Goal: Task Accomplishment & Management: Use online tool/utility

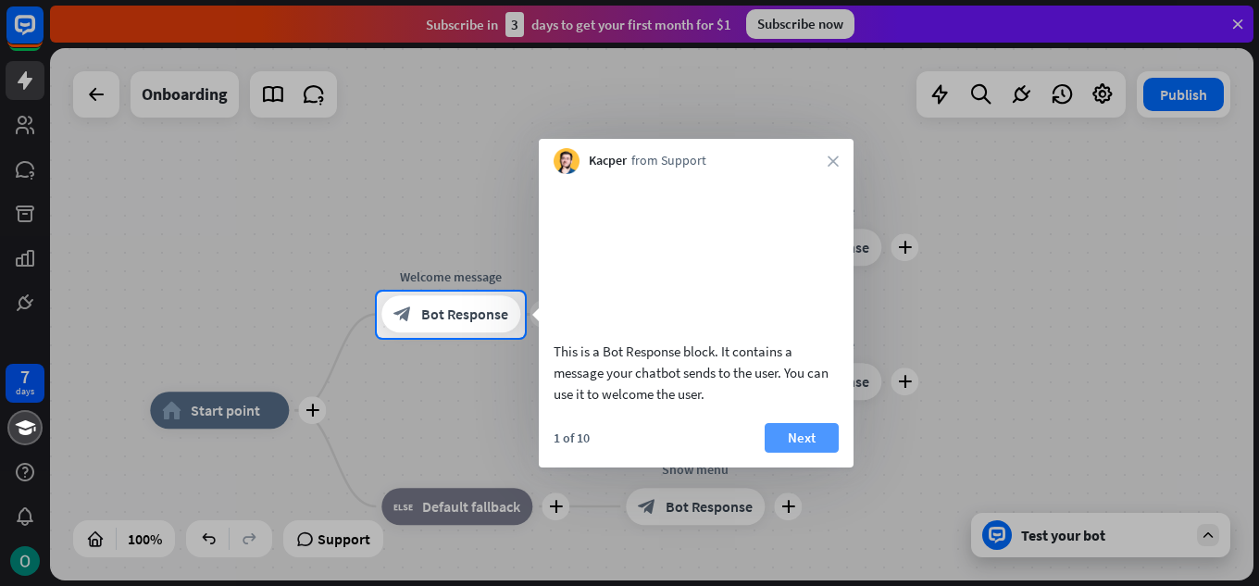
click at [819, 452] on button "Next" at bounding box center [802, 438] width 74 height 30
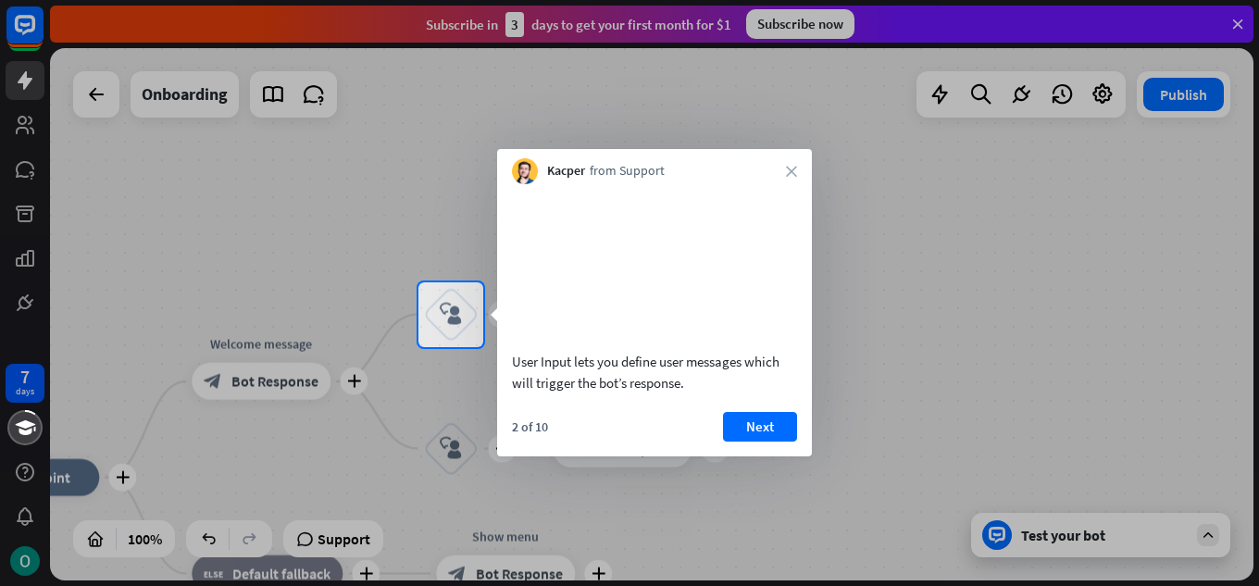
click at [803, 165] on div "Kacper from Support close" at bounding box center [654, 166] width 315 height 35
click at [792, 169] on icon "close" at bounding box center [791, 171] width 11 height 11
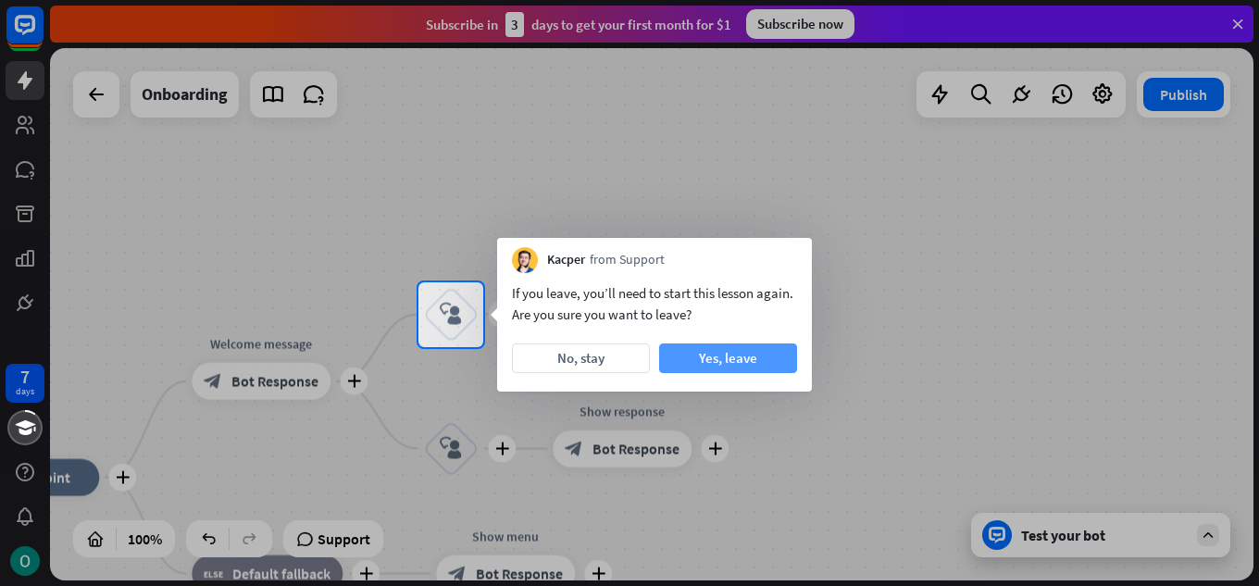
click at [696, 364] on button "Yes, leave" at bounding box center [728, 359] width 138 height 30
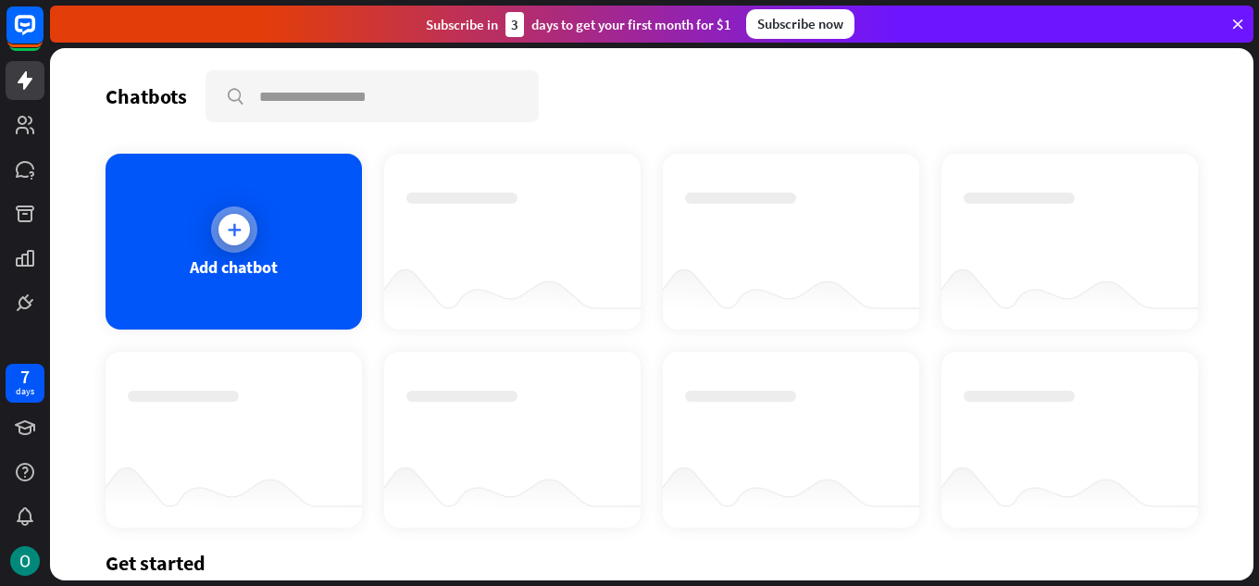
click at [317, 301] on div "Add chatbot" at bounding box center [234, 242] width 257 height 176
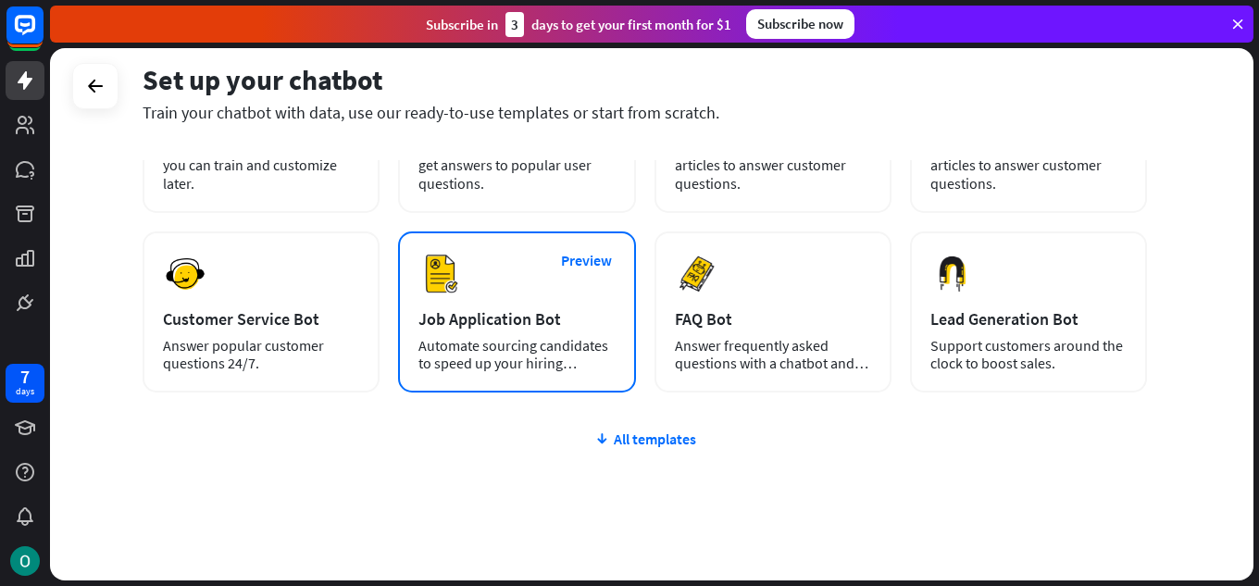
scroll to position [233, 0]
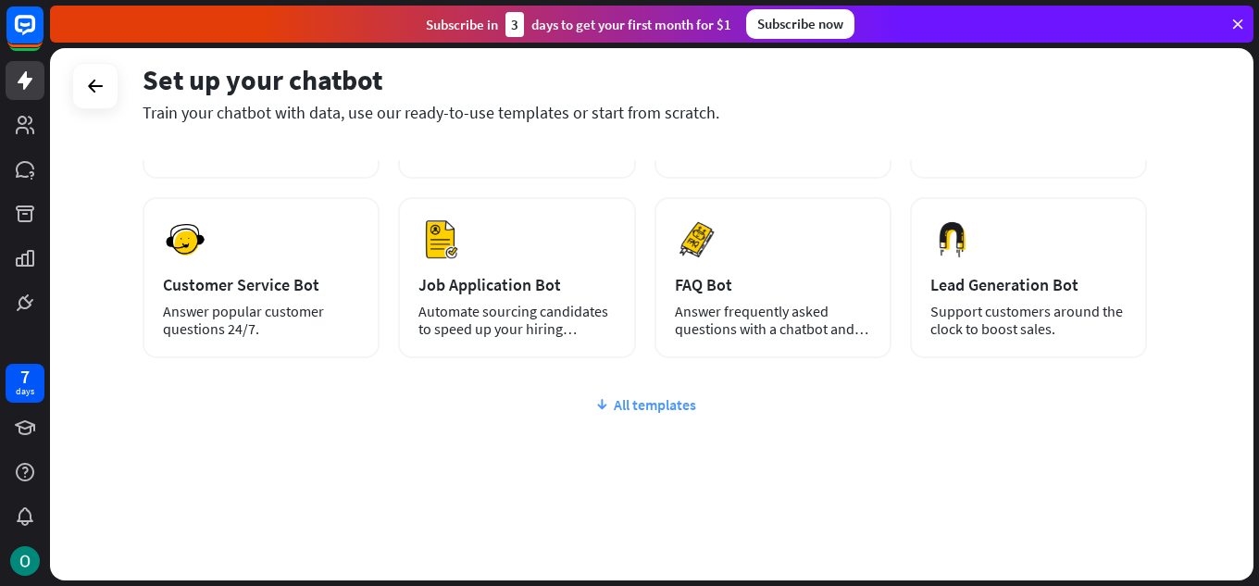
click at [674, 396] on div "All templates" at bounding box center [645, 404] width 1005 height 19
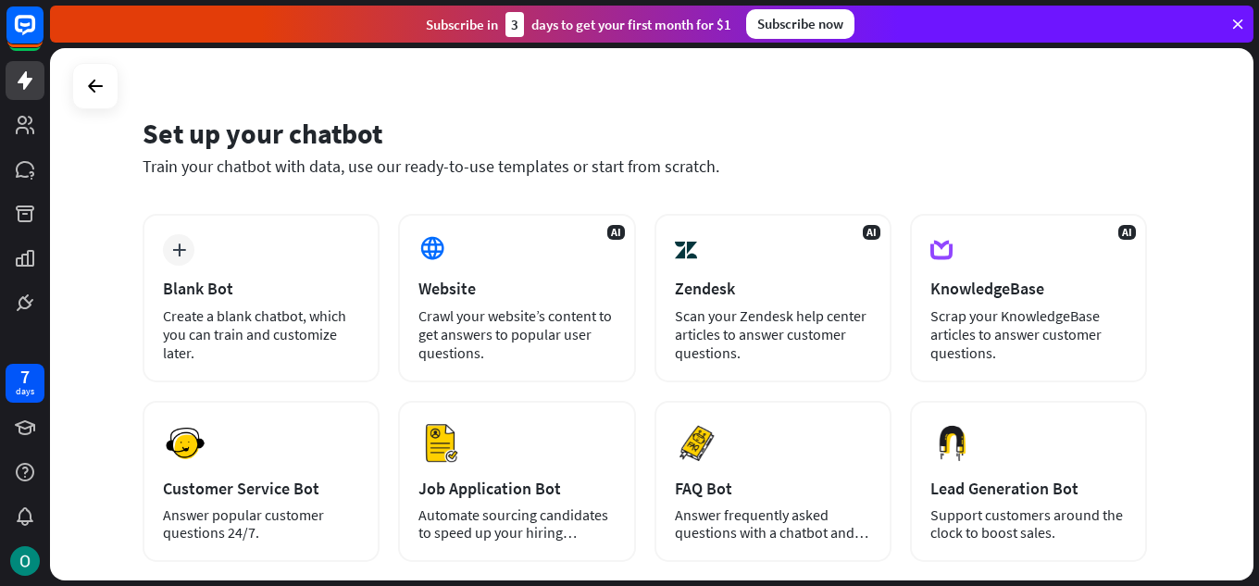
scroll to position [0, 0]
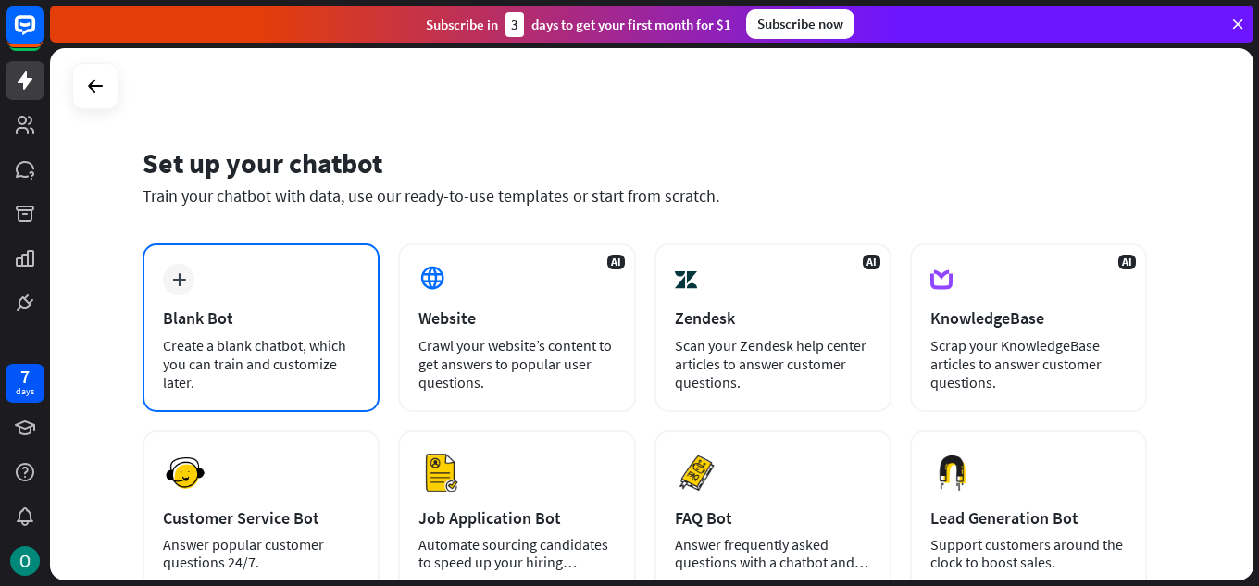
click at [308, 279] on div "plus Blank Bot Create a blank chatbot, which you can train and customize later." at bounding box center [261, 328] width 237 height 169
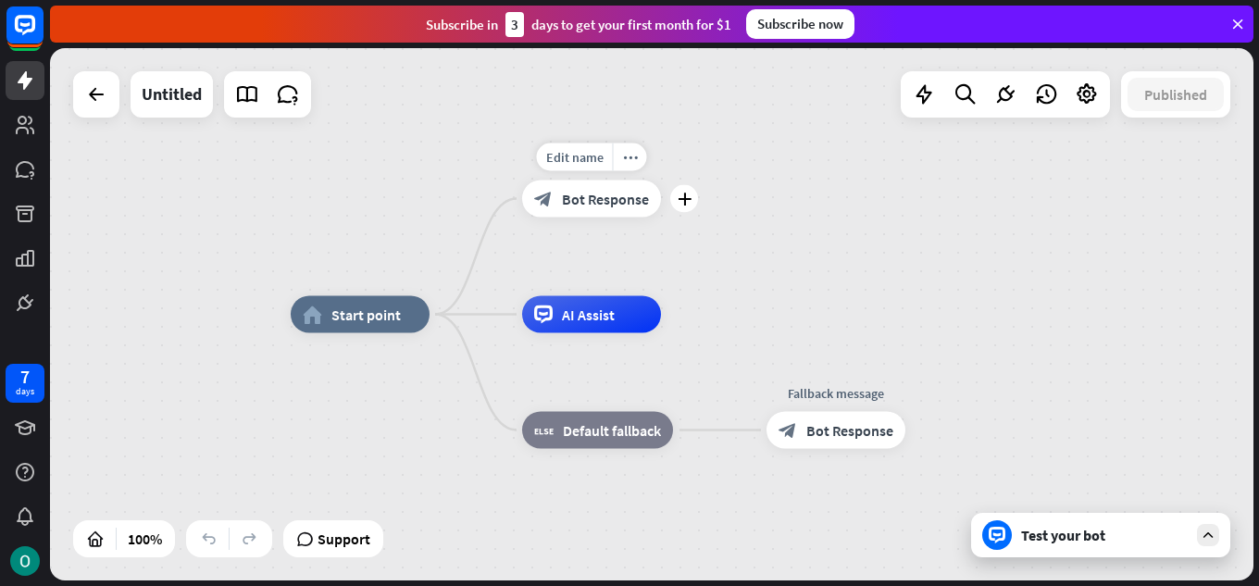
click at [598, 218] on div "Edit name more_horiz plus block_bot_response Bot Response" at bounding box center [591, 199] width 139 height 37
click at [630, 157] on icon "more_horiz" at bounding box center [630, 157] width 15 height 14
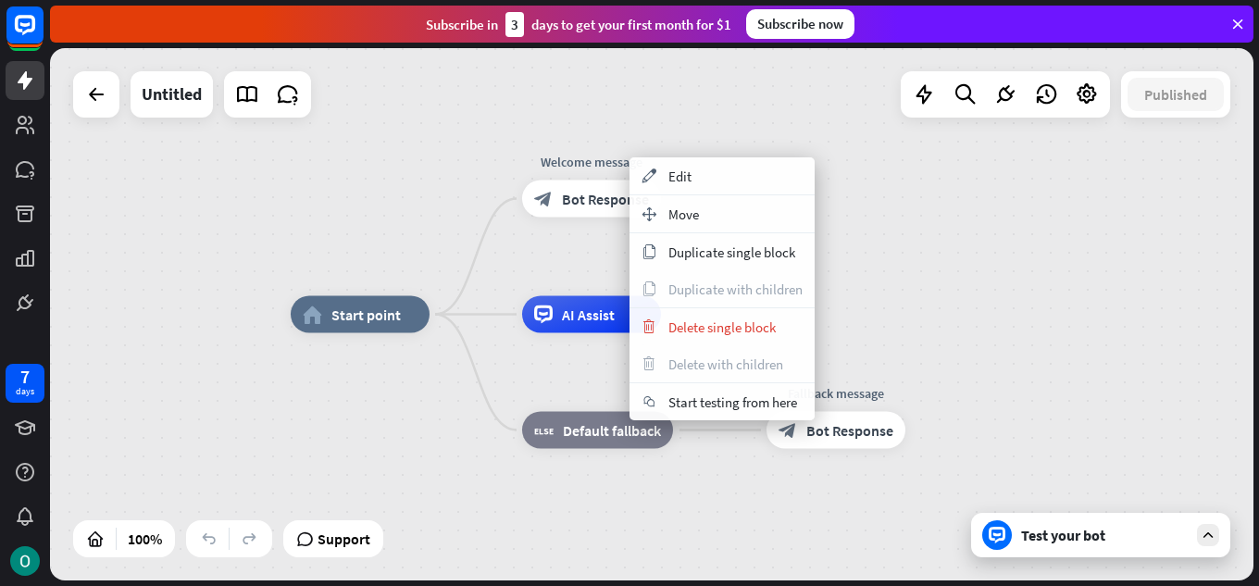
click at [438, 195] on div "home_2 Start point Welcome message block_bot_response Bot Response AI Assist bl…" at bounding box center [652, 314] width 1204 height 532
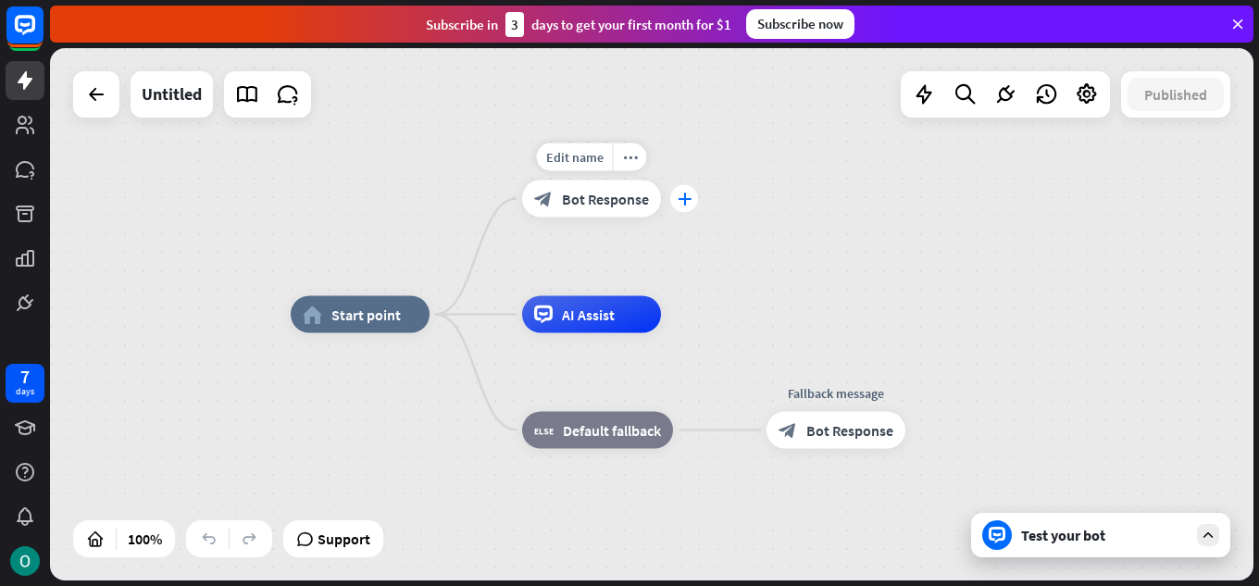
click at [679, 207] on div "plus" at bounding box center [684, 199] width 28 height 28
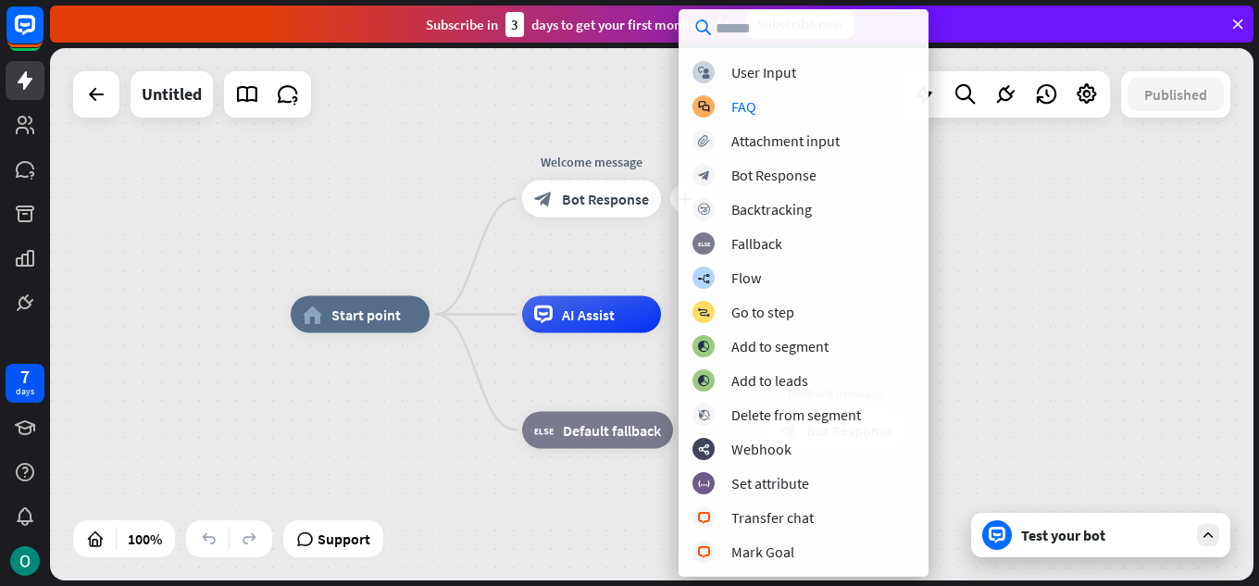
click at [360, 177] on div "home_2 Start point plus Welcome message block_bot_response Bot Response AI Assi…" at bounding box center [652, 314] width 1204 height 532
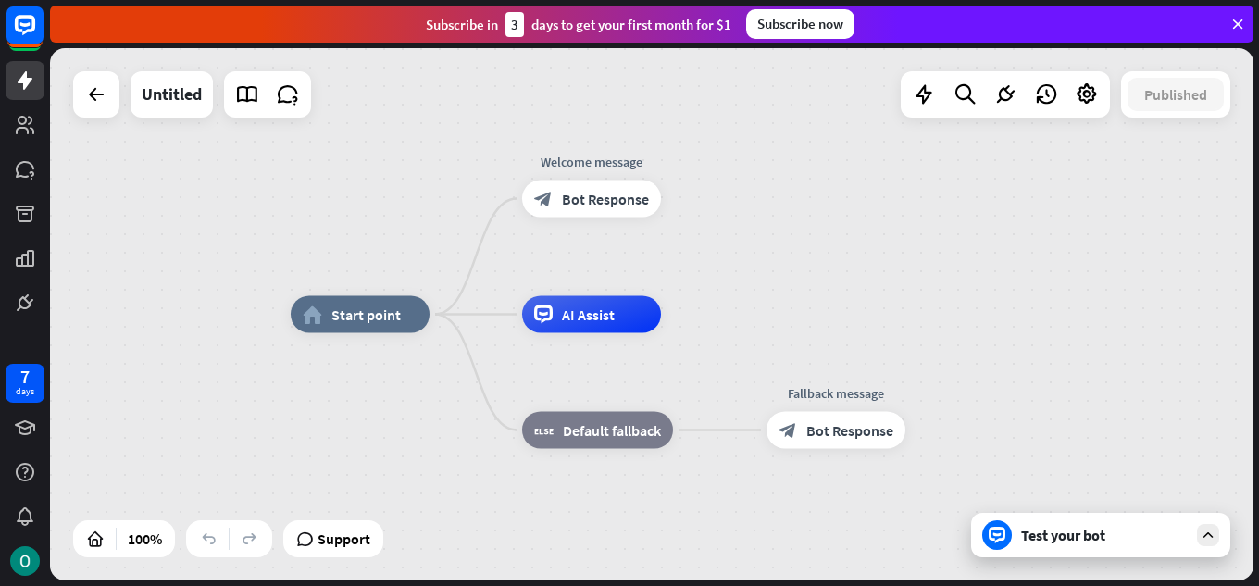
click at [1208, 532] on icon at bounding box center [1208, 535] width 17 height 17
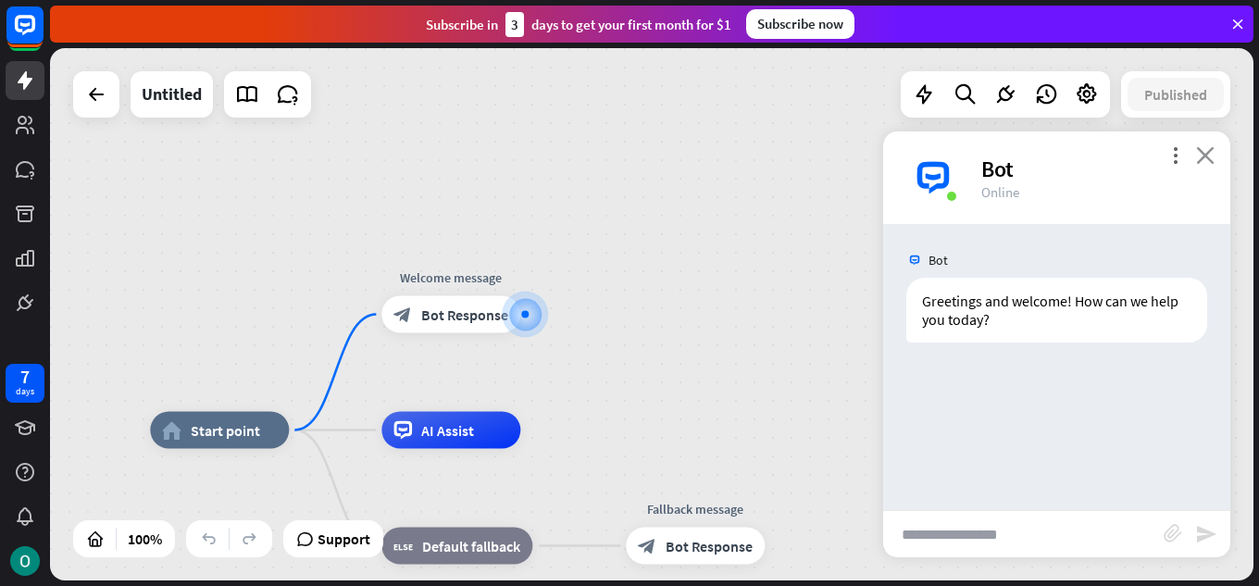
click at [1201, 154] on icon "close" at bounding box center [1205, 155] width 19 height 18
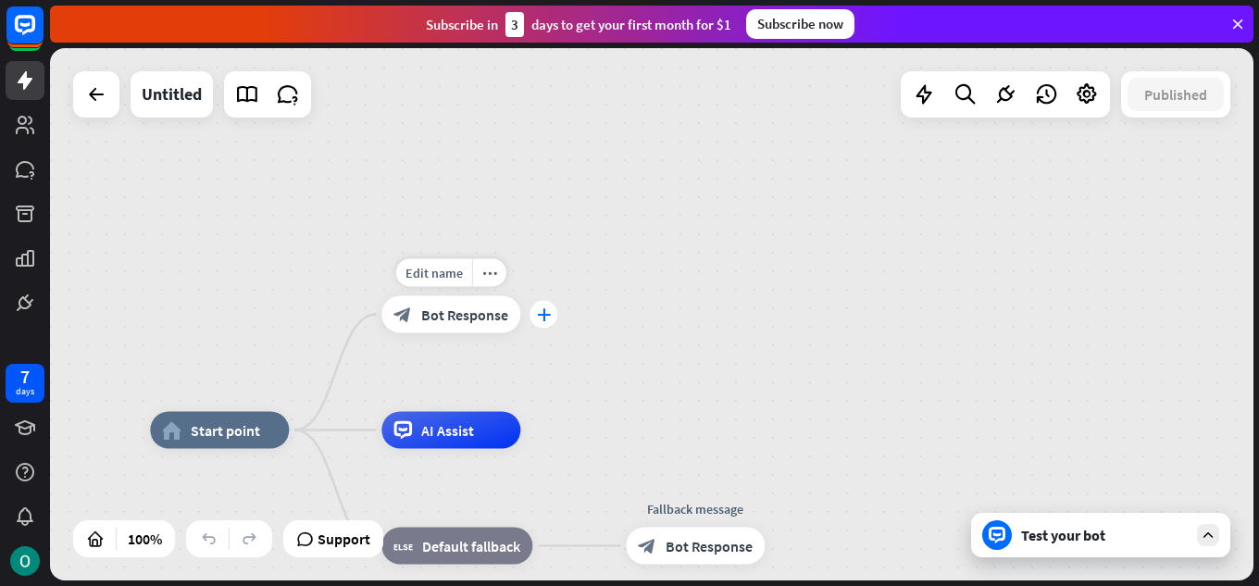
click at [557, 314] on div "plus" at bounding box center [544, 315] width 28 height 28
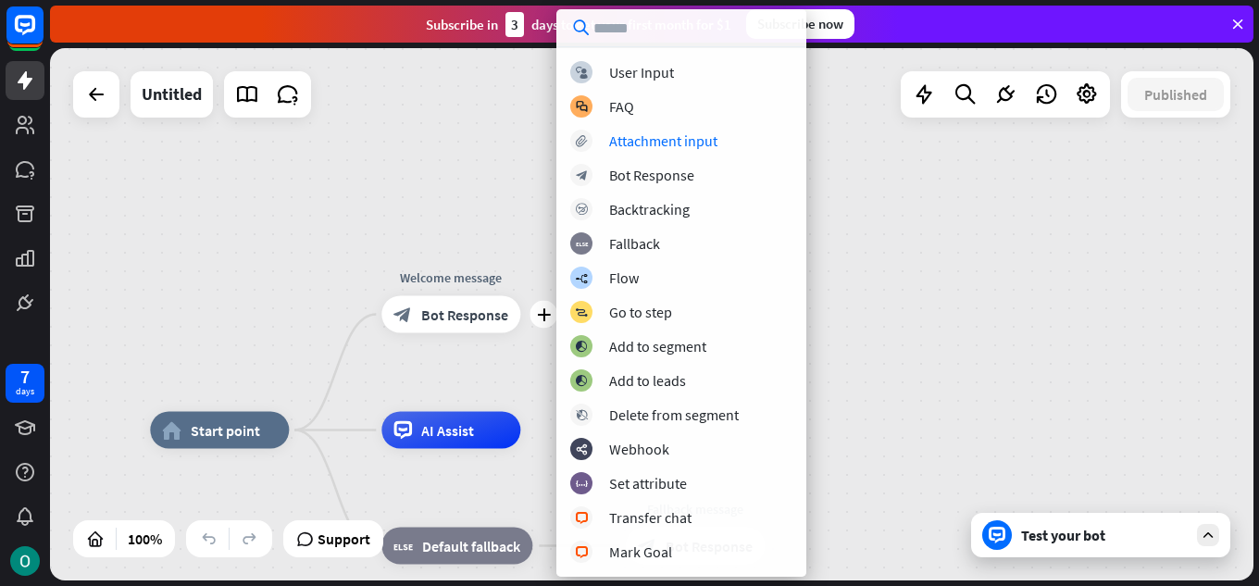
click at [935, 257] on div "home_2 Start point plus Welcome message block_bot_response Bot Response AI Assi…" at bounding box center [652, 314] width 1204 height 532
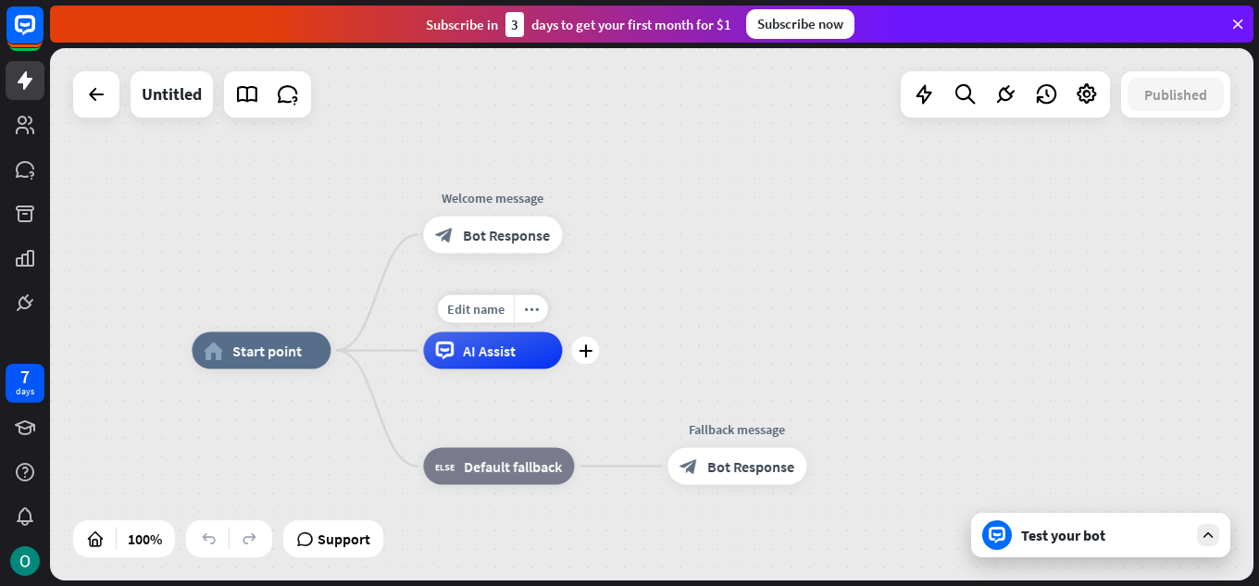
drag, startPoint x: 390, startPoint y: 393, endPoint x: 430, endPoint y: 304, distance: 97.4
click at [430, 332] on div "Edit name more_horiz plus AI Assist" at bounding box center [492, 350] width 139 height 37
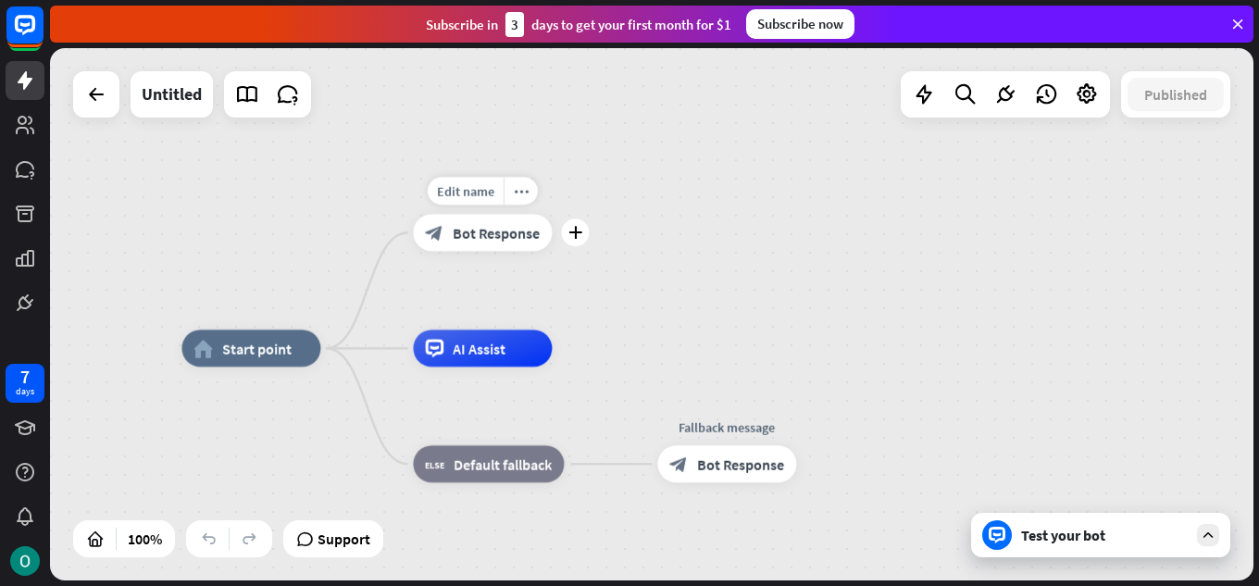
click at [510, 249] on div "block_bot_response Bot Response" at bounding box center [482, 232] width 139 height 37
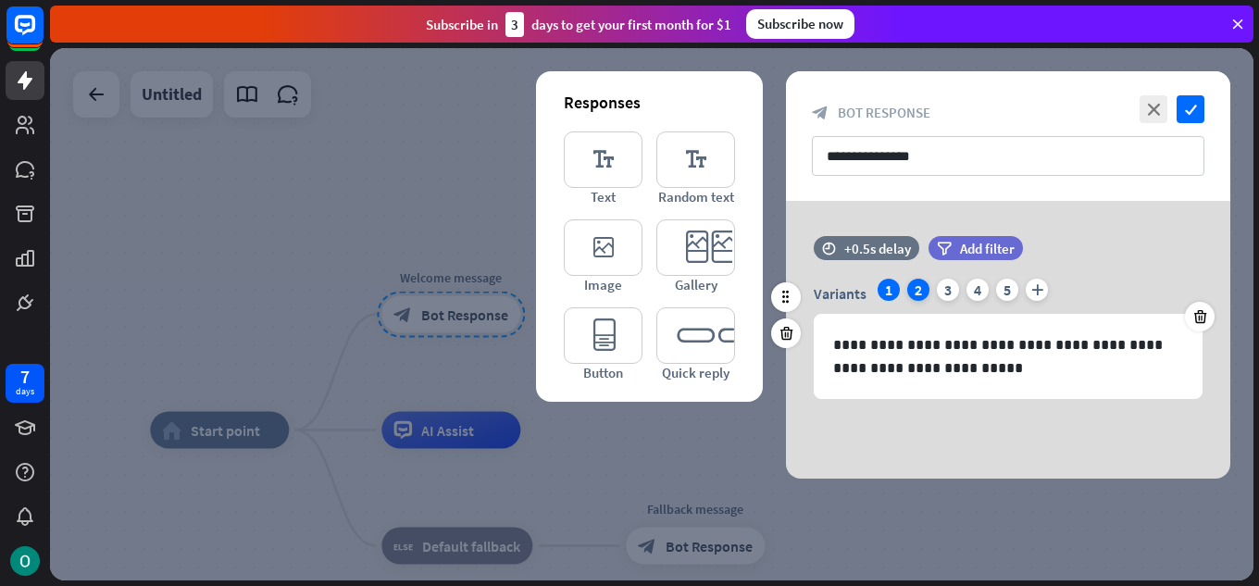
click at [914, 293] on div "2" at bounding box center [919, 290] width 22 height 22
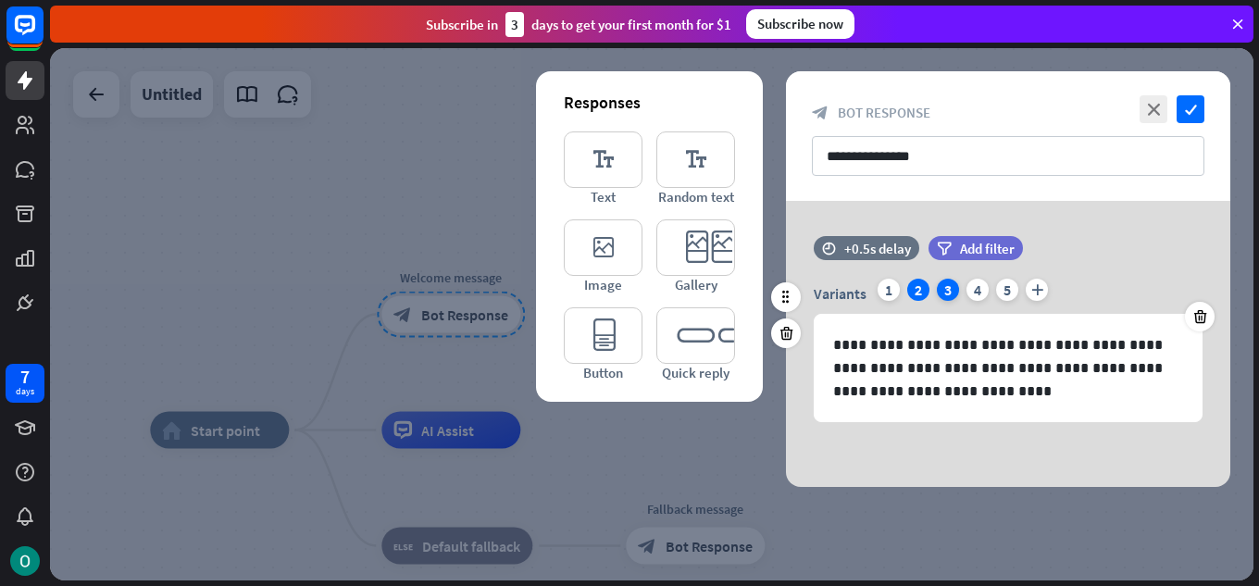
click at [940, 285] on div "3" at bounding box center [948, 290] width 22 height 22
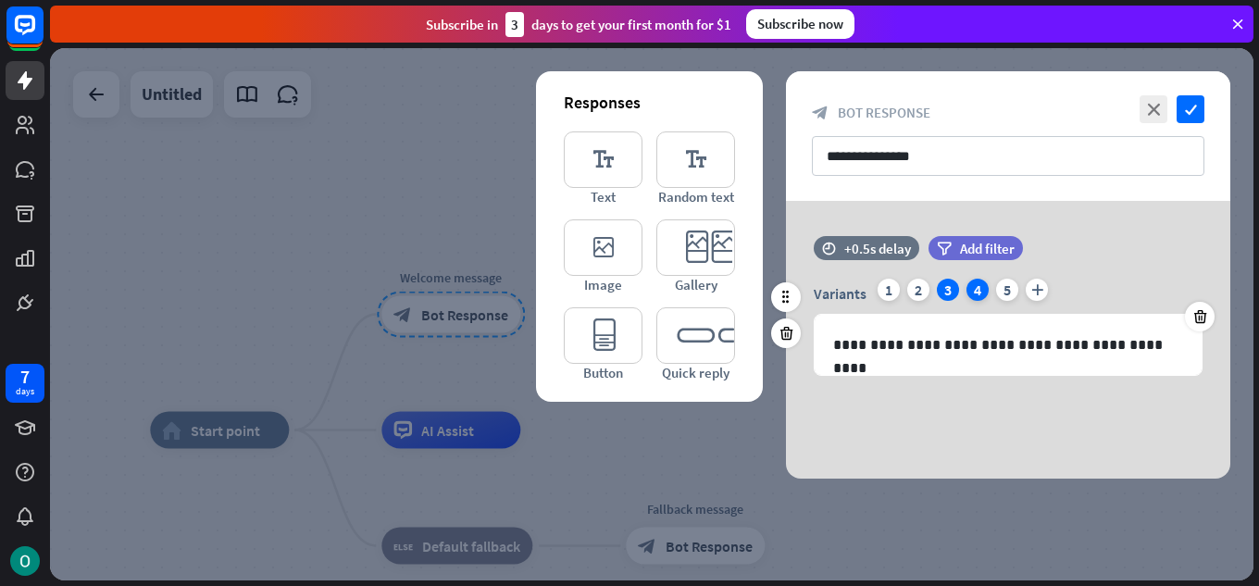
click at [976, 282] on div "4" at bounding box center [978, 290] width 22 height 22
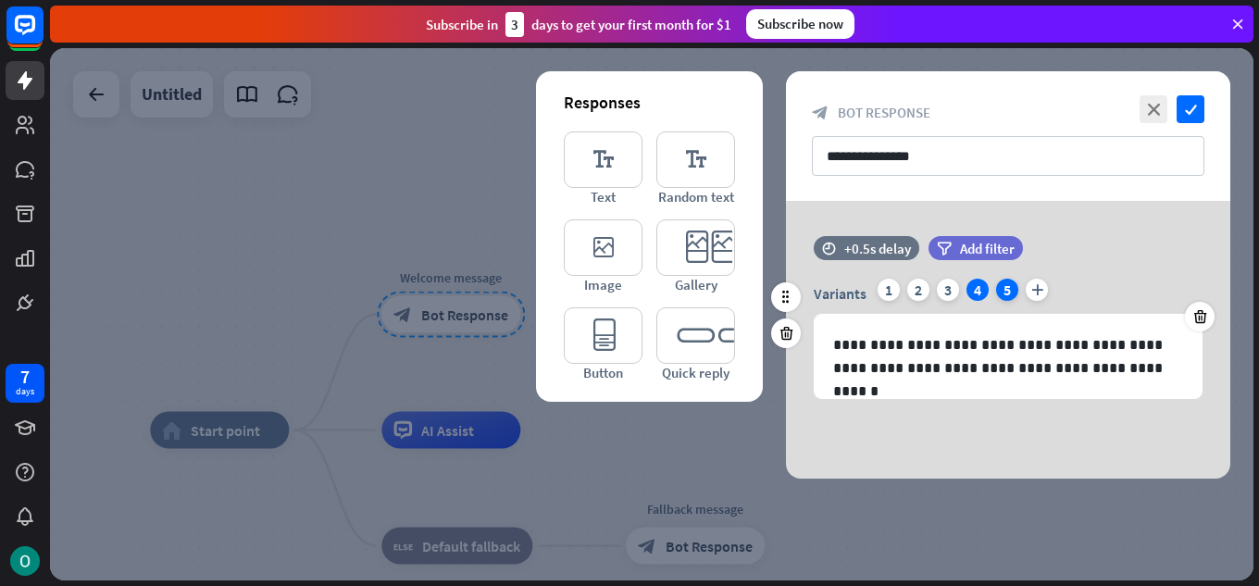
click at [1016, 294] on div "5" at bounding box center [1007, 290] width 22 height 22
click at [976, 286] on div "4" at bounding box center [978, 290] width 22 height 22
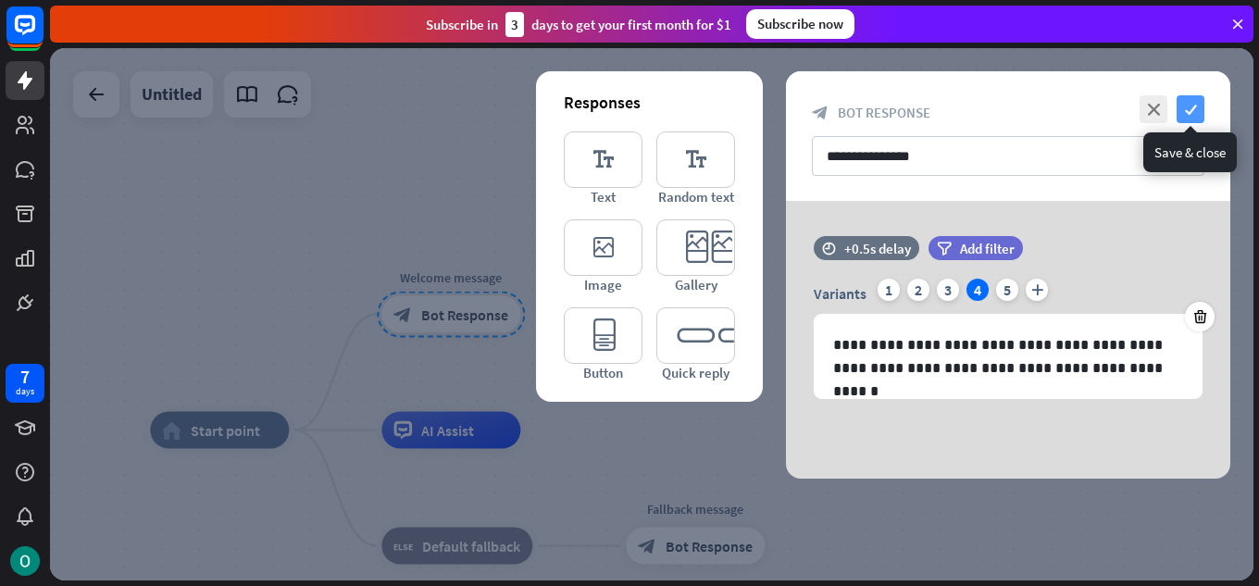
click at [1190, 109] on icon "check" at bounding box center [1191, 109] width 28 height 28
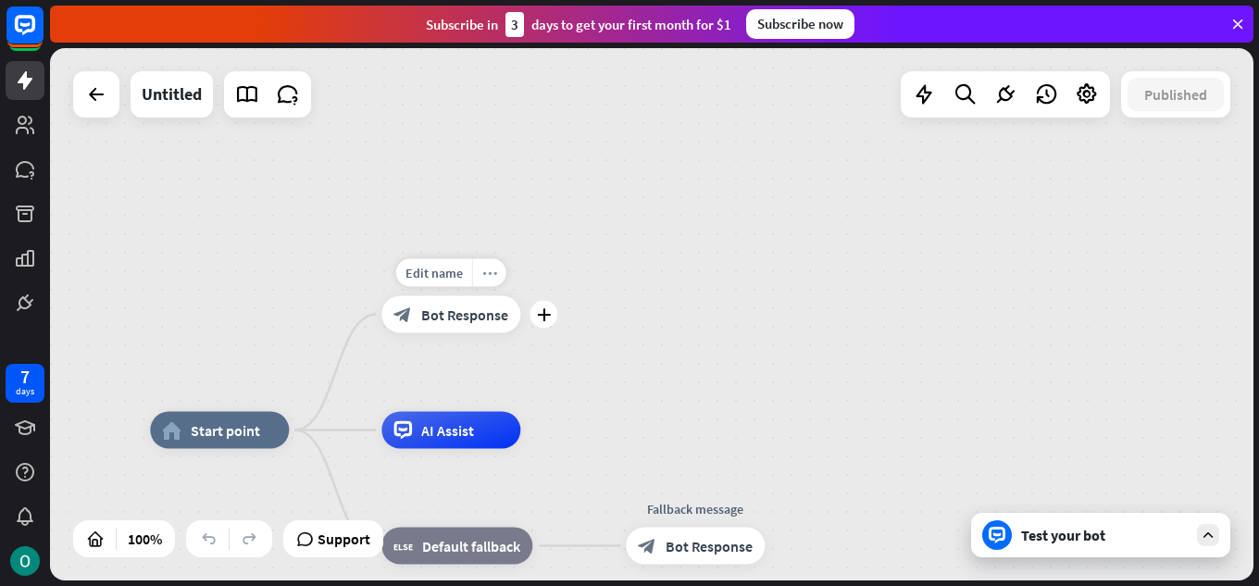
click at [490, 274] on icon "more_horiz" at bounding box center [489, 273] width 15 height 14
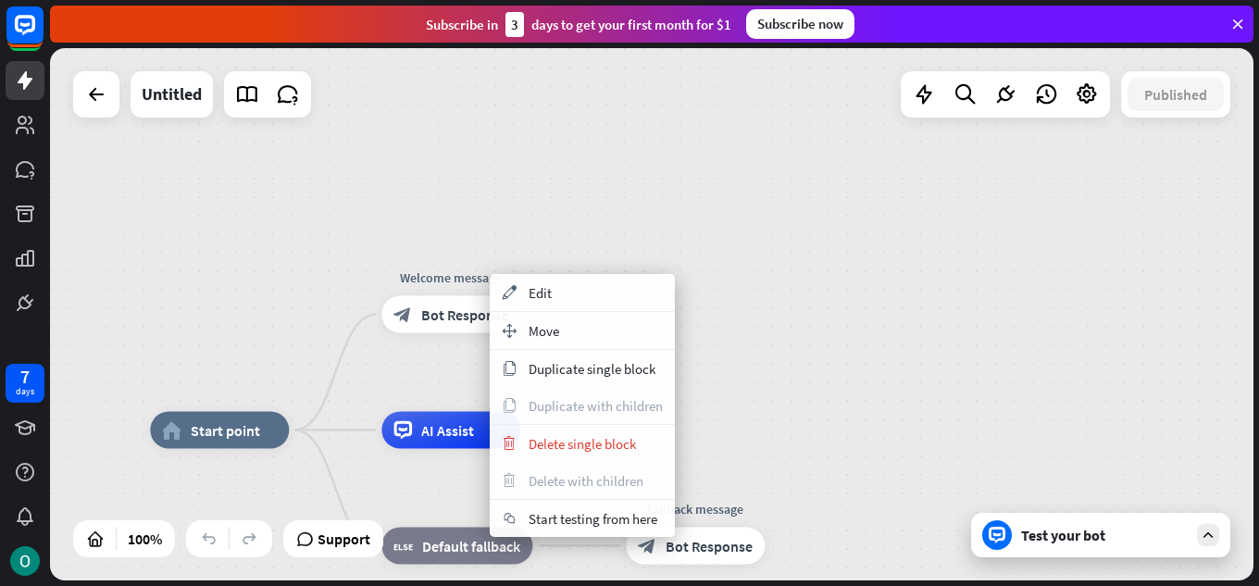
click at [681, 219] on div "home_2 Start point Welcome message block_bot_response Bot Response AI Assist bl…" at bounding box center [652, 314] width 1204 height 532
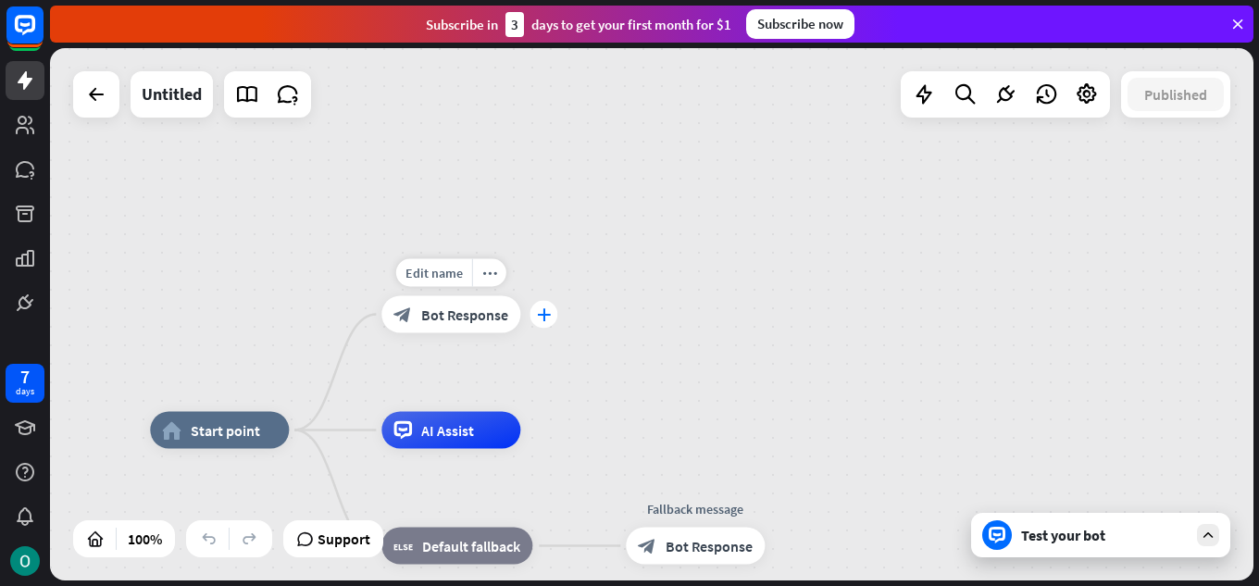
click at [542, 320] on icon "plus" at bounding box center [544, 314] width 14 height 13
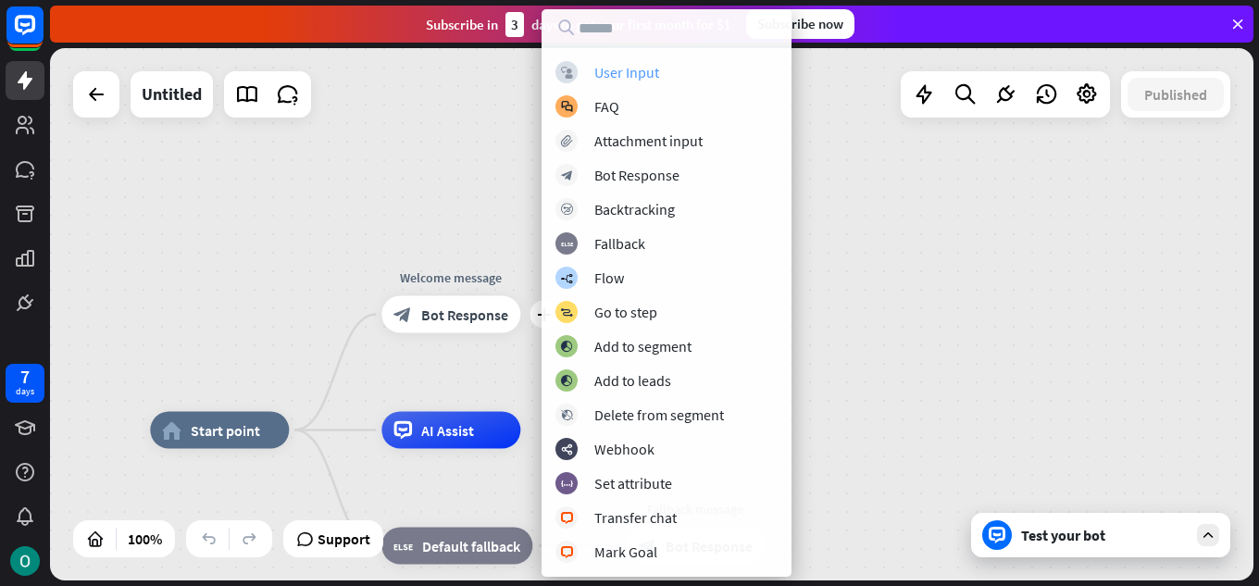
click at [582, 67] on div "block_user_input User Input" at bounding box center [667, 72] width 222 height 22
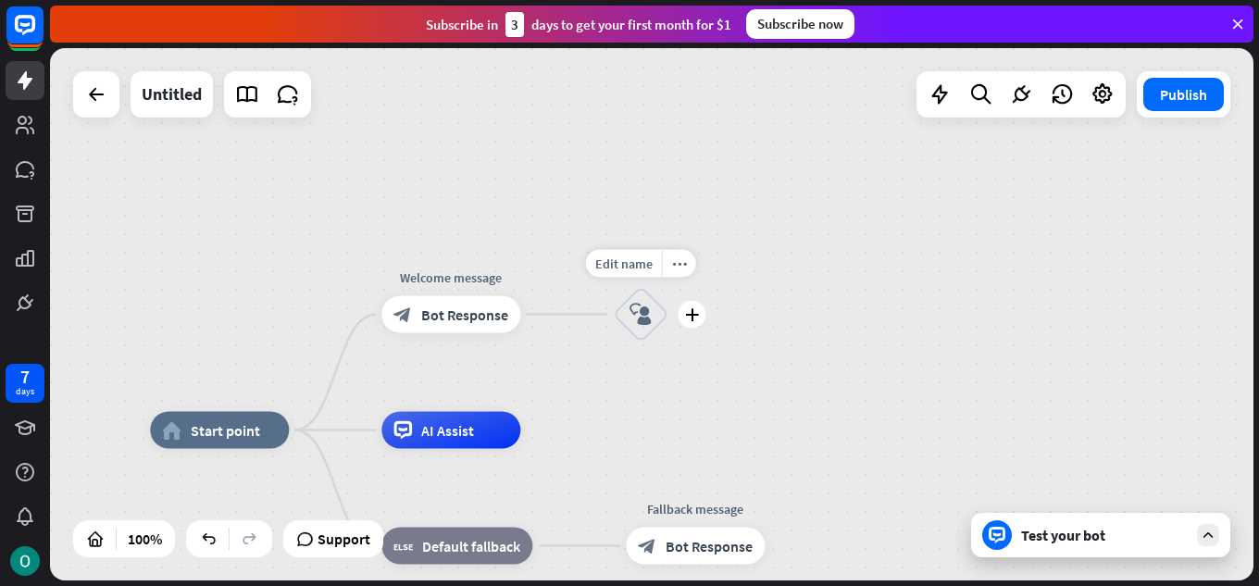
click at [652, 331] on div "block_user_input" at bounding box center [641, 315] width 56 height 56
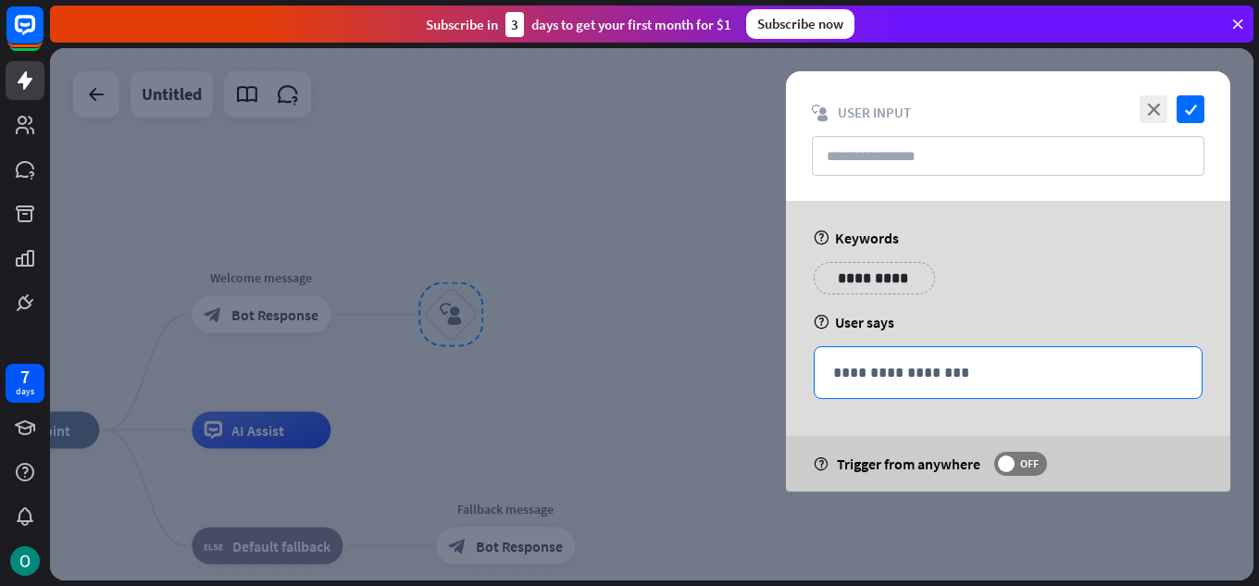
click at [905, 380] on p "**********" at bounding box center [1008, 372] width 350 height 23
click at [1148, 99] on icon "close" at bounding box center [1154, 109] width 28 height 28
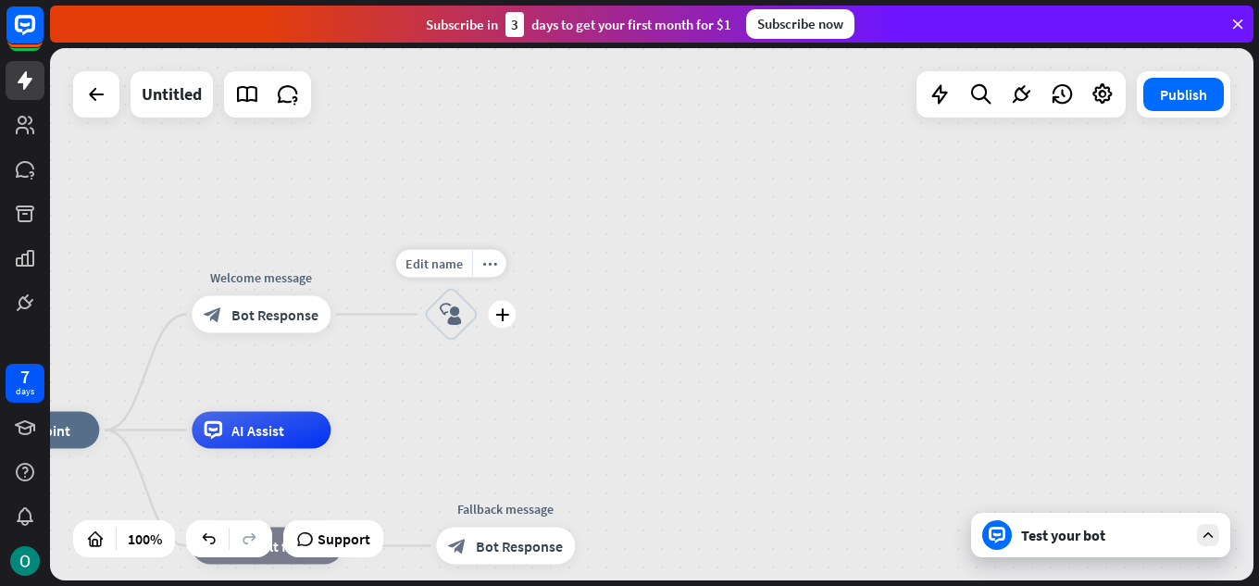
click at [453, 343] on div "Edit name more_horiz plus block_user_input" at bounding box center [451, 315] width 56 height 56
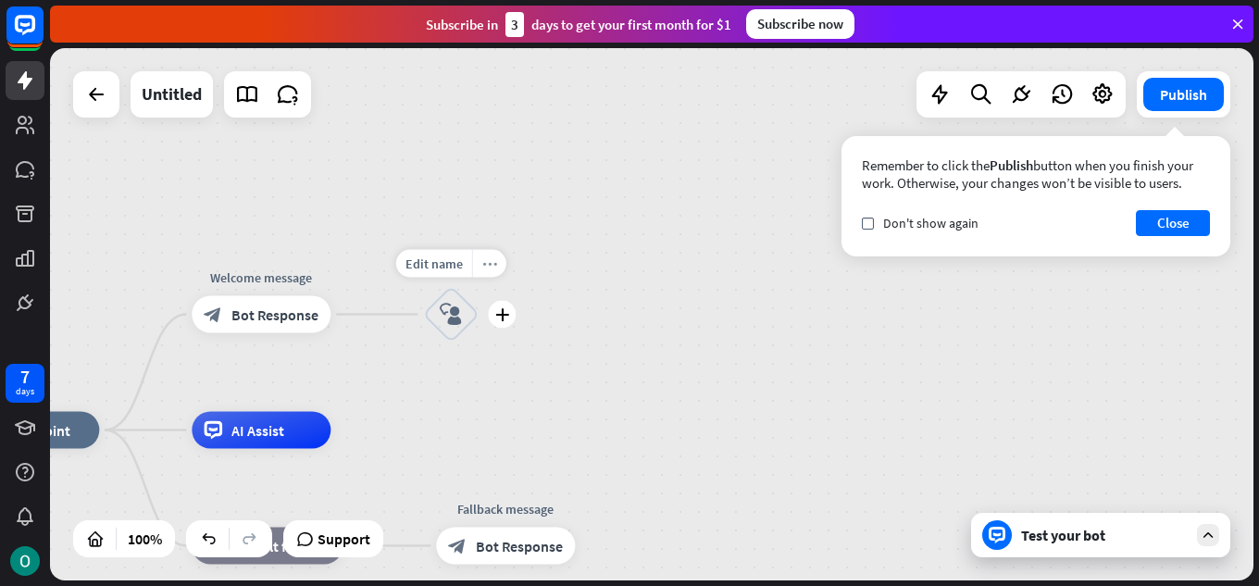
click at [482, 263] on icon "more_horiz" at bounding box center [489, 264] width 15 height 14
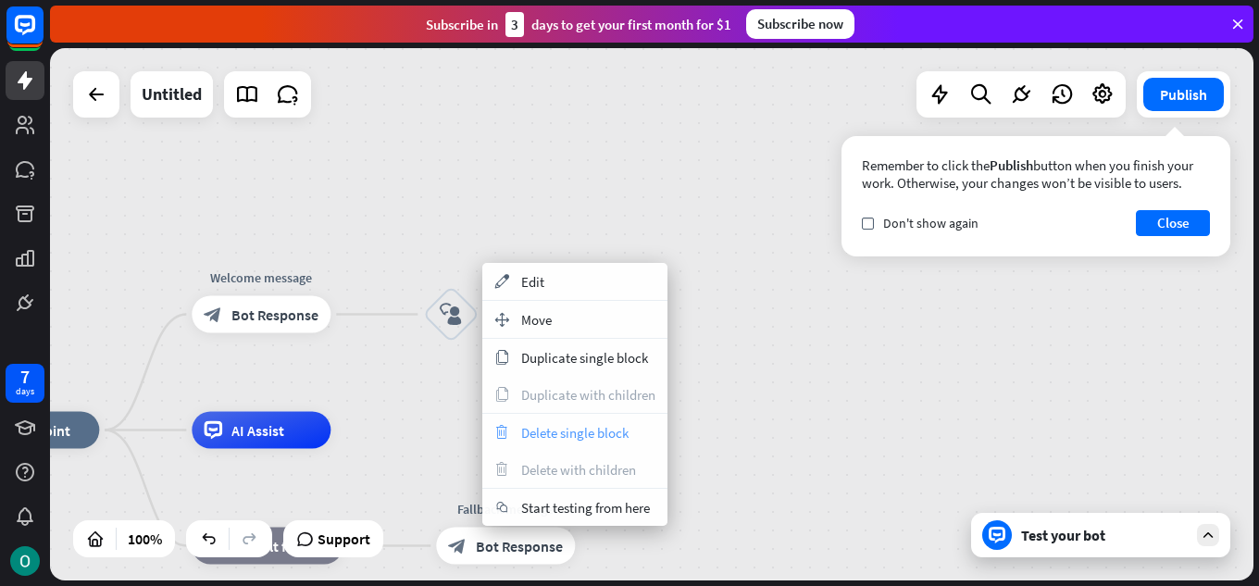
click at [531, 432] on span "Delete single block" at bounding box center [574, 433] width 107 height 18
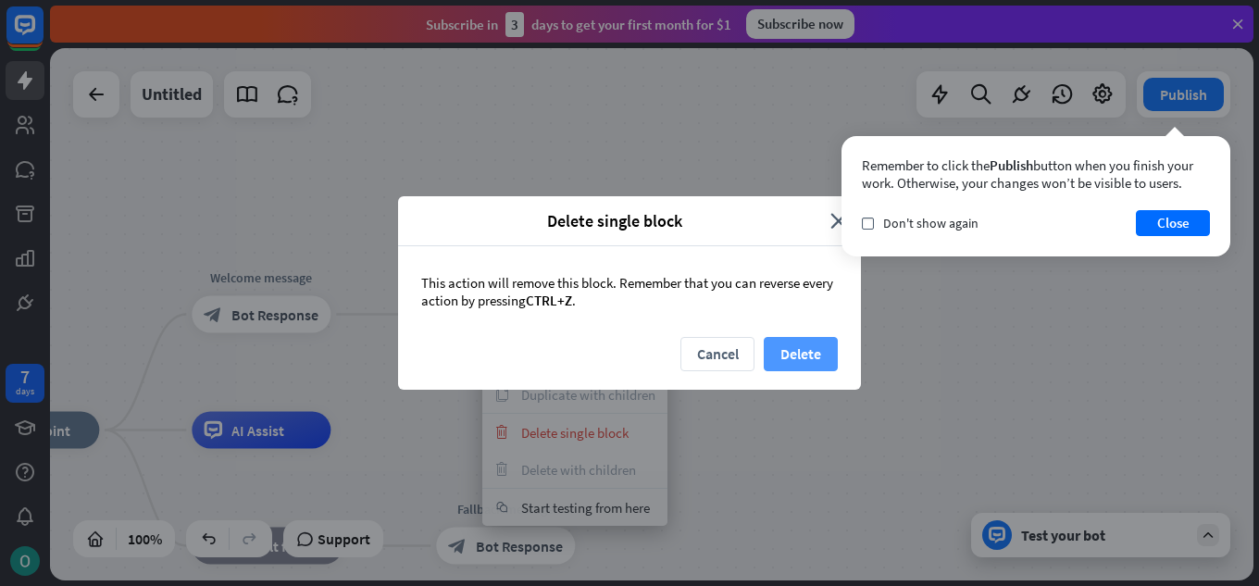
click at [786, 344] on button "Delete" at bounding box center [801, 354] width 74 height 34
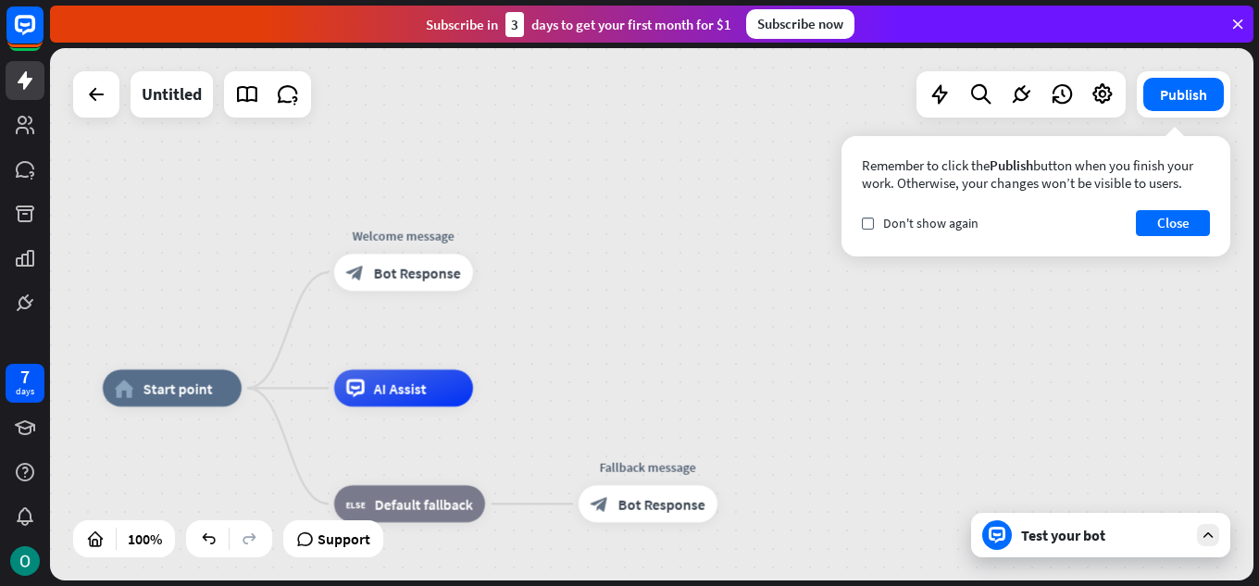
drag, startPoint x: 634, startPoint y: 348, endPoint x: 766, endPoint y: 308, distance: 137.4
click at [766, 308] on div "home_2 Start point Welcome message block_bot_response Bot Response AI Assist bl…" at bounding box center [652, 314] width 1204 height 532
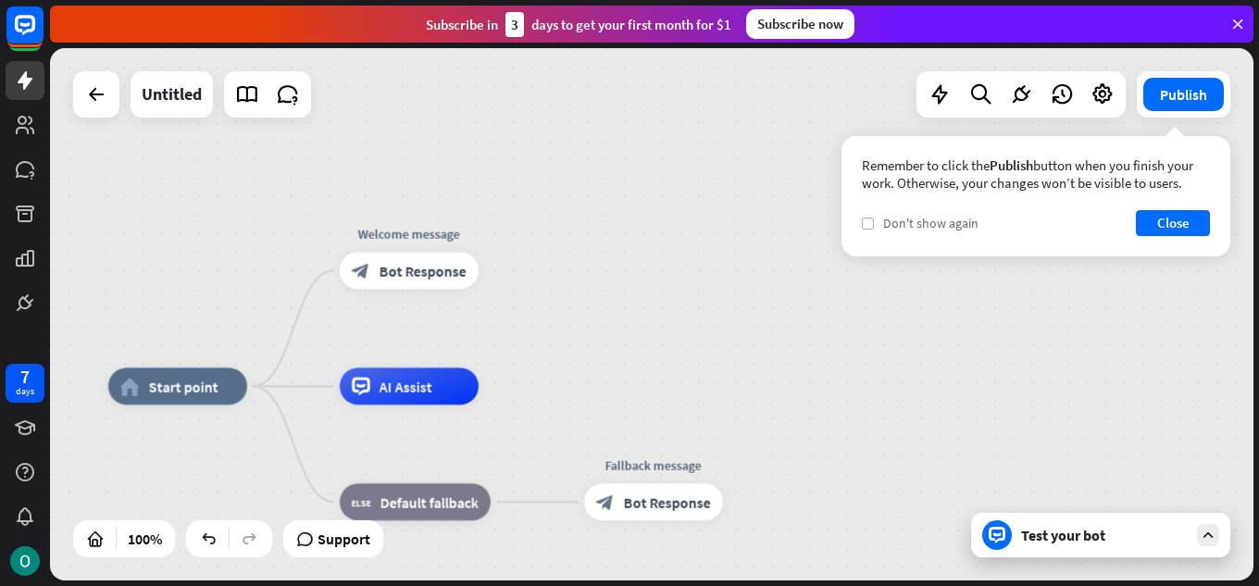
click at [869, 222] on icon "check" at bounding box center [868, 223] width 8 height 8
click at [1180, 225] on button "Close" at bounding box center [1173, 223] width 74 height 26
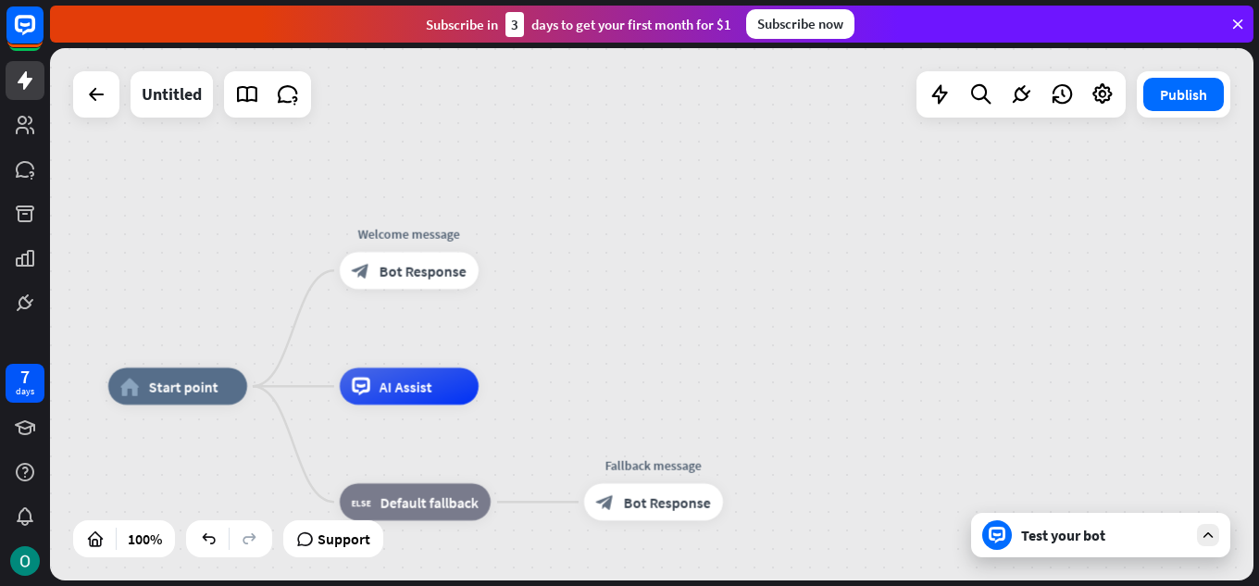
click at [1183, 115] on div "Publish" at bounding box center [1184, 94] width 94 height 46
click at [1183, 90] on button "Publish" at bounding box center [1184, 94] width 81 height 33
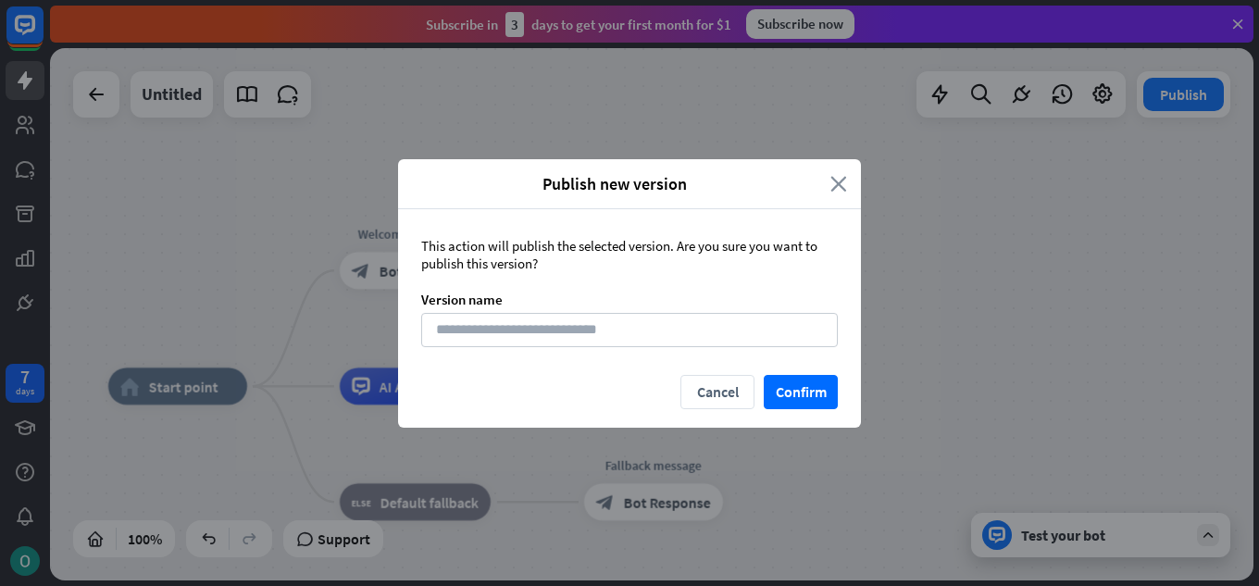
click at [836, 182] on icon "close" at bounding box center [839, 183] width 17 height 21
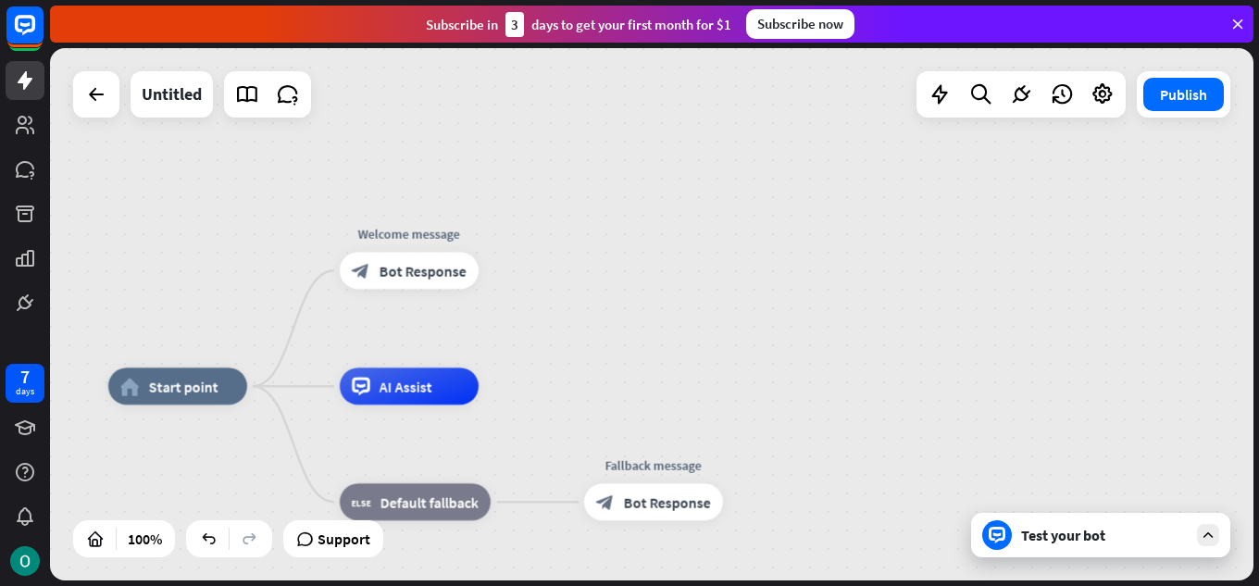
click at [277, 257] on div "home_2 Start point Welcome message block_bot_response Bot Response AI Assist bl…" at bounding box center [652, 314] width 1204 height 532
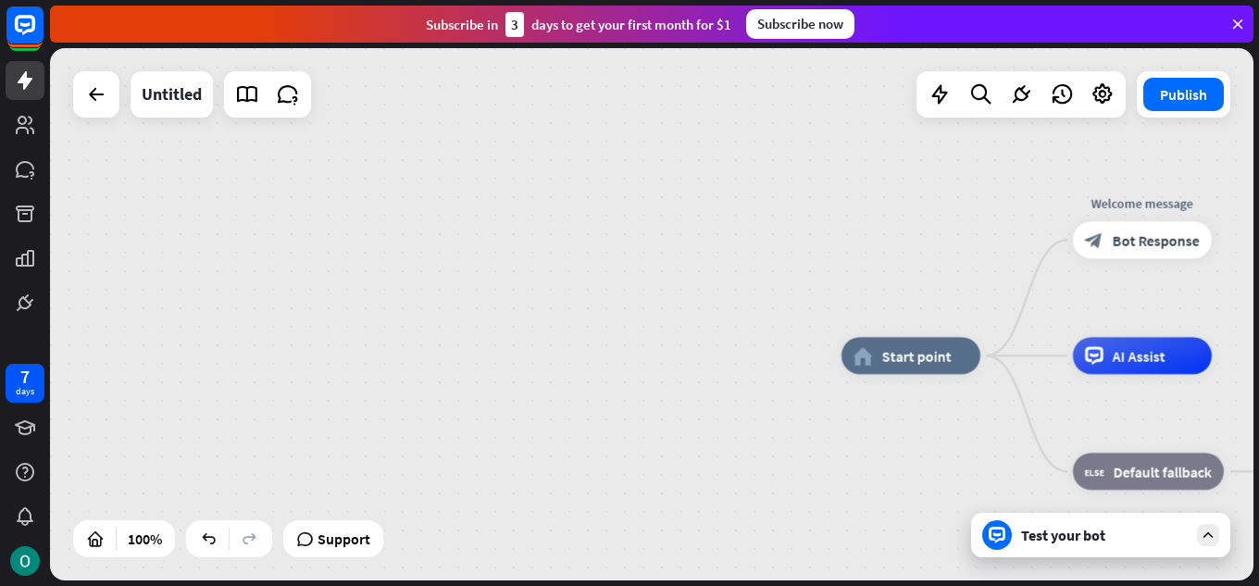
drag, startPoint x: 238, startPoint y: 181, endPoint x: 971, endPoint y: 150, distance: 734.1
click at [971, 150] on div "home_2 Start point Welcome message block_bot_response Bot Response AI Assist bl…" at bounding box center [652, 314] width 1204 height 532
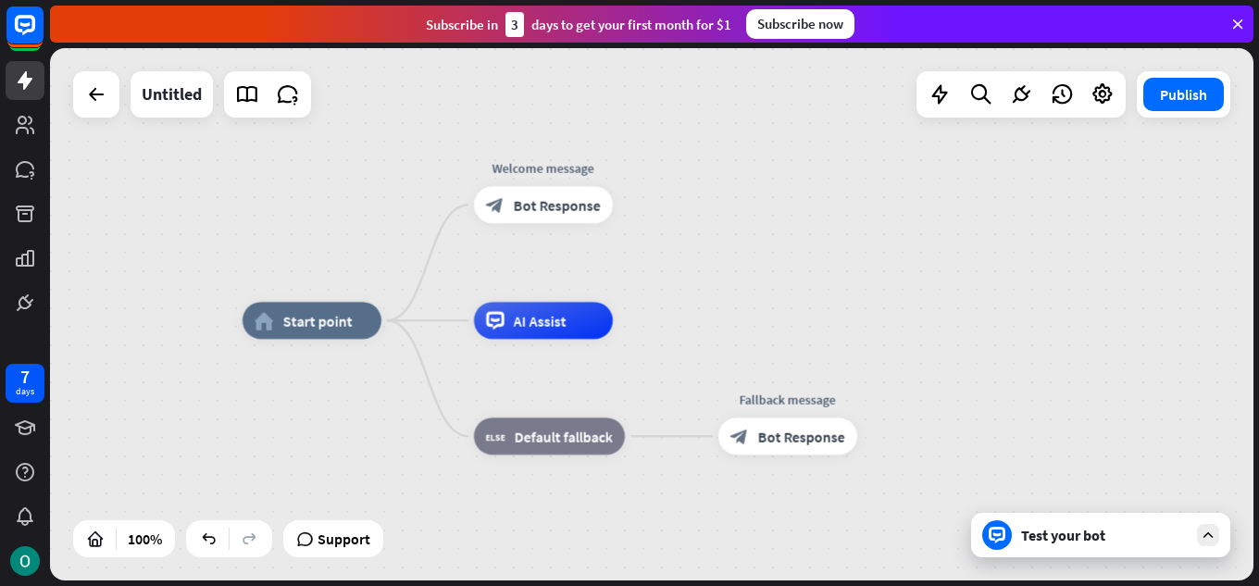
drag, startPoint x: 971, startPoint y: 150, endPoint x: 372, endPoint y: 115, distance: 600.2
click at [372, 115] on div "home_2 Start point Welcome message block_bot_response Bot Response AI Assist bl…" at bounding box center [652, 314] width 1204 height 532
click at [635, 203] on icon "plus" at bounding box center [636, 204] width 14 height 13
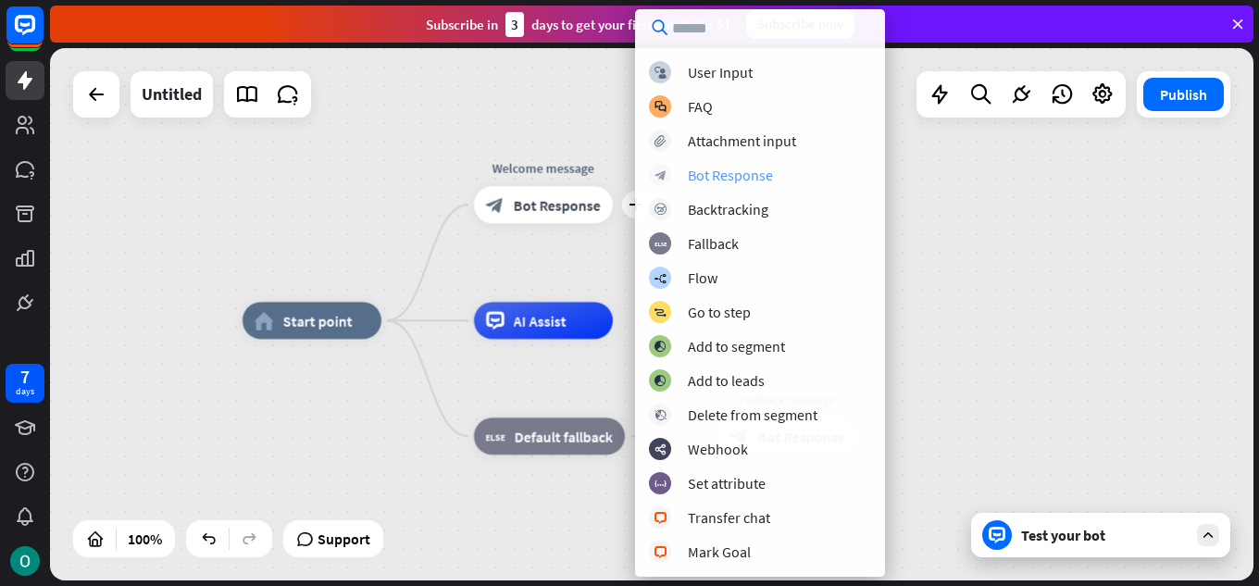
click at [758, 173] on div "Bot Response" at bounding box center [730, 175] width 85 height 19
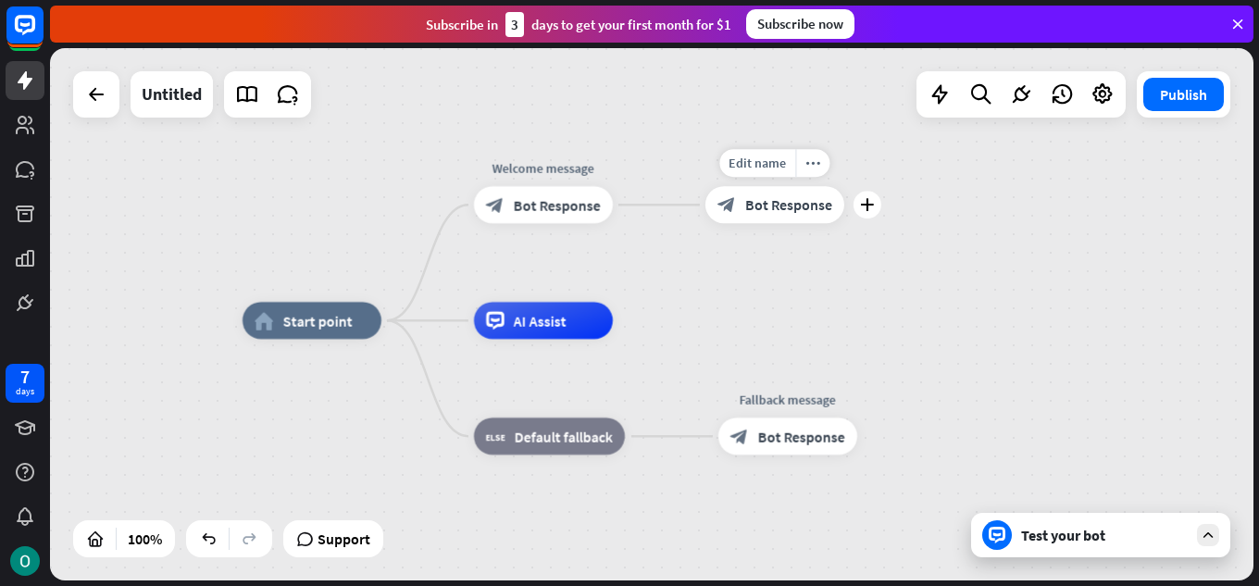
click at [745, 202] on span "Bot Response" at bounding box center [788, 204] width 87 height 19
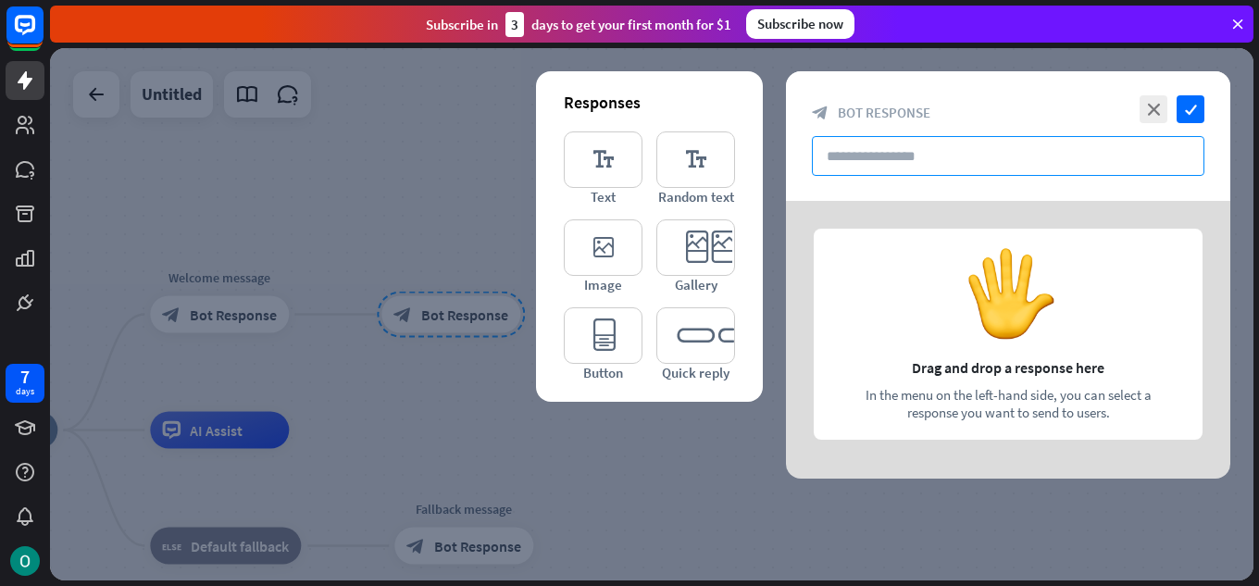
click at [866, 157] on input "text" at bounding box center [1008, 156] width 393 height 40
drag, startPoint x: 979, startPoint y: 303, endPoint x: 951, endPoint y: 371, distance: 73.9
click at [951, 371] on div at bounding box center [1008, 340] width 444 height 278
drag, startPoint x: 1013, startPoint y: 291, endPoint x: 940, endPoint y: 320, distance: 78.9
click at [940, 320] on div at bounding box center [1008, 340] width 444 height 278
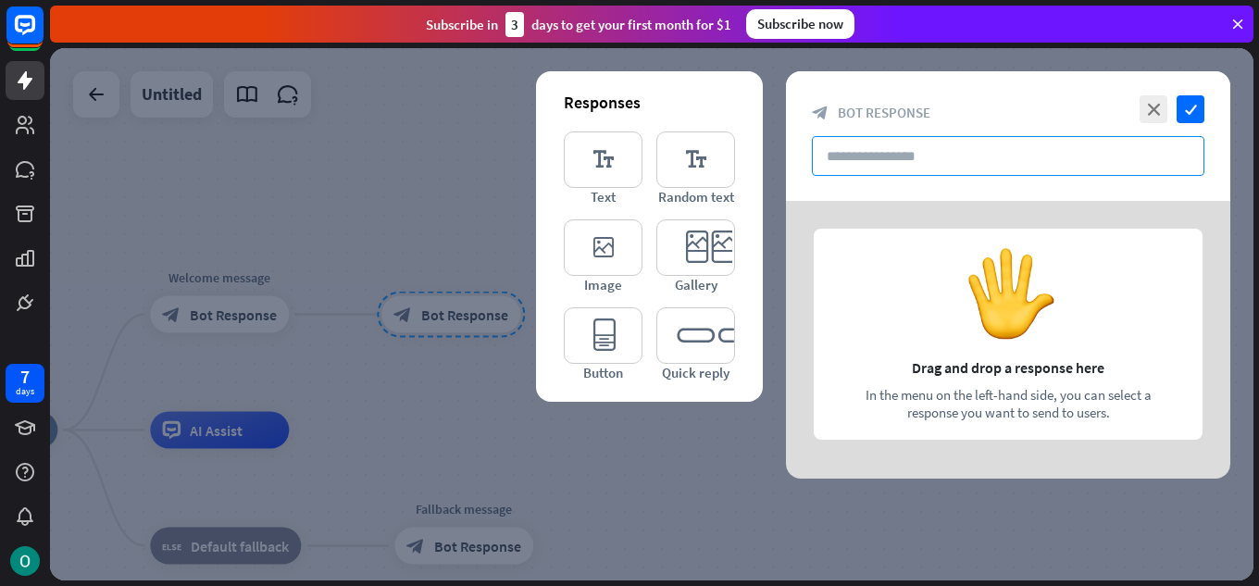
click at [906, 151] on input "text" at bounding box center [1008, 156] width 393 height 40
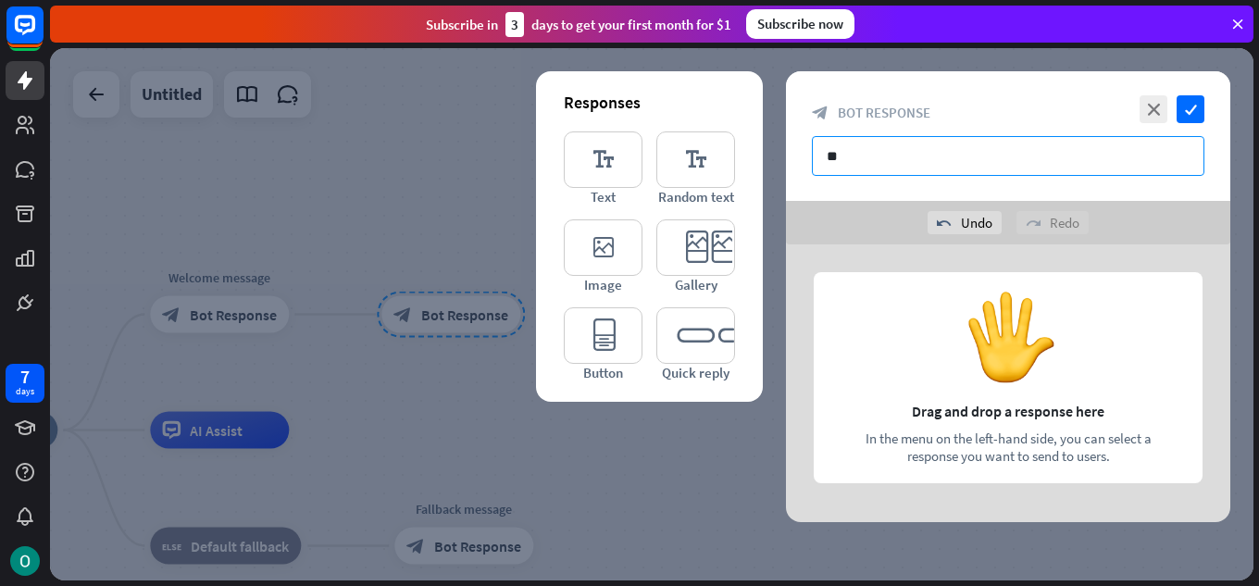
type input "*"
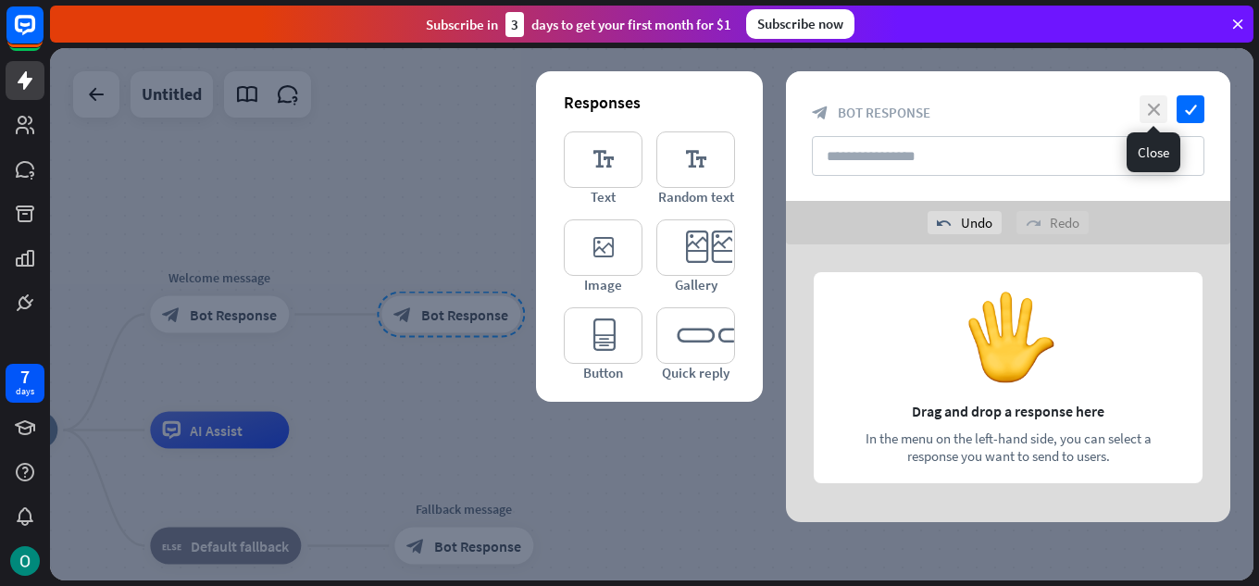
click at [1152, 109] on icon "close" at bounding box center [1154, 109] width 28 height 28
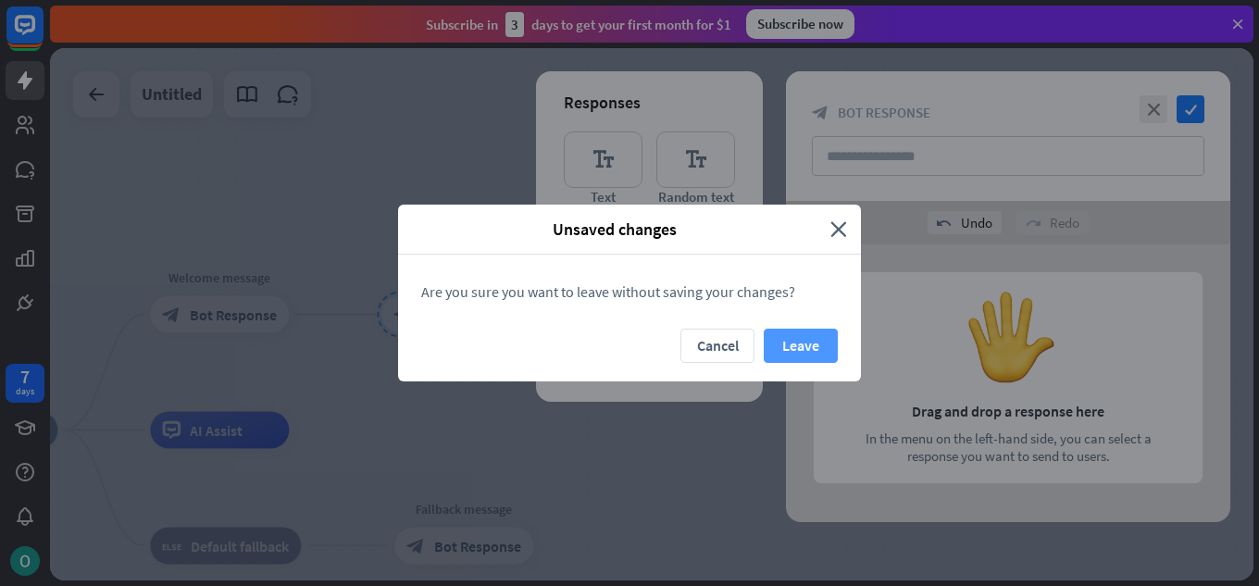
click at [810, 344] on button "Leave" at bounding box center [801, 346] width 74 height 34
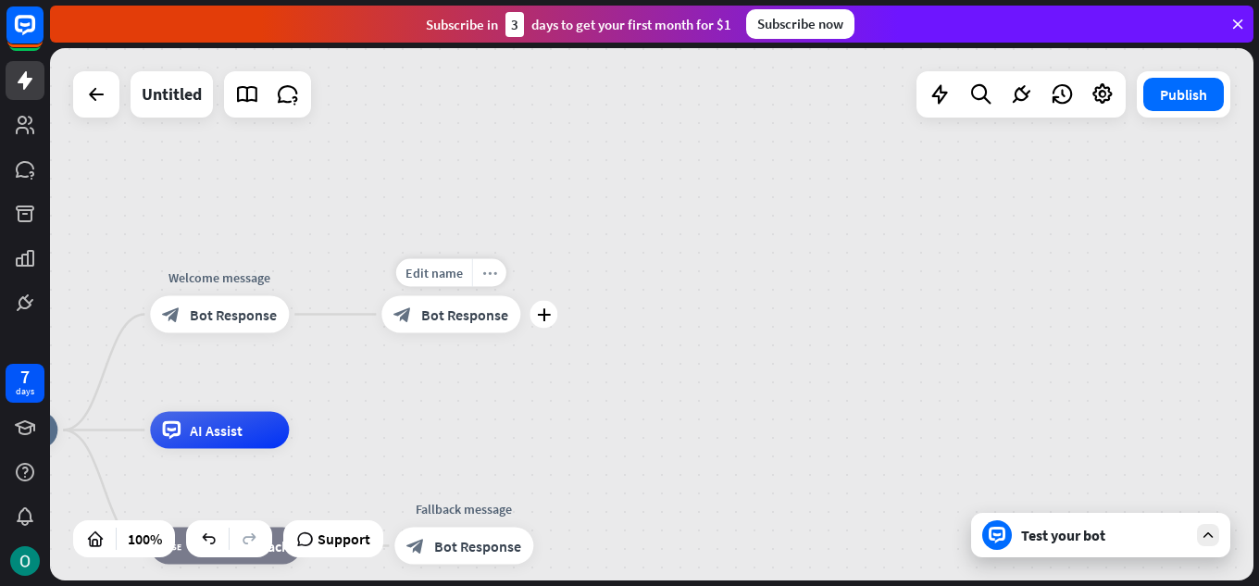
click at [482, 262] on div "more_horiz" at bounding box center [489, 273] width 34 height 28
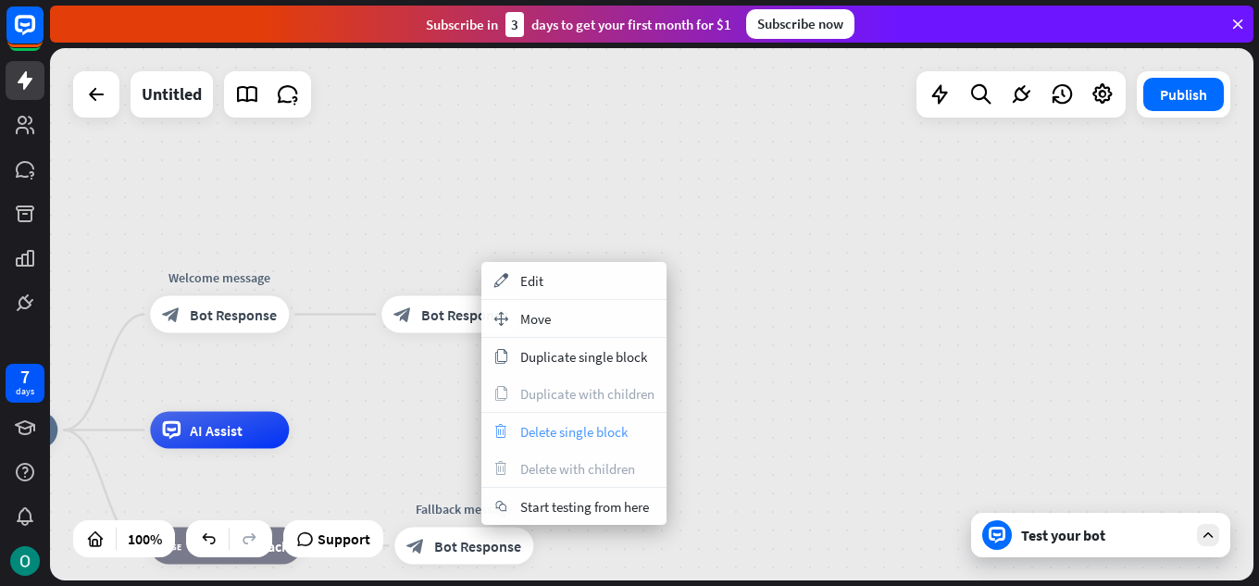
click at [573, 436] on span "Delete single block" at bounding box center [573, 432] width 107 height 18
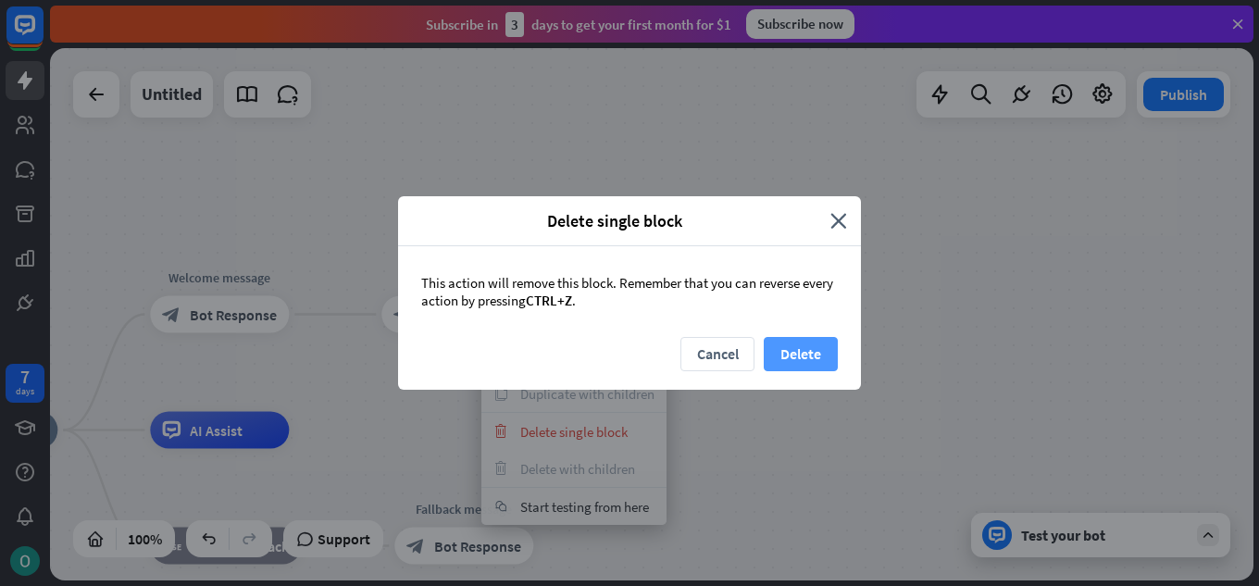
click at [778, 343] on button "Delete" at bounding box center [801, 354] width 74 height 34
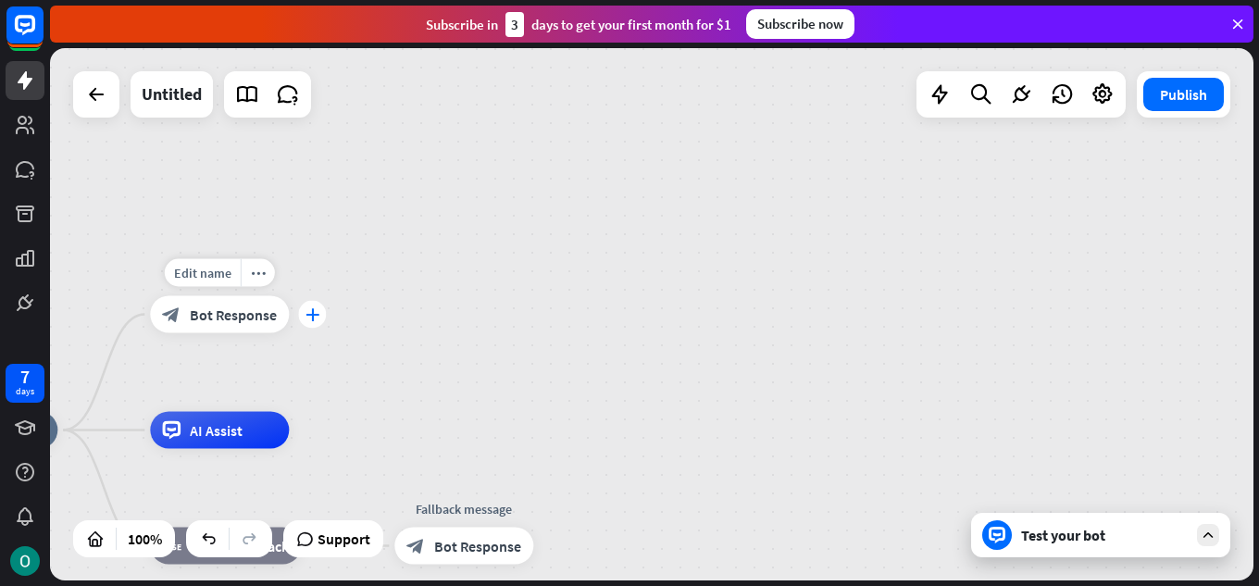
click at [306, 315] on icon "plus" at bounding box center [313, 314] width 14 height 13
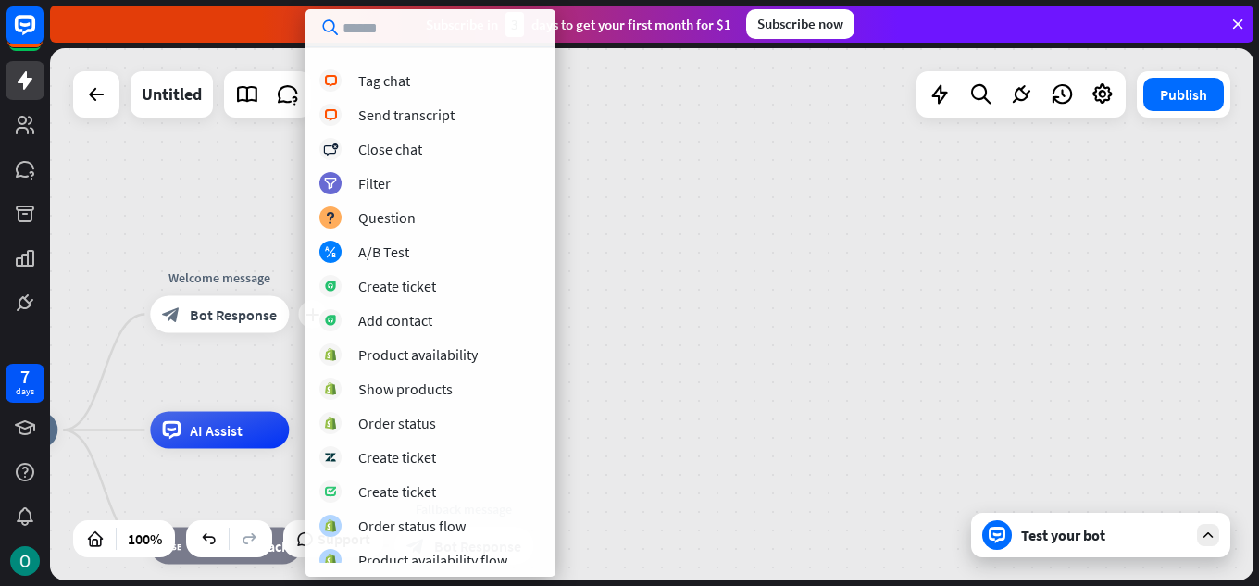
scroll to position [514, 0]
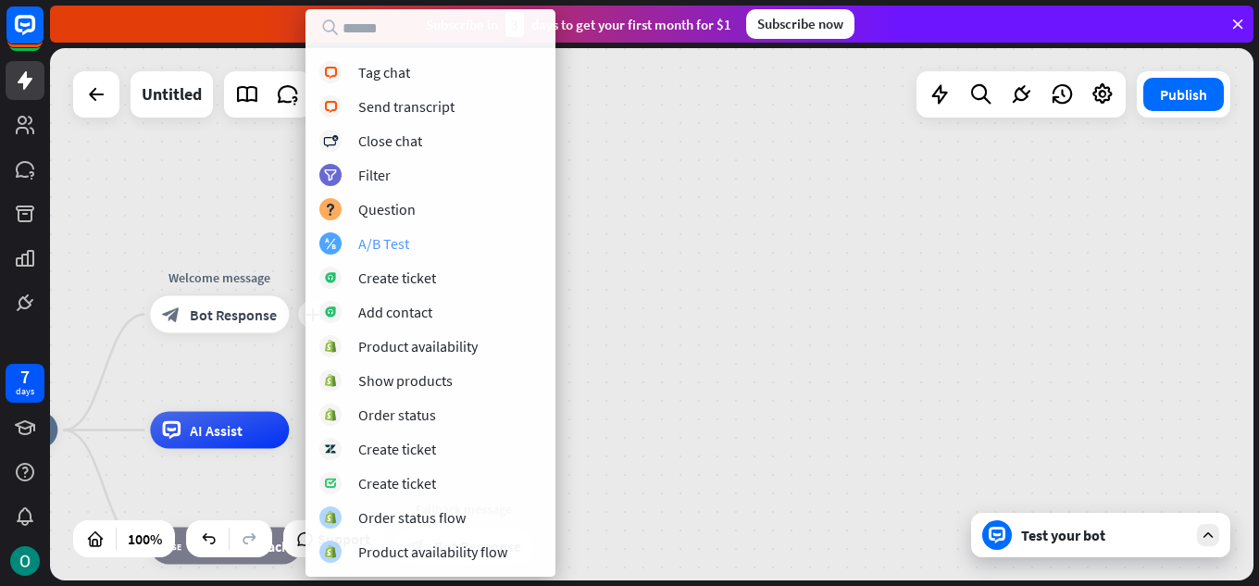
click at [396, 243] on div "A/B Test" at bounding box center [383, 243] width 51 height 19
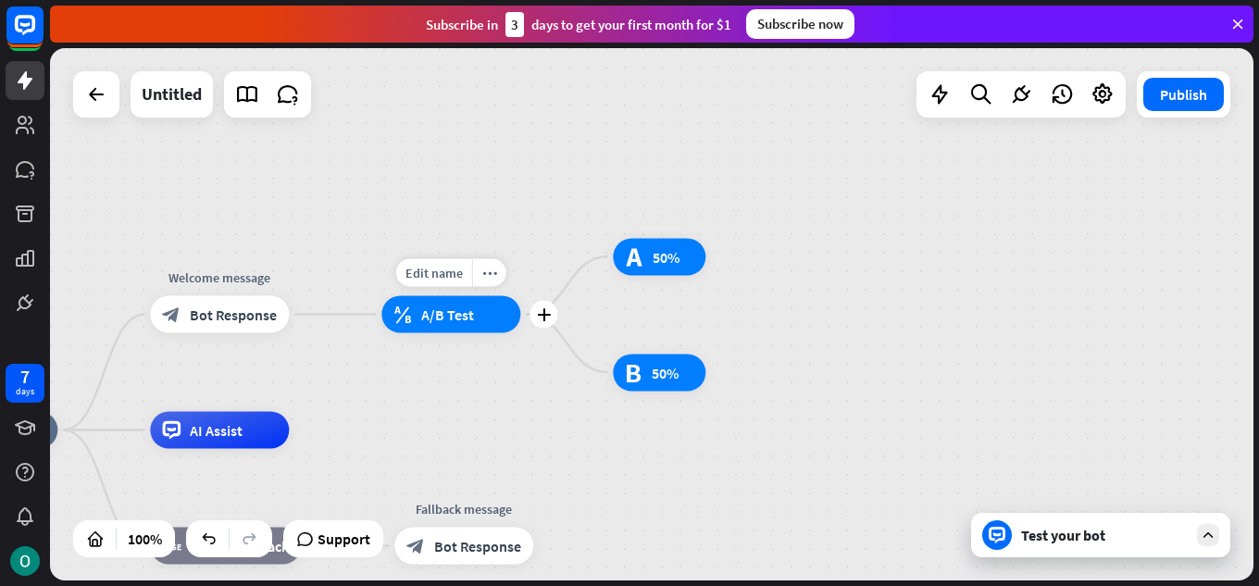
click at [471, 311] on span "A/B Test" at bounding box center [447, 315] width 53 height 19
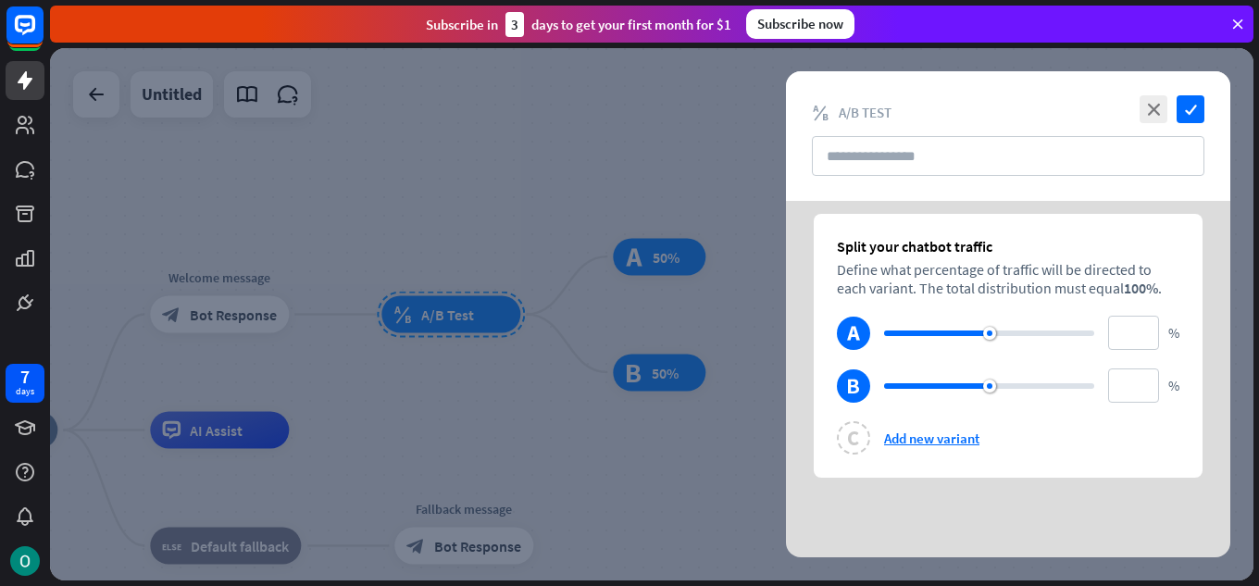
scroll to position [19, 0]
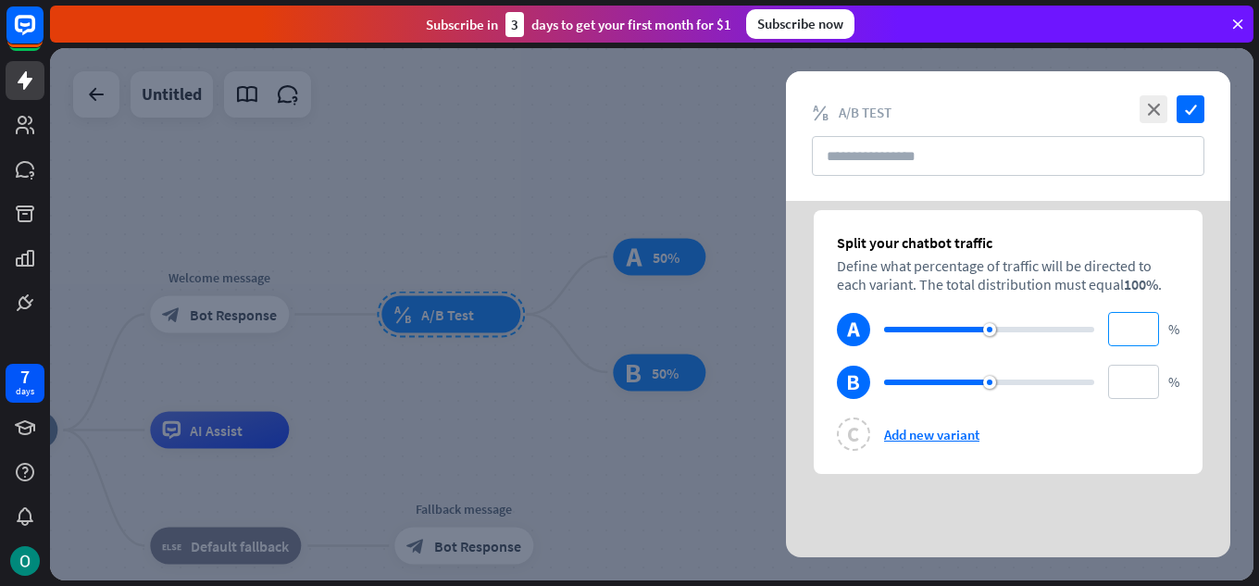
drag, startPoint x: 1000, startPoint y: 325, endPoint x: 1128, endPoint y: 336, distance: 128.3
click at [1128, 336] on div "test_a ** %" at bounding box center [1008, 329] width 343 height 34
drag, startPoint x: 983, startPoint y: 322, endPoint x: 1084, endPoint y: 352, distance: 105.2
click at [1096, 346] on div "Split your chatbot traffic Define what percentage of traffic will be directed t…" at bounding box center [1008, 342] width 389 height 264
type input "**"
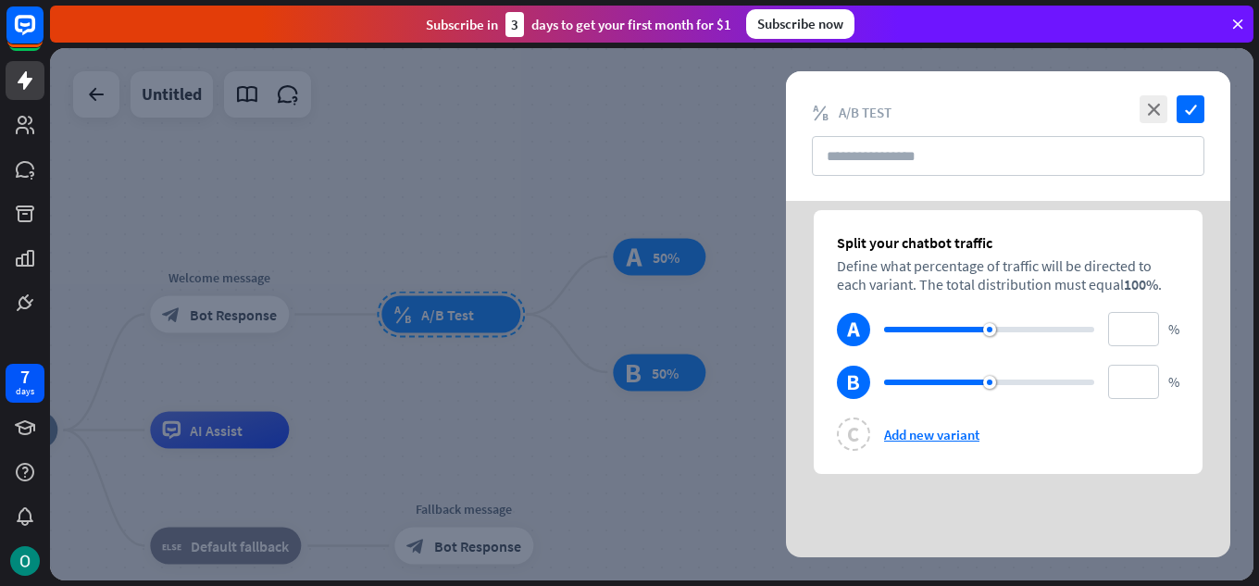
type input "**"
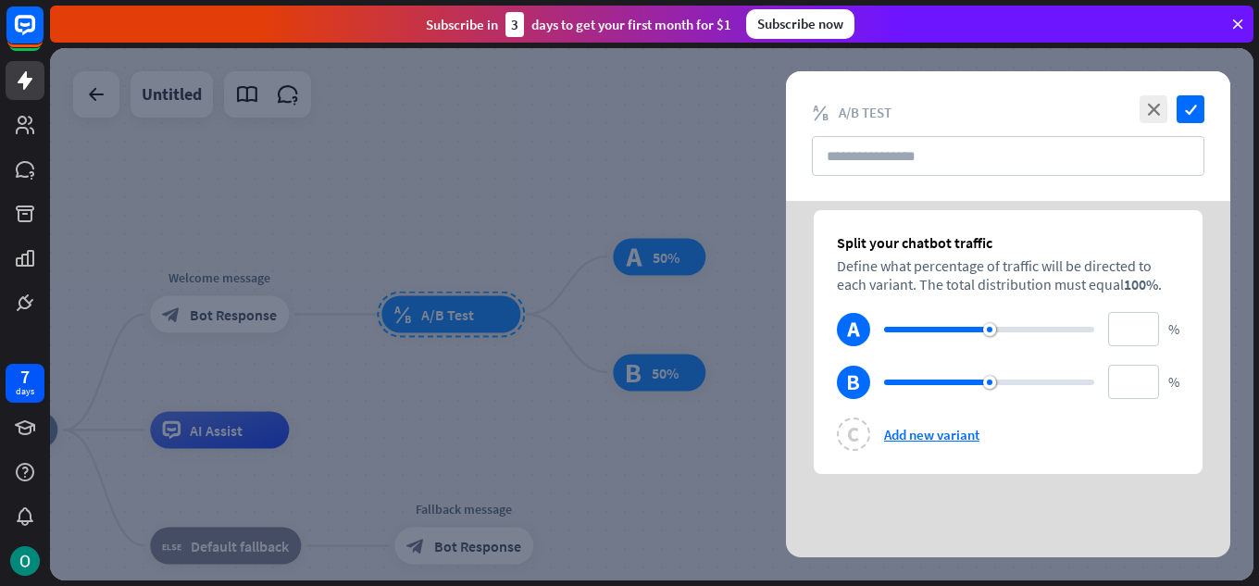
type input "**"
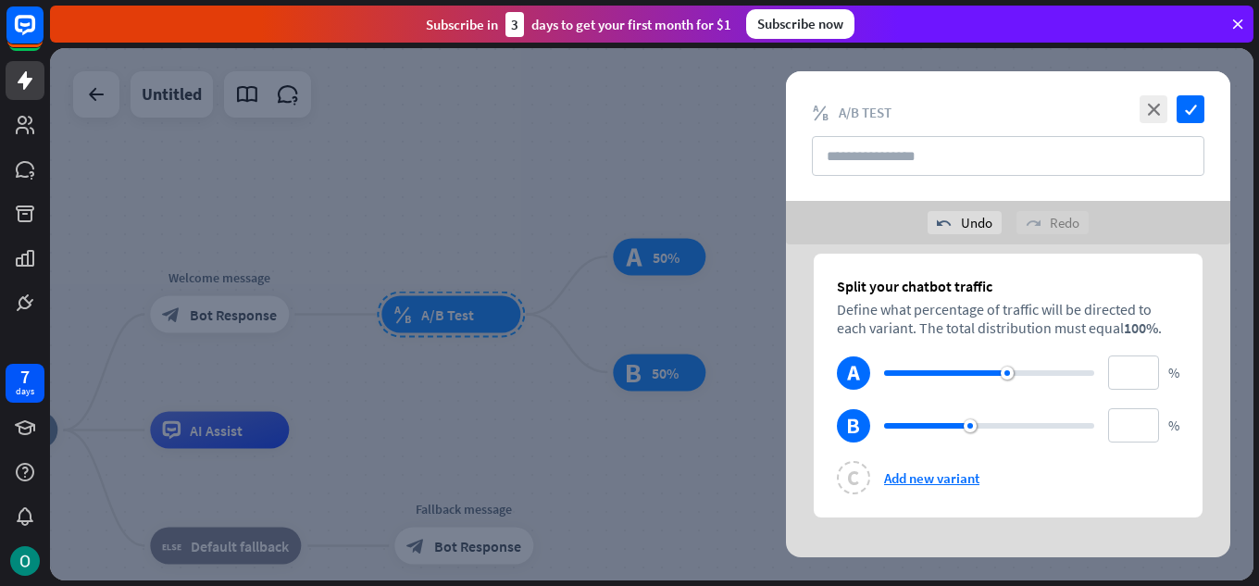
type input "**"
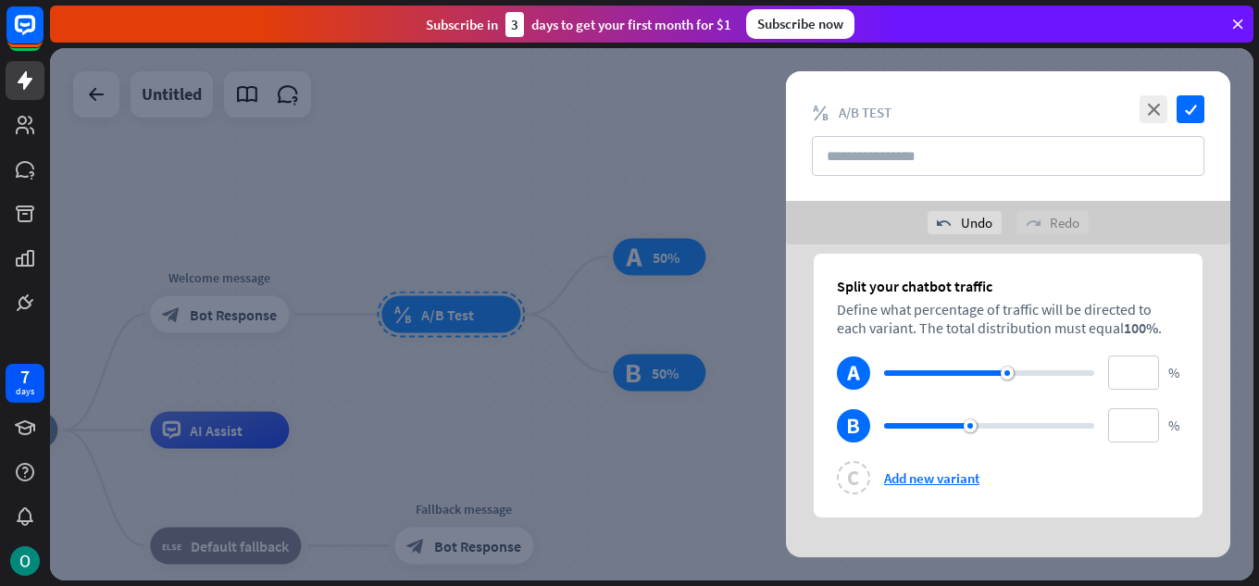
type input "**"
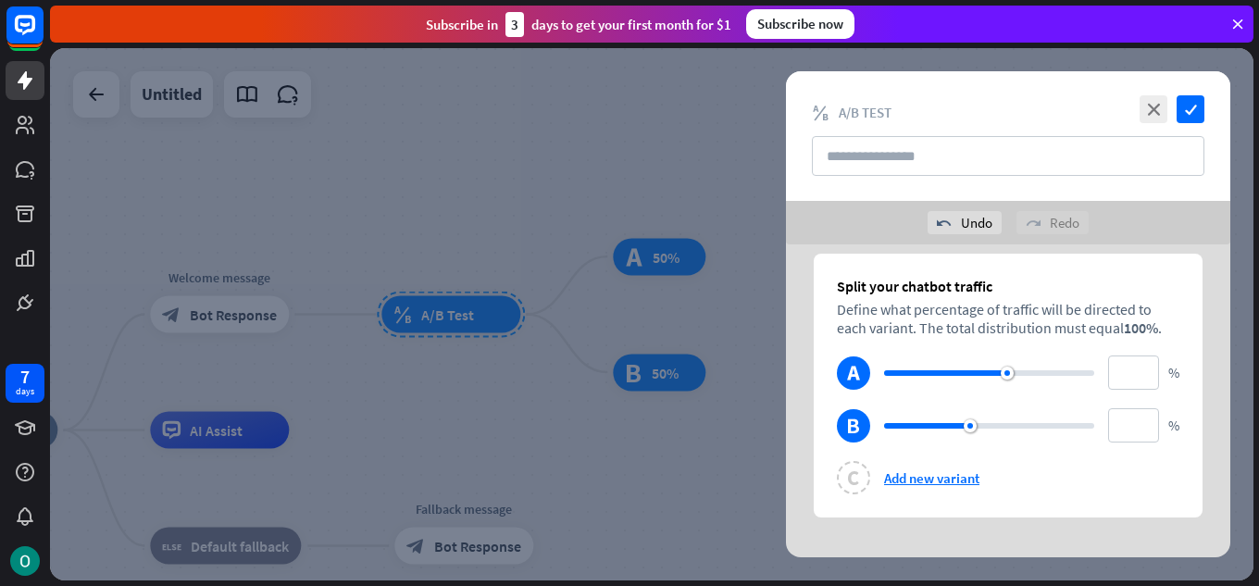
type input "**"
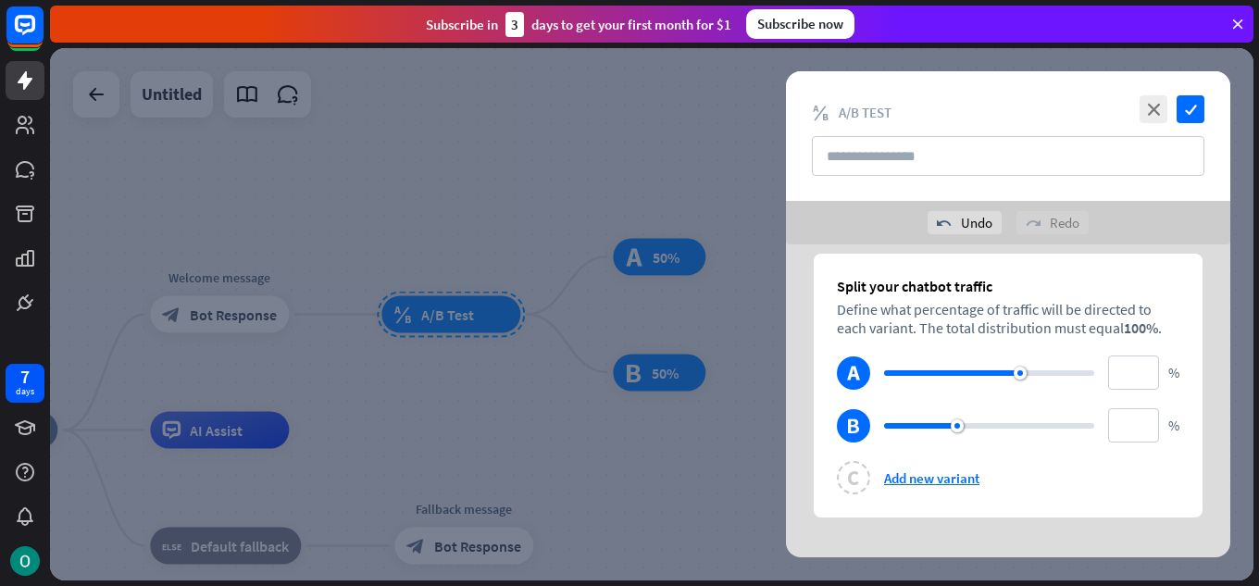
type input "**"
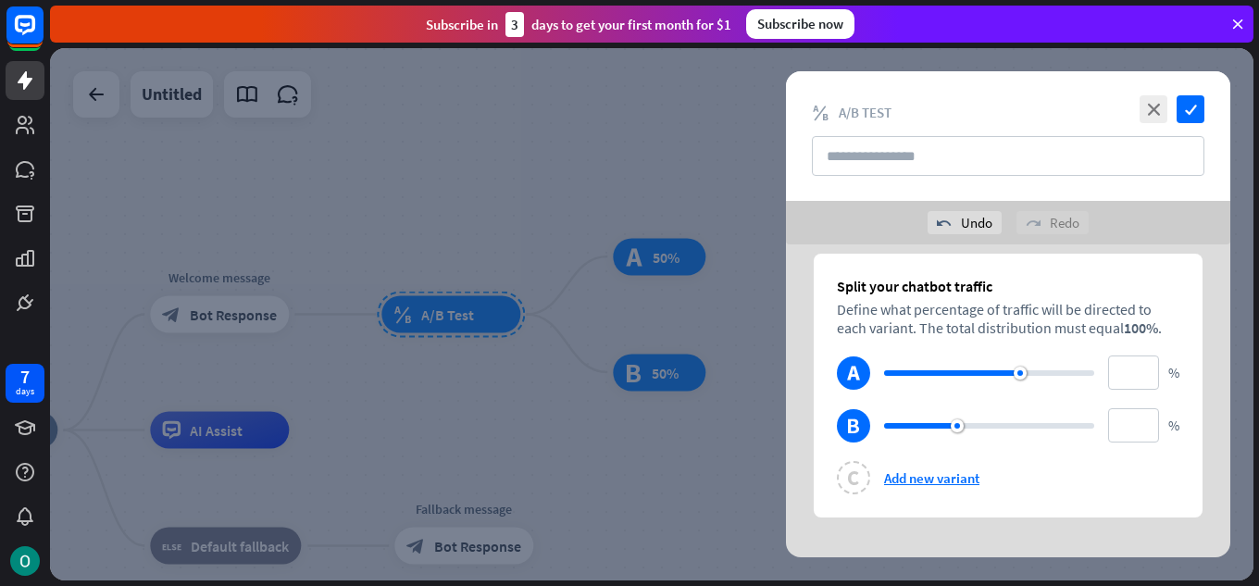
type input "**"
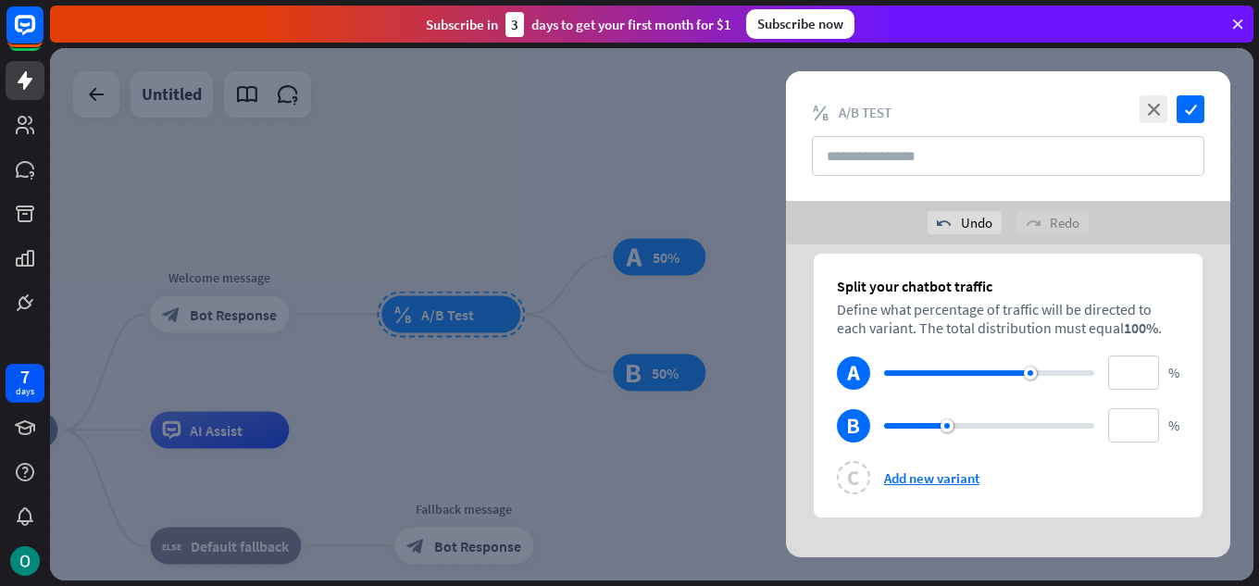
type input "**"
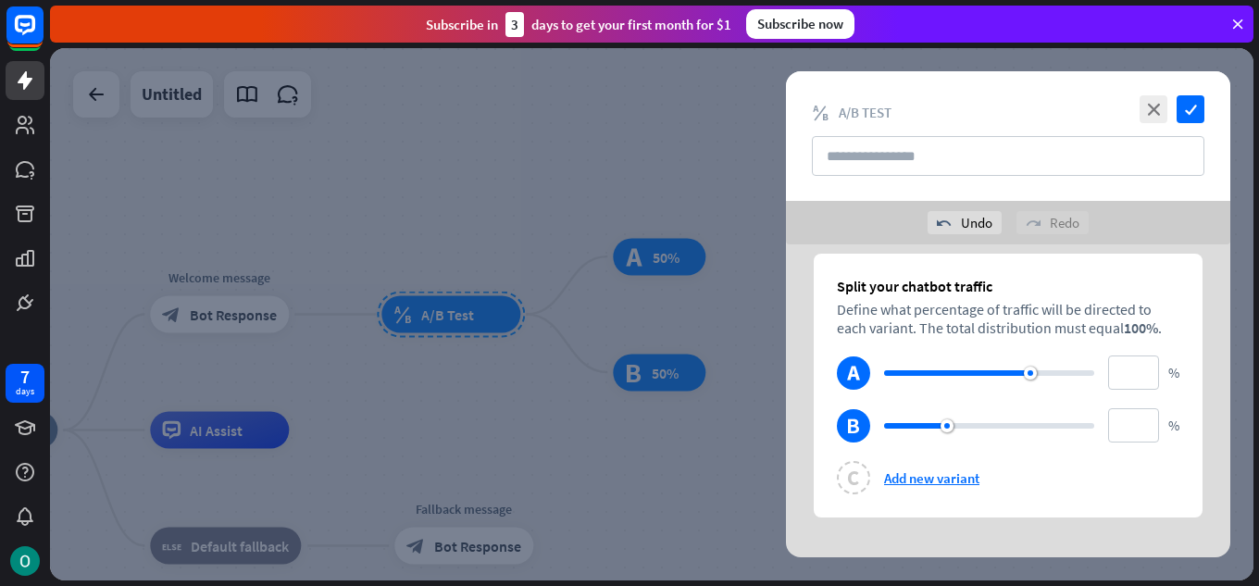
type input "**"
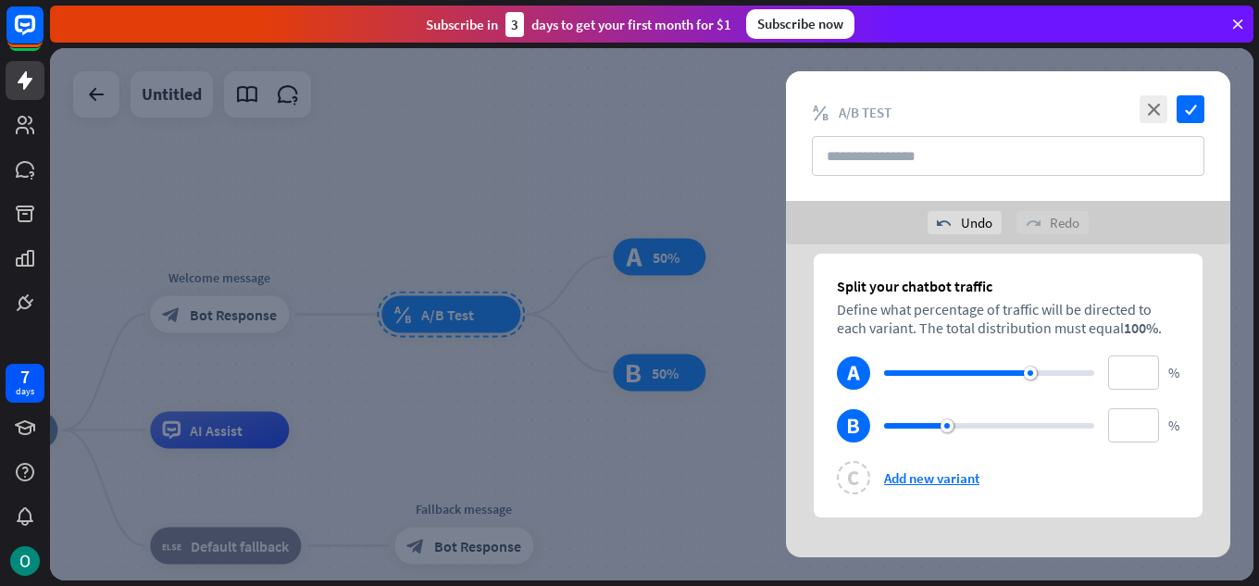
type input "**"
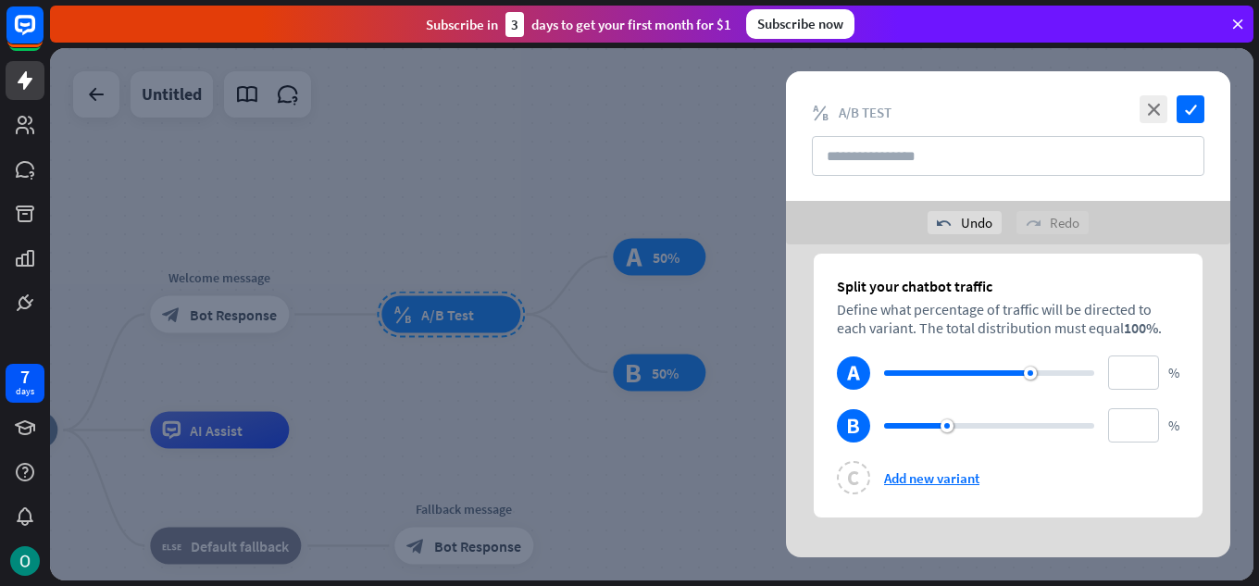
type input "**"
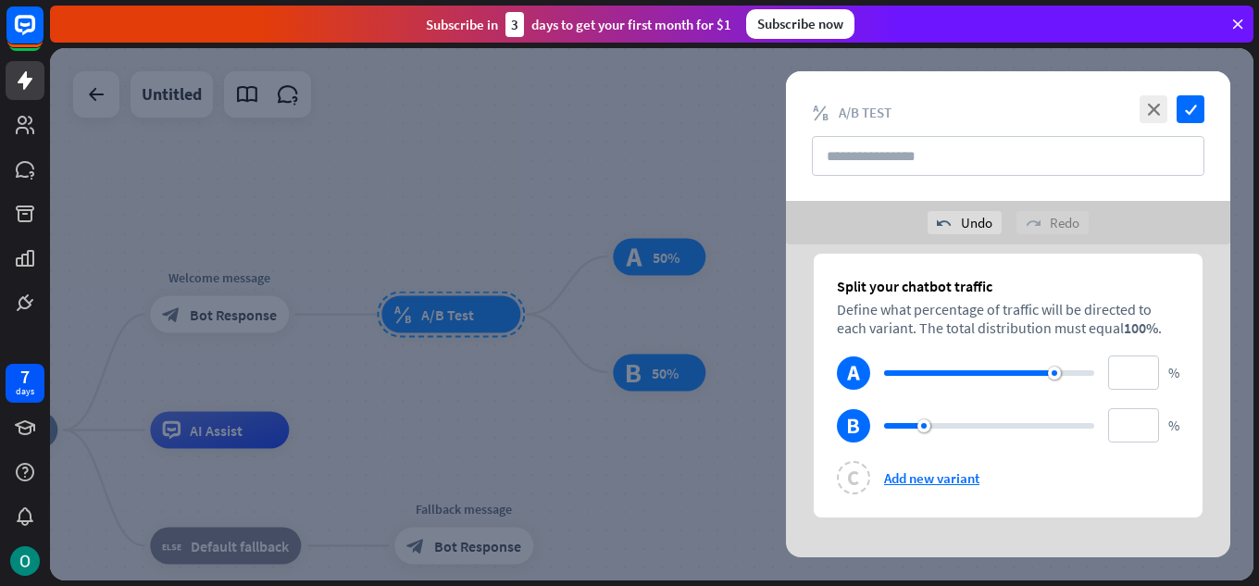
type input "**"
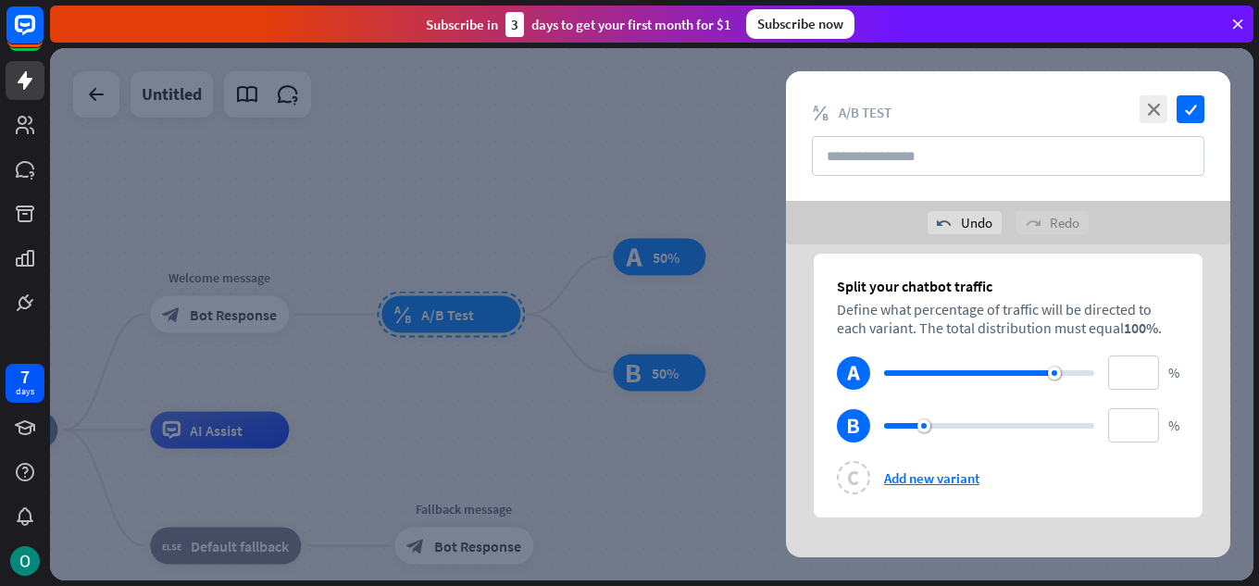
type input "**"
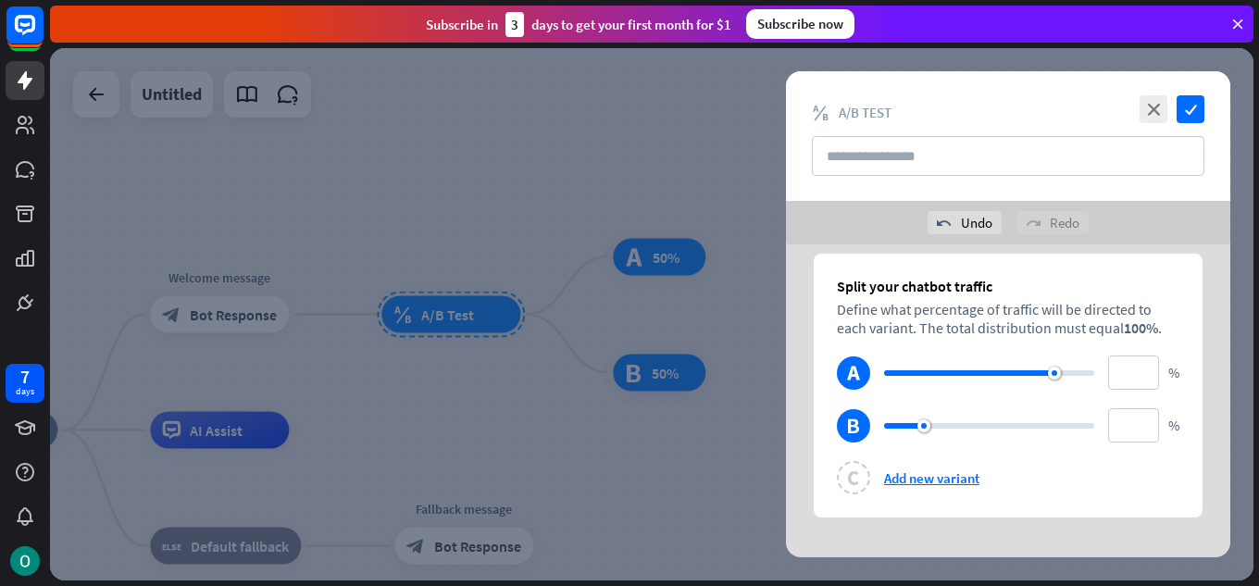
type input "**"
type input "*"
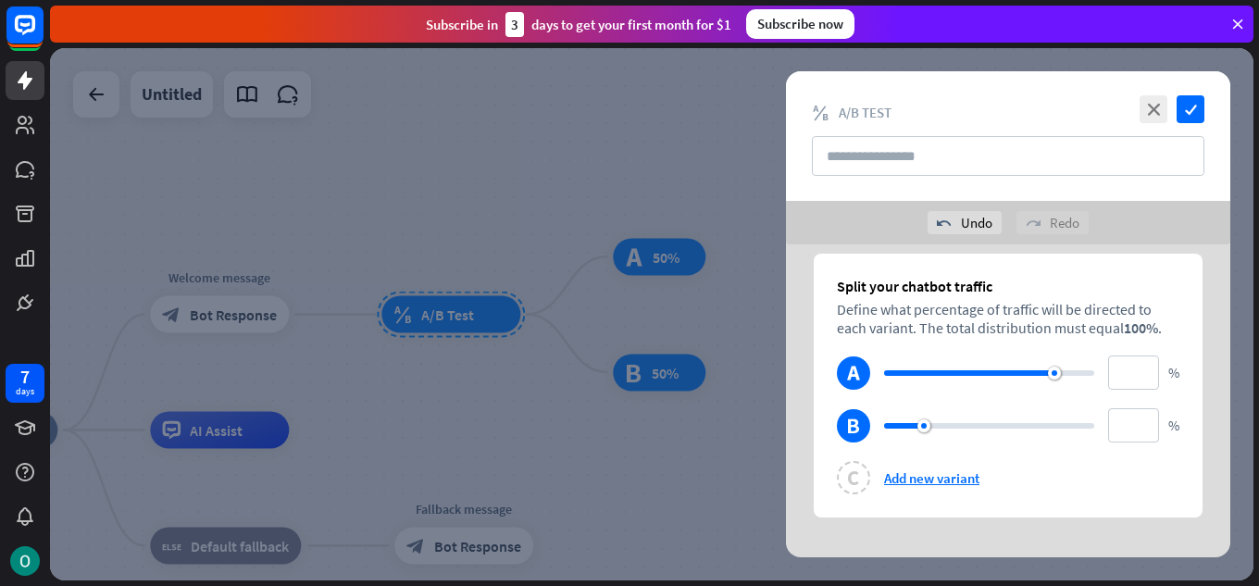
type input "**"
type input "*"
type input "**"
type input "*"
type input "**"
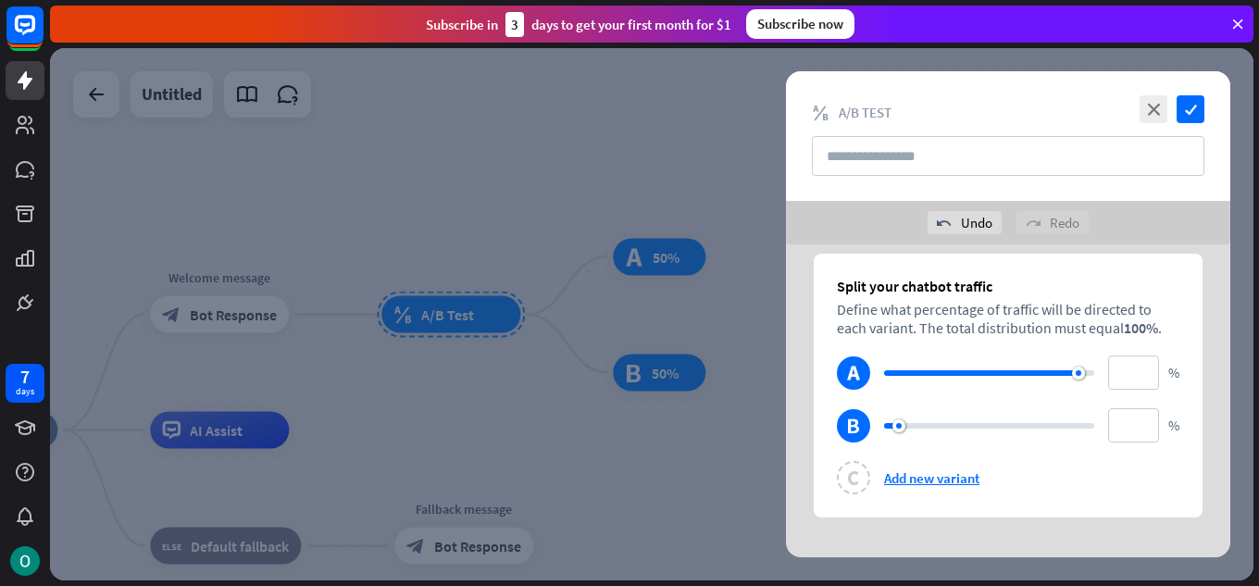
type input "*"
type input "**"
type input "*"
type input "**"
type input "*"
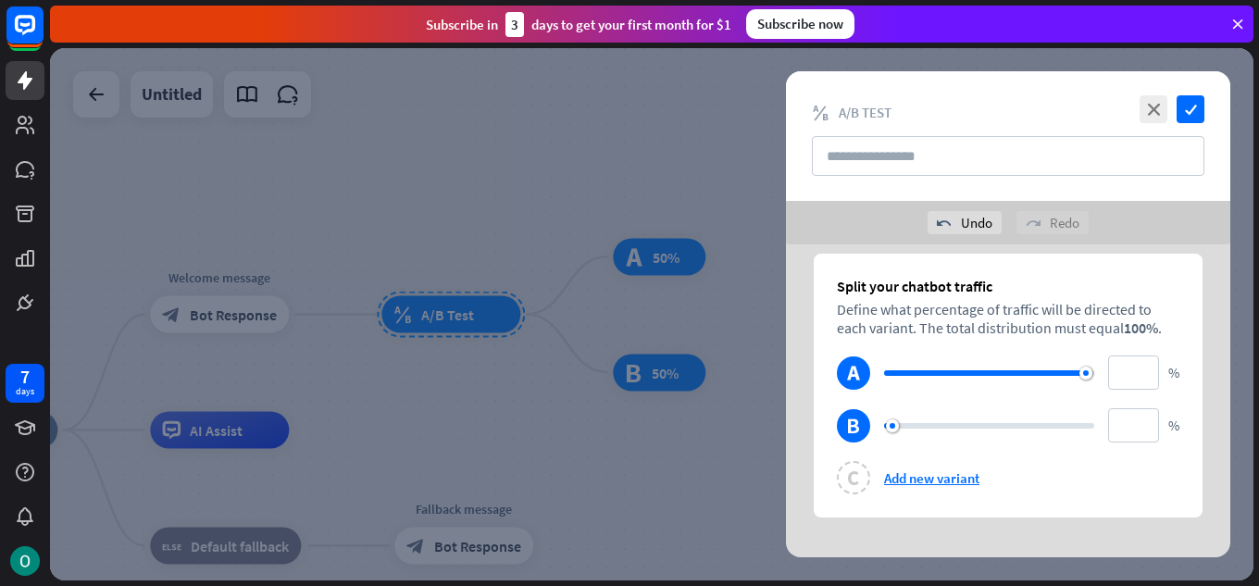
type input "**"
type input "*"
type input "**"
type input "*"
type input "**"
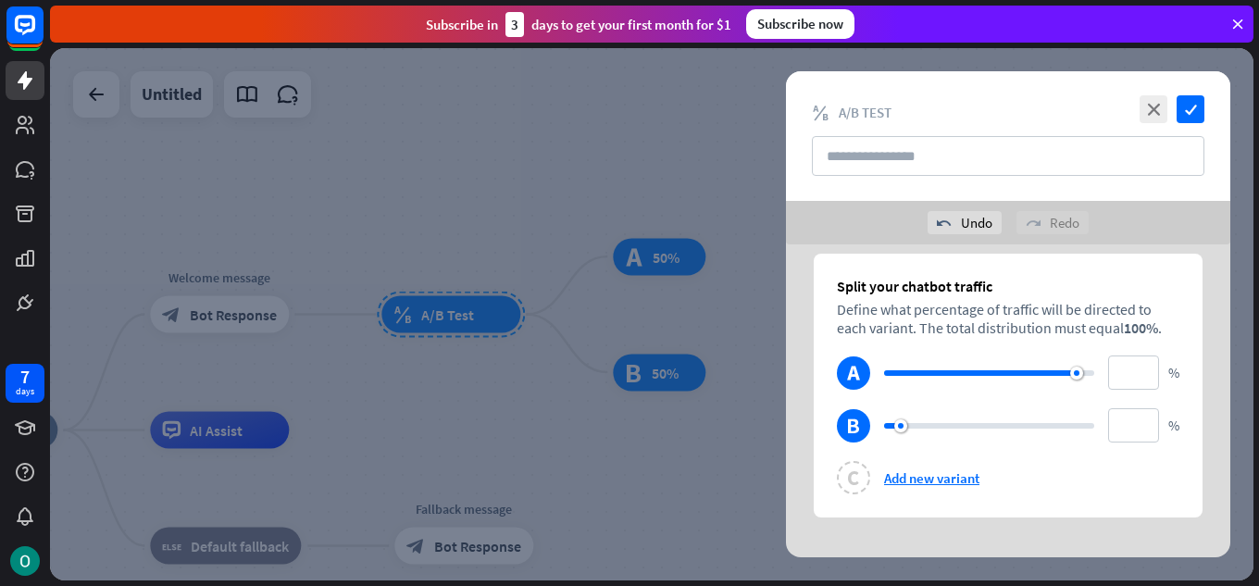
type input "**"
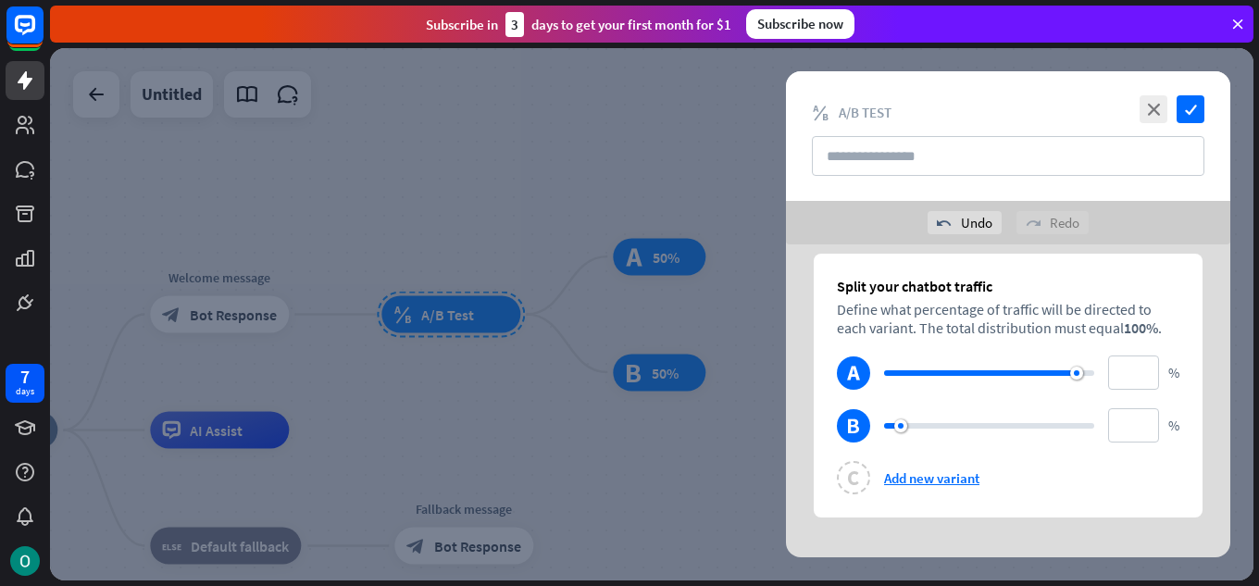
type input "**"
drag, startPoint x: 992, startPoint y: 330, endPoint x: 1066, endPoint y: 321, distance: 74.6
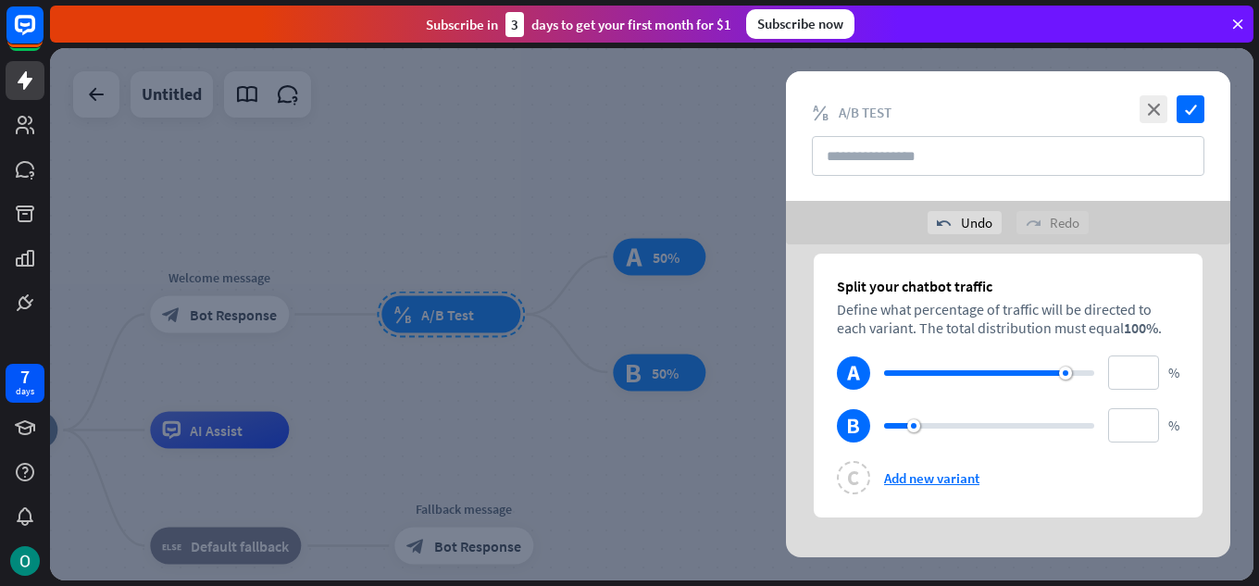
click at [1066, 321] on div "Split your chatbot traffic Define what percentage of traffic will be directed t…" at bounding box center [1008, 386] width 389 height 264
click at [1188, 108] on icon "check" at bounding box center [1191, 109] width 28 height 28
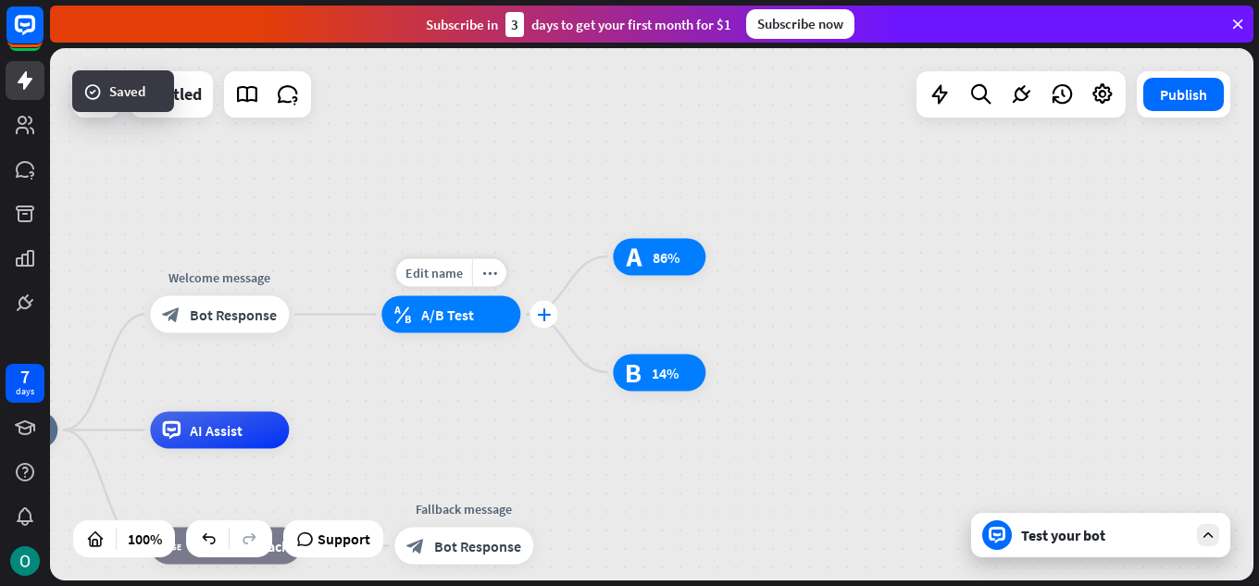
drag, startPoint x: 538, startPoint y: 296, endPoint x: 532, endPoint y: 306, distance: 11.3
click at [495, 277] on icon "more_horiz" at bounding box center [489, 273] width 15 height 14
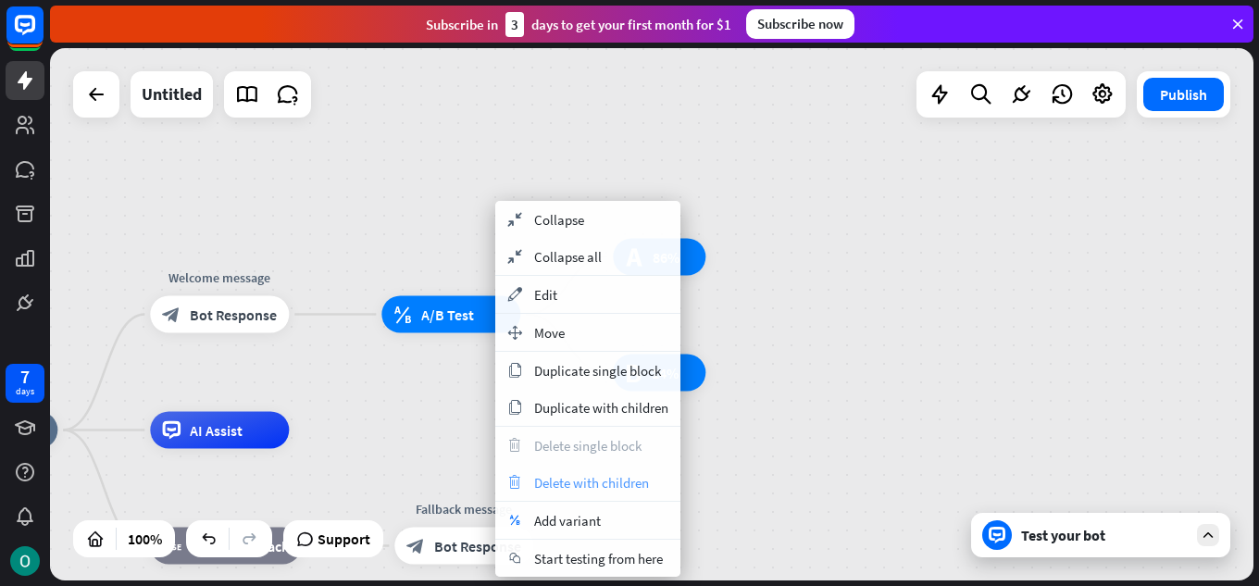
click at [622, 470] on div "trash Delete with children" at bounding box center [587, 482] width 185 height 37
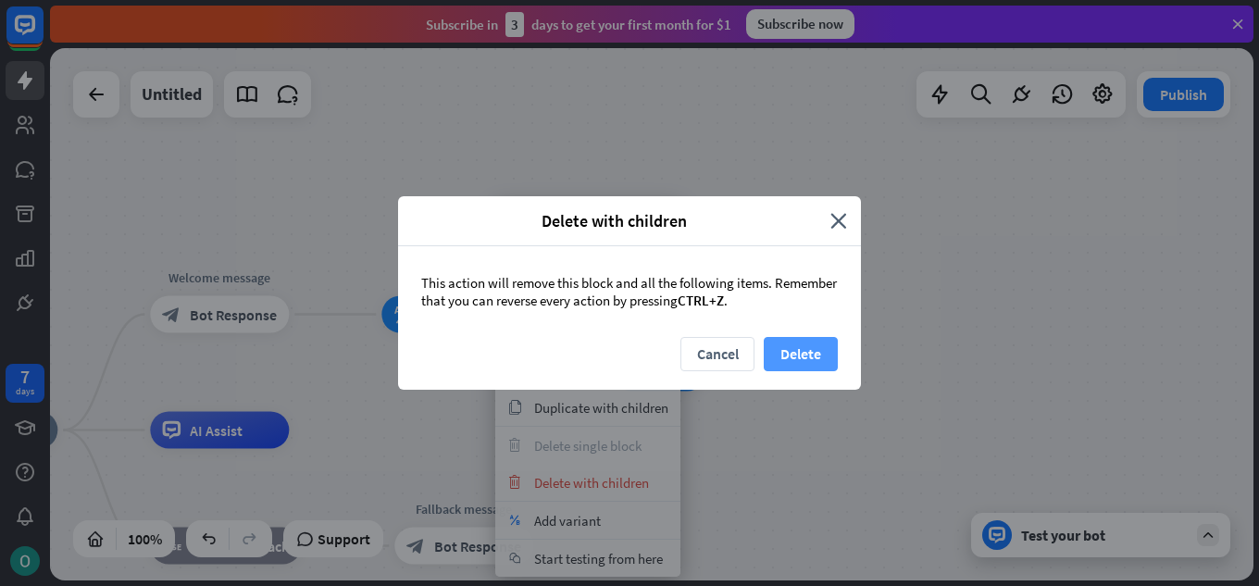
click at [796, 350] on button "Delete" at bounding box center [801, 354] width 74 height 34
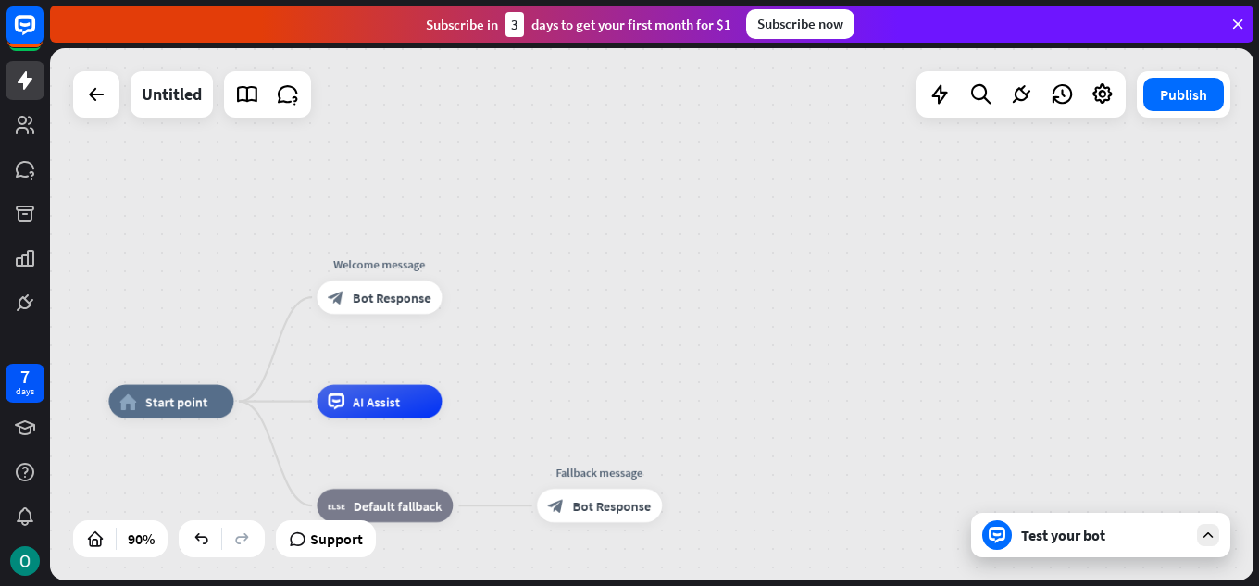
drag, startPoint x: 353, startPoint y: 304, endPoint x: 479, endPoint y: 291, distance: 126.6
click at [479, 291] on div "home_2 Start point Welcome message block_bot_response Bot Response AI Assist bl…" at bounding box center [652, 314] width 1204 height 532
click at [987, 115] on div at bounding box center [1021, 94] width 209 height 46
click at [106, 108] on div at bounding box center [96, 94] width 37 height 37
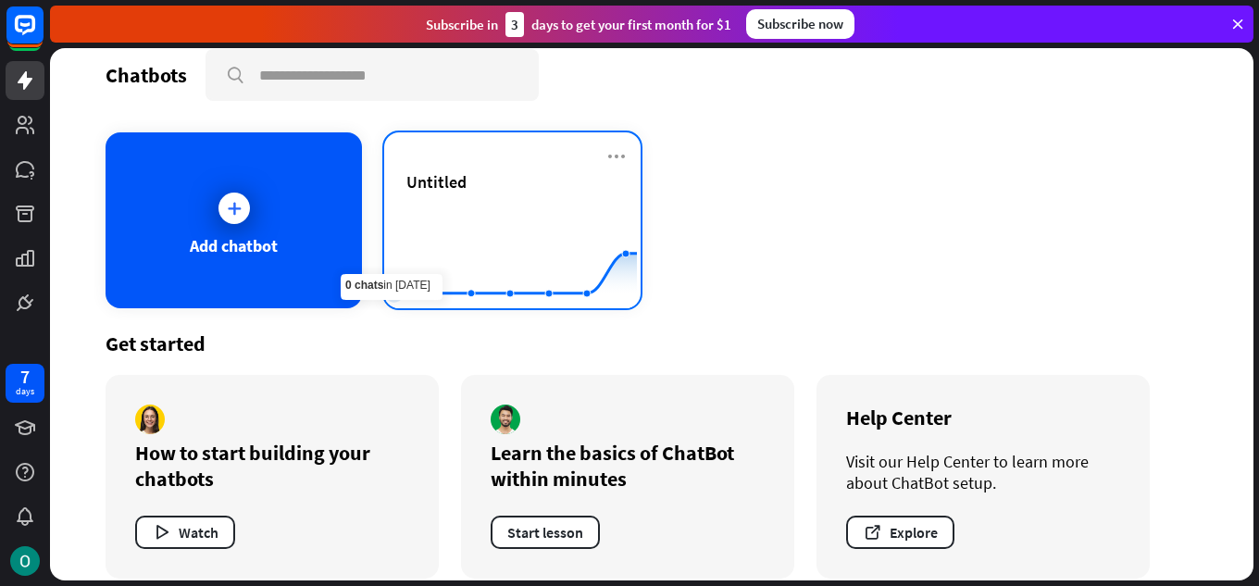
scroll to position [42, 0]
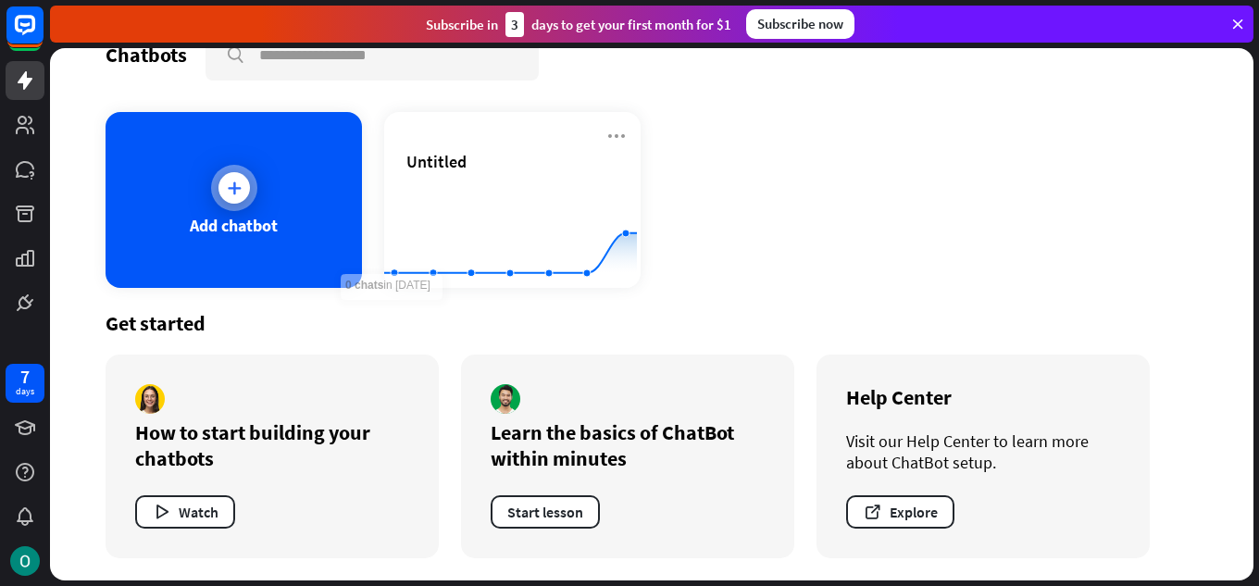
click at [317, 245] on div "Add chatbot" at bounding box center [234, 200] width 257 height 176
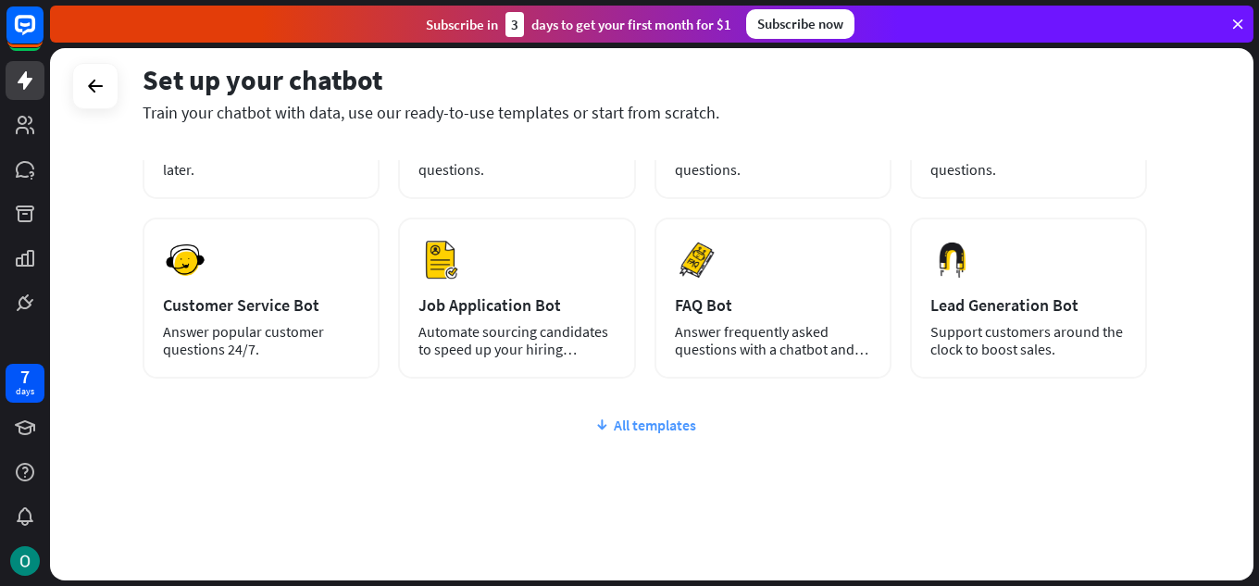
scroll to position [233, 0]
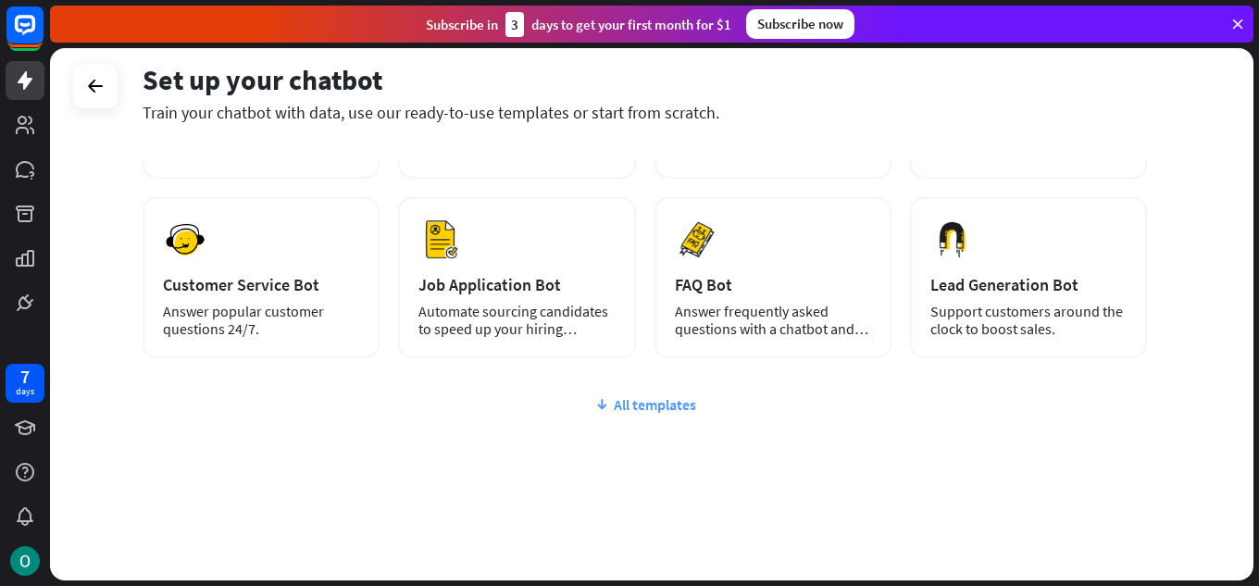
click at [613, 406] on div "All templates" at bounding box center [645, 404] width 1005 height 19
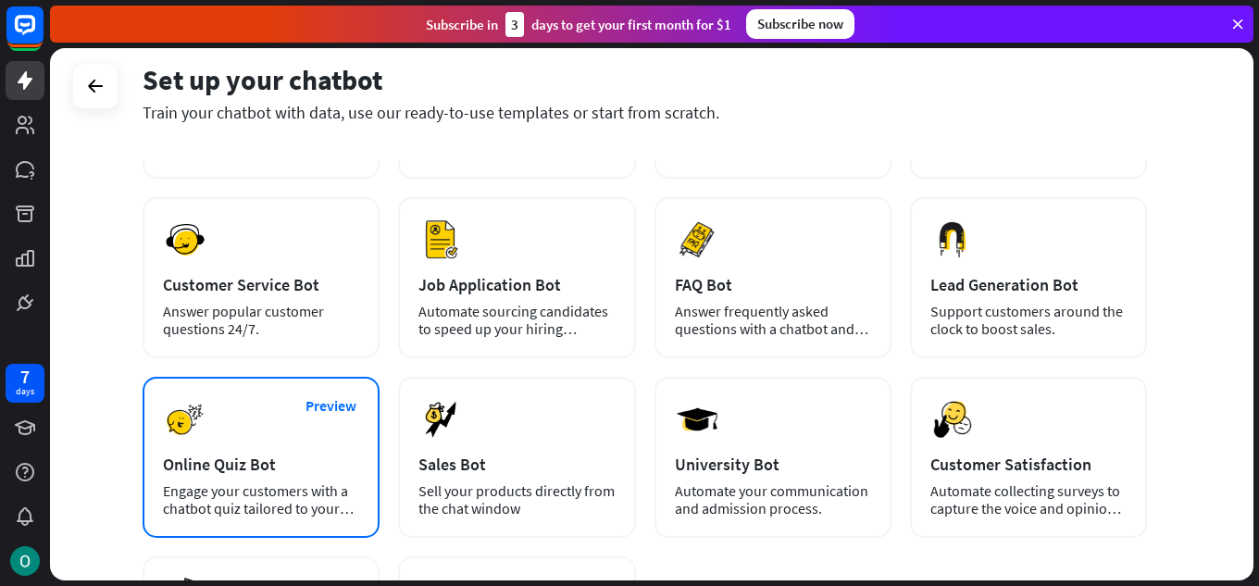
click at [269, 469] on div "Online Quiz Bot" at bounding box center [261, 464] width 196 height 21
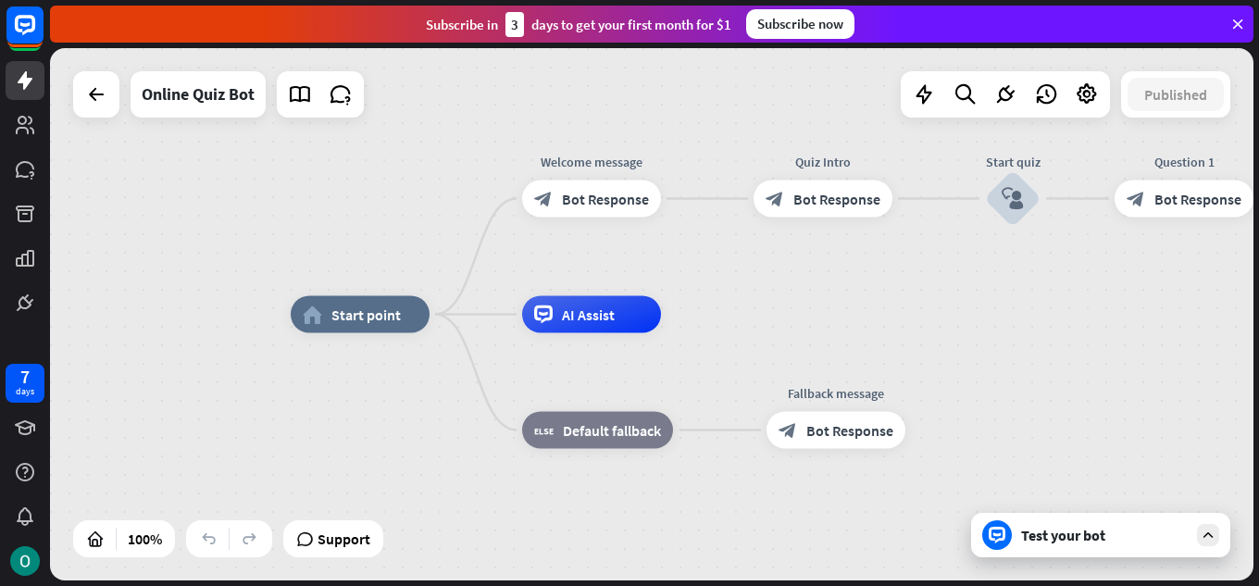
click at [1150, 552] on div "Test your bot" at bounding box center [1100, 535] width 259 height 44
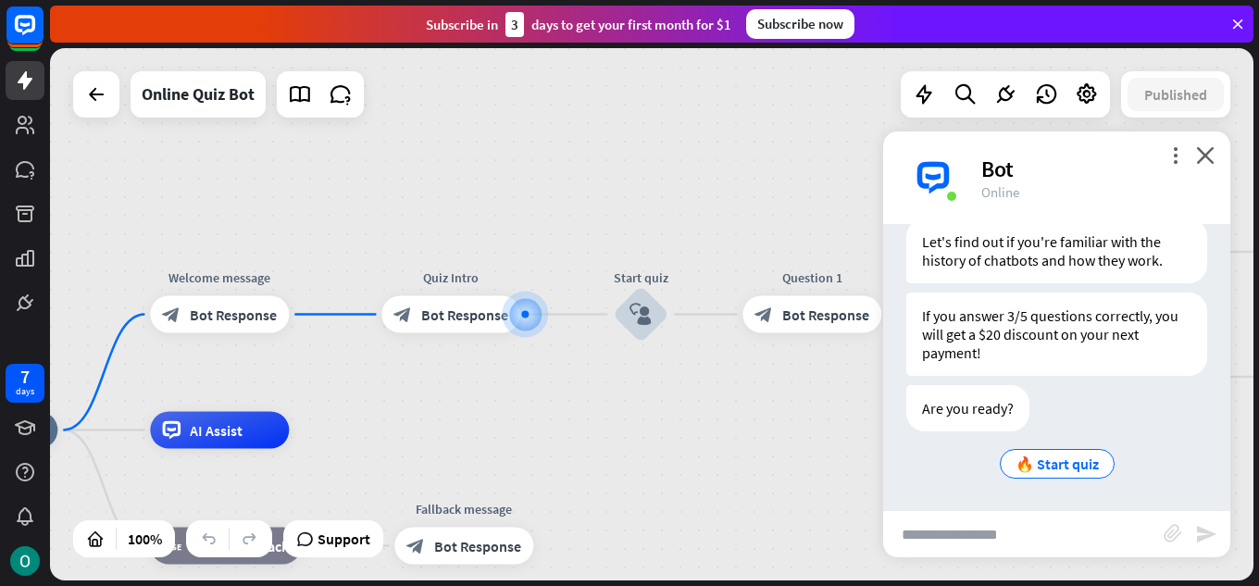
scroll to position [346, 0]
click at [1036, 476] on div "🔥 Start quiz" at bounding box center [1057, 464] width 115 height 30
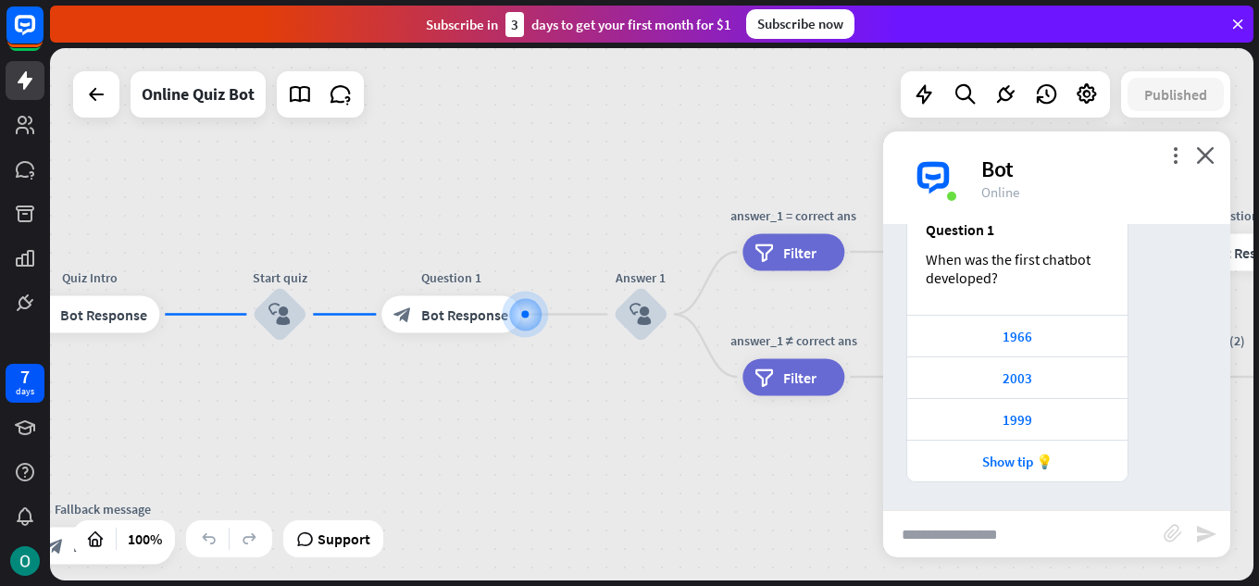
scroll to position [862, 0]
click at [1037, 388] on div "2003" at bounding box center [1018, 378] width 220 height 42
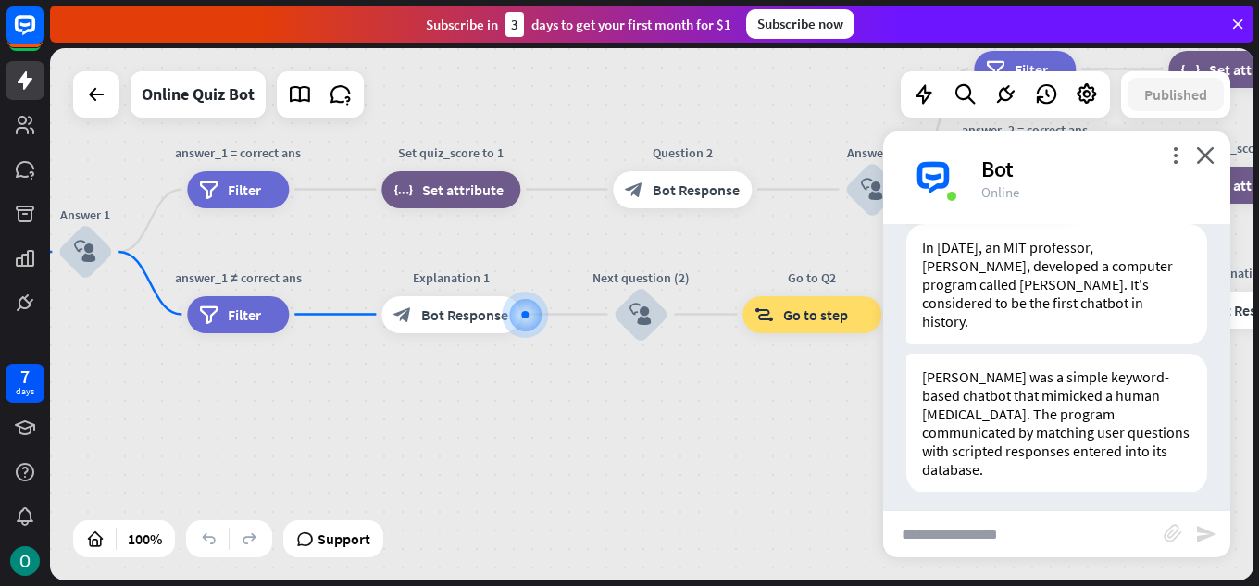
scroll to position [1511, 0]
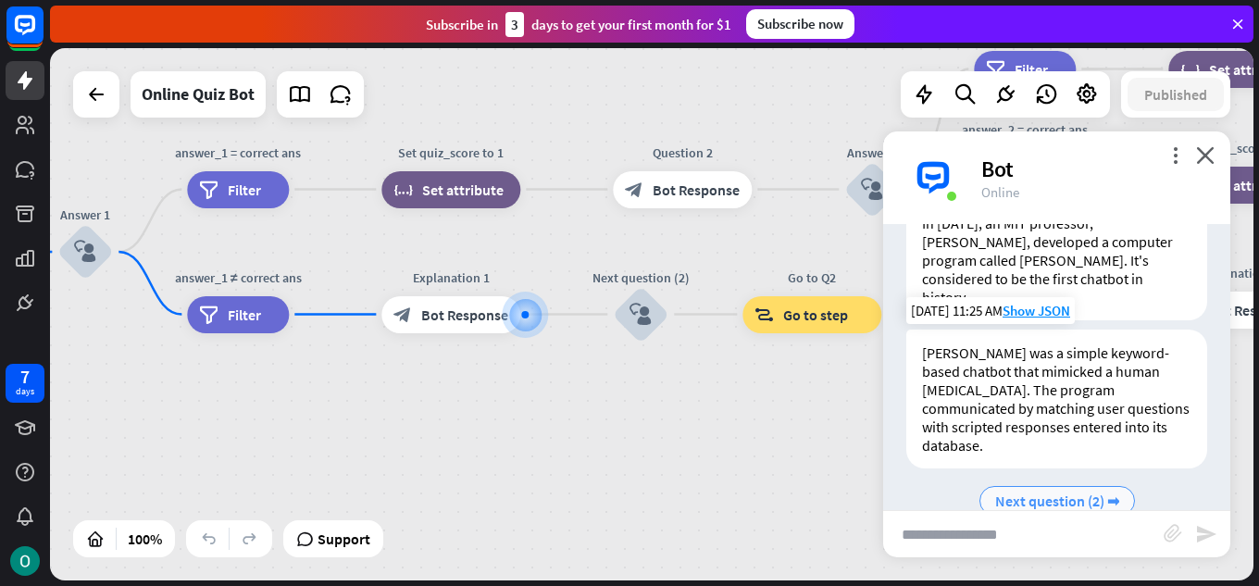
click at [1043, 492] on span "Next question (2) ➡" at bounding box center [1057, 501] width 124 height 19
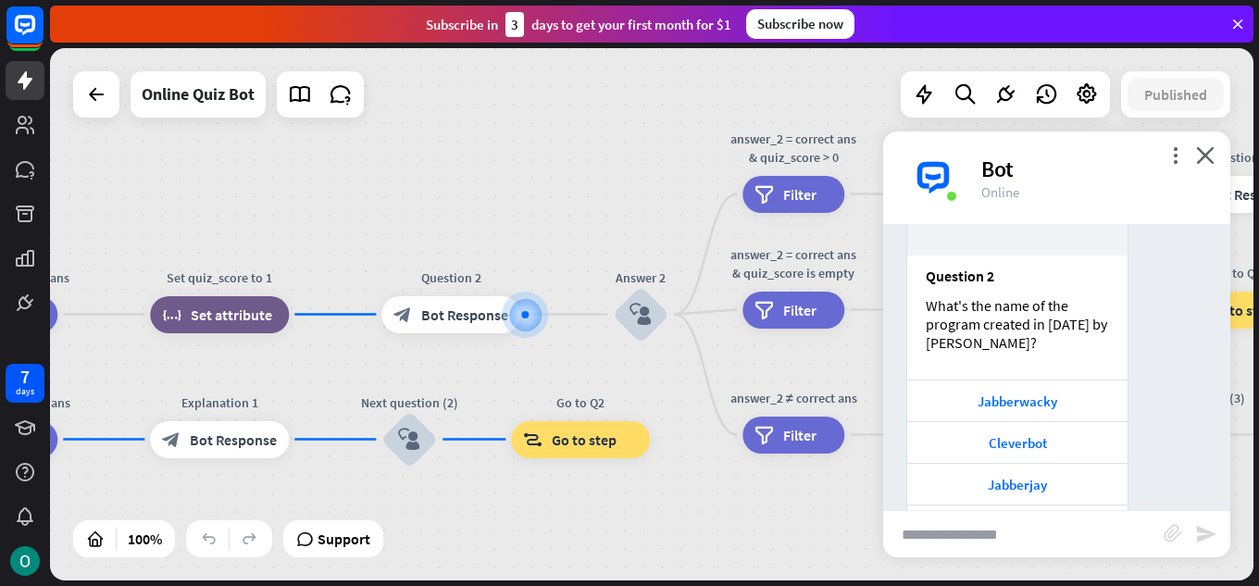
scroll to position [2046, 0]
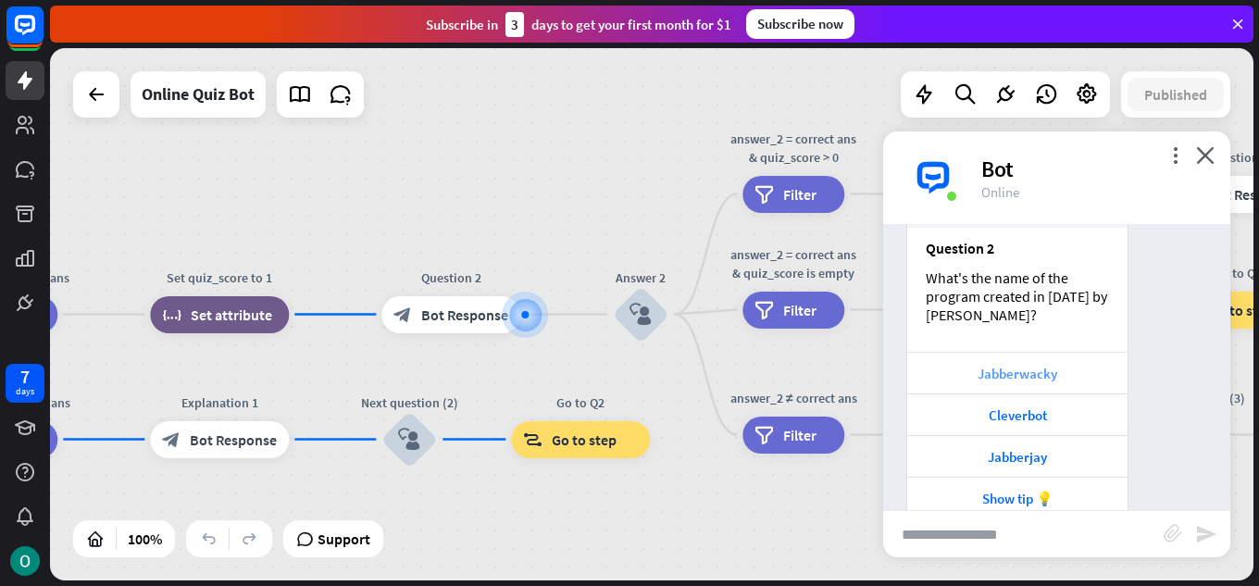
click at [1058, 365] on div "Jabberwacky" at bounding box center [1018, 374] width 202 height 18
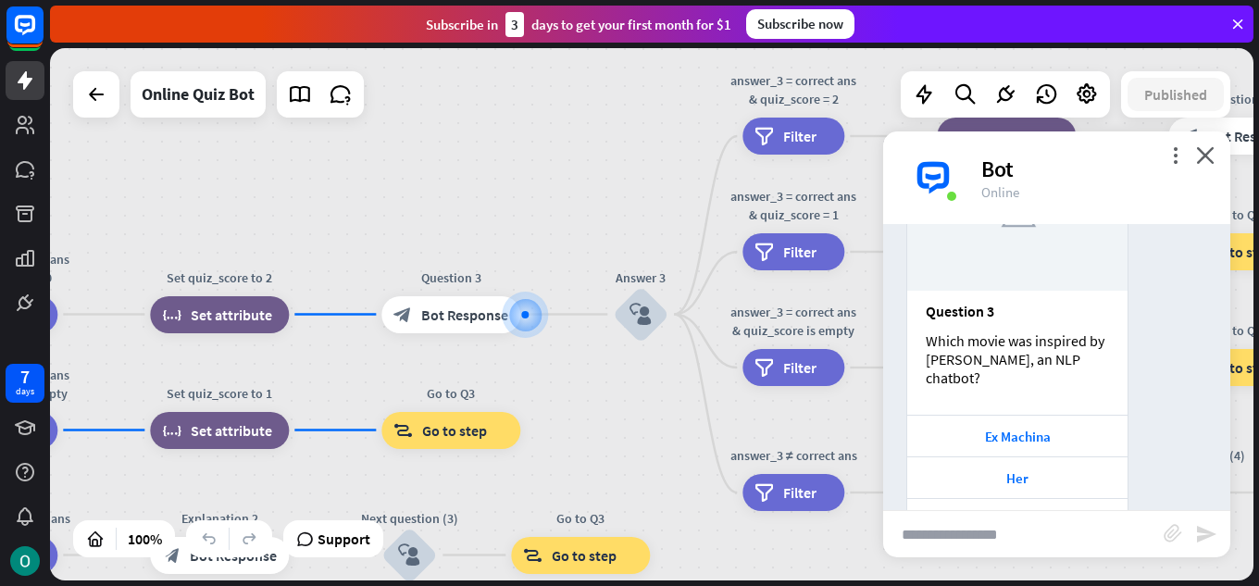
scroll to position [2612, 0]
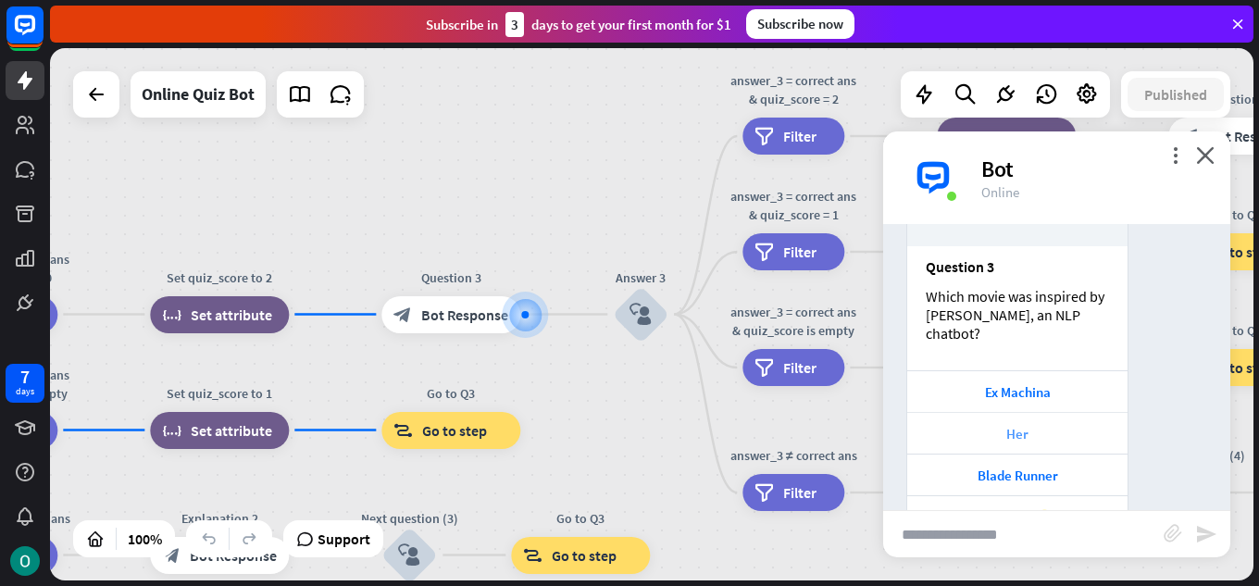
click at [1008, 425] on div "Her" at bounding box center [1018, 434] width 202 height 18
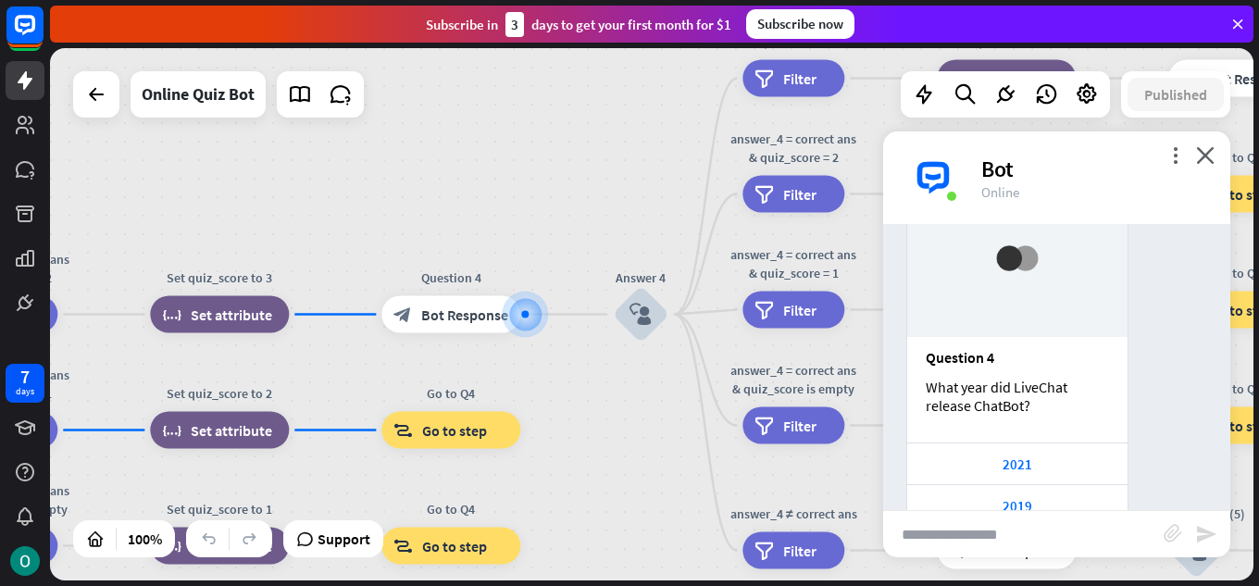
scroll to position [3179, 0]
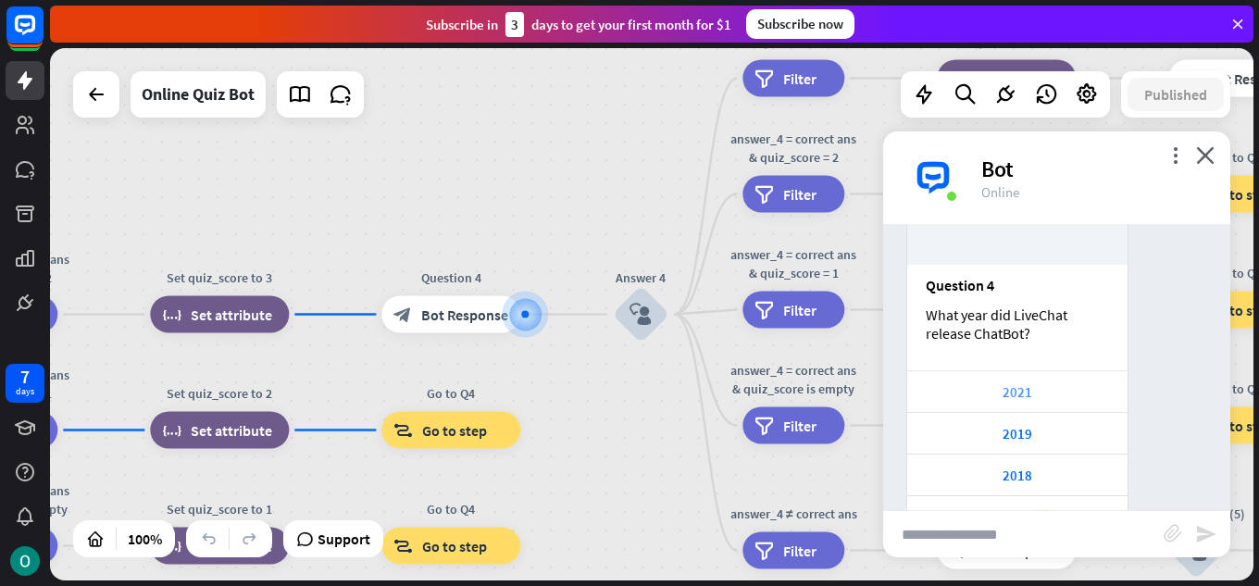
click at [1071, 383] on div "2021" at bounding box center [1018, 392] width 202 height 18
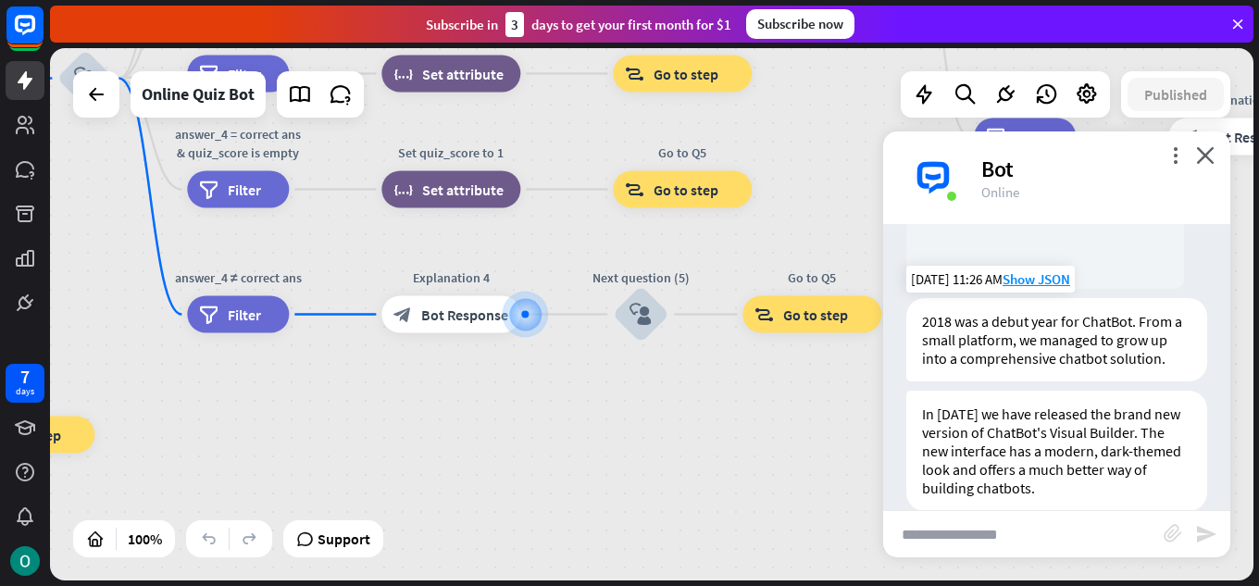
scroll to position [3810, 0]
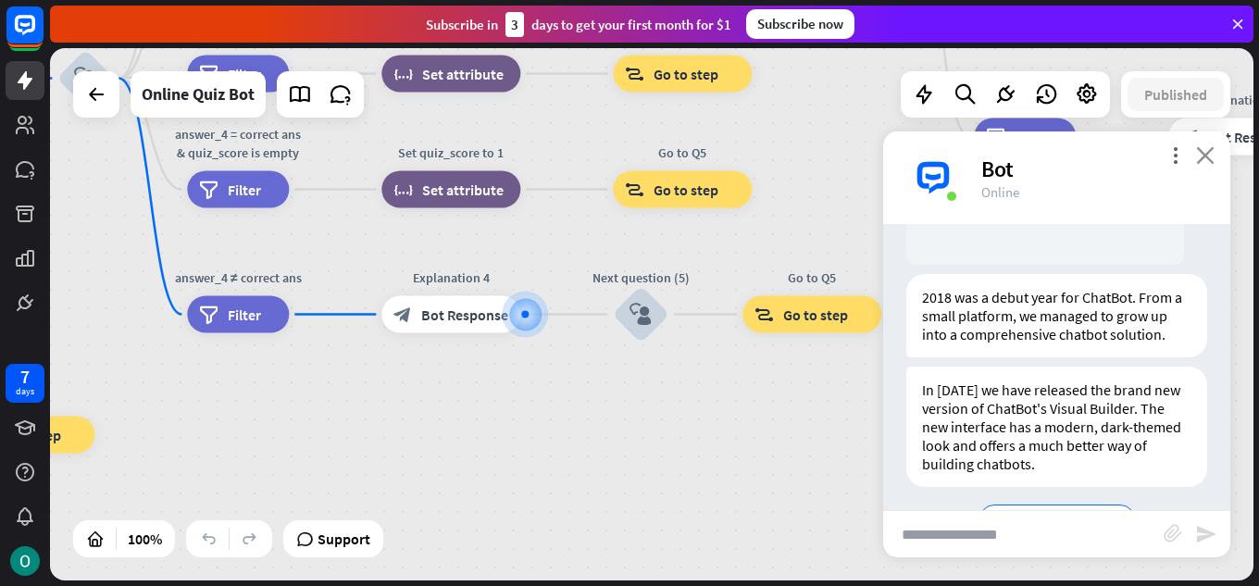
click at [1199, 151] on icon "close" at bounding box center [1205, 155] width 19 height 18
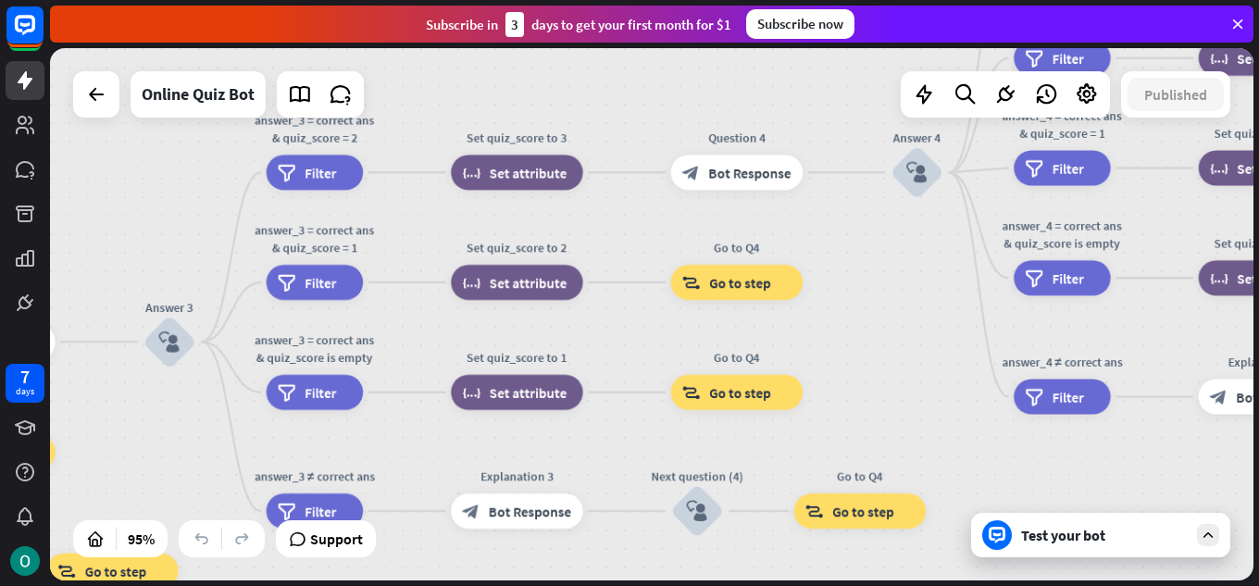
drag, startPoint x: 457, startPoint y: 397, endPoint x: 1258, endPoint y: 469, distance: 804.2
click at [1258, 469] on div "home_2 Start point Welcome message block_bot_response Bot Response Quiz Intro b…" at bounding box center [654, 317] width 1209 height 538
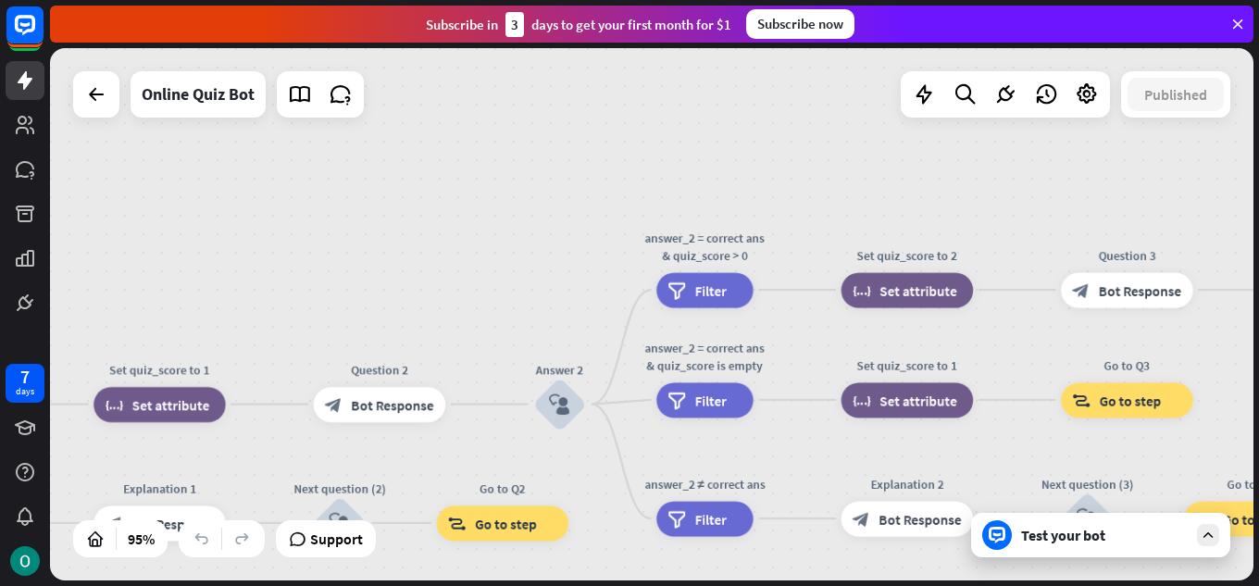
drag, startPoint x: 120, startPoint y: 418, endPoint x: 1258, endPoint y: 333, distance: 1141.2
click at [1258, 333] on div "home_2 Start point Welcome message block_bot_response Bot Response Quiz Intro b…" at bounding box center [654, 317] width 1209 height 538
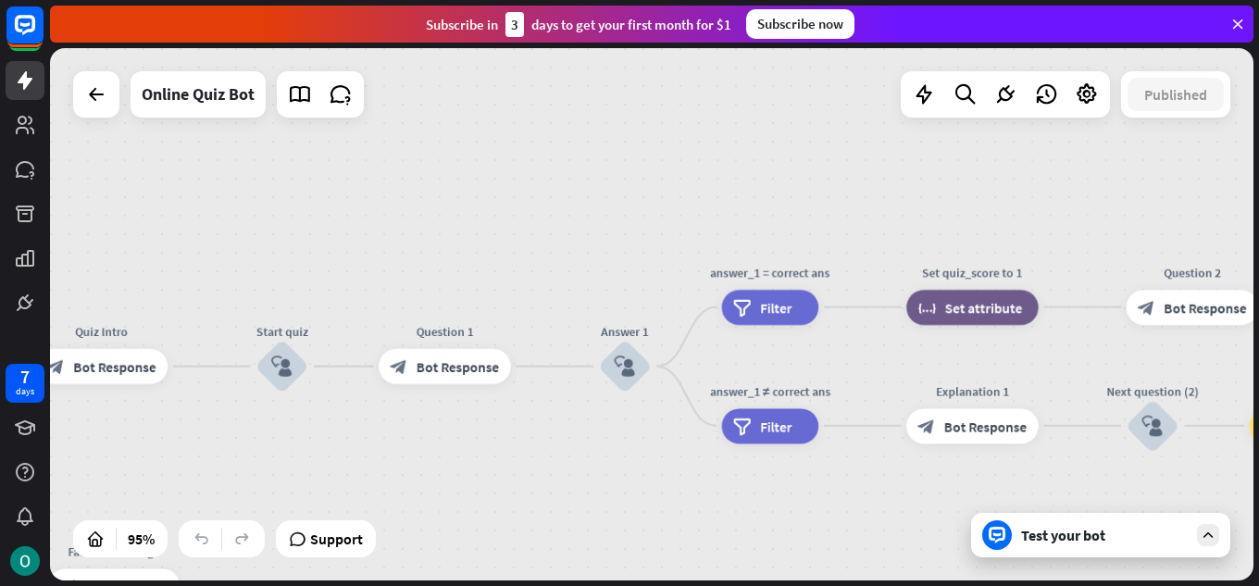
drag, startPoint x: 445, startPoint y: 254, endPoint x: 1246, endPoint y: 348, distance: 805.7
click at [1258, 232] on div "home_2 Start point Welcome message block_bot_response Bot Response Quiz Intro b…" at bounding box center [654, 317] width 1209 height 538
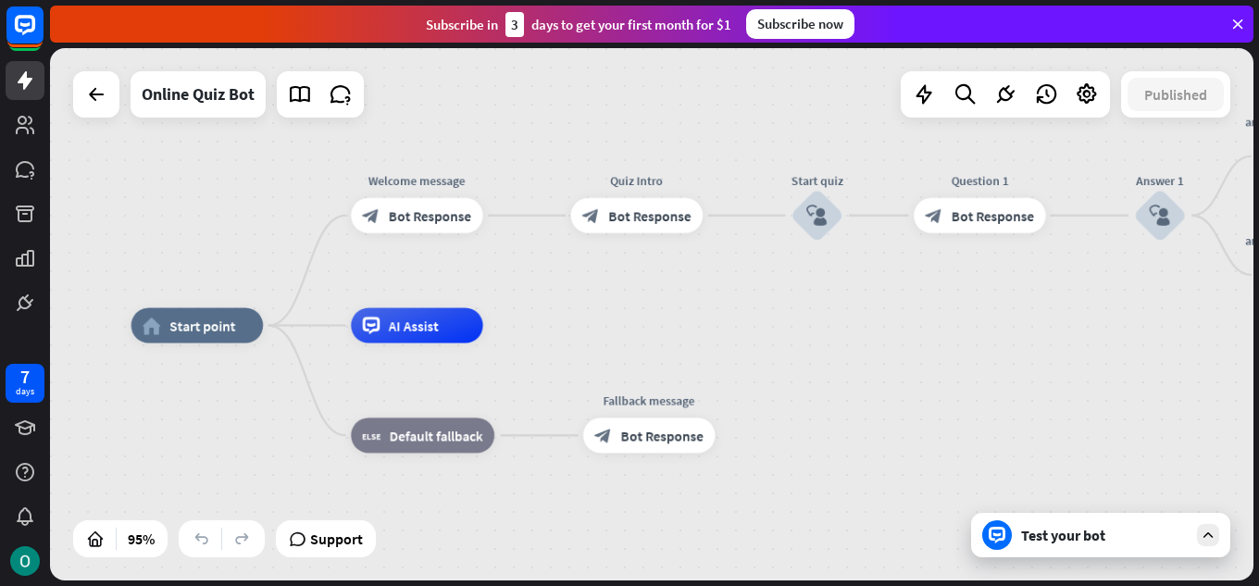
drag, startPoint x: 402, startPoint y: 473, endPoint x: 937, endPoint y: 281, distance: 568.9
click at [937, 281] on div "home_2 Start point Welcome message block_bot_response Bot Response Quiz Intro b…" at bounding box center [652, 314] width 1204 height 532
click at [664, 232] on div "block_bot_response Bot Response" at bounding box center [637, 215] width 132 height 35
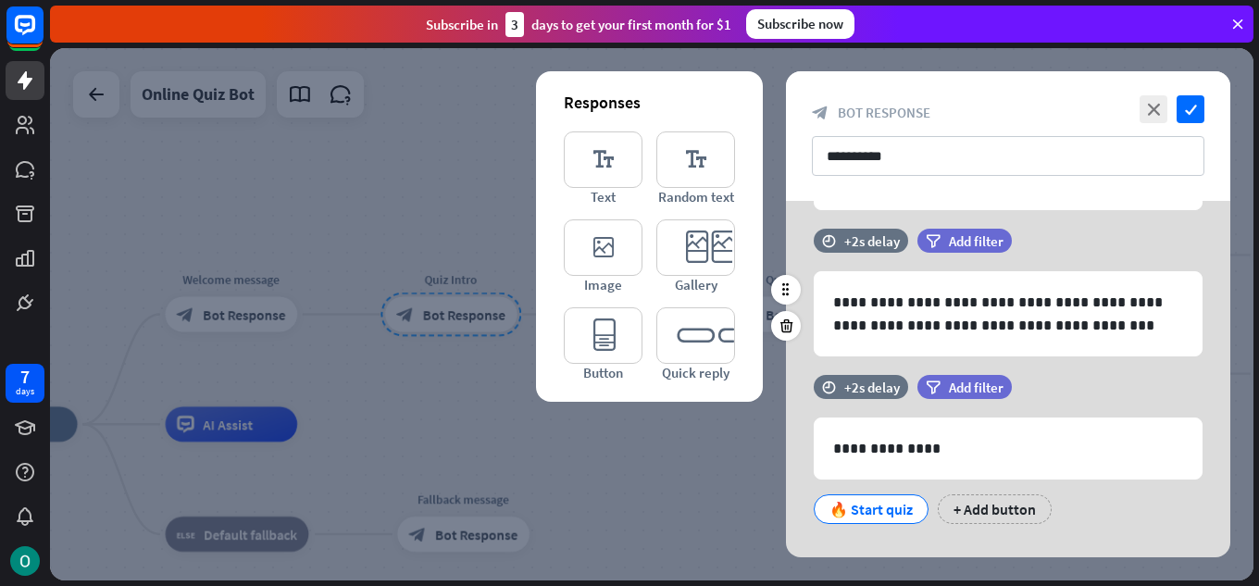
scroll to position [185, 0]
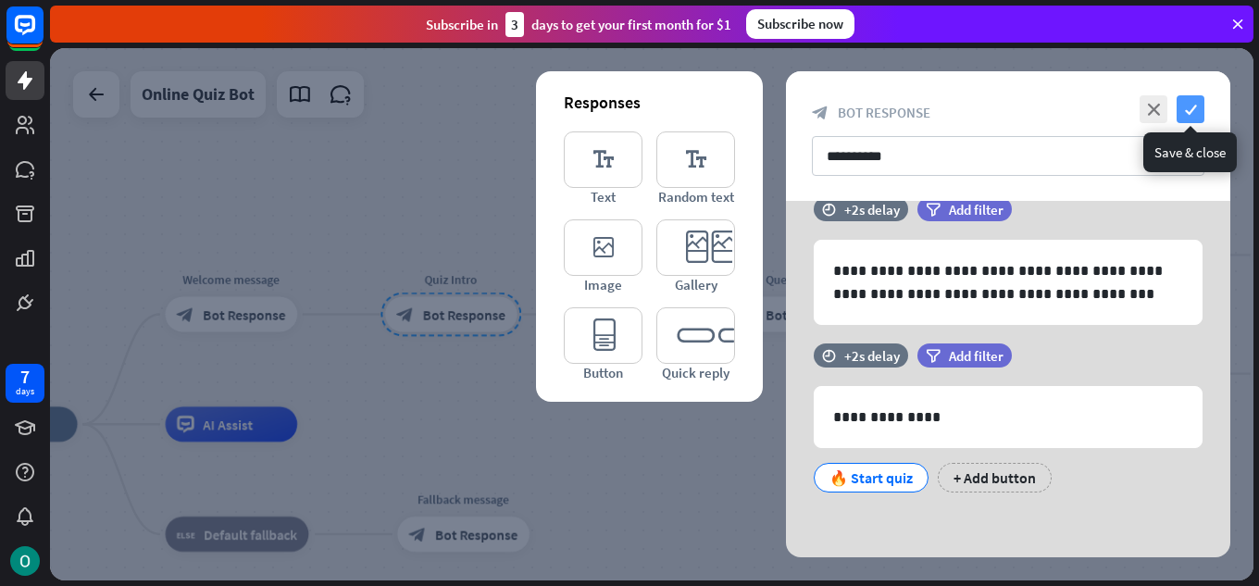
click at [1185, 110] on icon "check" at bounding box center [1191, 109] width 28 height 28
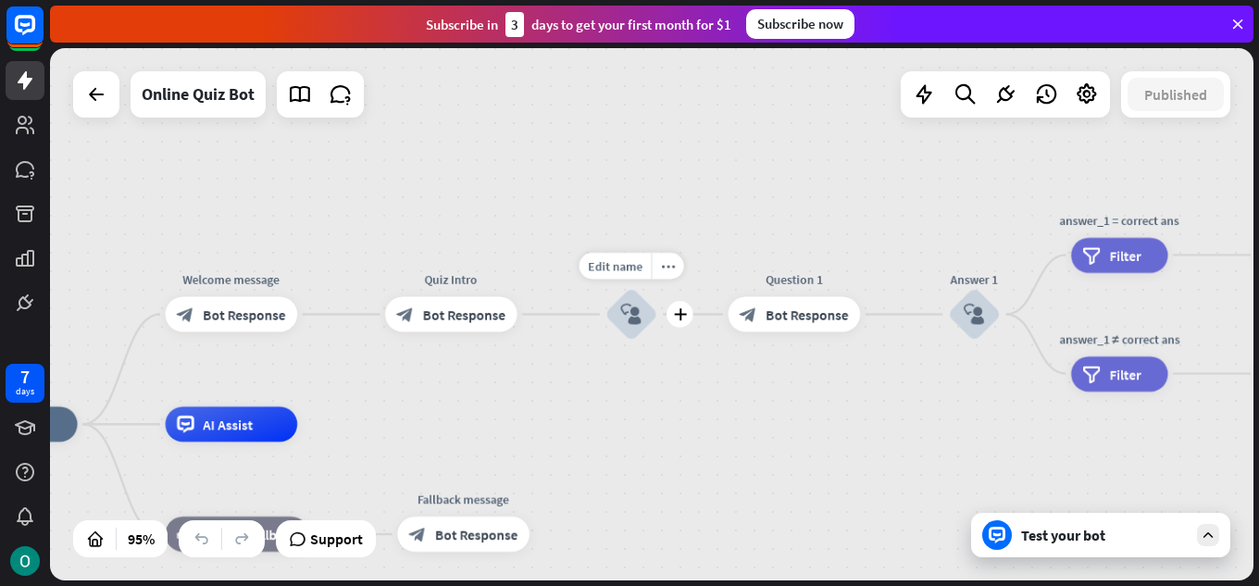
click at [650, 318] on div "block_user_input" at bounding box center [632, 314] width 53 height 53
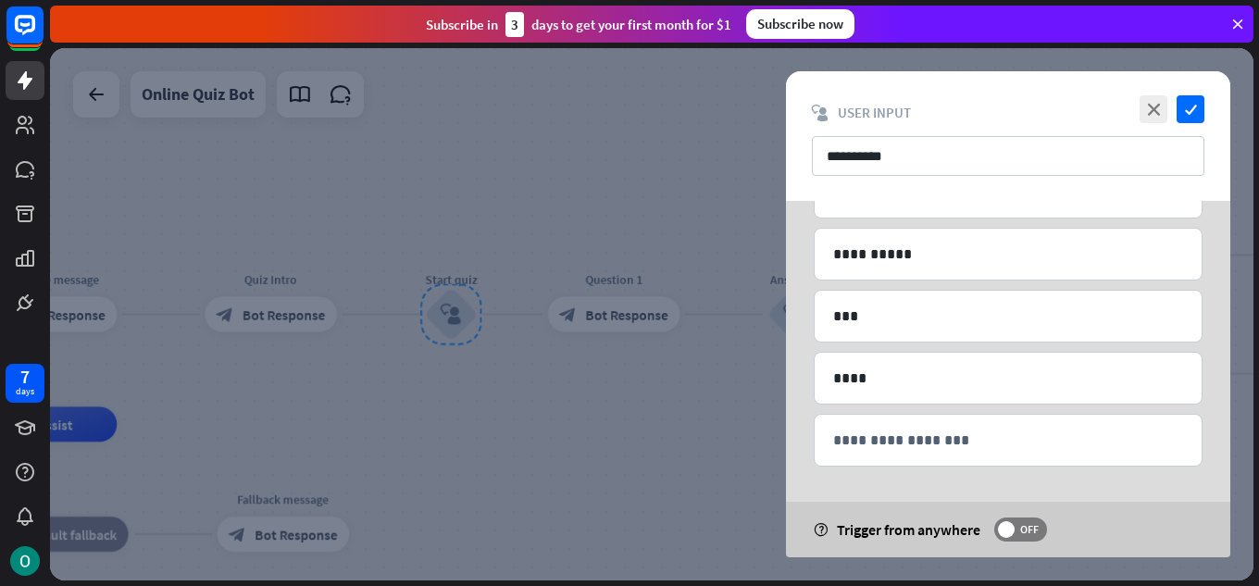
scroll to position [182, 0]
click at [643, 437] on div at bounding box center [652, 314] width 1204 height 532
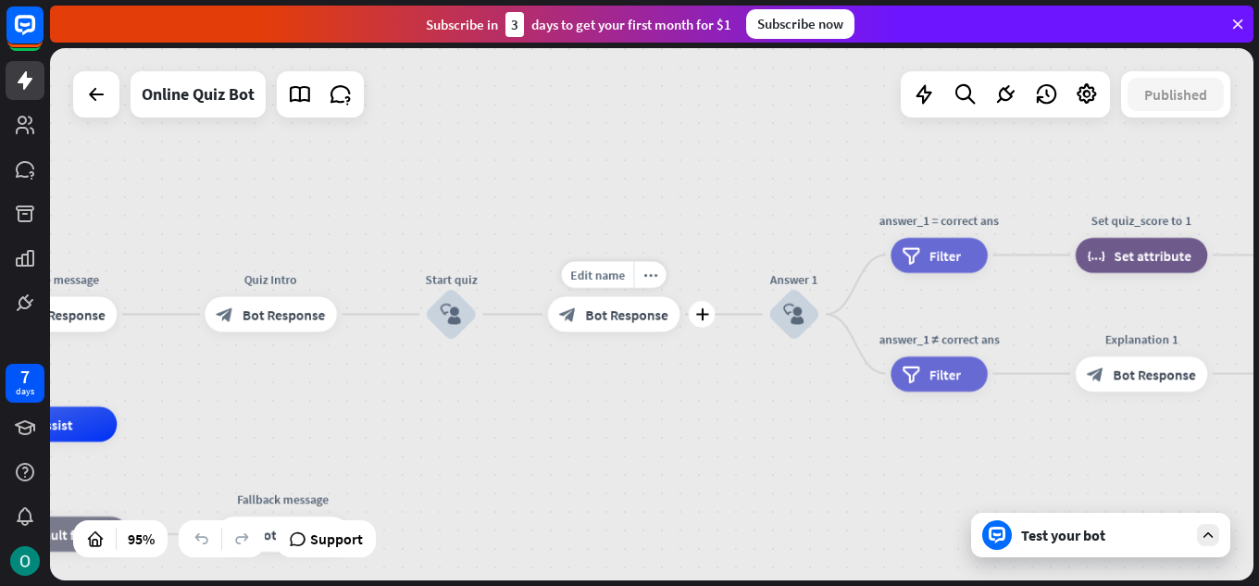
click at [600, 332] on div "block_bot_response Bot Response" at bounding box center [614, 314] width 132 height 35
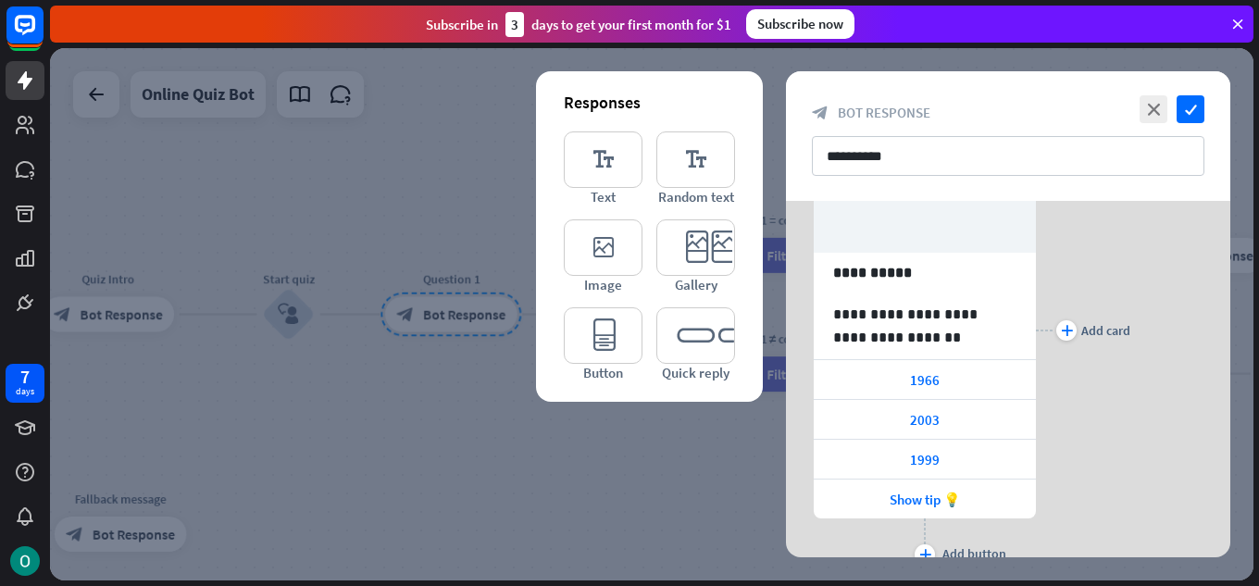
scroll to position [185, 0]
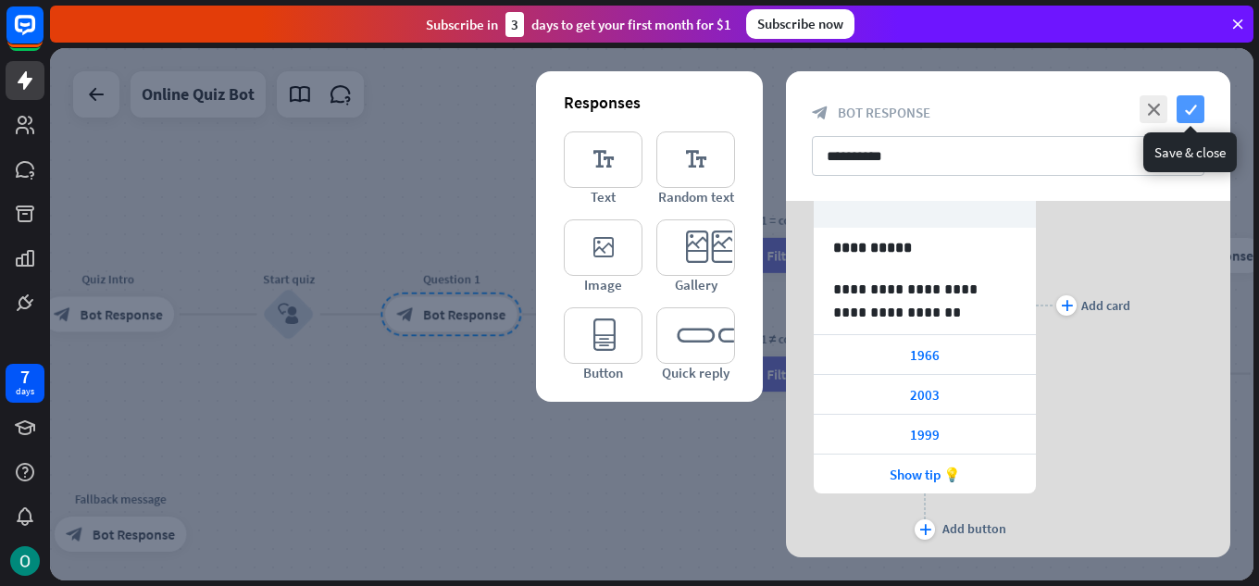
click at [1193, 112] on icon "check" at bounding box center [1191, 109] width 28 height 28
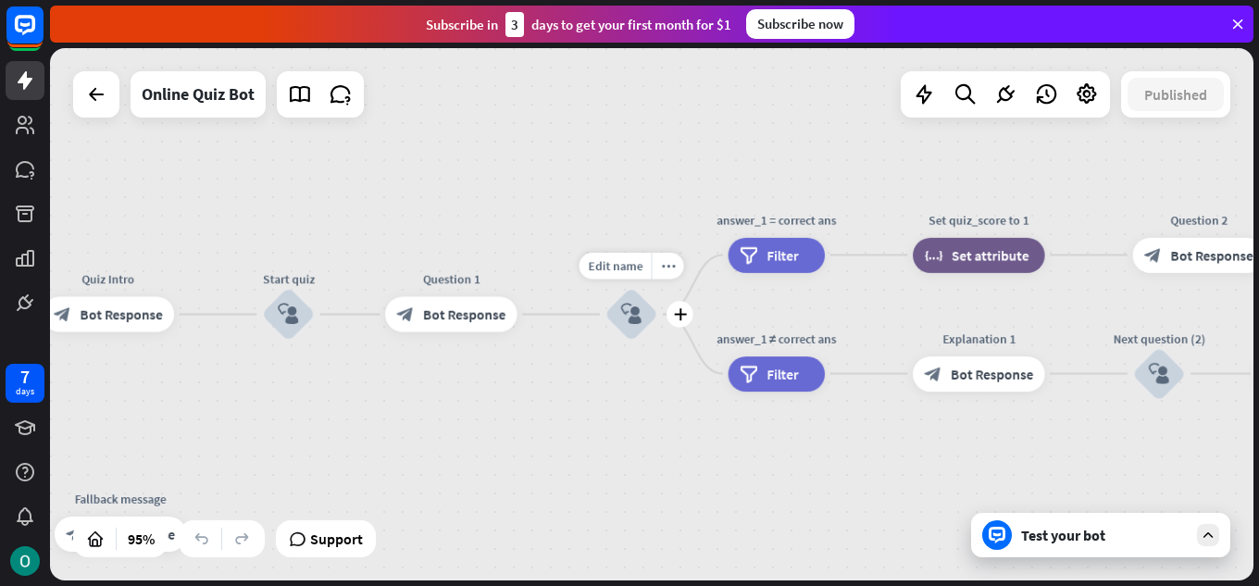
click at [626, 297] on div "block_user_input" at bounding box center [632, 314] width 53 height 53
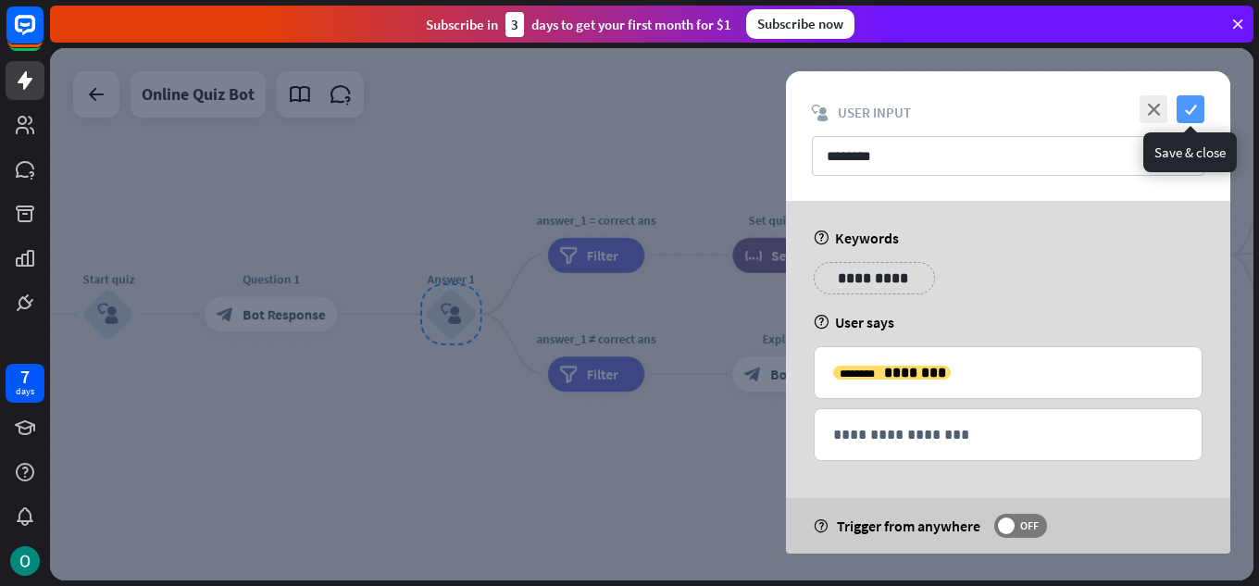
click at [1182, 113] on icon "check" at bounding box center [1191, 109] width 28 height 28
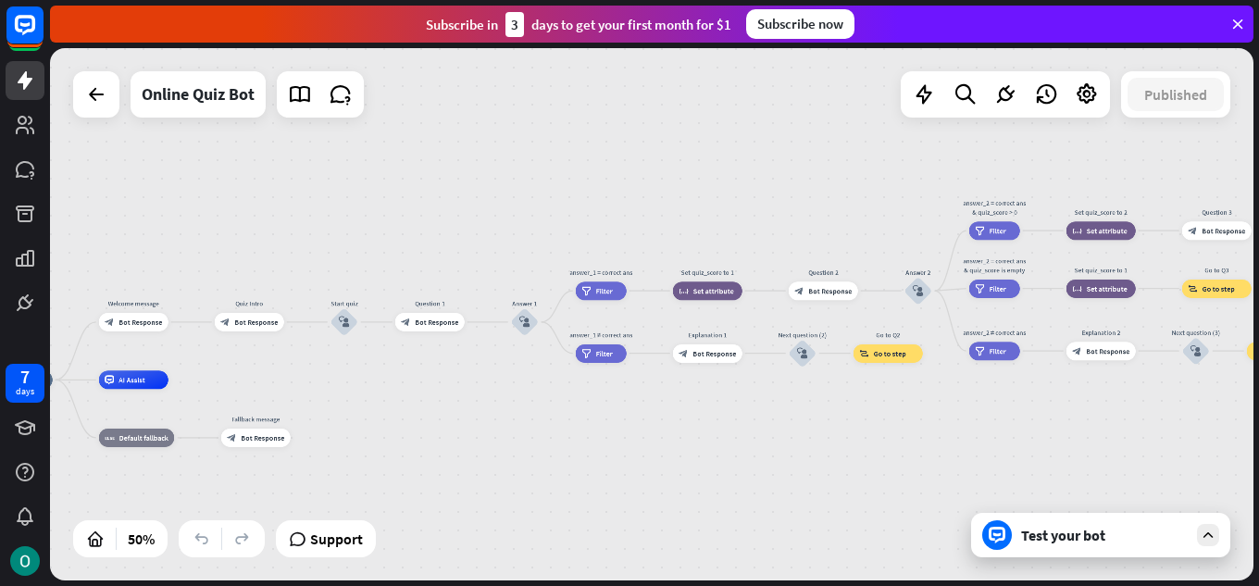
drag, startPoint x: 799, startPoint y: 466, endPoint x: 688, endPoint y: 430, distance: 116.8
click at [682, 431] on div "home_2 Start point Welcome message block_bot_response Bot Response Quiz Intro b…" at bounding box center [652, 314] width 1204 height 532
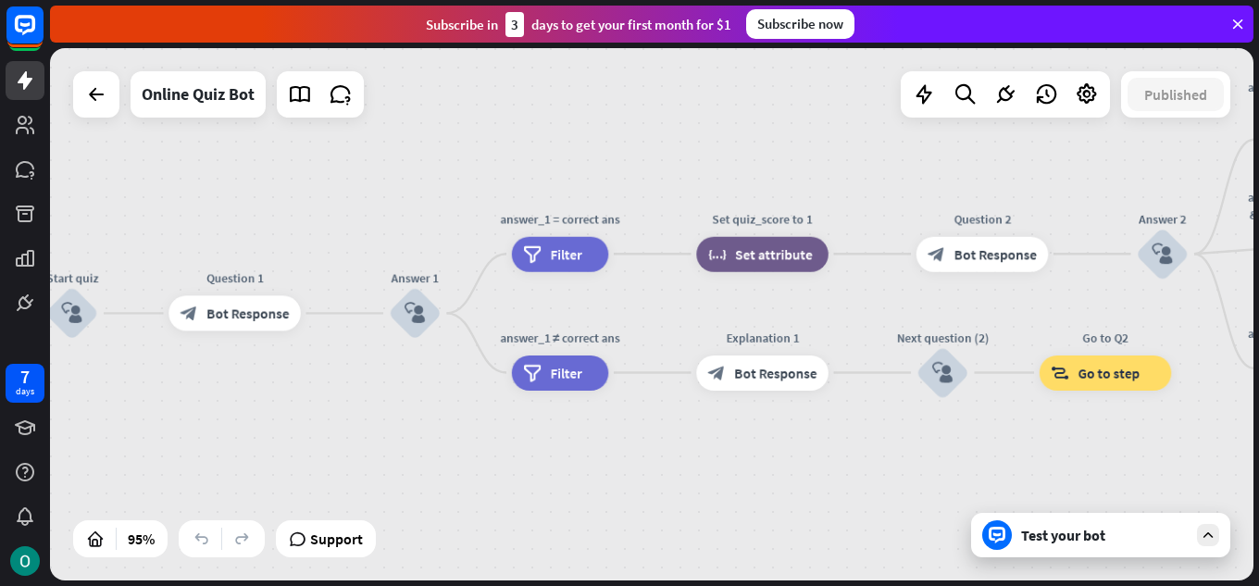
drag, startPoint x: 688, startPoint y: 430, endPoint x: 706, endPoint y: 499, distance: 71.6
click at [706, 499] on div "home_2 Start point Welcome message block_bot_response Bot Response Quiz Intro b…" at bounding box center [652, 314] width 1204 height 532
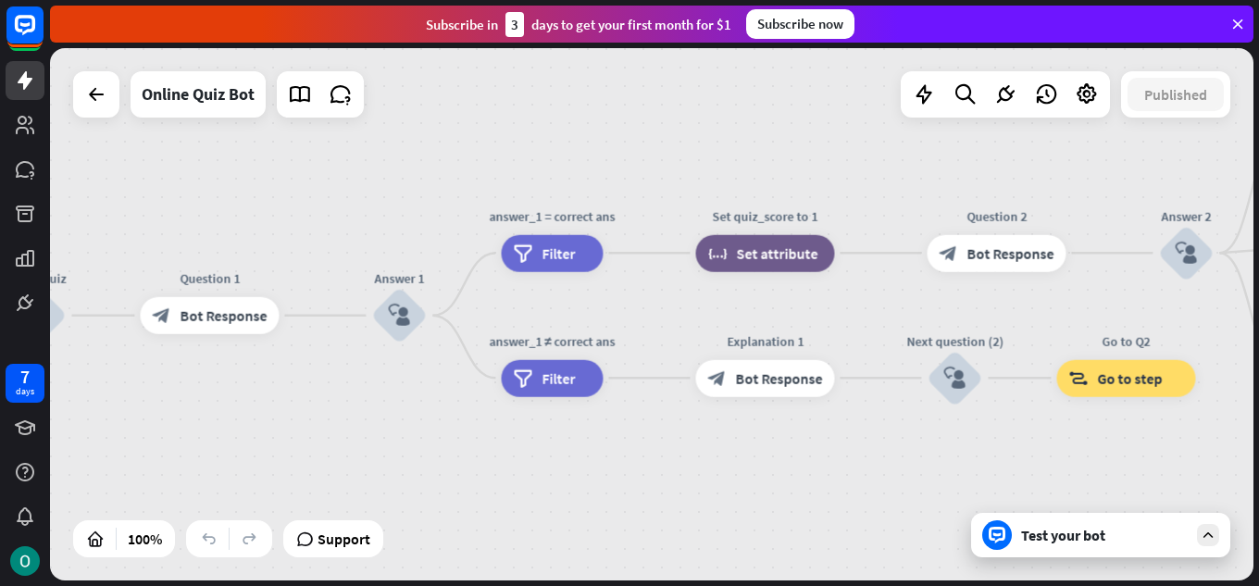
drag, startPoint x: 705, startPoint y: 499, endPoint x: 710, endPoint y: 532, distance: 32.9
click at [710, 532] on div "home_2 Start point Welcome message block_bot_response Bot Response Quiz Intro b…" at bounding box center [652, 314] width 1204 height 532
click at [574, 272] on div "Edit name more_horiz plus answer_1 = correct ans filter Filter" at bounding box center [552, 253] width 102 height 37
click at [555, 257] on span "Filter" at bounding box center [558, 253] width 33 height 19
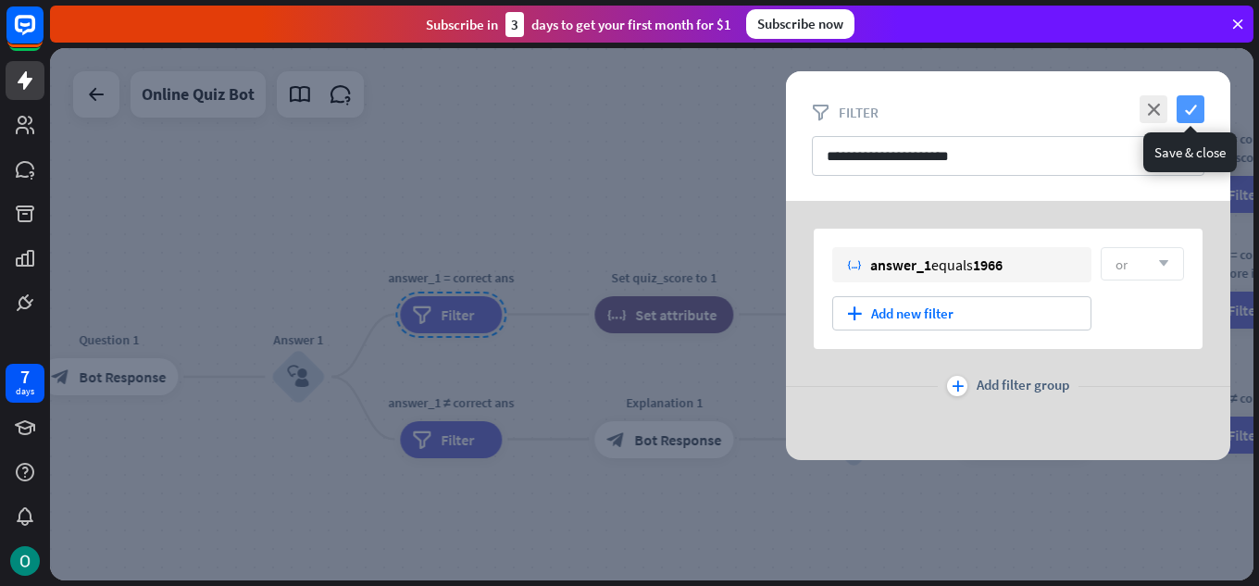
click at [1194, 105] on icon "check" at bounding box center [1191, 109] width 28 height 28
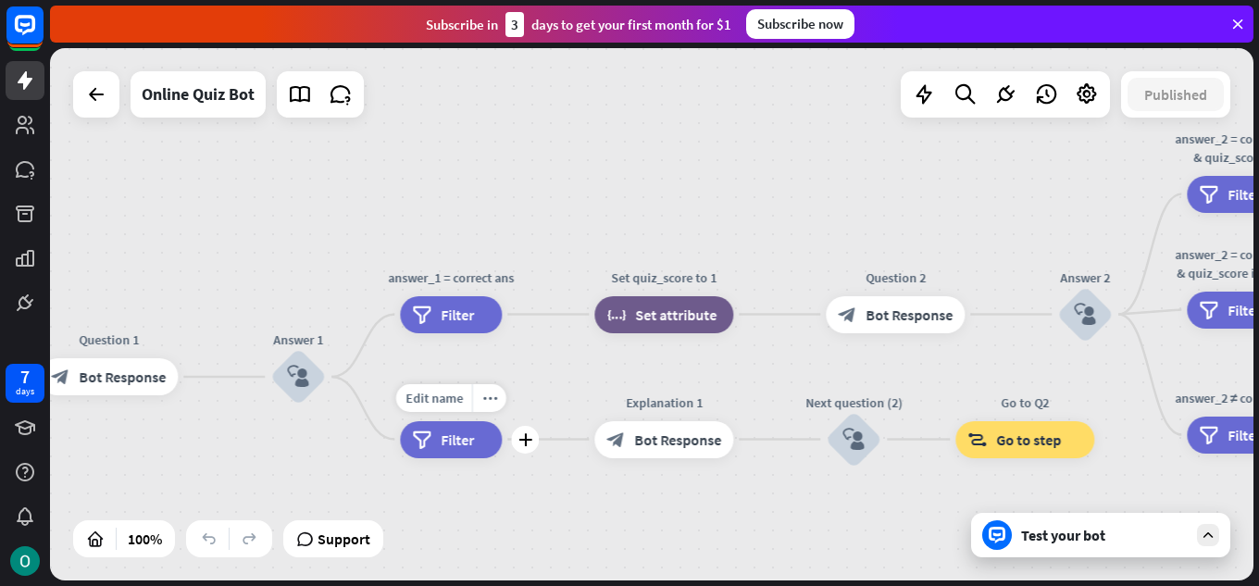
click at [470, 446] on span "Filter" at bounding box center [457, 440] width 33 height 19
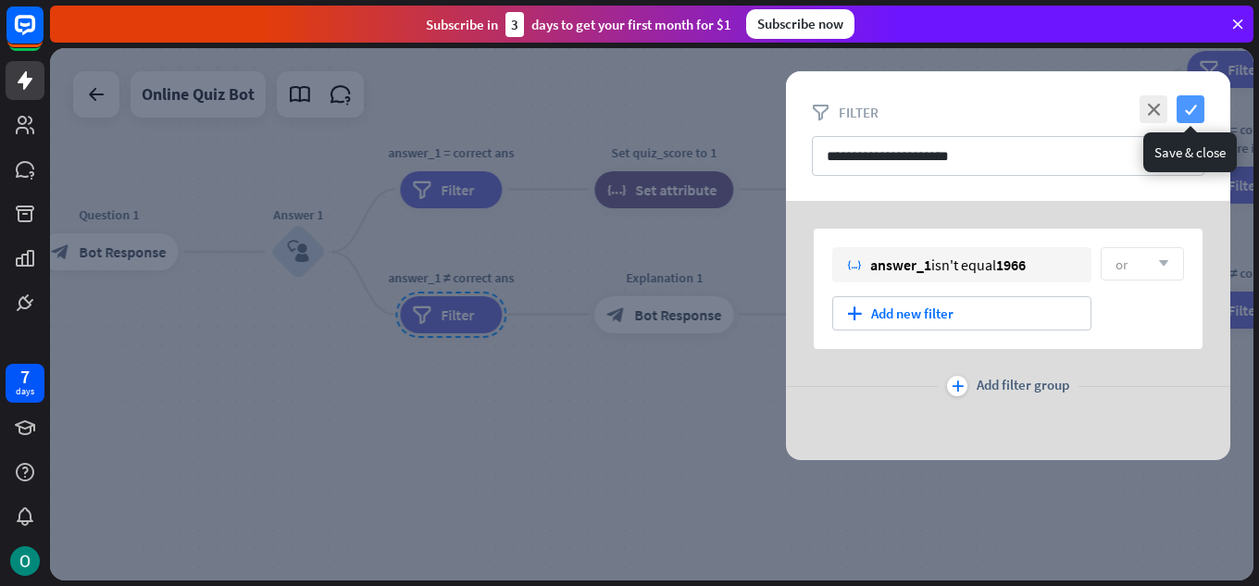
click at [1190, 119] on icon "check" at bounding box center [1191, 109] width 28 height 28
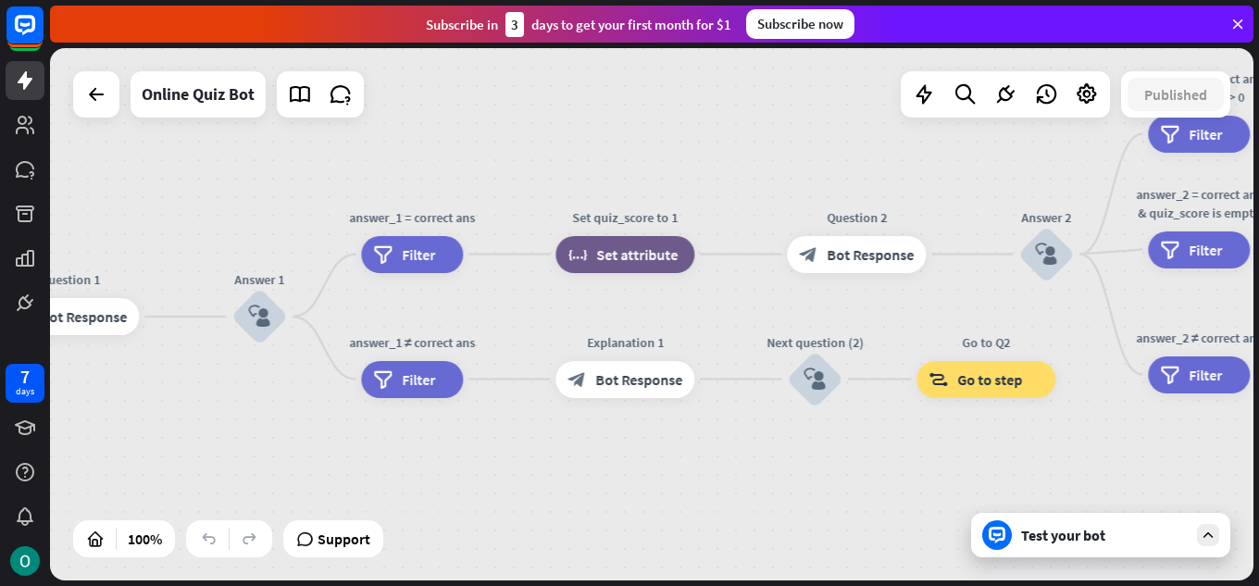
drag, startPoint x: 705, startPoint y: 477, endPoint x: 666, endPoint y: 542, distance: 75.6
click at [666, 542] on div "home_2 Start point Welcome message block_bot_response Bot Response Quiz Intro b…" at bounding box center [652, 314] width 1204 height 532
click at [667, 261] on span "Set attribute" at bounding box center [636, 254] width 81 height 19
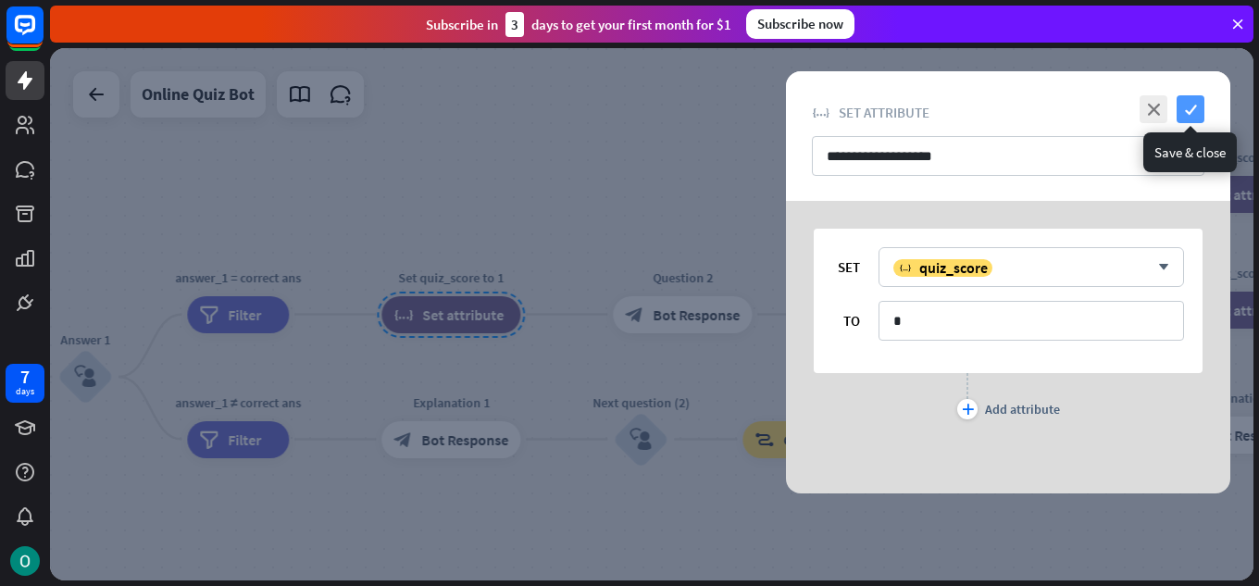
click at [1195, 99] on icon "check" at bounding box center [1191, 109] width 28 height 28
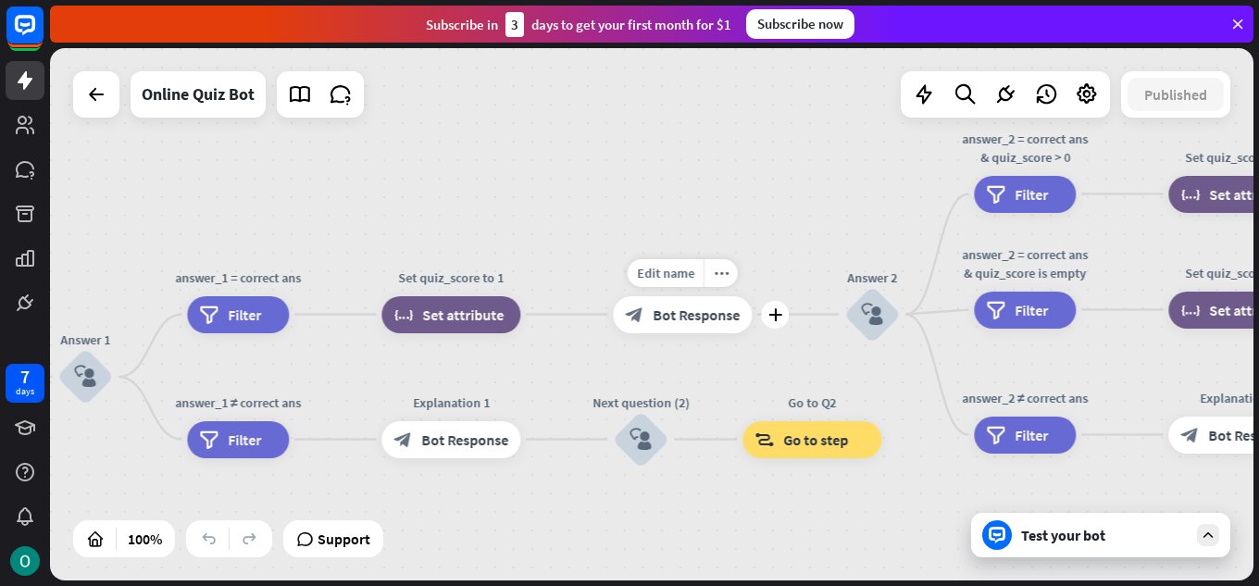
click at [735, 331] on div "block_bot_response Bot Response" at bounding box center [682, 314] width 139 height 37
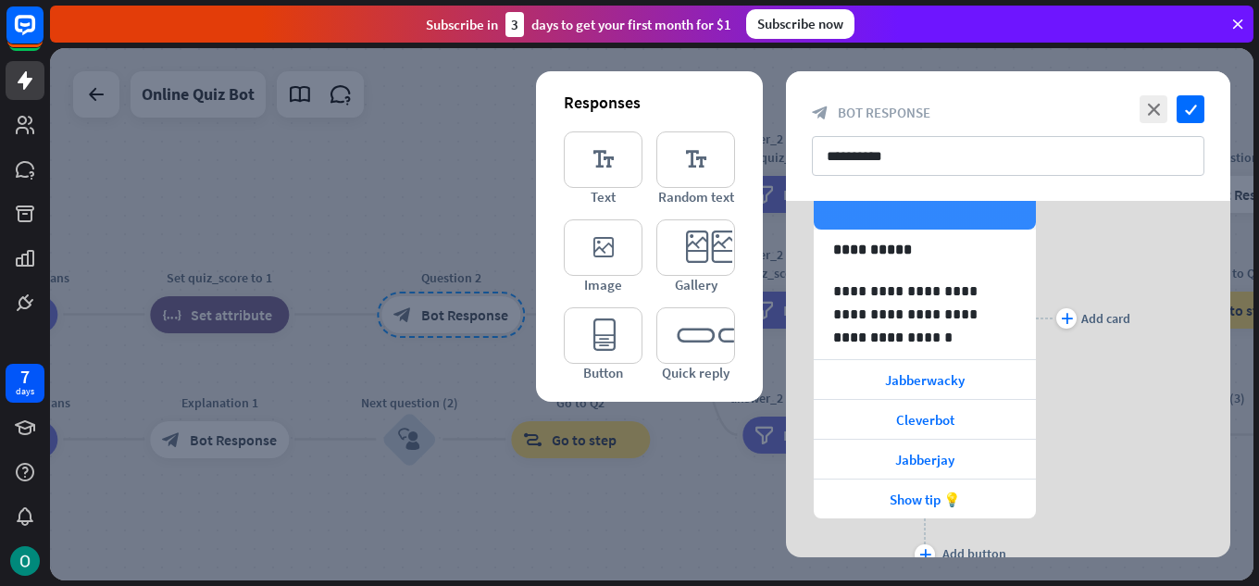
scroll to position [185, 0]
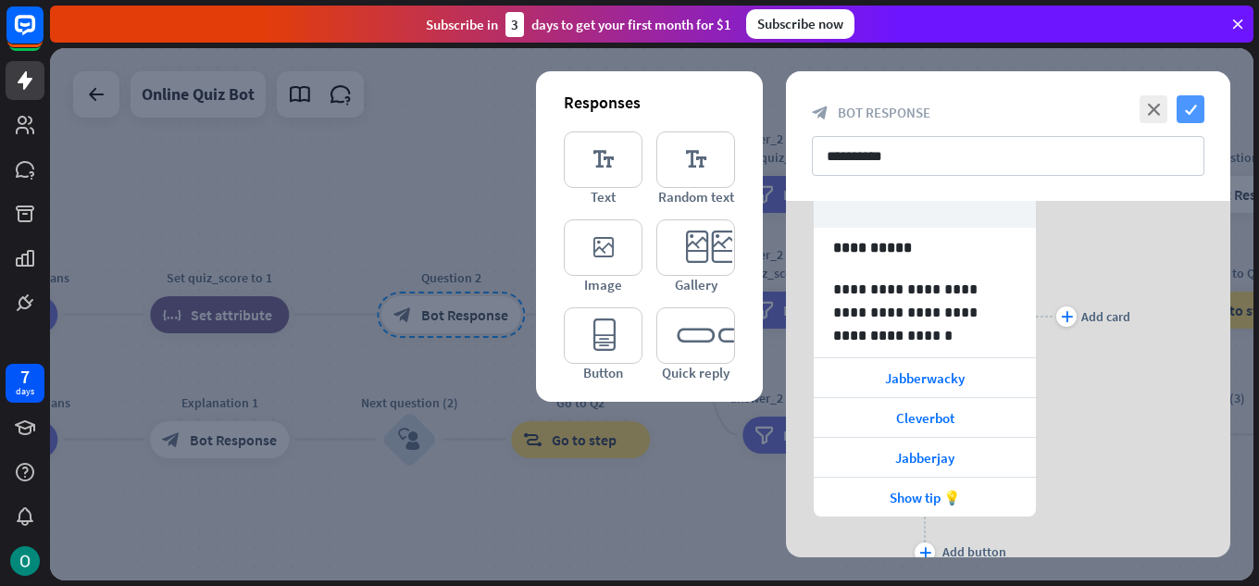
click at [1179, 106] on icon "check" at bounding box center [1191, 109] width 28 height 28
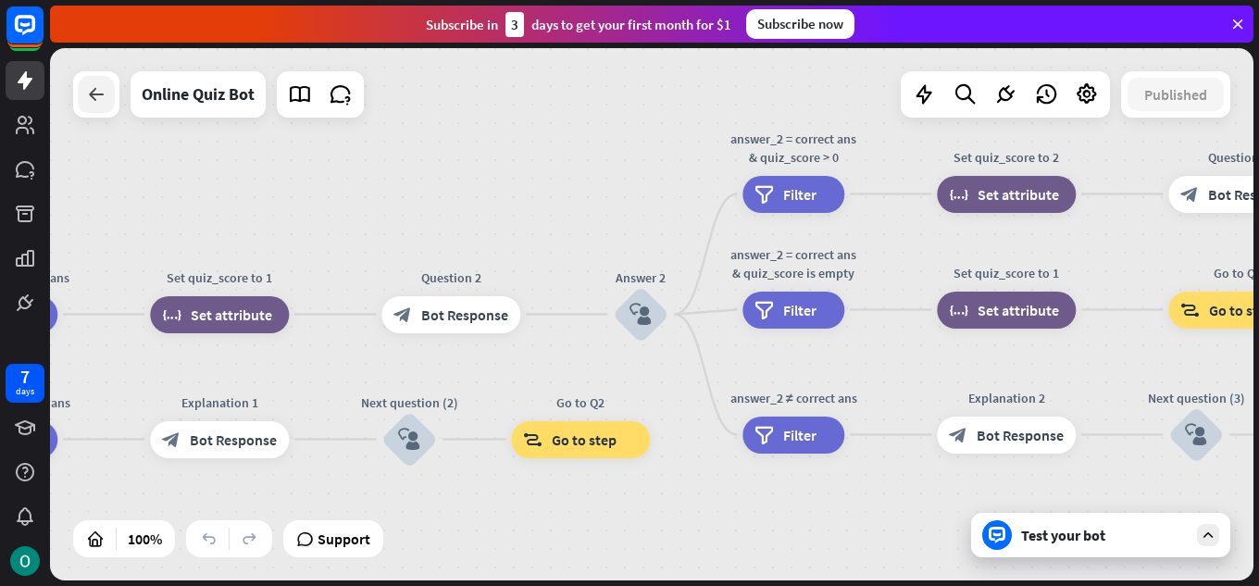
click at [91, 93] on icon at bounding box center [96, 94] width 22 height 22
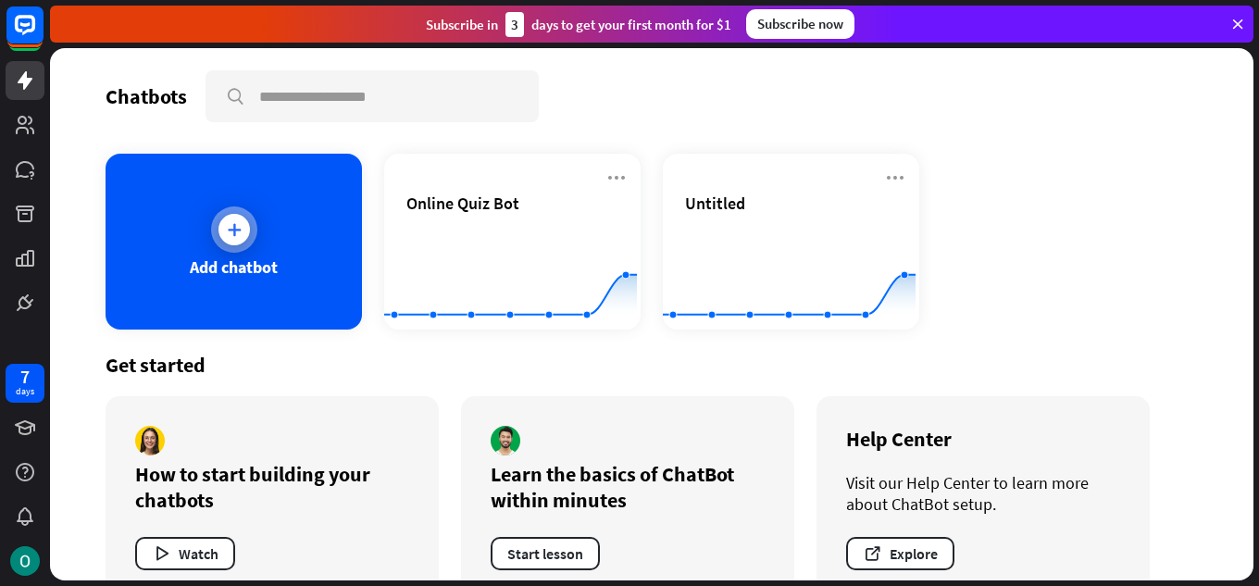
click at [234, 218] on div at bounding box center [234, 229] width 31 height 31
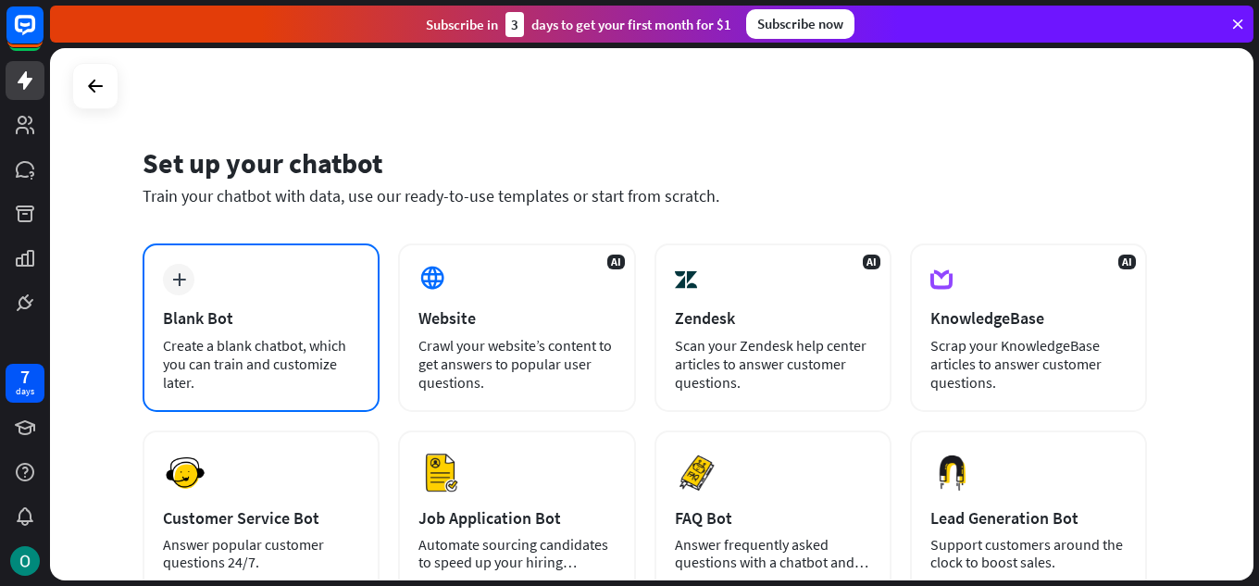
click at [255, 313] on div "Blank Bot" at bounding box center [261, 317] width 196 height 21
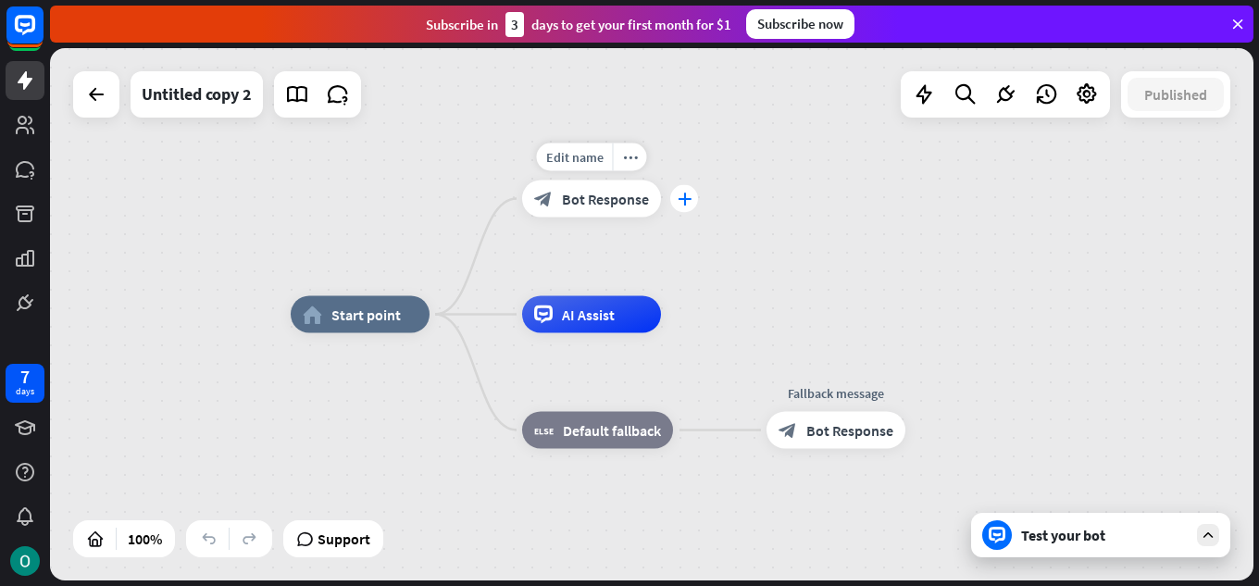
click at [695, 204] on div "plus" at bounding box center [684, 199] width 28 height 28
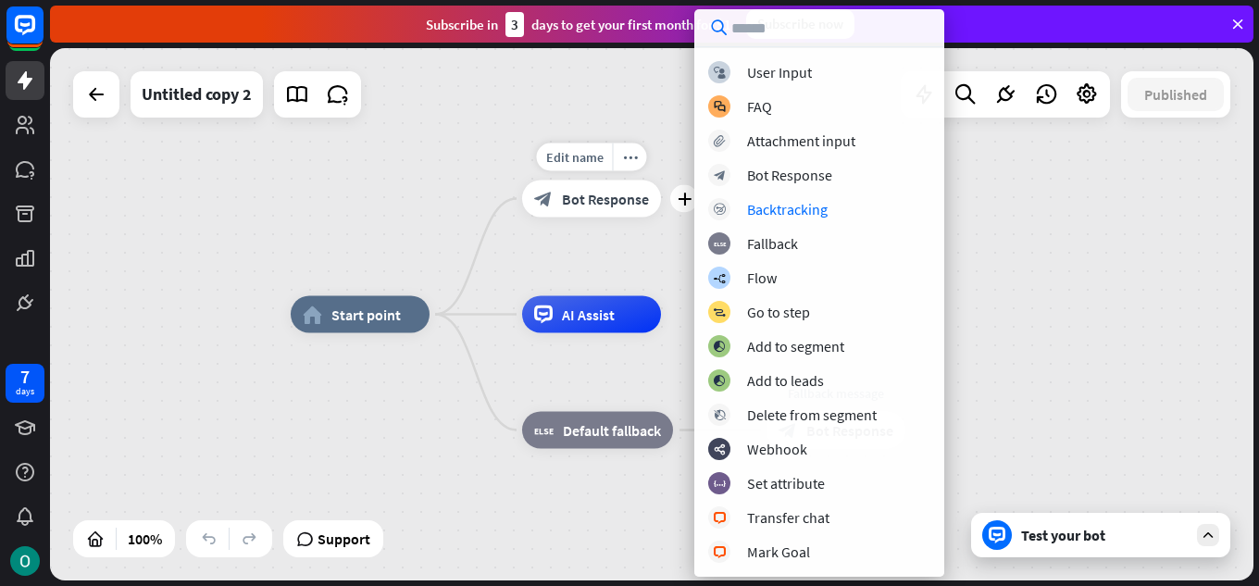
click at [631, 208] on div "block_bot_response Bot Response" at bounding box center [591, 199] width 139 height 37
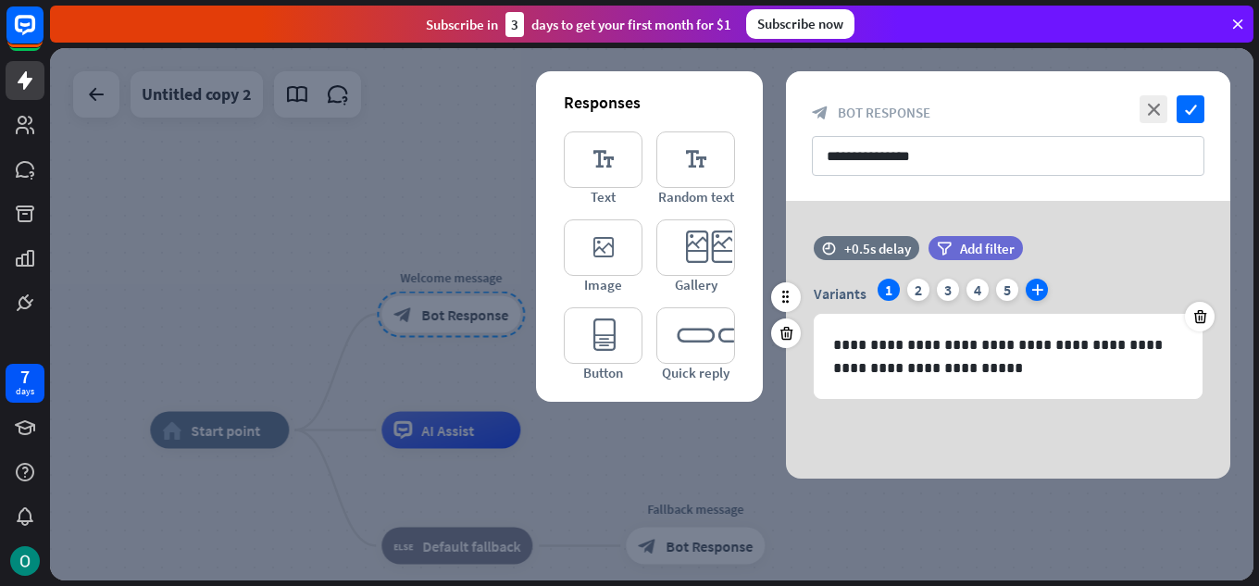
click at [1041, 283] on icon "plus" at bounding box center [1037, 290] width 22 height 22
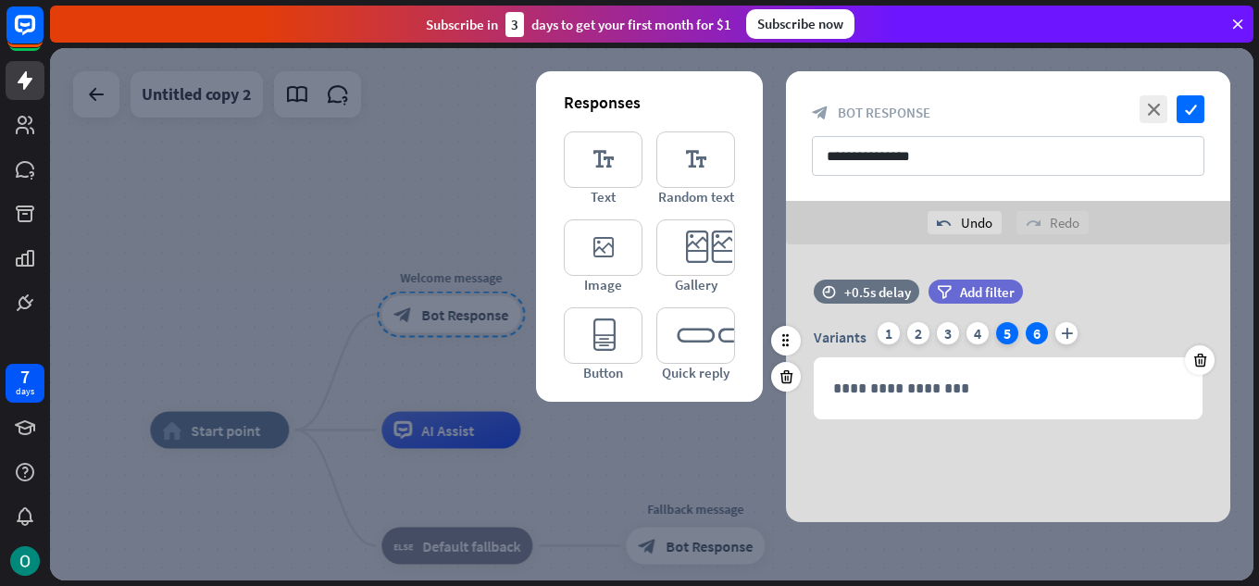
click at [1012, 333] on div "5" at bounding box center [1007, 333] width 22 height 22
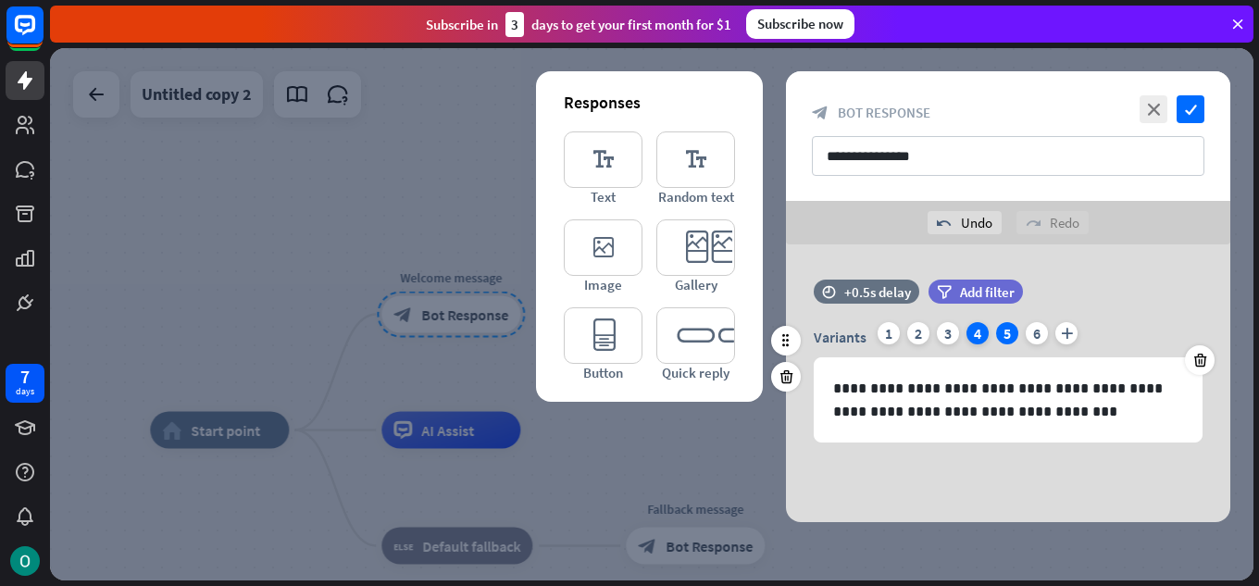
click at [981, 335] on div "4" at bounding box center [978, 333] width 22 height 22
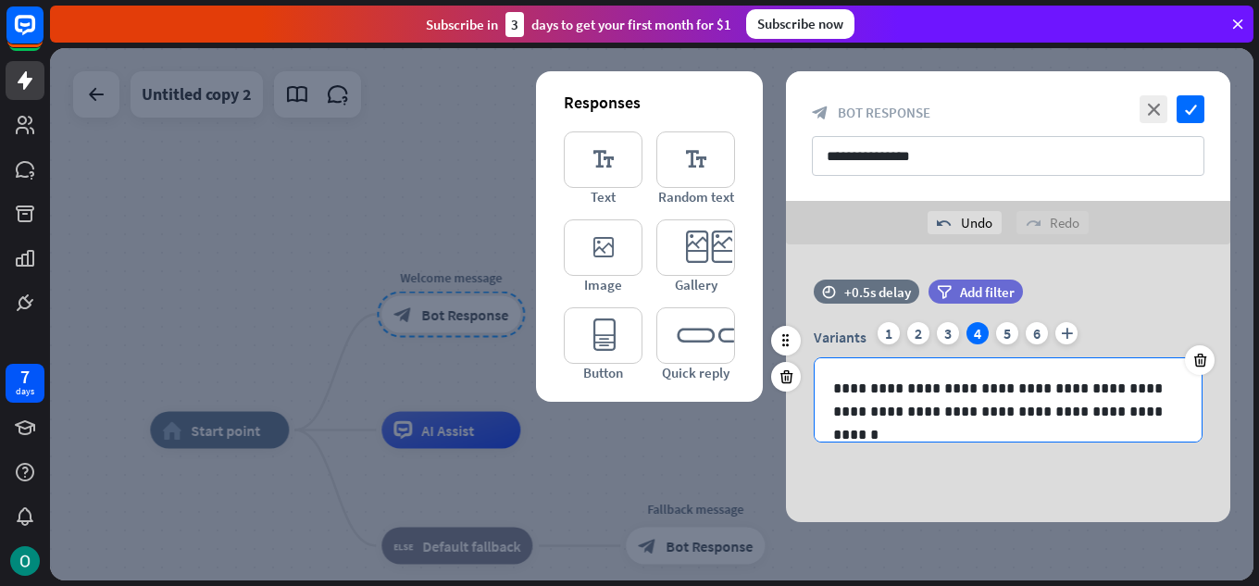
click at [1158, 380] on p "**********" at bounding box center [1008, 400] width 350 height 46
click at [1144, 410] on p "**********" at bounding box center [1008, 400] width 350 height 46
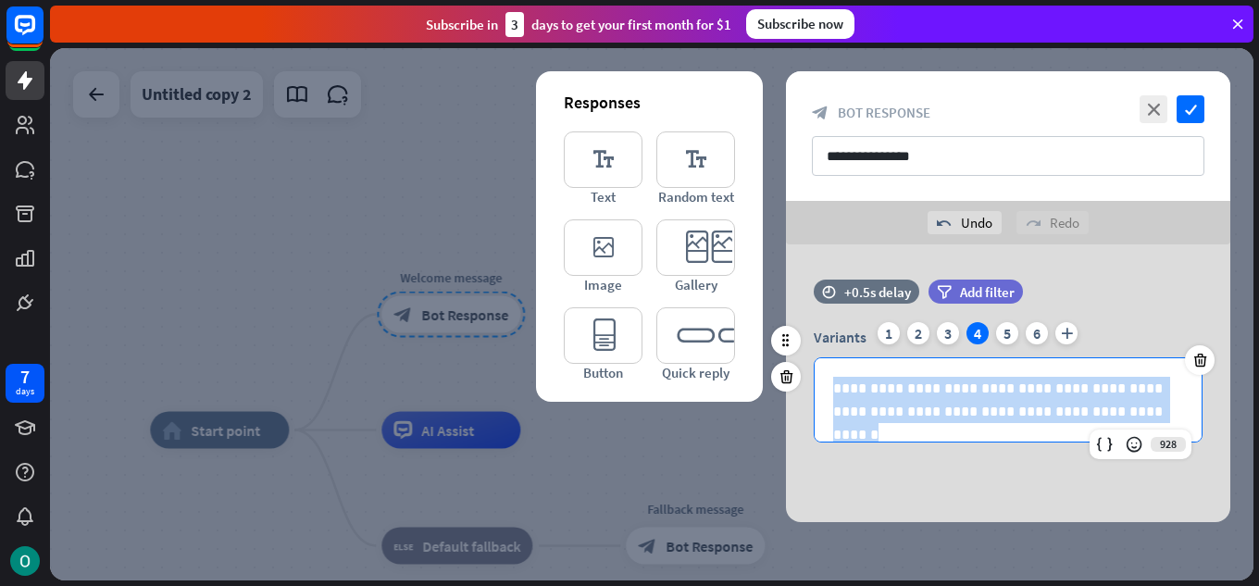
click at [1144, 410] on p "**********" at bounding box center [1008, 400] width 350 height 46
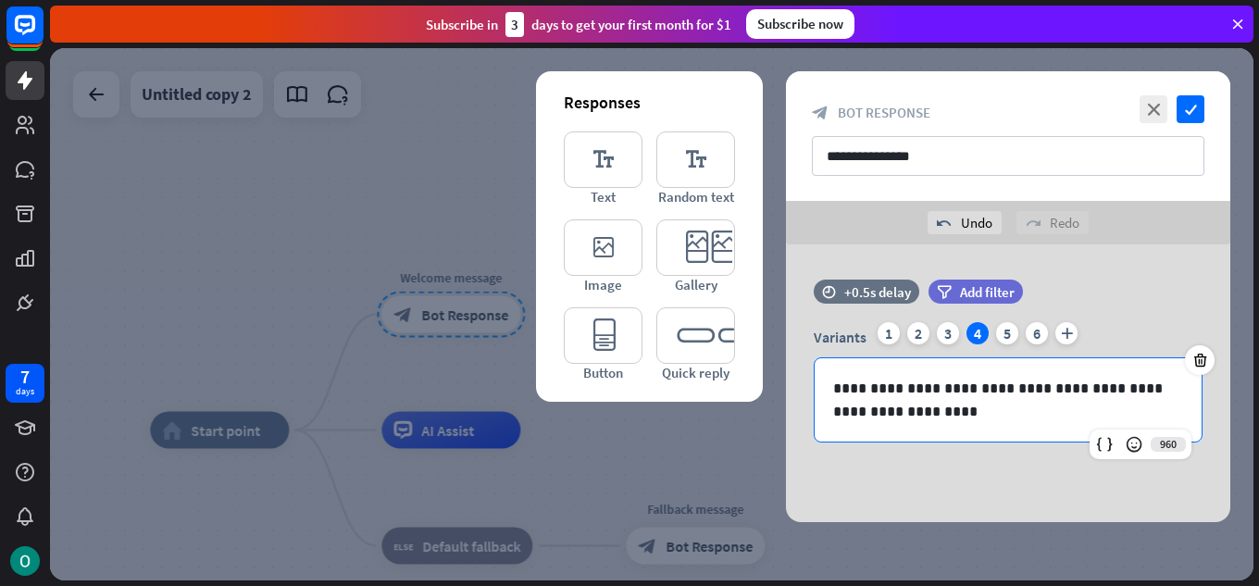
click at [841, 497] on div "**********" at bounding box center [1008, 383] width 444 height 278
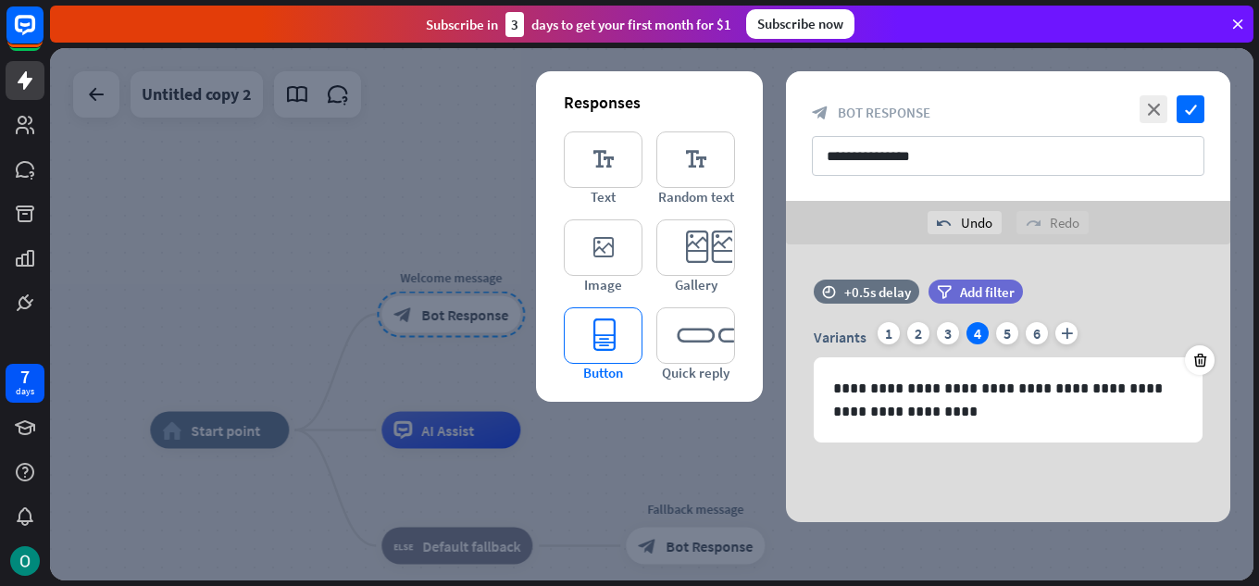
click at [622, 332] on icon "editor_button" at bounding box center [603, 335] width 79 height 56
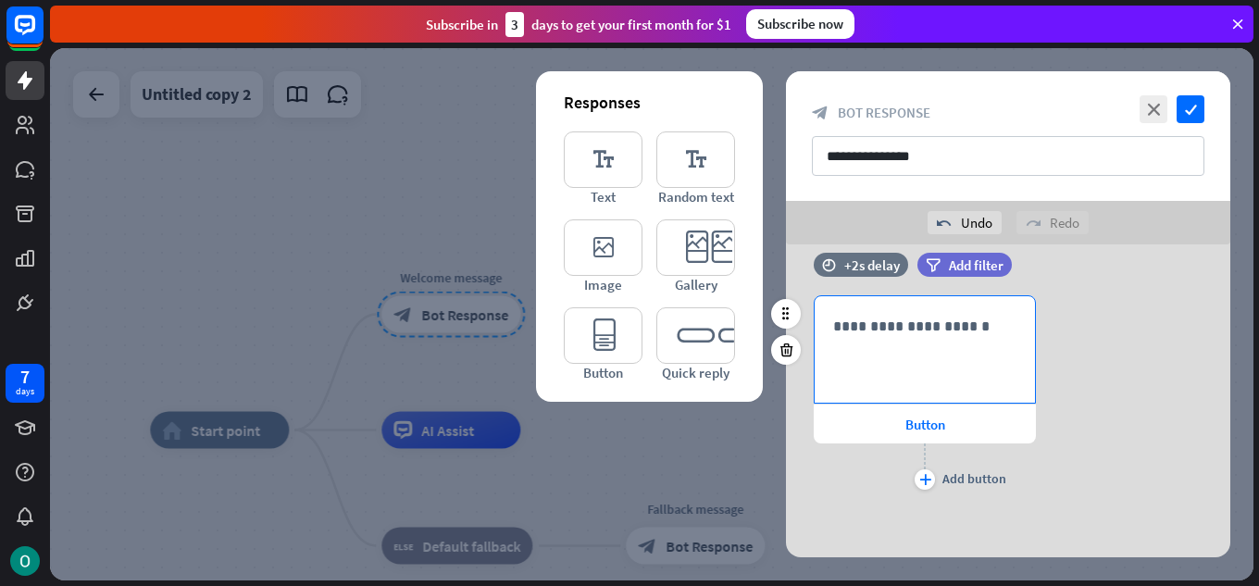
scroll to position [210, 0]
click at [963, 348] on div "**********" at bounding box center [925, 347] width 220 height 106
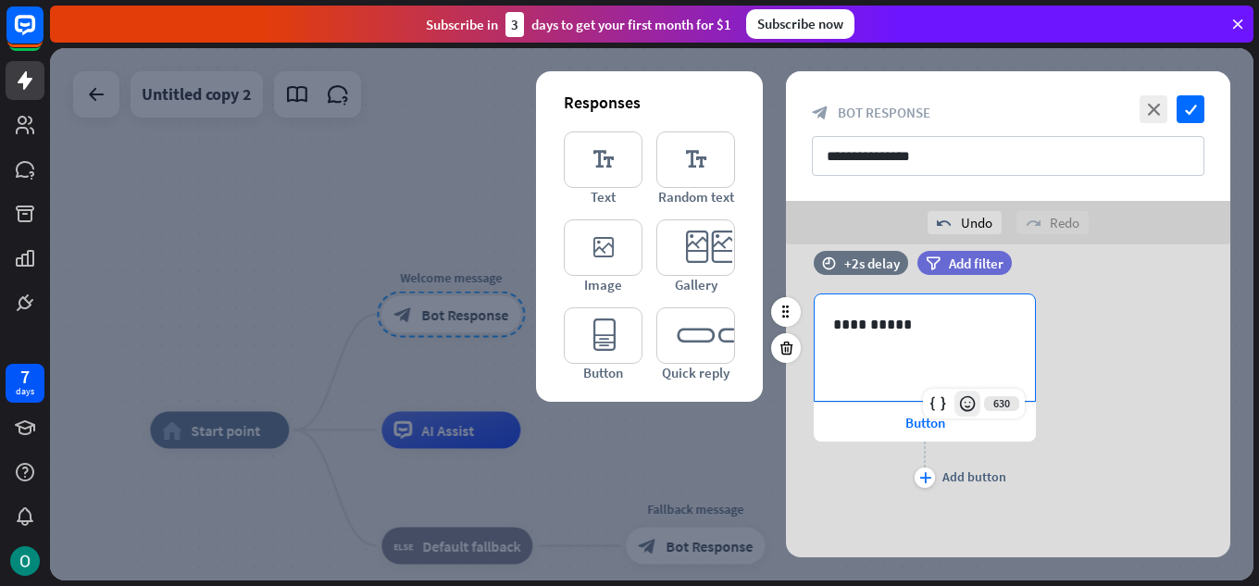
click at [970, 411] on icon at bounding box center [967, 403] width 19 height 19
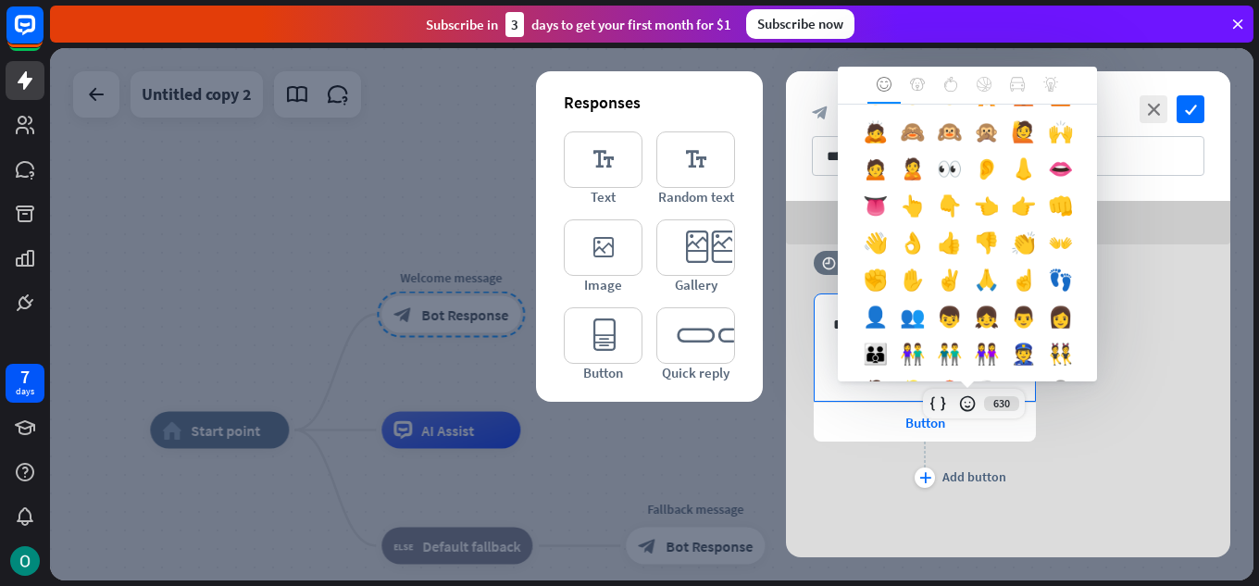
scroll to position [463, 0]
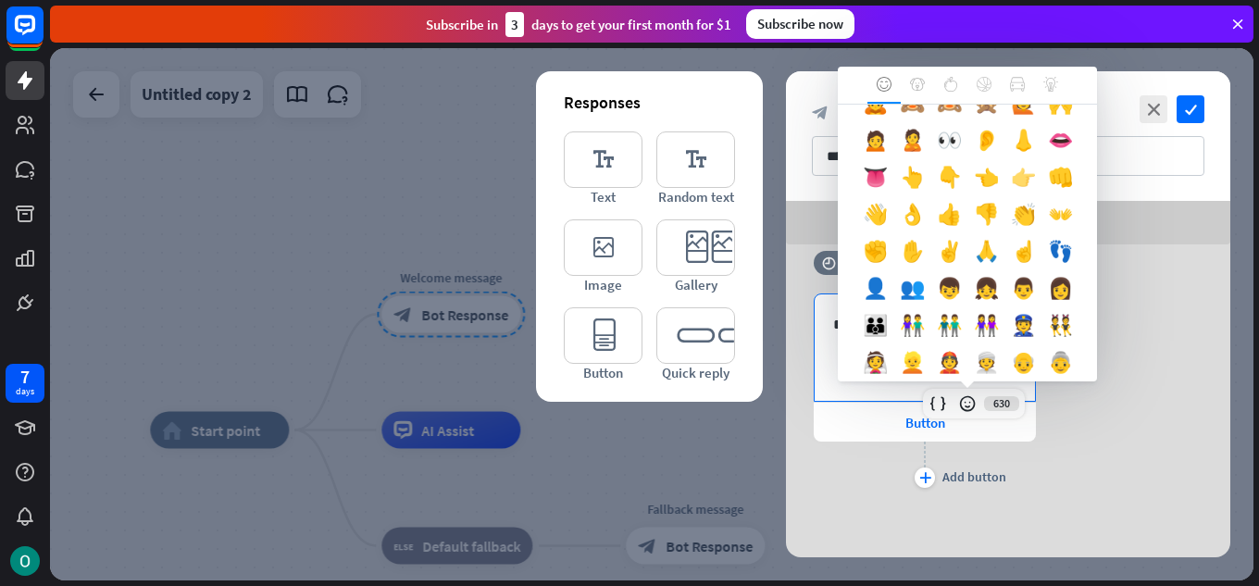
click at [1005, 200] on div "👉" at bounding box center [1023, 181] width 37 height 37
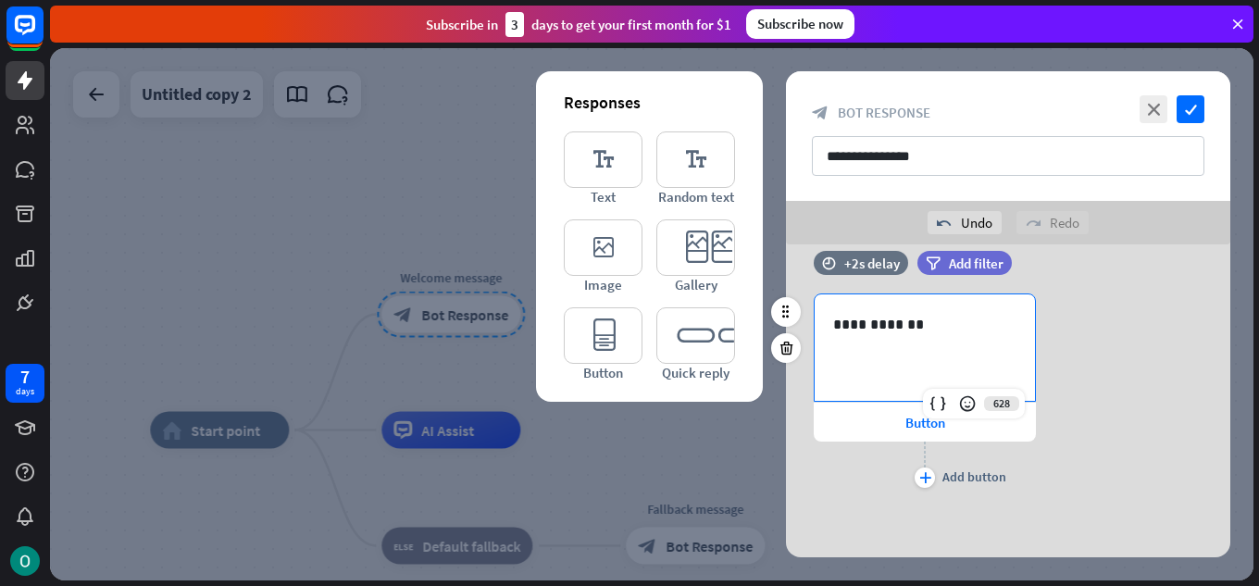
click at [1083, 372] on div "**********" at bounding box center [1008, 393] width 444 height 199
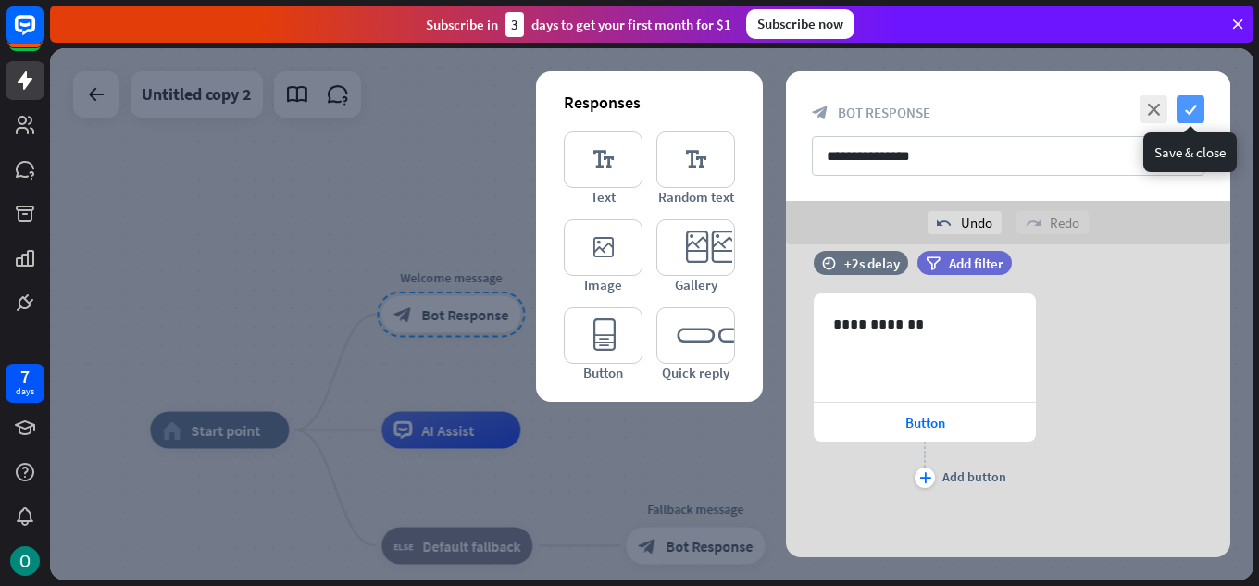
click at [1189, 117] on icon "check" at bounding box center [1191, 109] width 28 height 28
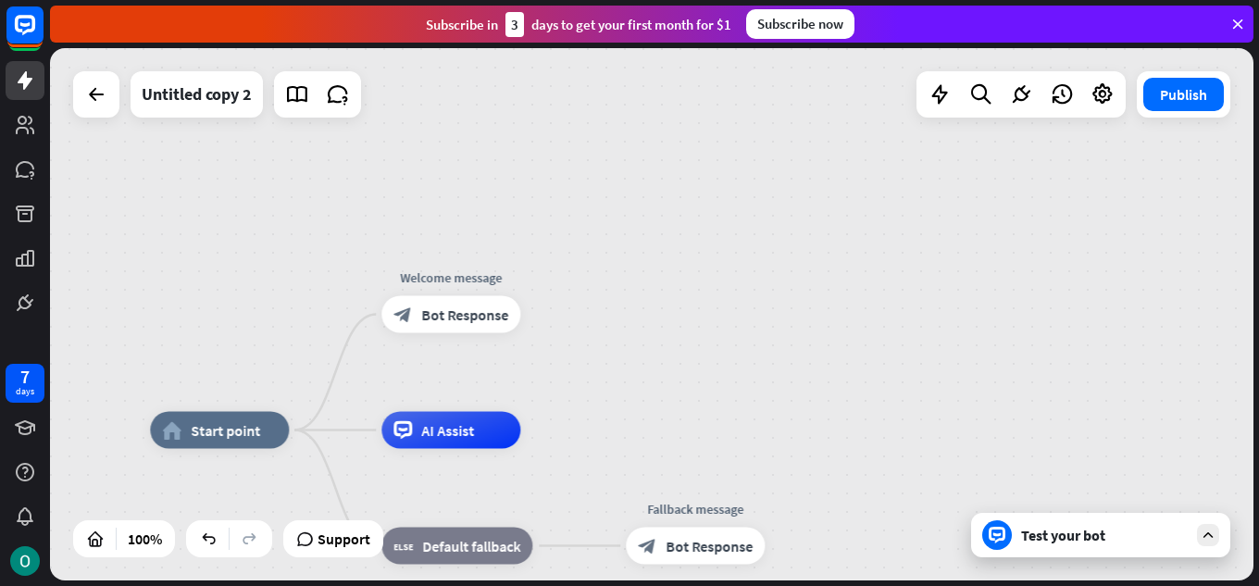
click at [1186, 525] on div "Test your bot" at bounding box center [1100, 535] width 259 height 44
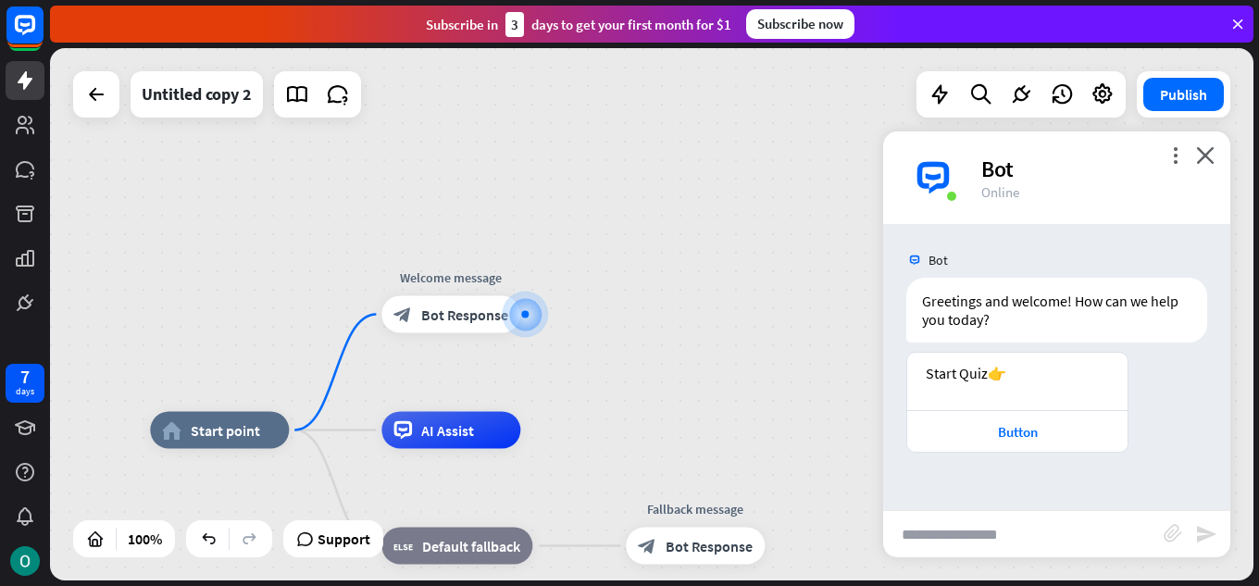
click at [835, 303] on div "home_2 Start point Welcome message block_bot_response Bot Response AI Assist bl…" at bounding box center [652, 314] width 1204 height 532
click at [1198, 148] on icon "close" at bounding box center [1205, 155] width 19 height 18
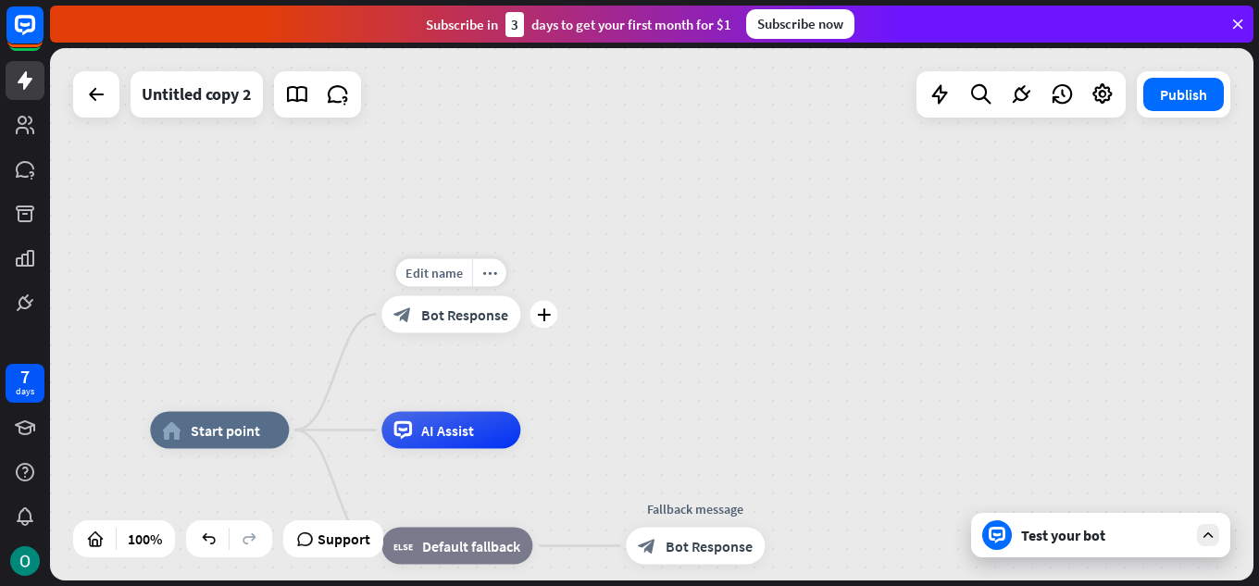
click at [498, 322] on span "Bot Response" at bounding box center [464, 315] width 87 height 19
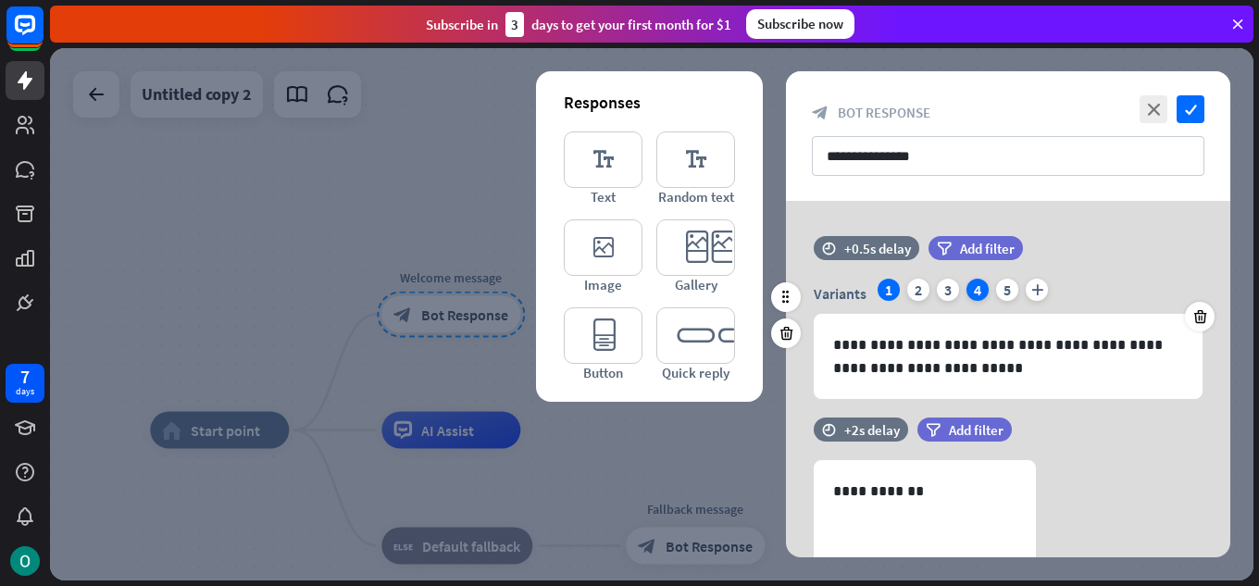
click at [976, 282] on div "4" at bounding box center [978, 290] width 22 height 22
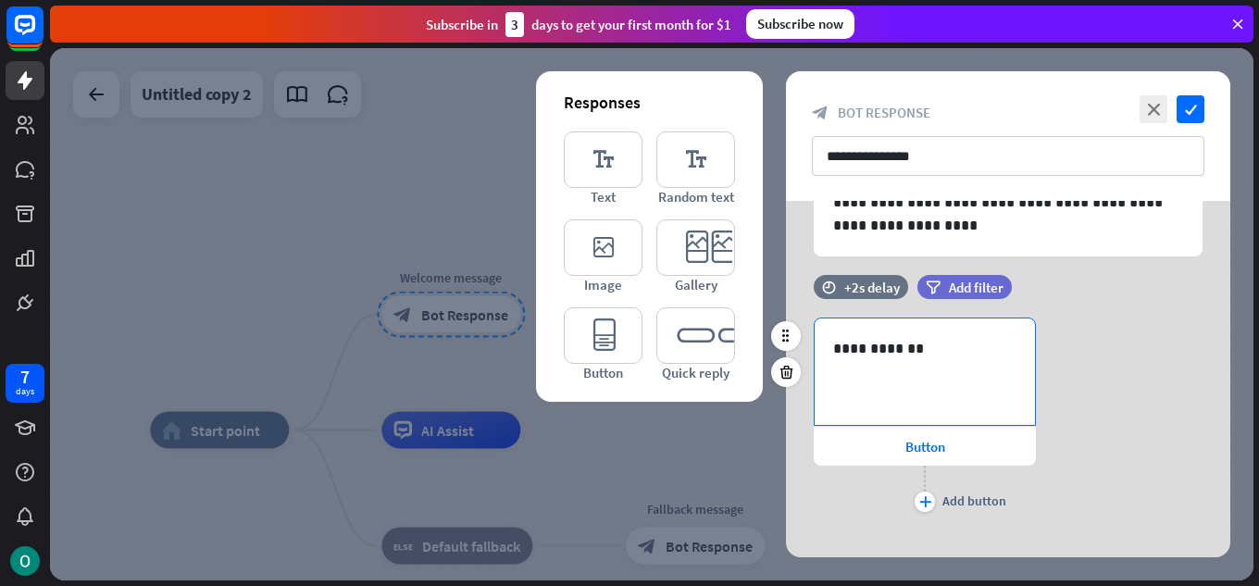
scroll to position [167, 0]
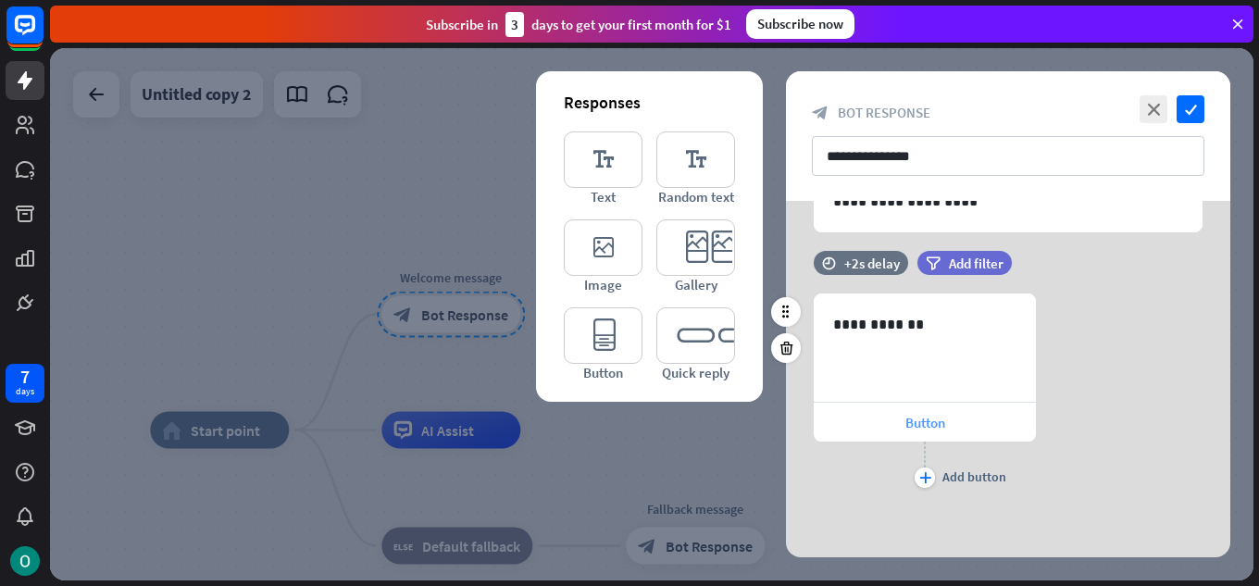
click at [985, 422] on div "Button" at bounding box center [925, 422] width 222 height 39
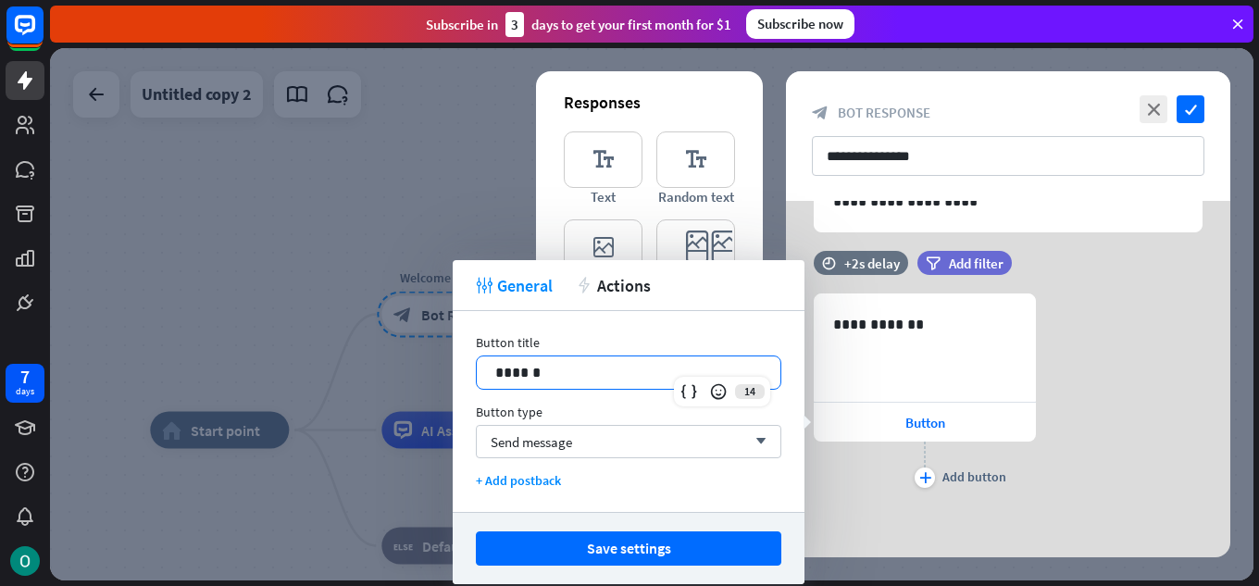
click at [690, 378] on div "14 ******" at bounding box center [629, 373] width 306 height 34
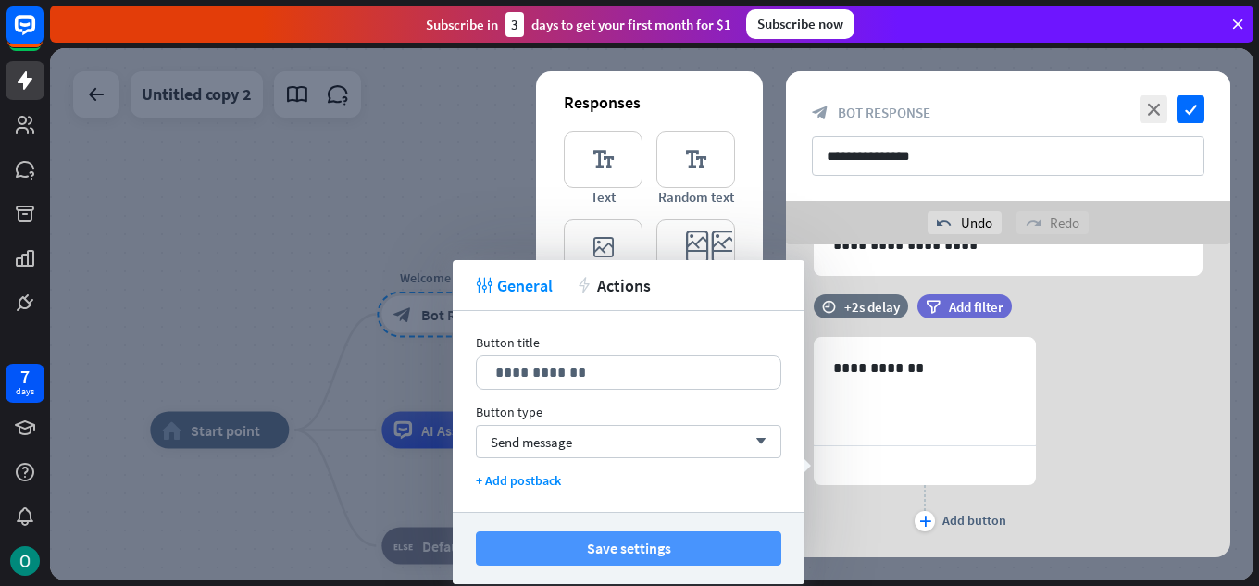
click at [648, 545] on button "Save settings" at bounding box center [629, 549] width 306 height 34
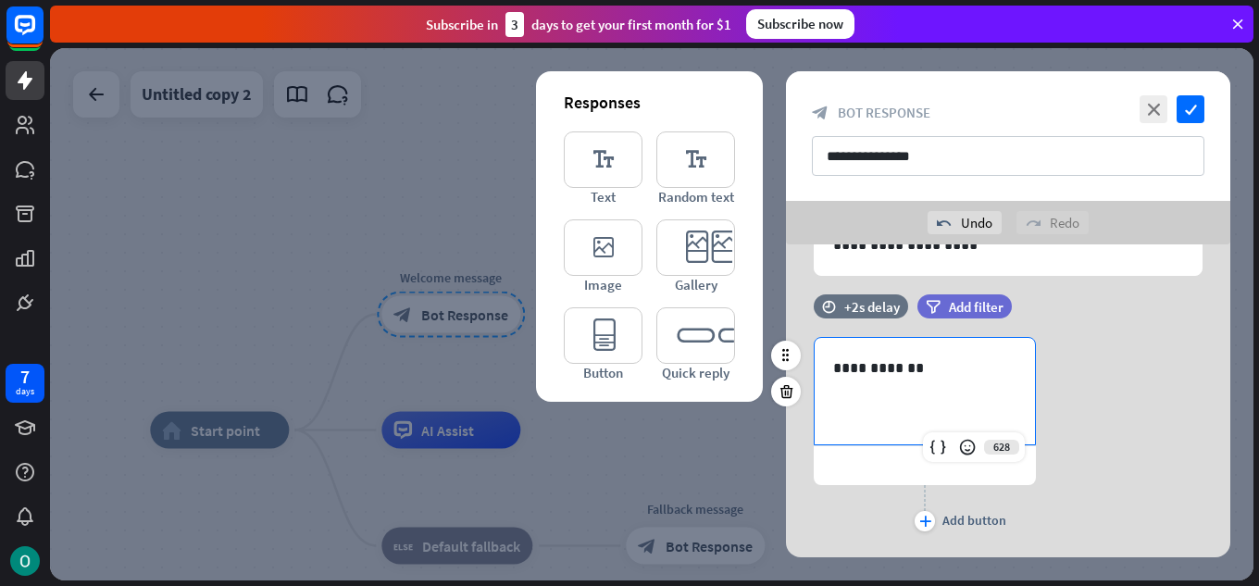
drag, startPoint x: 916, startPoint y: 462, endPoint x: 936, endPoint y: 400, distance: 65.3
click at [936, 400] on div "**********" at bounding box center [925, 436] width 222 height 199
click at [852, 473] on div at bounding box center [925, 465] width 222 height 39
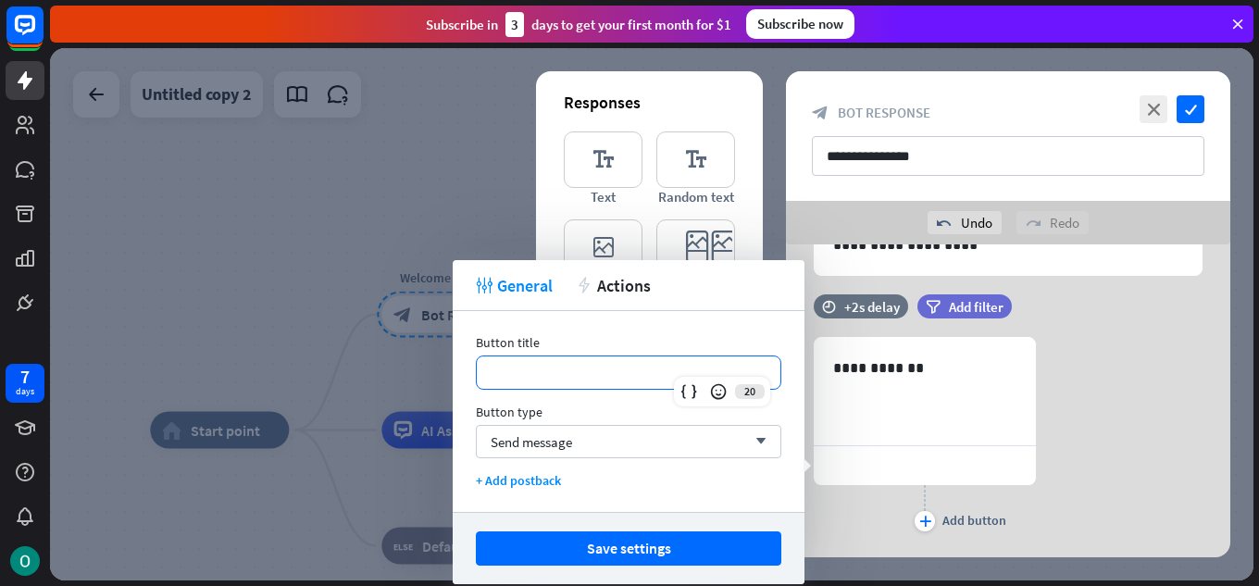
click at [651, 368] on p "**********" at bounding box center [628, 372] width 267 height 23
click at [721, 383] on icon at bounding box center [724, 391] width 19 height 19
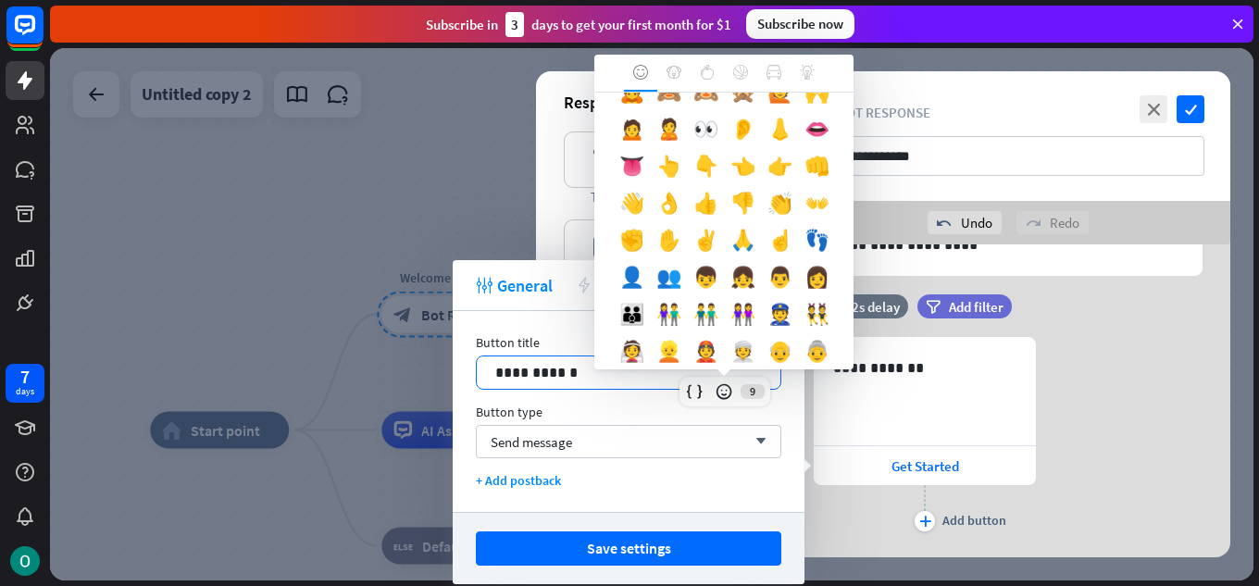
scroll to position [463, 0]
click at [761, 188] on div "👉" at bounding box center [779, 169] width 37 height 37
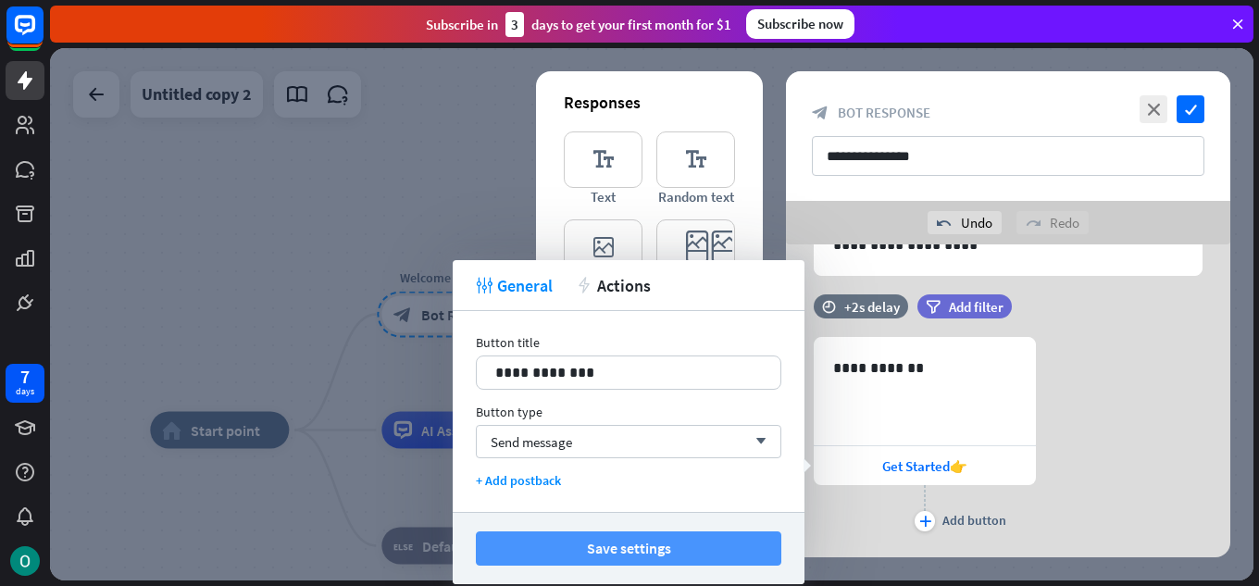
click at [748, 543] on button "Save settings" at bounding box center [629, 549] width 306 height 34
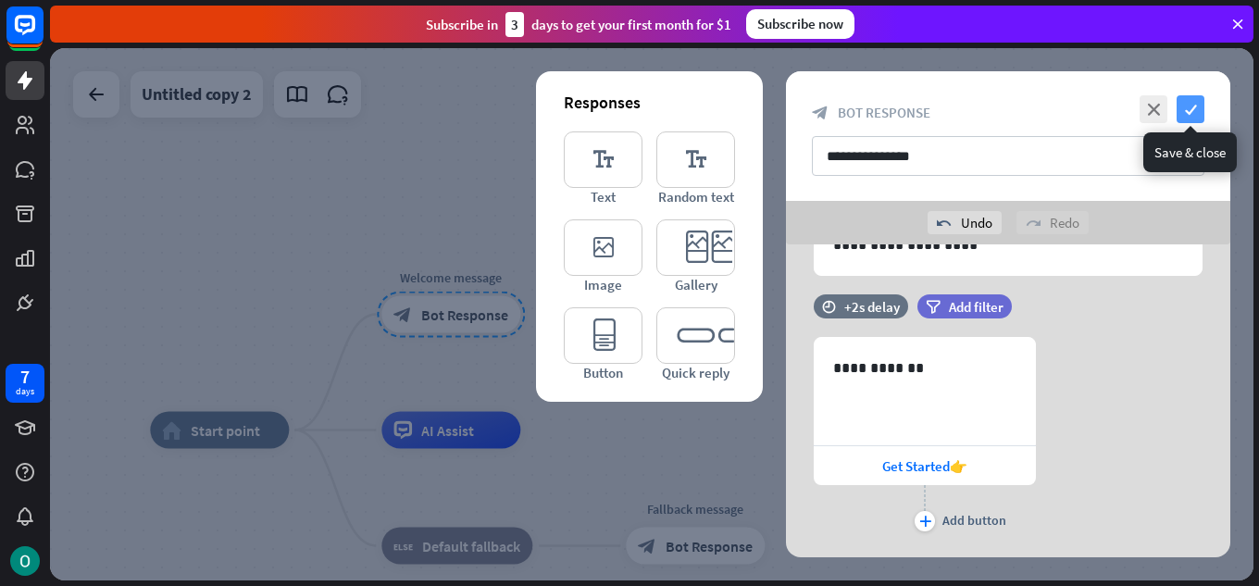
click at [1183, 106] on icon "check" at bounding box center [1191, 109] width 28 height 28
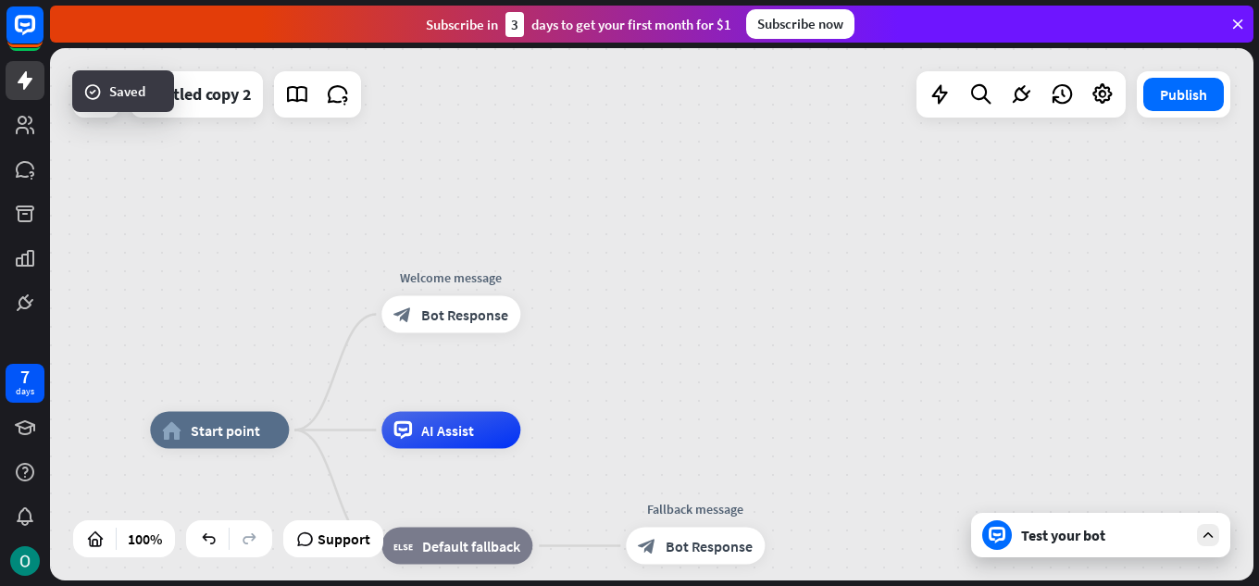
click at [1158, 532] on div "Test your bot" at bounding box center [1104, 535] width 167 height 19
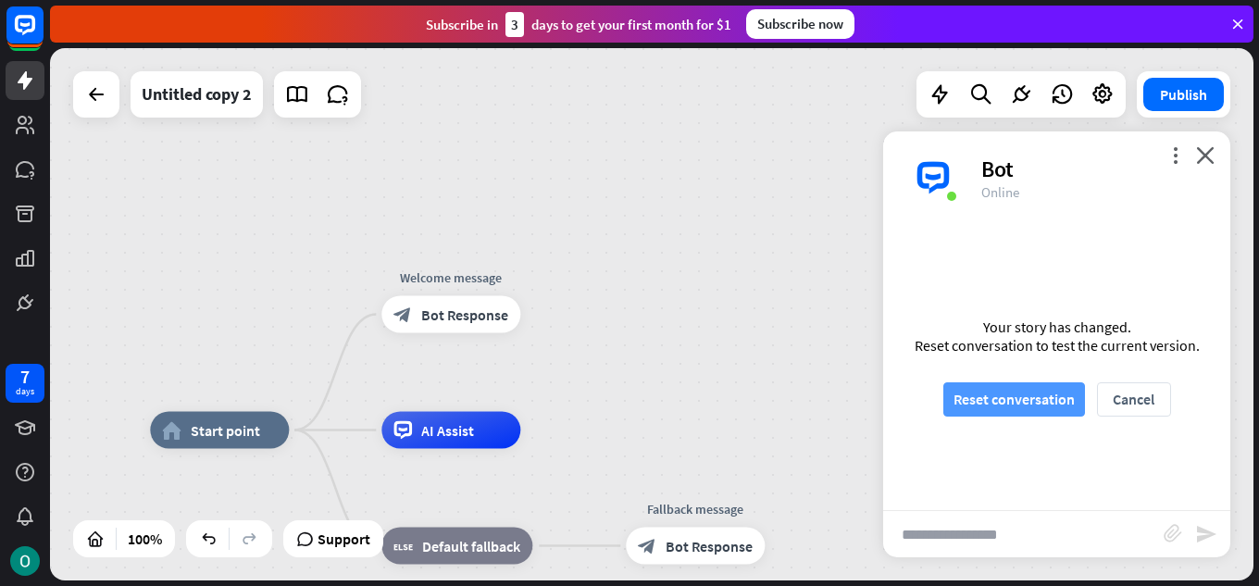
click at [1048, 412] on button "Reset conversation" at bounding box center [1015, 399] width 142 height 34
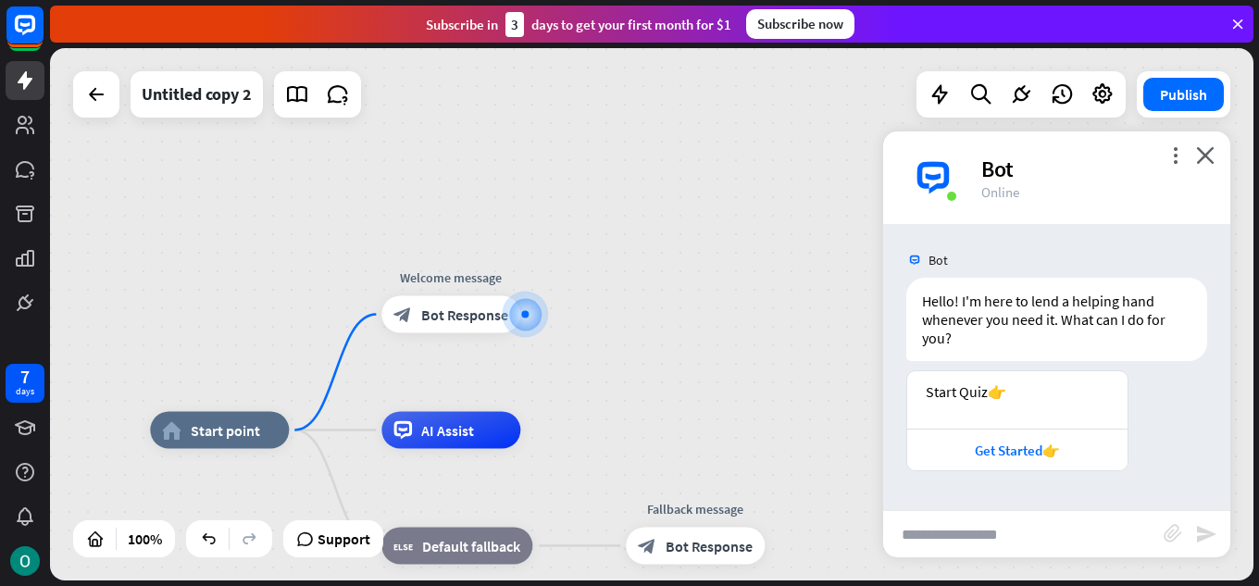
click at [1217, 155] on div "more_vert close Bot Online" at bounding box center [1056, 177] width 347 height 93
click at [1212, 156] on icon "close" at bounding box center [1205, 155] width 19 height 18
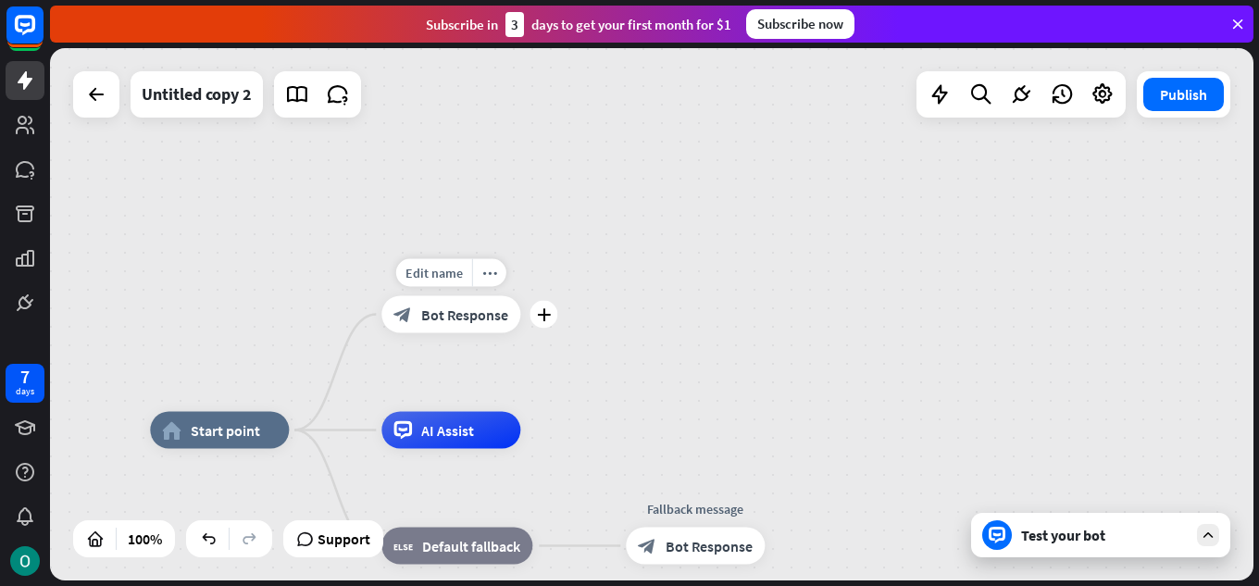
click at [443, 297] on div "block_bot_response Bot Response" at bounding box center [451, 314] width 139 height 37
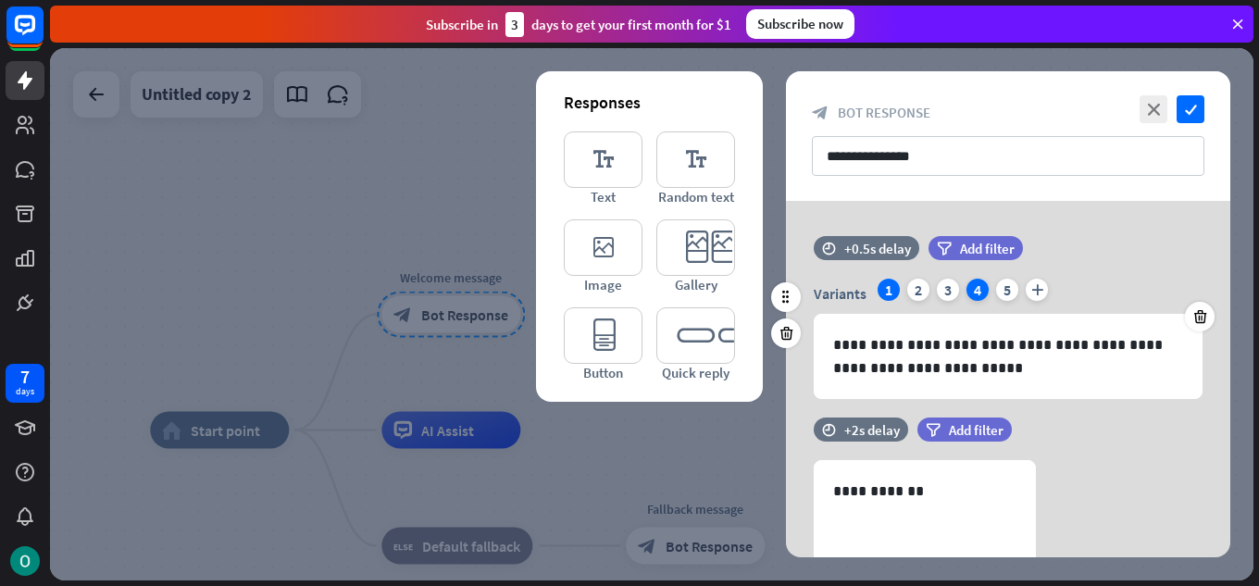
click at [983, 290] on div "4" at bounding box center [978, 290] width 22 height 22
click at [891, 296] on div "1" at bounding box center [889, 290] width 22 height 22
click at [921, 284] on div "2" at bounding box center [919, 290] width 22 height 22
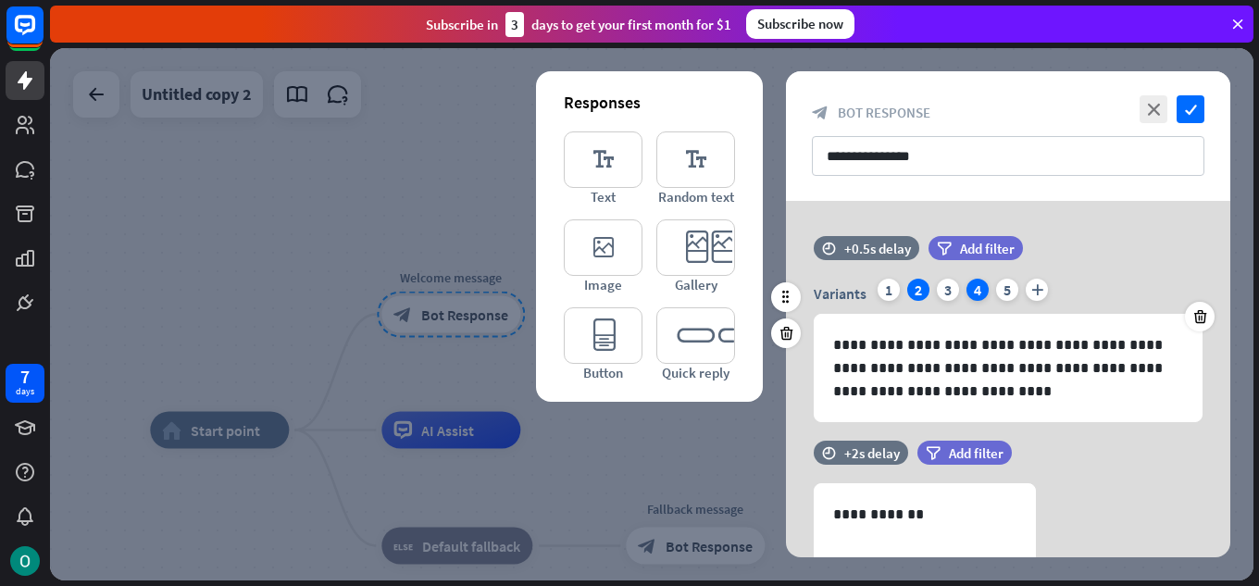
click at [981, 289] on div "4" at bounding box center [978, 290] width 22 height 22
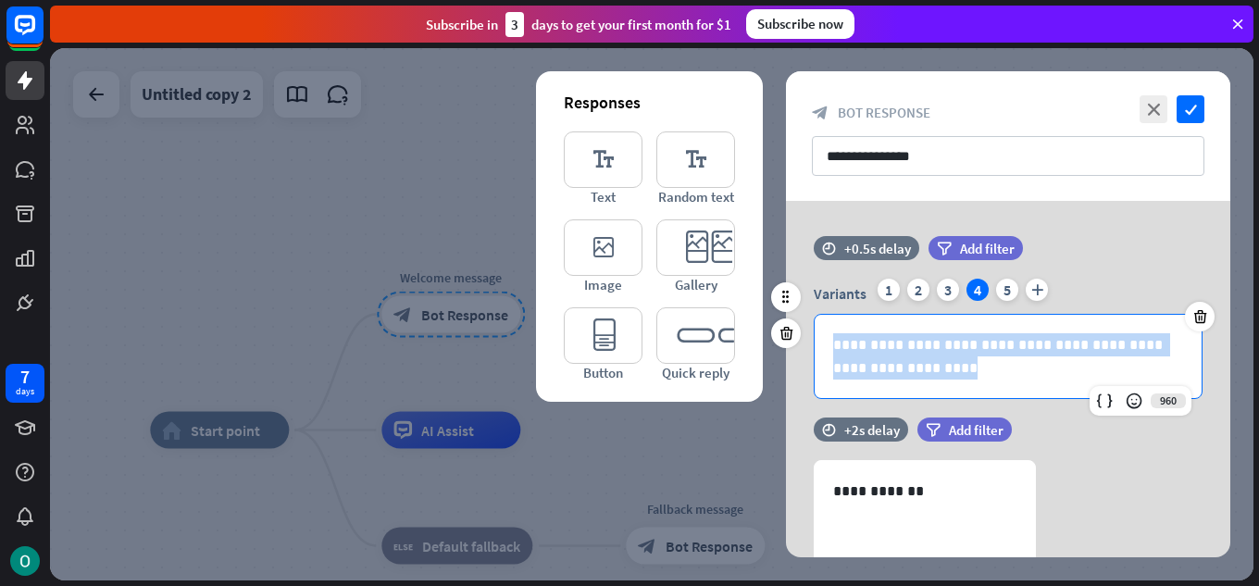
drag, startPoint x: 834, startPoint y: 341, endPoint x: 1108, endPoint y: 370, distance: 274.8
click at [1108, 370] on p "**********" at bounding box center [1008, 356] width 350 height 46
copy p "**********"
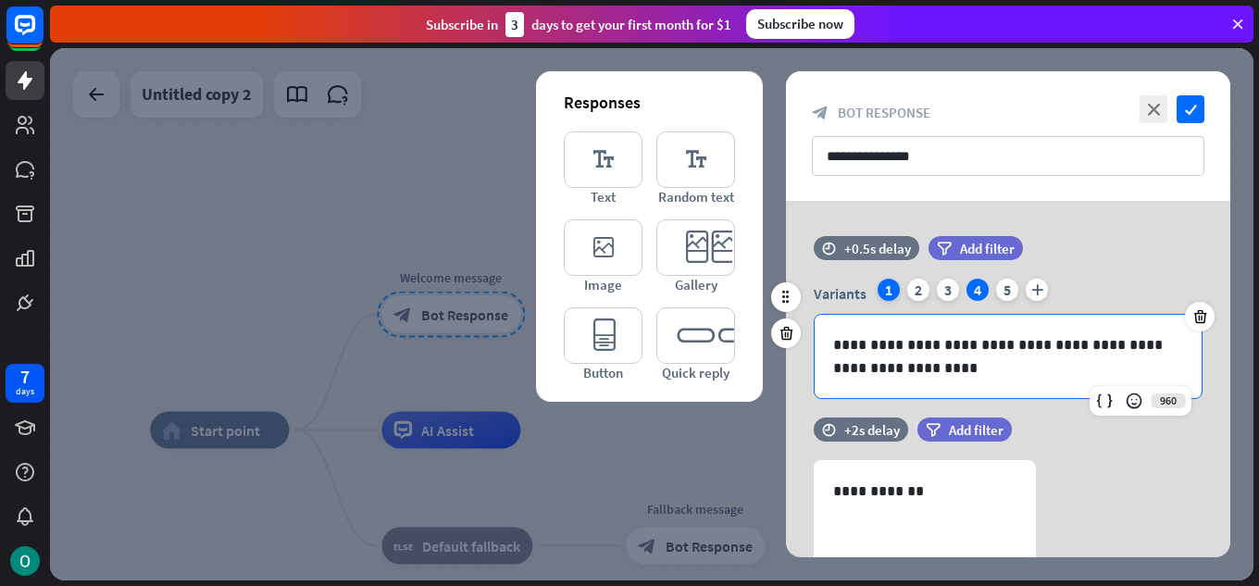
click at [891, 286] on div "1" at bounding box center [889, 290] width 22 height 22
click at [901, 338] on p "**********" at bounding box center [1008, 356] width 350 height 46
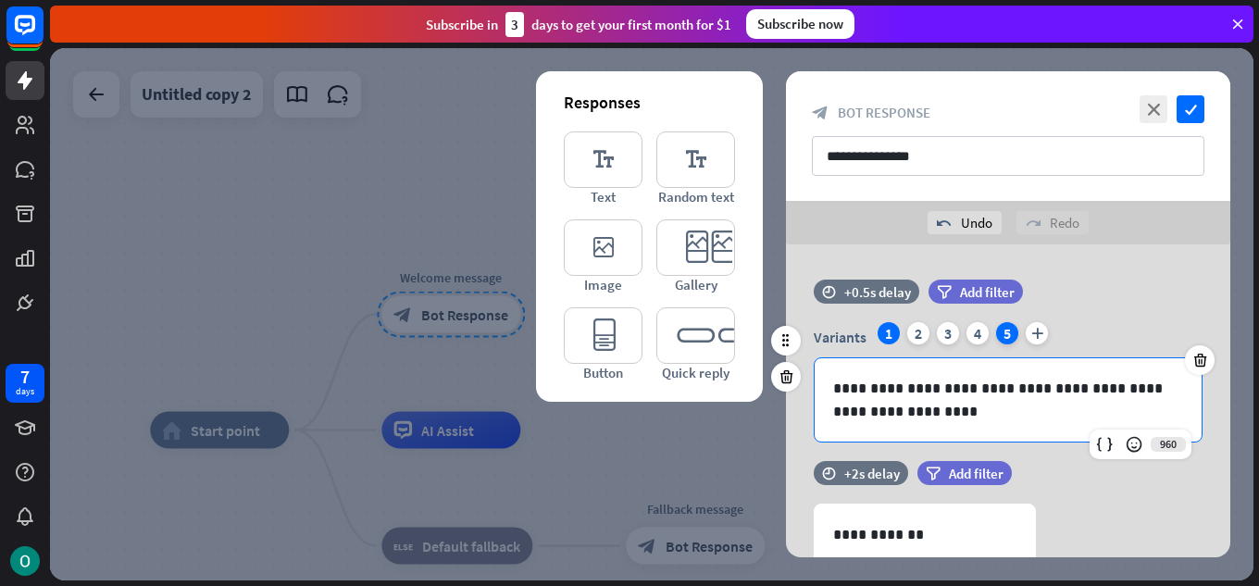
click at [1008, 328] on div "5" at bounding box center [1007, 333] width 22 height 22
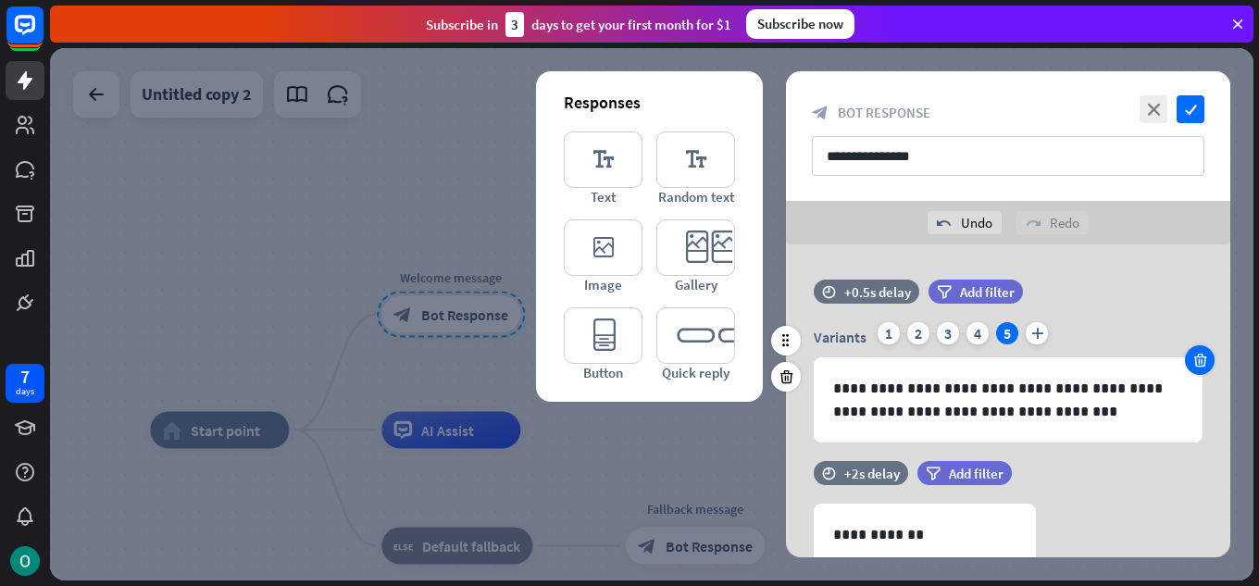
click at [1190, 358] on div at bounding box center [1200, 360] width 30 height 30
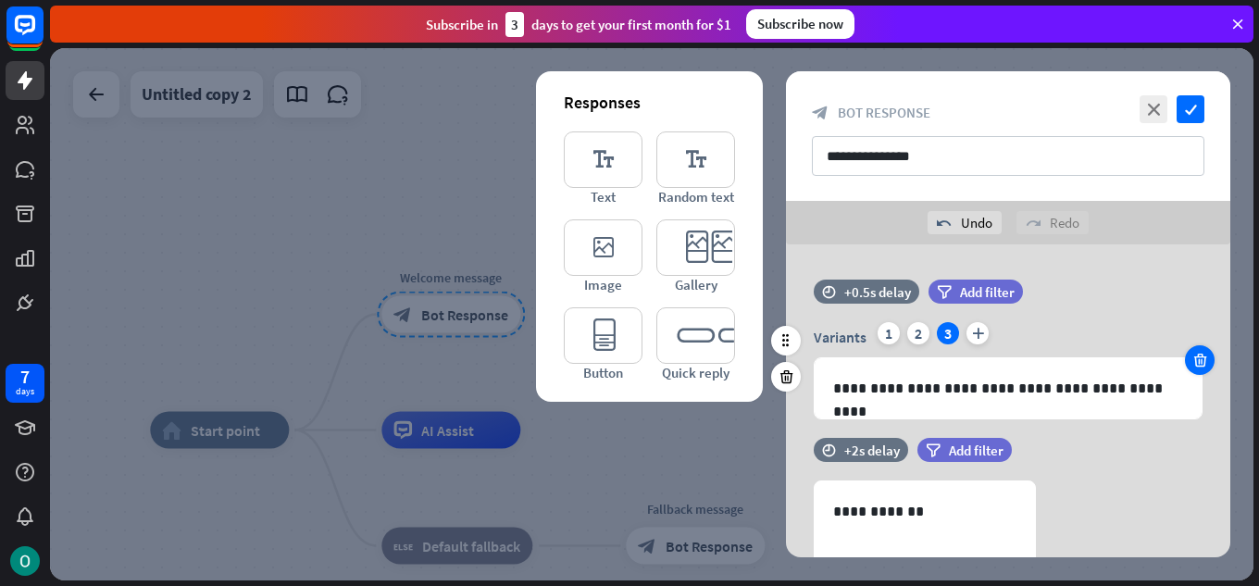
click at [1190, 358] on div at bounding box center [1200, 360] width 30 height 30
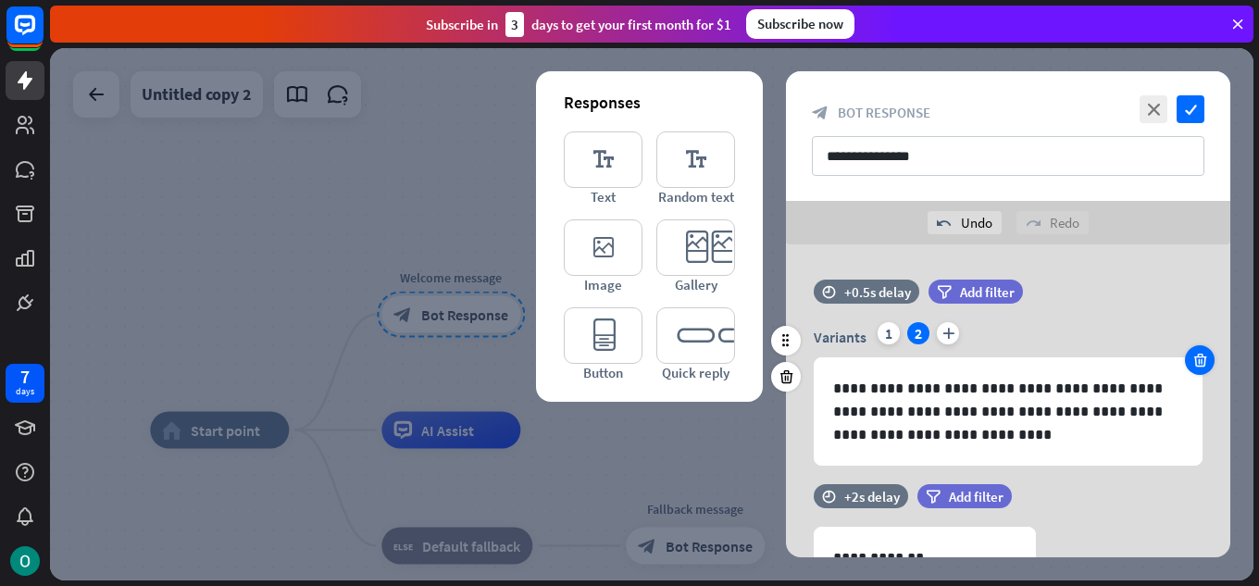
click at [1190, 358] on div at bounding box center [1200, 360] width 30 height 30
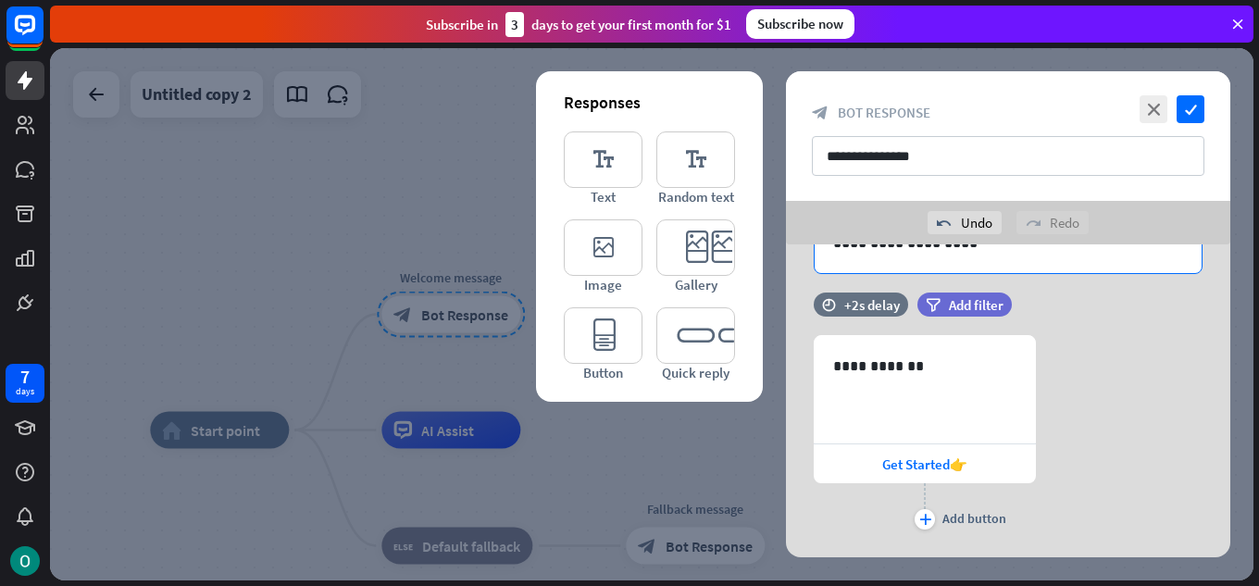
scroll to position [210, 0]
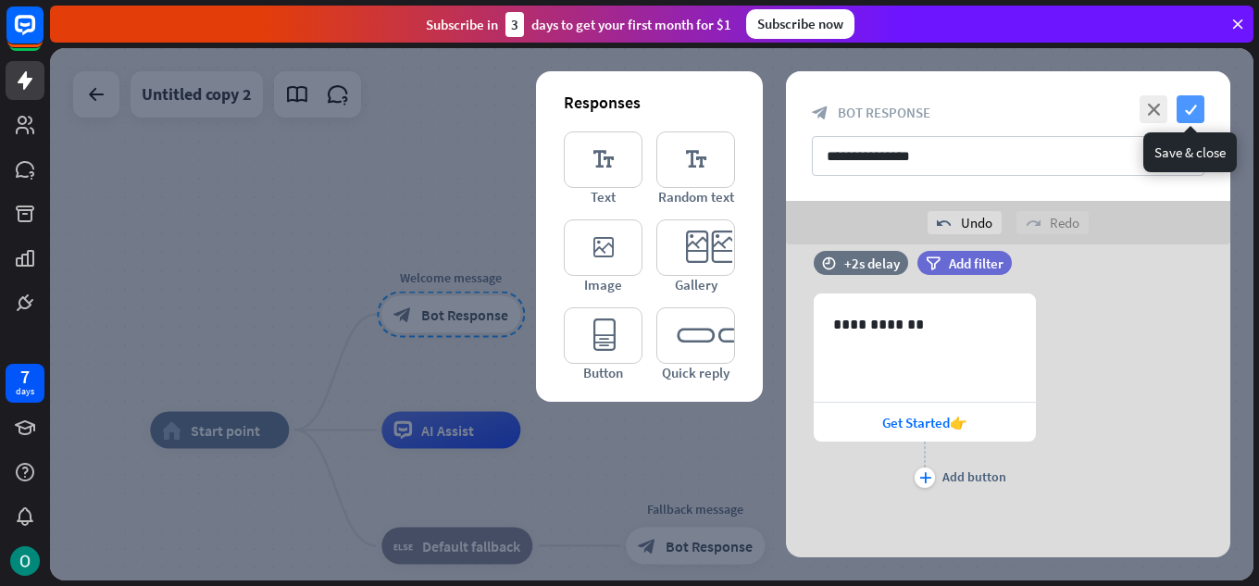
click at [1186, 107] on icon "check" at bounding box center [1191, 109] width 28 height 28
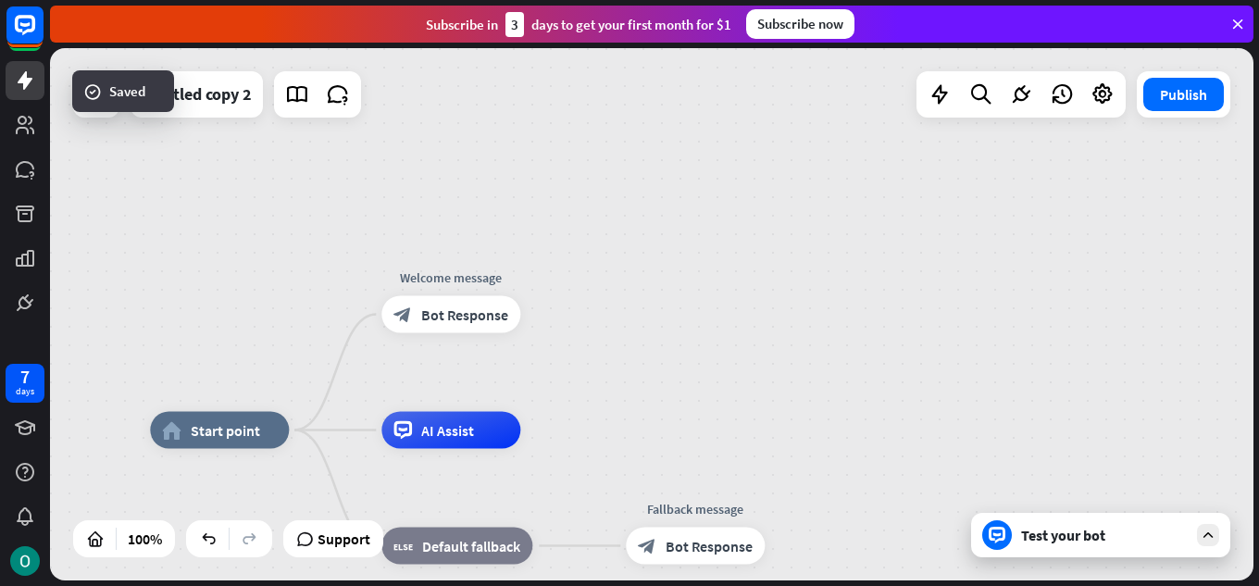
click at [1070, 540] on div "Test your bot" at bounding box center [1104, 535] width 167 height 19
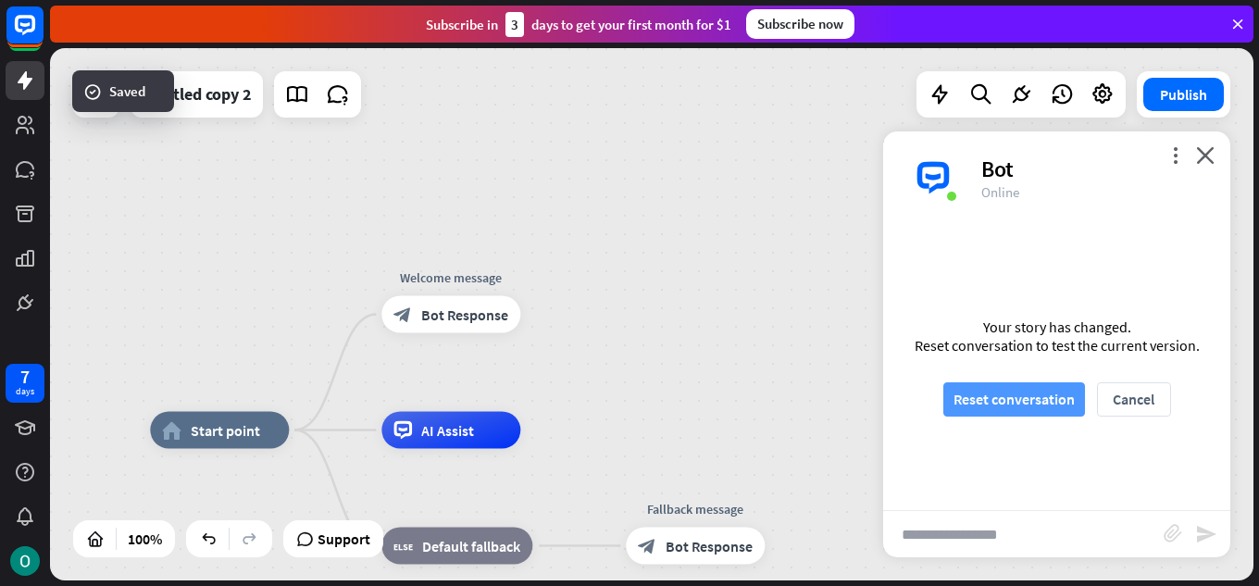
click at [1014, 394] on button "Reset conversation" at bounding box center [1015, 399] width 142 height 34
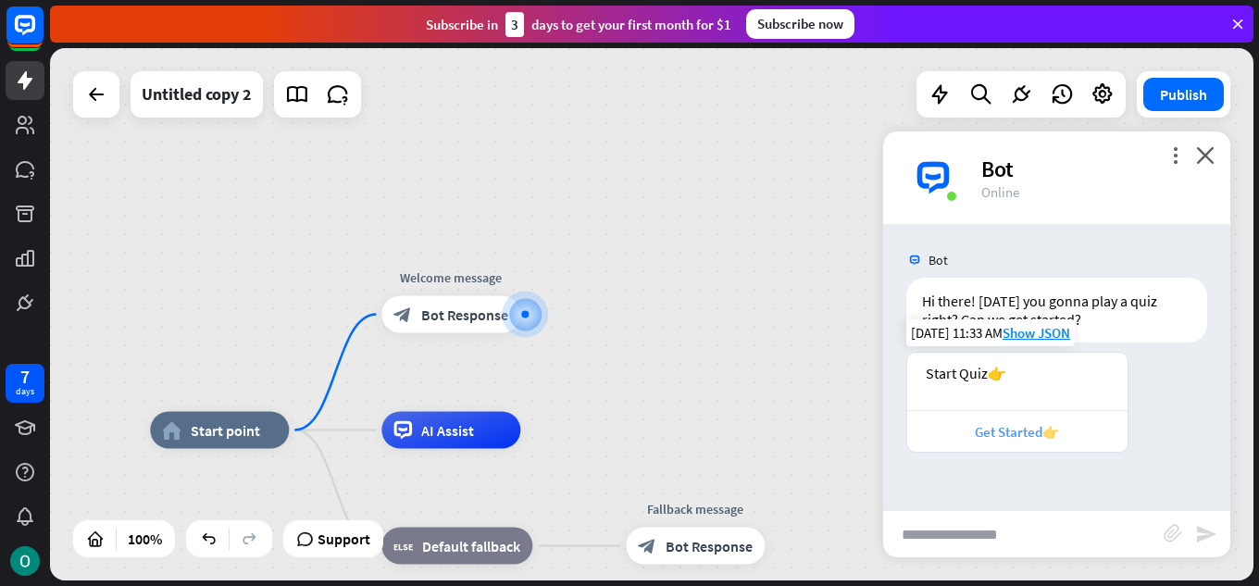
click at [978, 434] on div "Get Started👉" at bounding box center [1018, 432] width 202 height 18
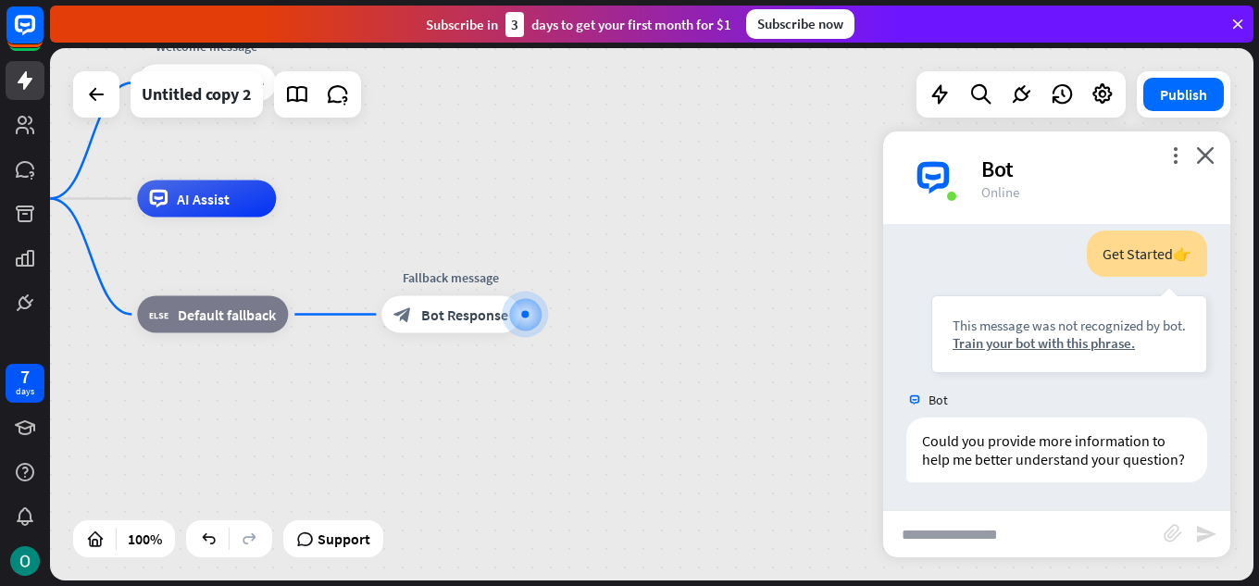
scroll to position [285, 0]
click at [1201, 164] on div "Bot" at bounding box center [1095, 169] width 227 height 29
click at [1208, 151] on icon "close" at bounding box center [1205, 155] width 19 height 18
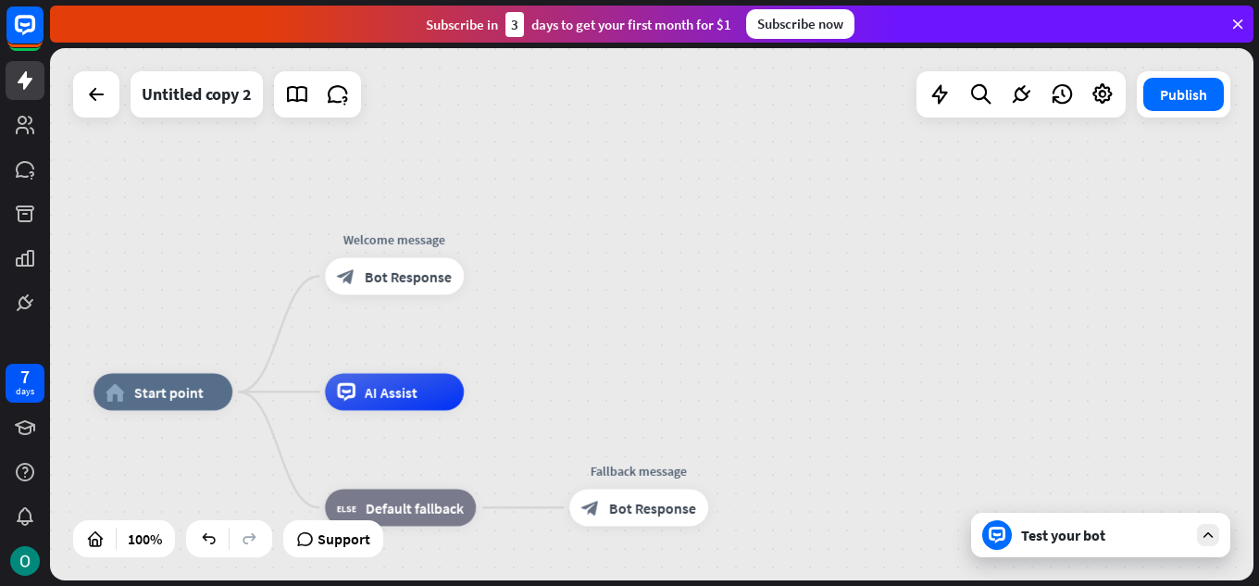
drag, startPoint x: 817, startPoint y: 250, endPoint x: 1007, endPoint y: 442, distance: 269.8
click at [496, 281] on div "plus" at bounding box center [488, 276] width 28 height 28
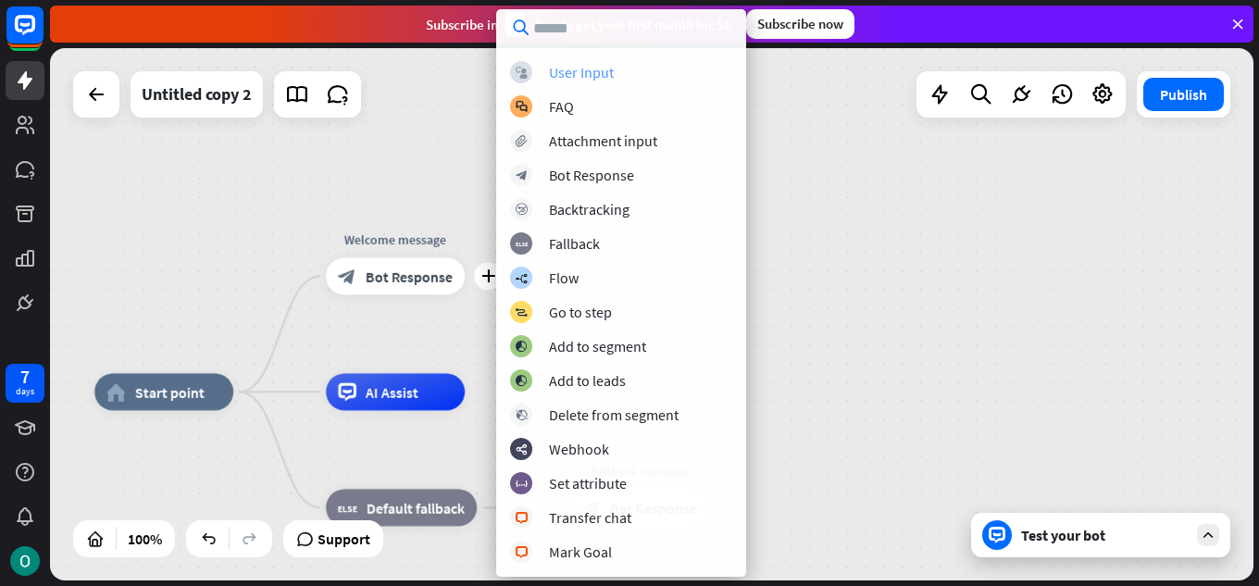
click at [598, 75] on div "User Input" at bounding box center [581, 72] width 65 height 19
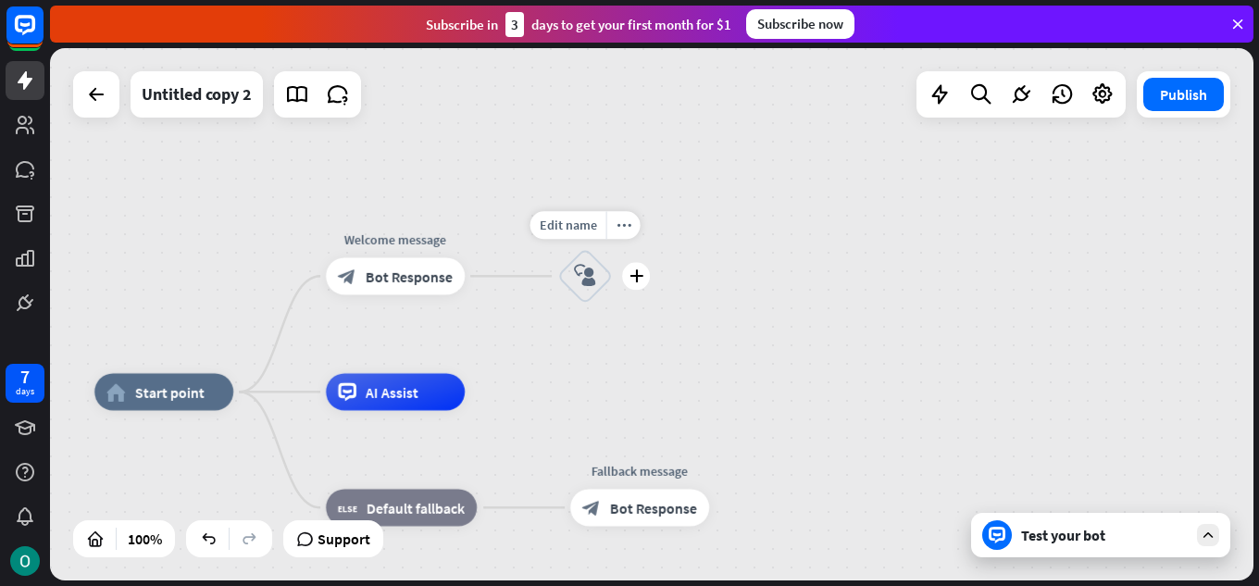
click at [599, 282] on div "block_user_input" at bounding box center [585, 276] width 56 height 56
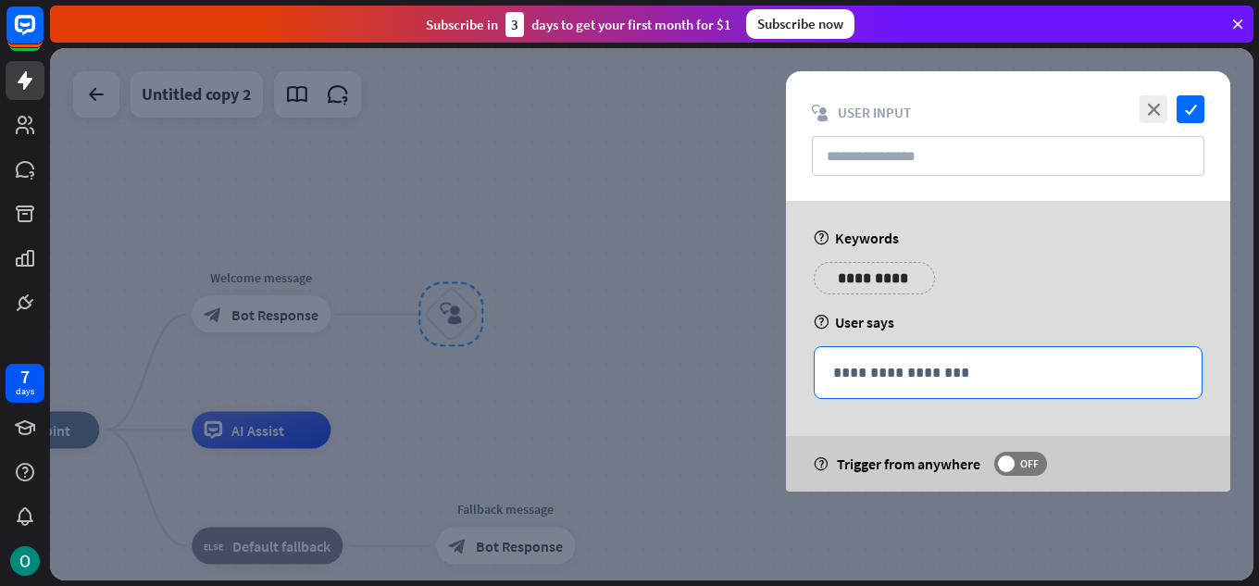
click at [915, 365] on p "**********" at bounding box center [1008, 372] width 350 height 23
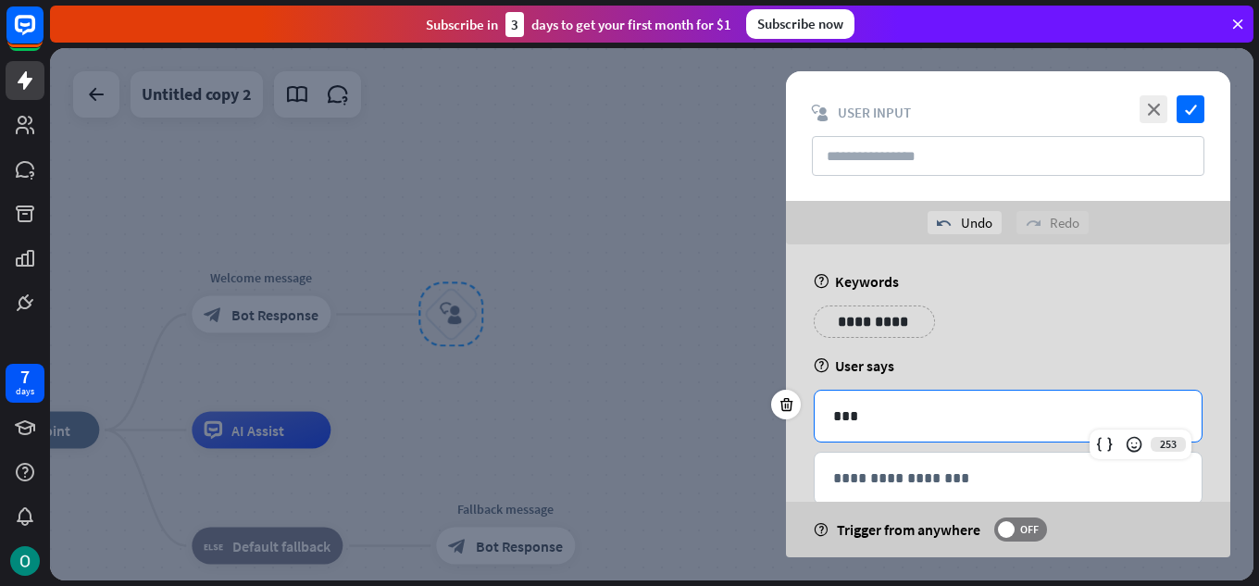
scroll to position [40, 0]
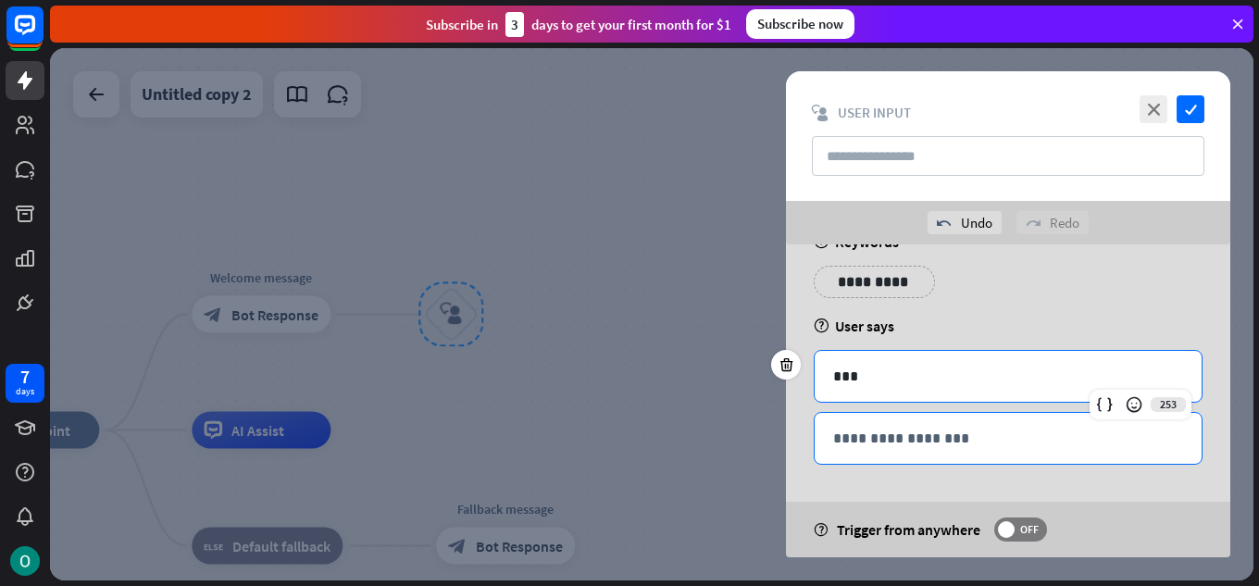
click at [900, 426] on div "**********" at bounding box center [1008, 438] width 387 height 51
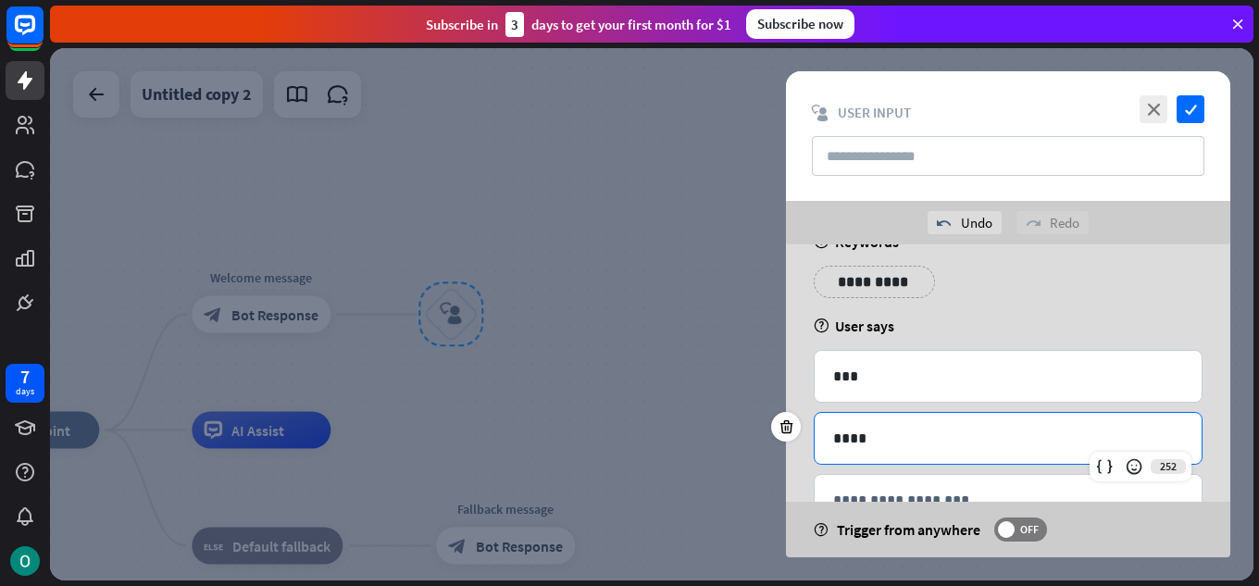
scroll to position [102, 0]
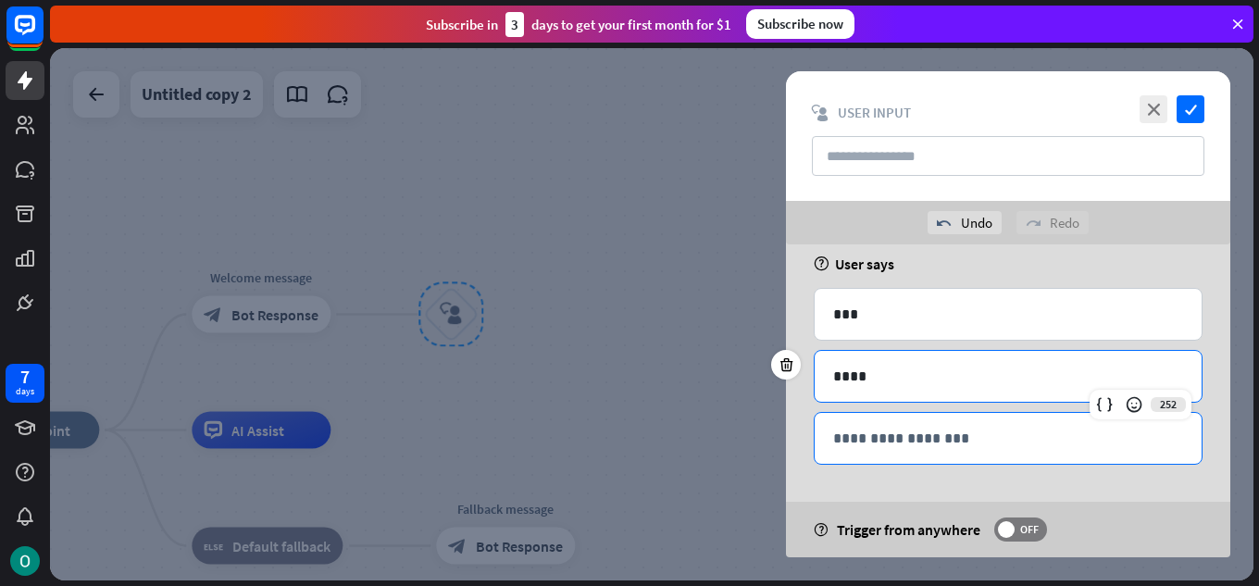
click at [896, 436] on p "**********" at bounding box center [1008, 438] width 350 height 23
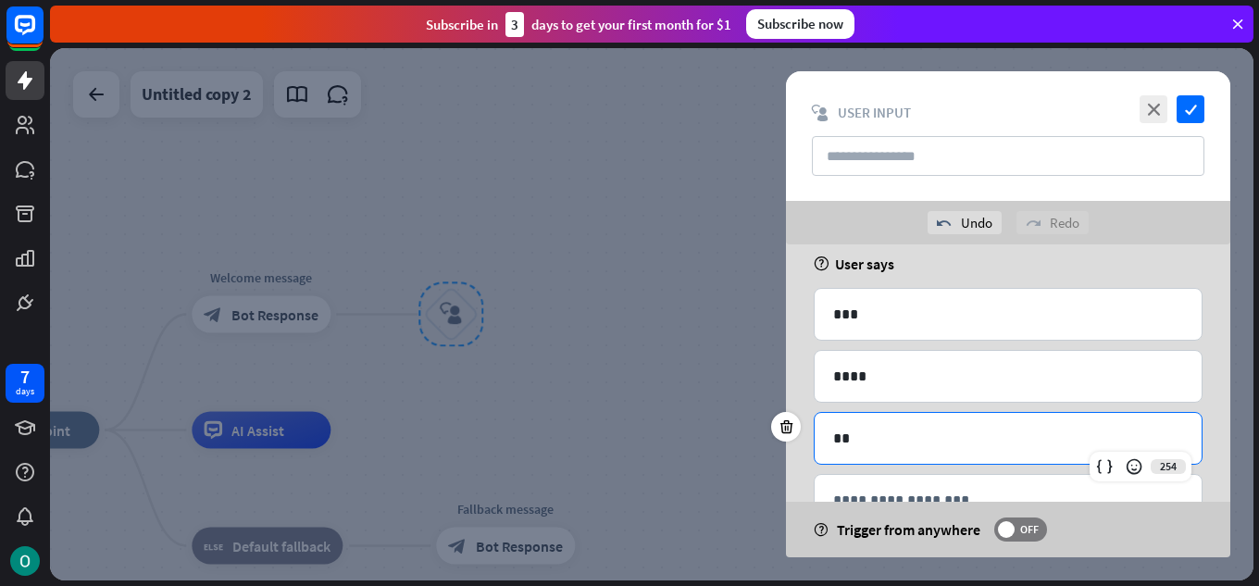
scroll to position [164, 0]
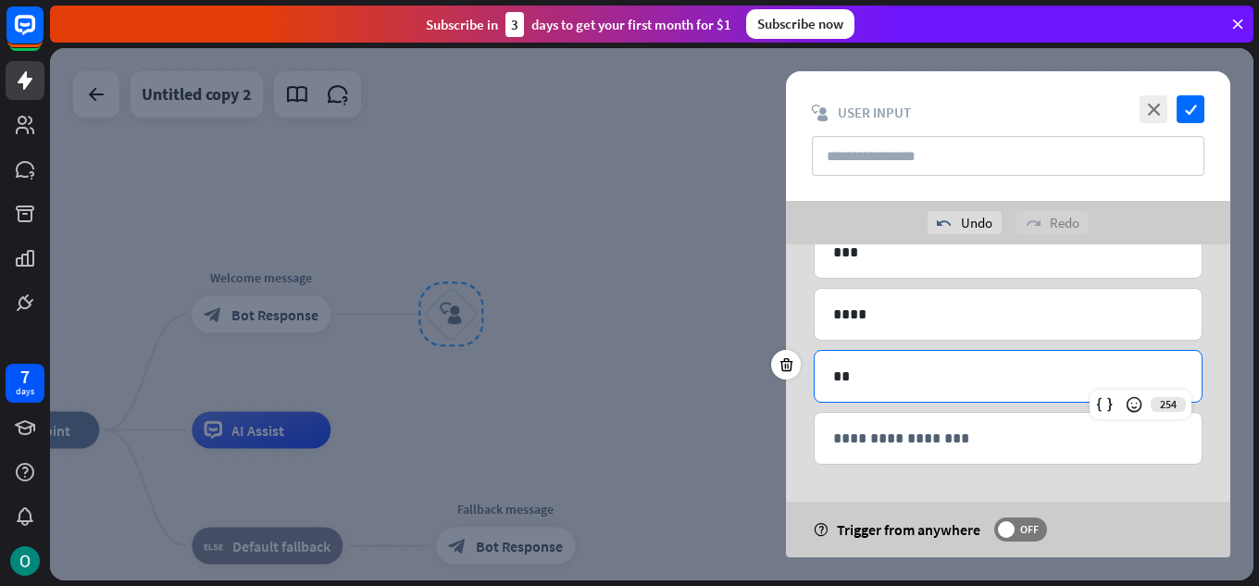
click at [896, 436] on p "**********" at bounding box center [1008, 438] width 350 height 23
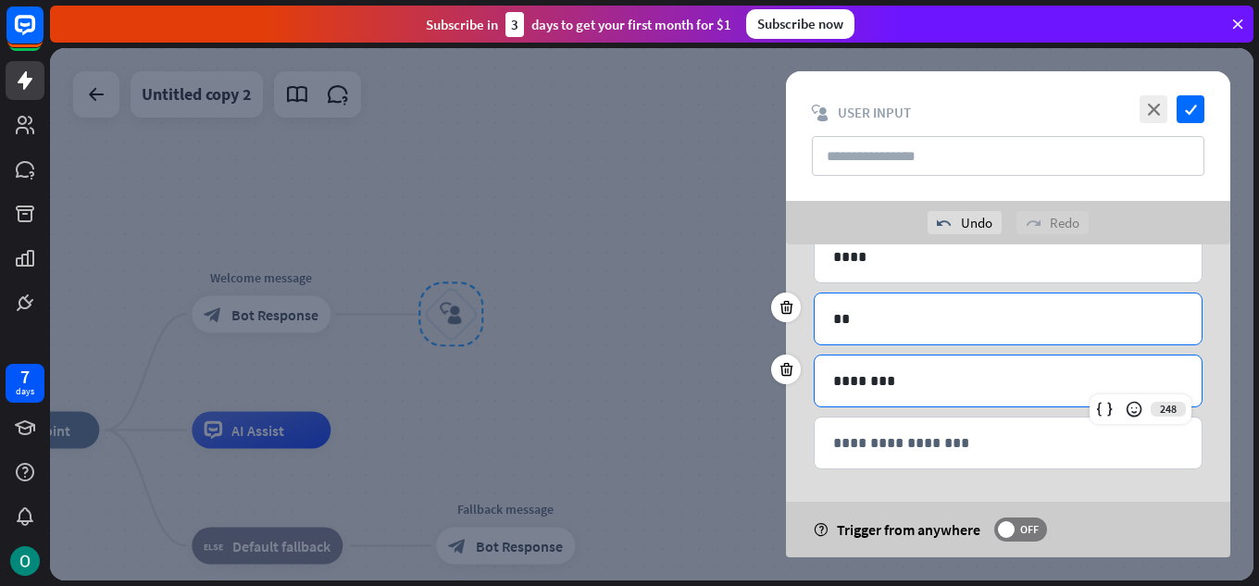
scroll to position [226, 0]
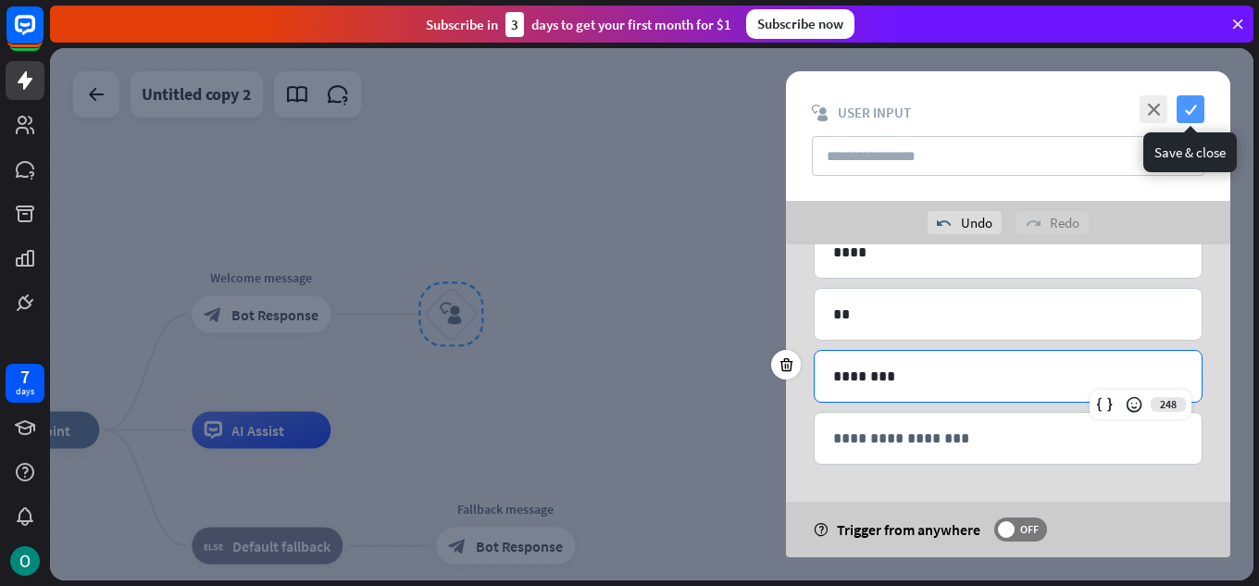
click at [1190, 108] on icon "check" at bounding box center [1191, 109] width 28 height 28
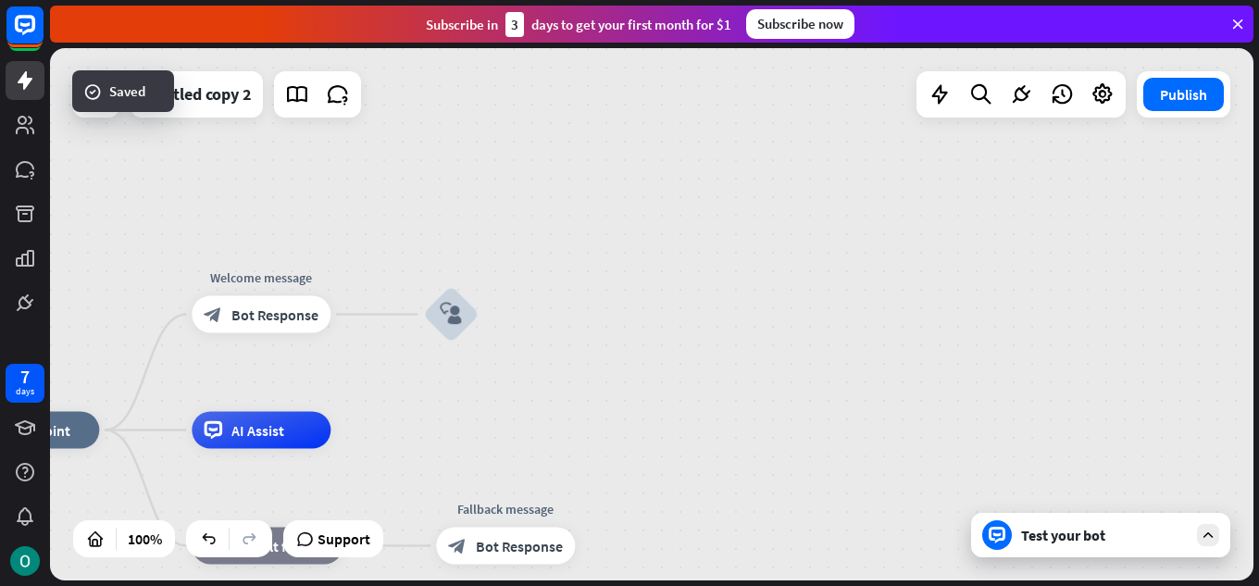
click at [1147, 532] on div "Test your bot" at bounding box center [1104, 535] width 167 height 19
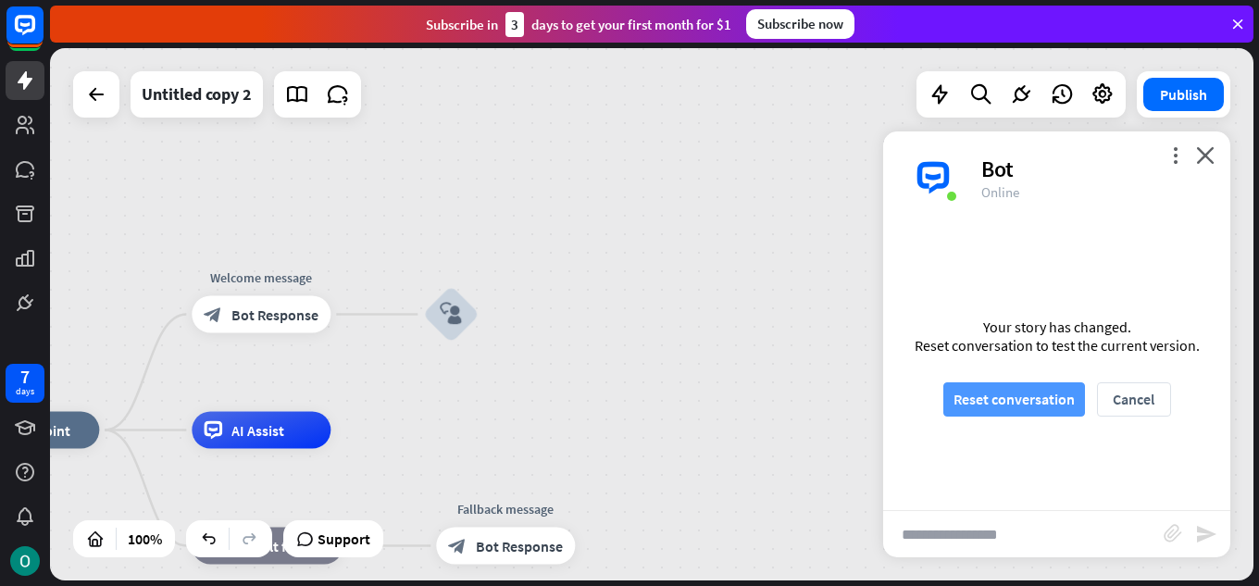
click at [1059, 395] on button "Reset conversation" at bounding box center [1015, 399] width 142 height 34
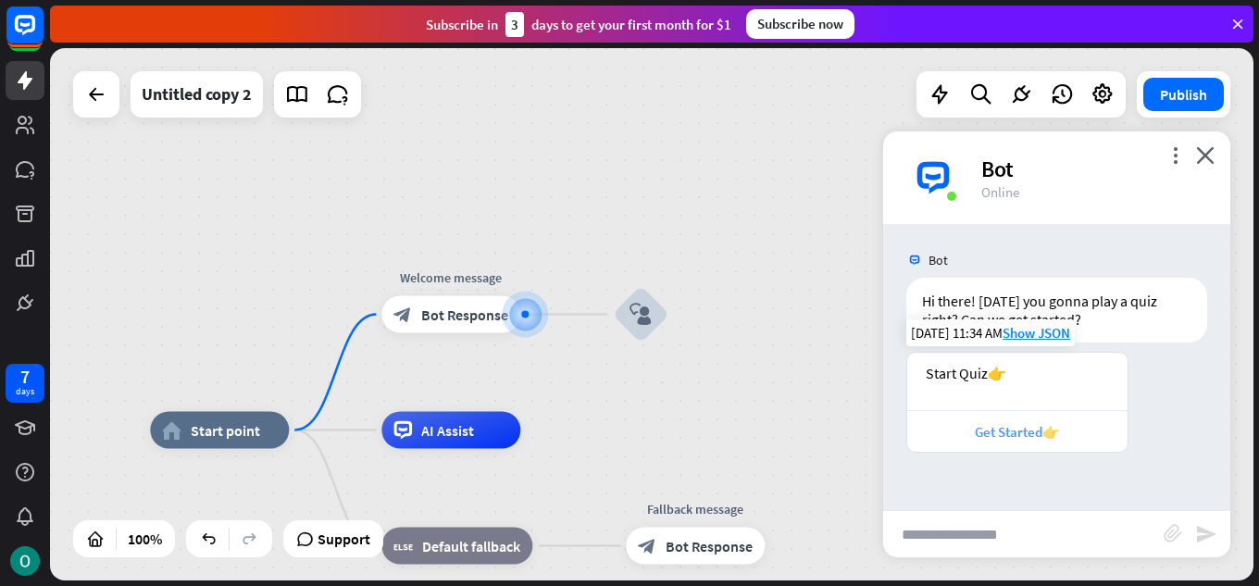
click at [1080, 437] on div "Get Started👉" at bounding box center [1018, 432] width 202 height 18
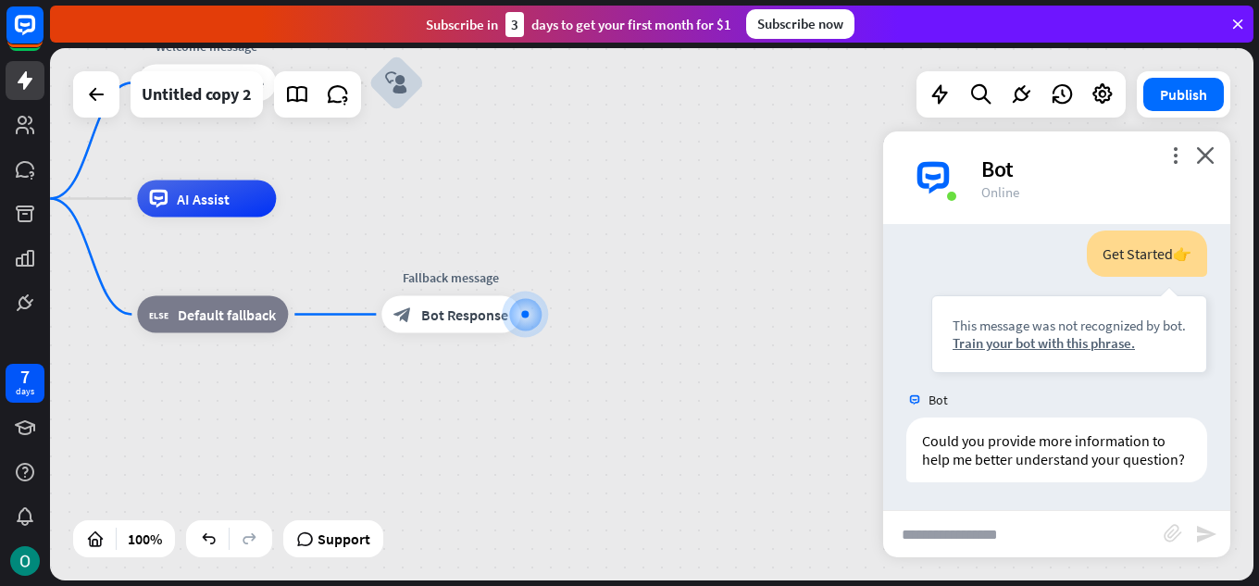
scroll to position [285, 0]
click at [1217, 157] on div "more_vert close Bot Online" at bounding box center [1056, 177] width 347 height 93
click at [1208, 159] on icon "close" at bounding box center [1205, 155] width 19 height 18
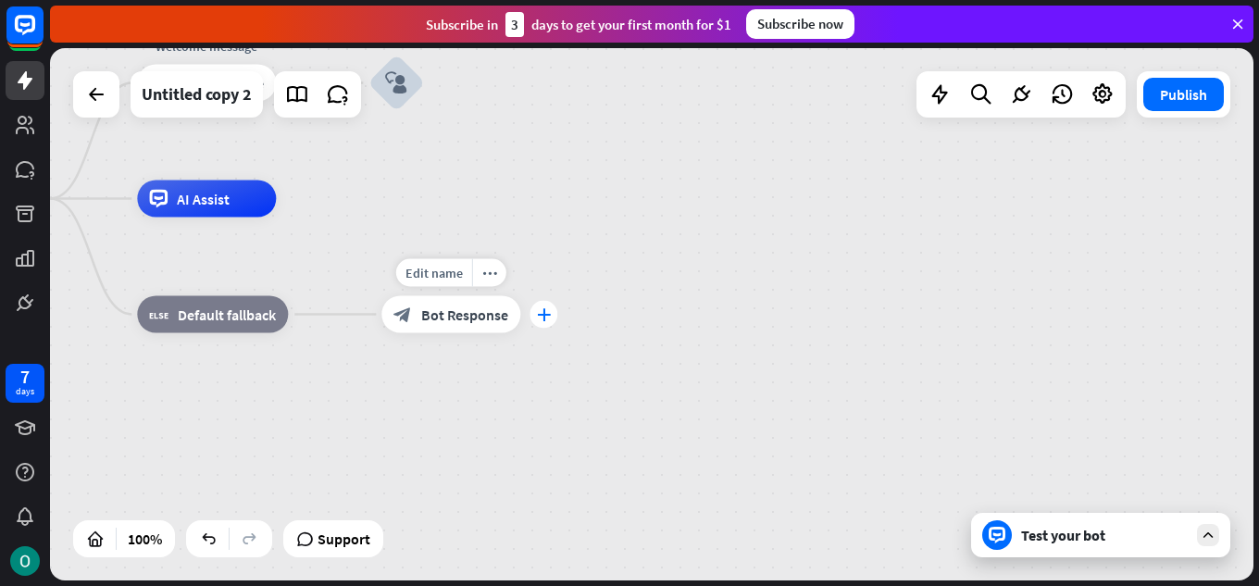
click at [555, 307] on div "plus" at bounding box center [544, 315] width 28 height 28
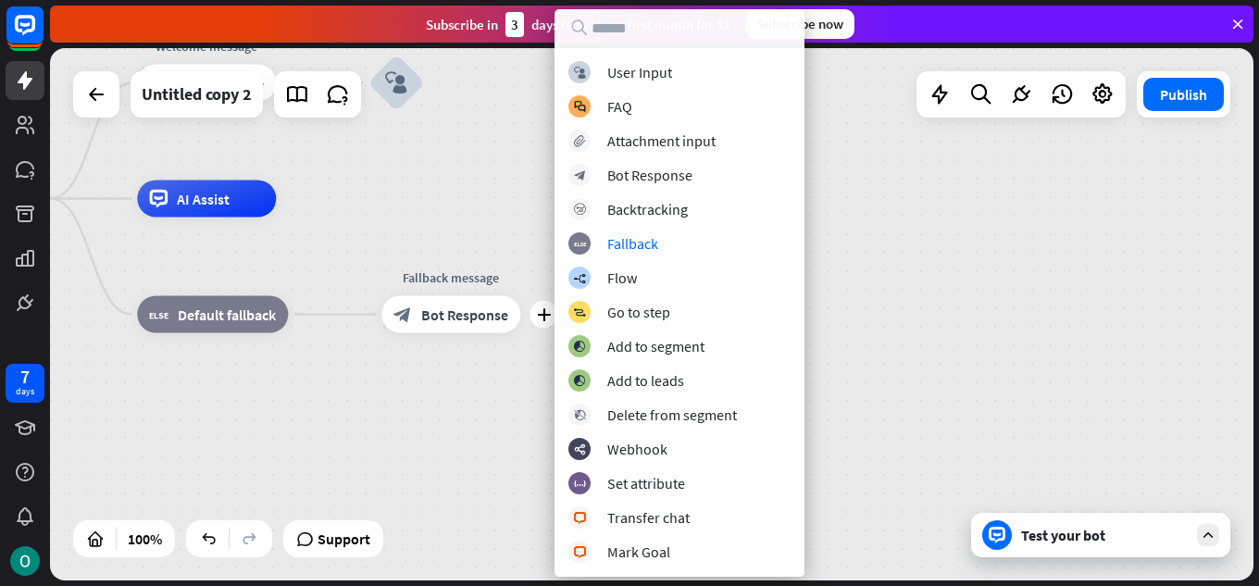
click at [830, 247] on div "home_2 Start point Welcome message block_bot_response Bot Response block_user_i…" at bounding box center [508, 465] width 1204 height 532
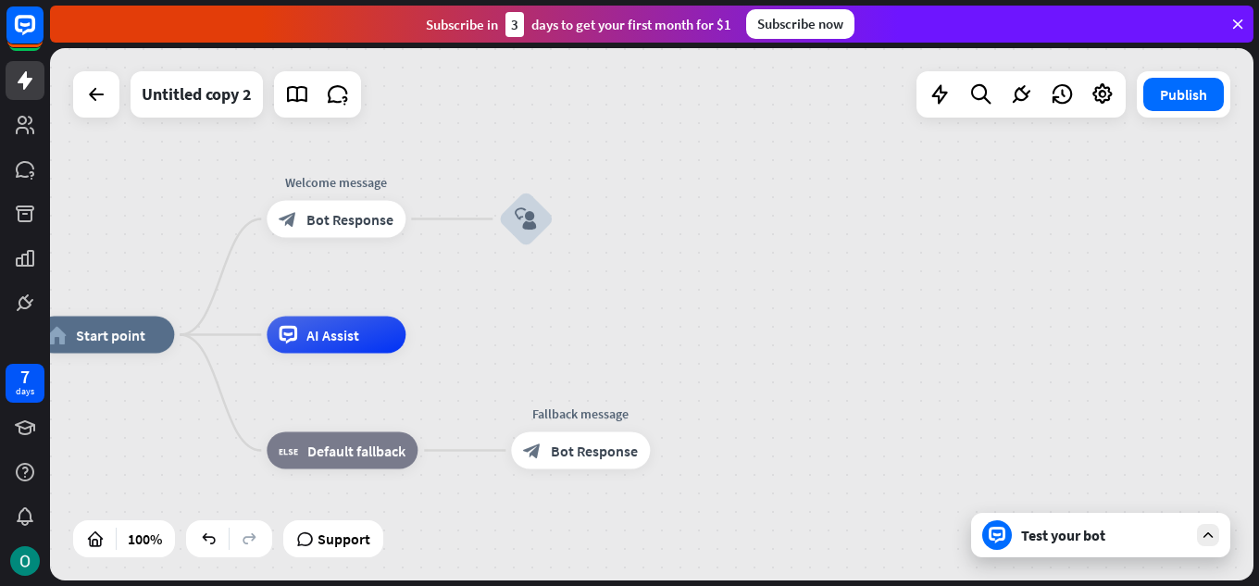
drag, startPoint x: 582, startPoint y: 371, endPoint x: 756, endPoint y: 553, distance: 251.5
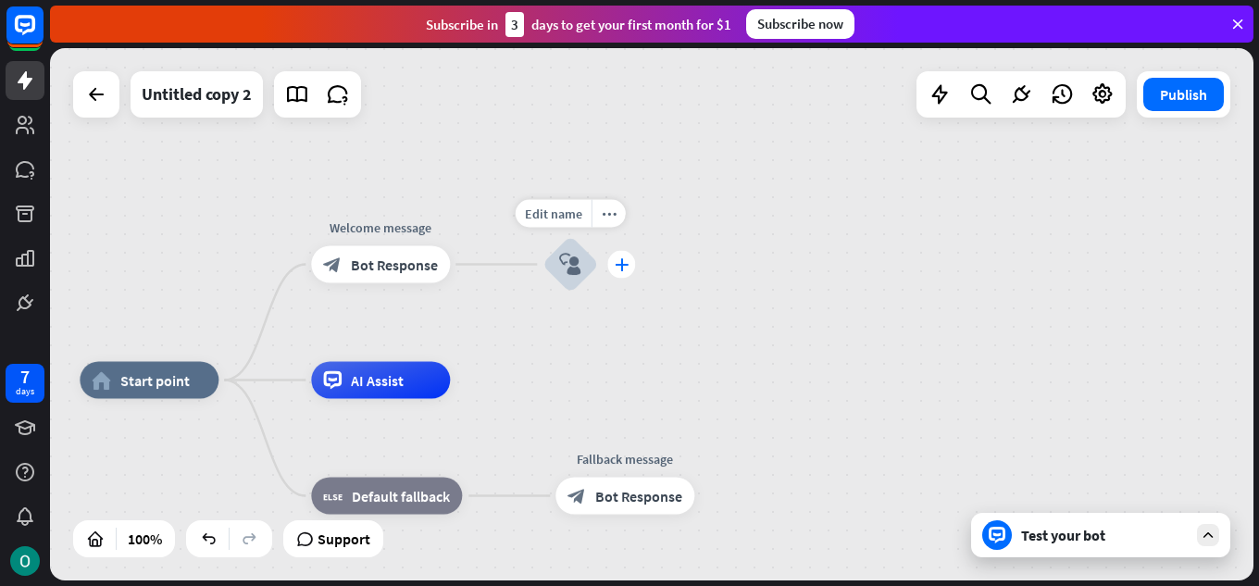
click at [618, 262] on icon "plus" at bounding box center [622, 264] width 14 height 13
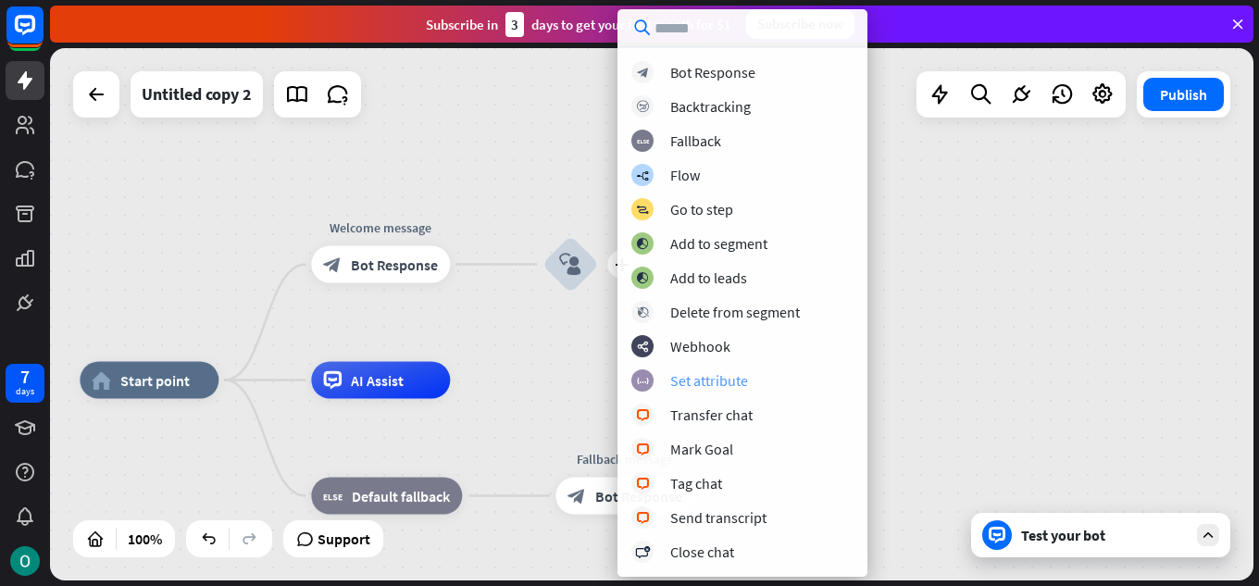
click at [730, 386] on div "Set attribute" at bounding box center [709, 380] width 78 height 19
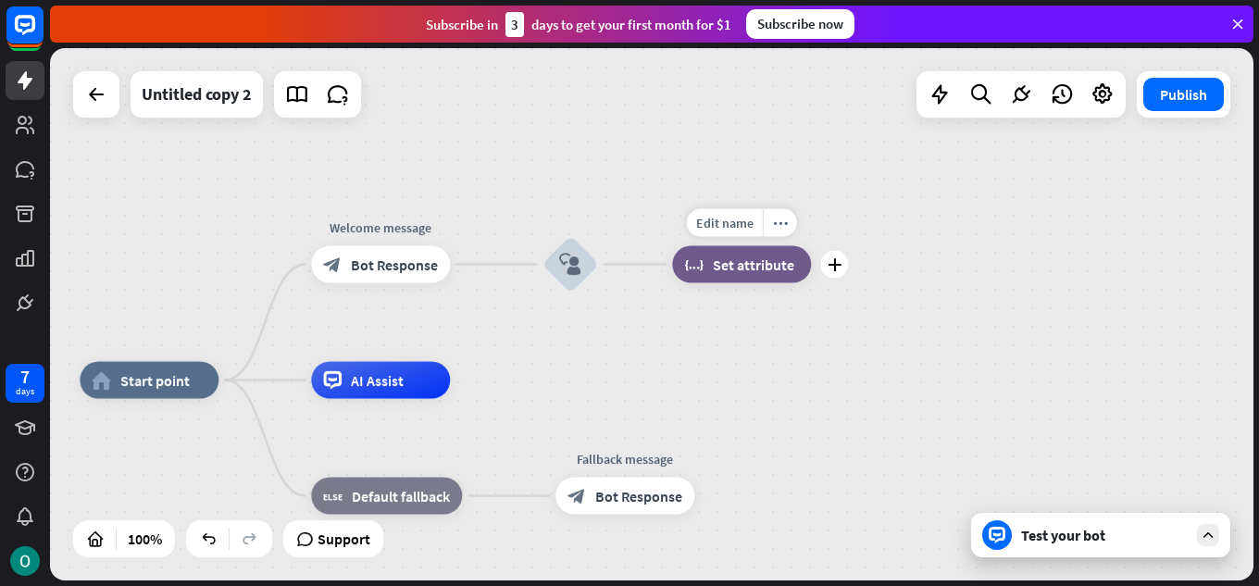
click at [738, 265] on span "Set attribute" at bounding box center [753, 265] width 81 height 19
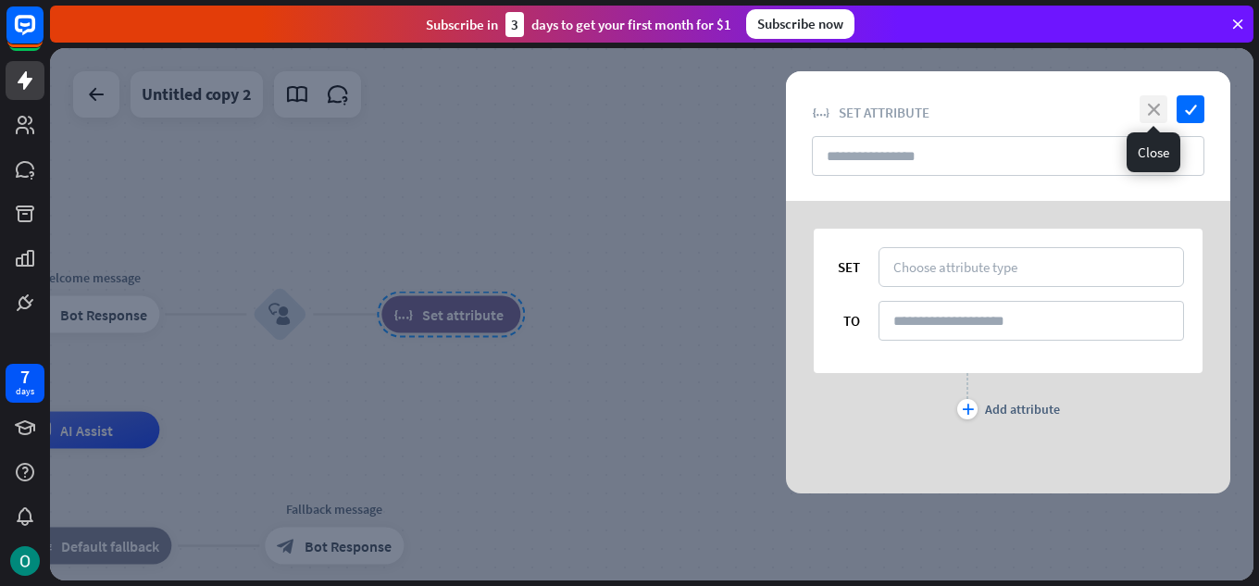
click at [1162, 106] on icon "close" at bounding box center [1154, 109] width 28 height 28
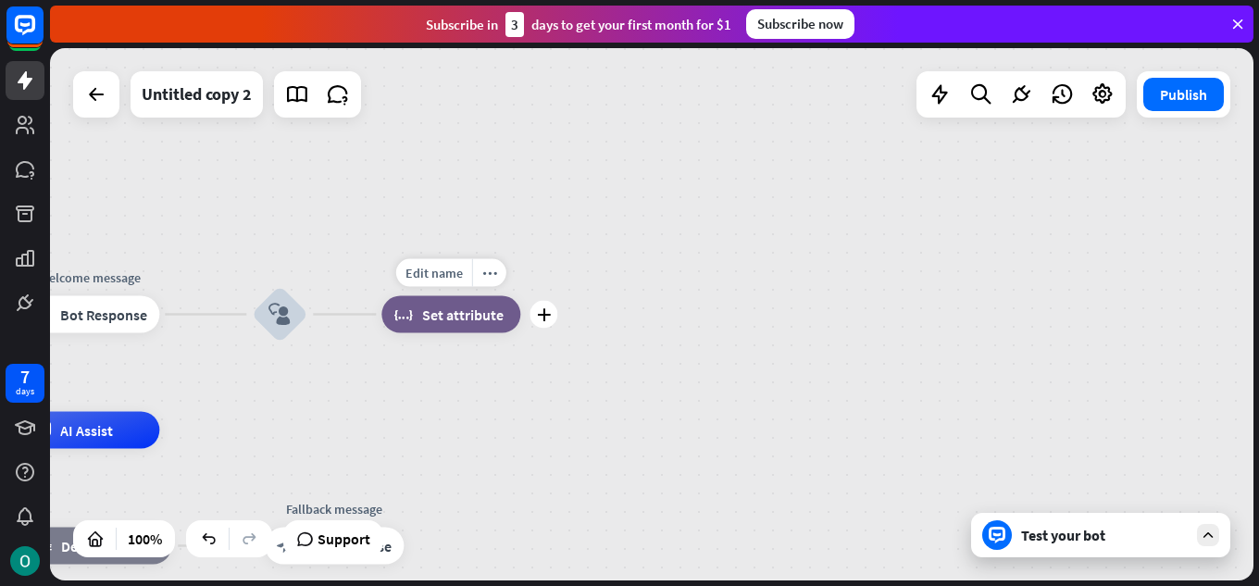
click at [459, 314] on span "Set attribute" at bounding box center [462, 315] width 81 height 19
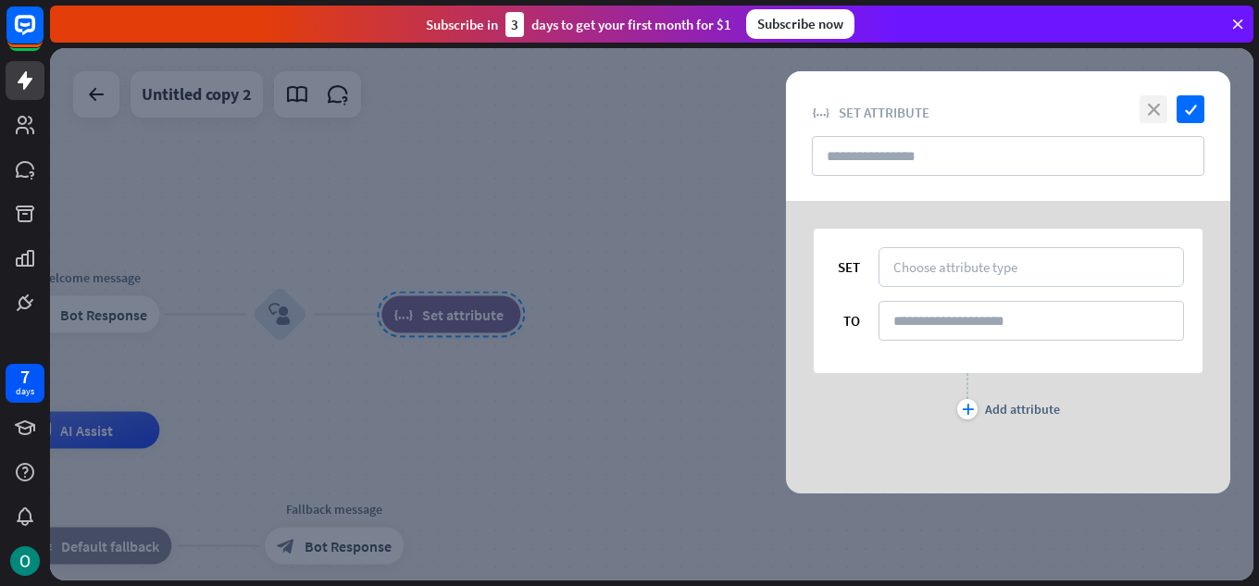
click at [1151, 115] on icon "close" at bounding box center [1154, 109] width 28 height 28
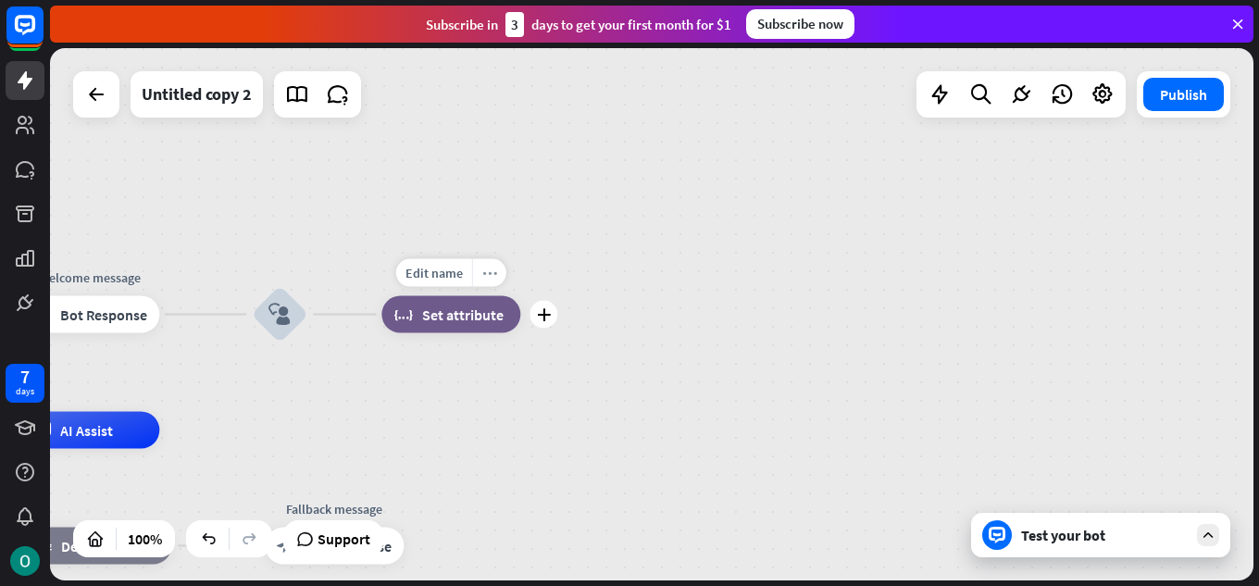
click at [483, 274] on icon "more_horiz" at bounding box center [489, 273] width 15 height 14
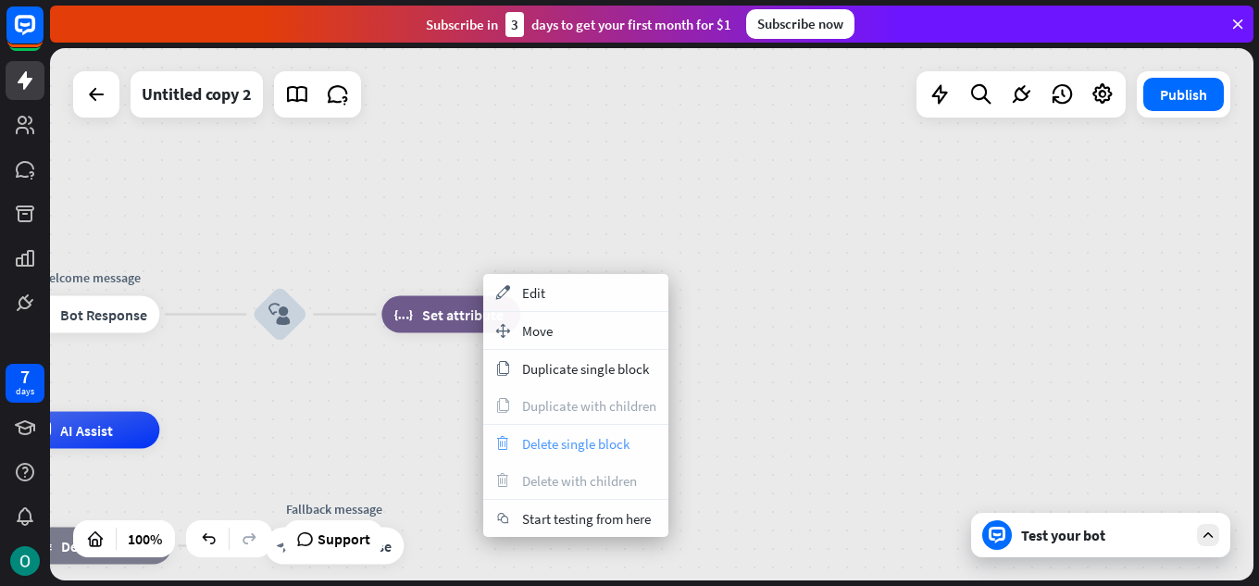
click at [580, 443] on span "Delete single block" at bounding box center [575, 444] width 107 height 18
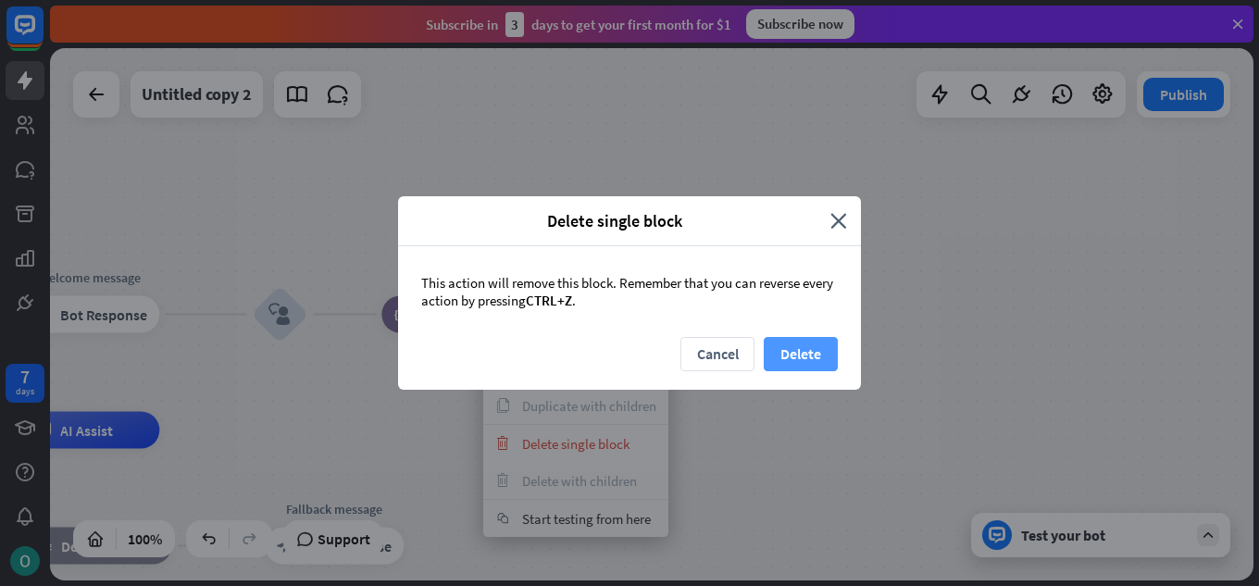
click at [767, 359] on button "Delete" at bounding box center [801, 354] width 74 height 34
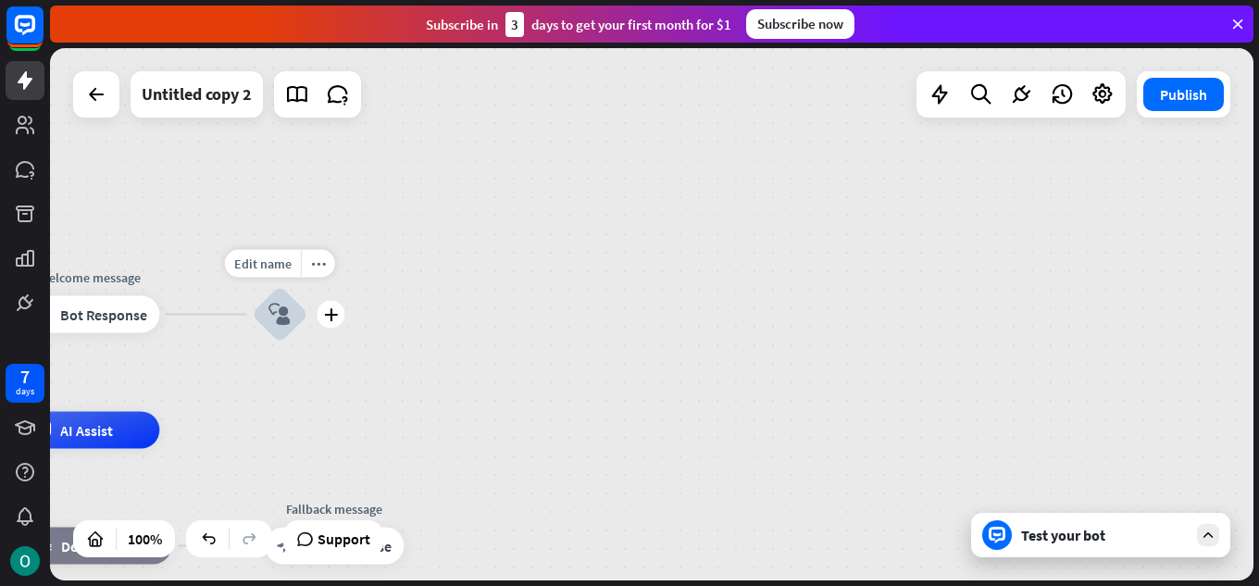
click at [307, 330] on div "Edit name more_horiz plus block_user_input" at bounding box center [280, 315] width 56 height 56
click at [337, 321] on div "plus" at bounding box center [331, 315] width 28 height 28
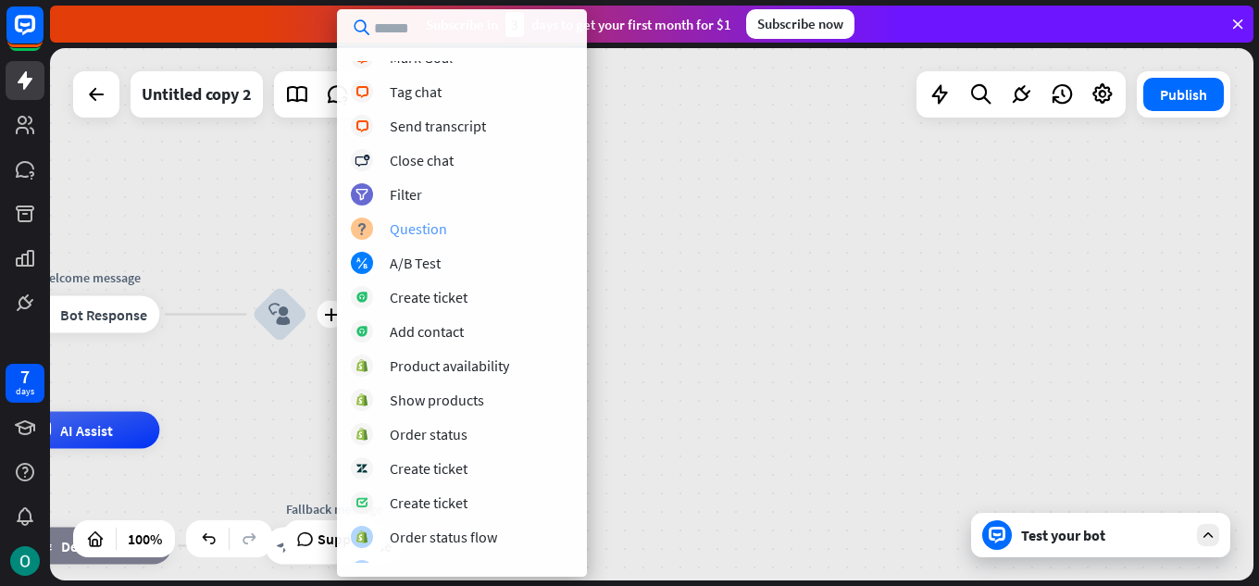
scroll to position [411, 0]
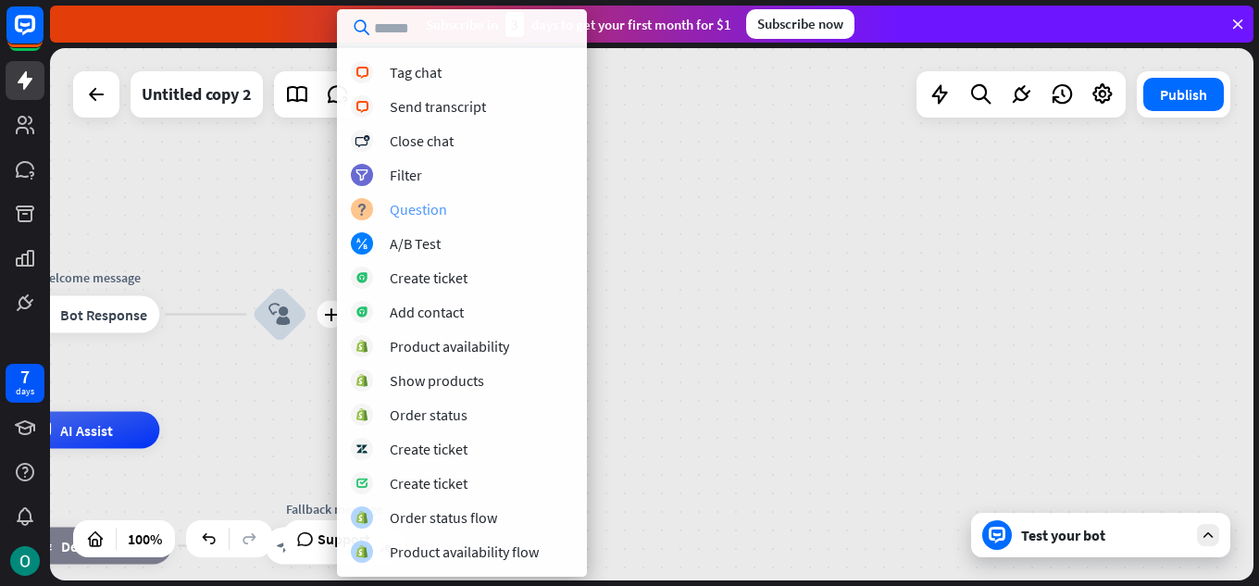
click at [440, 218] on div "Question" at bounding box center [418, 209] width 57 height 19
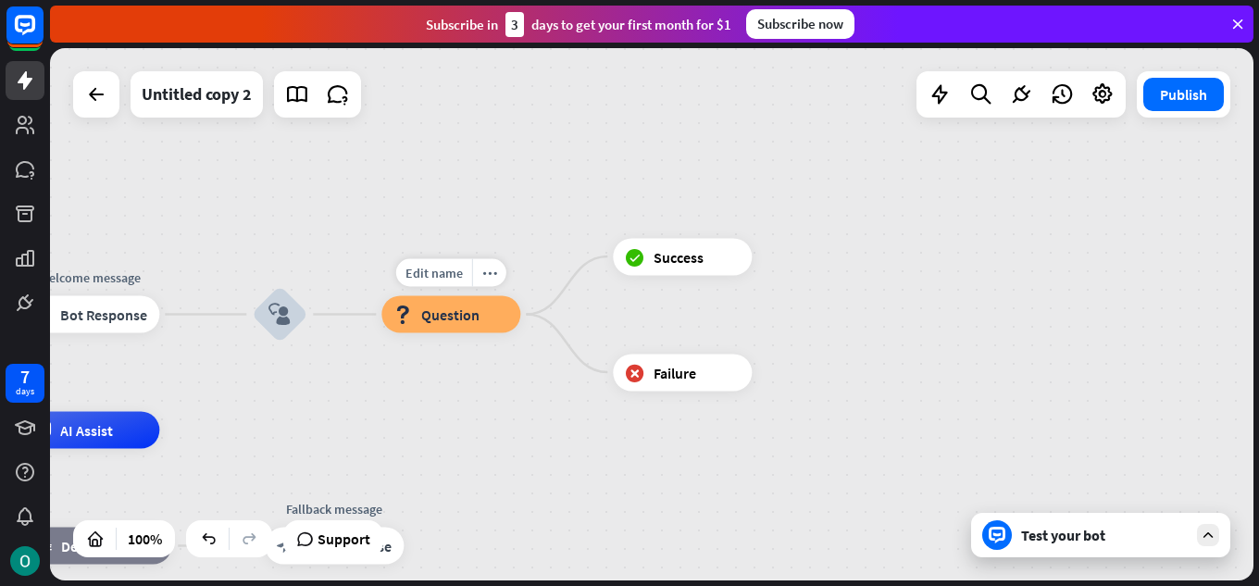
click at [451, 315] on span "Question" at bounding box center [450, 315] width 58 height 19
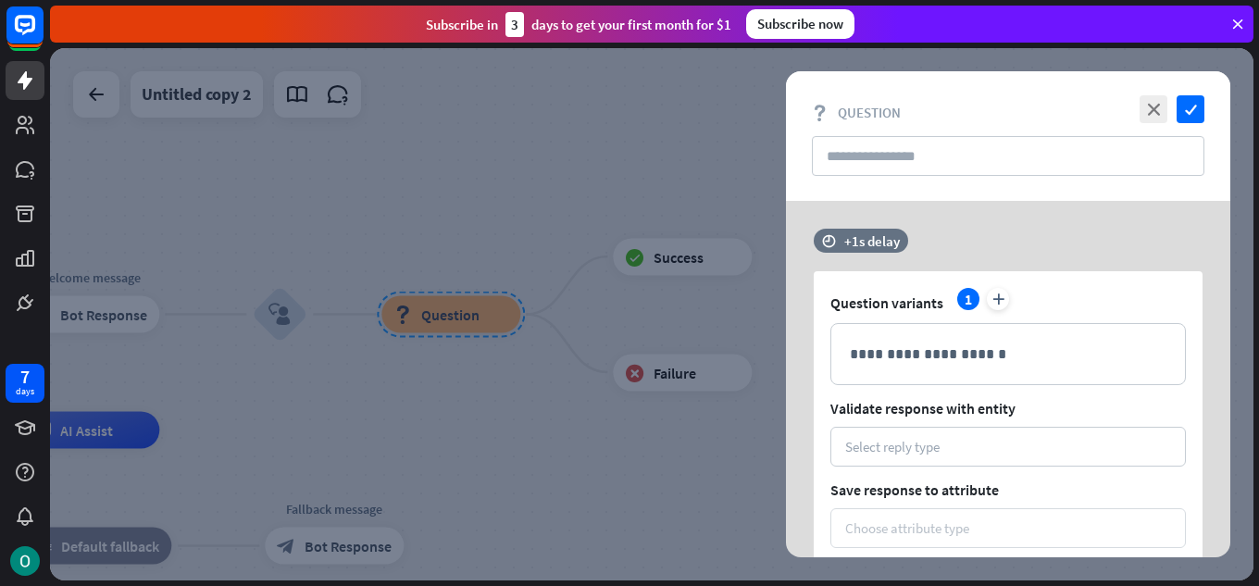
click at [906, 365] on p "**********" at bounding box center [1008, 354] width 317 height 23
click at [1158, 97] on icon "close" at bounding box center [1154, 109] width 28 height 28
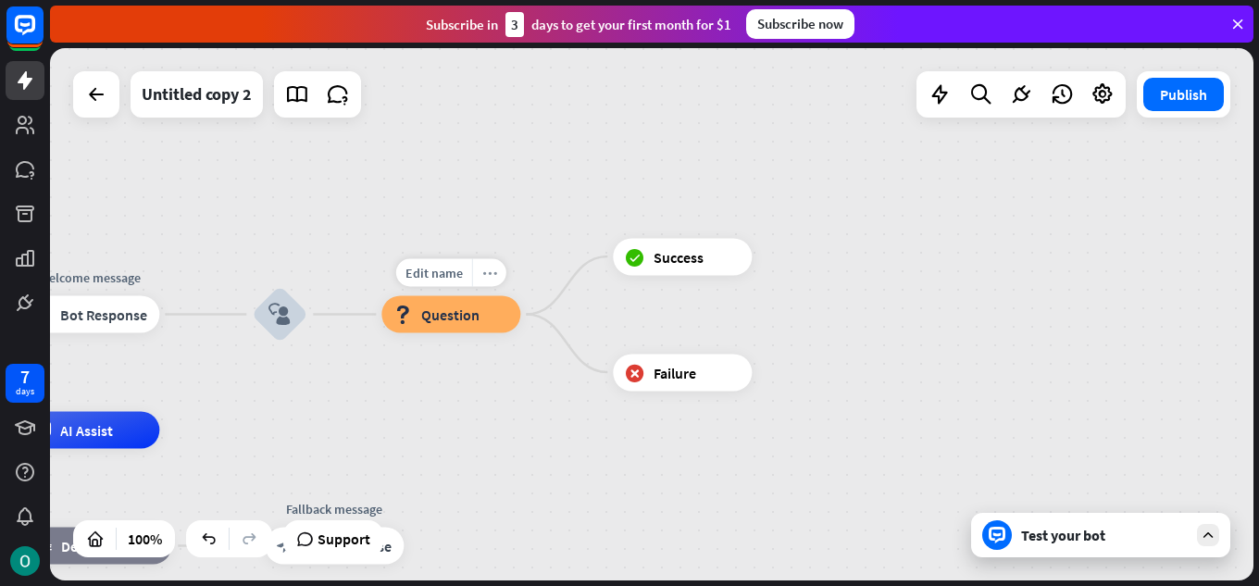
click at [493, 273] on icon "more_horiz" at bounding box center [489, 273] width 15 height 14
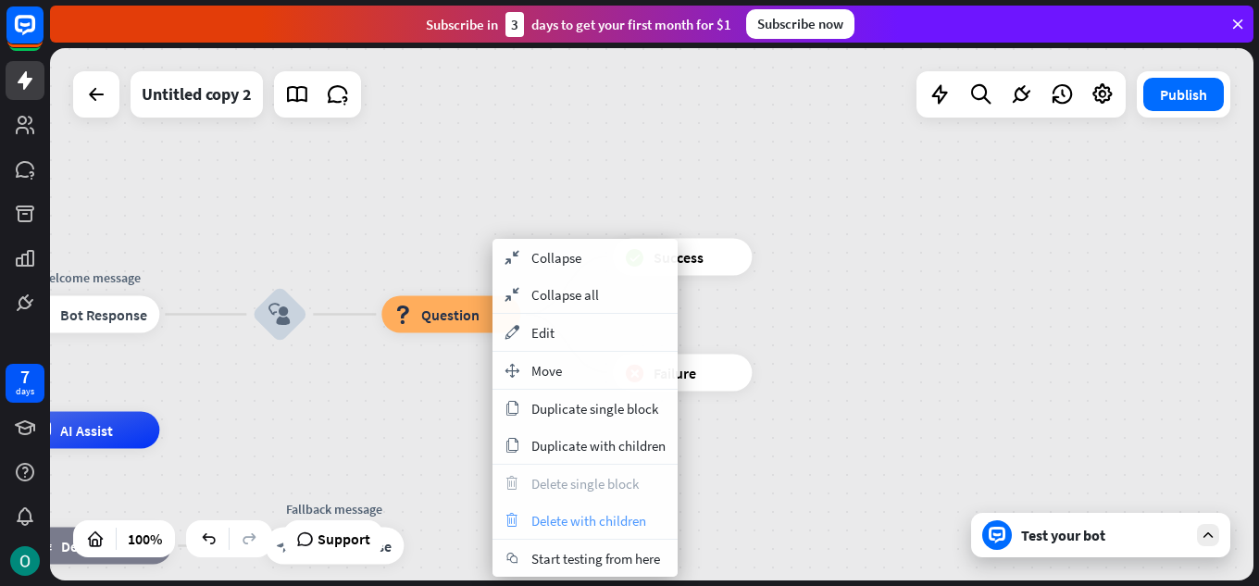
click at [595, 512] on span "Delete with children" at bounding box center [589, 521] width 115 height 18
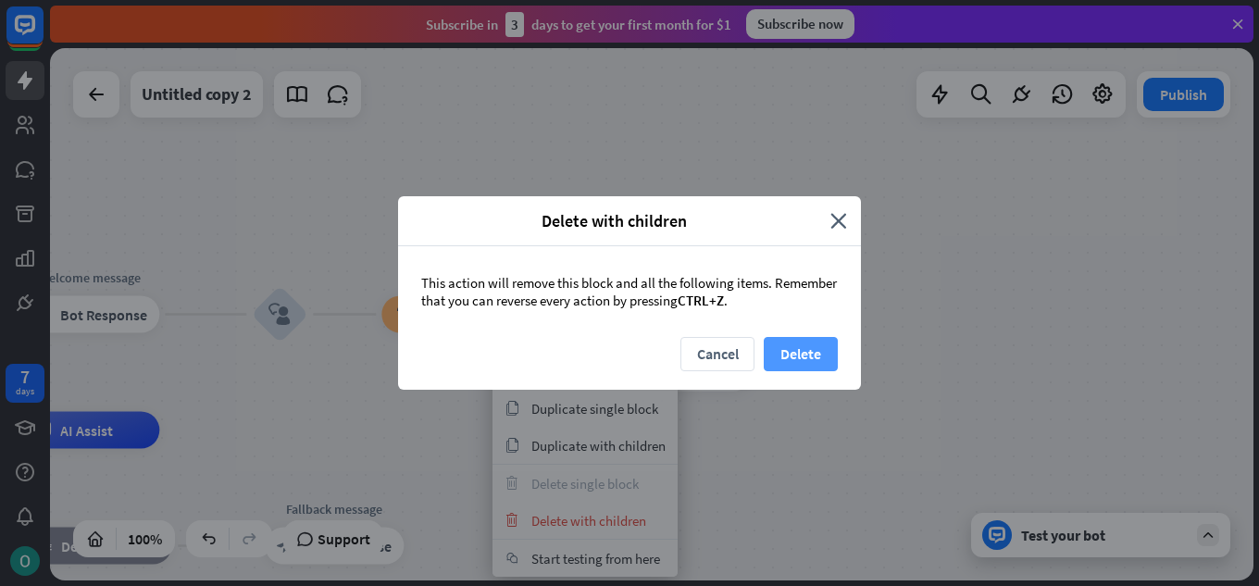
click at [814, 338] on button "Delete" at bounding box center [801, 354] width 74 height 34
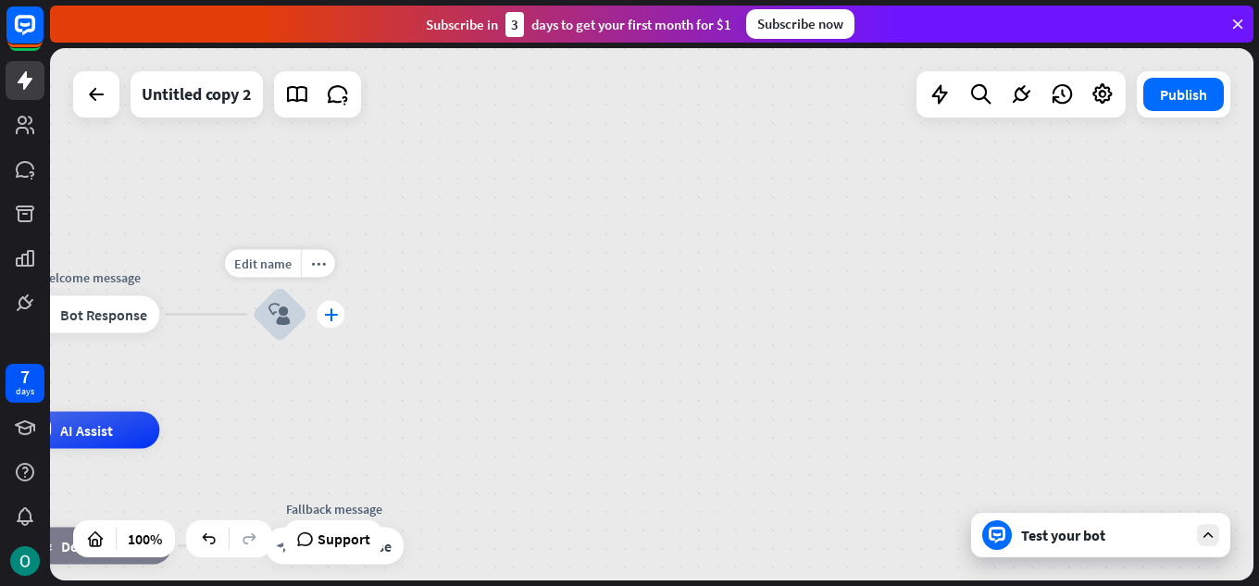
click at [330, 319] on icon "plus" at bounding box center [331, 314] width 14 height 13
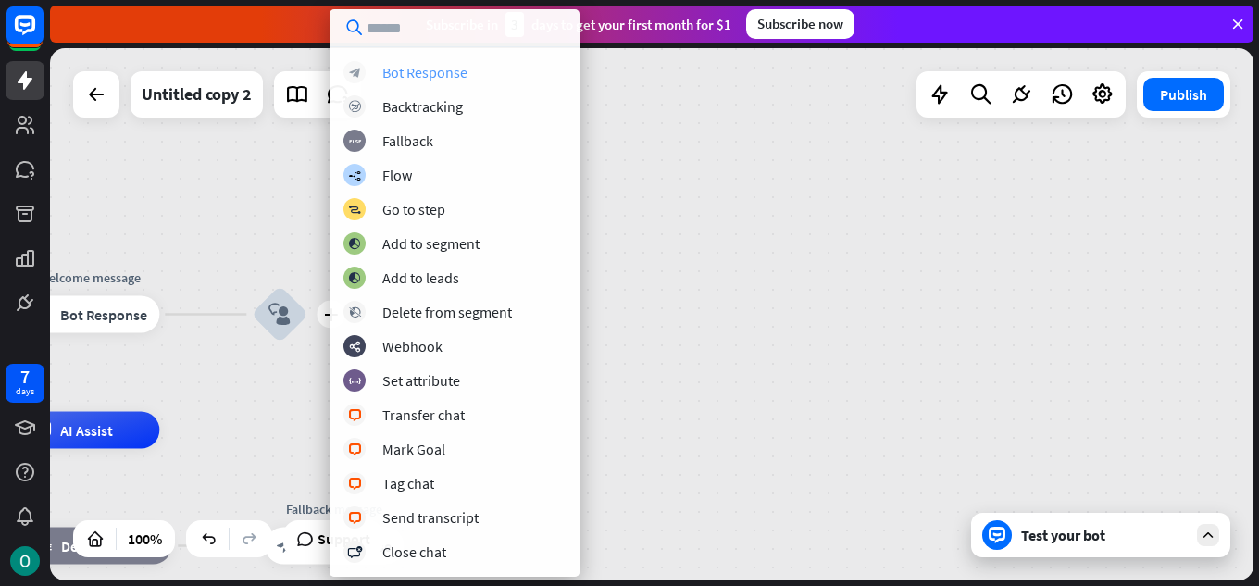
click at [433, 77] on div "Bot Response" at bounding box center [424, 72] width 85 height 19
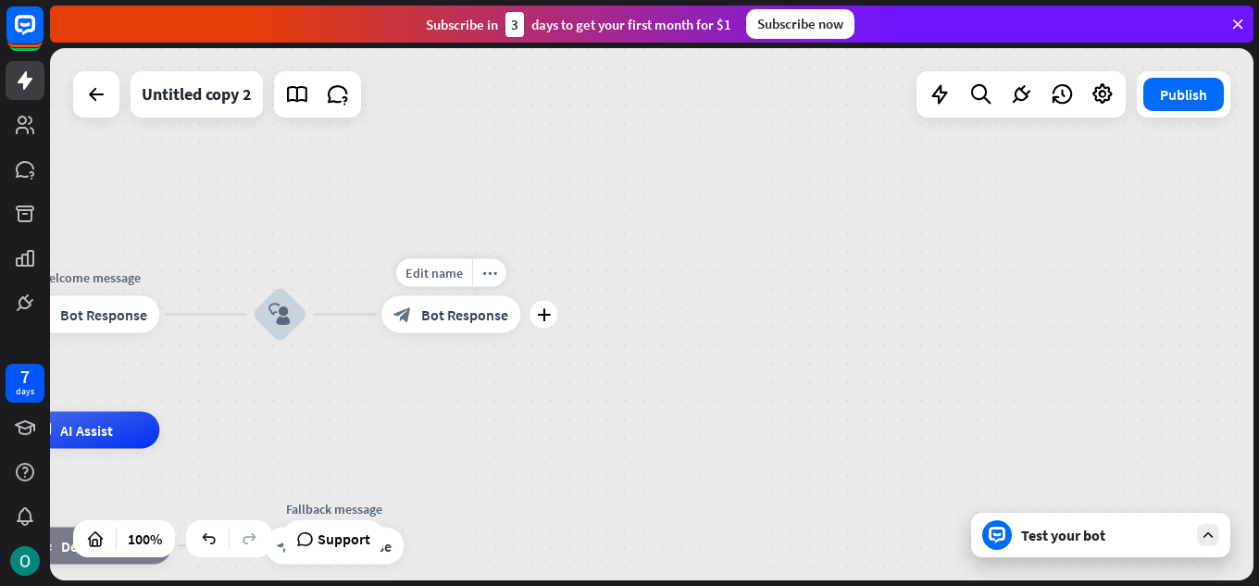
click at [416, 313] on div "block_bot_response Bot Response" at bounding box center [451, 314] width 139 height 37
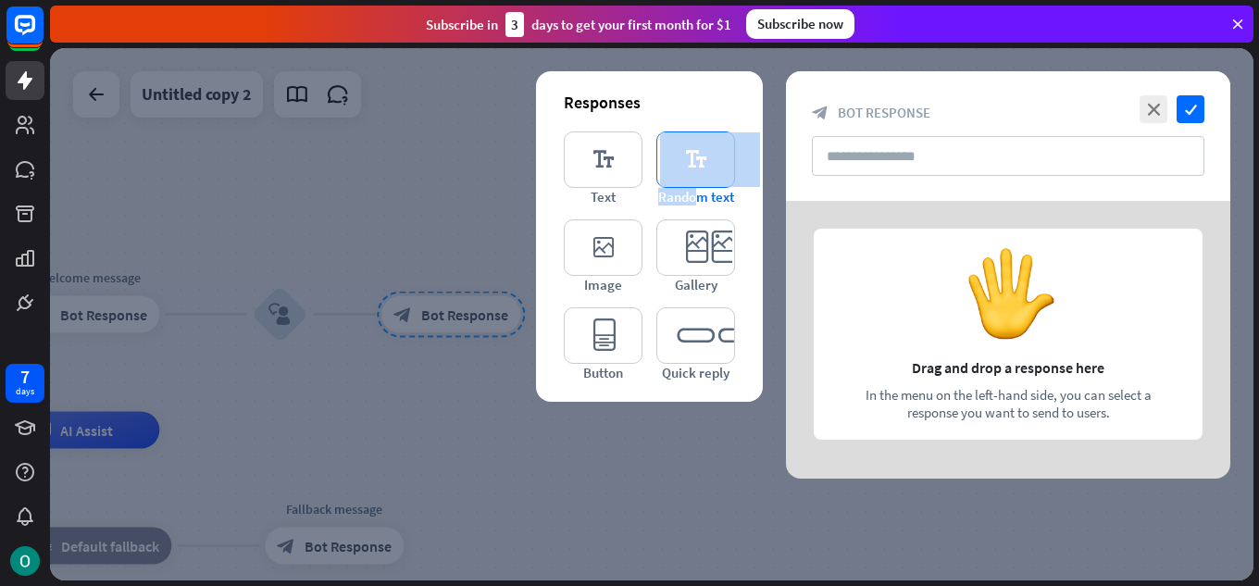
drag, startPoint x: 642, startPoint y: 212, endPoint x: 695, endPoint y: 203, distance: 54.5
click at [695, 203] on div "editor_text Text editor_text Random text editor_image Image editor_card Gallery…" at bounding box center [649, 256] width 171 height 250
click at [541, 178] on div "Responses editor_text Text editor_text Random text editor_image Image editor_ca…" at bounding box center [649, 236] width 227 height 331
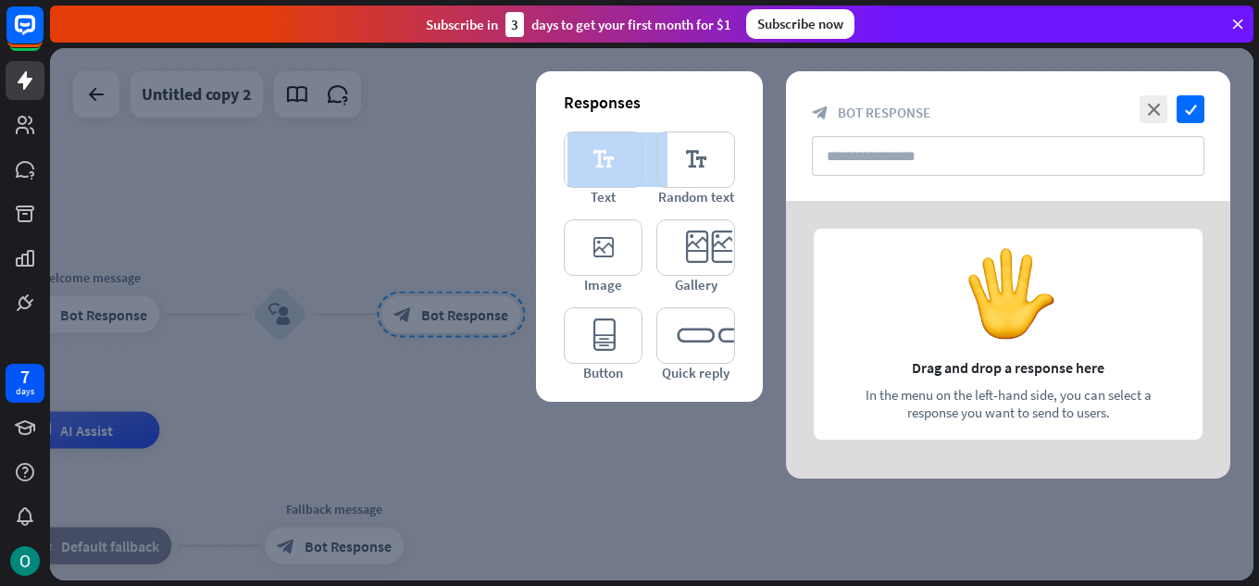
drag, startPoint x: 540, startPoint y: 203, endPoint x: 553, endPoint y: 117, distance: 87.1
click at [553, 117] on div "Responses editor_text Text editor_text Random text editor_image Image editor_ca…" at bounding box center [649, 236] width 227 height 331
click at [549, 183] on div "Responses editor_text Text editor_text Random text editor_image Image editor_ca…" at bounding box center [649, 236] width 227 height 331
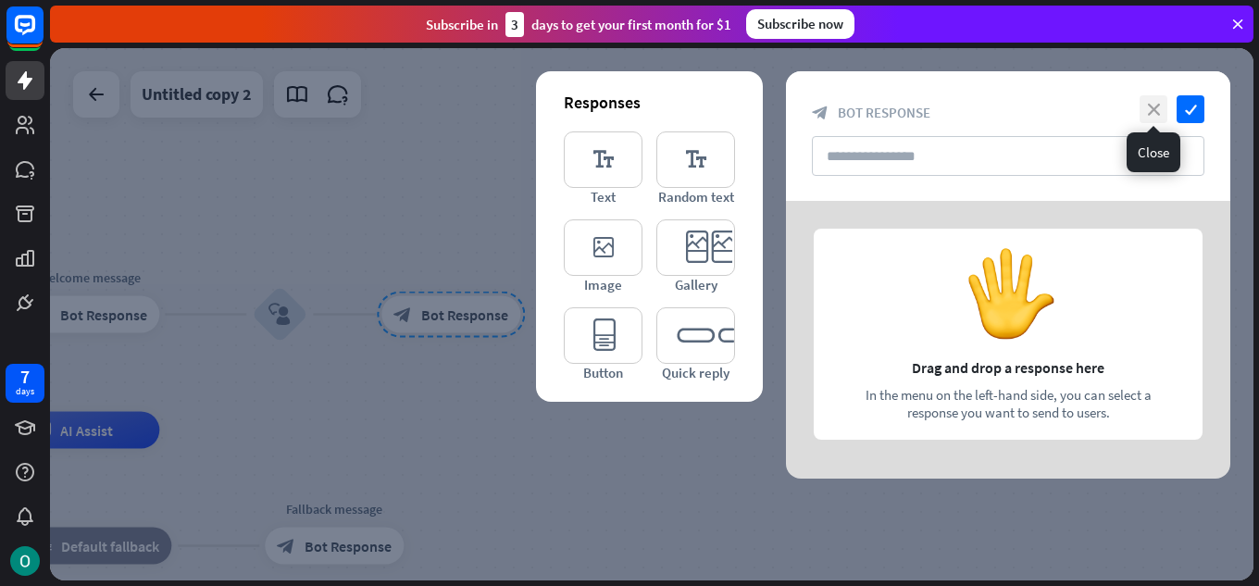
click at [1155, 110] on icon "close" at bounding box center [1154, 109] width 28 height 28
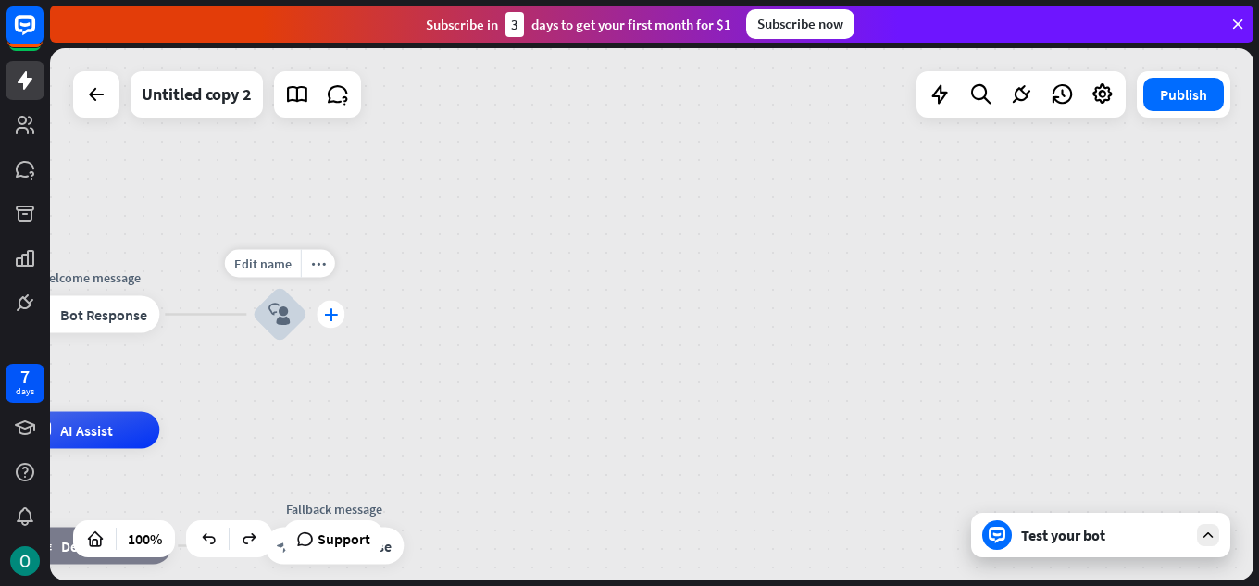
click at [333, 316] on icon "plus" at bounding box center [331, 314] width 14 height 13
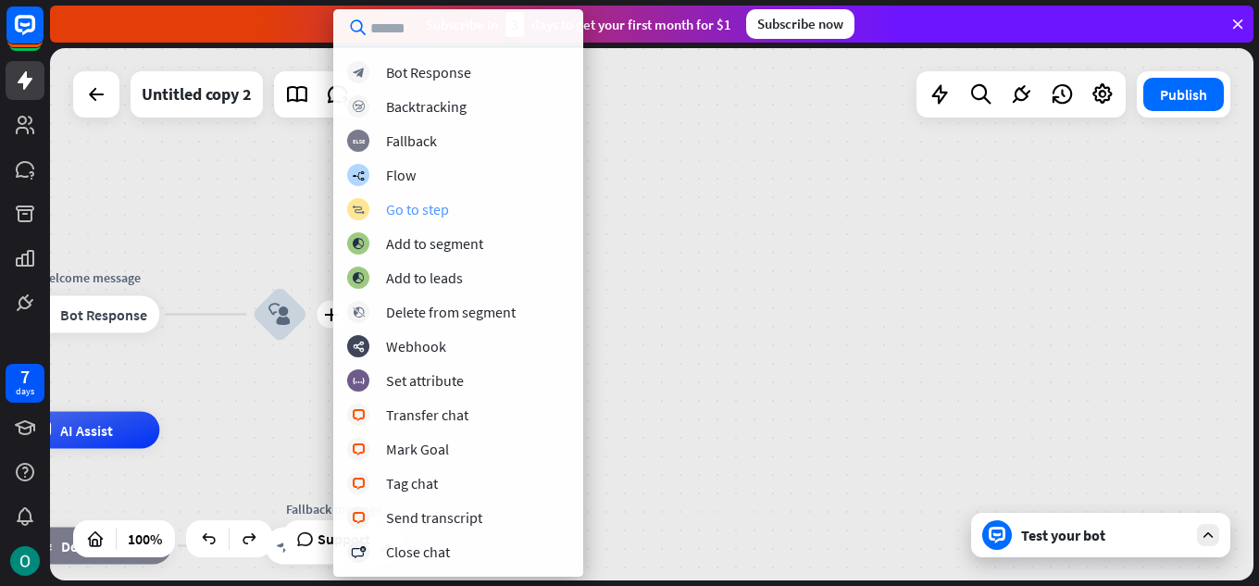
click at [413, 200] on div "Go to step" at bounding box center [417, 209] width 63 height 19
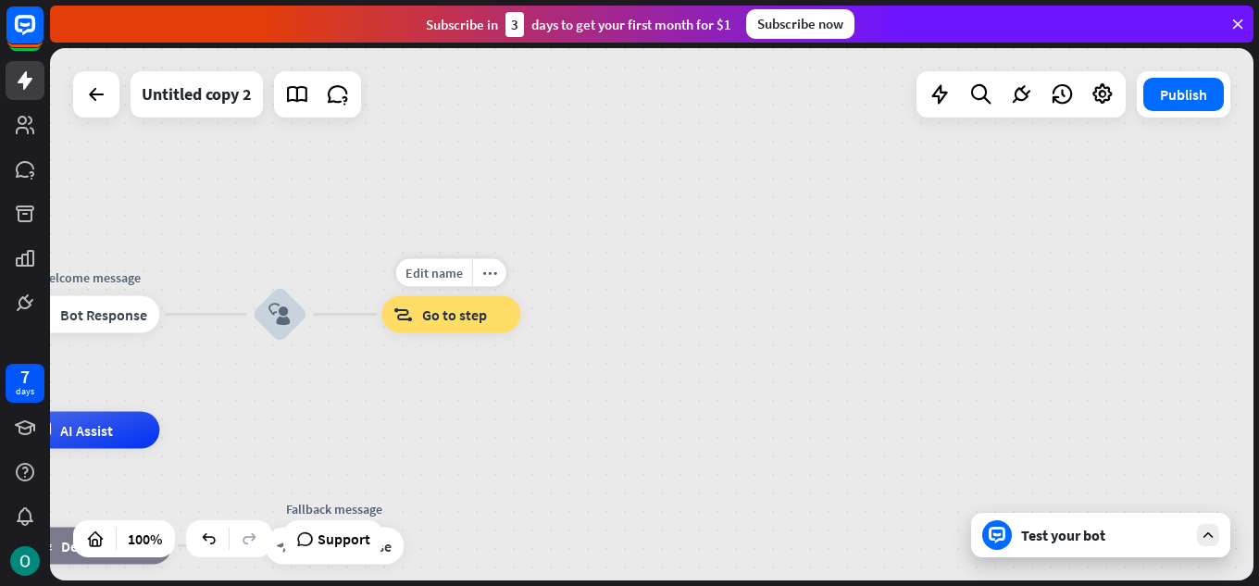
click at [425, 317] on span "Go to step" at bounding box center [454, 315] width 65 height 19
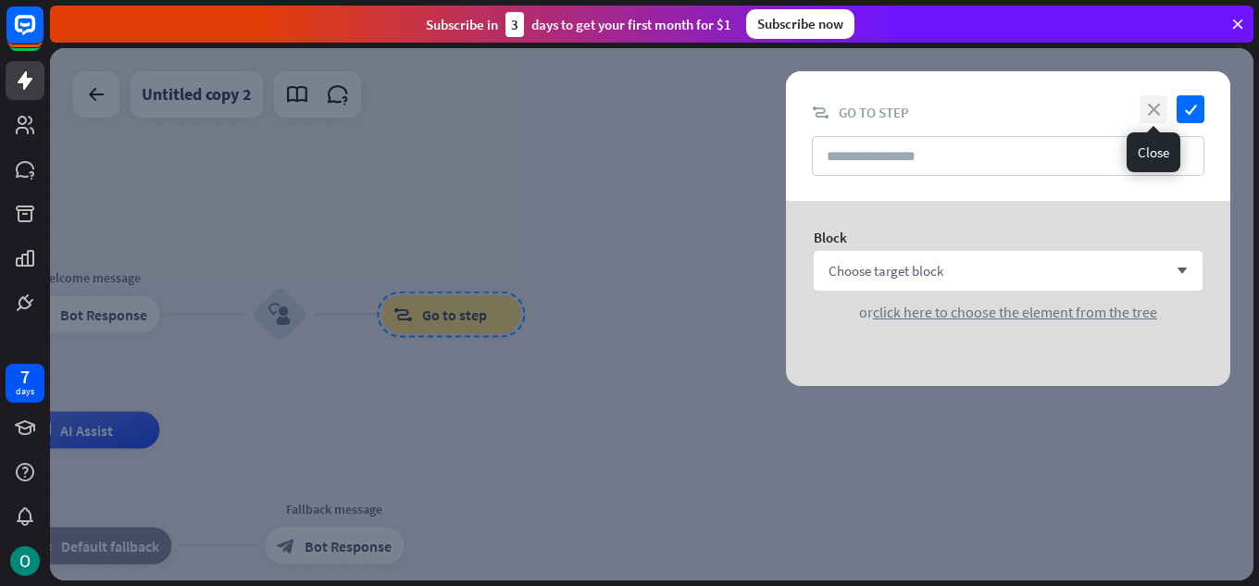
click at [1153, 104] on icon "close" at bounding box center [1154, 109] width 28 height 28
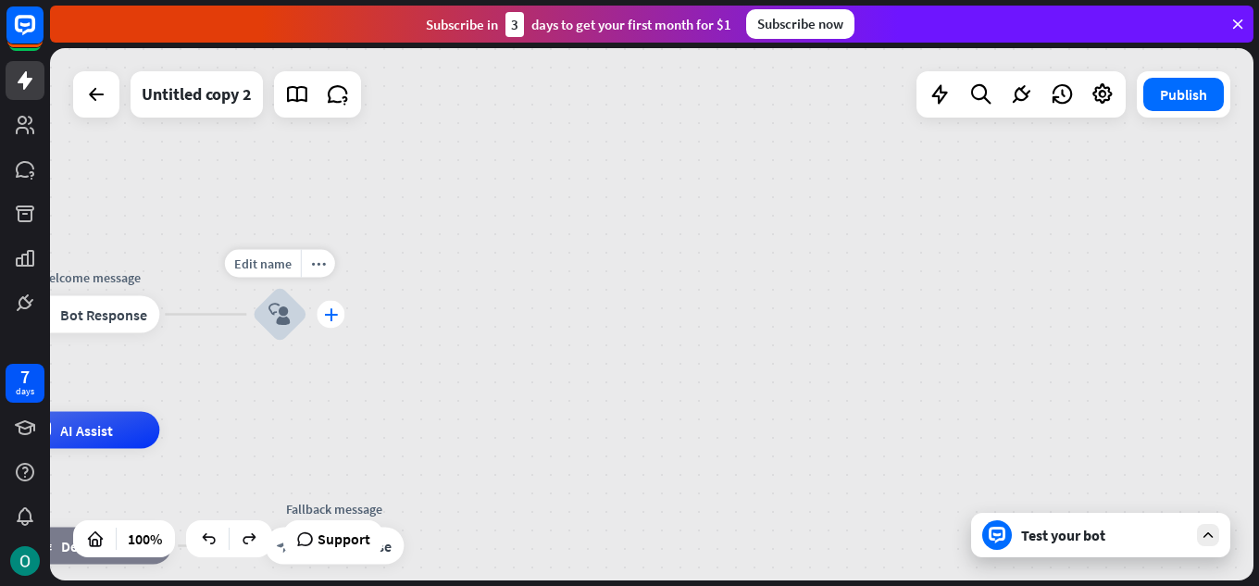
click at [333, 310] on icon "plus" at bounding box center [331, 314] width 14 height 13
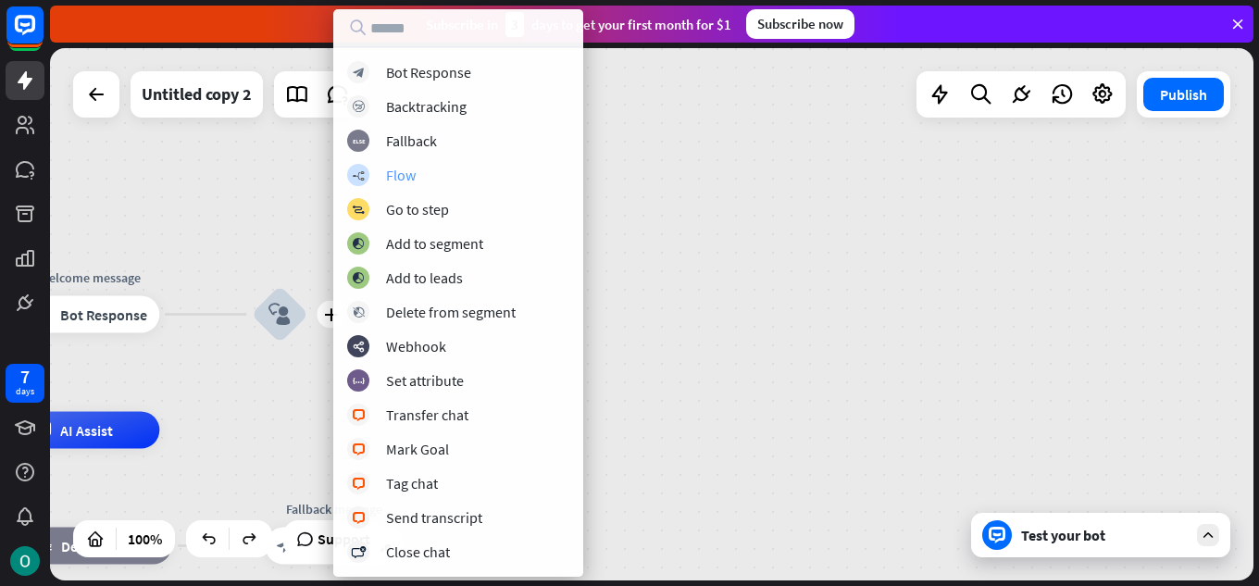
click at [395, 167] on div "Flow" at bounding box center [401, 175] width 30 height 19
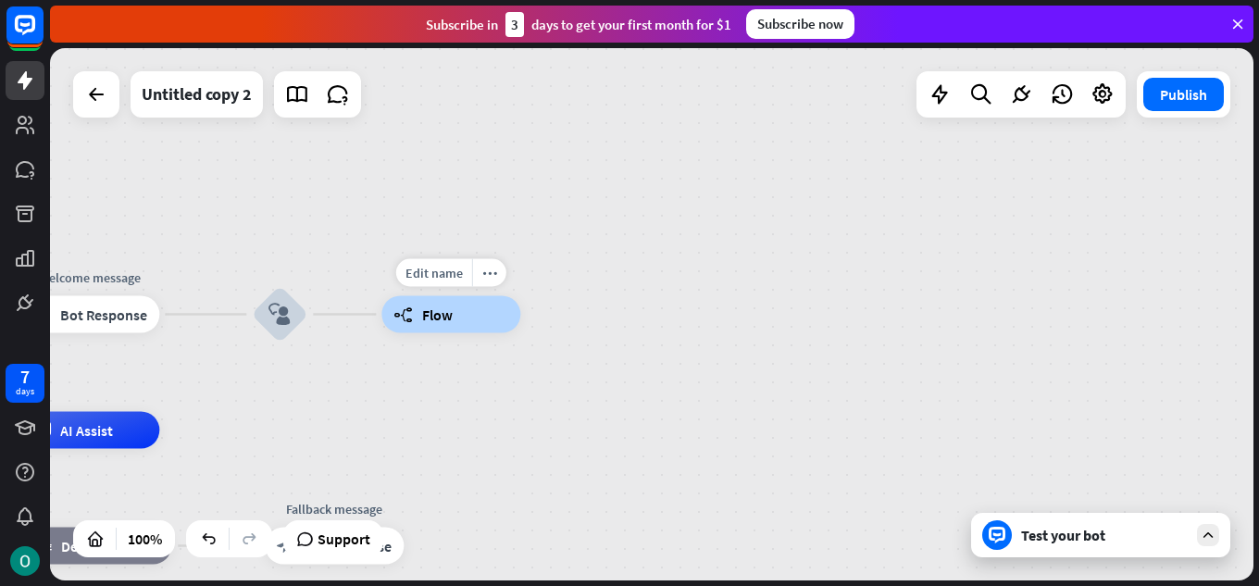
click at [465, 332] on div "builder_tree Flow" at bounding box center [451, 314] width 139 height 37
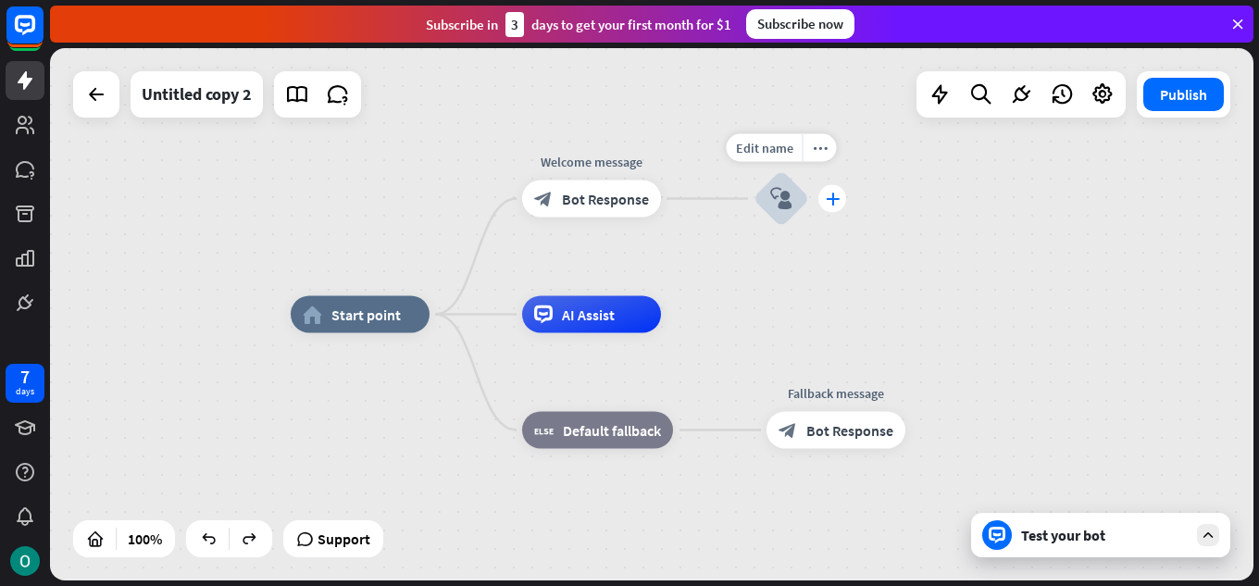
click at [826, 211] on div "plus" at bounding box center [833, 199] width 28 height 28
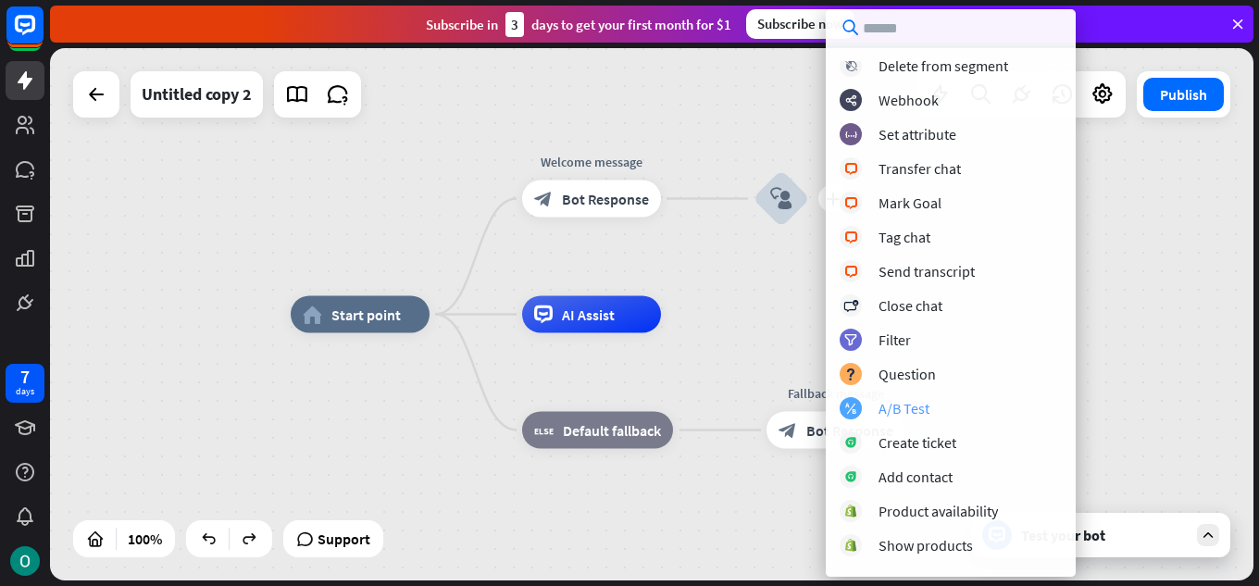
scroll to position [278, 0]
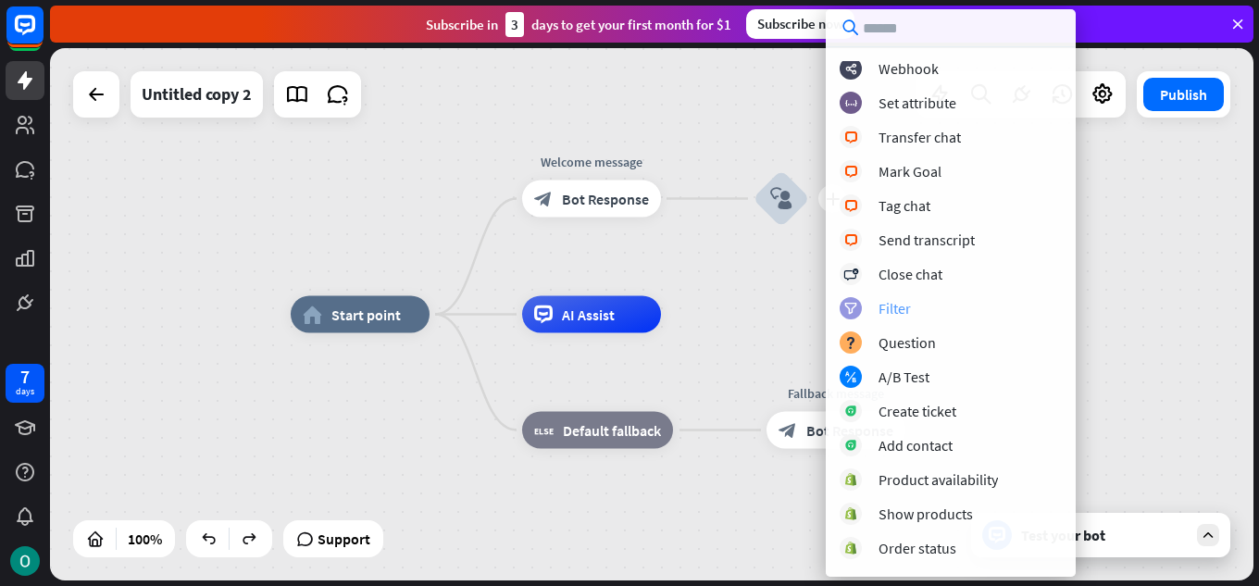
click at [895, 309] on div "Filter" at bounding box center [895, 308] width 32 height 19
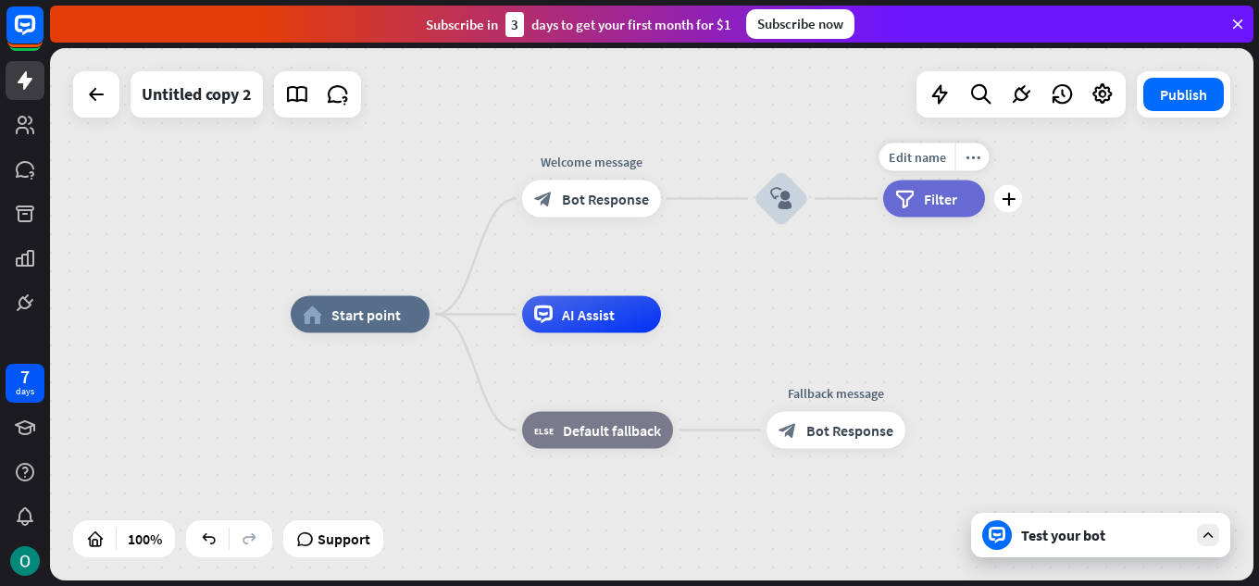
click at [919, 192] on div "filter Filter" at bounding box center [934, 199] width 102 height 37
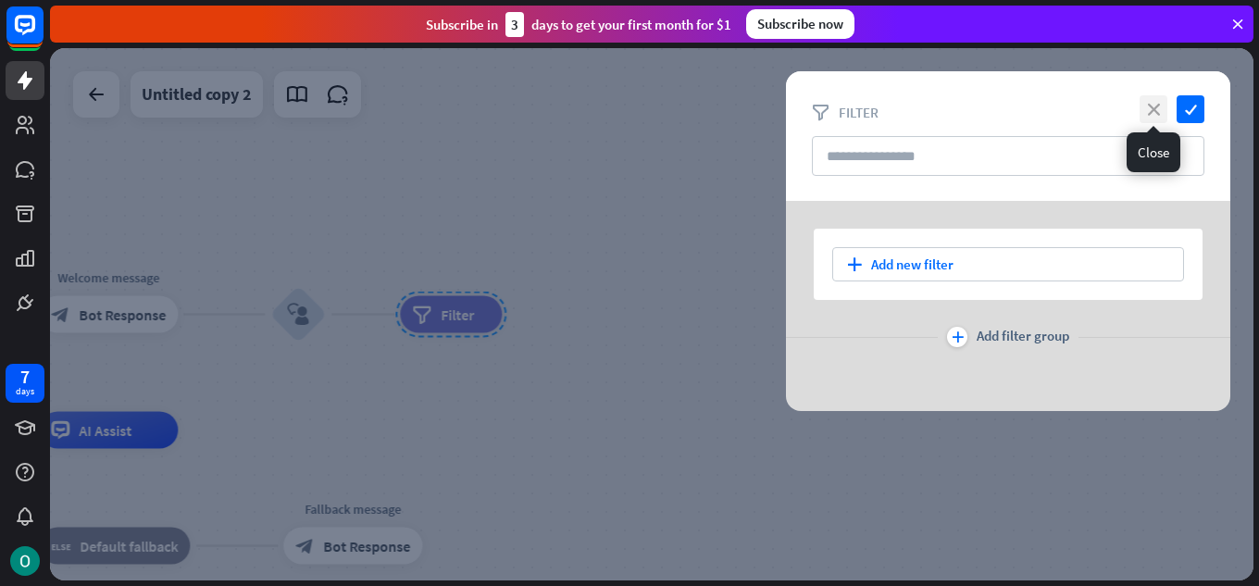
click at [1159, 114] on icon "close" at bounding box center [1154, 109] width 28 height 28
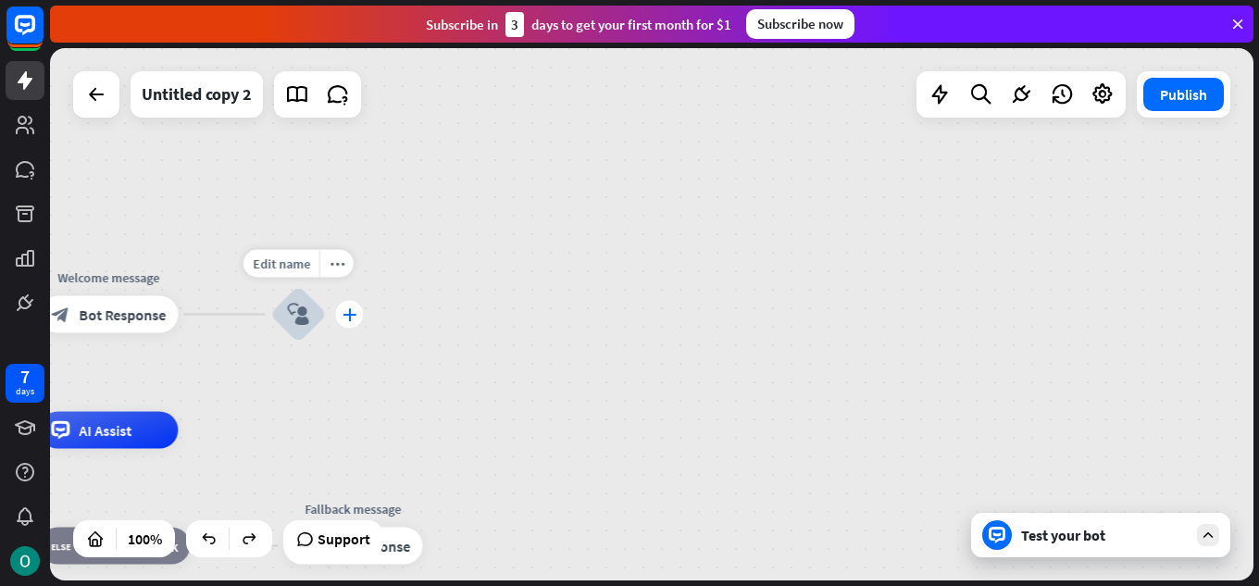
click at [352, 318] on icon "plus" at bounding box center [350, 314] width 14 height 13
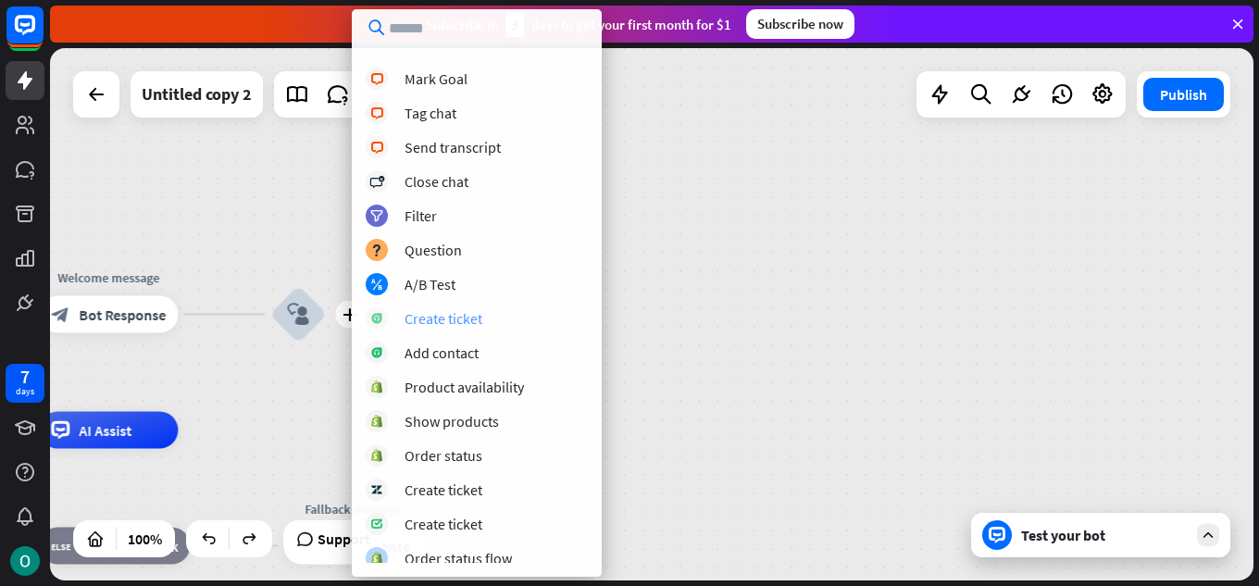
scroll to position [411, 0]
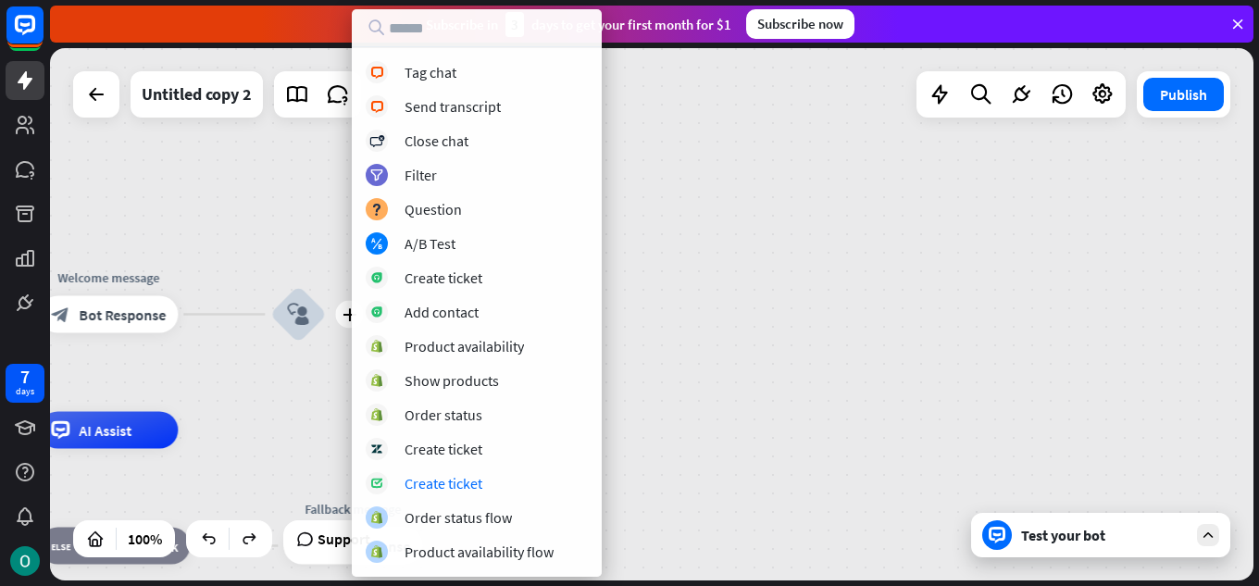
click at [738, 408] on div "home_2 Start point Welcome message block_bot_response Bot Response plus block_u…" at bounding box center [652, 314] width 1204 height 532
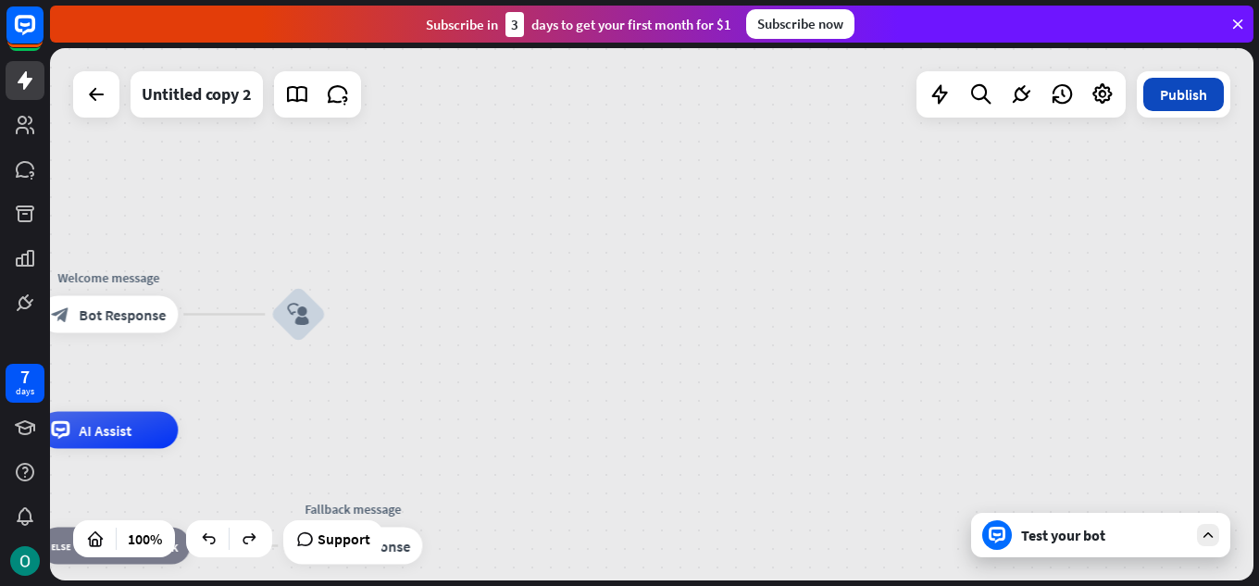
click at [1169, 105] on button "Publish" at bounding box center [1184, 94] width 81 height 33
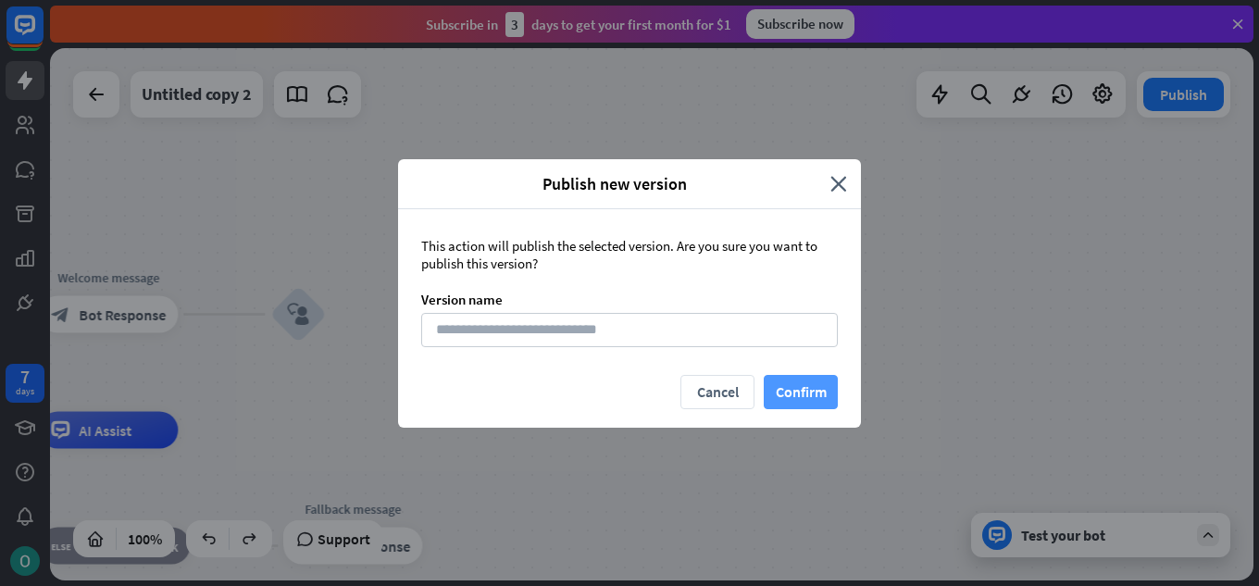
click at [803, 389] on button "Confirm" at bounding box center [801, 392] width 74 height 34
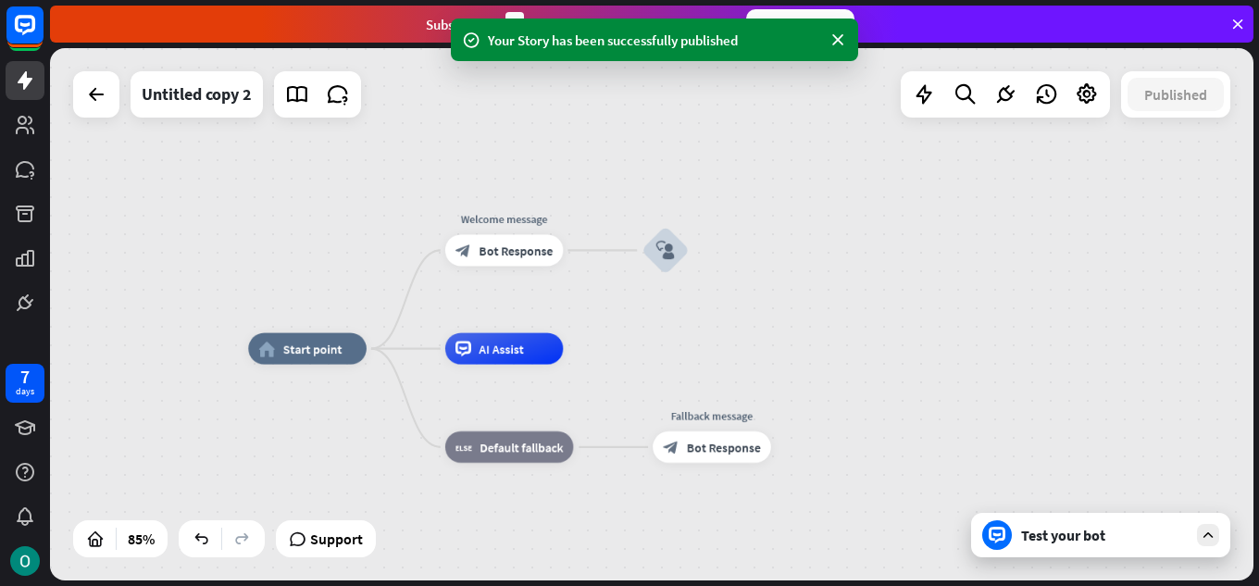
drag, startPoint x: 740, startPoint y: 388, endPoint x: 1042, endPoint y: 313, distance: 311.1
click at [1042, 313] on div "home_2 Start point Welcome message block_bot_response Bot Response block_user_i…" at bounding box center [652, 314] width 1204 height 532
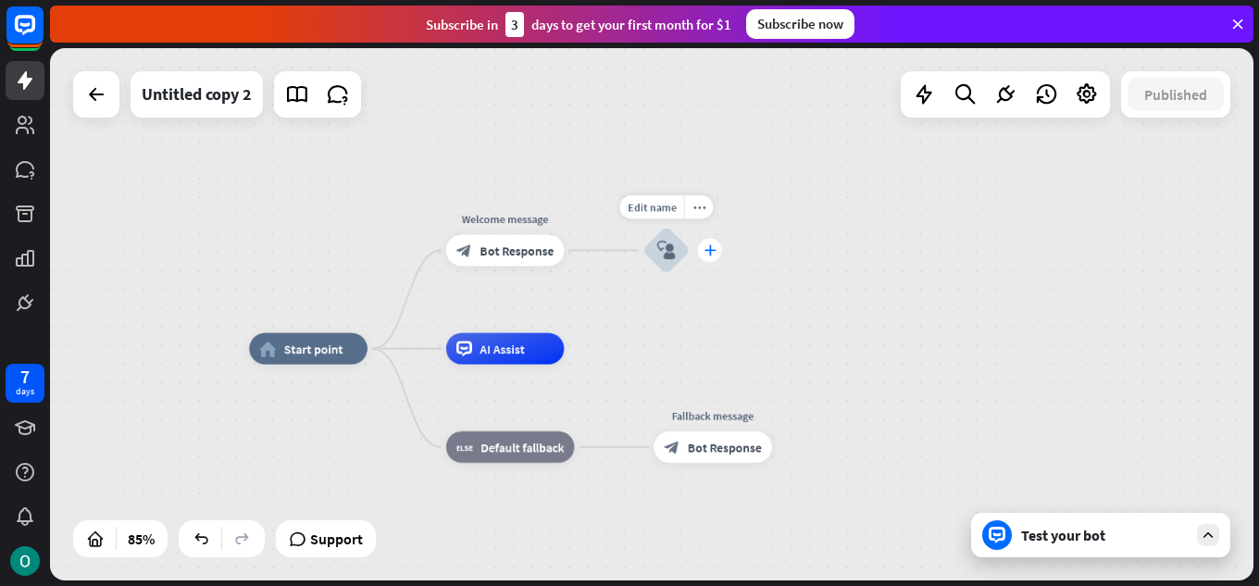
click at [712, 240] on div "plus" at bounding box center [710, 251] width 24 height 24
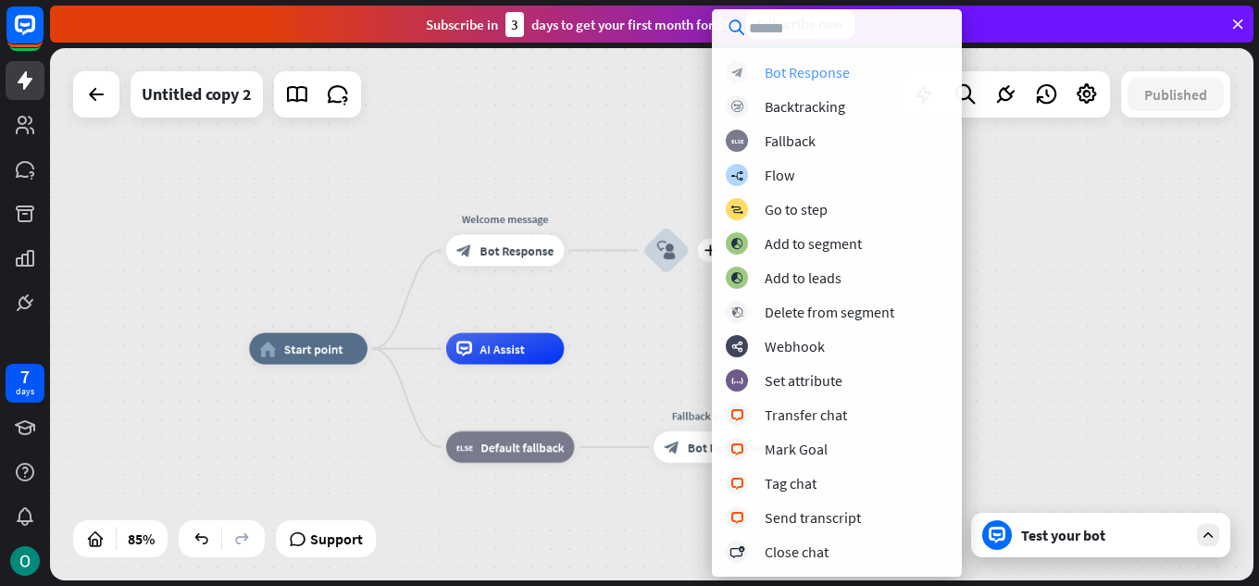
click at [776, 76] on div "Bot Response" at bounding box center [807, 72] width 85 height 19
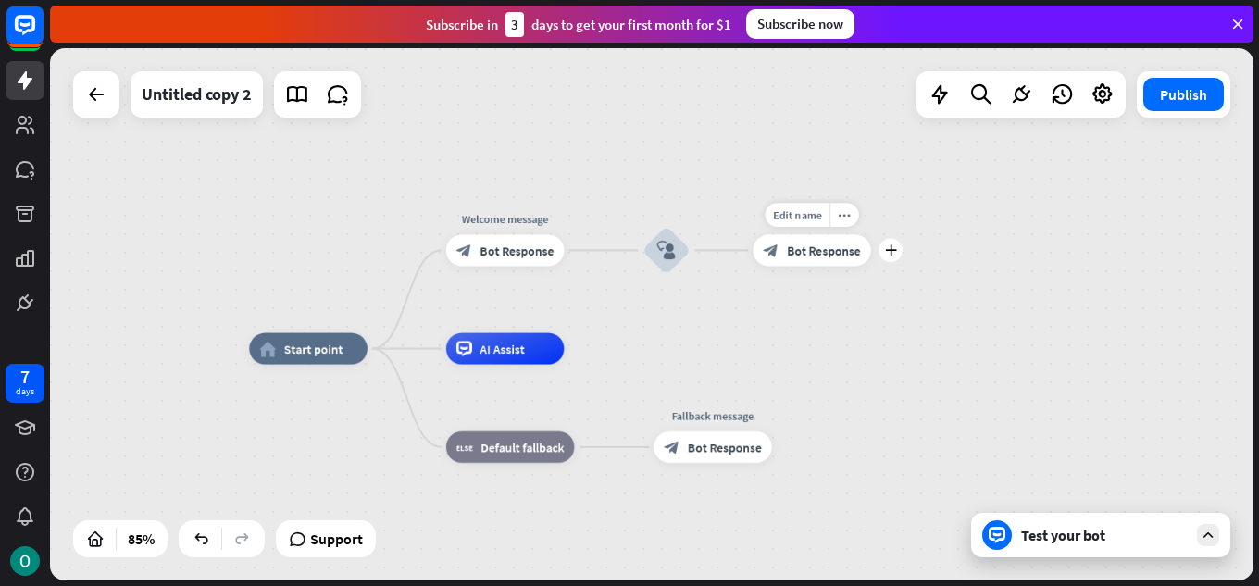
click at [811, 245] on span "Bot Response" at bounding box center [824, 251] width 74 height 16
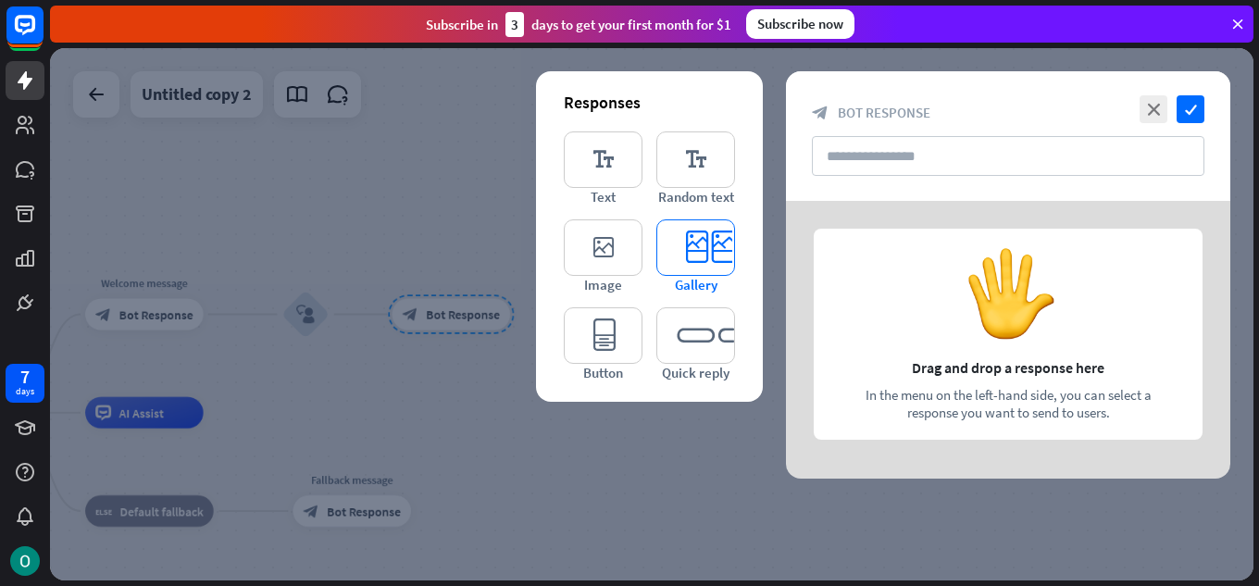
click at [708, 256] on icon "editor_card" at bounding box center [696, 247] width 79 height 56
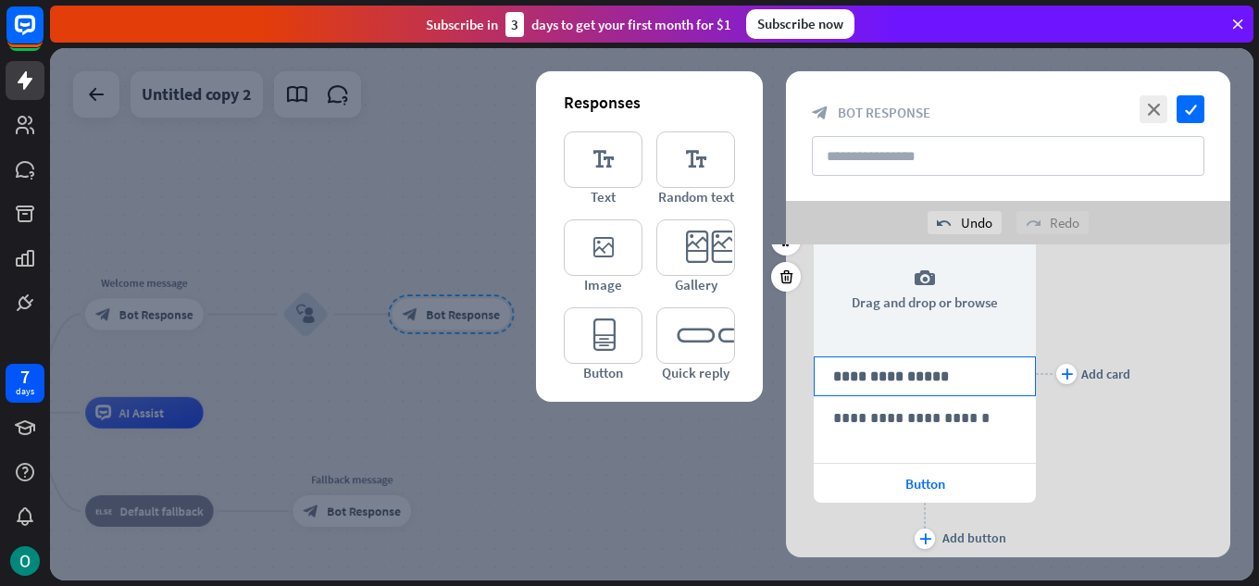
scroll to position [128, 0]
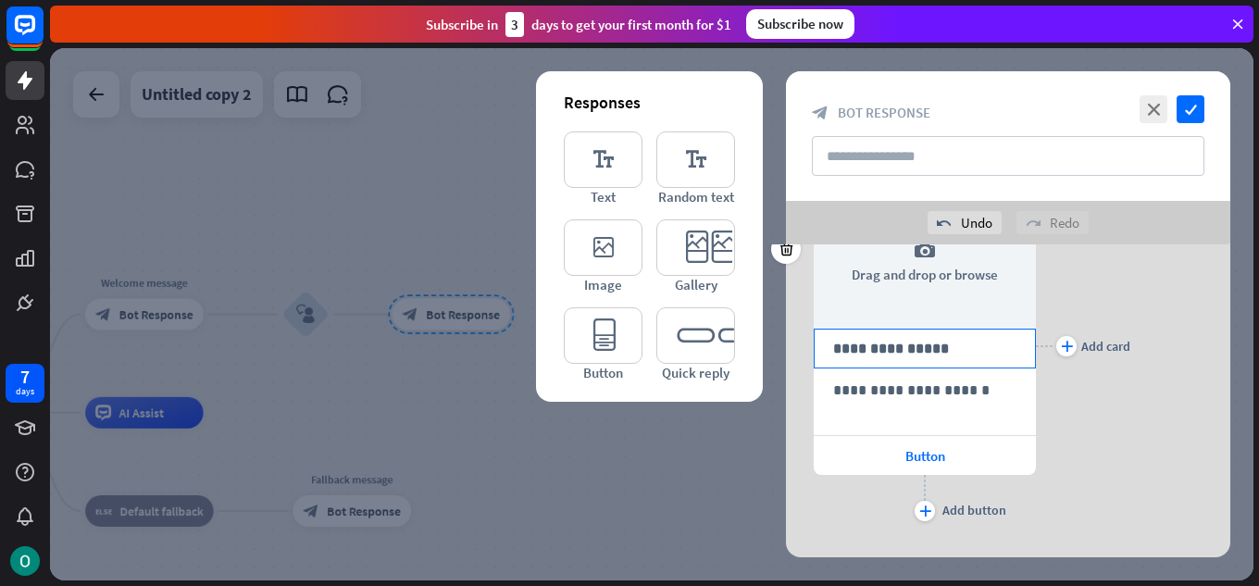
click at [947, 358] on div "**********" at bounding box center [925, 349] width 222 height 40
click at [793, 255] on icon at bounding box center [787, 249] width 18 height 17
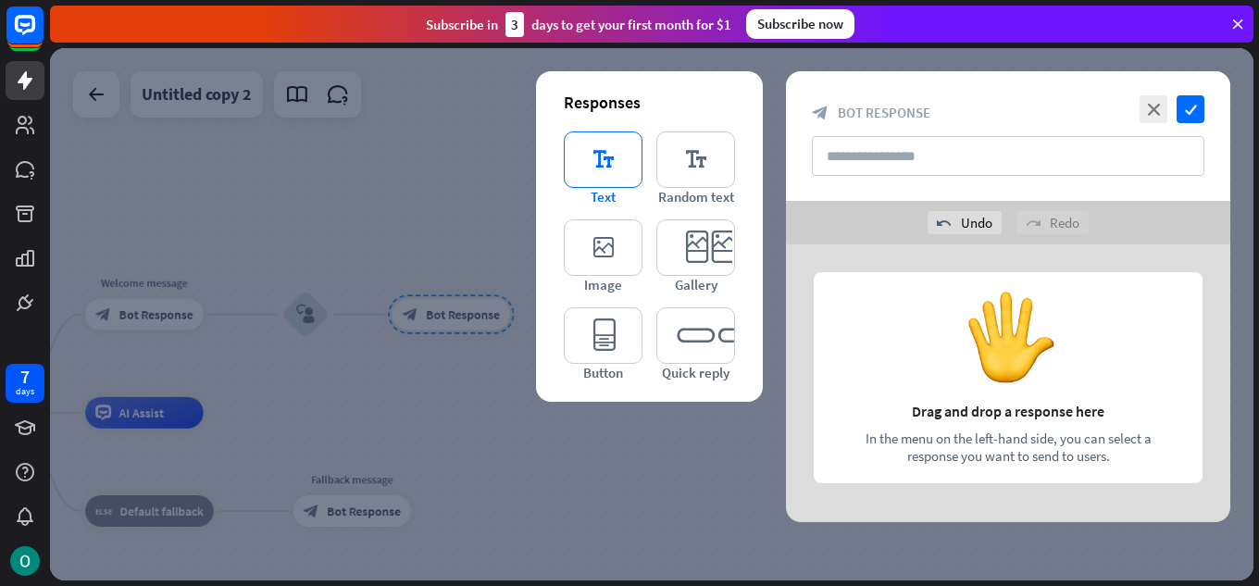
click at [612, 162] on icon "editor_text" at bounding box center [603, 159] width 79 height 56
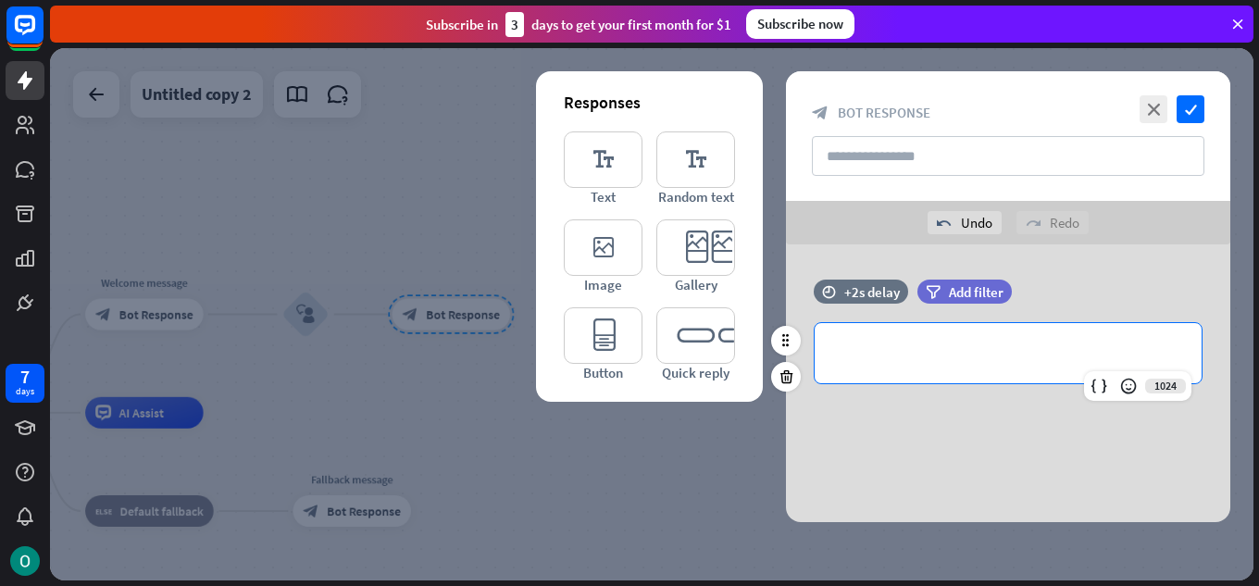
click at [949, 341] on div "**********" at bounding box center [1008, 353] width 387 height 60
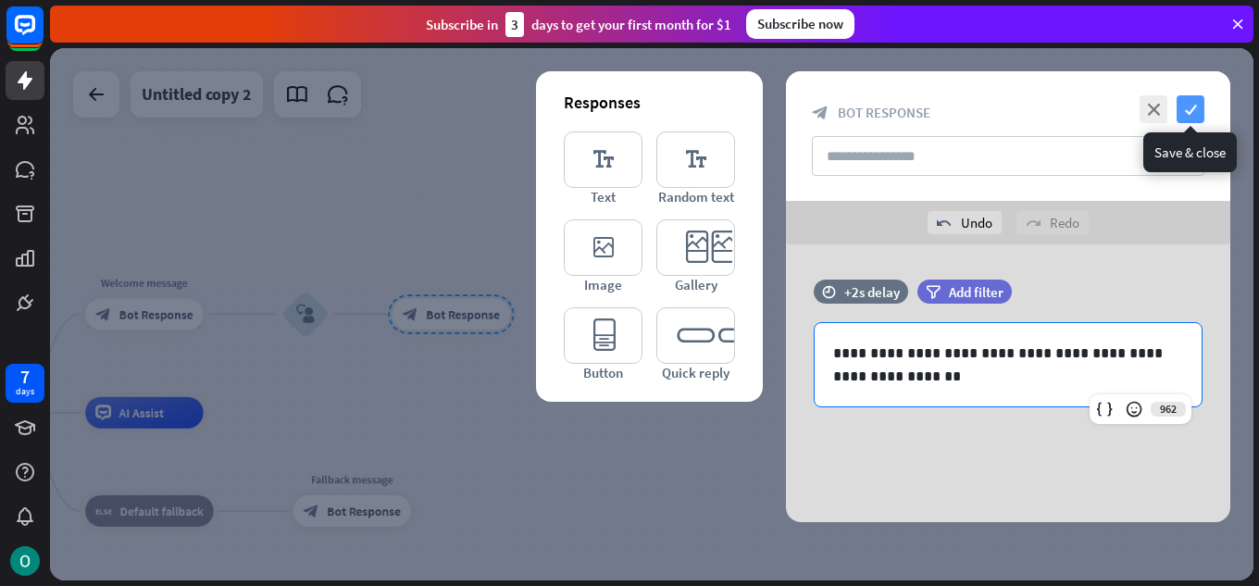
click at [1183, 106] on icon "check" at bounding box center [1191, 109] width 28 height 28
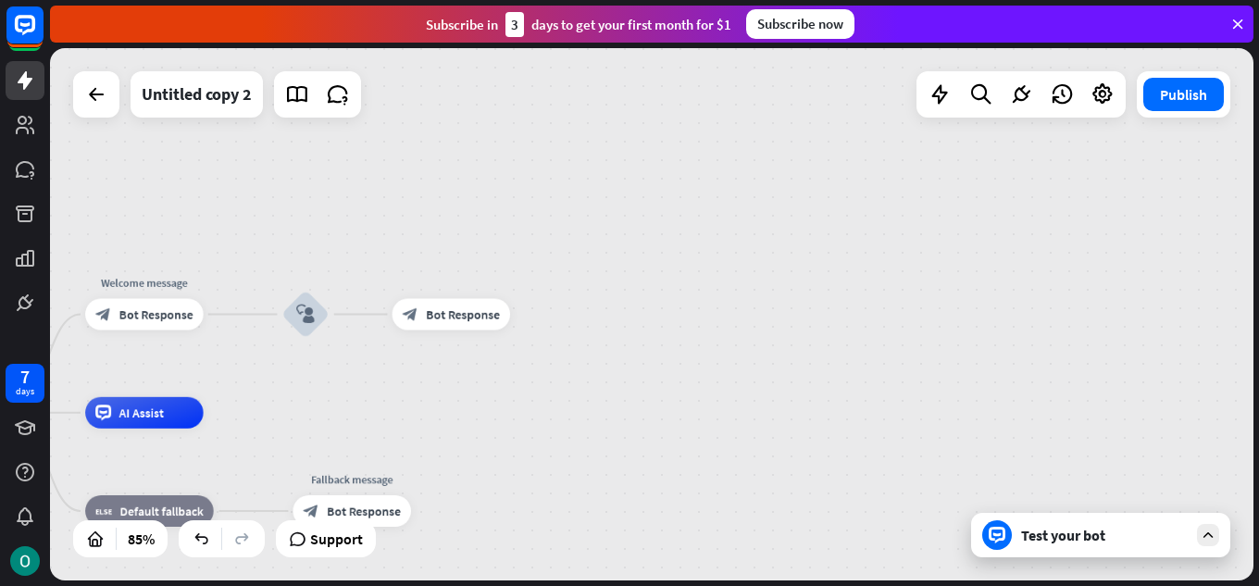
click at [1065, 531] on div "Test your bot" at bounding box center [1104, 535] width 167 height 19
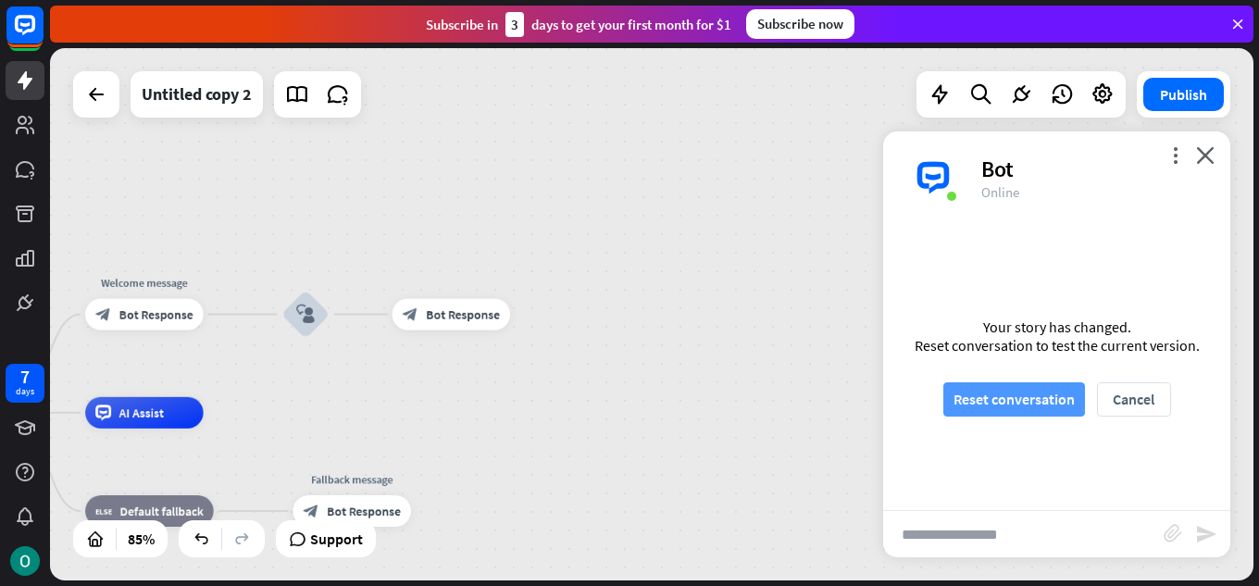
click at [1060, 403] on button "Reset conversation" at bounding box center [1015, 399] width 142 height 34
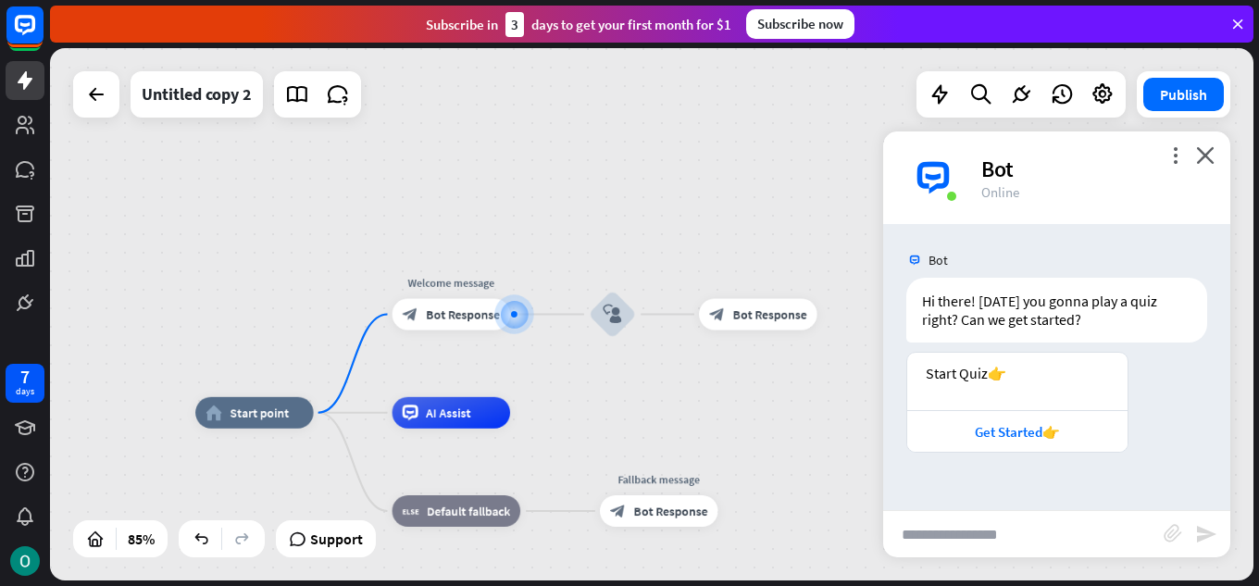
click at [1045, 530] on input "text" at bounding box center [1023, 534] width 281 height 46
type input "****"
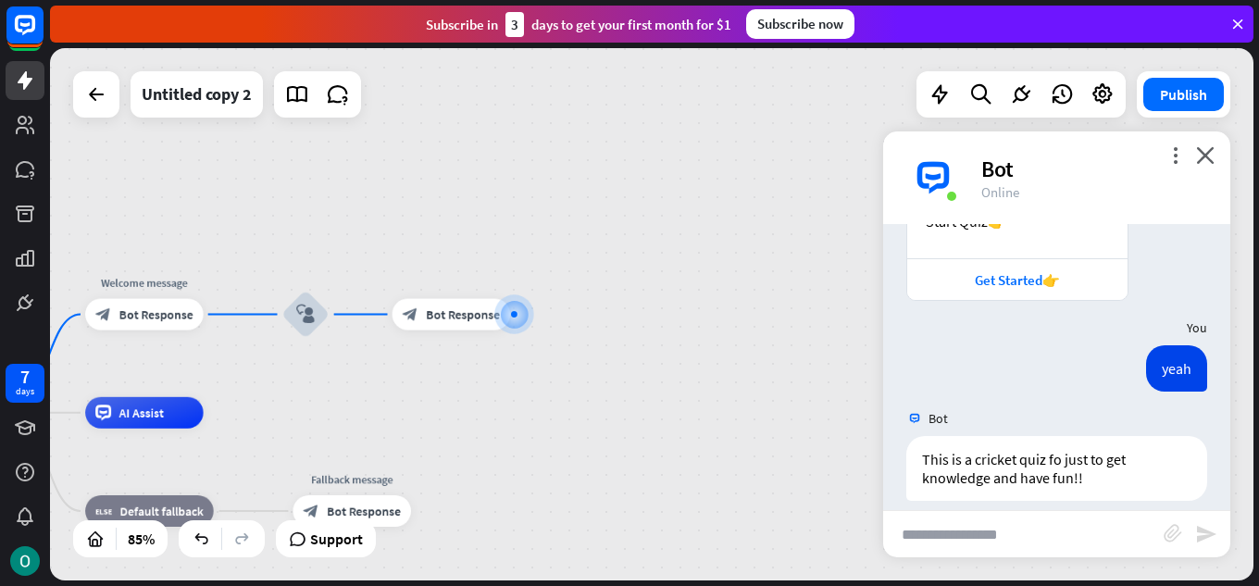
scroll to position [170, 0]
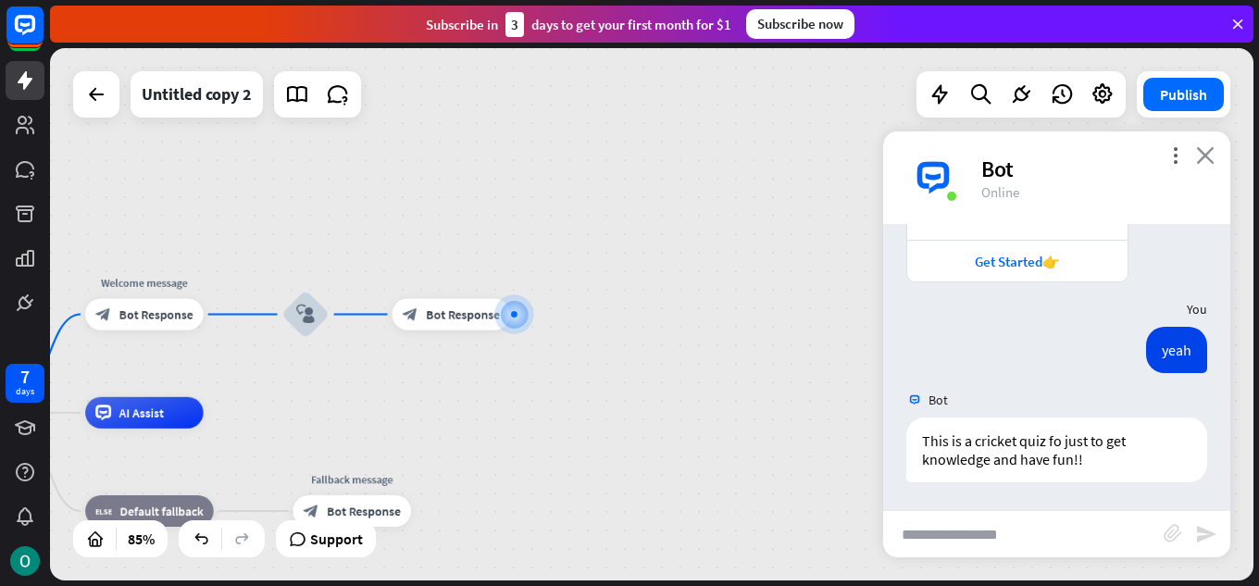
click at [1202, 149] on icon "close" at bounding box center [1205, 155] width 19 height 18
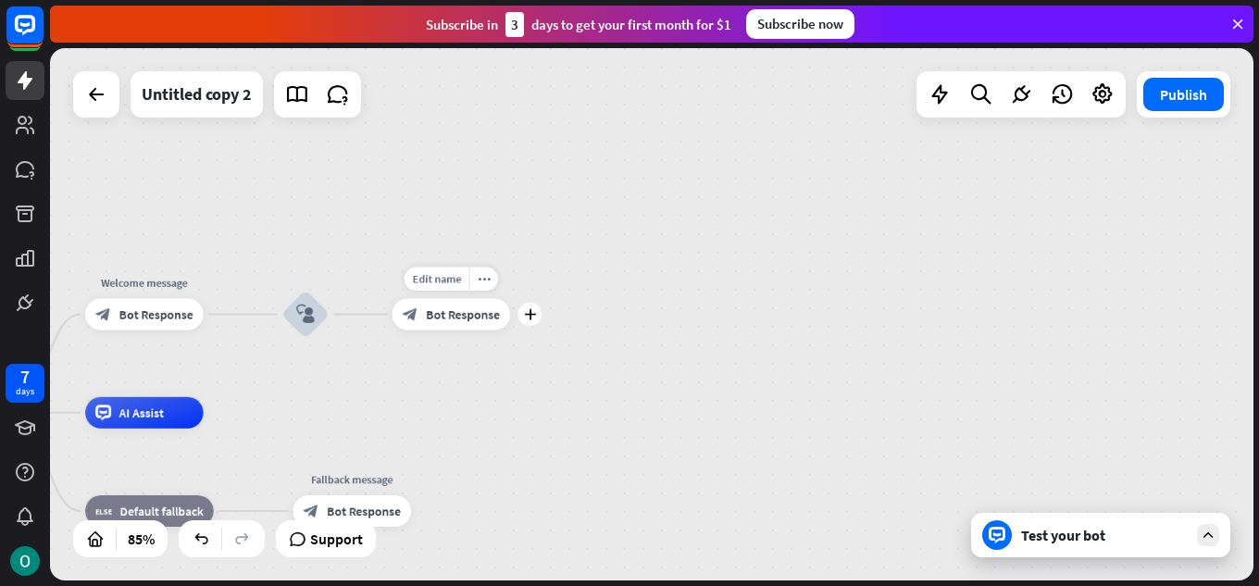
click at [485, 315] on span "Bot Response" at bounding box center [463, 315] width 74 height 16
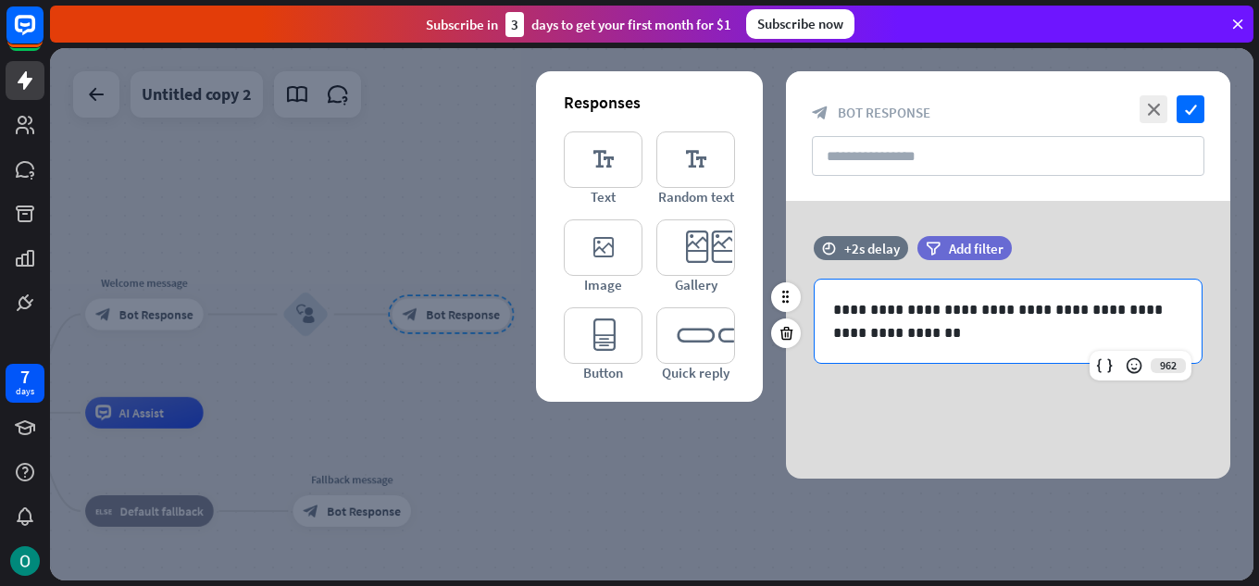
click at [966, 317] on p "**********" at bounding box center [1008, 321] width 350 height 46
click at [974, 314] on p "**********" at bounding box center [1008, 321] width 350 height 46
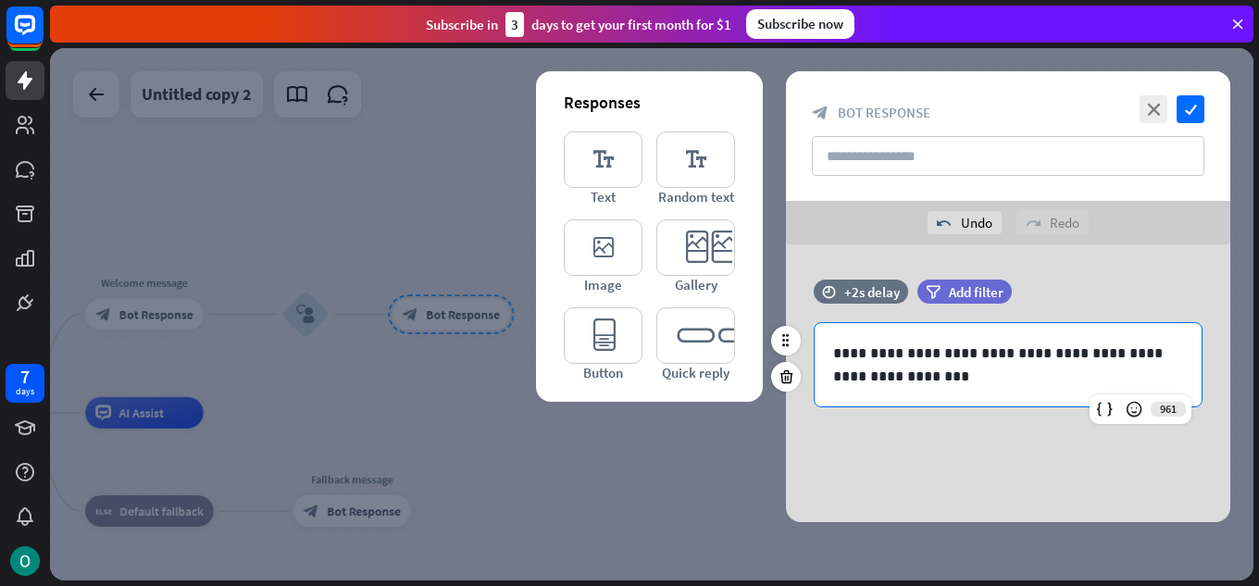
click at [1110, 357] on p "**********" at bounding box center [1008, 365] width 350 height 46
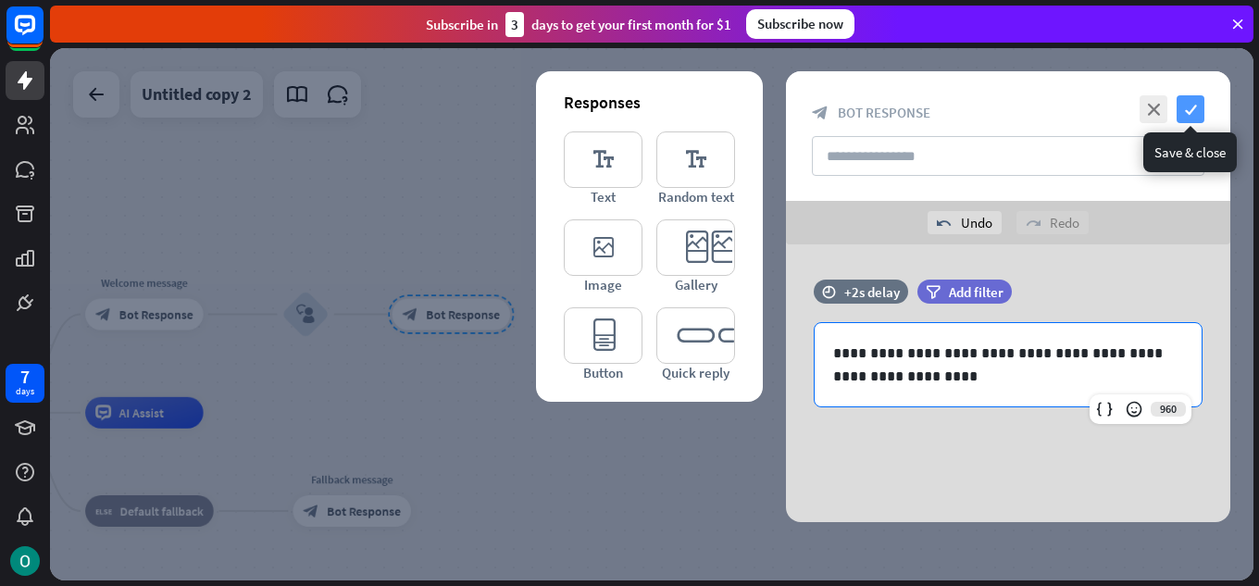
click at [1183, 104] on icon "check" at bounding box center [1191, 109] width 28 height 28
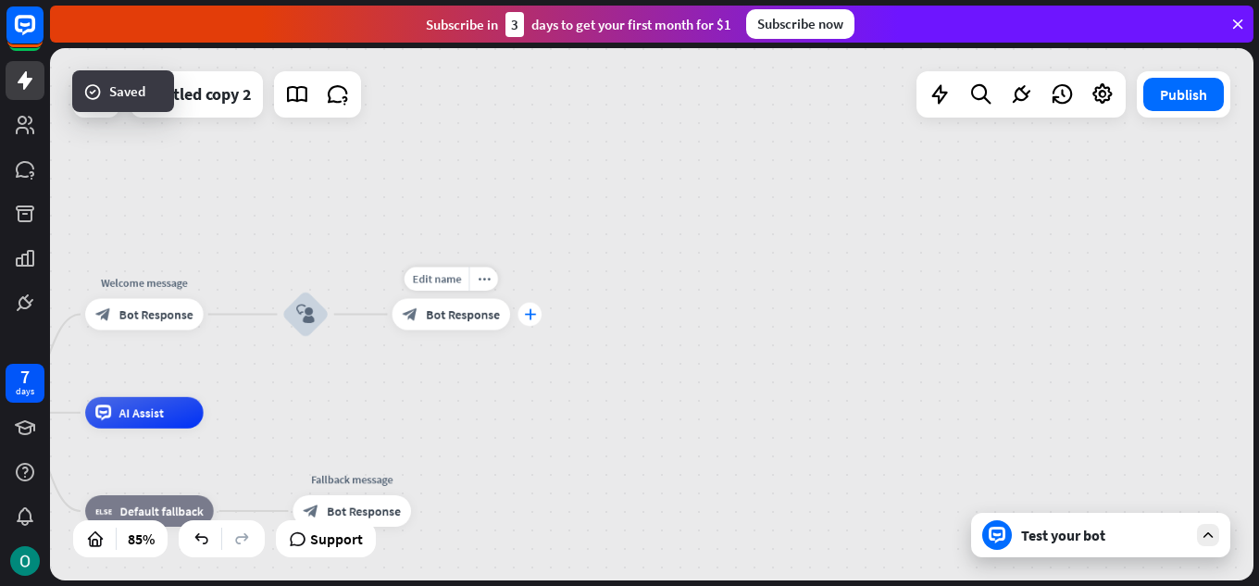
click at [527, 320] on div "plus" at bounding box center [531, 315] width 24 height 24
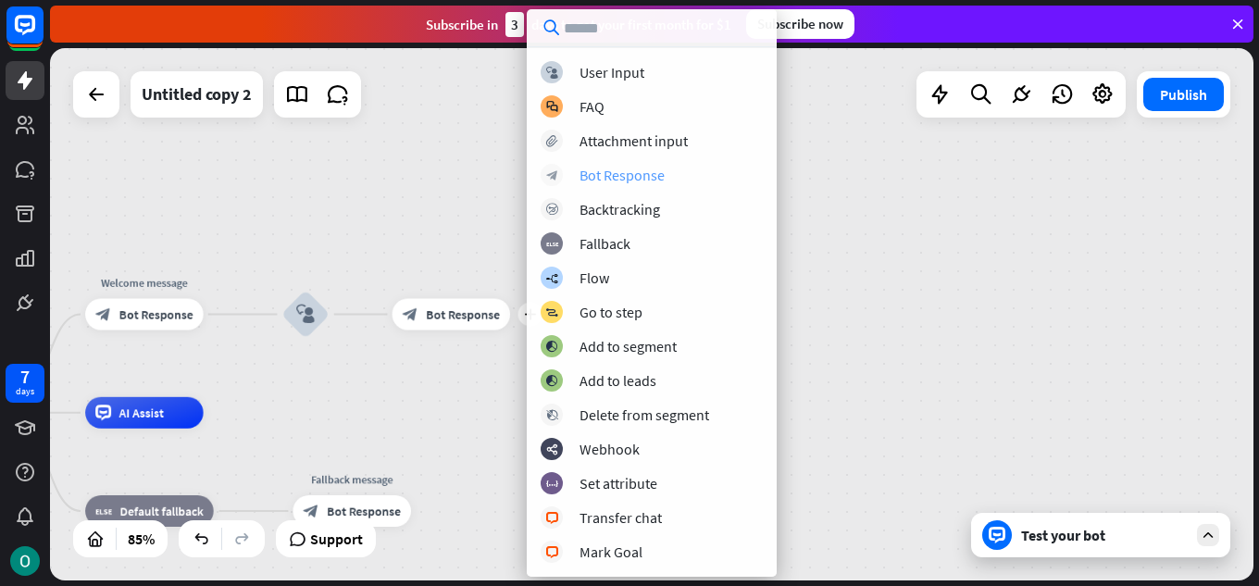
click at [595, 171] on div "Bot Response" at bounding box center [622, 175] width 85 height 19
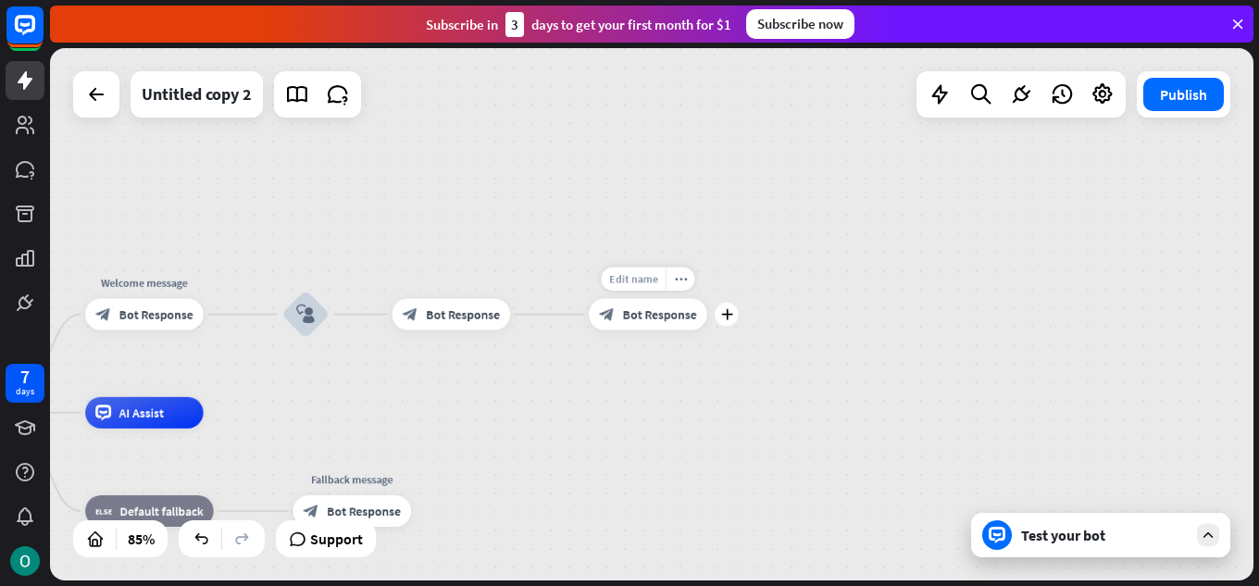
click at [647, 274] on span "Edit name" at bounding box center [633, 279] width 49 height 14
click at [651, 276] on input "text" at bounding box center [648, 280] width 110 height 22
type input "**********"
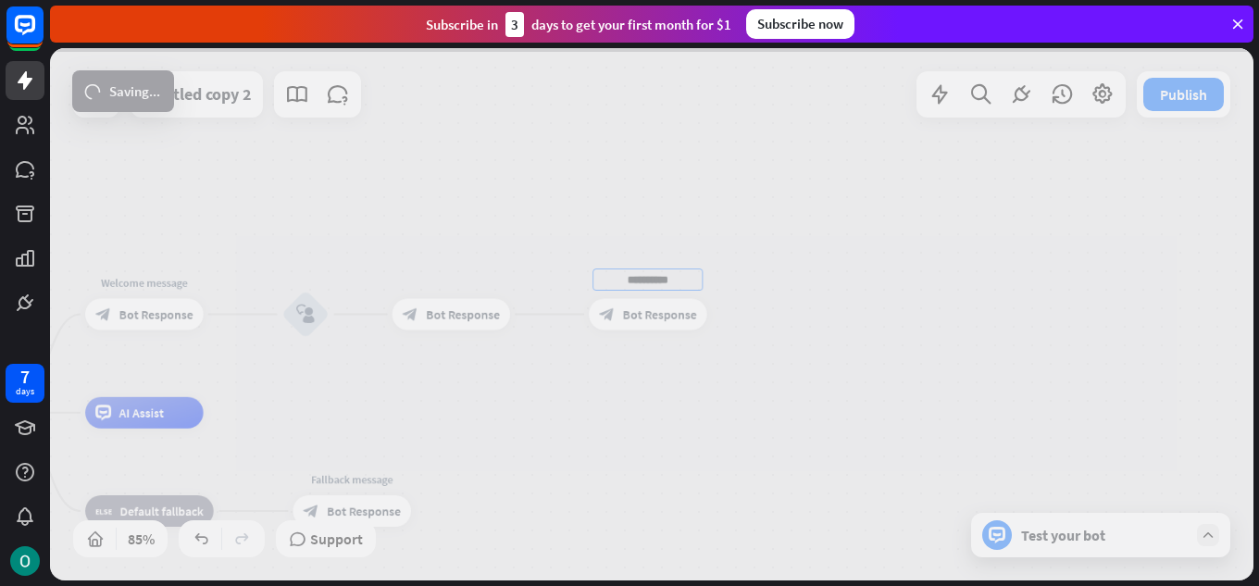
click at [700, 380] on div "**********" at bounding box center [652, 314] width 1204 height 532
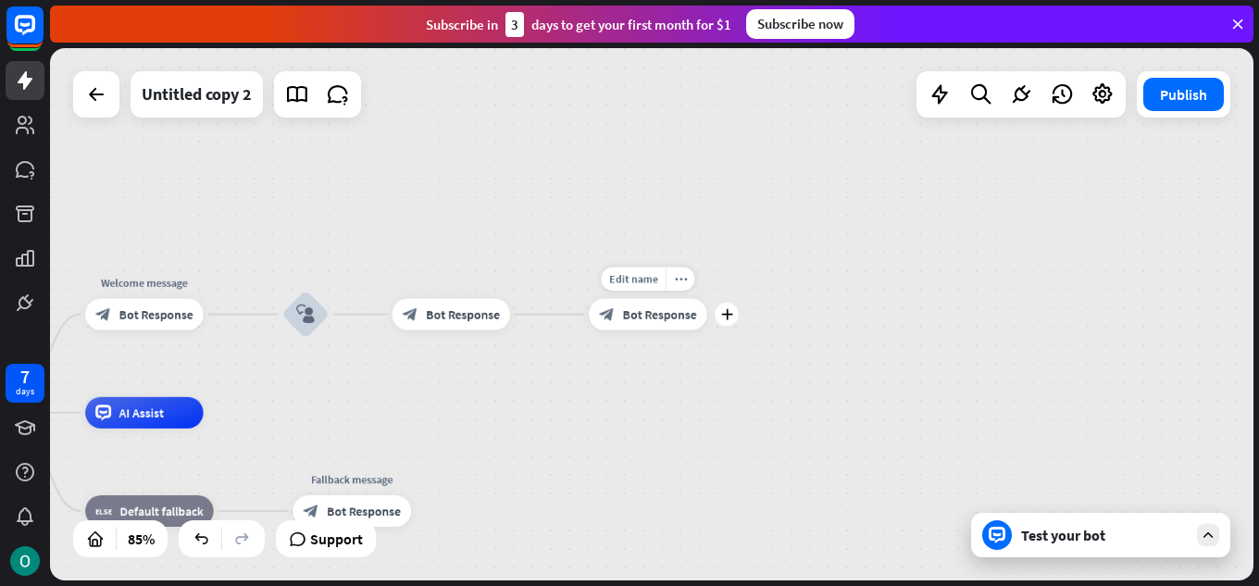
click at [680, 318] on span "Bot Response" at bounding box center [660, 315] width 74 height 16
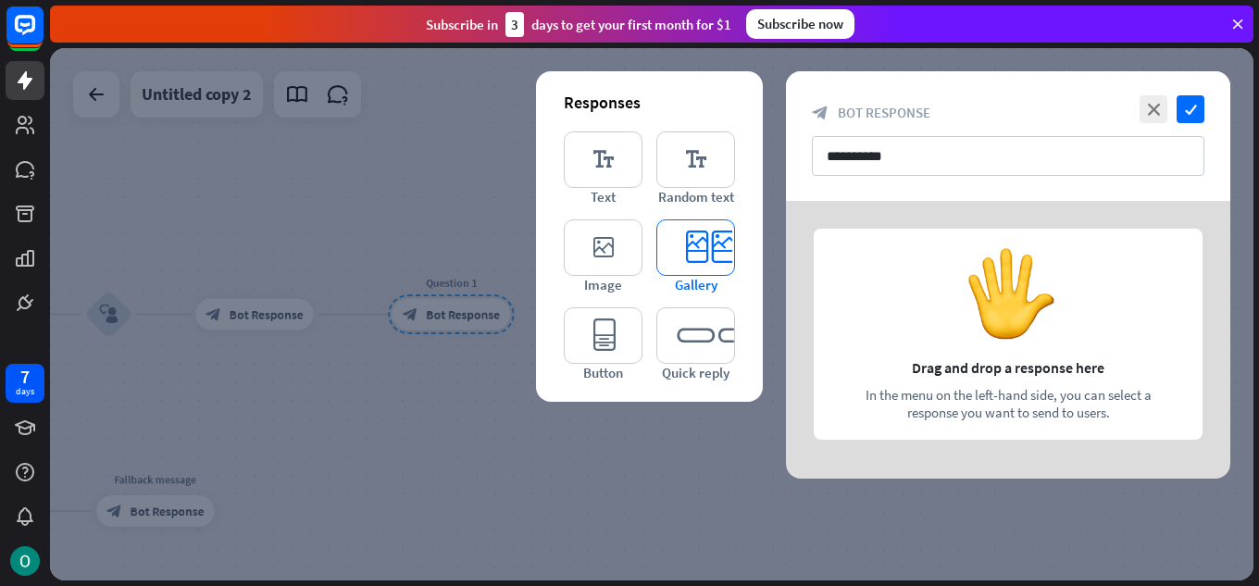
click at [710, 243] on icon "editor_card" at bounding box center [696, 247] width 79 height 56
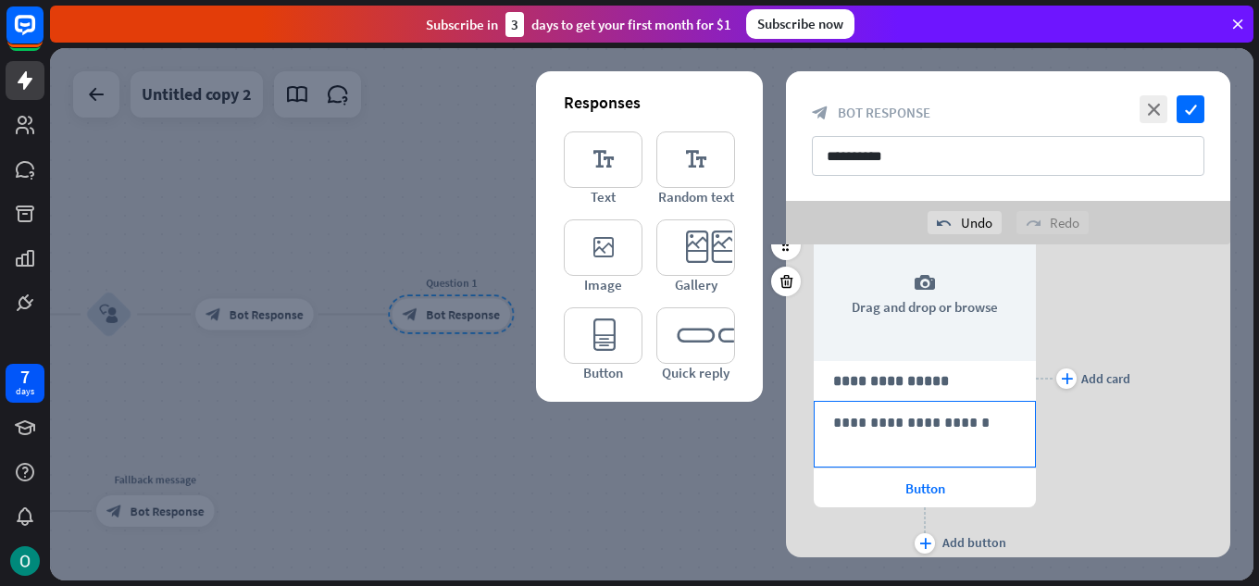
scroll to position [128, 0]
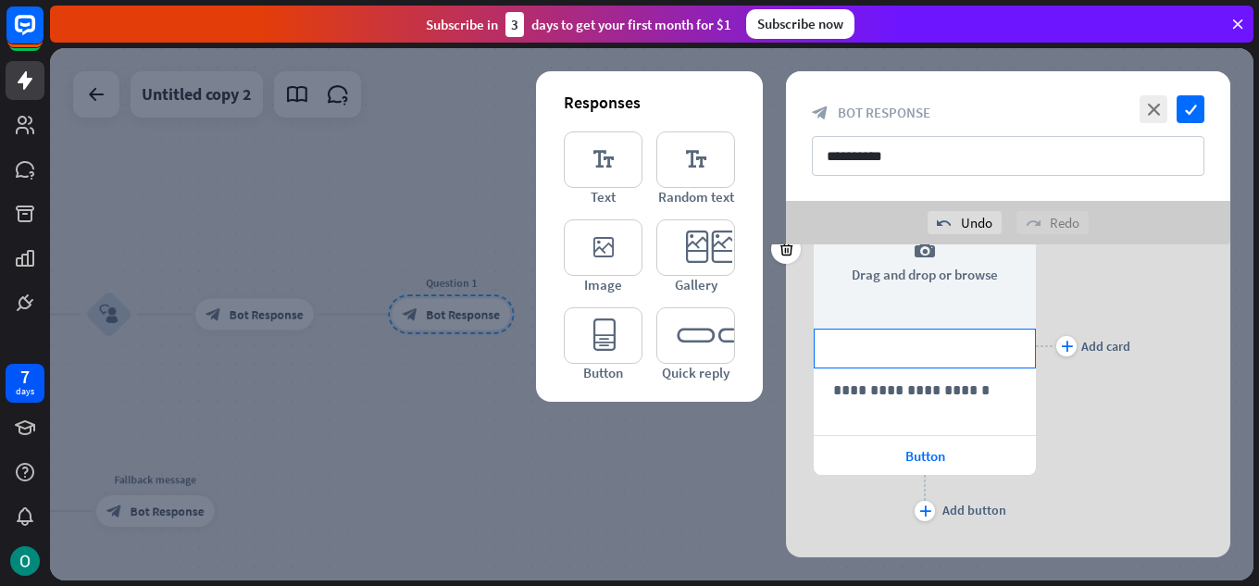
click at [954, 362] on div "**********" at bounding box center [925, 349] width 222 height 40
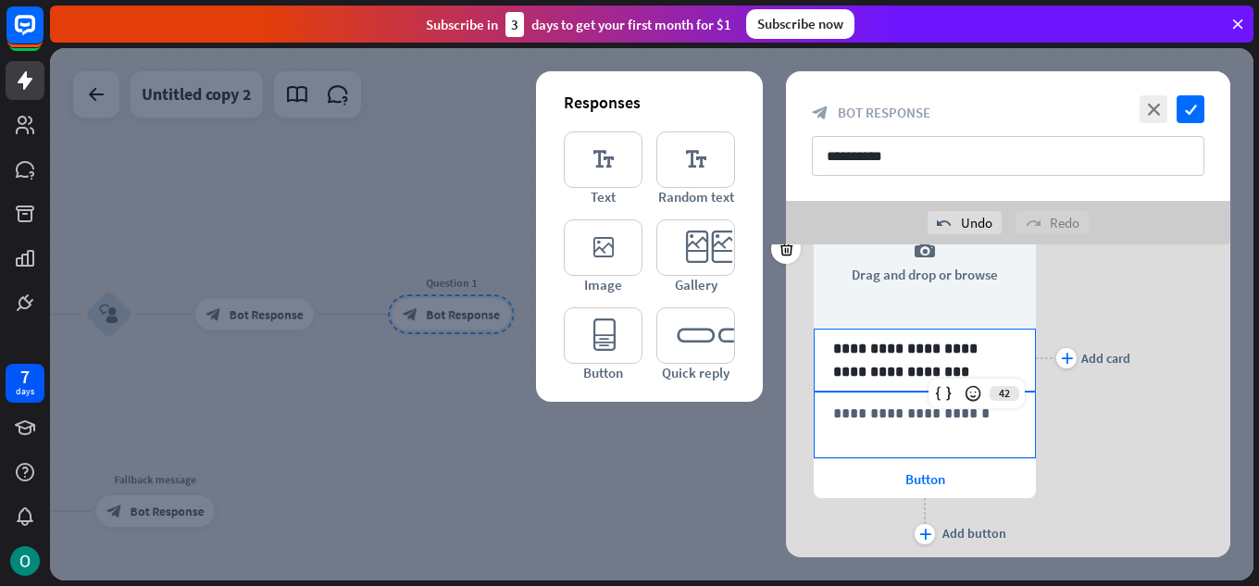
click at [905, 413] on p "**********" at bounding box center [924, 413] width 183 height 23
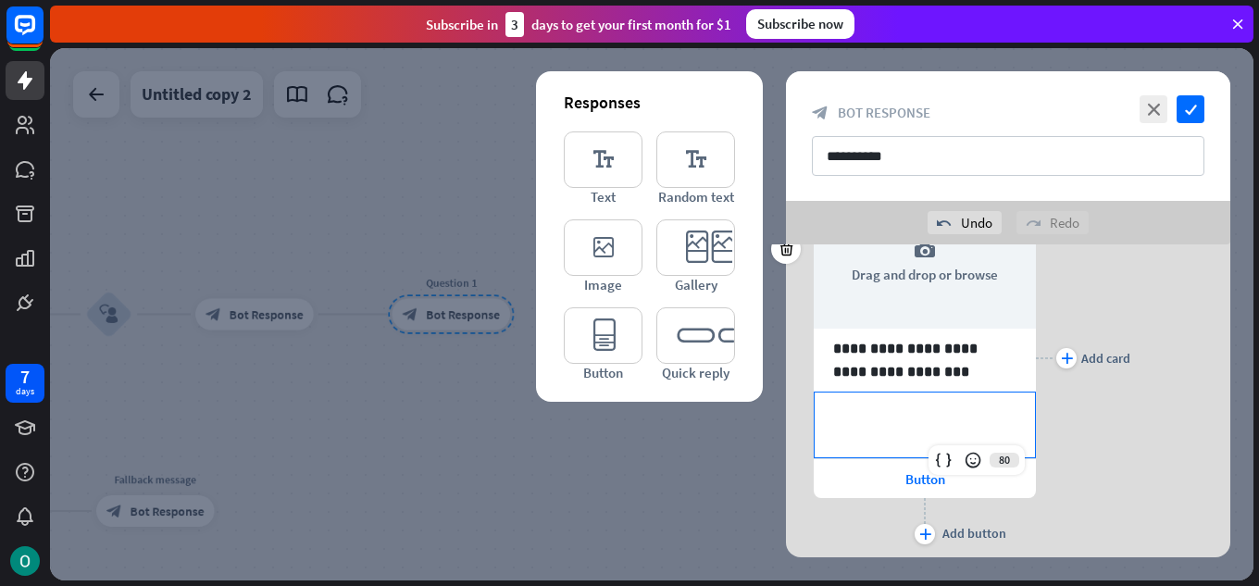
scroll to position [184, 0]
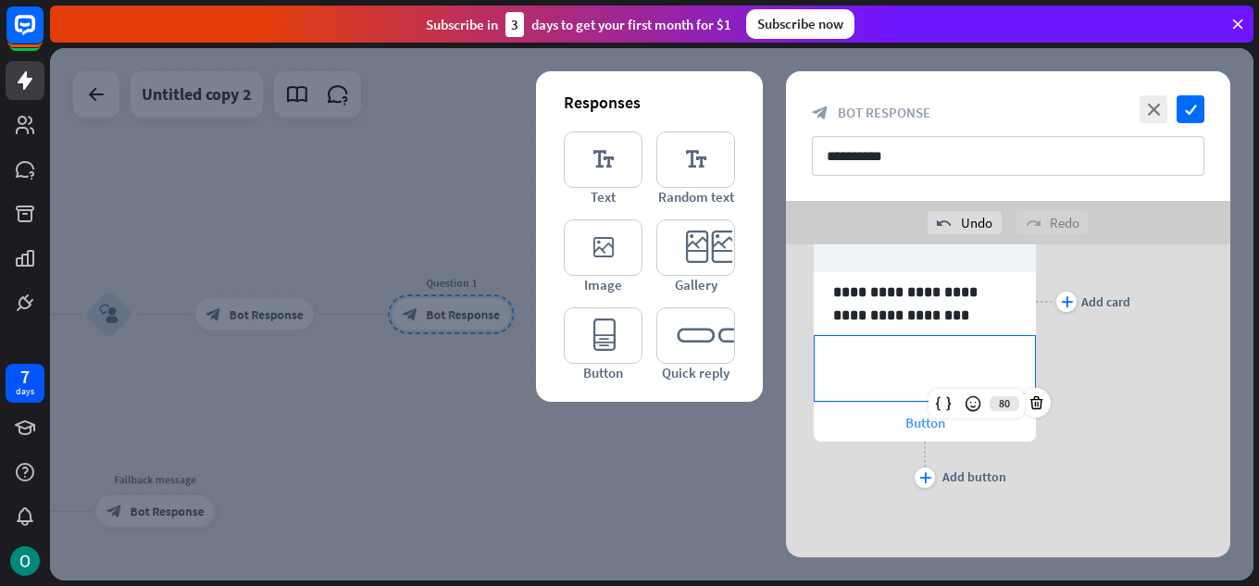
click at [914, 435] on div "Button" at bounding box center [925, 422] width 222 height 39
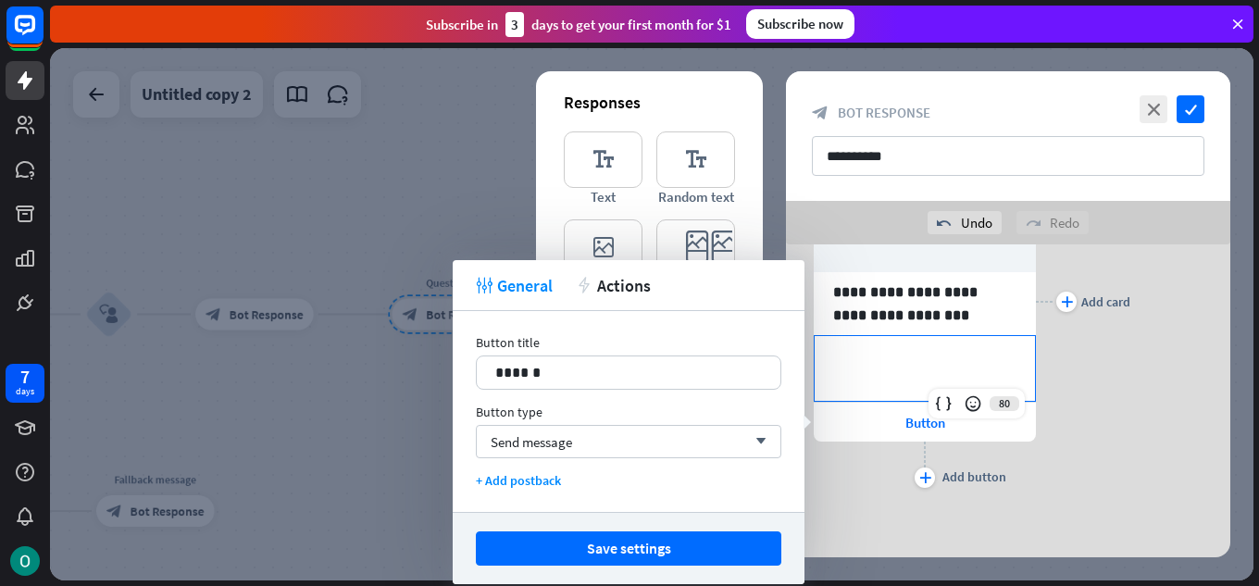
click at [917, 372] on div "**********" at bounding box center [925, 368] width 220 height 65
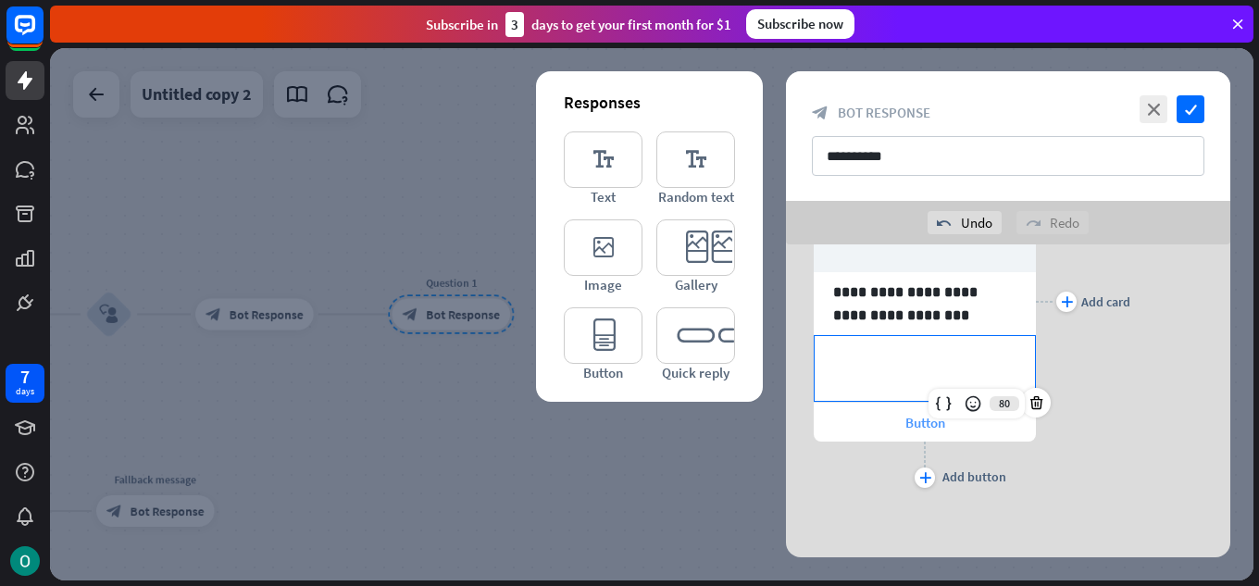
click at [906, 428] on span "Button" at bounding box center [926, 423] width 40 height 18
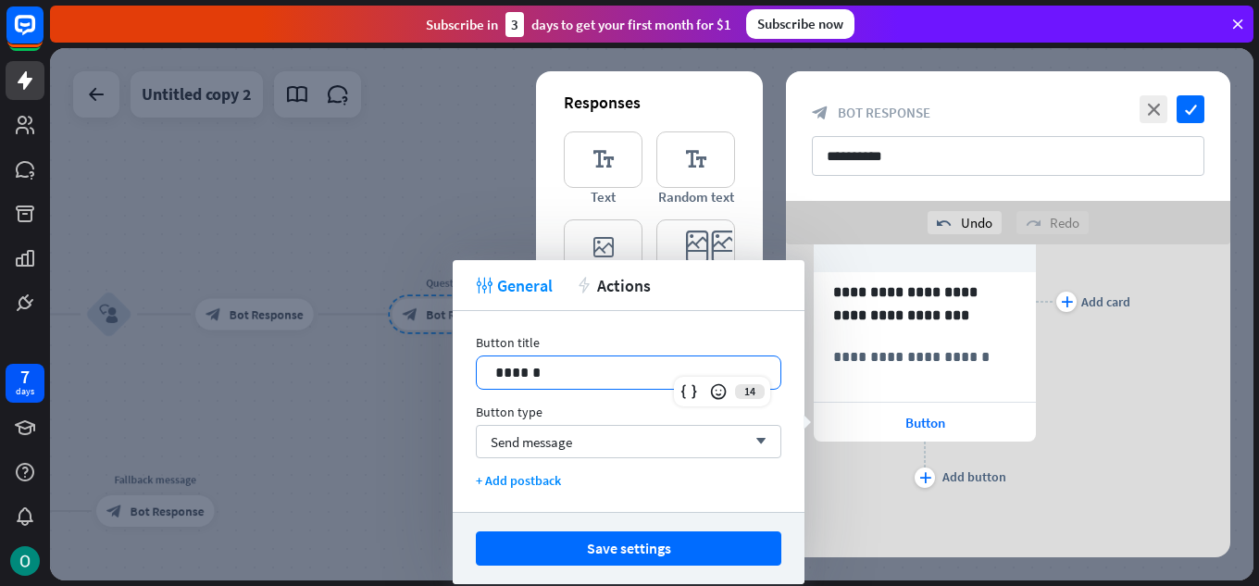
click at [671, 362] on p "******" at bounding box center [628, 372] width 267 height 23
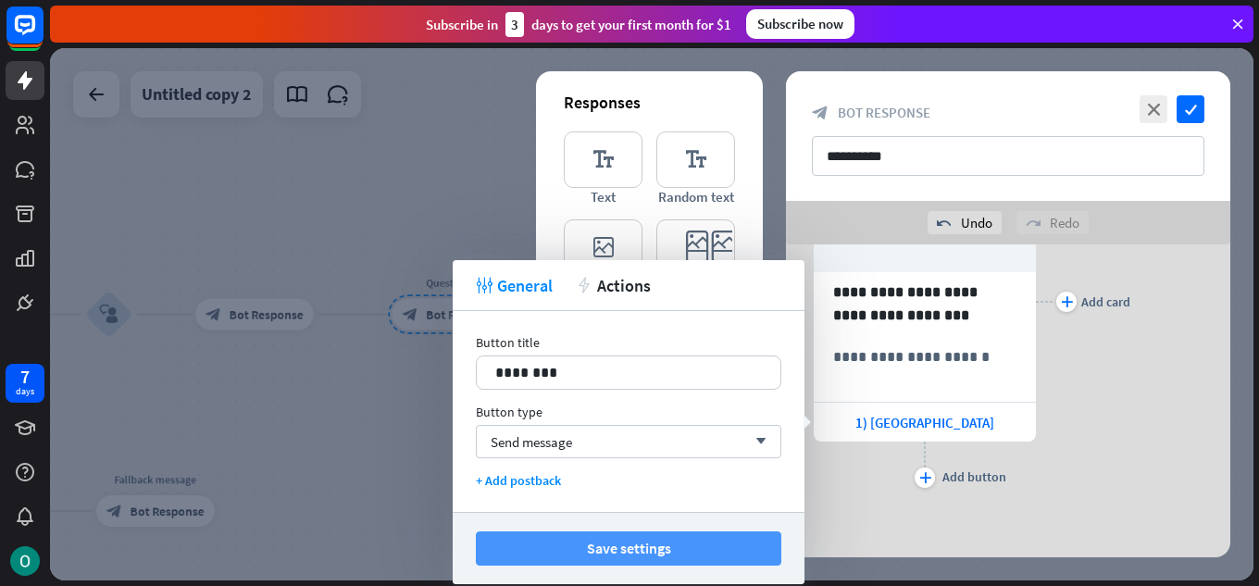
click at [621, 558] on button "Save settings" at bounding box center [629, 549] width 306 height 34
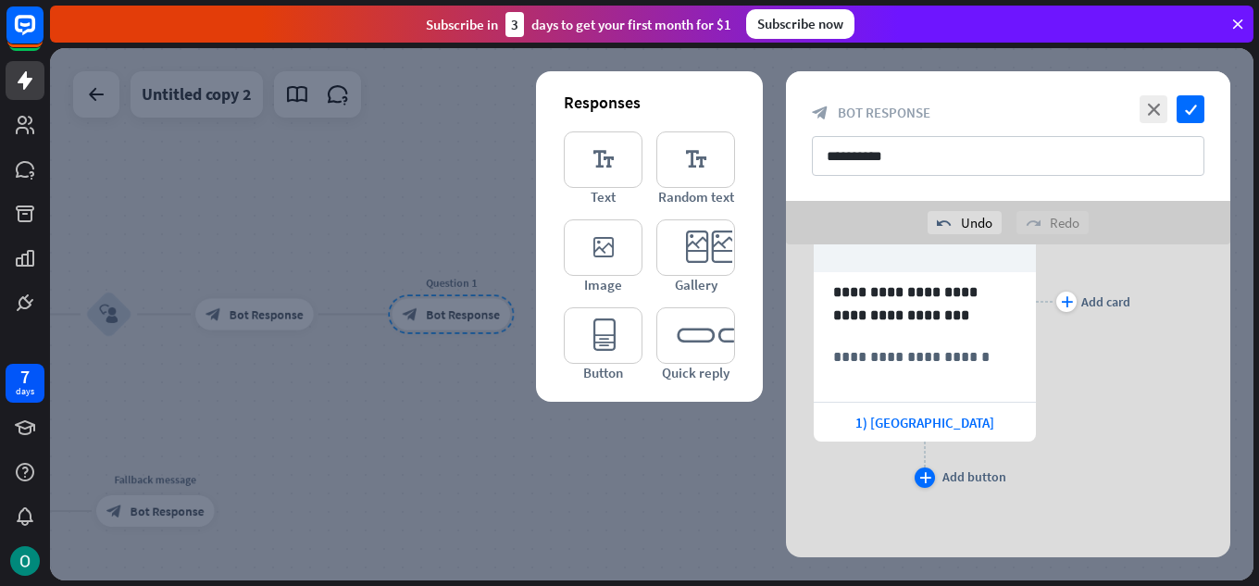
click at [921, 482] on icon "plus" at bounding box center [926, 477] width 12 height 11
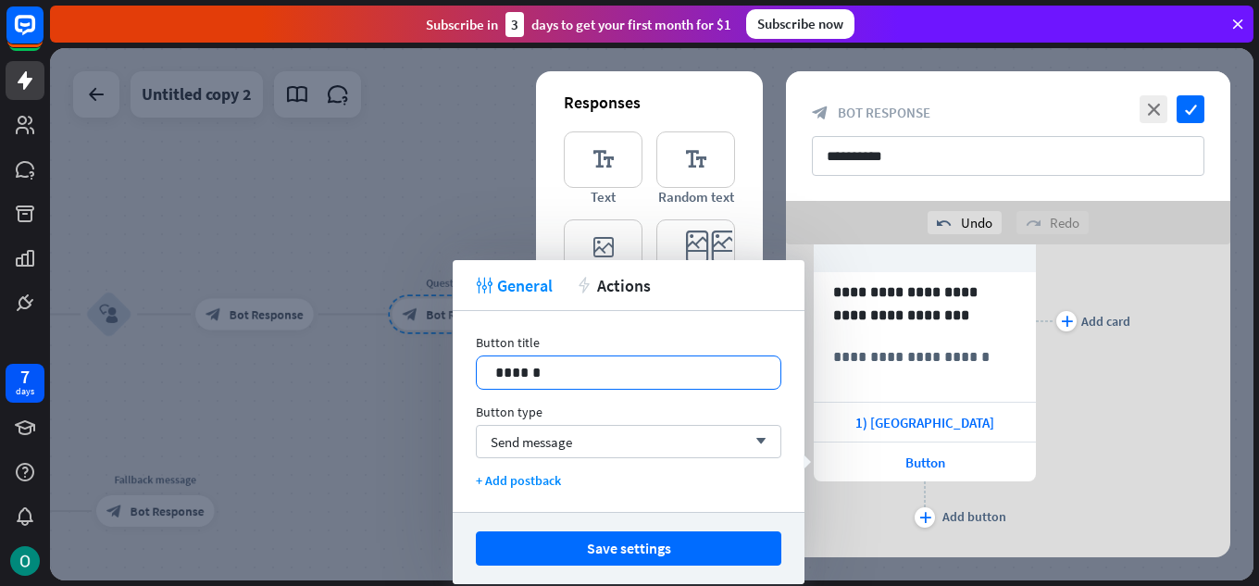
click at [575, 361] on p "******" at bounding box center [628, 372] width 267 height 23
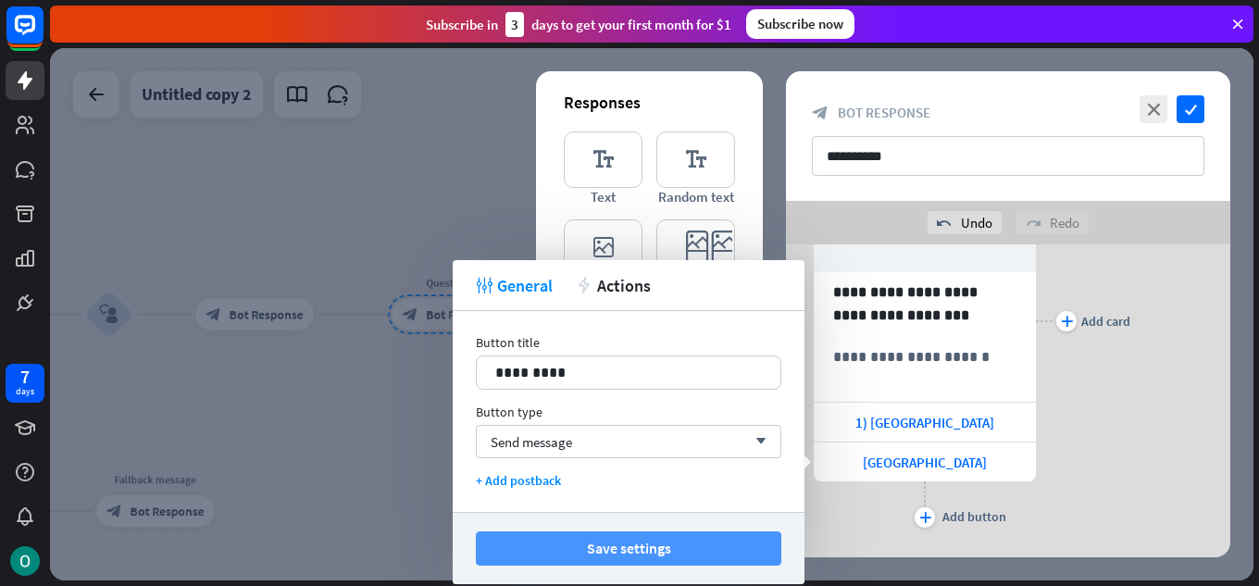
click at [529, 532] on button "Save settings" at bounding box center [629, 549] width 306 height 34
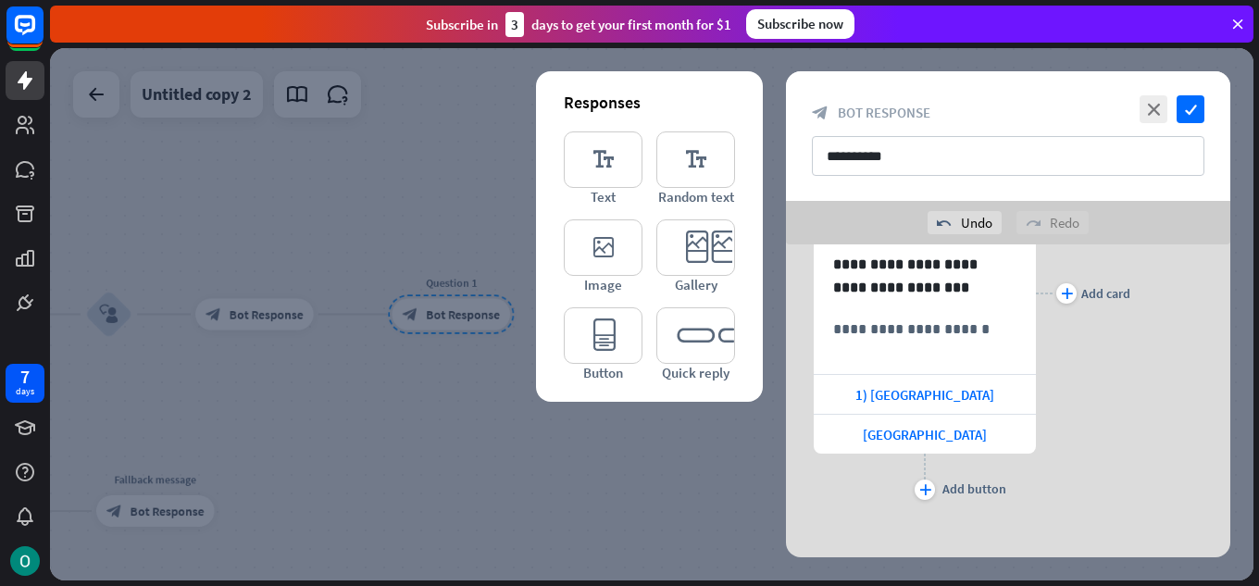
scroll to position [224, 0]
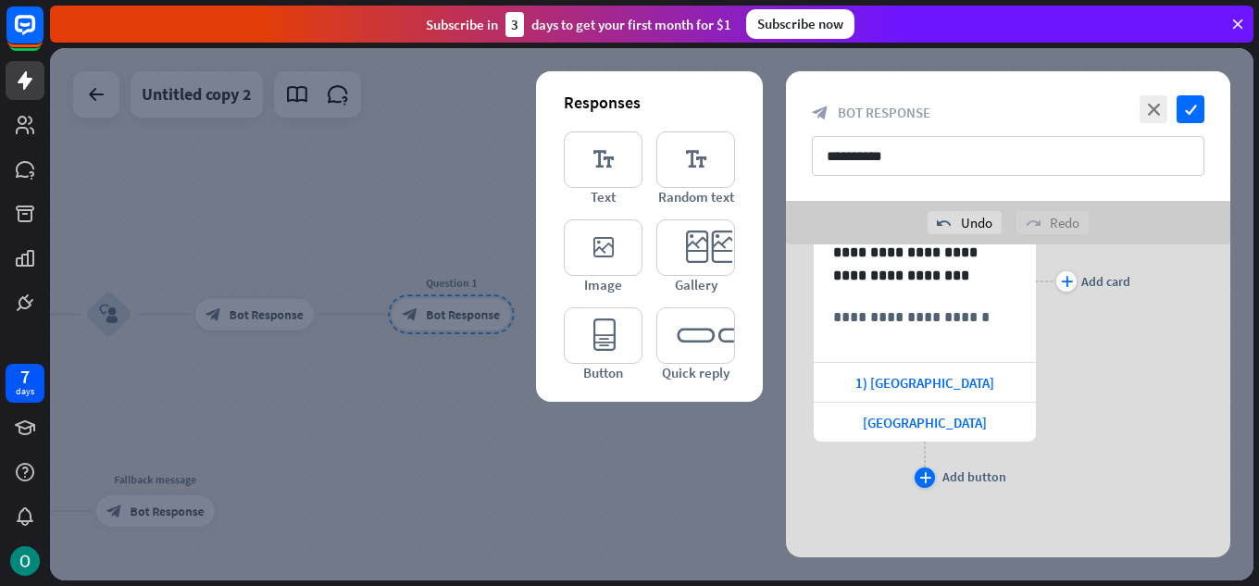
click at [925, 478] on icon "plus" at bounding box center [926, 477] width 12 height 11
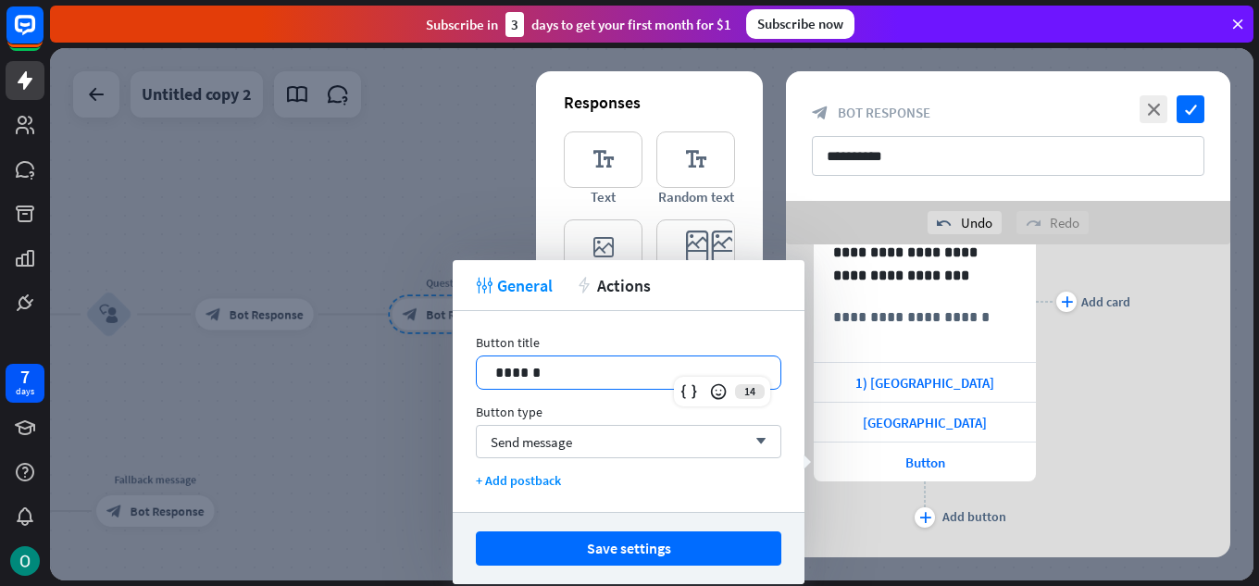
click at [627, 380] on p "******" at bounding box center [628, 372] width 267 height 23
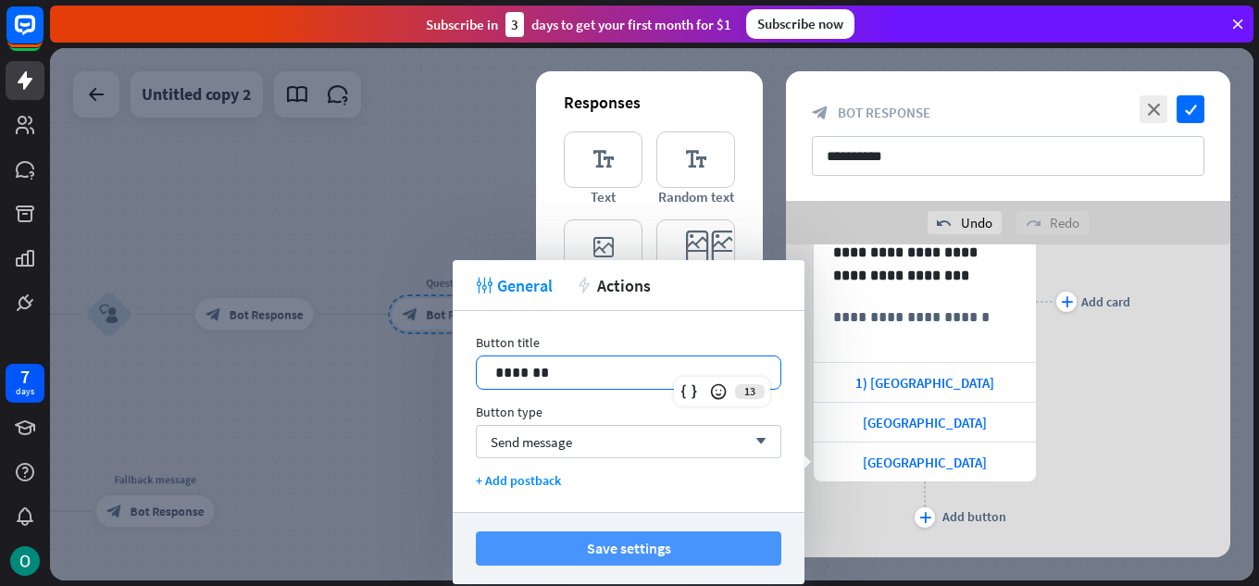
click at [553, 557] on button "Save settings" at bounding box center [629, 549] width 306 height 34
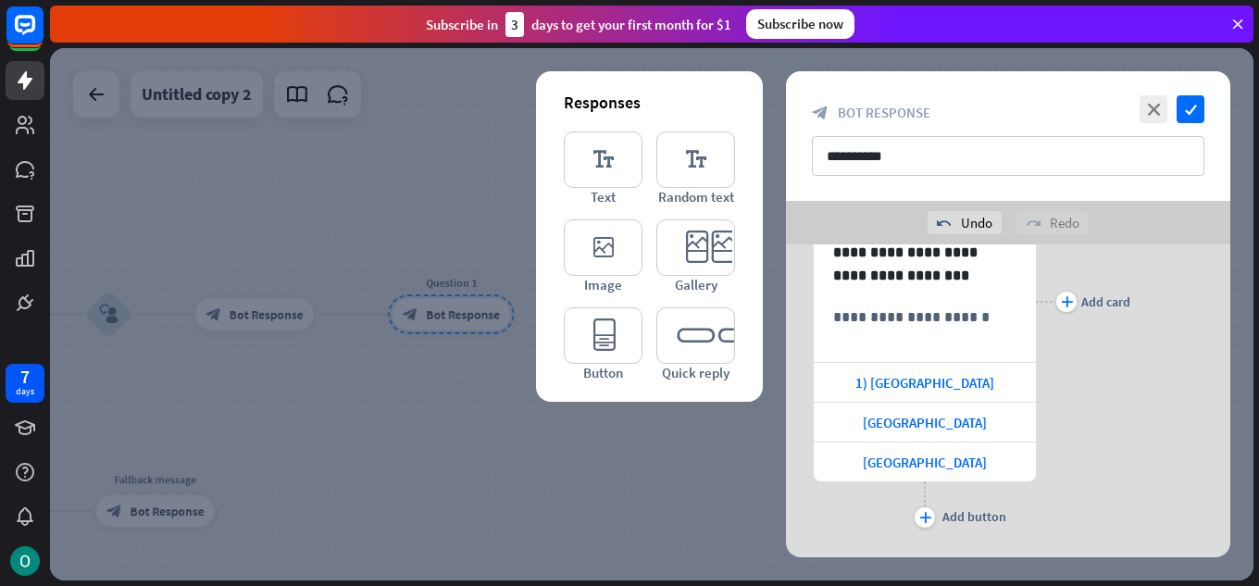
scroll to position [264, 0]
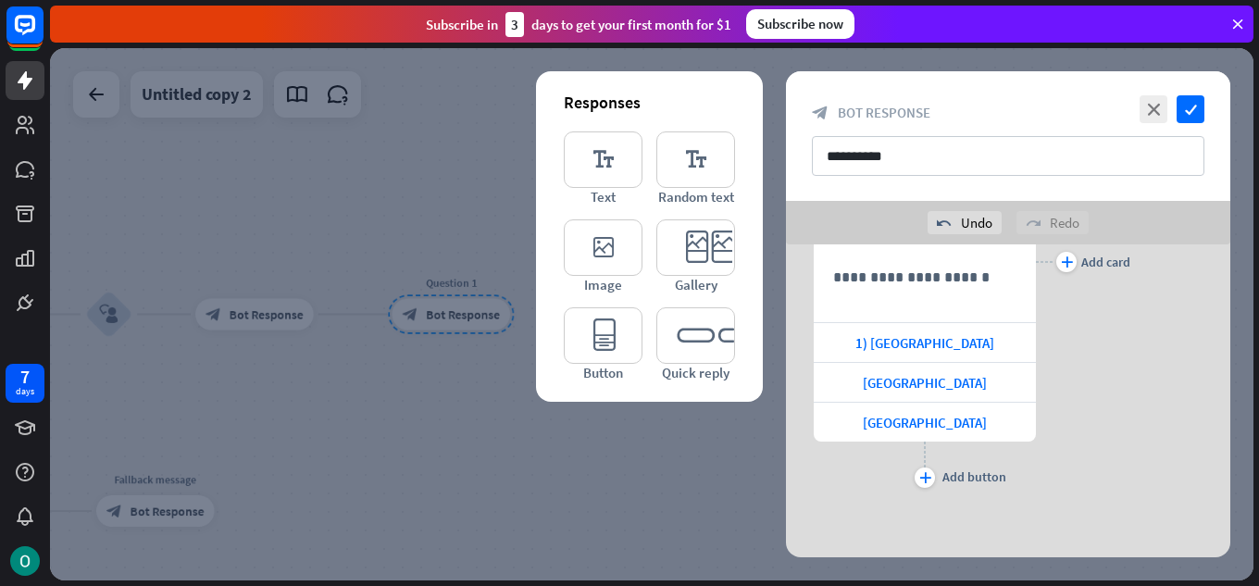
click at [918, 467] on div "plus Add button" at bounding box center [925, 465] width 222 height 46
click at [917, 479] on div "plus" at bounding box center [925, 478] width 20 height 20
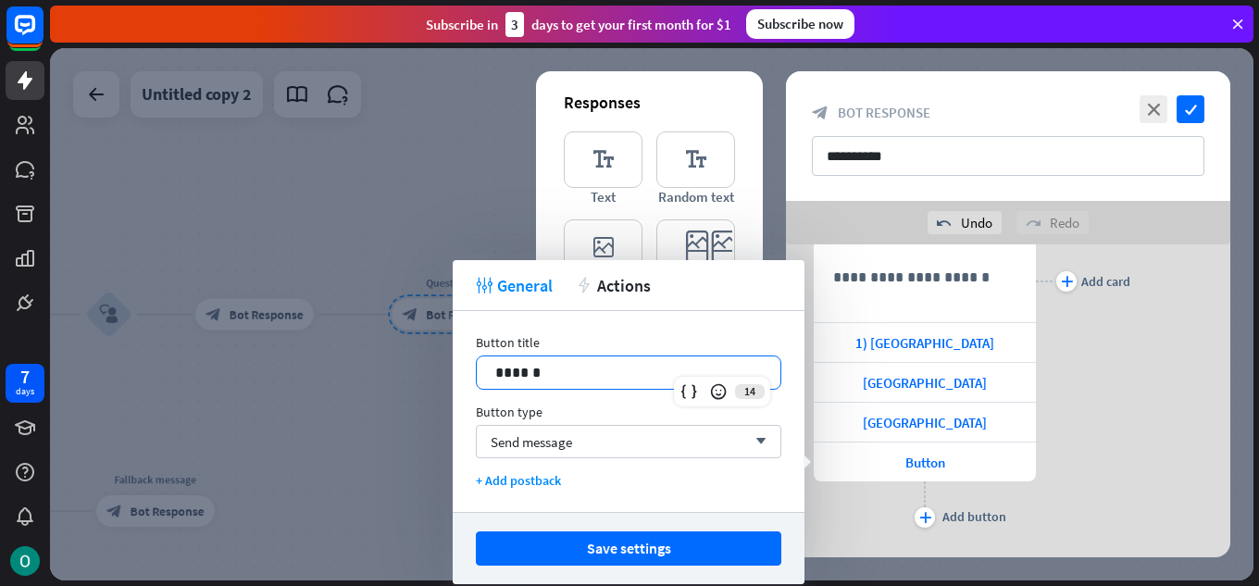
click at [657, 369] on p "******" at bounding box center [628, 372] width 267 height 23
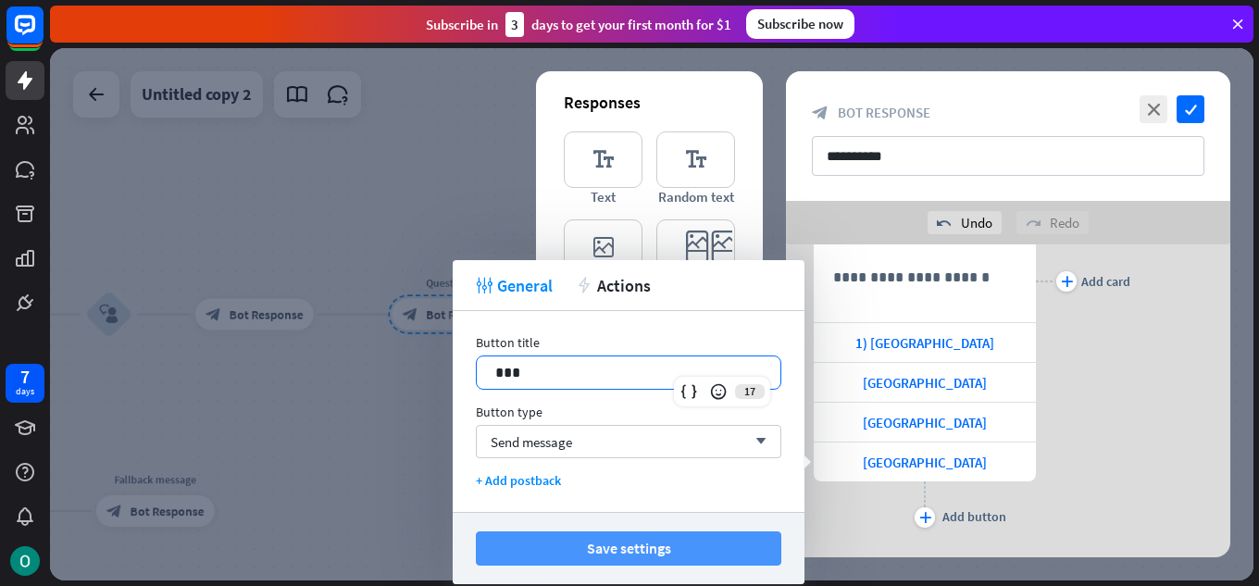
click at [724, 538] on button "Save settings" at bounding box center [629, 549] width 306 height 34
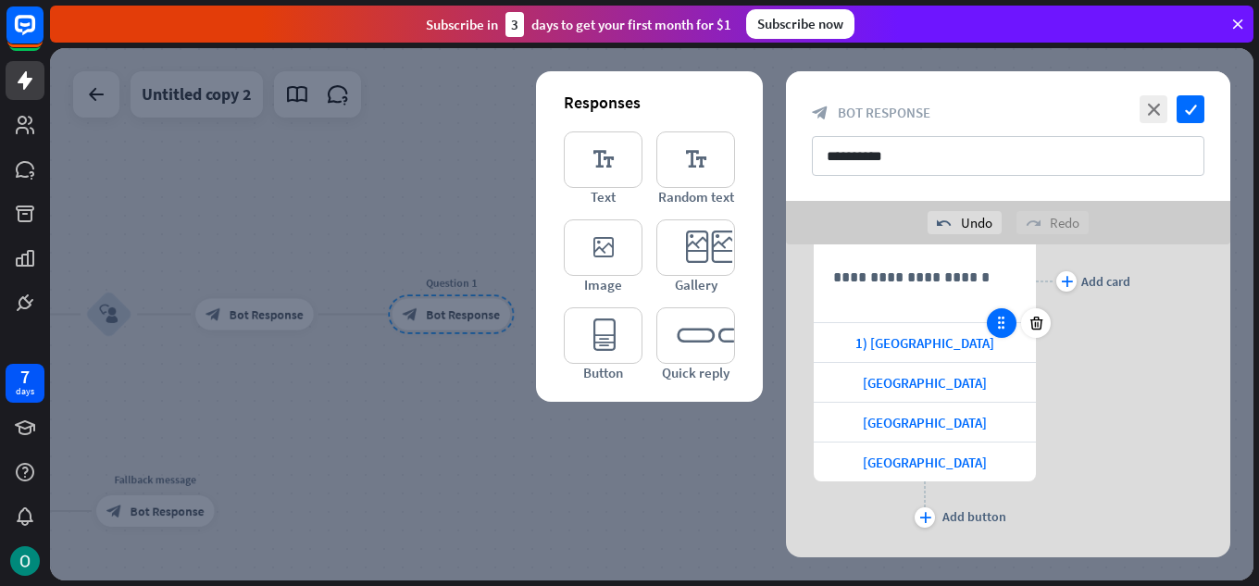
click at [1006, 323] on icon at bounding box center [1002, 323] width 17 height 17
click at [880, 343] on div "1) [GEOGRAPHIC_DATA]" at bounding box center [925, 342] width 222 height 39
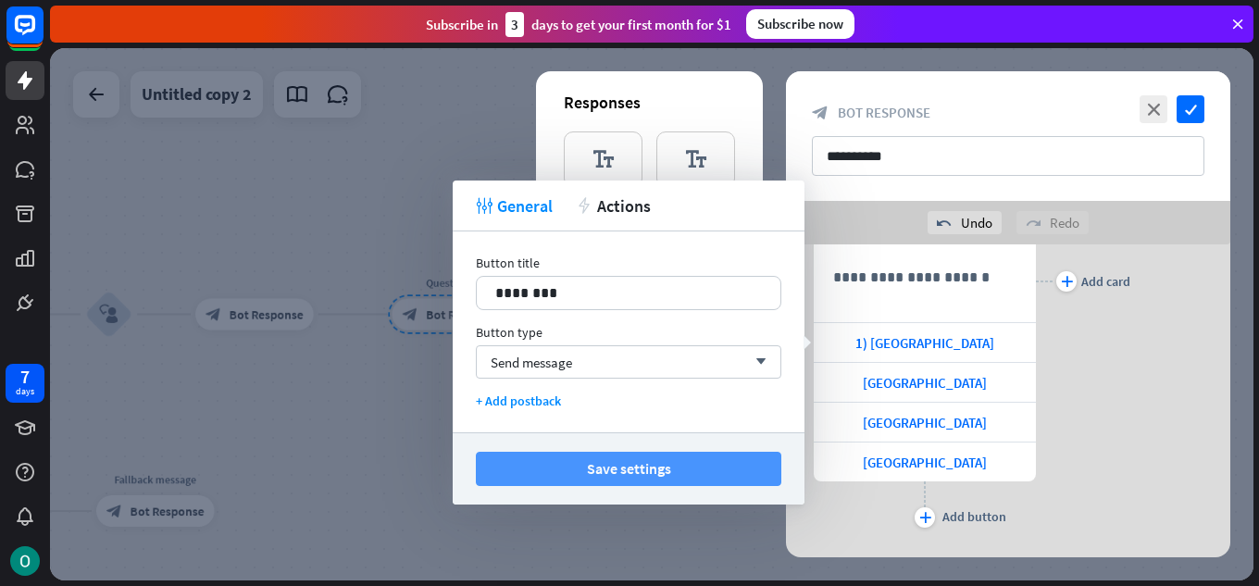
click at [722, 462] on button "Save settings" at bounding box center [629, 469] width 306 height 34
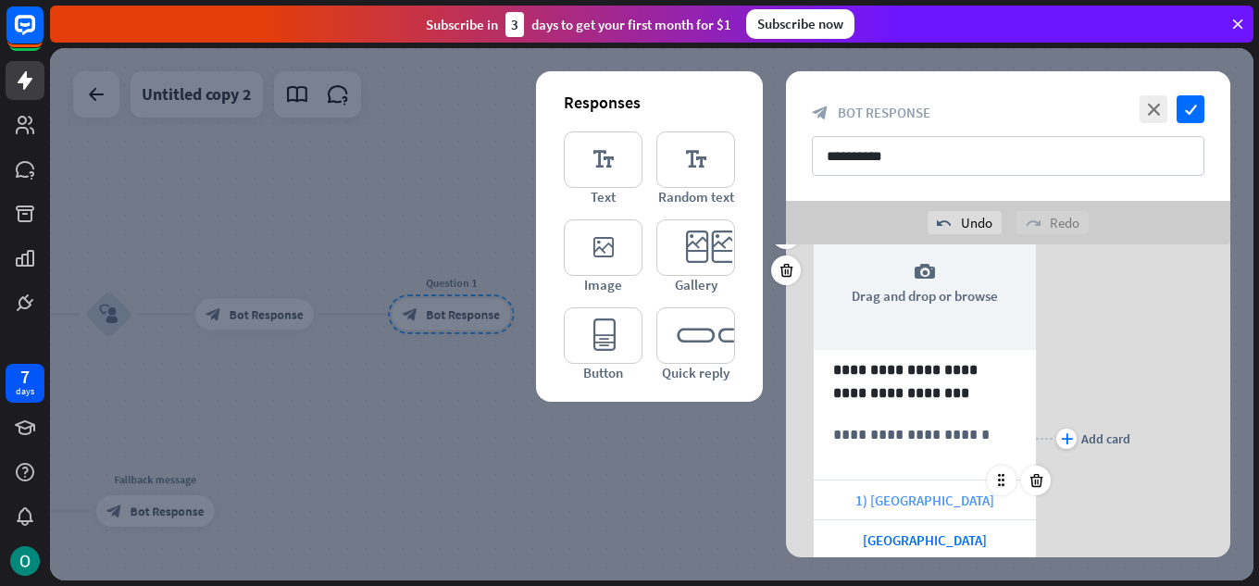
scroll to position [79, 0]
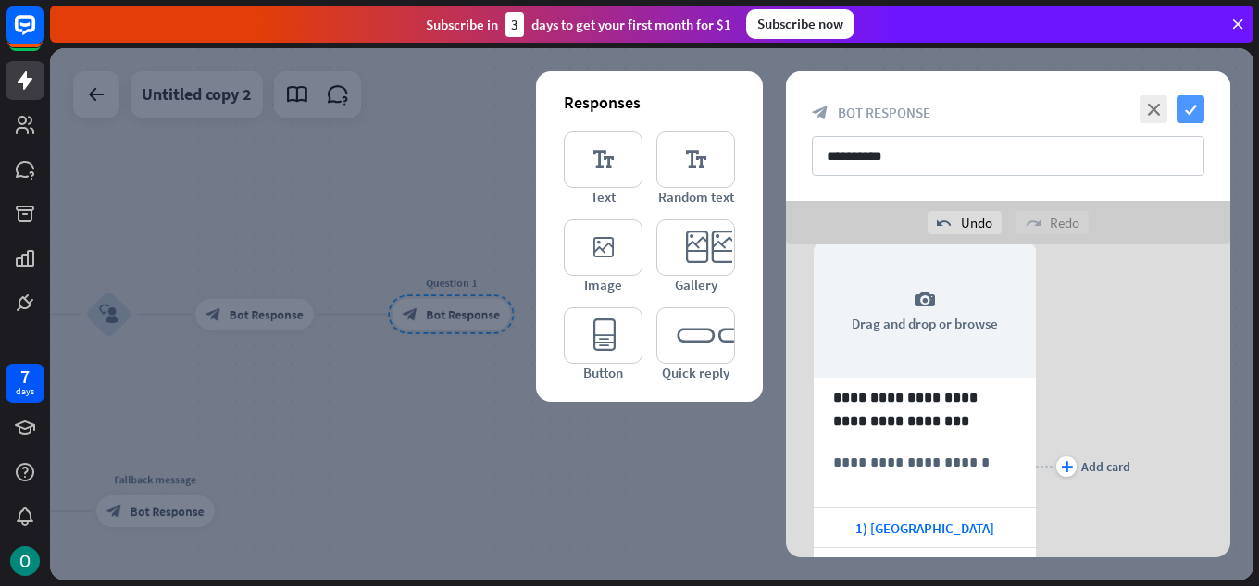
click at [1192, 111] on icon "check" at bounding box center [1191, 109] width 28 height 28
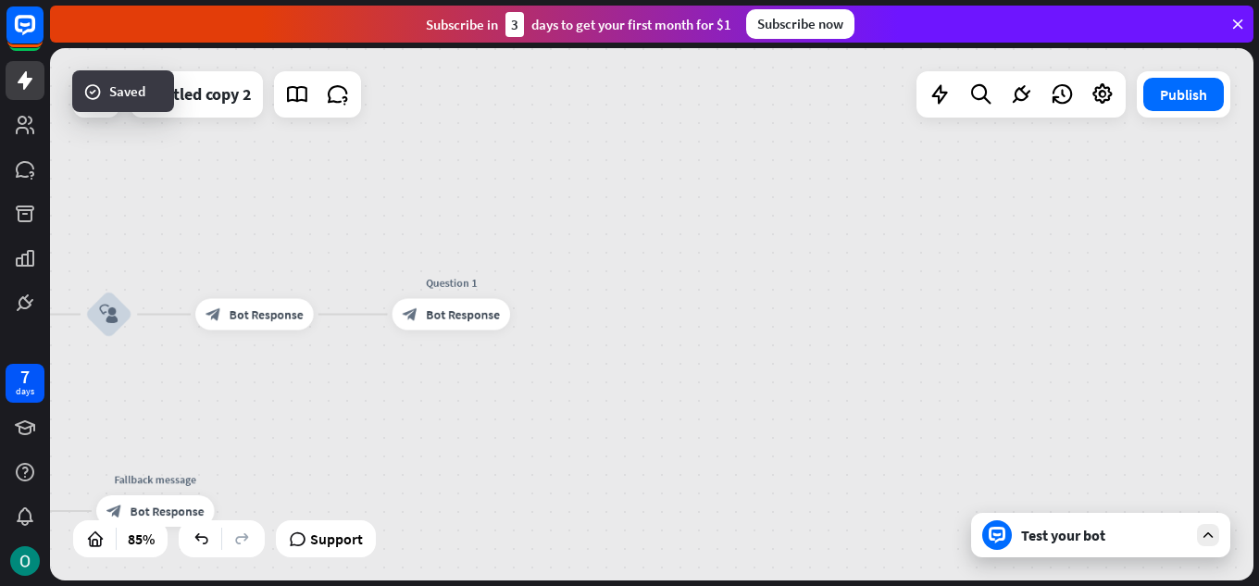
click at [1201, 543] on icon at bounding box center [1208, 535] width 17 height 17
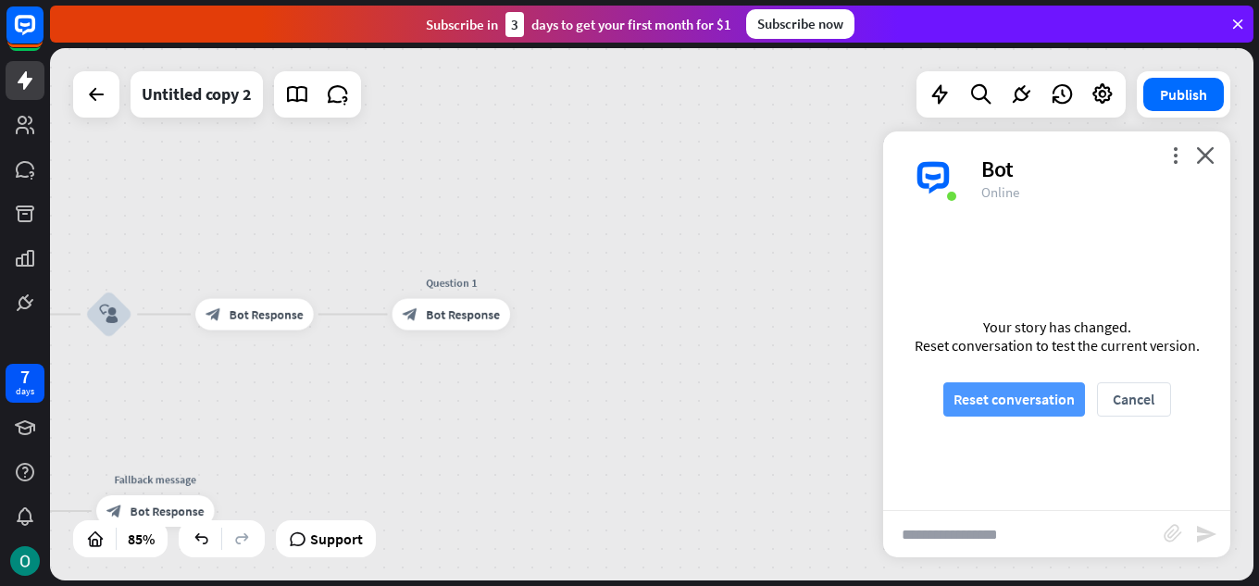
click at [1045, 403] on button "Reset conversation" at bounding box center [1015, 399] width 142 height 34
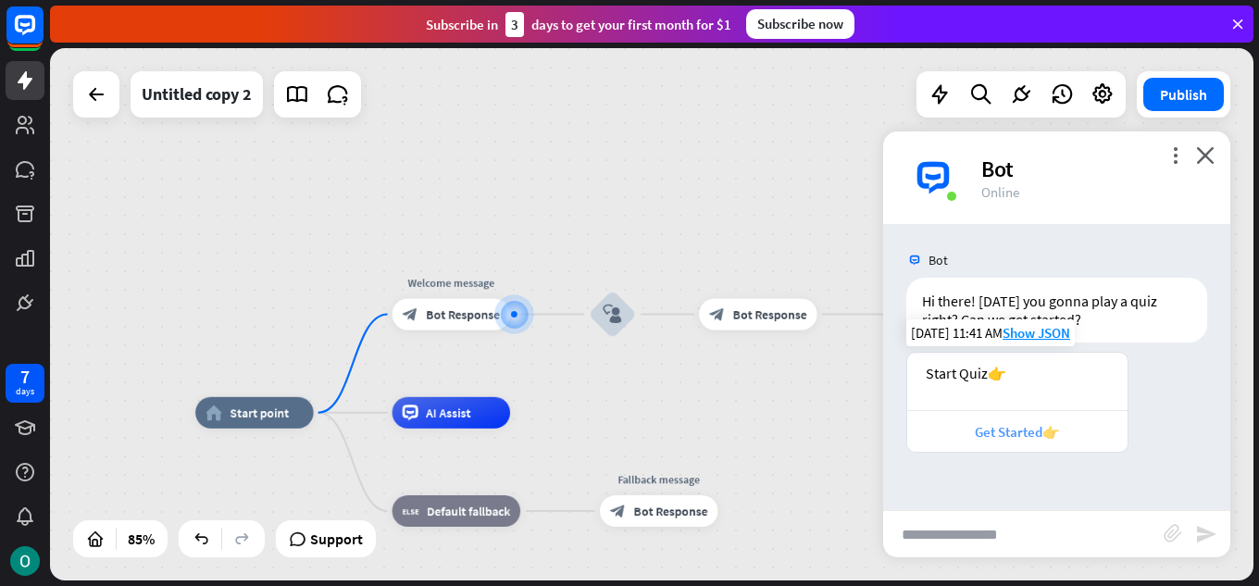
click at [1016, 435] on div "Get Started👉" at bounding box center [1018, 432] width 202 height 18
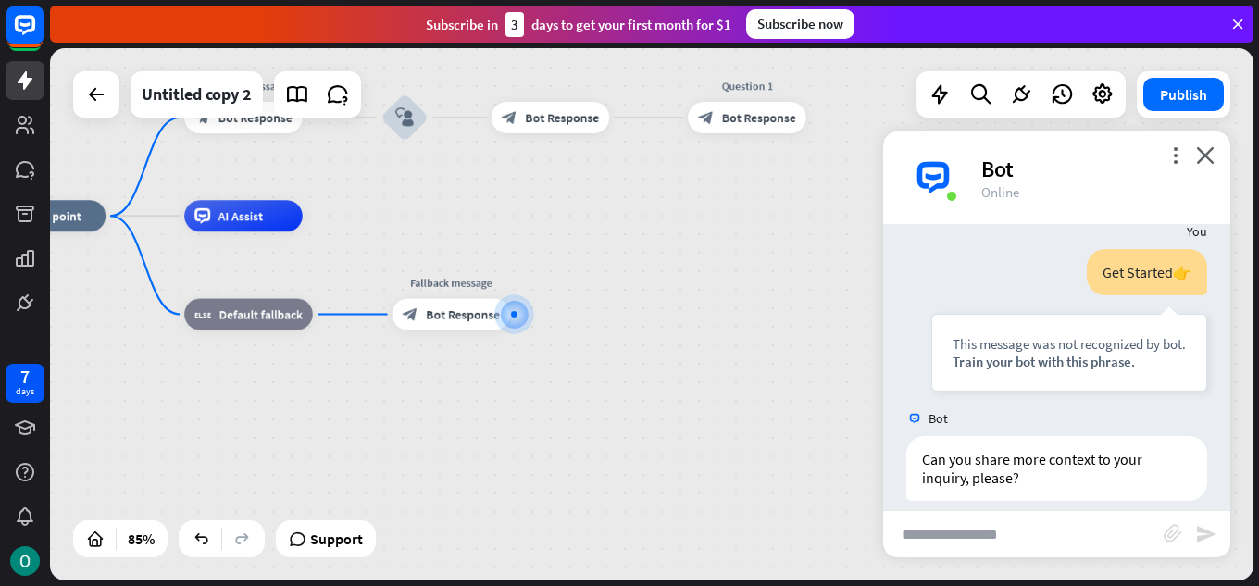
scroll to position [267, 0]
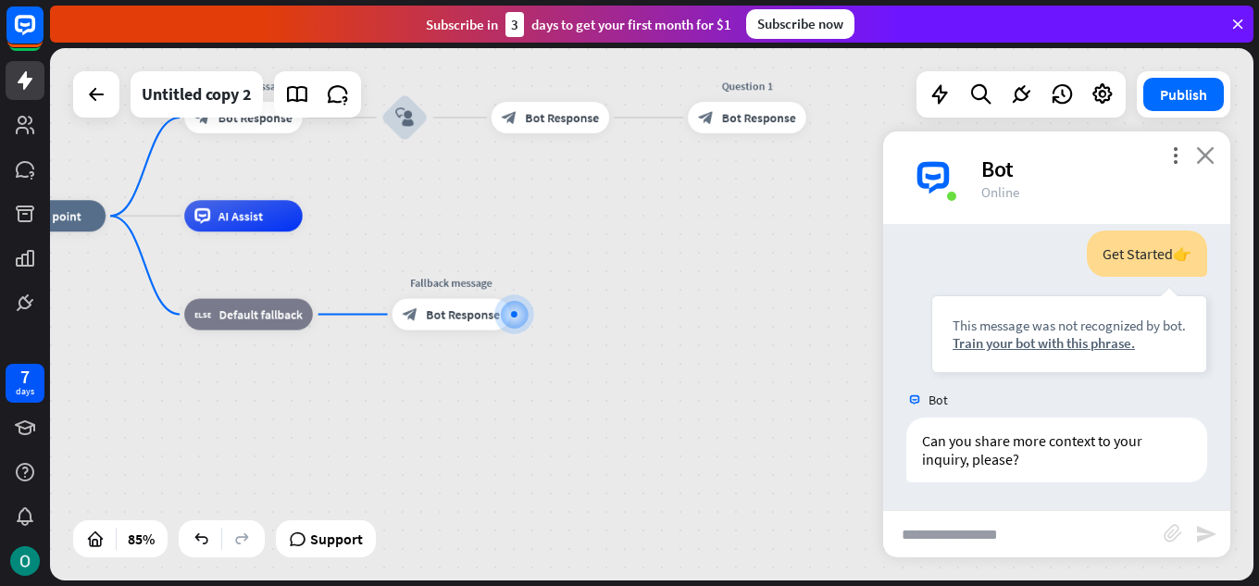
click at [1208, 153] on icon "close" at bounding box center [1205, 155] width 19 height 18
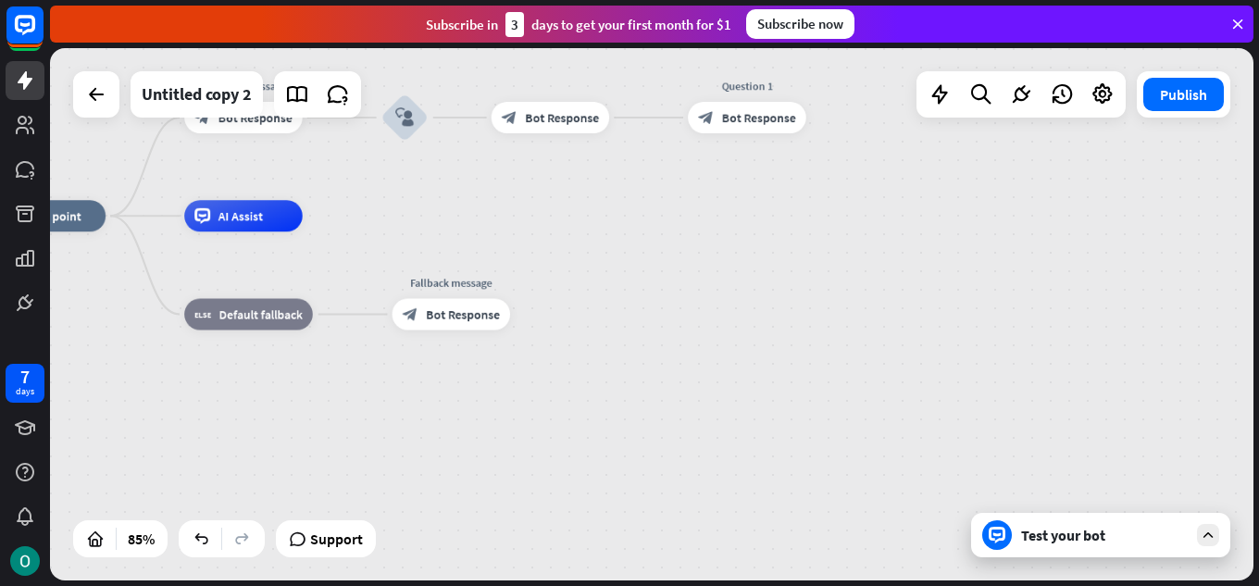
click at [1081, 544] on div "Test your bot" at bounding box center [1104, 535] width 167 height 19
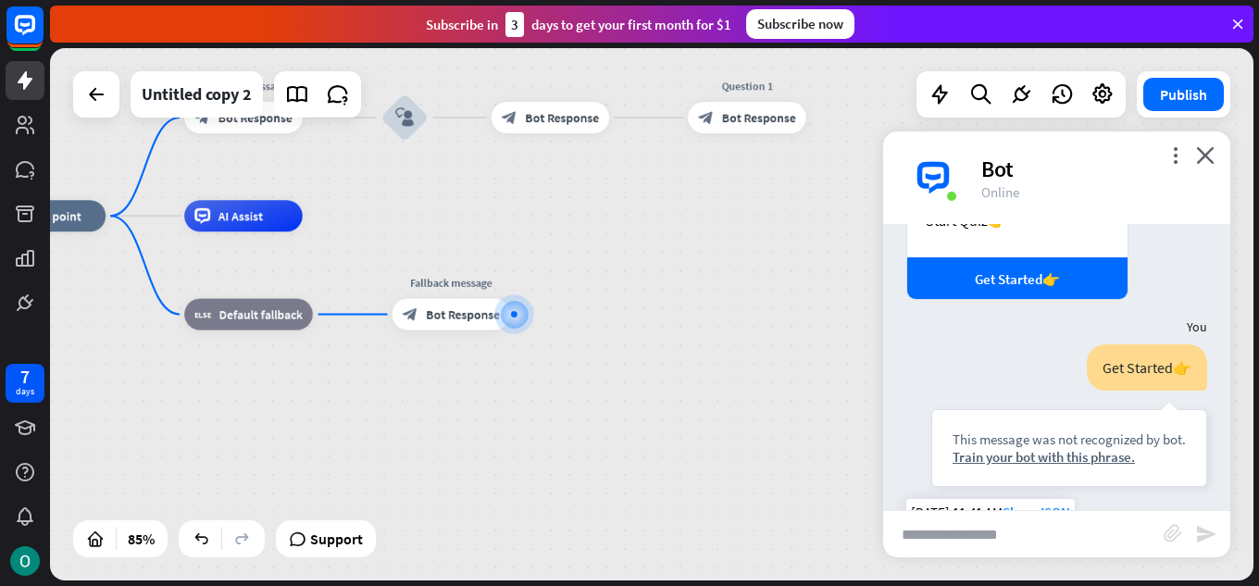
scroll to position [0, 0]
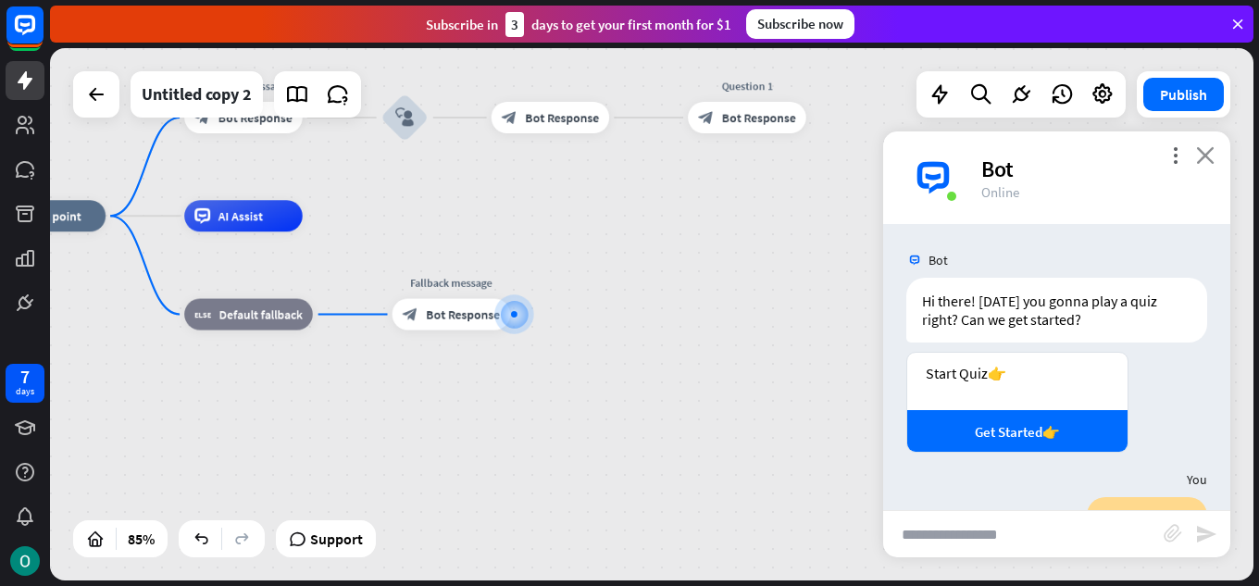
click at [1206, 153] on icon "close" at bounding box center [1205, 155] width 19 height 18
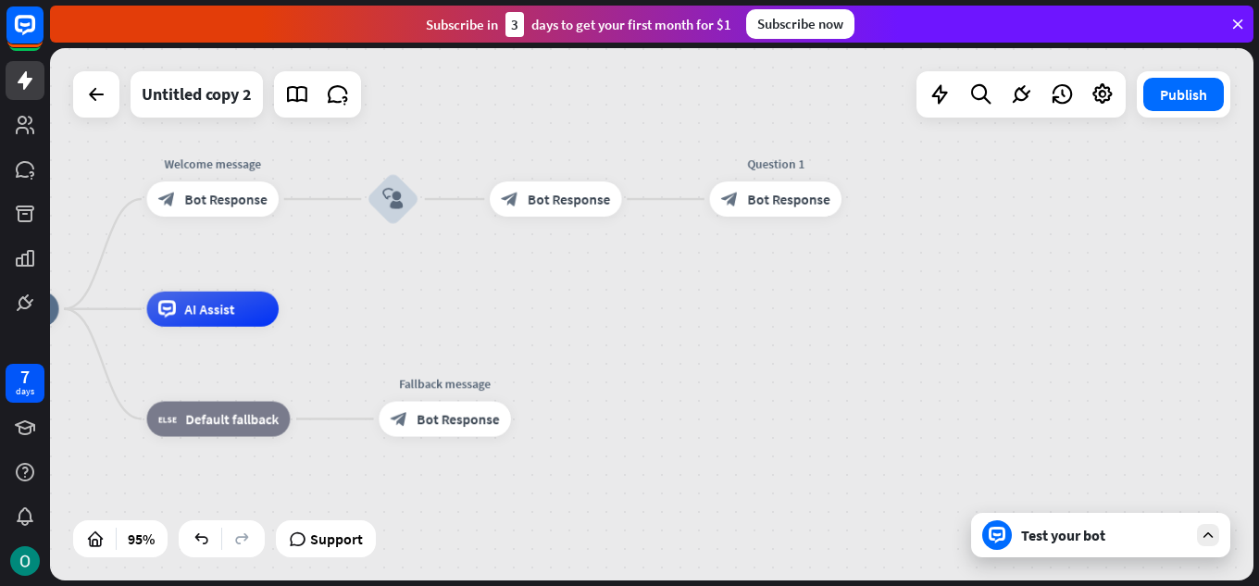
drag, startPoint x: 841, startPoint y: 409, endPoint x: 883, endPoint y: 541, distance: 137.9
click at [883, 541] on div "home_2 Start point Welcome message block_bot_response Bot Response block_user_i…" at bounding box center [499, 562] width 1144 height 506
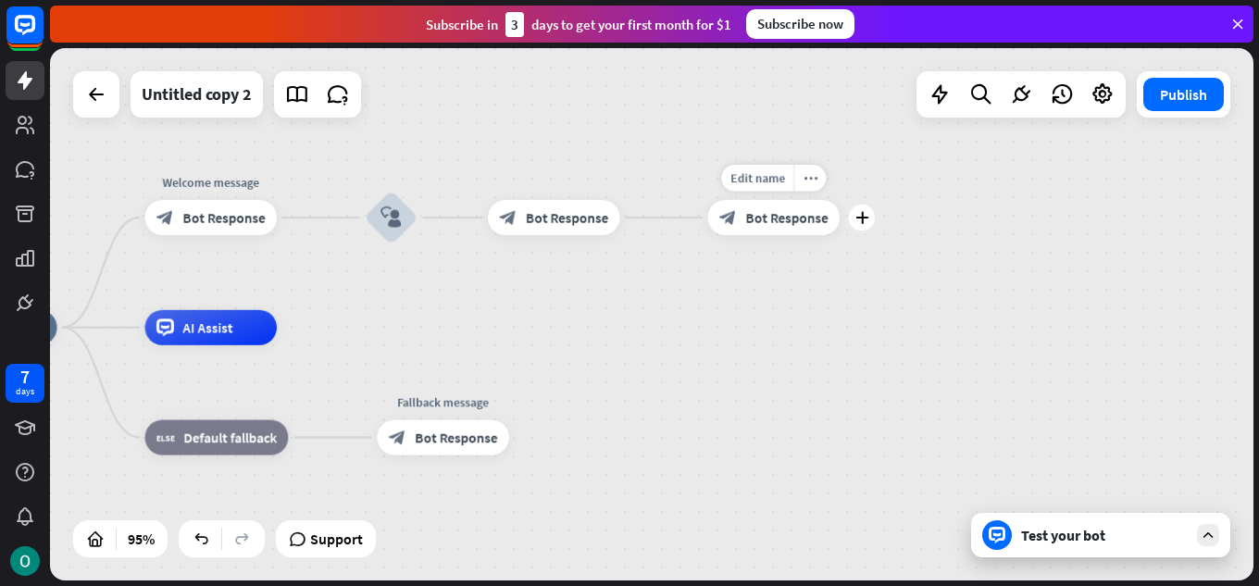
click at [808, 229] on div "block_bot_response Bot Response" at bounding box center [774, 217] width 132 height 35
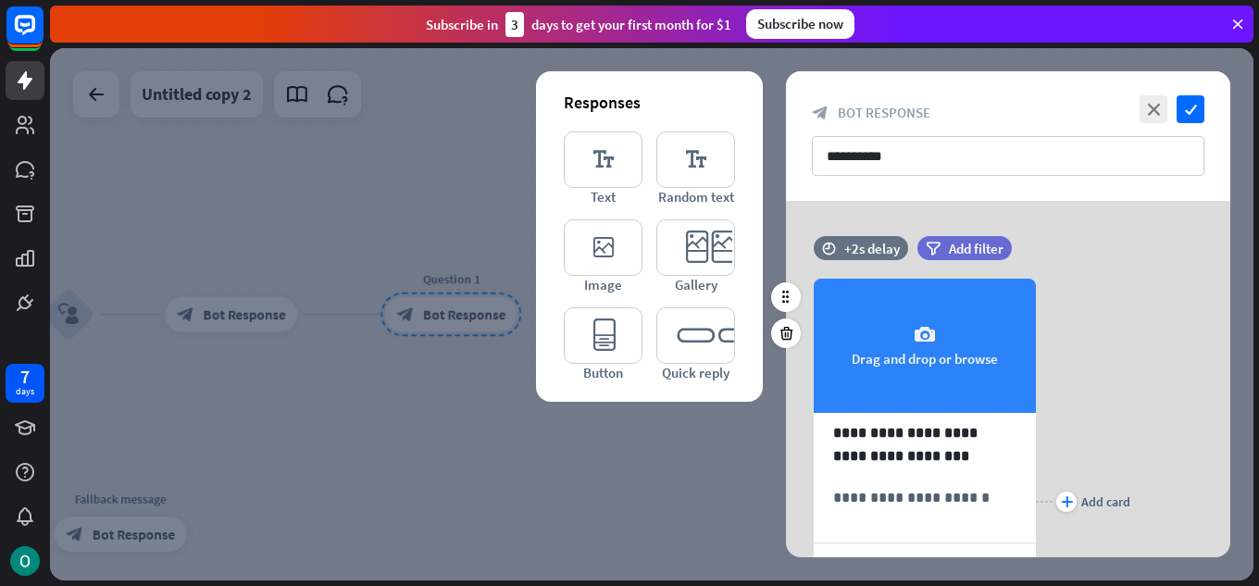
click at [913, 337] on div "camera Drag and drop or browse" at bounding box center [925, 346] width 222 height 134
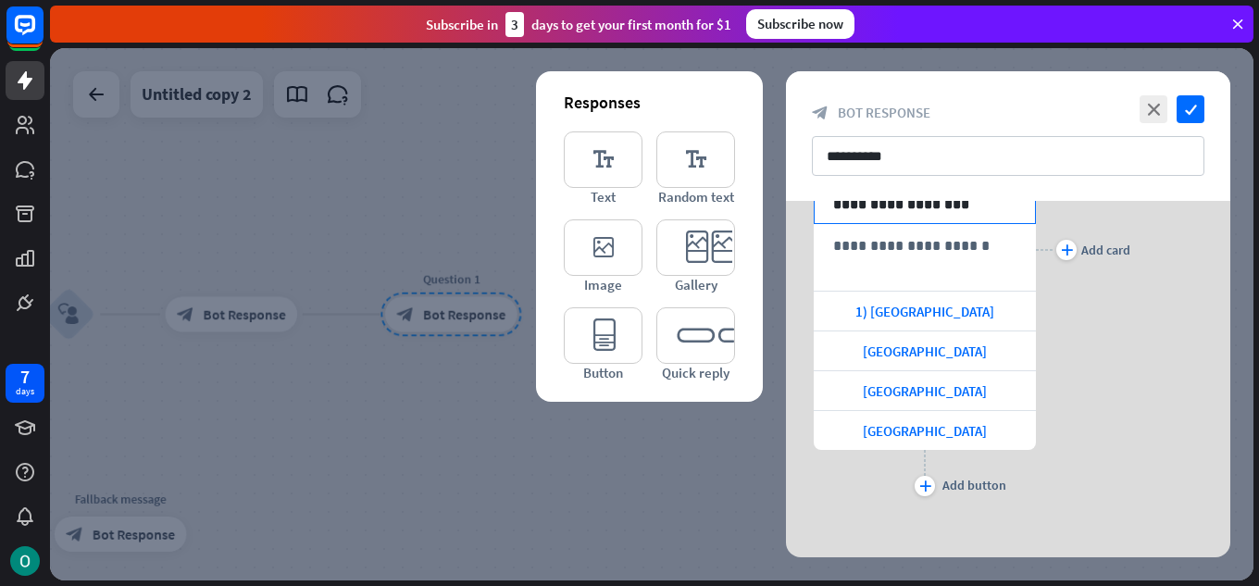
scroll to position [260, 0]
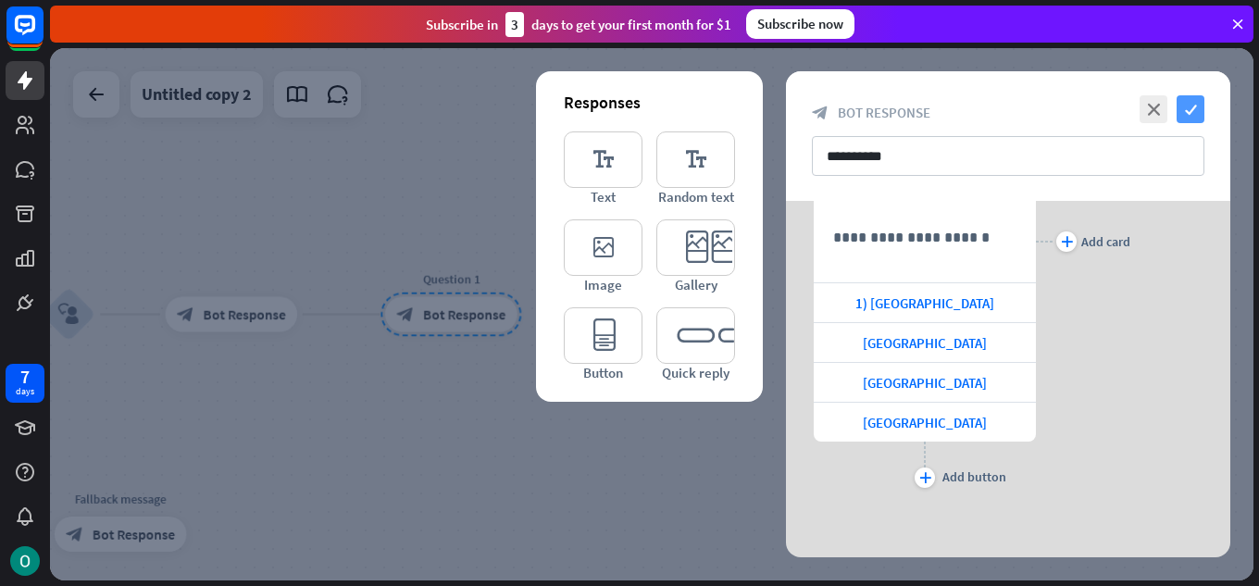
click at [1196, 114] on icon "check" at bounding box center [1191, 109] width 28 height 28
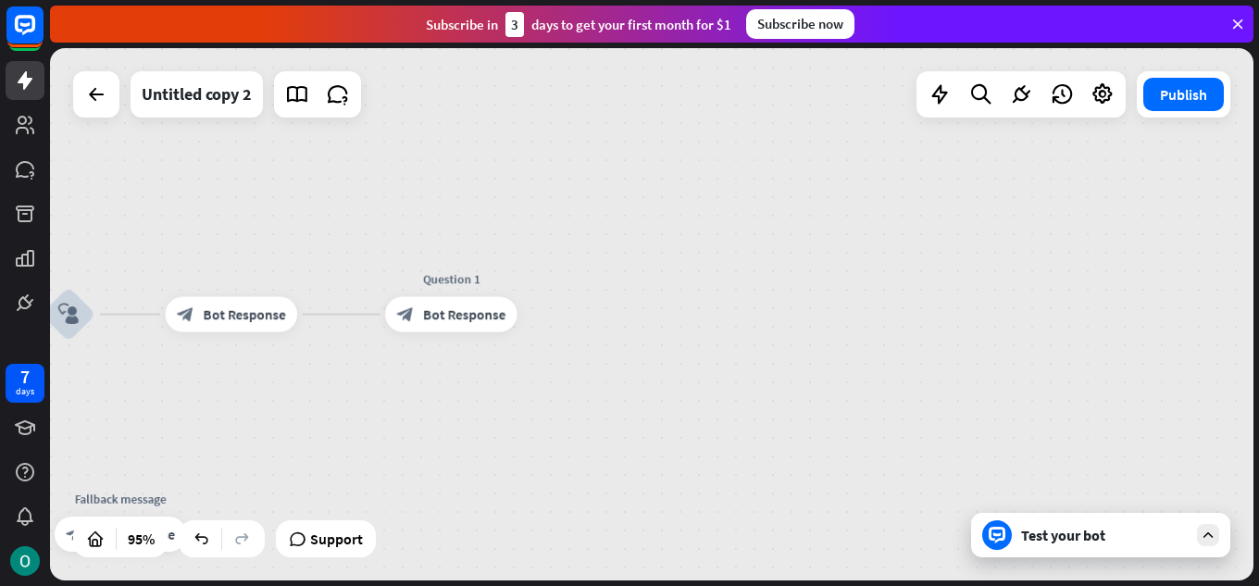
click at [1200, 536] on icon at bounding box center [1208, 535] width 17 height 17
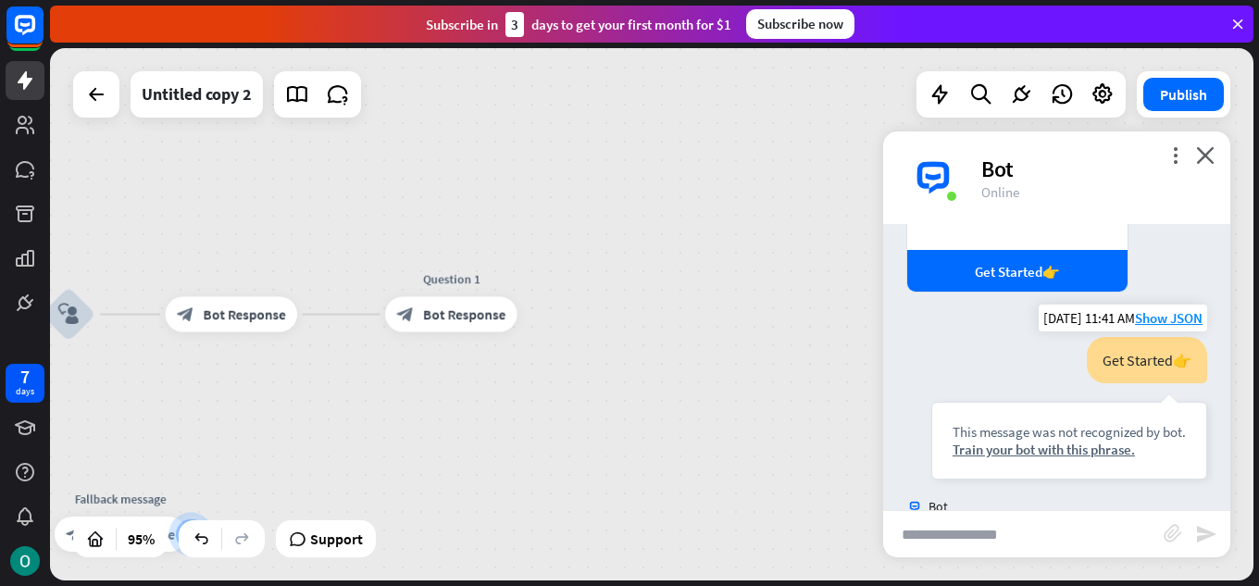
scroll to position [267, 0]
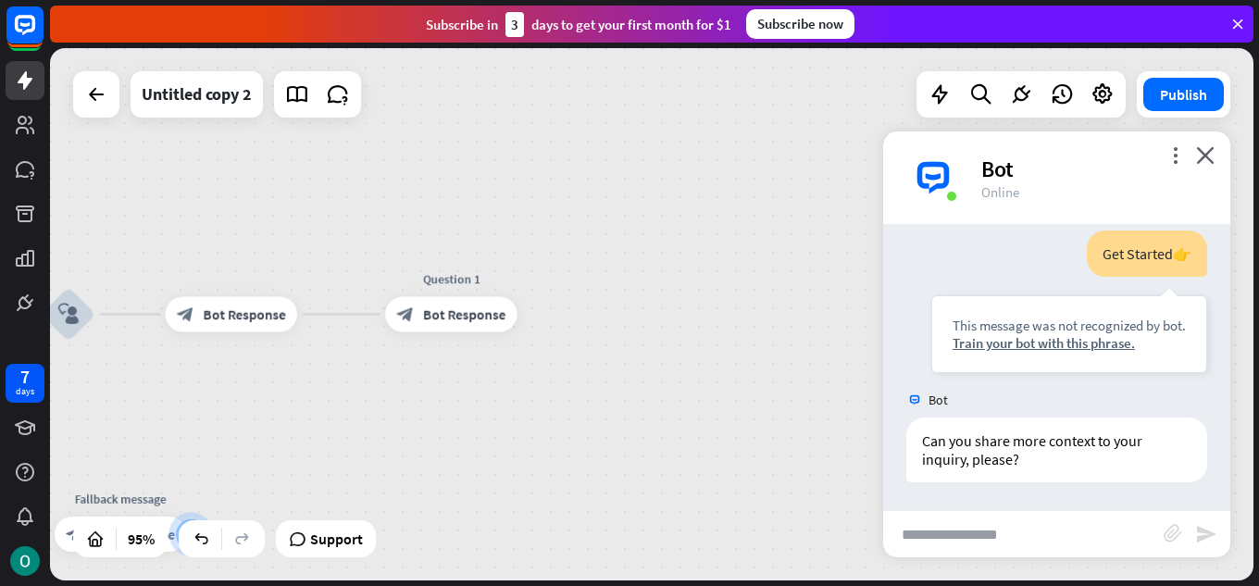
click at [811, 407] on div "home_2 Start point Welcome message block_bot_response Bot Response block_user_i…" at bounding box center [652, 314] width 1204 height 532
click at [1213, 149] on icon "close" at bounding box center [1205, 155] width 19 height 18
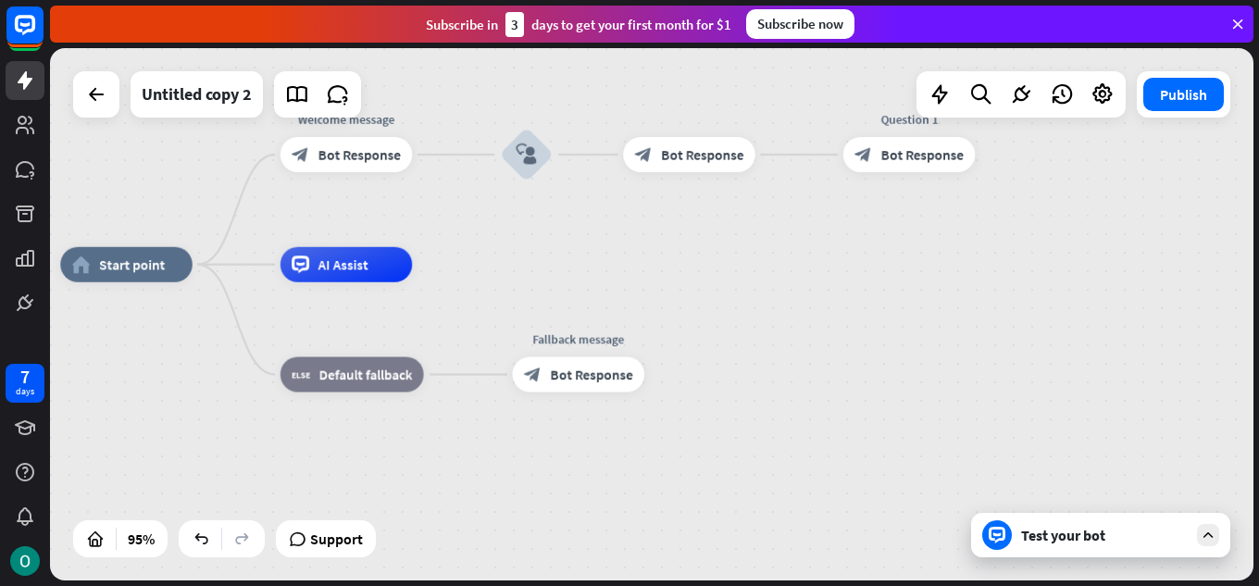
drag, startPoint x: 400, startPoint y: 419, endPoint x: 790, endPoint y: 294, distance: 409.1
click at [855, 259] on div "home_2 Start point Welcome message block_bot_response Bot Response block_user_i…" at bounding box center [652, 314] width 1204 height 532
click at [613, 382] on div "block_bot_response Bot Response" at bounding box center [577, 373] width 132 height 35
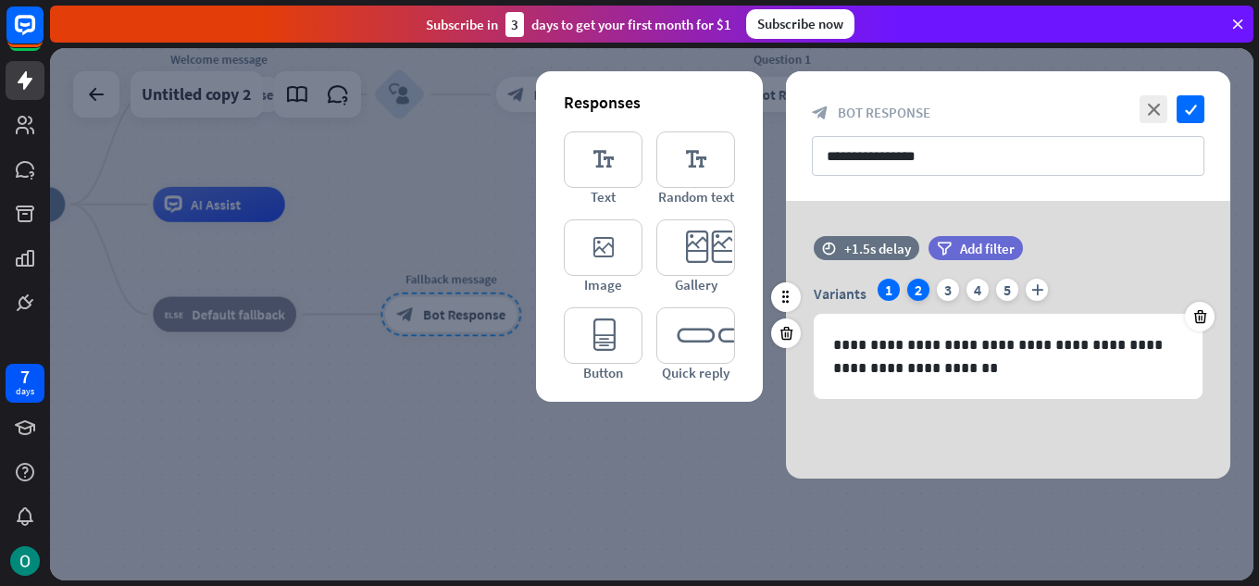
click at [920, 294] on div "2" at bounding box center [919, 290] width 22 height 22
click at [894, 284] on div "1" at bounding box center [889, 290] width 22 height 22
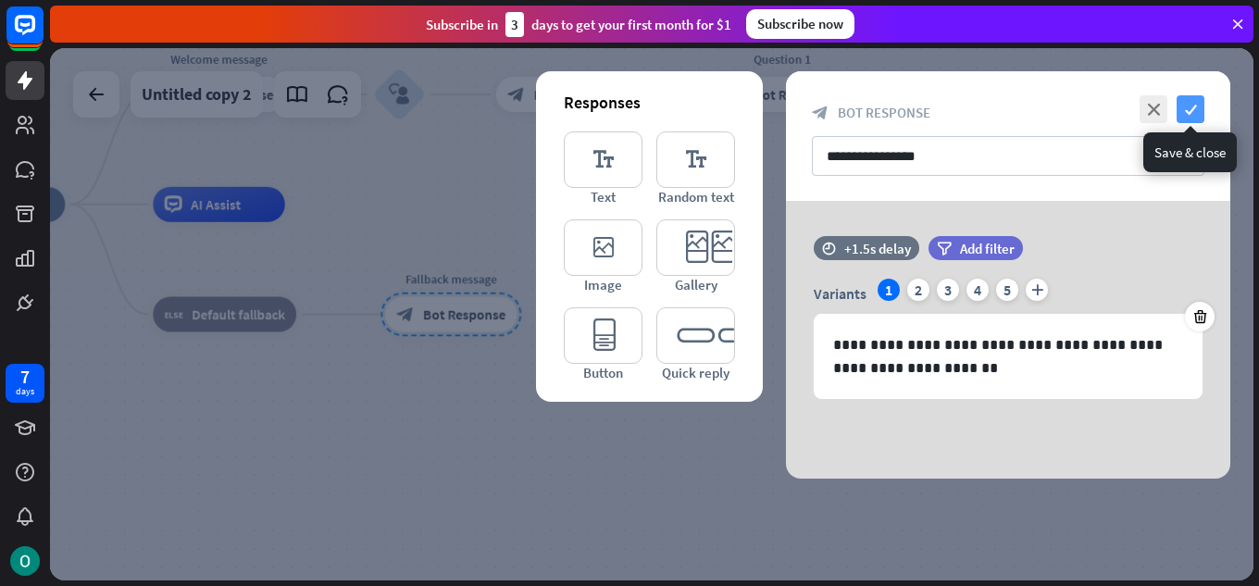
click at [1196, 105] on icon "check" at bounding box center [1191, 109] width 28 height 28
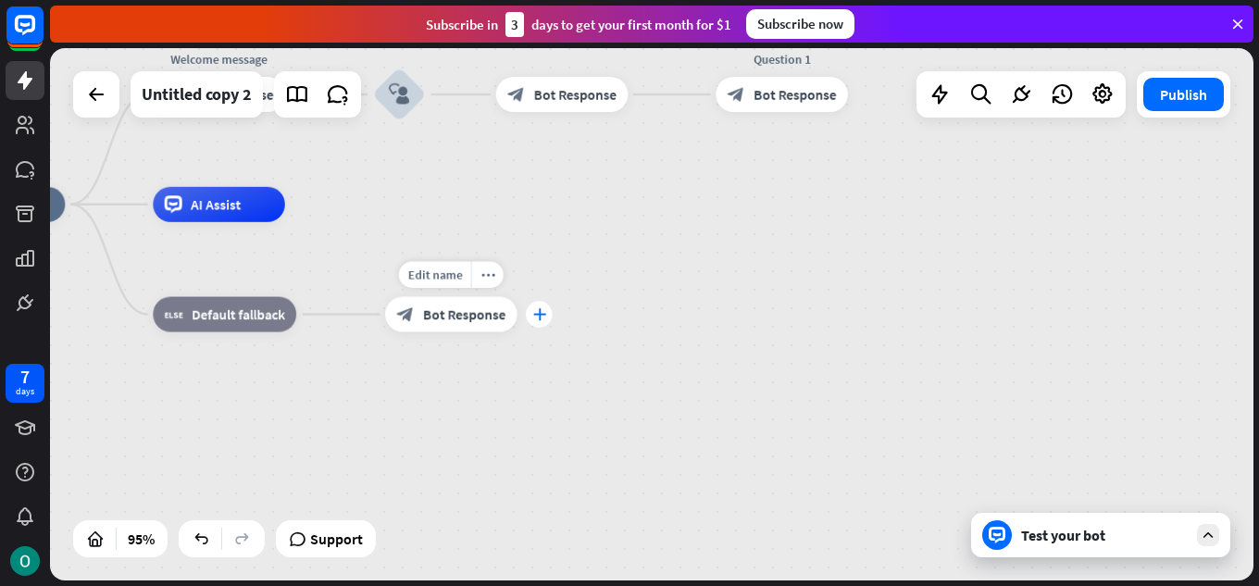
click at [533, 315] on icon "plus" at bounding box center [538, 314] width 13 height 12
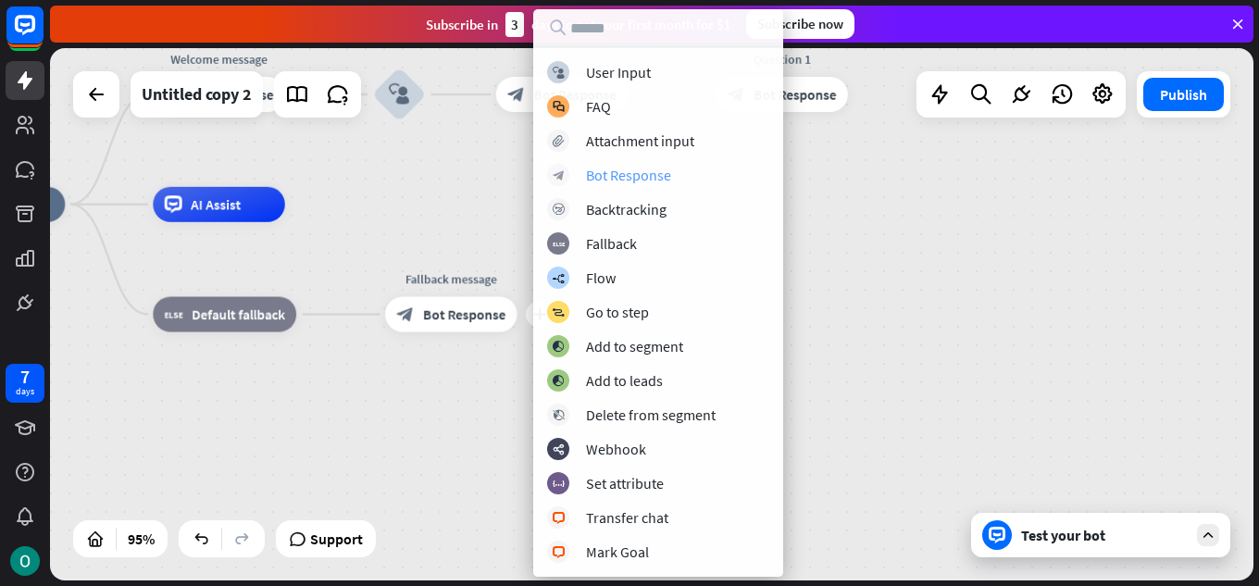
click at [662, 172] on div "Bot Response" at bounding box center [628, 175] width 85 height 19
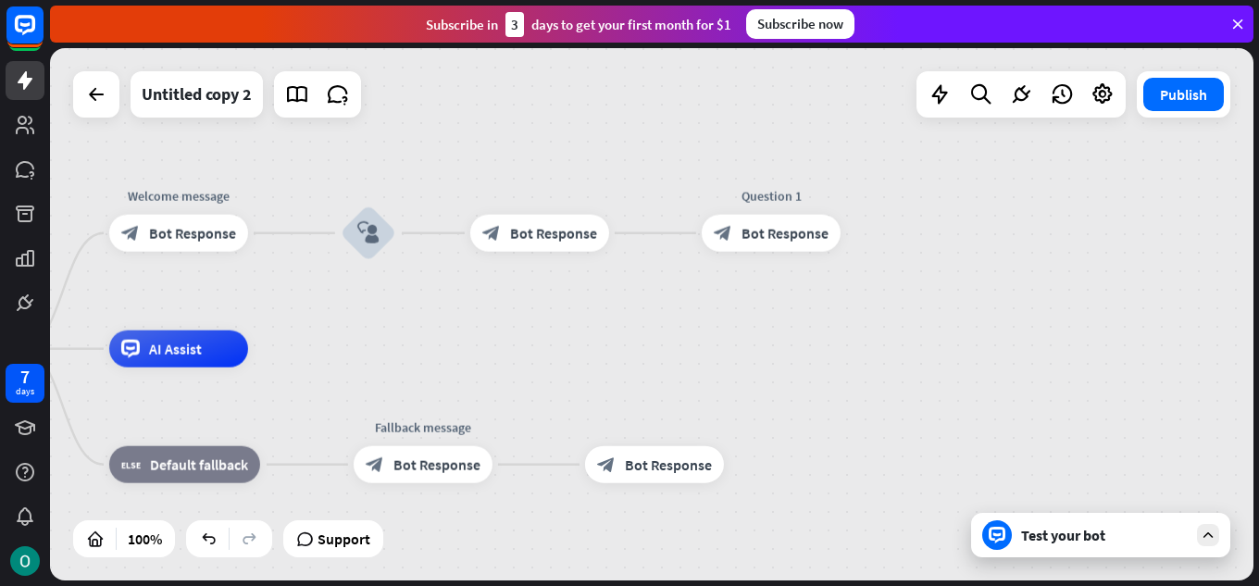
drag, startPoint x: 837, startPoint y: 274, endPoint x: 826, endPoint y: 426, distance: 152.3
click at [742, 230] on span "Bot Response" at bounding box center [785, 234] width 87 height 19
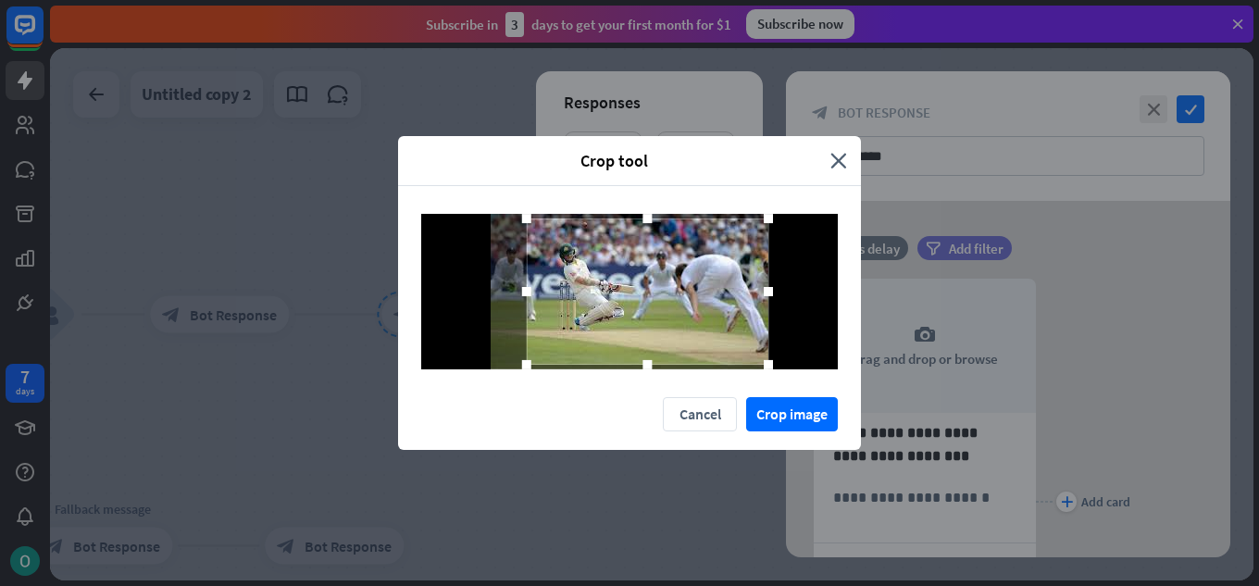
drag, startPoint x: 730, startPoint y: 287, endPoint x: 773, endPoint y: 294, distance: 44.1
click at [773, 294] on div at bounding box center [769, 292] width 28 height 28
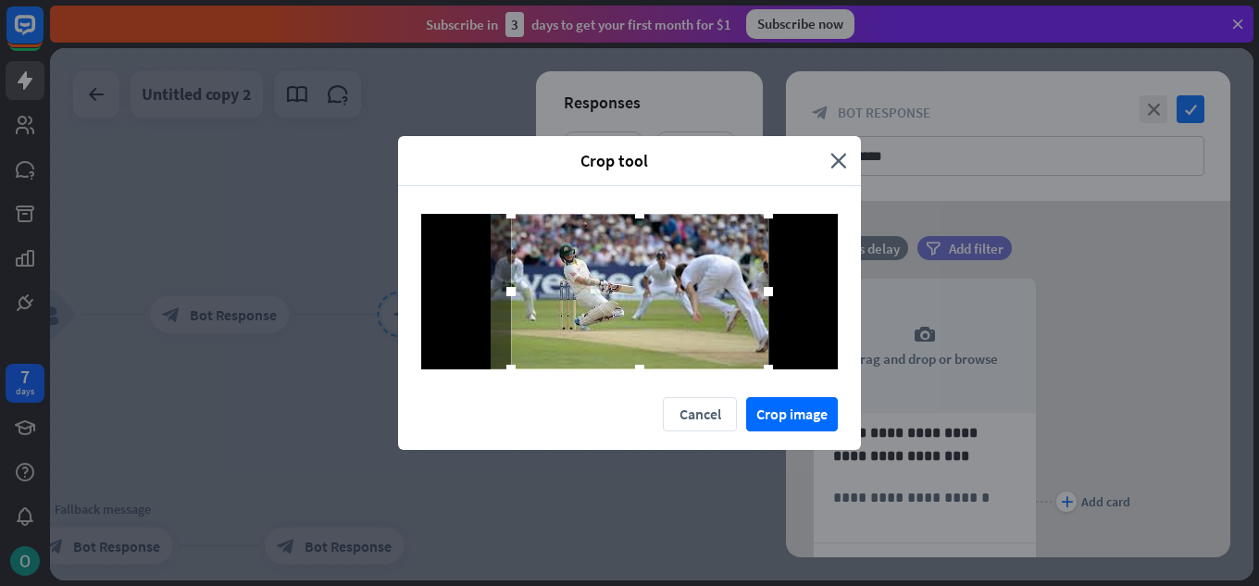
drag, startPoint x: 531, startPoint y: 297, endPoint x: 526, endPoint y: 277, distance: 20.9
click at [522, 279] on div at bounding box center [511, 292] width 28 height 28
drag, startPoint x: 522, startPoint y: 293, endPoint x: 461, endPoint y: 301, distance: 61.7
click at [461, 301] on div at bounding box center [629, 292] width 417 height 156
drag, startPoint x: 616, startPoint y: 284, endPoint x: 599, endPoint y: 286, distance: 16.8
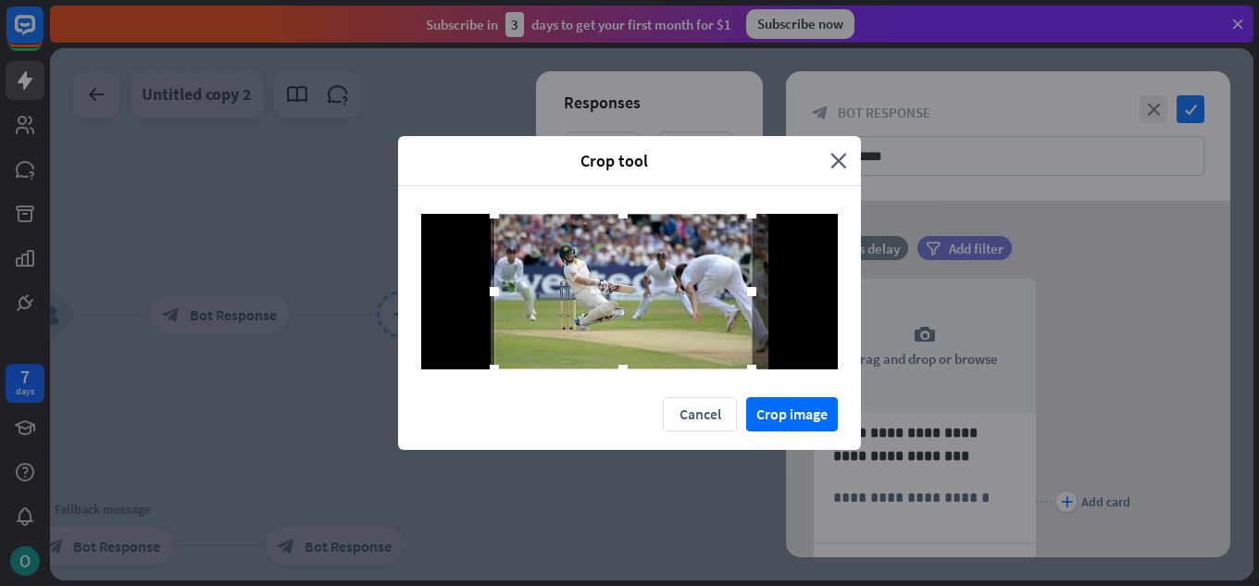
click at [599, 286] on div at bounding box center [623, 292] width 257 height 156
click at [778, 404] on button "Crop image" at bounding box center [792, 414] width 92 height 34
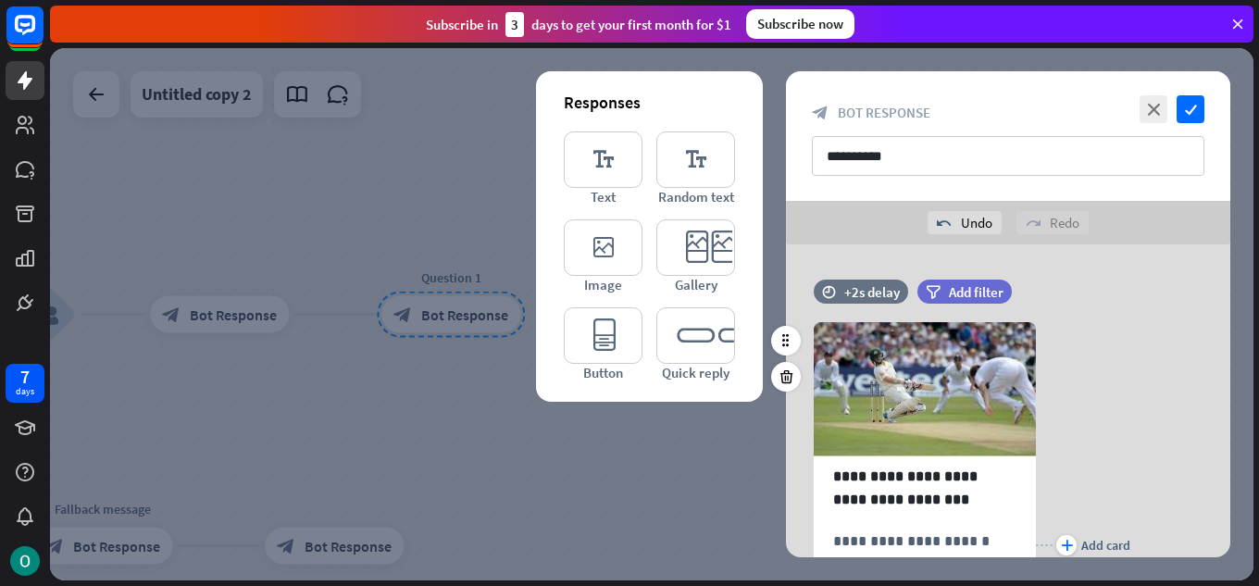
click at [707, 476] on div at bounding box center [652, 314] width 1204 height 532
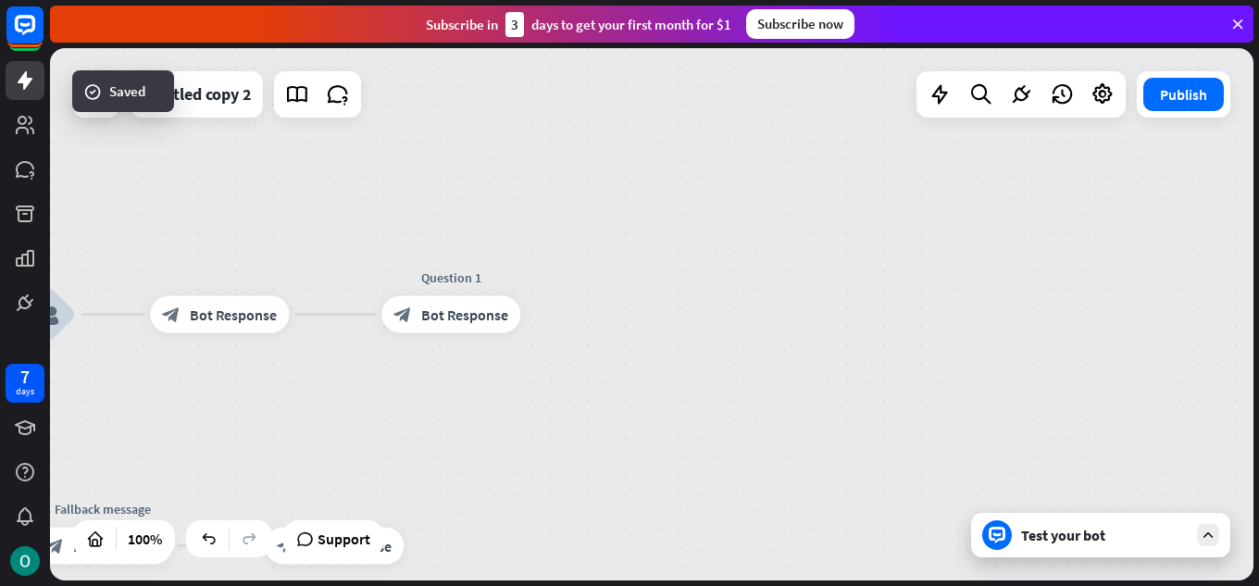
click at [1182, 535] on div "Test your bot" at bounding box center [1104, 535] width 167 height 19
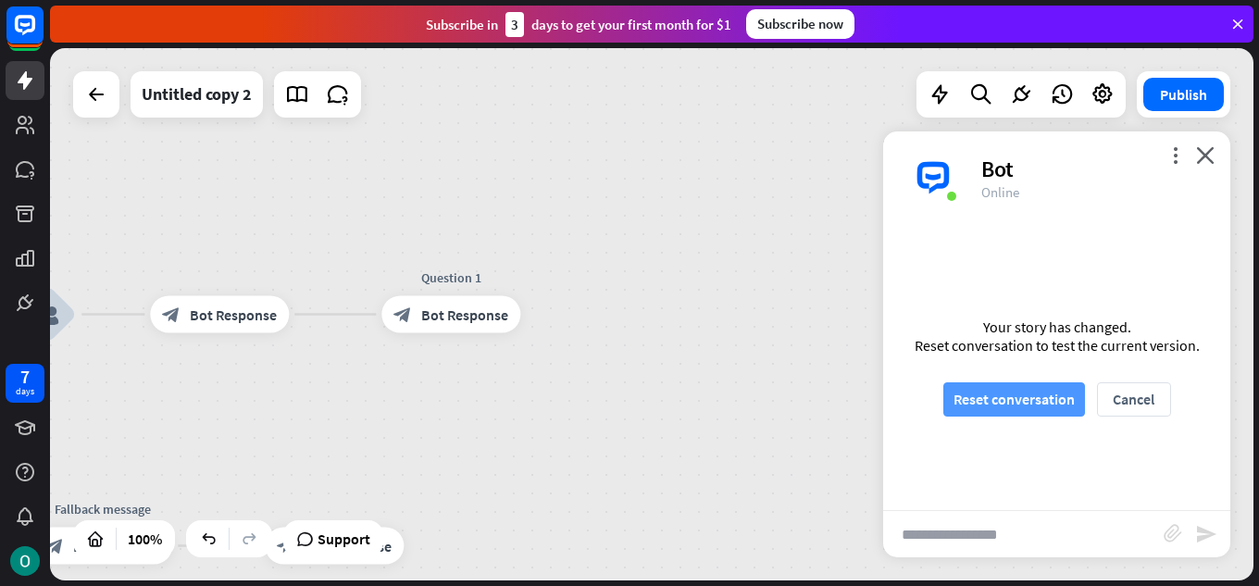
click at [1049, 407] on button "Reset conversation" at bounding box center [1015, 399] width 142 height 34
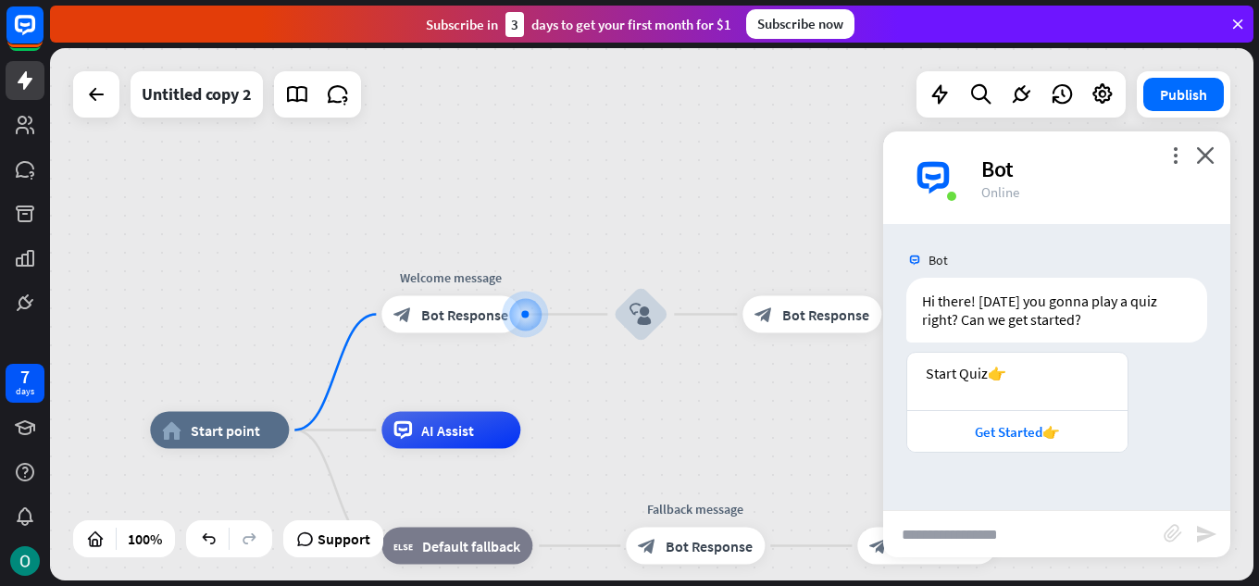
click at [1056, 534] on input "text" at bounding box center [1023, 534] width 281 height 46
type input "****"
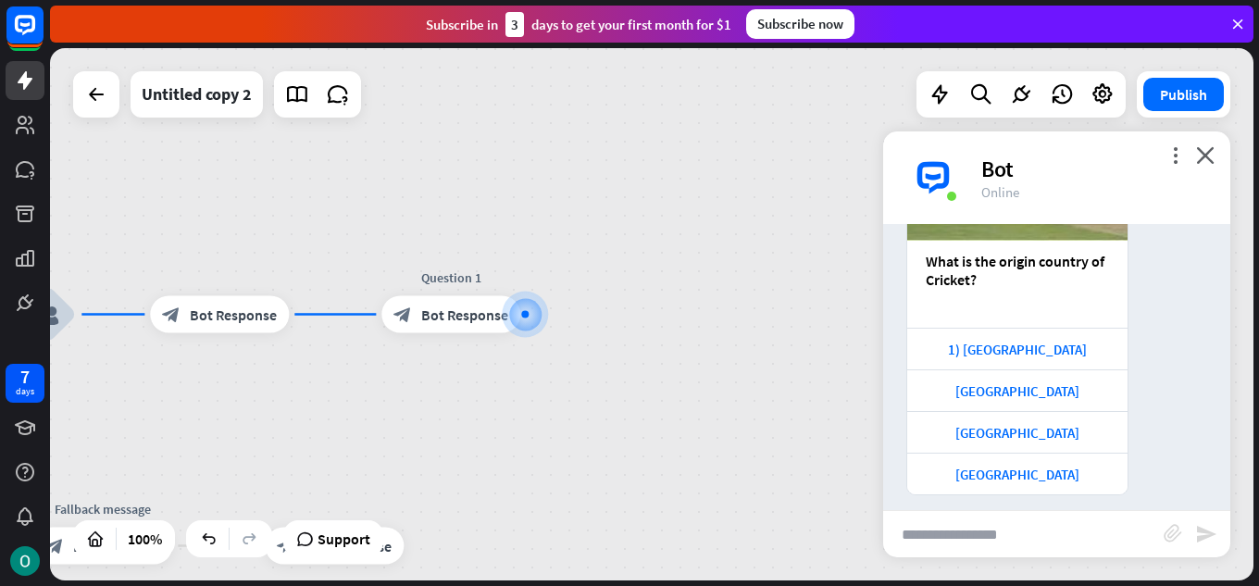
scroll to position [593, 0]
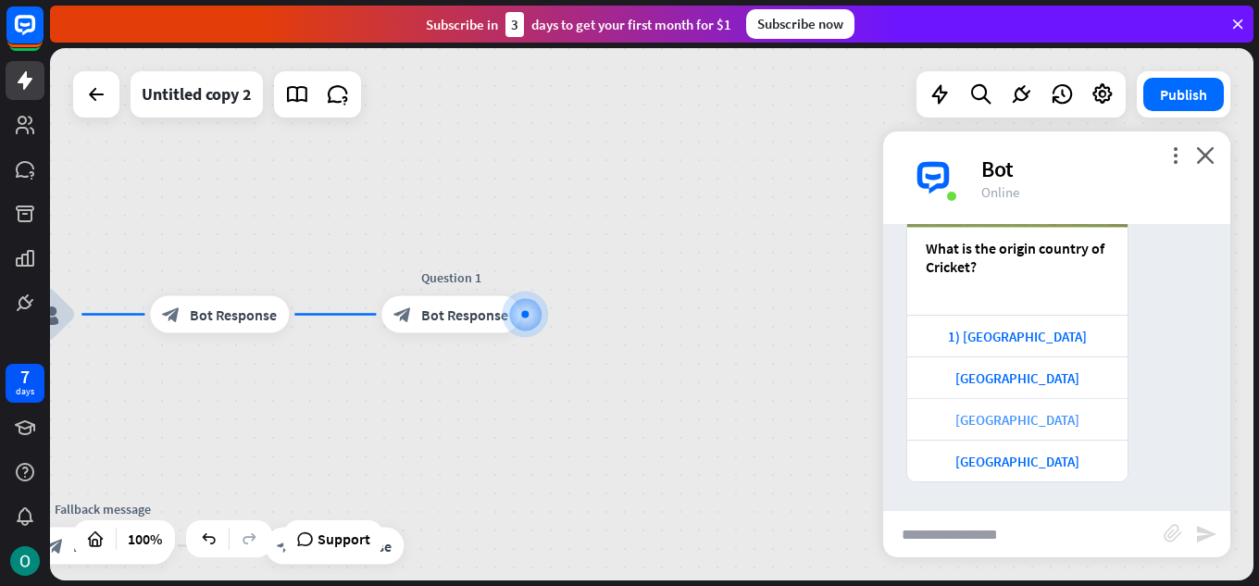
click at [1022, 422] on div "[GEOGRAPHIC_DATA]" at bounding box center [1018, 420] width 202 height 18
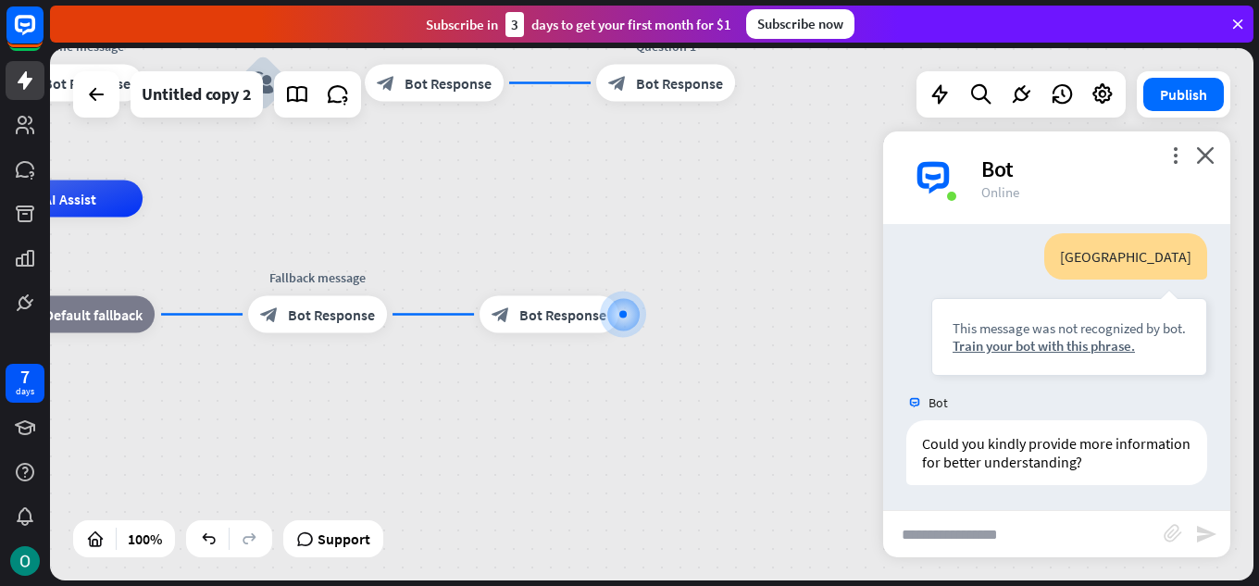
scroll to position [889, 0]
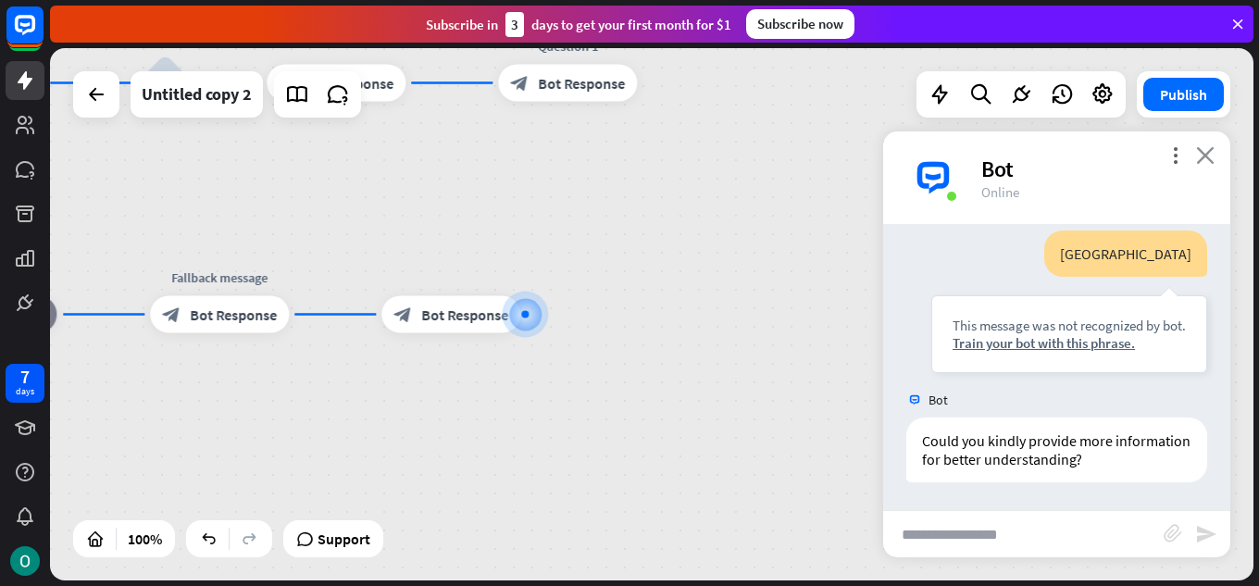
click at [1207, 152] on icon "close" at bounding box center [1205, 155] width 19 height 18
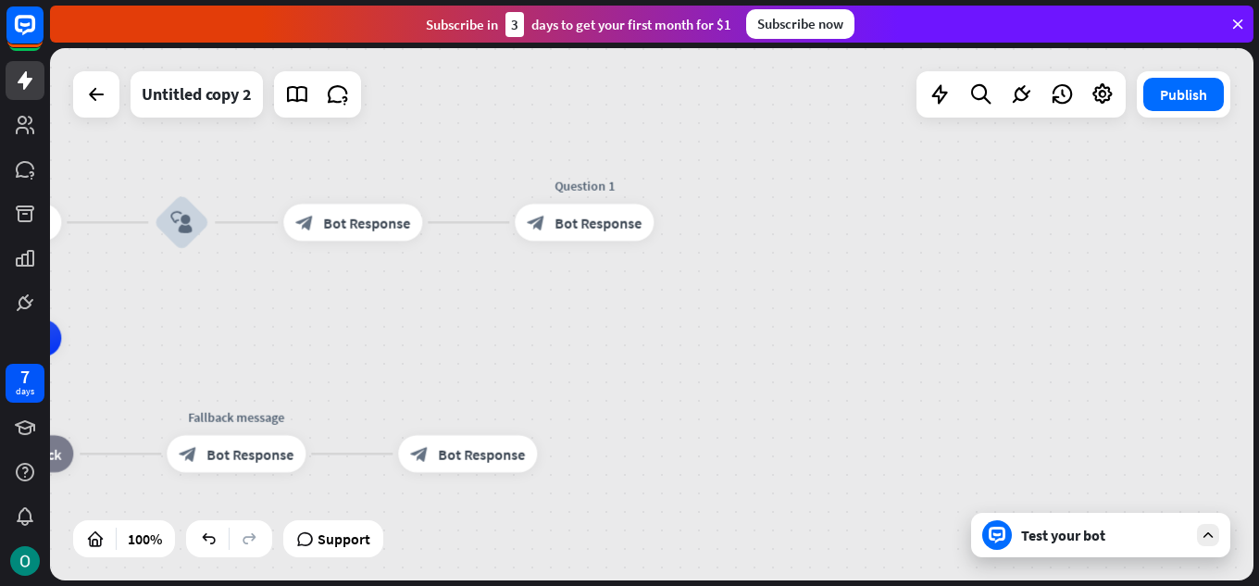
drag, startPoint x: 738, startPoint y: 368, endPoint x: 757, endPoint y: 507, distance: 140.1
click at [549, 227] on div "block_bot_response Bot Response" at bounding box center [584, 222] width 139 height 37
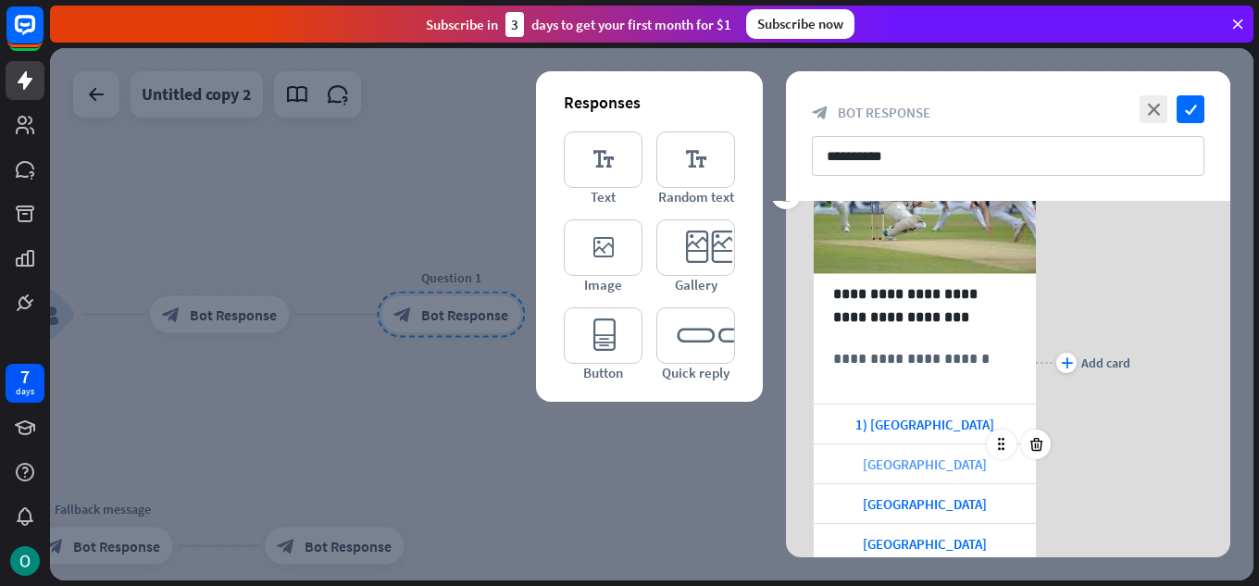
scroll to position [185, 0]
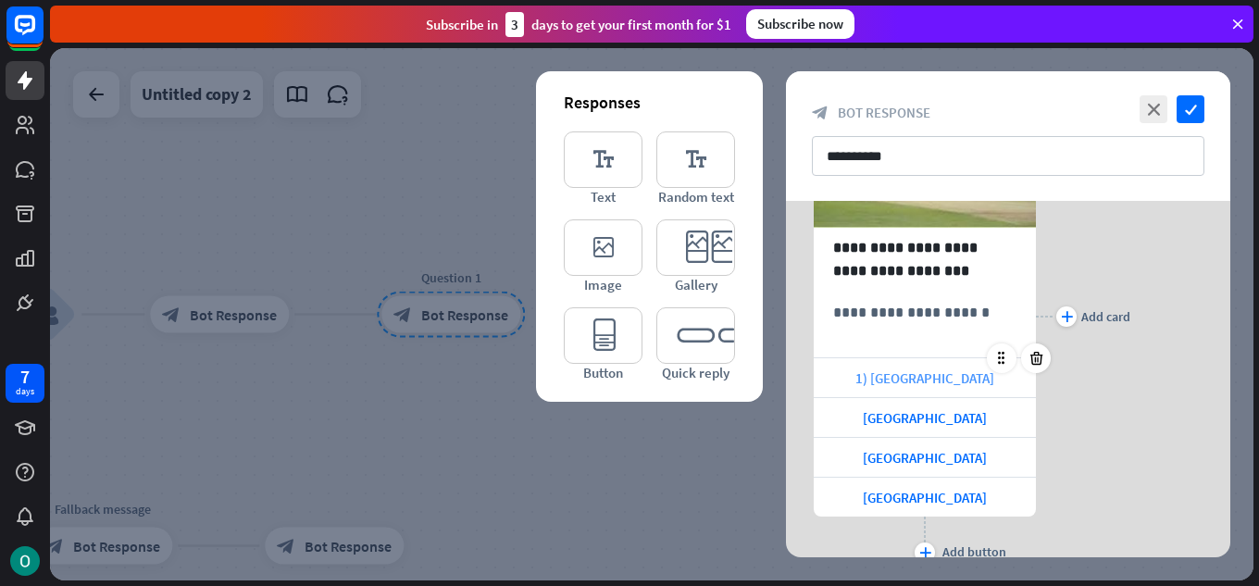
click at [894, 373] on div "1) [GEOGRAPHIC_DATA]" at bounding box center [925, 377] width 222 height 39
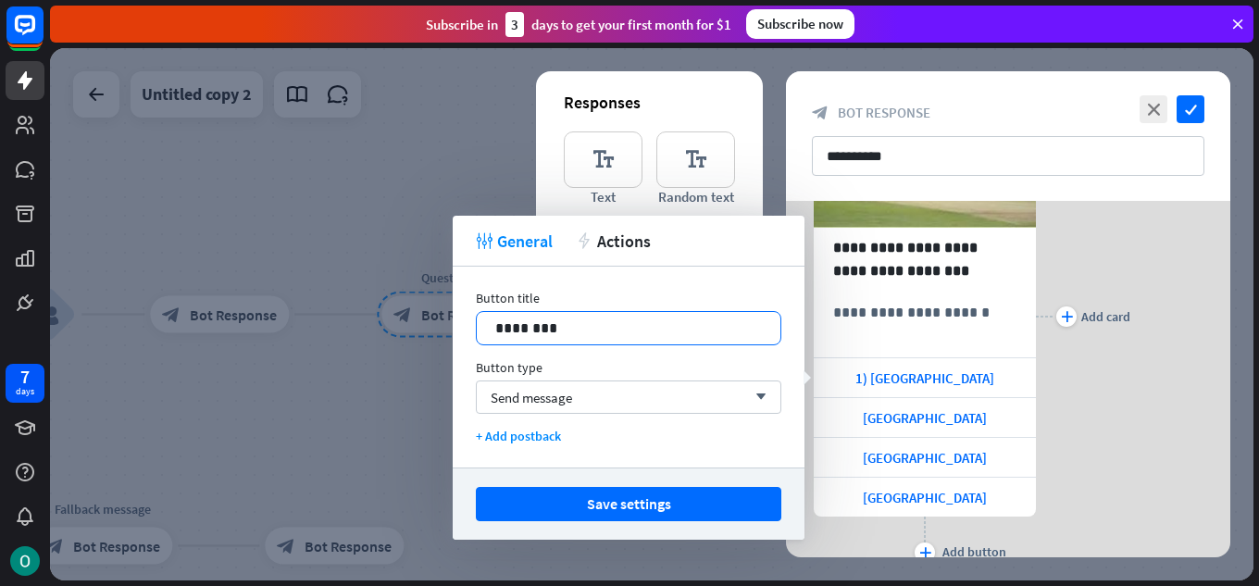
click at [507, 332] on p "********" at bounding box center [628, 328] width 267 height 23
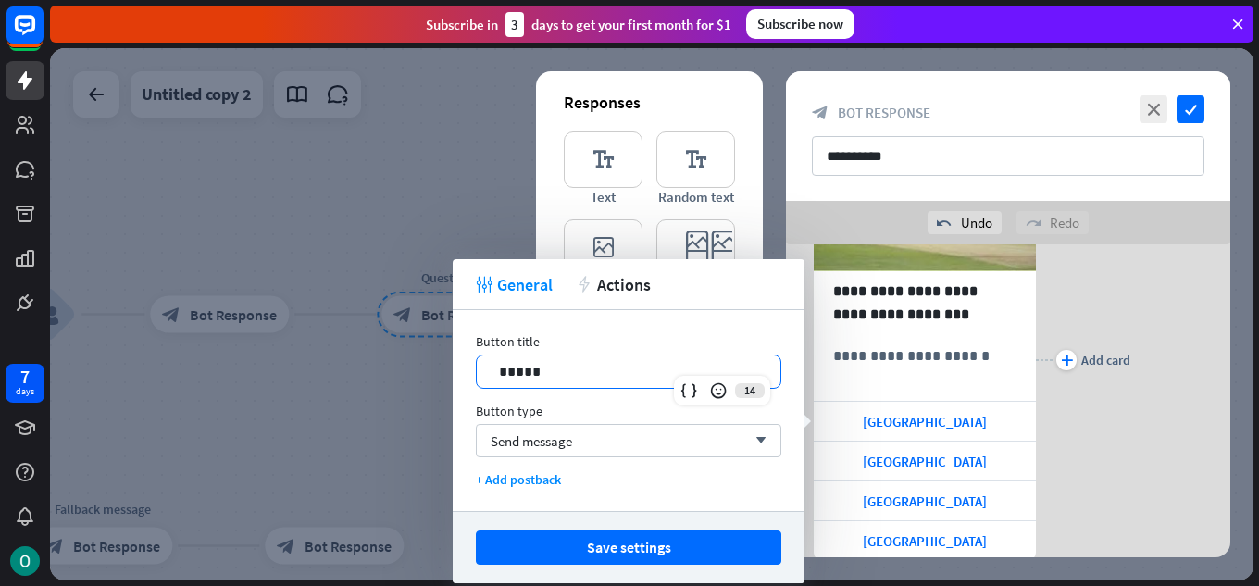
click at [507, 332] on div "Button title 14 ***** Button type Send message arrow_down + Add postback" at bounding box center [629, 410] width 352 height 201
click at [495, 372] on p "*****" at bounding box center [628, 371] width 267 height 23
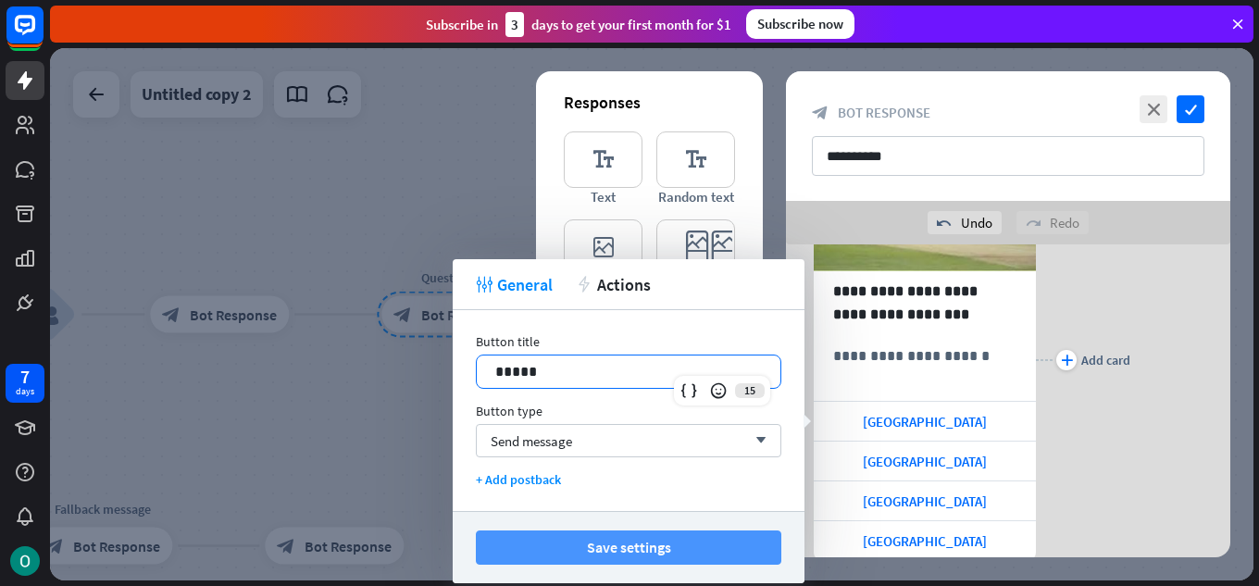
click at [569, 539] on button "Save settings" at bounding box center [629, 548] width 306 height 34
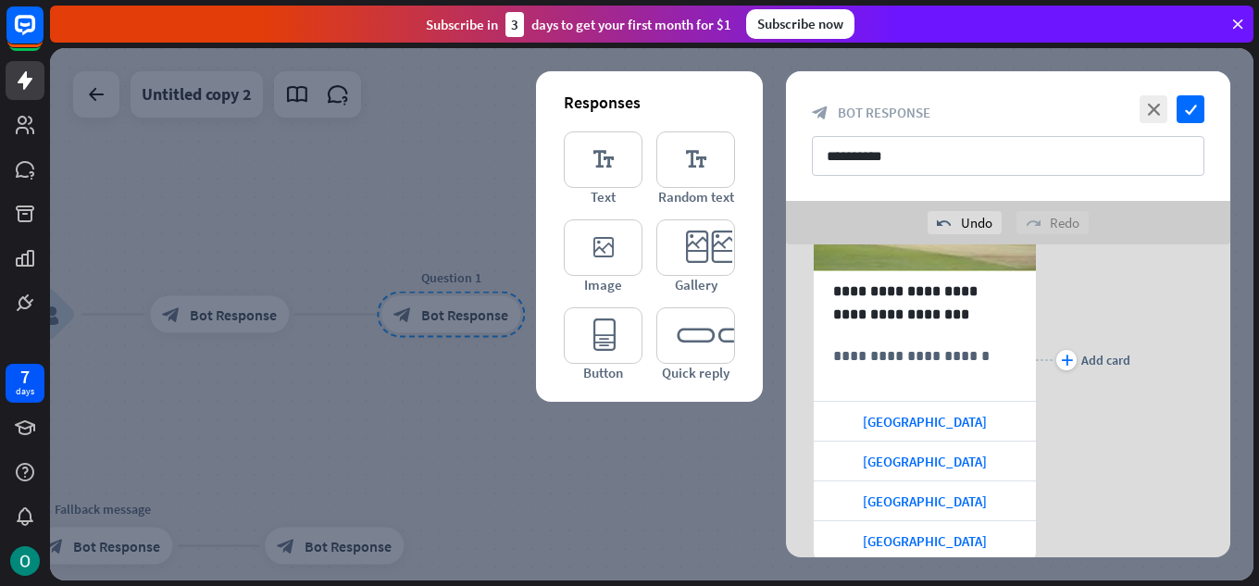
click at [601, 500] on div at bounding box center [652, 314] width 1204 height 532
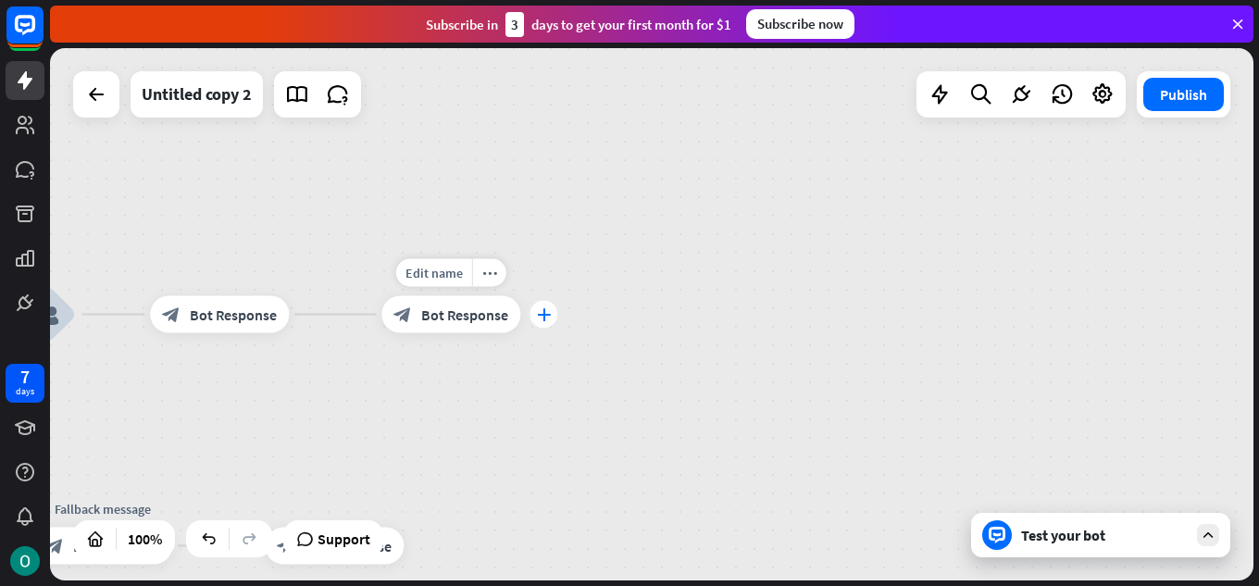
click at [546, 321] on div "plus" at bounding box center [544, 315] width 28 height 28
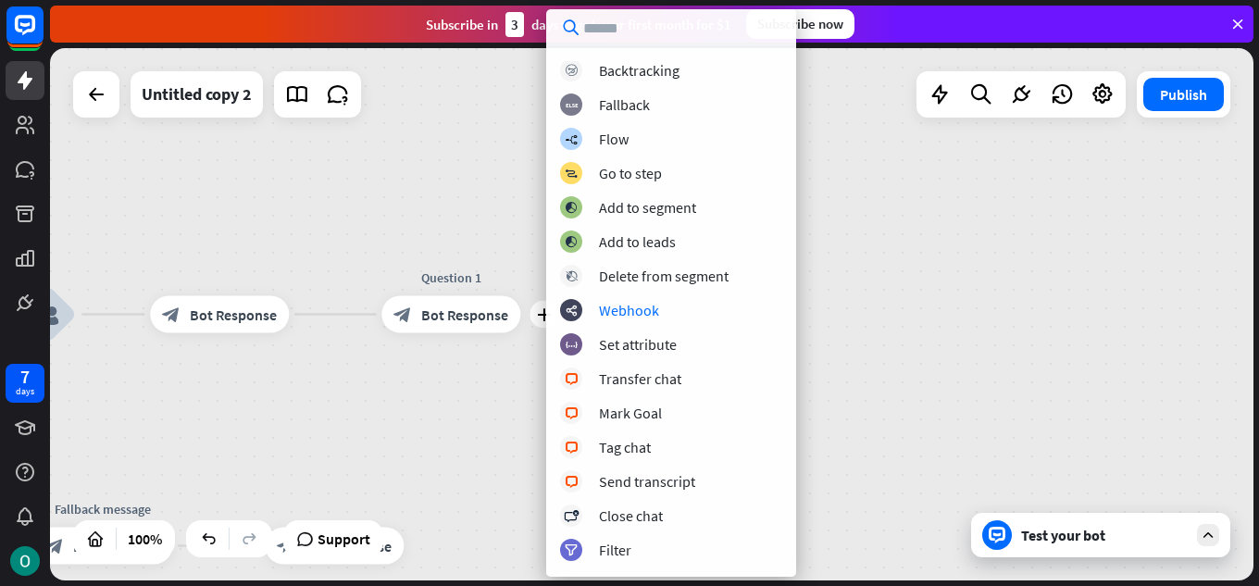
scroll to position [185, 0]
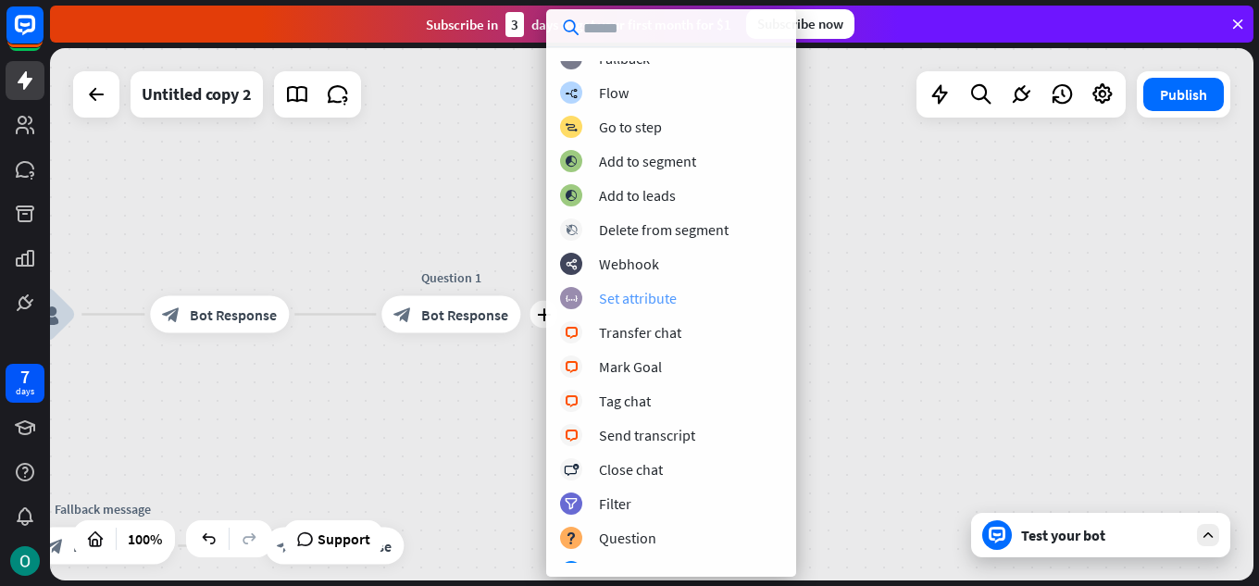
click at [657, 307] on div "Set attribute" at bounding box center [638, 298] width 78 height 19
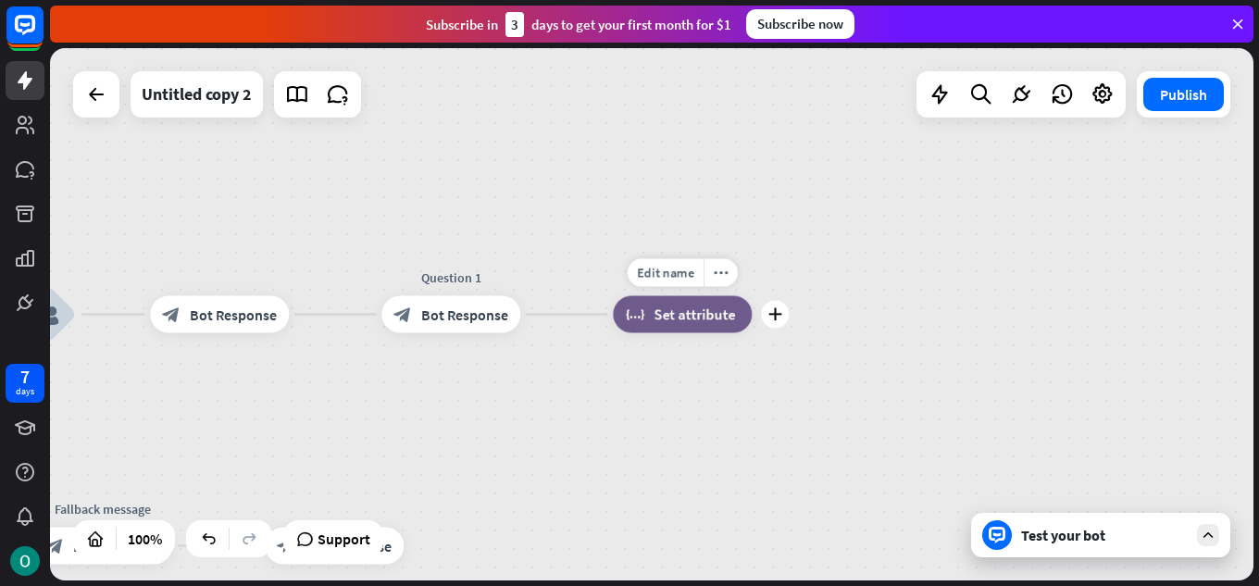
click at [657, 307] on span "Set attribute" at bounding box center [694, 315] width 81 height 19
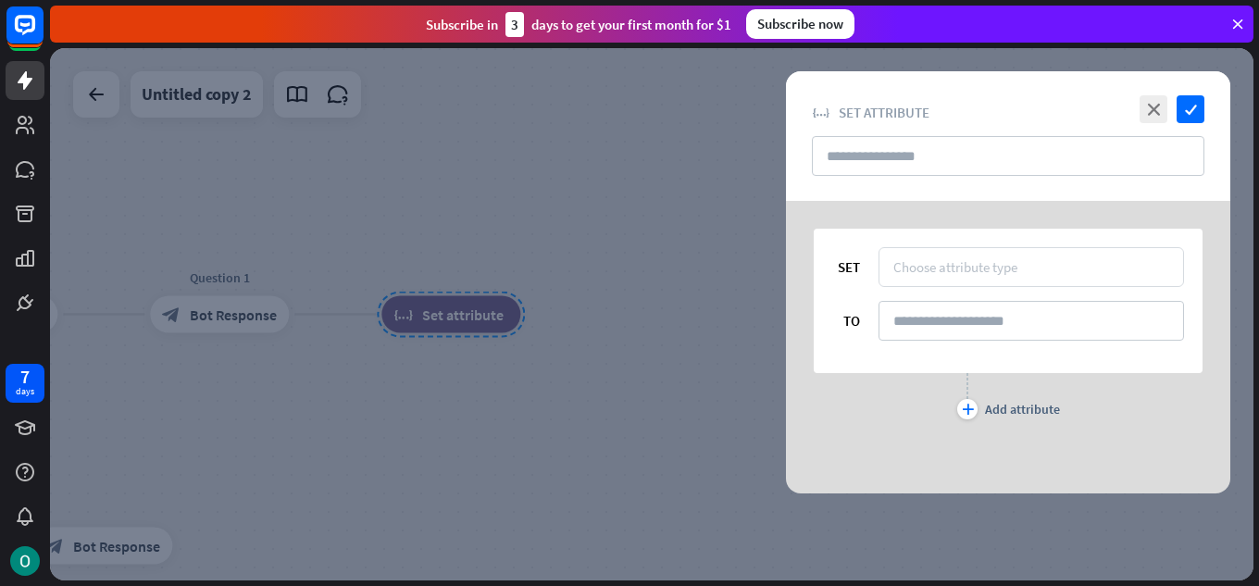
click at [1008, 269] on div "Choose attribute type" at bounding box center [956, 267] width 124 height 18
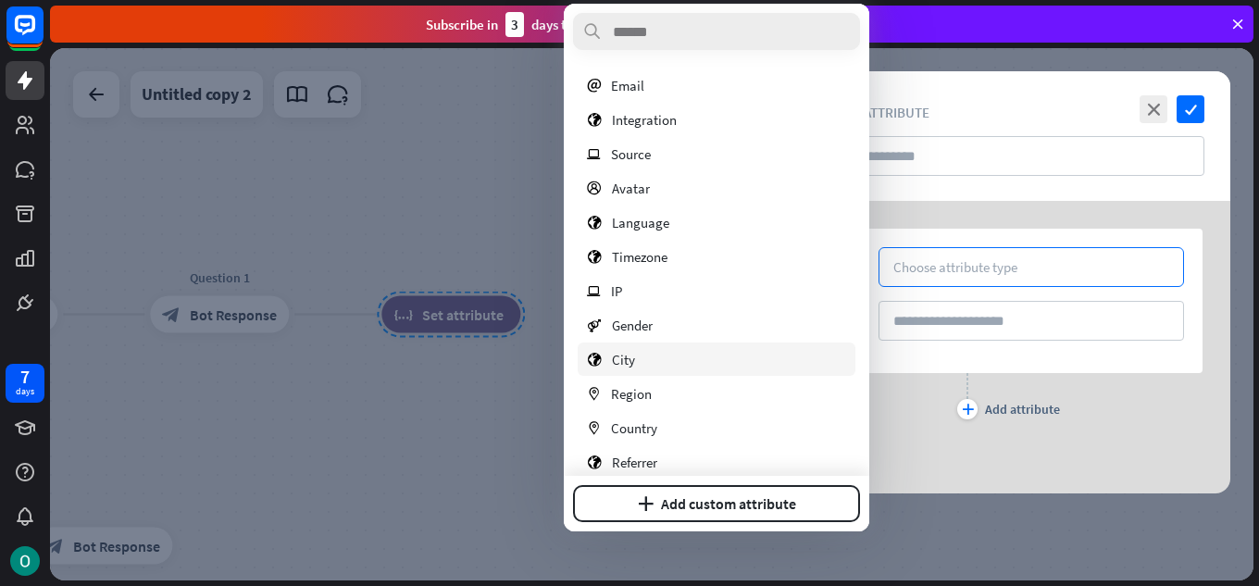
scroll to position [93, 0]
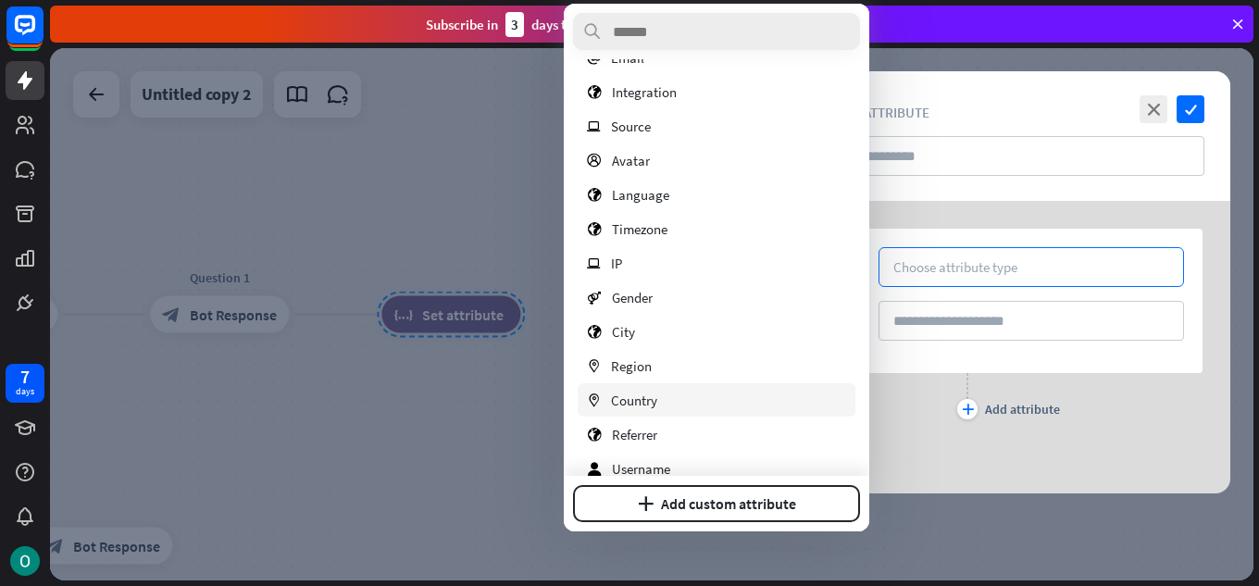
click at [636, 394] on span "Country" at bounding box center [634, 401] width 46 height 18
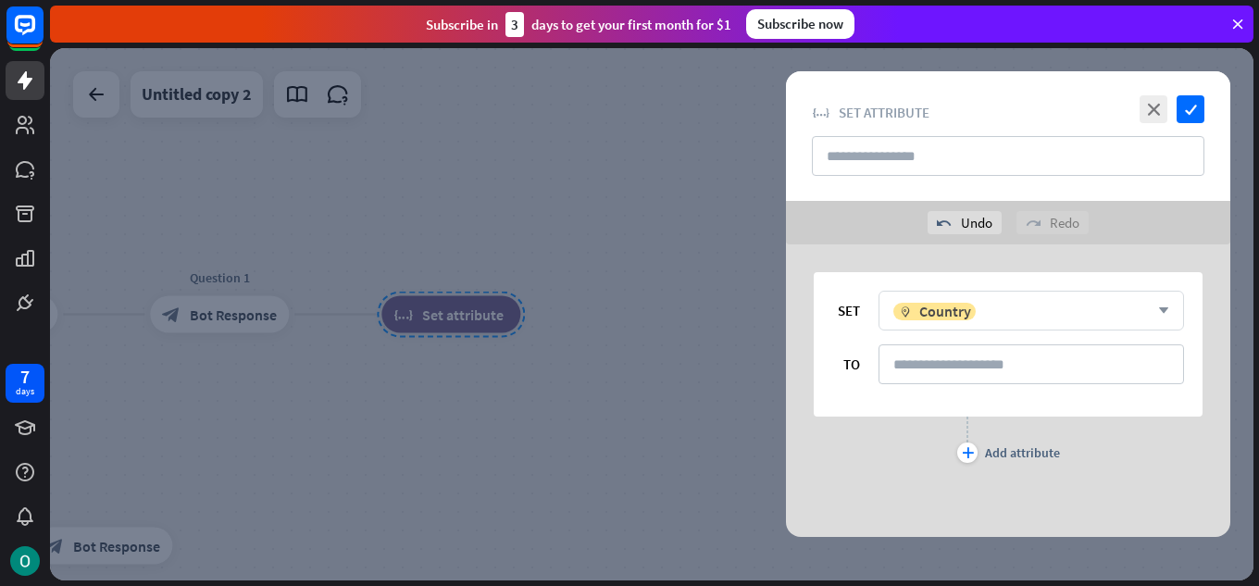
click at [1165, 307] on icon "arrow_down" at bounding box center [1159, 311] width 20 height 11
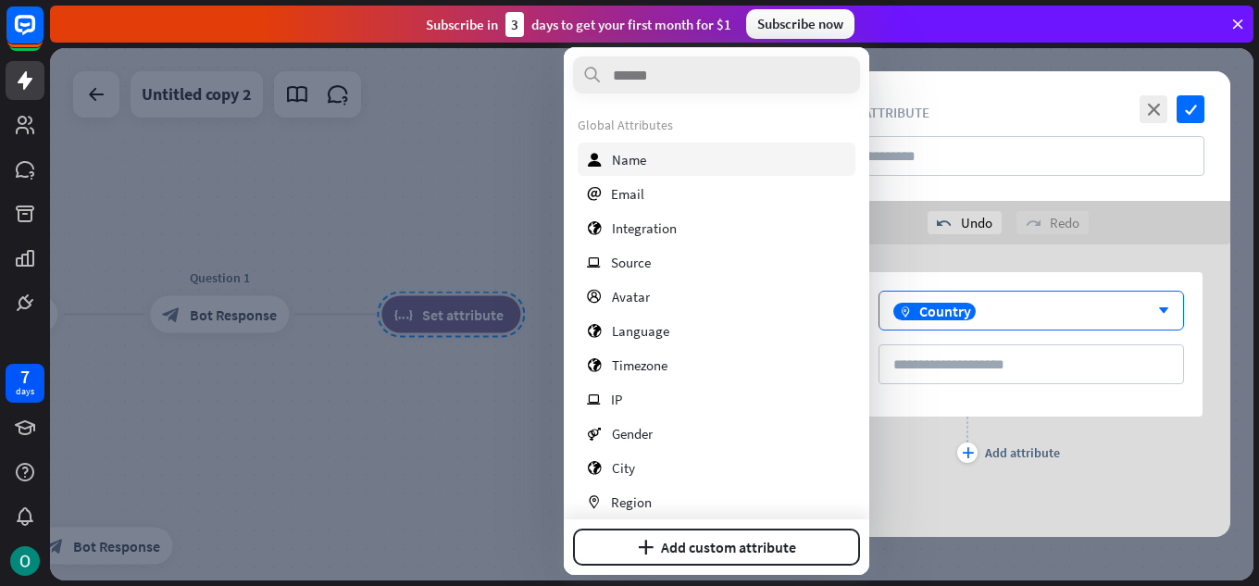
click at [657, 151] on div "user Name" at bounding box center [717, 159] width 278 height 33
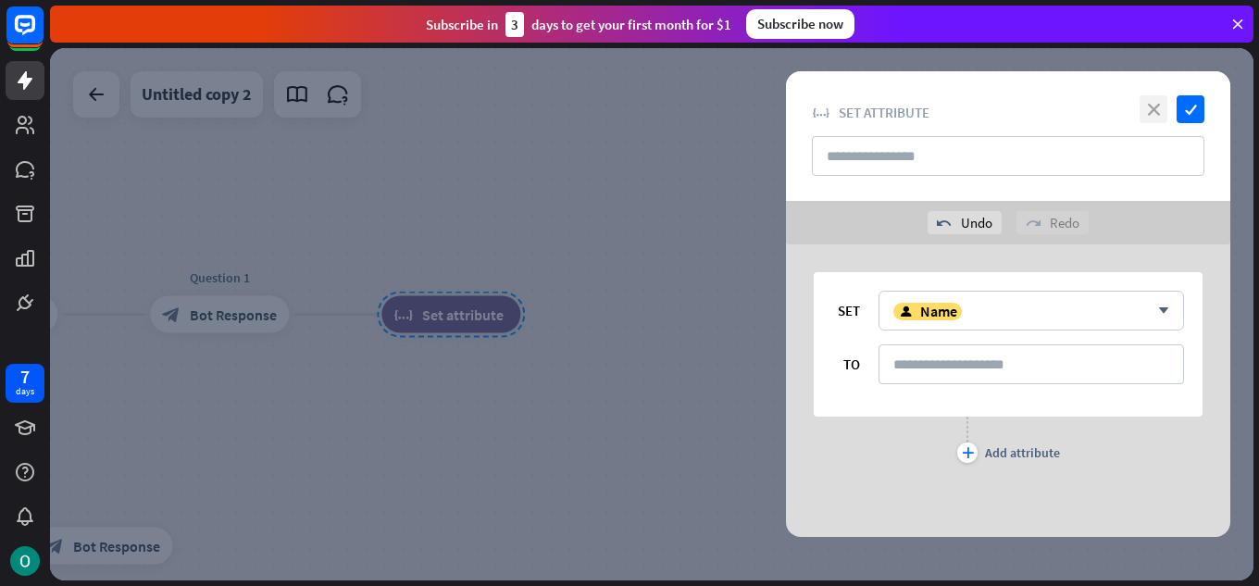
click at [1150, 104] on icon "close" at bounding box center [1154, 109] width 28 height 28
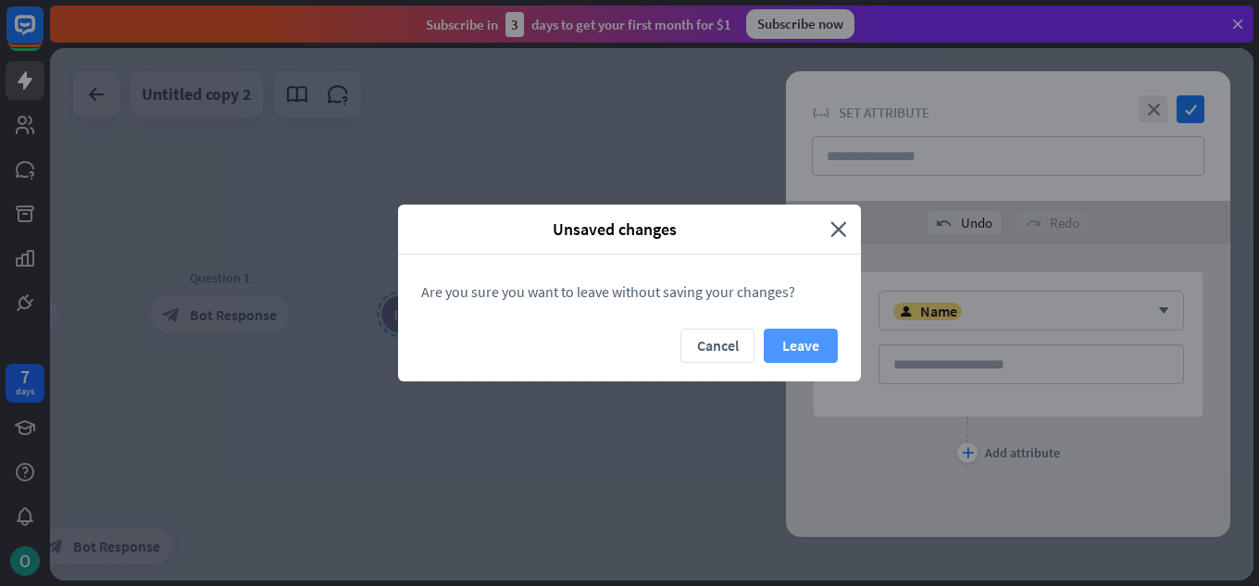
click at [808, 335] on button "Leave" at bounding box center [801, 346] width 74 height 34
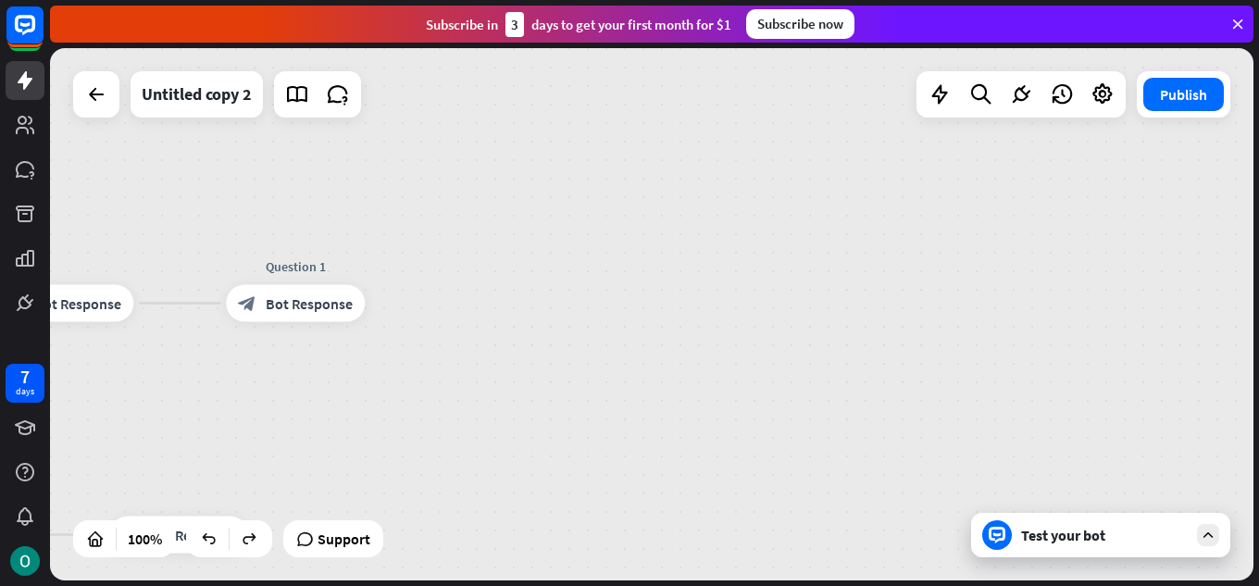
drag, startPoint x: 389, startPoint y: 373, endPoint x: 492, endPoint y: 361, distance: 103.5
click at [492, 361] on div "home_2 Start point Welcome message block_bot_response Bot Response block_user_i…" at bounding box center [652, 314] width 1204 height 532
click at [406, 311] on div "plus" at bounding box center [415, 303] width 28 height 28
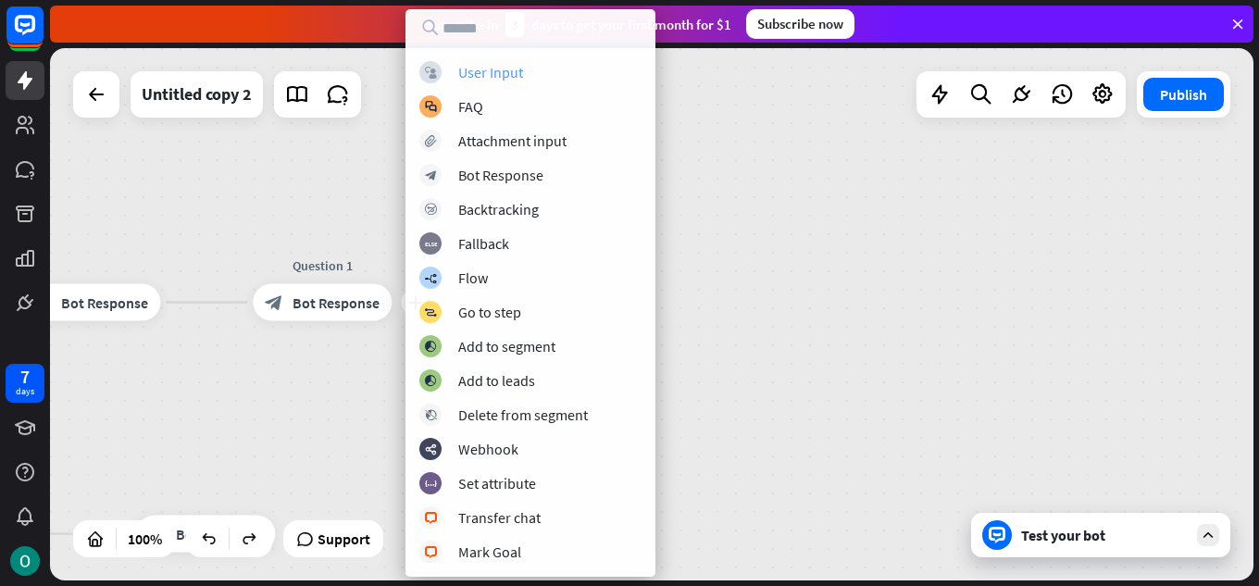
click at [470, 72] on div "User Input" at bounding box center [490, 72] width 65 height 19
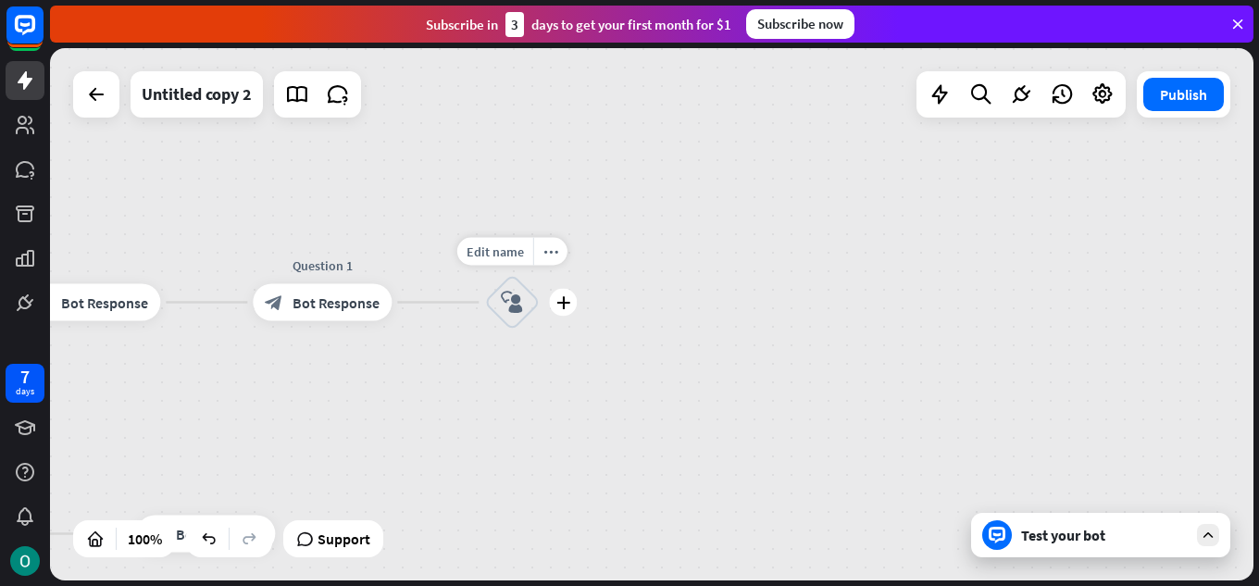
click at [520, 306] on icon "block_user_input" at bounding box center [512, 303] width 22 height 22
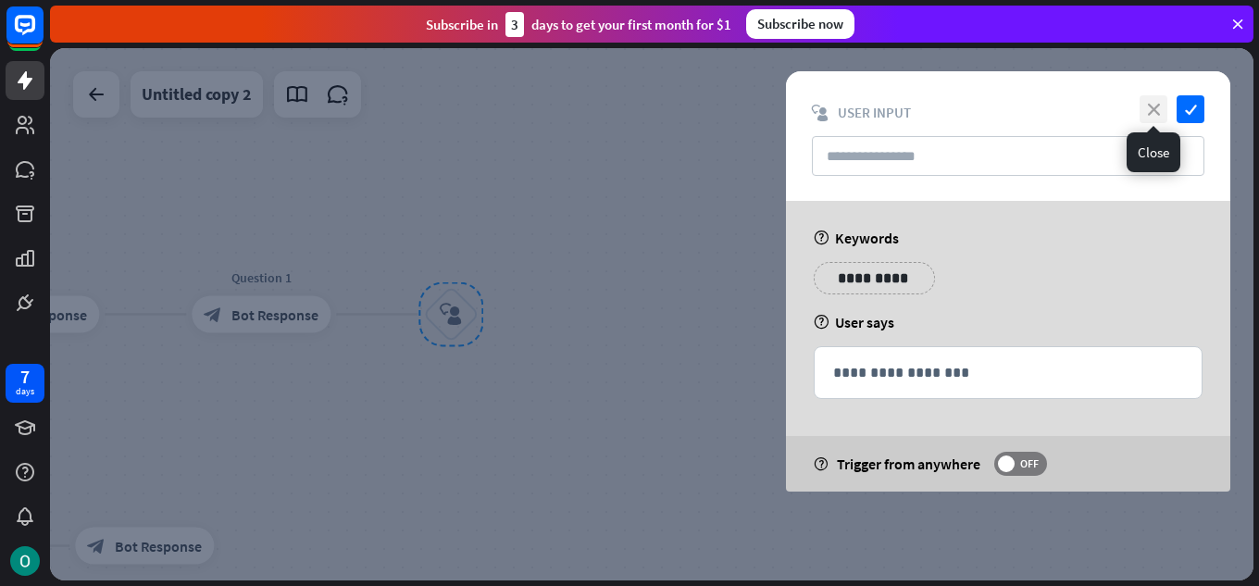
click at [1155, 99] on icon "close" at bounding box center [1154, 109] width 28 height 28
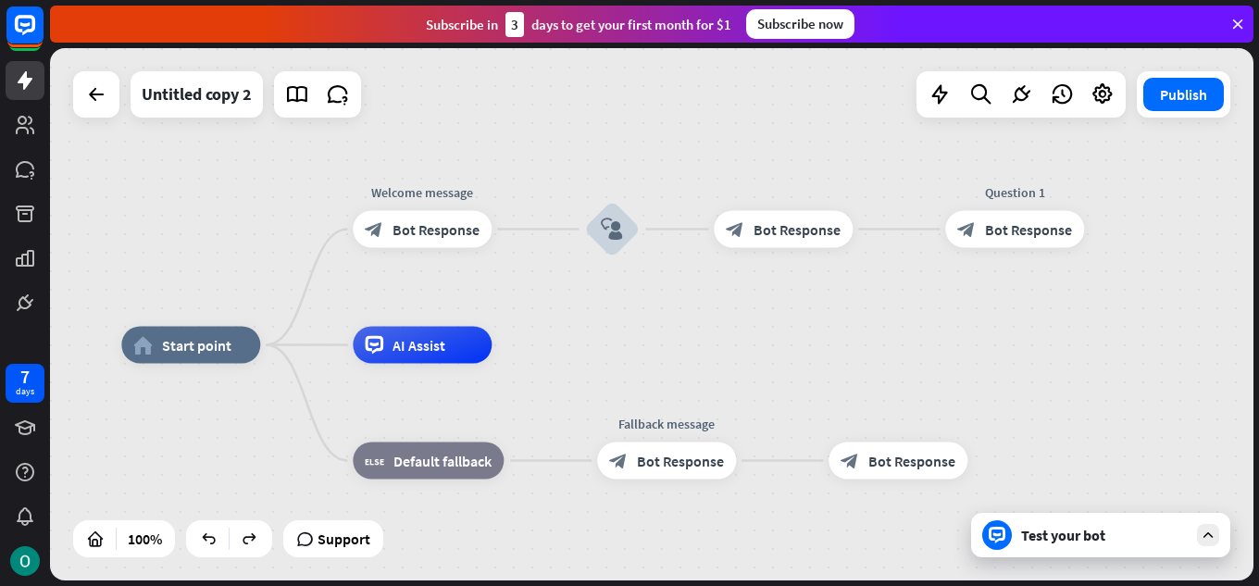
drag, startPoint x: 244, startPoint y: 459, endPoint x: 998, endPoint y: 374, distance: 758.6
click at [605, 233] on icon "block_user_input" at bounding box center [612, 230] width 22 height 22
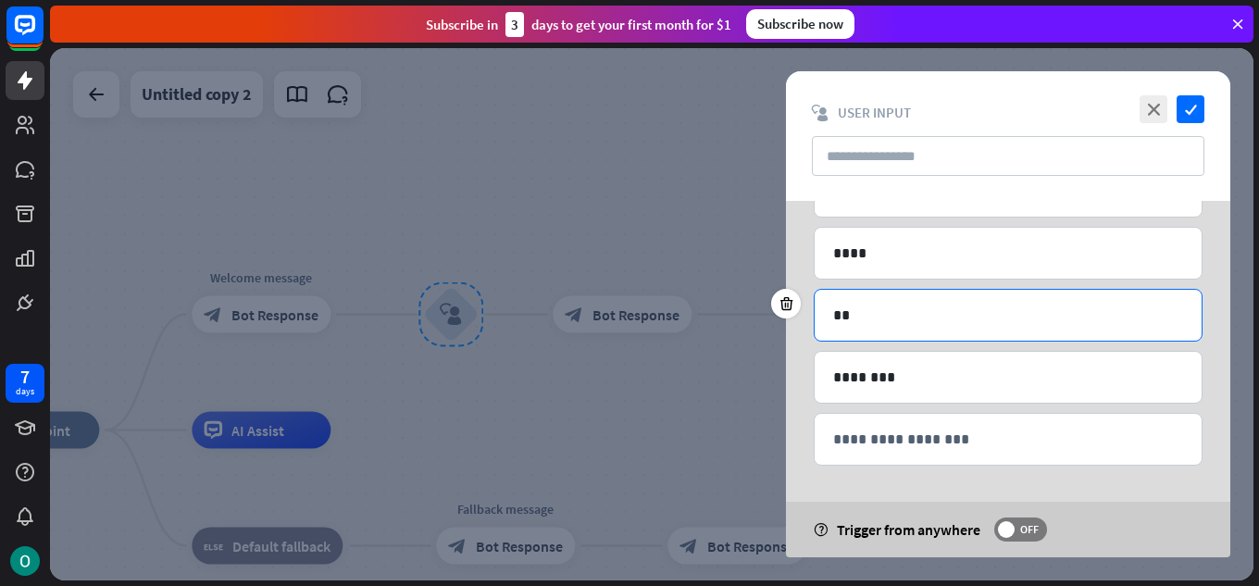
scroll to position [182, 0]
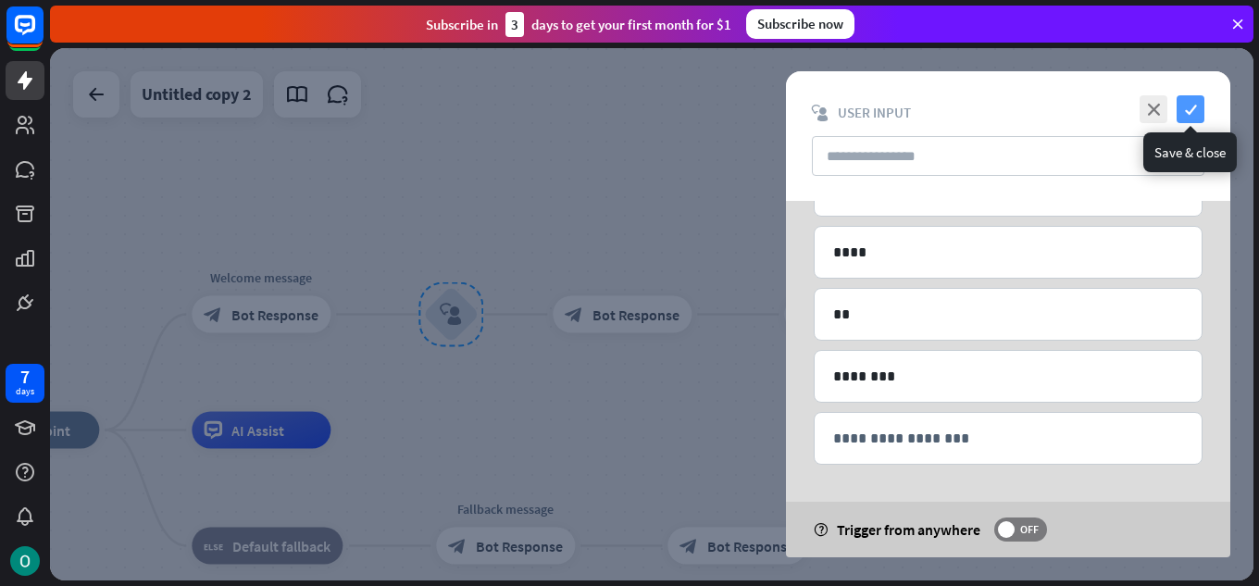
click at [1188, 107] on icon "check" at bounding box center [1191, 109] width 28 height 28
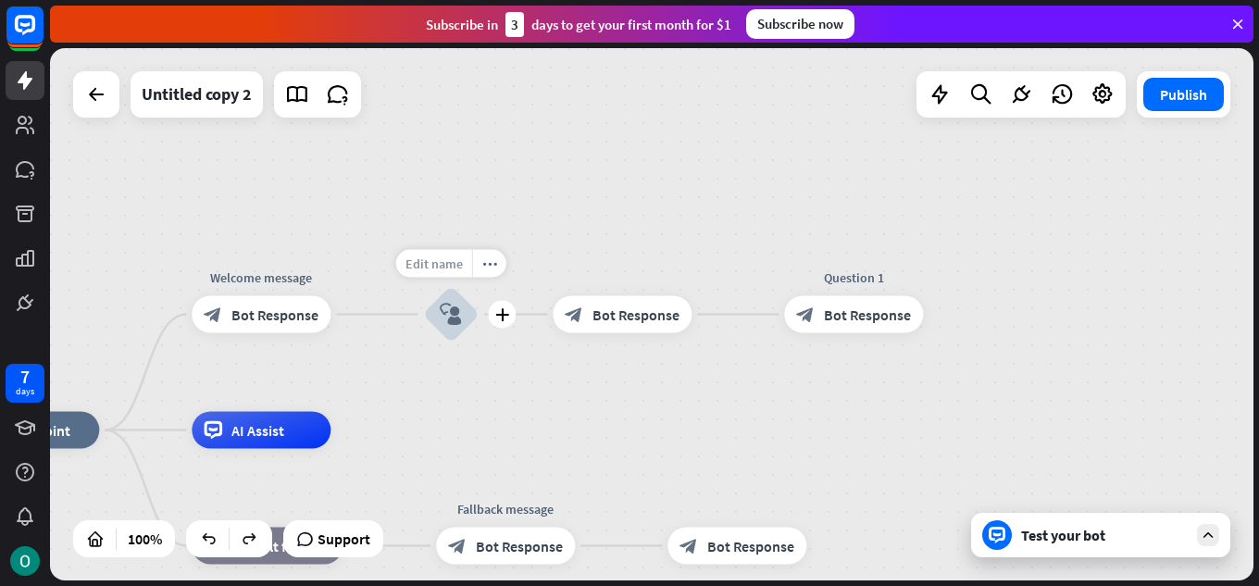
click at [434, 257] on span "Edit name" at bounding box center [434, 264] width 57 height 17
type input "*****"
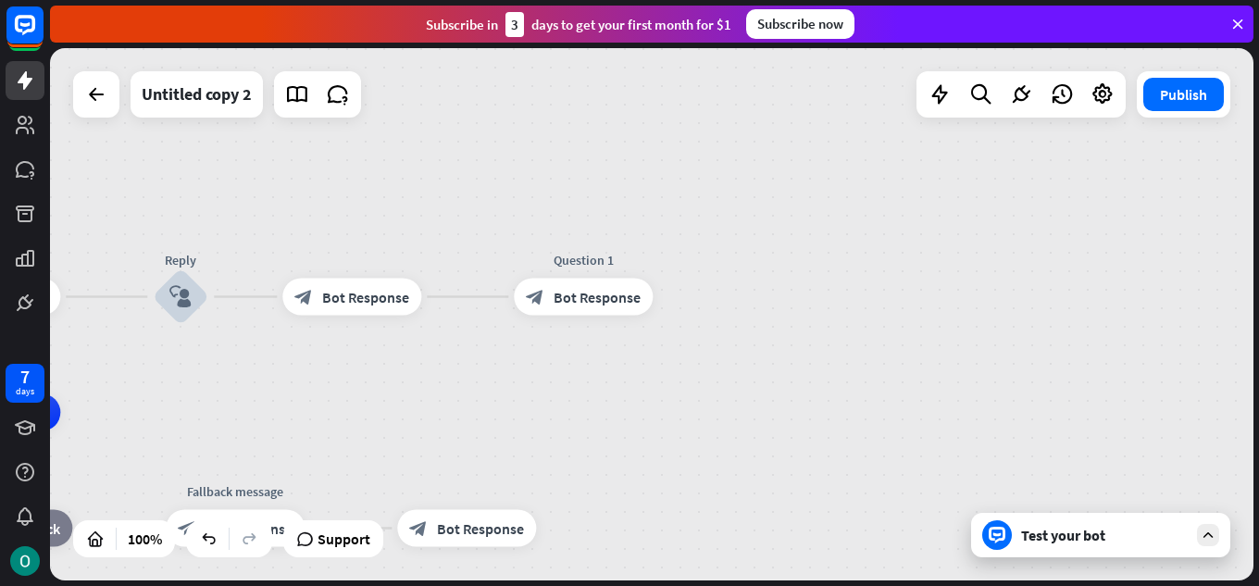
drag, startPoint x: 821, startPoint y: 407, endPoint x: 571, endPoint y: 382, distance: 251.2
click at [571, 382] on div "home_2 Start point Welcome message block_bot_response Bot Response Reply block_…" at bounding box center [652, 314] width 1204 height 532
click at [673, 300] on icon "plus" at bounding box center [677, 297] width 14 height 13
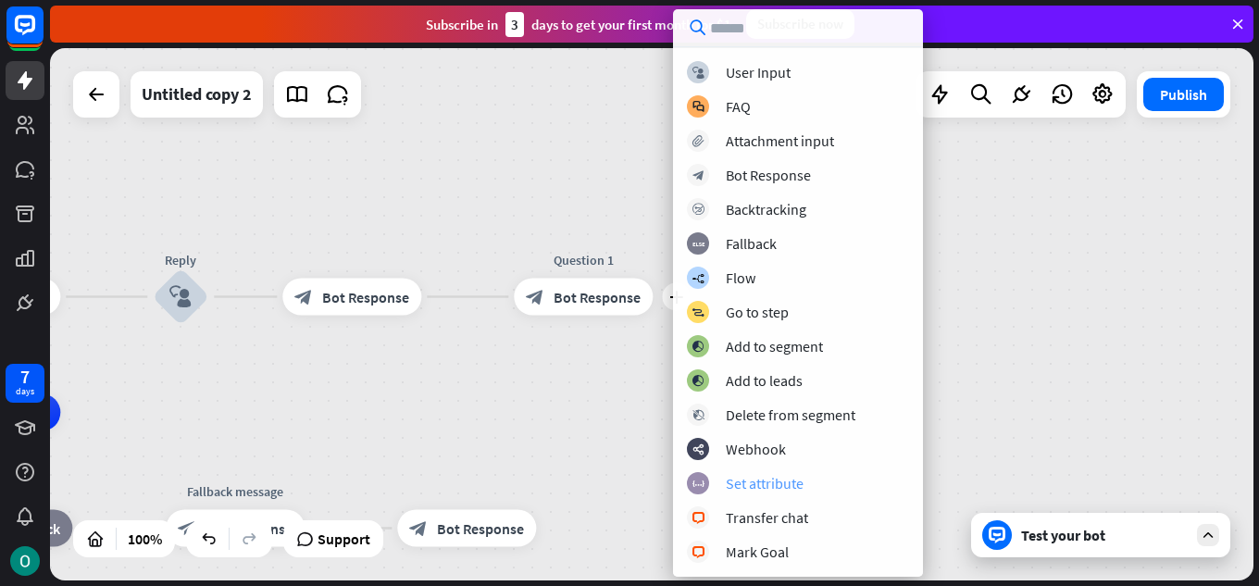
click at [778, 479] on div "Set attribute" at bounding box center [765, 483] width 78 height 19
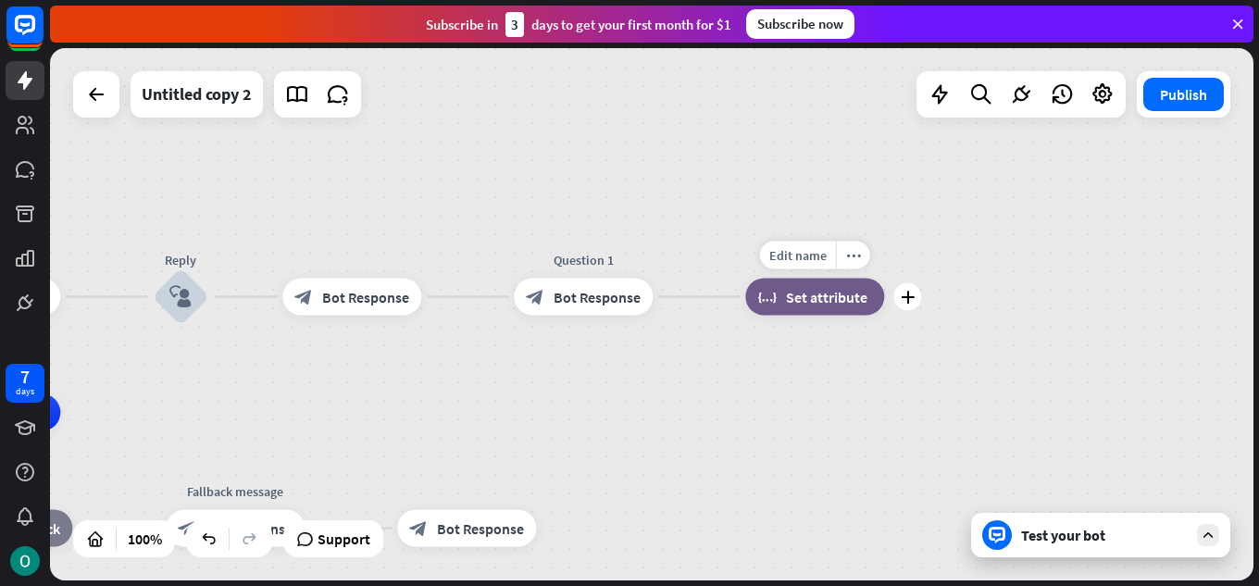
click at [827, 300] on span "Set attribute" at bounding box center [826, 297] width 81 height 19
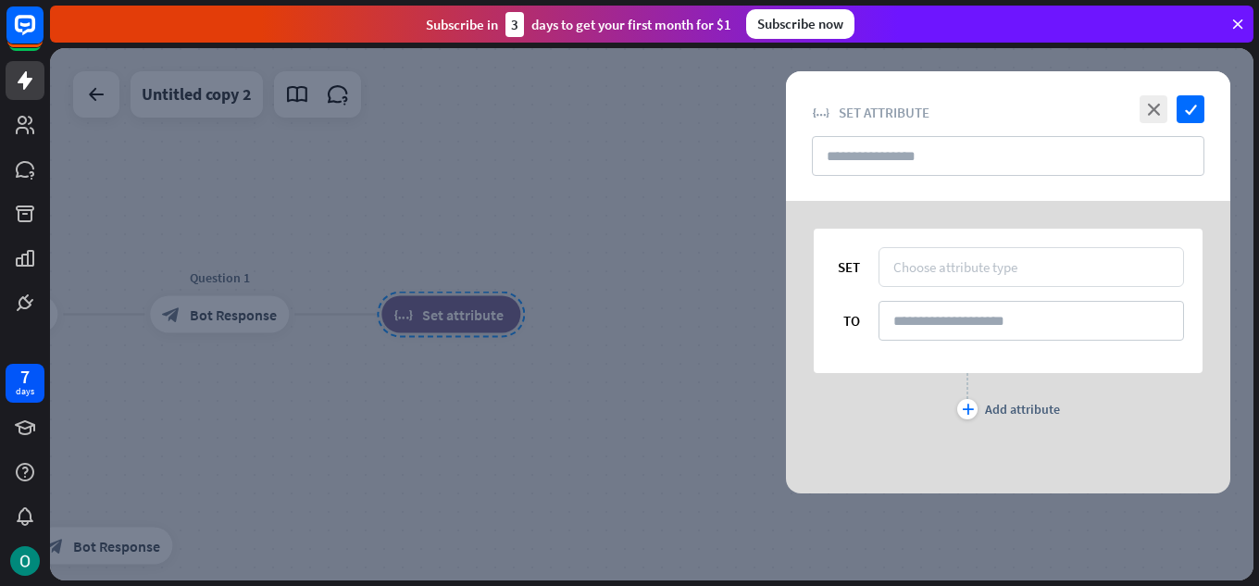
click at [912, 269] on div "Choose attribute type" at bounding box center [956, 267] width 124 height 18
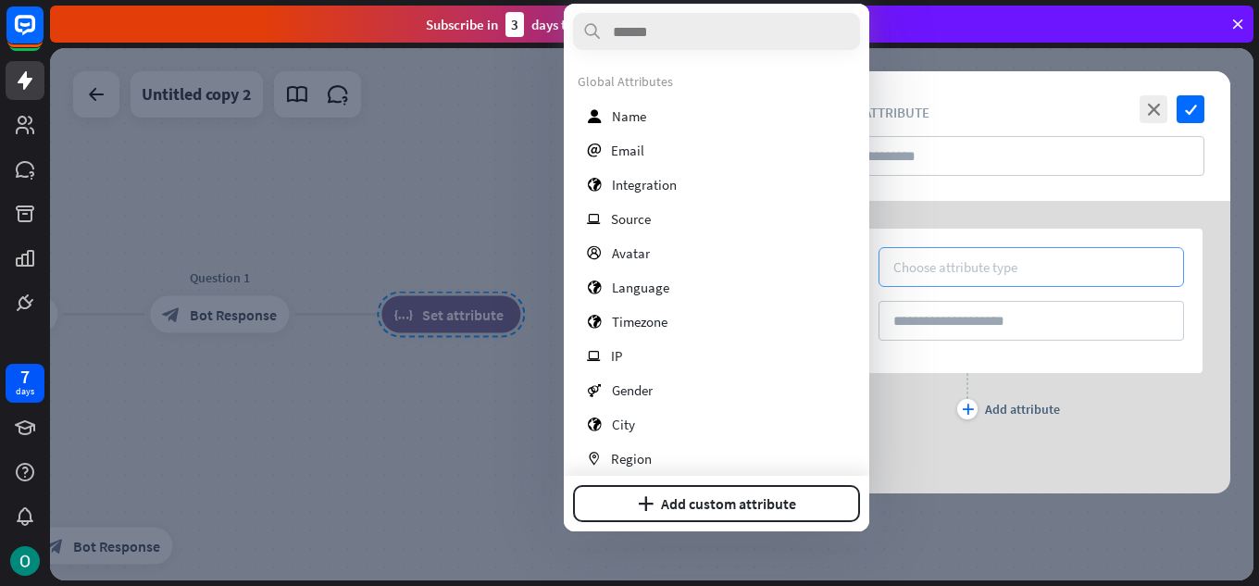
click at [912, 269] on div "Choose attribute type" at bounding box center [956, 267] width 124 height 18
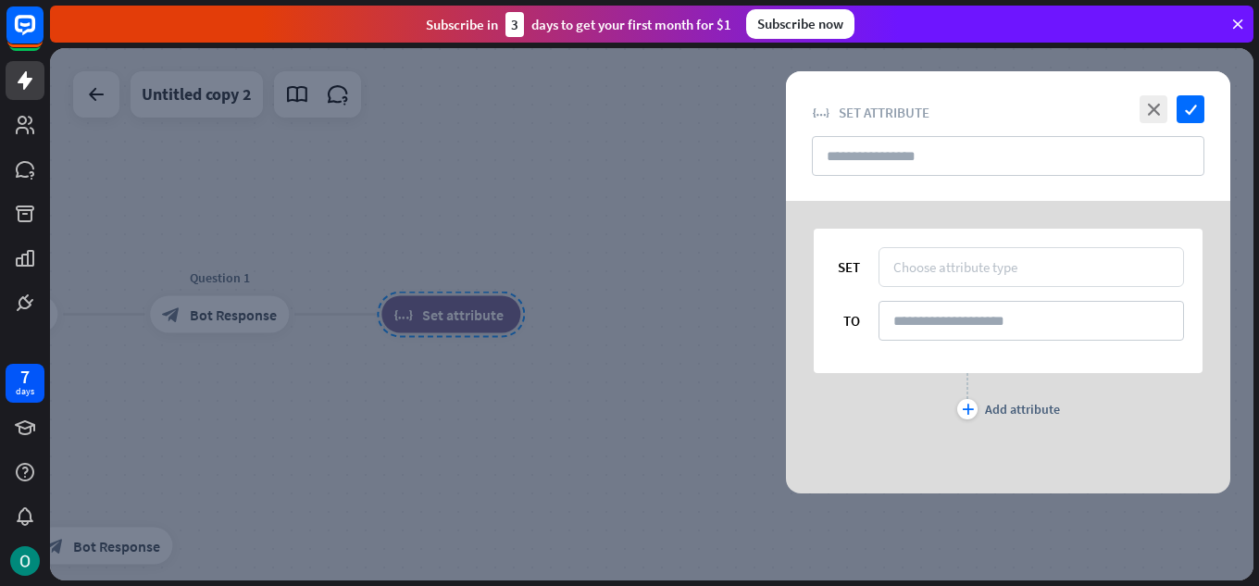
click at [912, 265] on div "Choose attribute type" at bounding box center [956, 267] width 124 height 18
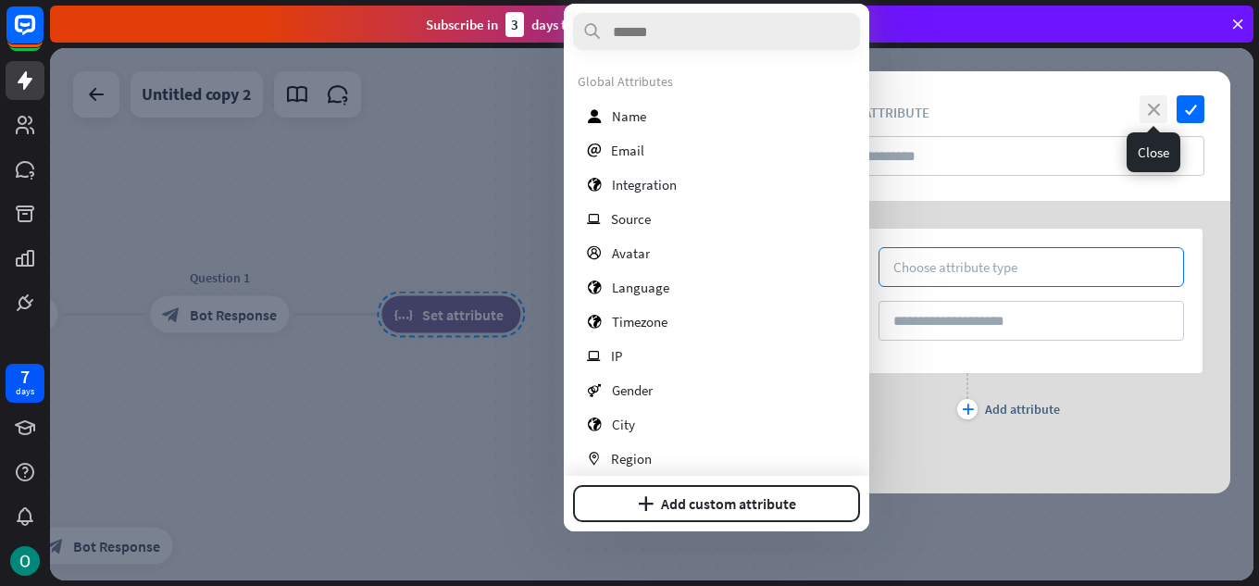
click at [1157, 101] on icon "close" at bounding box center [1154, 109] width 28 height 28
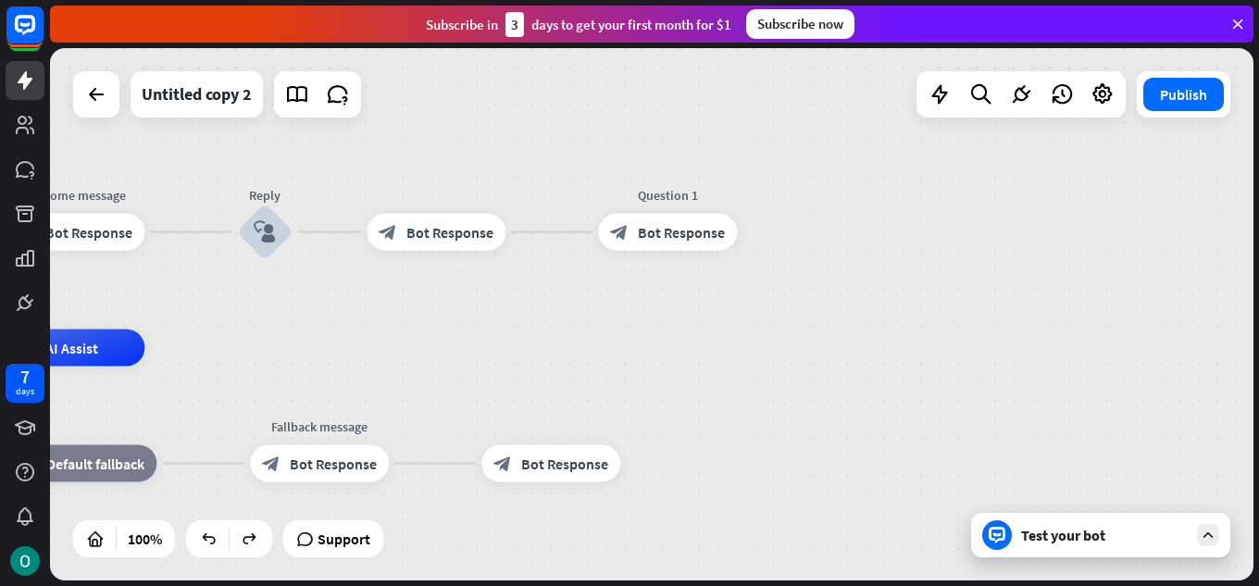
drag, startPoint x: 345, startPoint y: 412, endPoint x: 843, endPoint y: 344, distance: 501.9
click at [829, 338] on div "home_2 Start point Welcome message block_bot_response Bot Response Reply block_…" at bounding box center [652, 314] width 1204 height 532
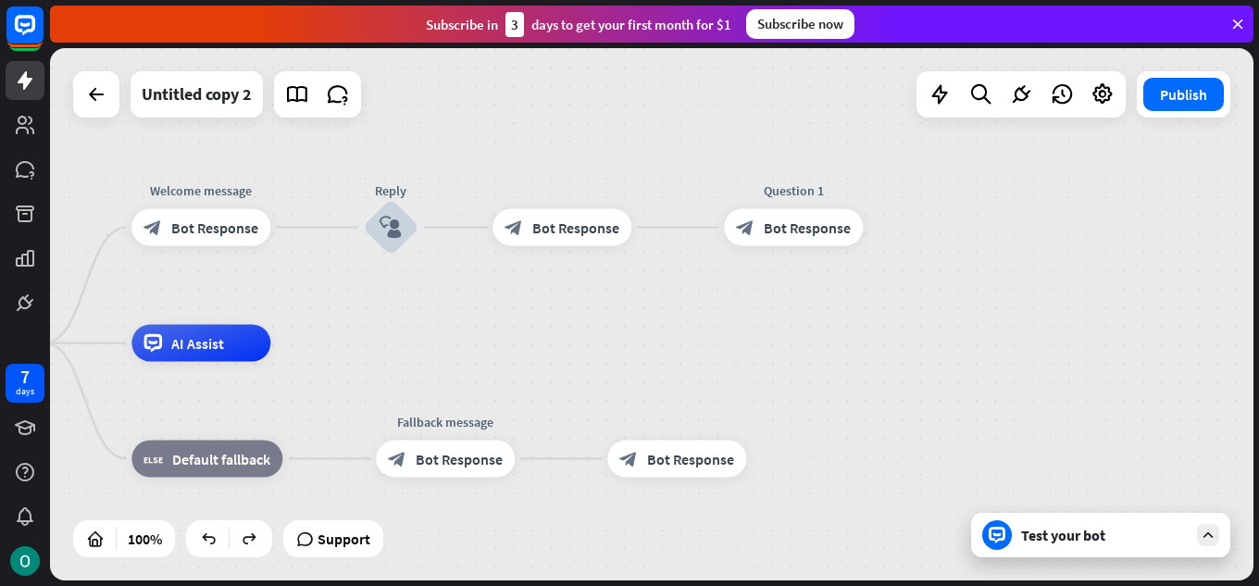
drag, startPoint x: 470, startPoint y: 373, endPoint x: 564, endPoint y: 360, distance: 94.4
click at [238, 229] on span "Bot Response" at bounding box center [217, 228] width 87 height 19
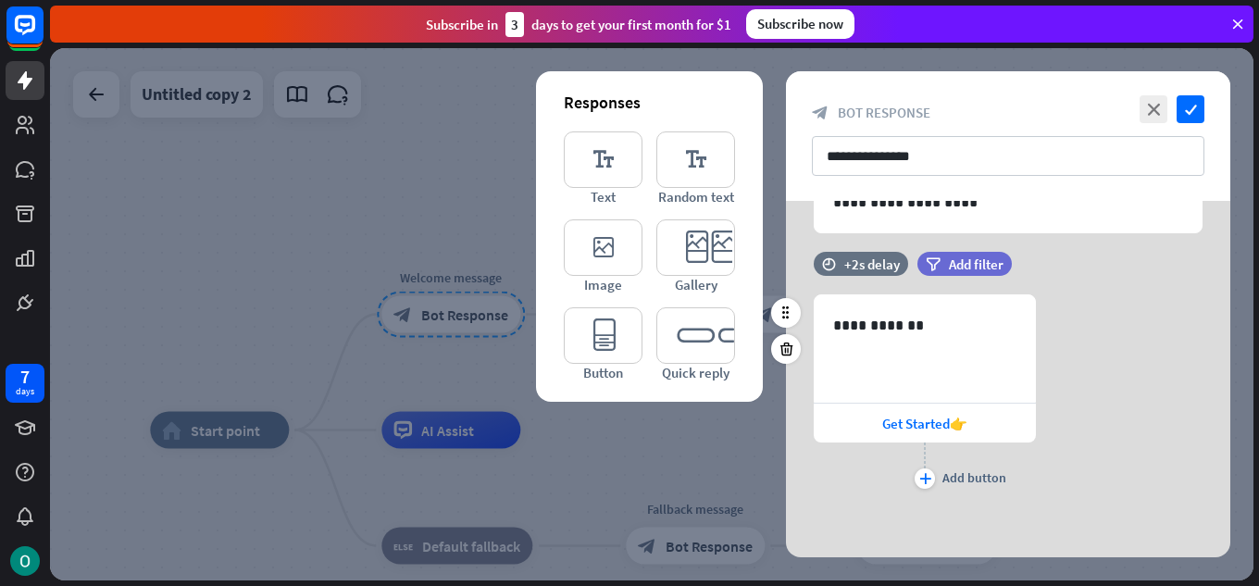
scroll to position [167, 0]
click at [906, 348] on div "**********" at bounding box center [925, 347] width 220 height 106
click at [868, 425] on div "Get Started👉" at bounding box center [925, 422] width 222 height 39
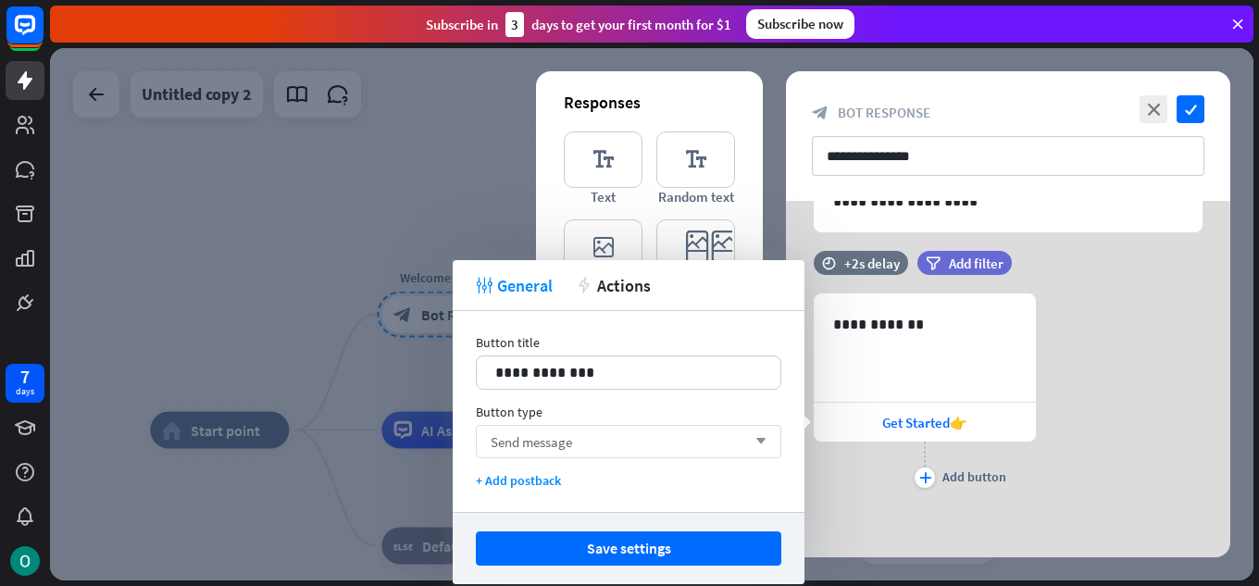
click at [740, 434] on div "Send message arrow_down" at bounding box center [629, 441] width 306 height 33
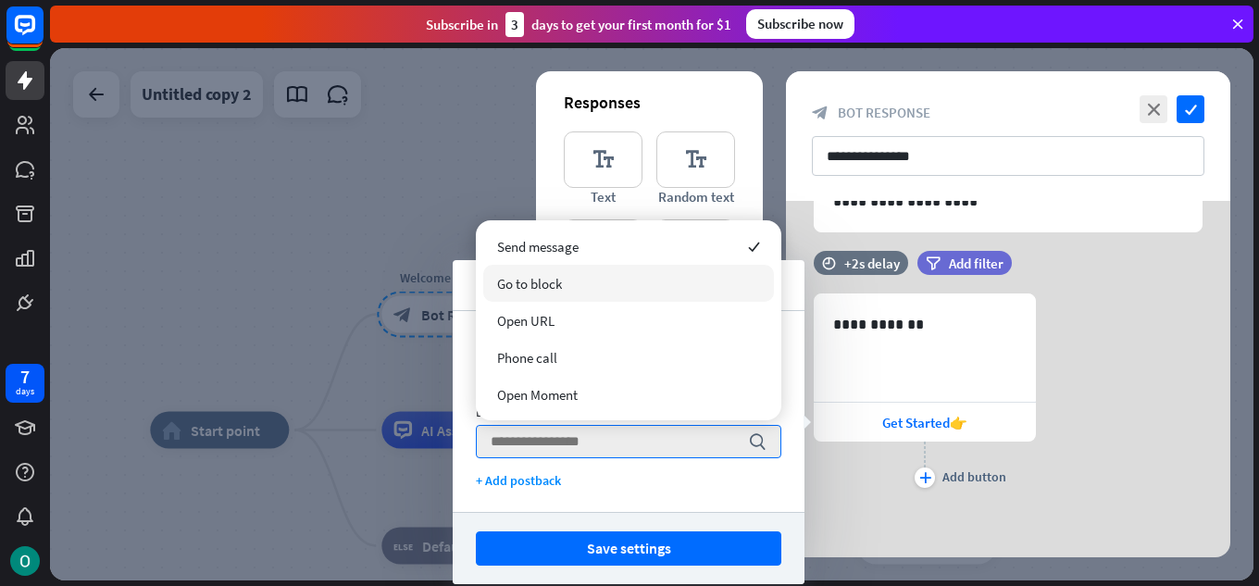
click at [543, 282] on span "Go to block" at bounding box center [529, 284] width 65 height 18
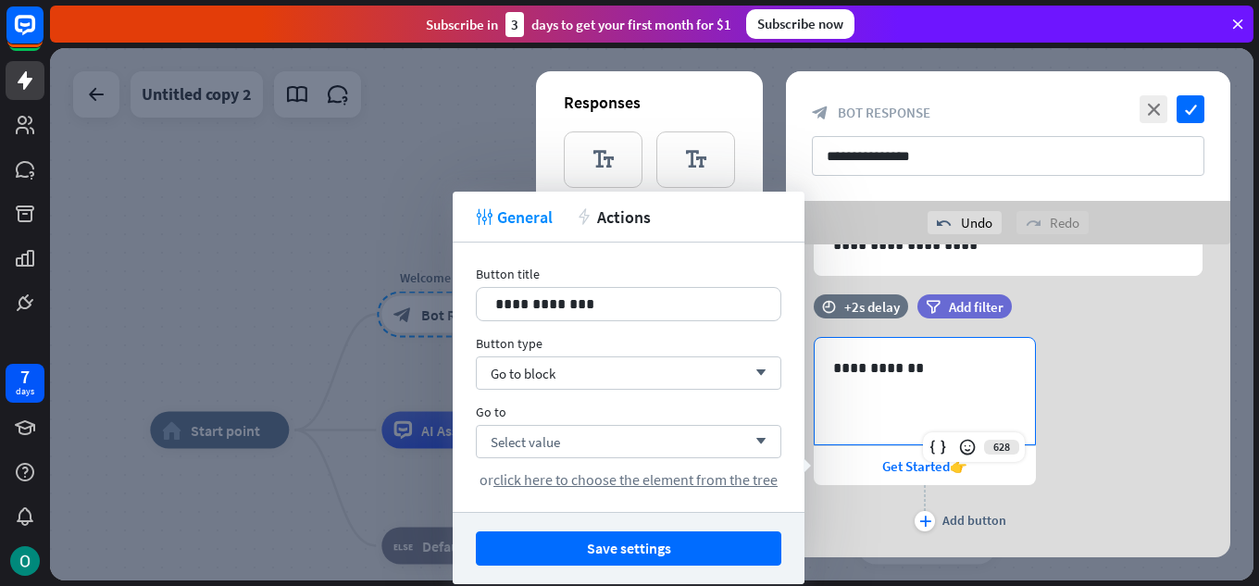
click at [936, 370] on p "**********" at bounding box center [924, 368] width 183 height 23
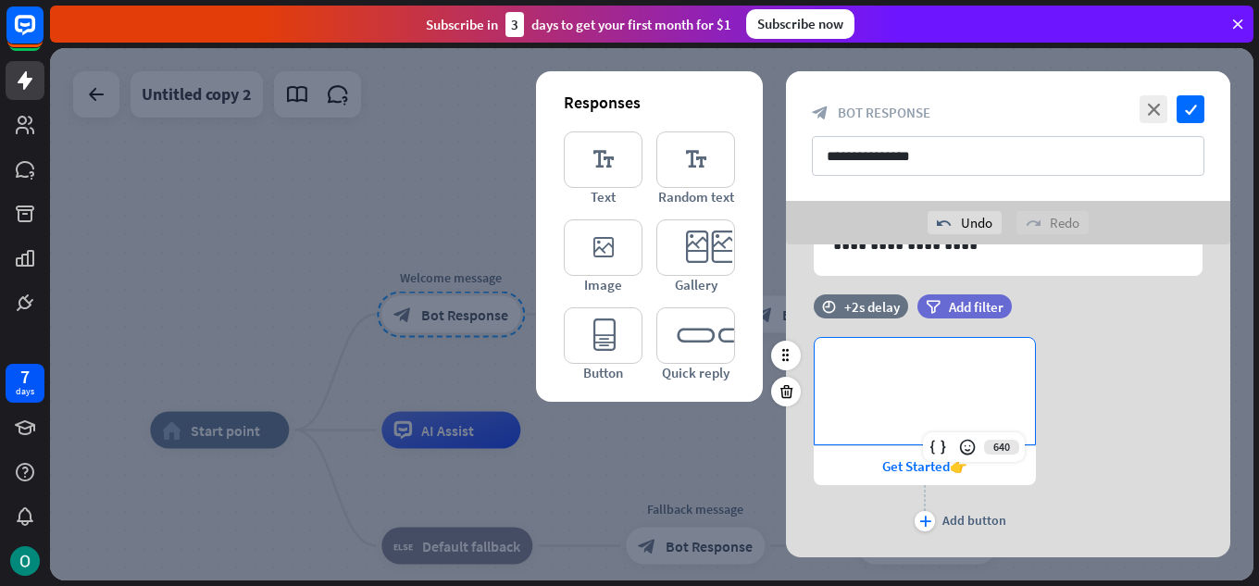
scroll to position [0, 0]
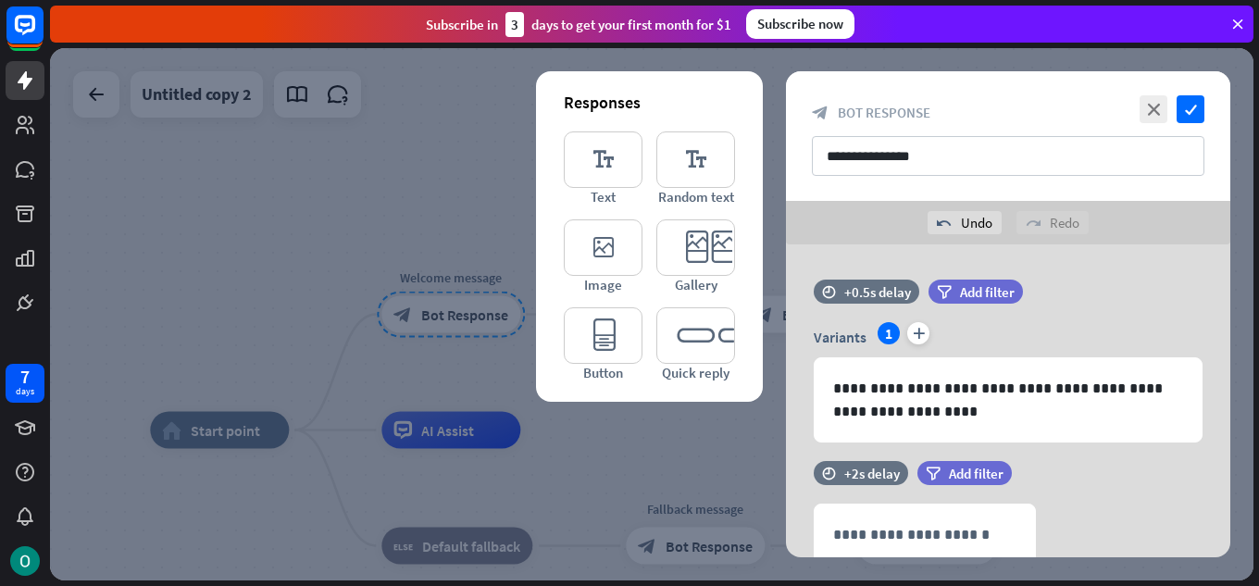
click at [1195, 94] on div "**********" at bounding box center [1008, 136] width 444 height 130
click at [1200, 116] on icon "check" at bounding box center [1191, 109] width 28 height 28
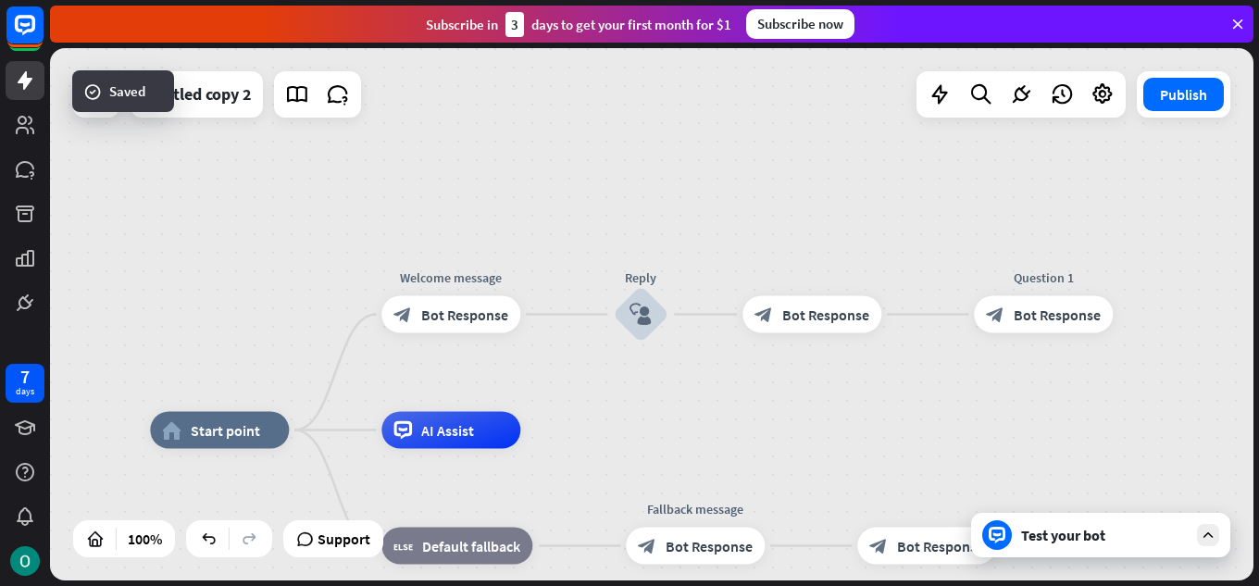
click at [1188, 544] on div "Test your bot" at bounding box center [1100, 535] width 259 height 44
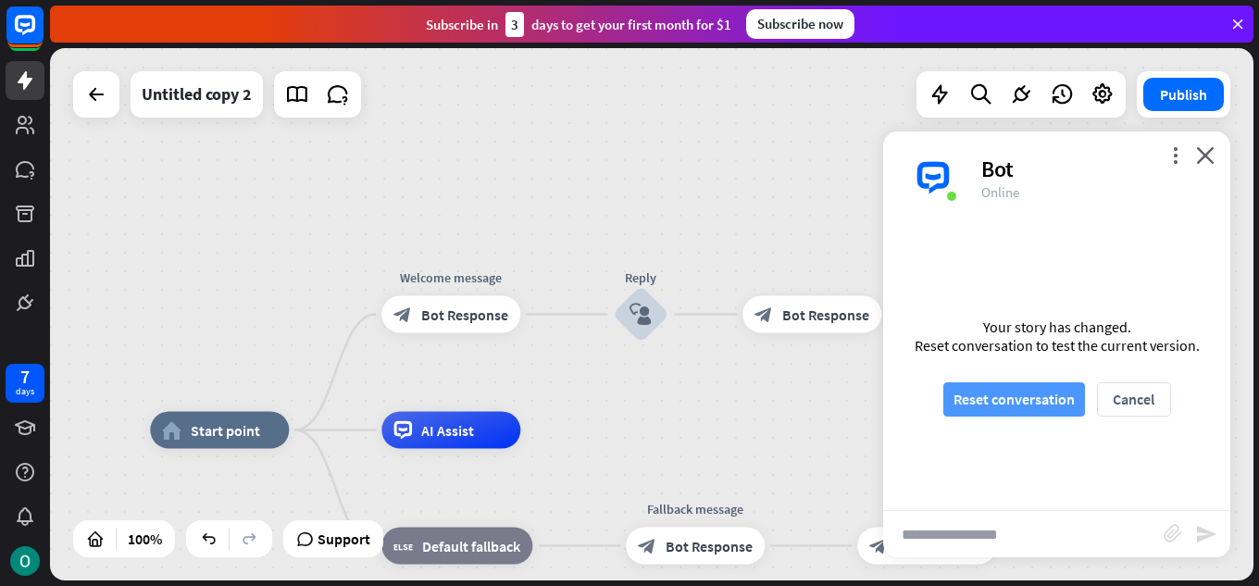
click at [1058, 407] on button "Reset conversation" at bounding box center [1015, 399] width 142 height 34
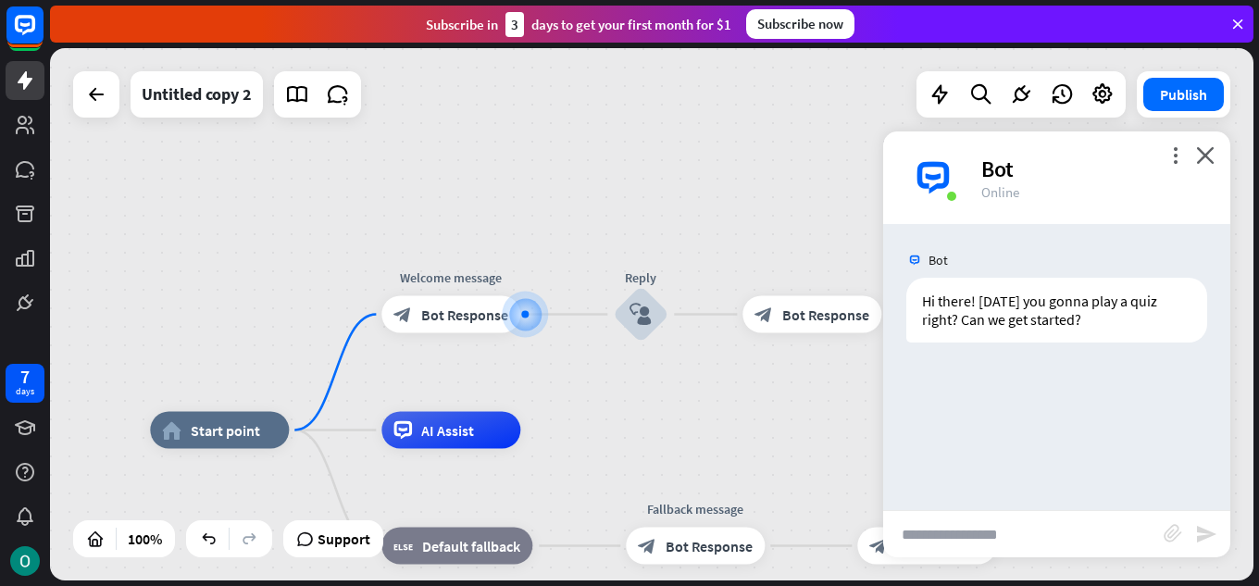
click at [984, 532] on input "text" at bounding box center [1023, 534] width 281 height 46
type input "***"
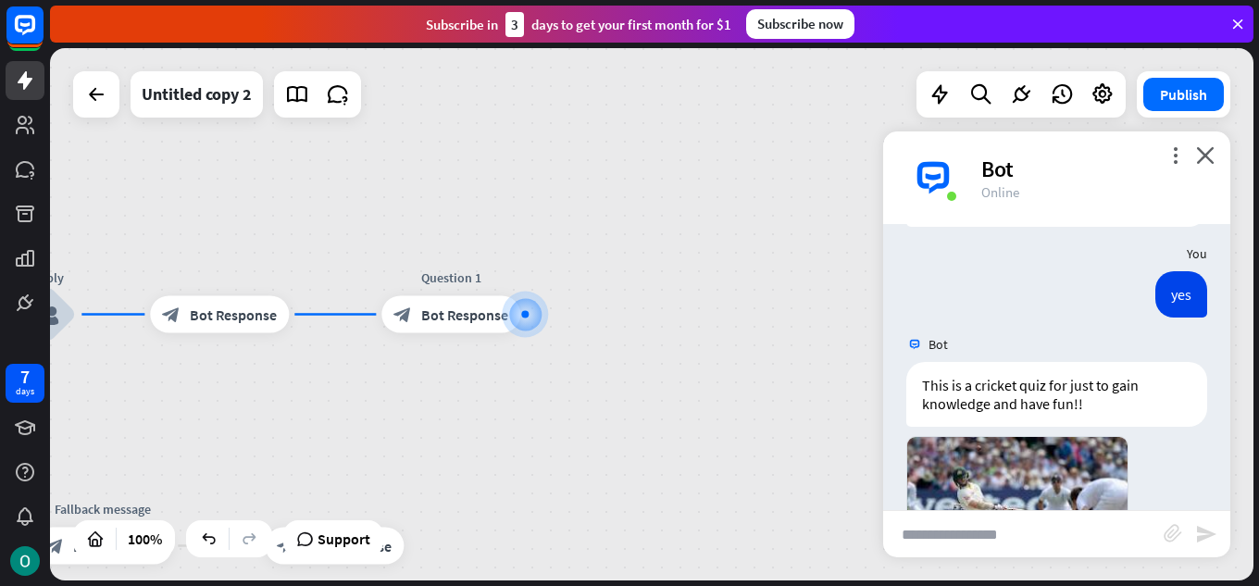
scroll to position [482, 0]
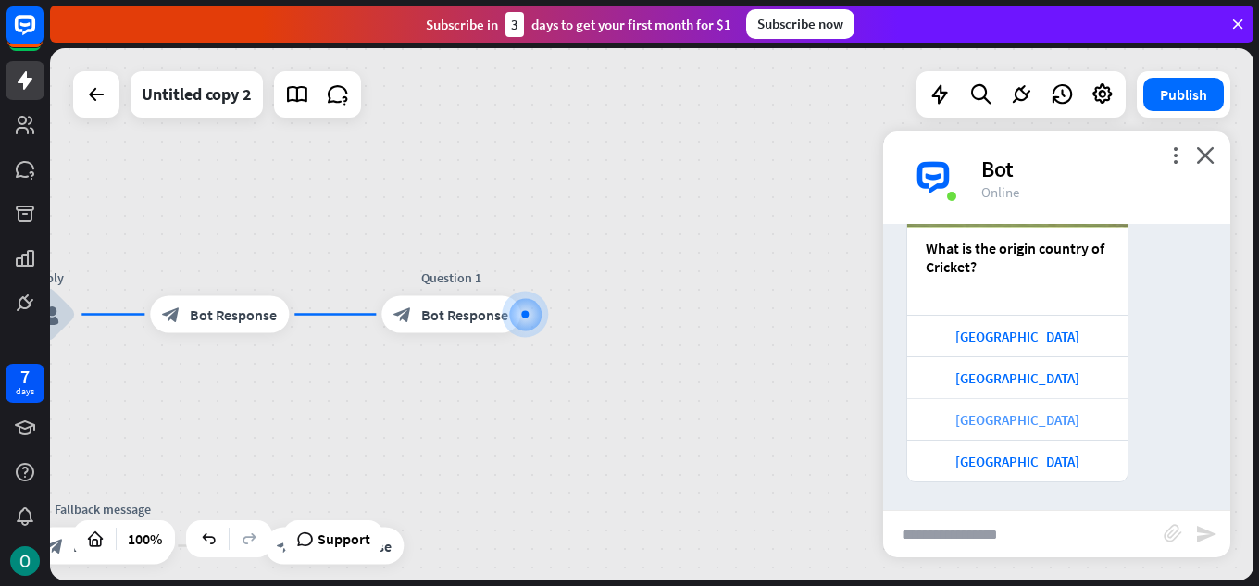
click at [1021, 427] on div "[GEOGRAPHIC_DATA]" at bounding box center [1018, 420] width 202 height 18
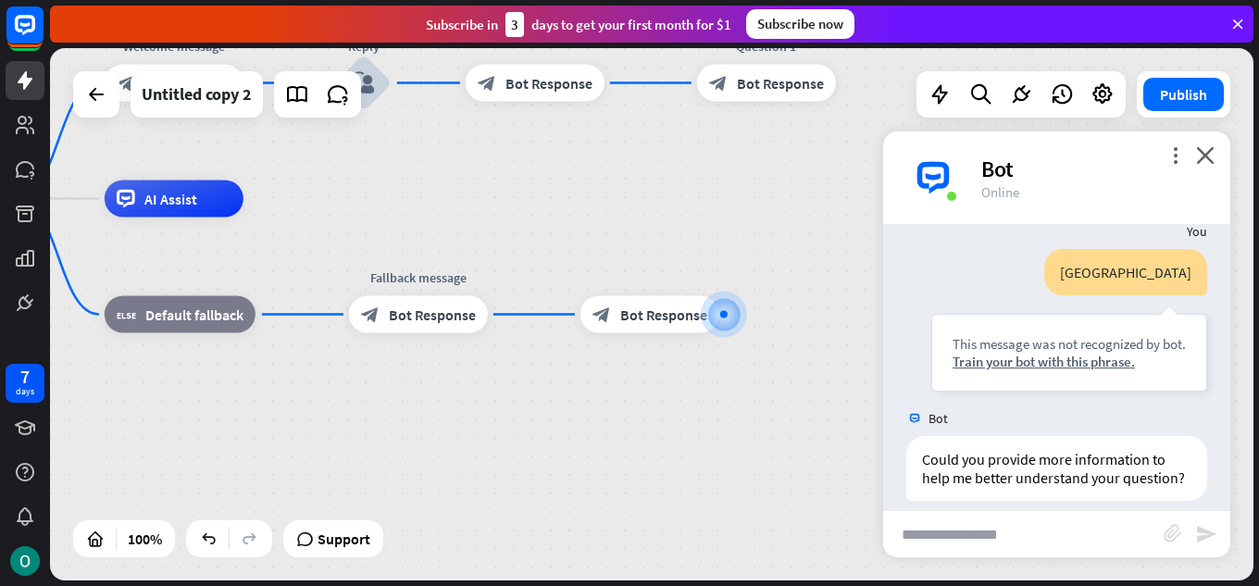
scroll to position [797, 0]
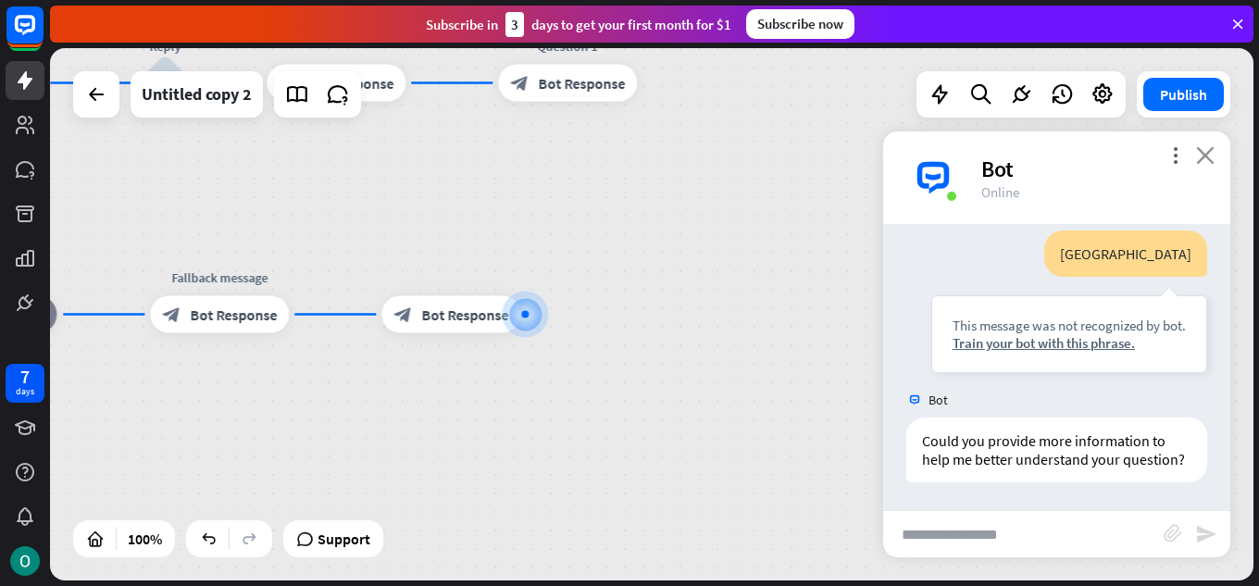
click at [1213, 157] on icon "close" at bounding box center [1205, 155] width 19 height 18
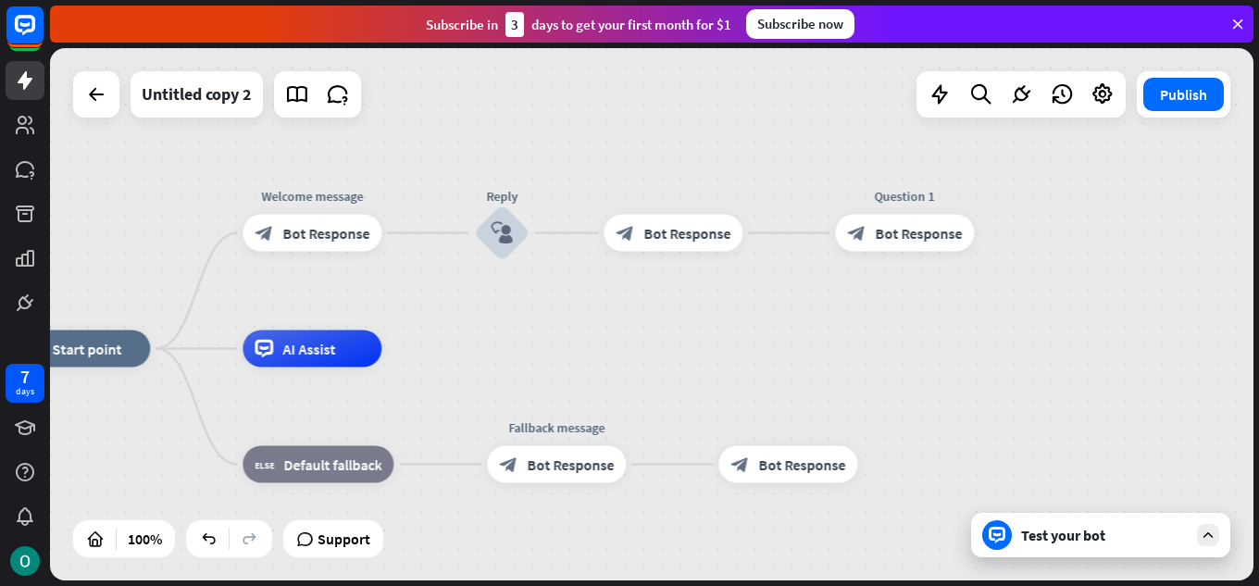
drag, startPoint x: 685, startPoint y: 344, endPoint x: 1022, endPoint y: 495, distance: 369.0
click at [355, 228] on span "Bot Response" at bounding box center [325, 233] width 87 height 19
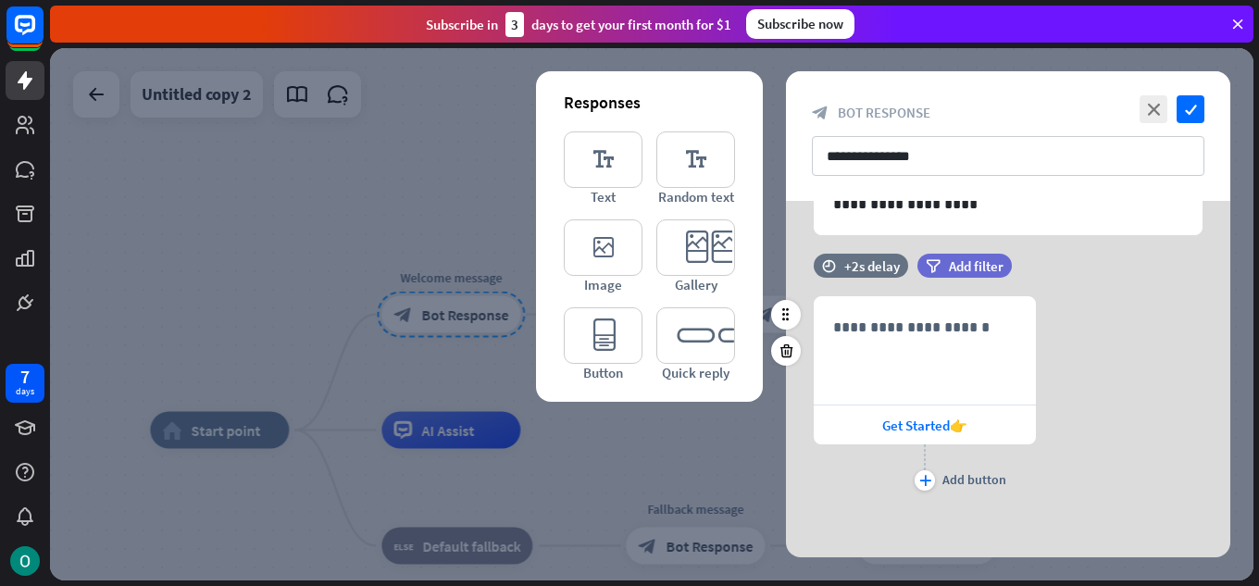
scroll to position [167, 0]
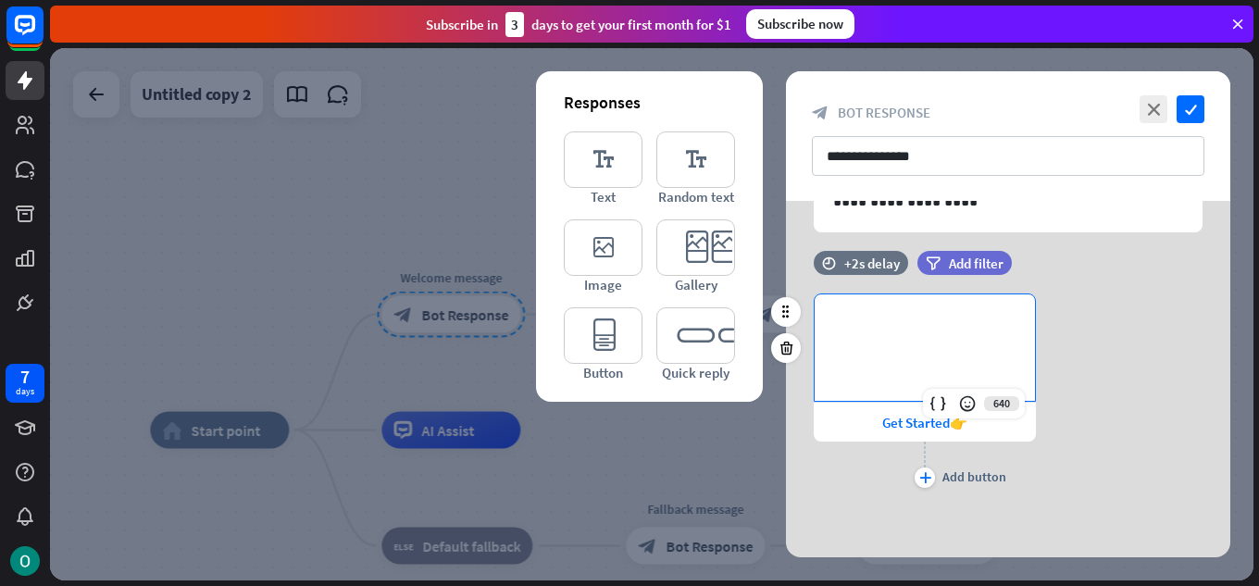
click at [937, 343] on div "**********" at bounding box center [925, 347] width 220 height 106
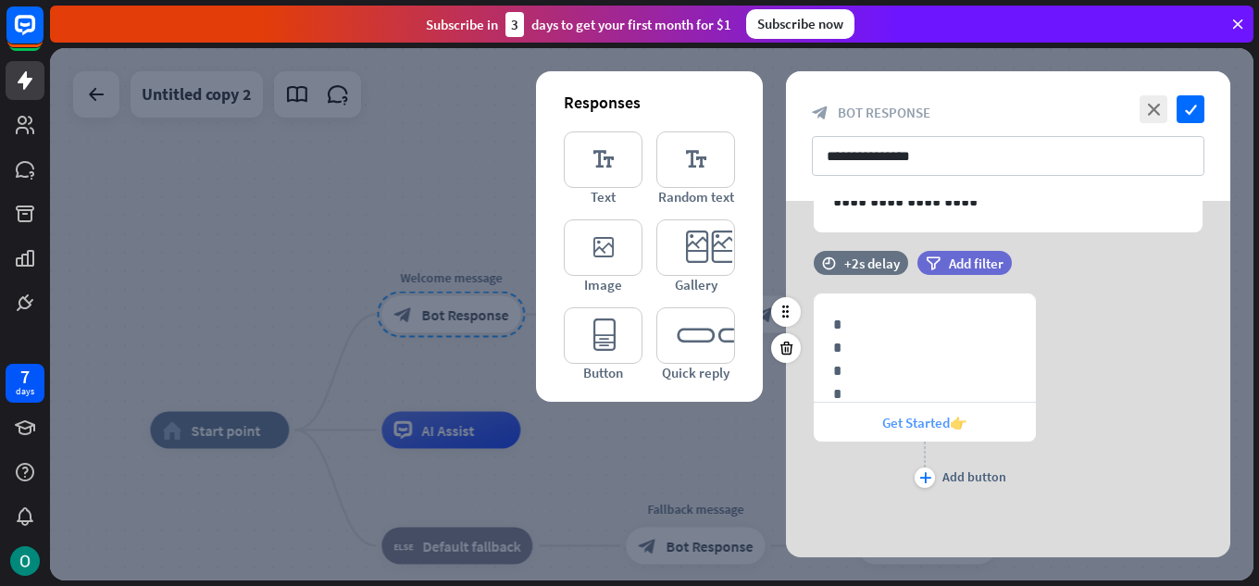
click at [890, 438] on div "Get Started👉" at bounding box center [925, 422] width 222 height 39
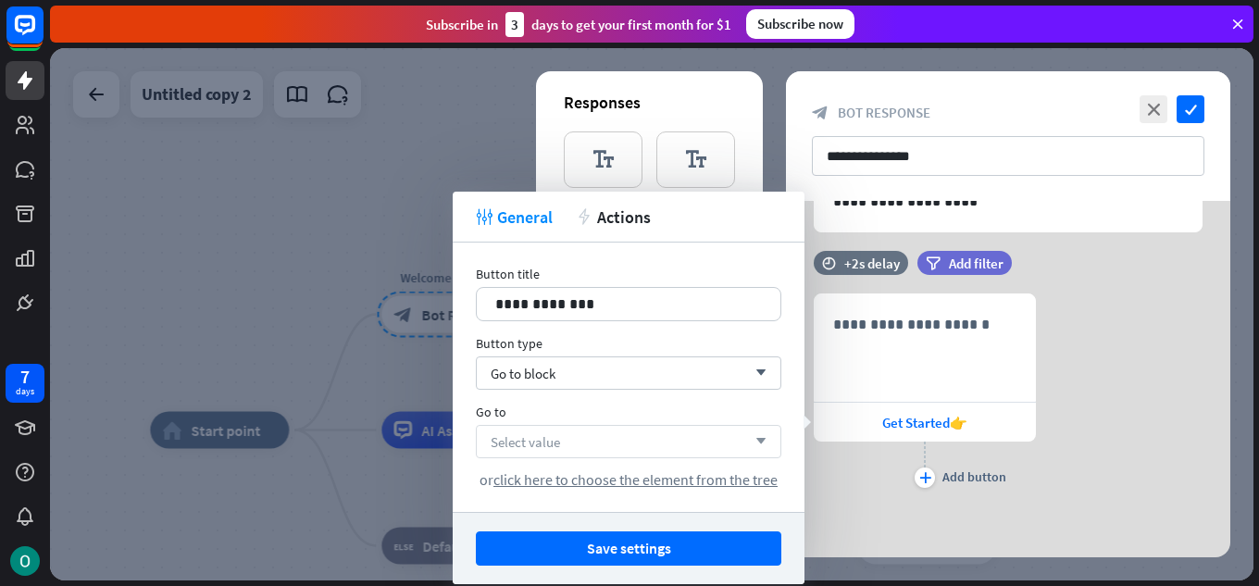
click at [707, 445] on div "Select value arrow_down" at bounding box center [629, 441] width 306 height 33
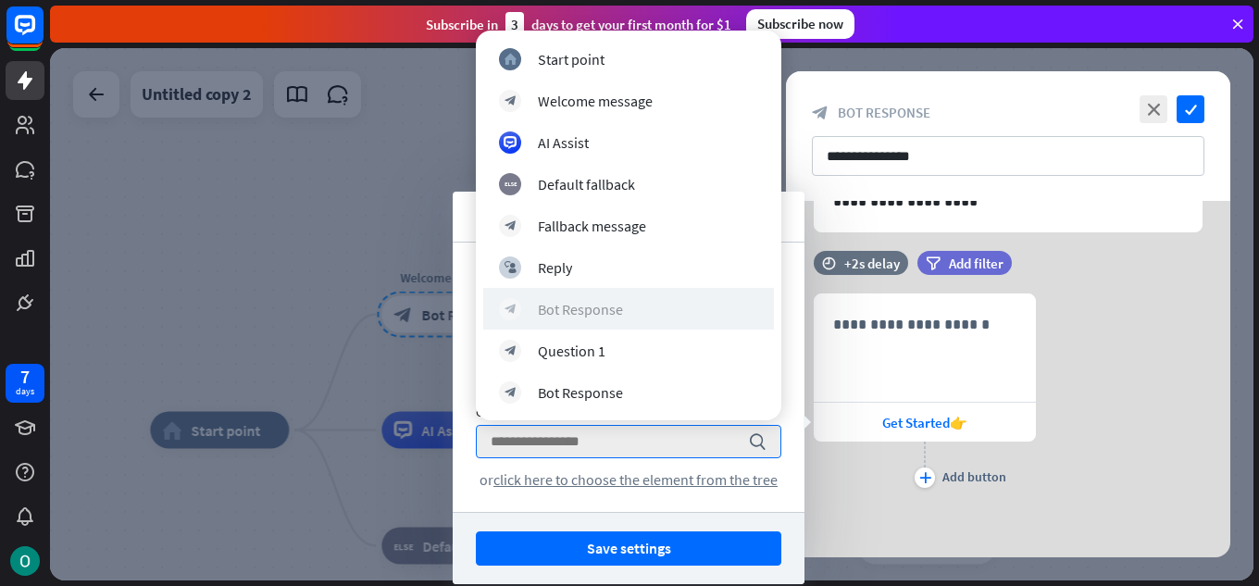
click at [633, 315] on div "block_bot_response Bot Response" at bounding box center [628, 309] width 259 height 22
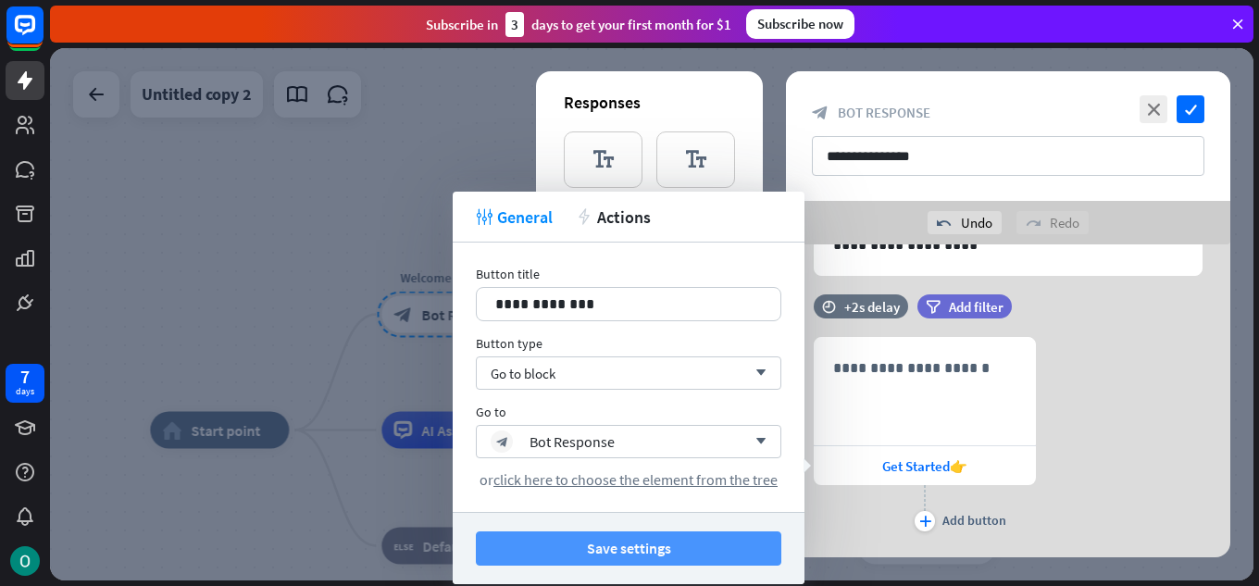
click at [645, 554] on button "Save settings" at bounding box center [629, 549] width 306 height 34
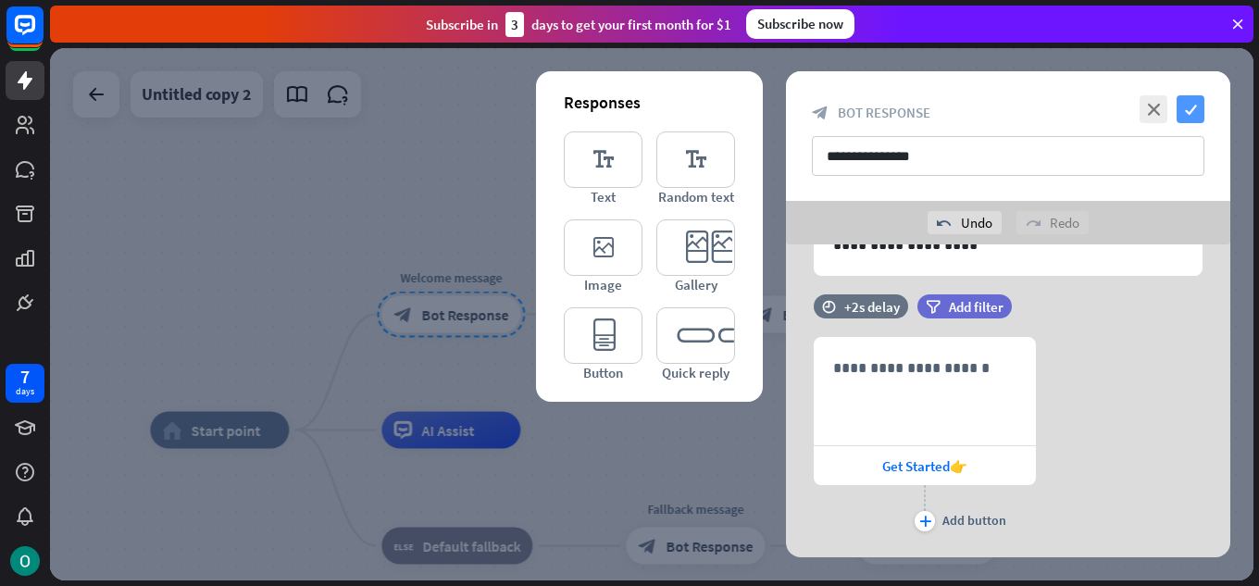
click at [1196, 111] on icon "check" at bounding box center [1191, 109] width 28 height 28
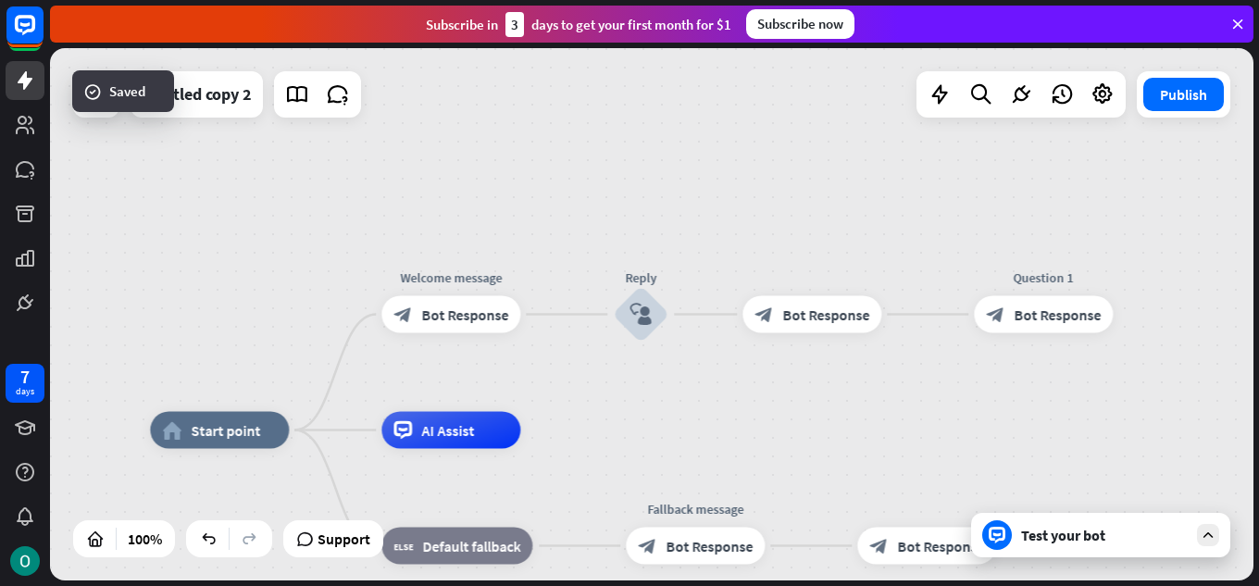
click at [1130, 545] on div "Test your bot" at bounding box center [1100, 535] width 259 height 44
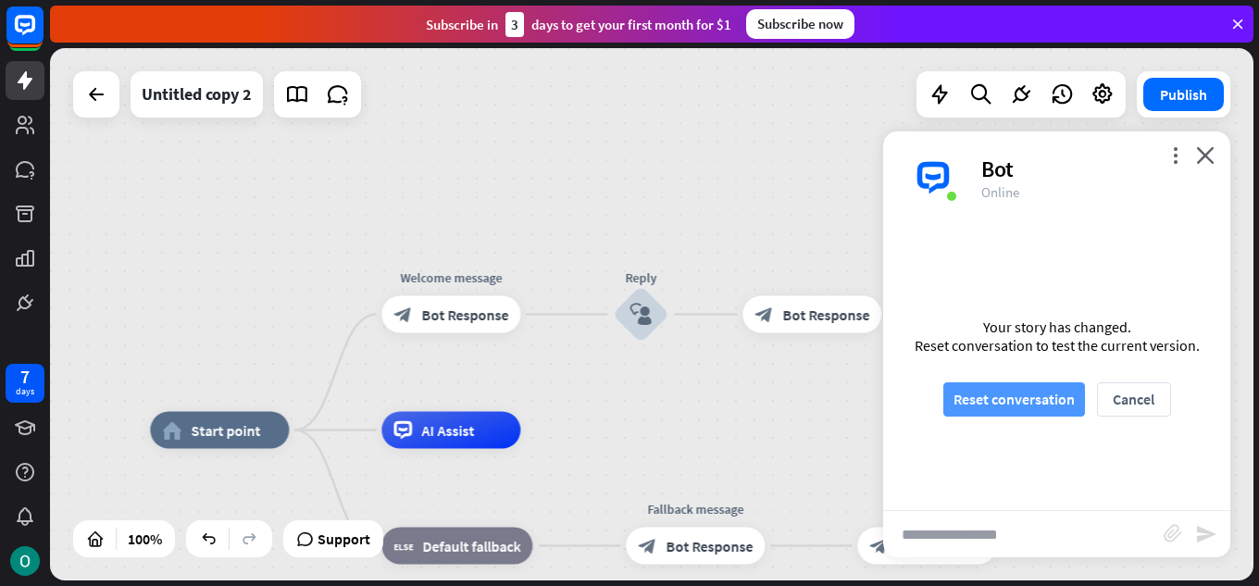
click at [1035, 394] on button "Reset conversation" at bounding box center [1015, 399] width 142 height 34
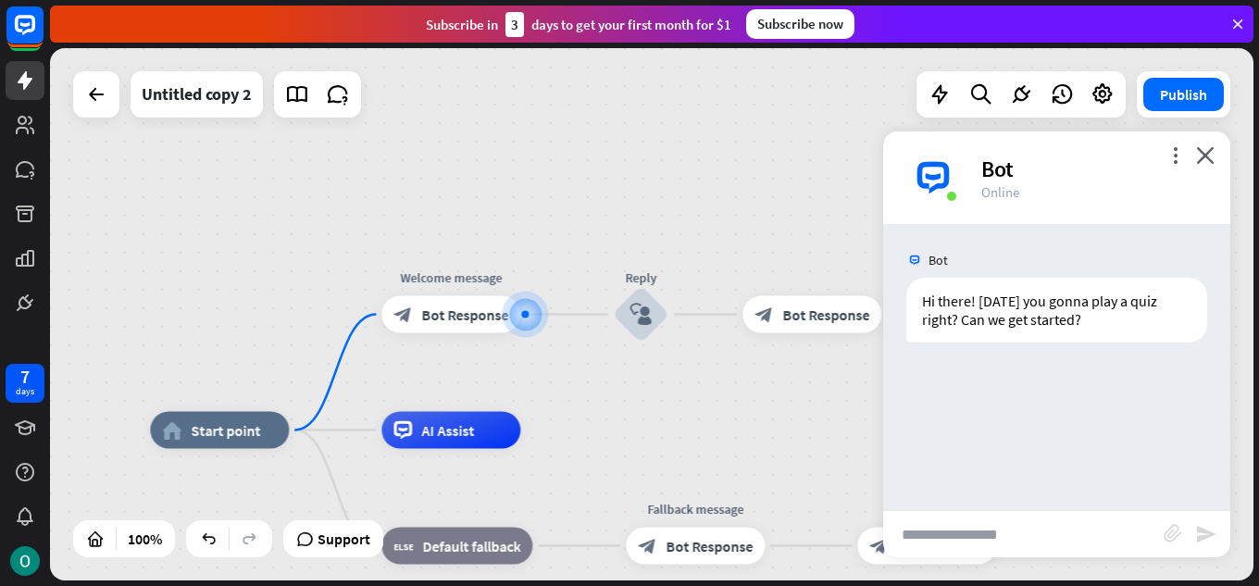
click at [1036, 394] on div "Bot Hi there! [DATE] you gonna play a quiz right? Can we get started? [DATE] 11…" at bounding box center [1056, 367] width 347 height 286
click at [524, 319] on div at bounding box center [525, 314] width 20 height 20
click at [1207, 148] on icon "close" at bounding box center [1205, 155] width 19 height 18
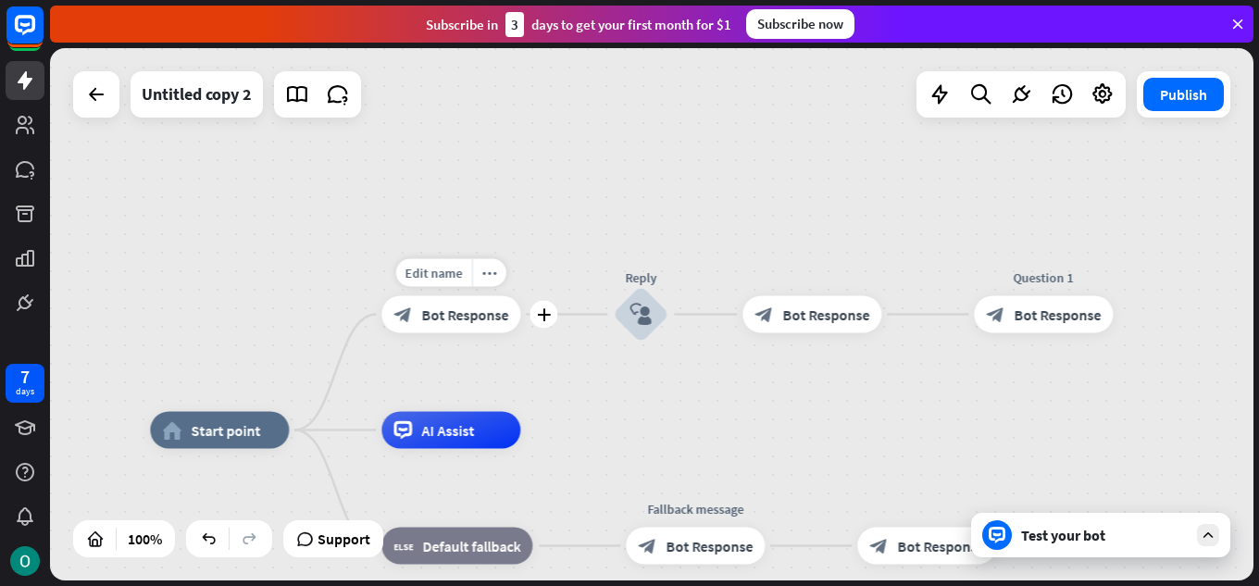
click at [497, 319] on span "Bot Response" at bounding box center [464, 315] width 87 height 19
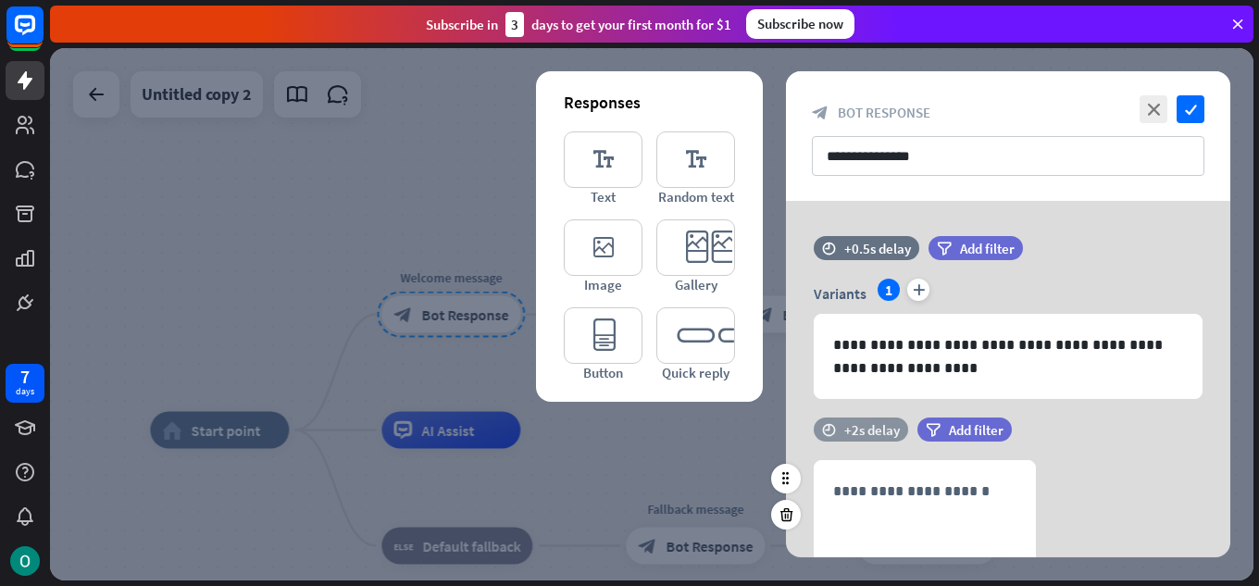
scroll to position [167, 0]
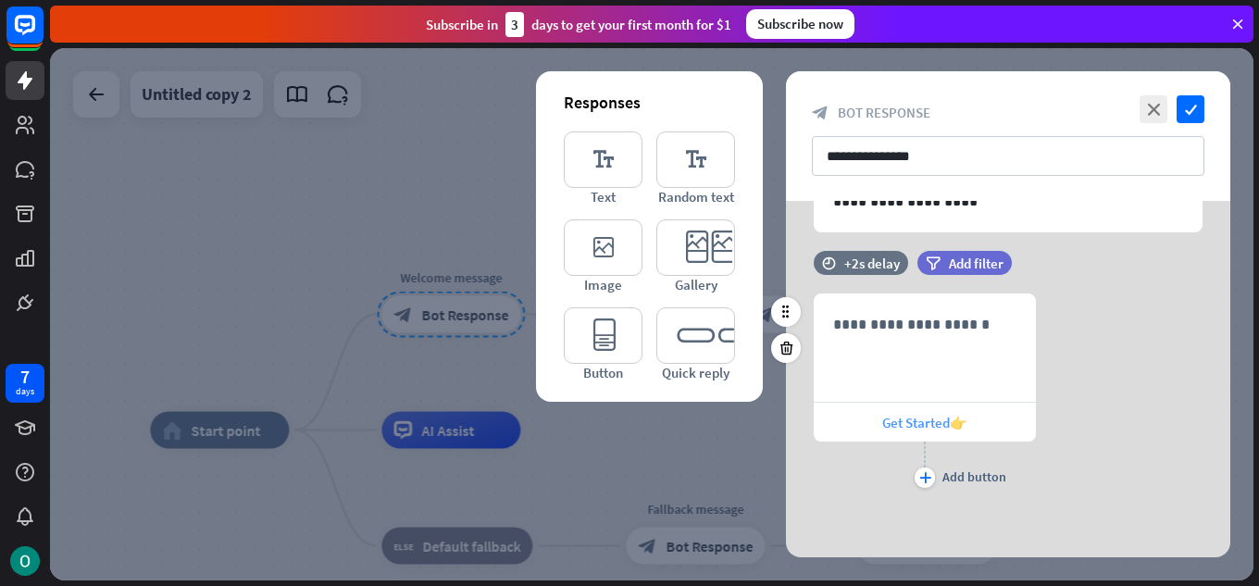
click at [917, 415] on span "Get Started👉" at bounding box center [925, 423] width 85 height 18
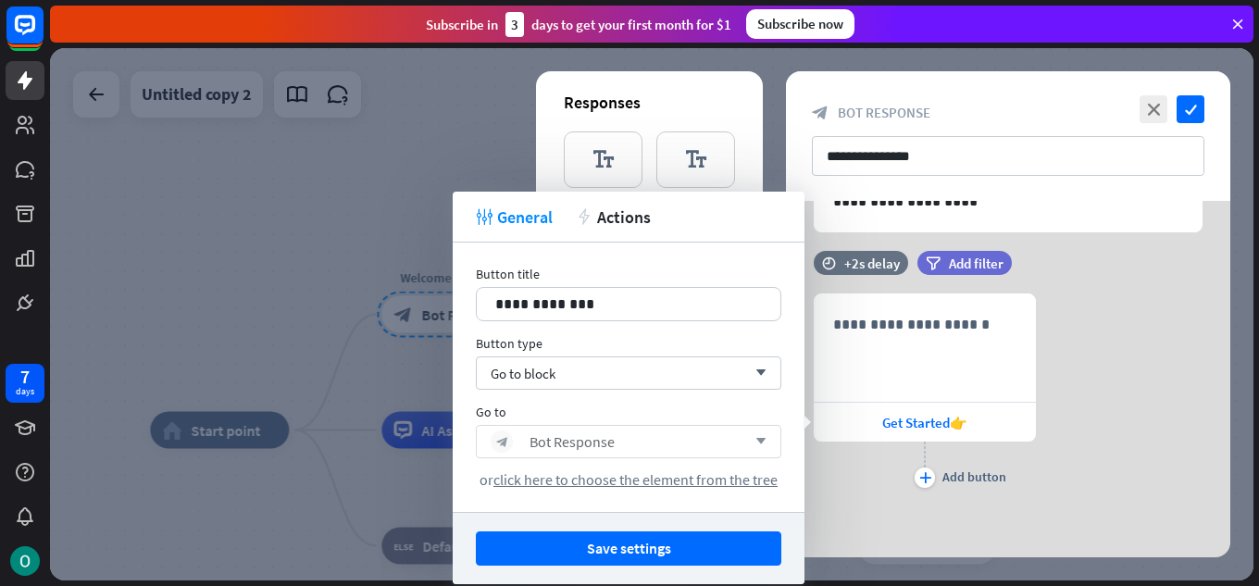
click at [761, 442] on icon "arrow_down" at bounding box center [756, 441] width 20 height 11
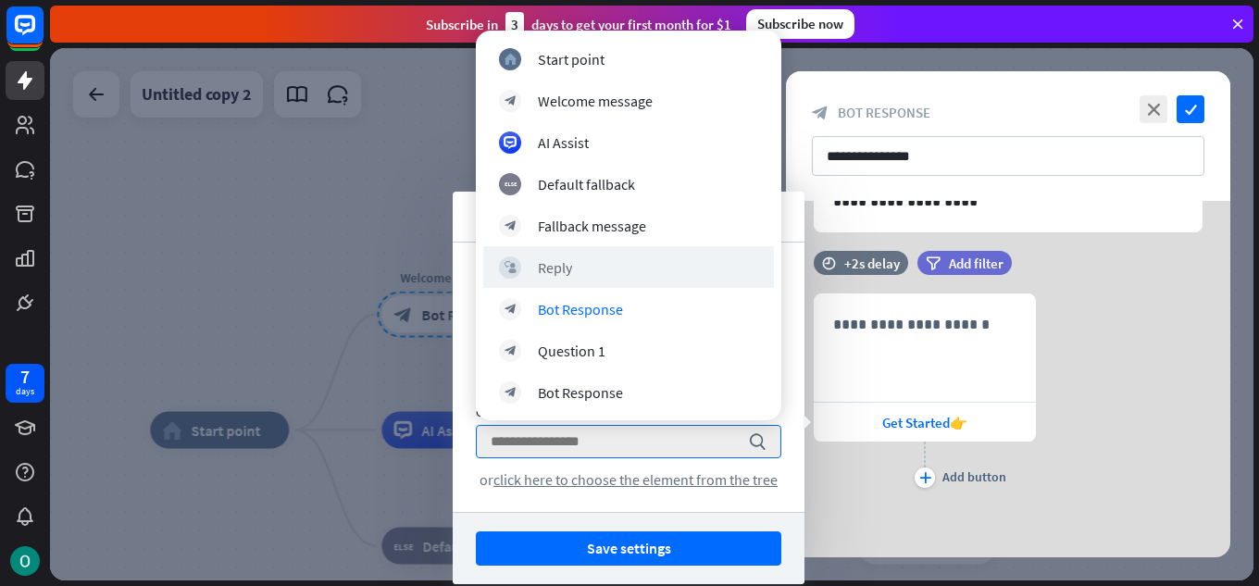
click at [571, 255] on div "block_user_input Reply" at bounding box center [628, 267] width 291 height 42
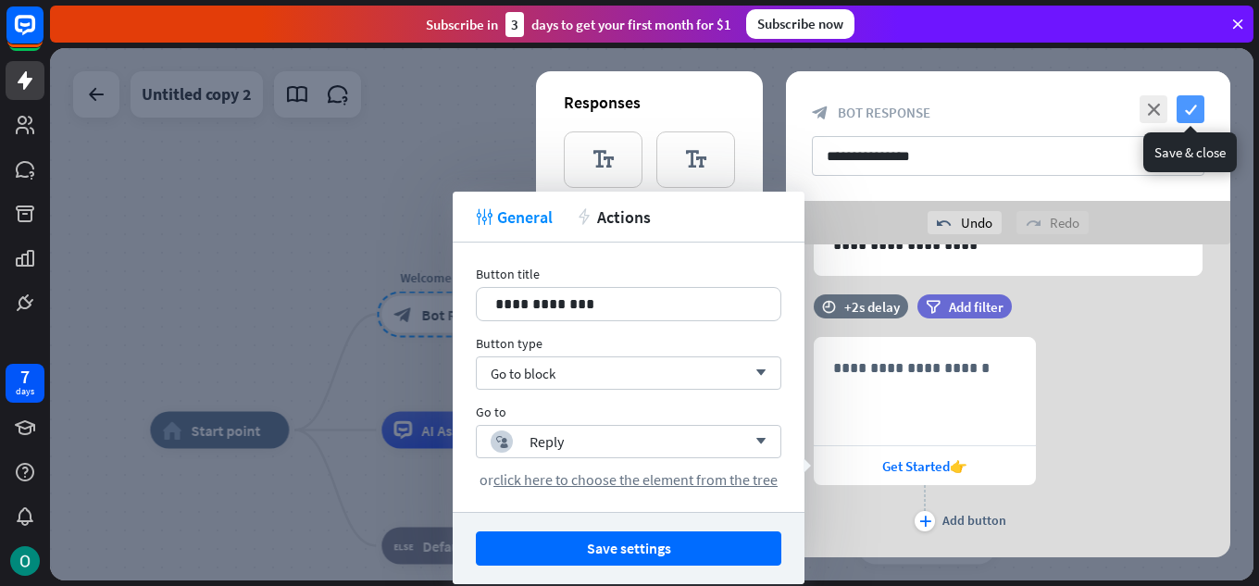
click at [1196, 109] on icon "check" at bounding box center [1191, 109] width 28 height 28
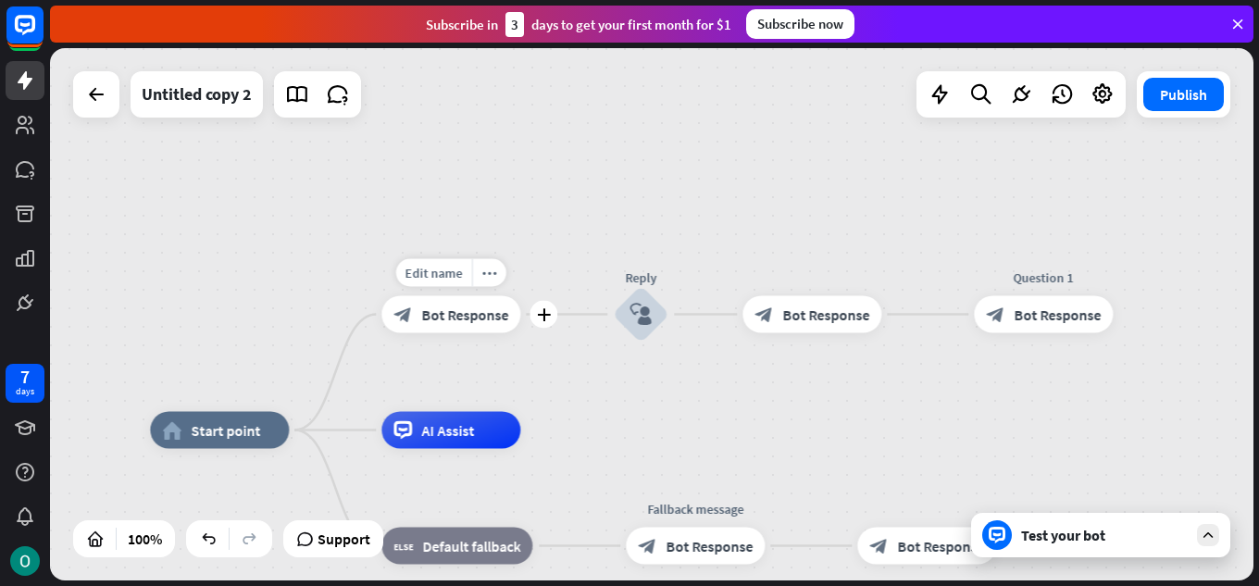
click at [447, 317] on span "Bot Response" at bounding box center [464, 315] width 87 height 19
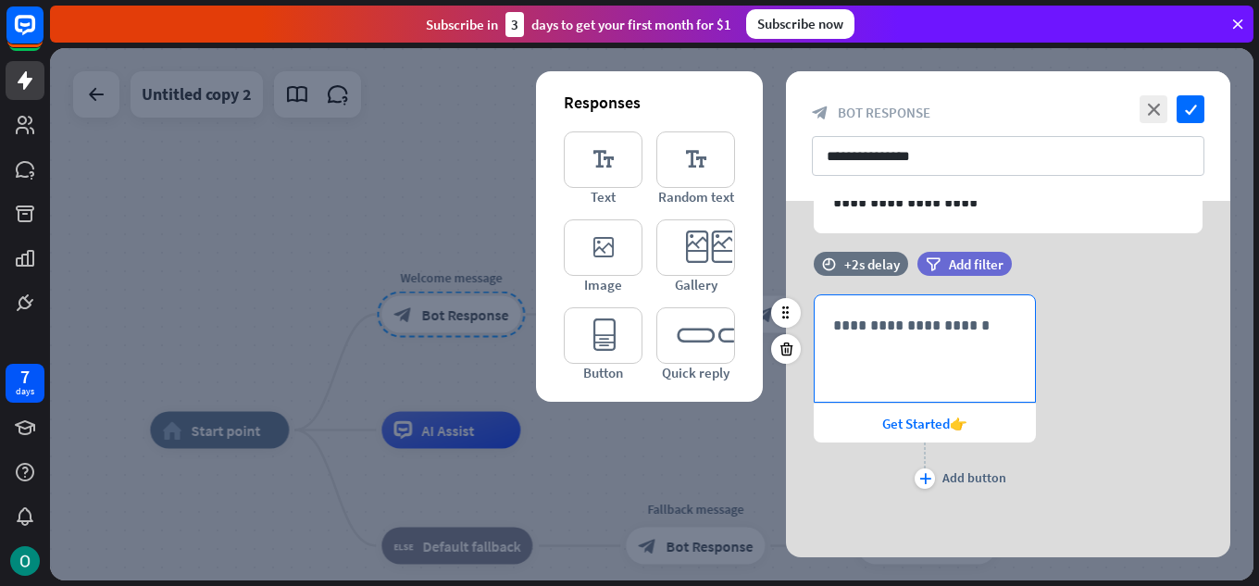
scroll to position [167, 0]
click at [928, 420] on span "Get Started👉" at bounding box center [925, 423] width 85 height 18
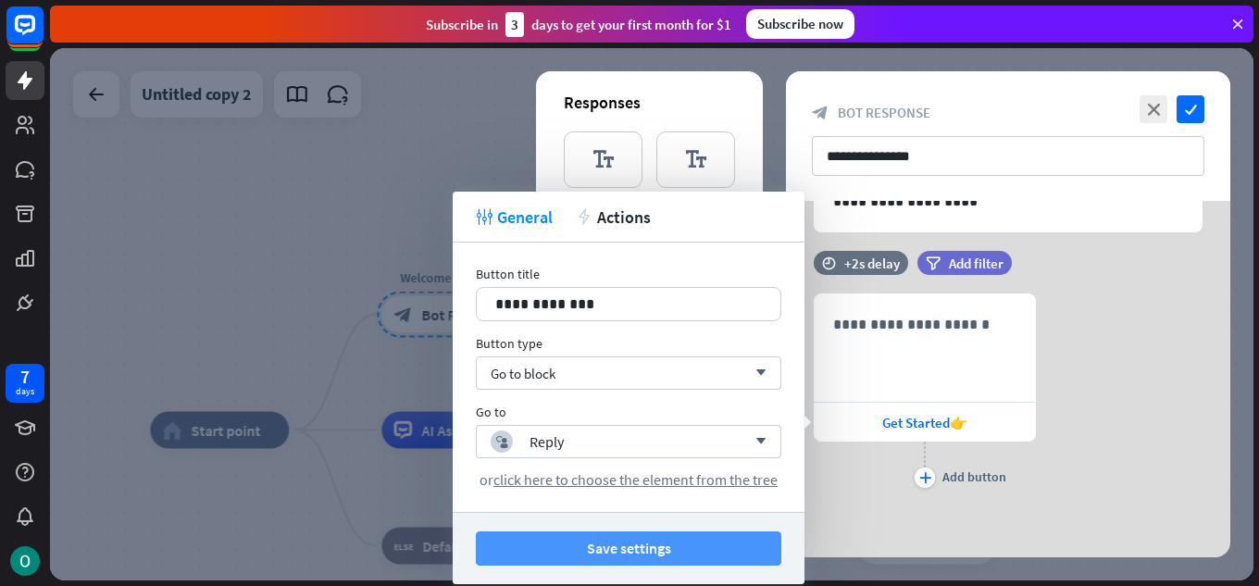
click at [692, 545] on button "Save settings" at bounding box center [629, 549] width 306 height 34
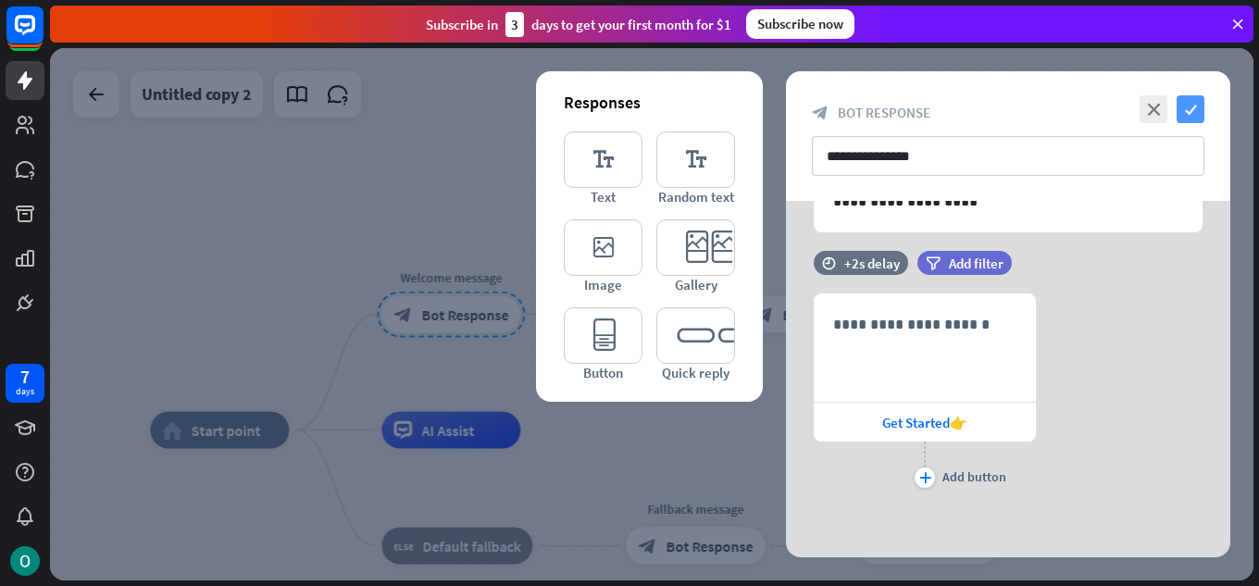
click at [1189, 107] on icon "check" at bounding box center [1191, 109] width 28 height 28
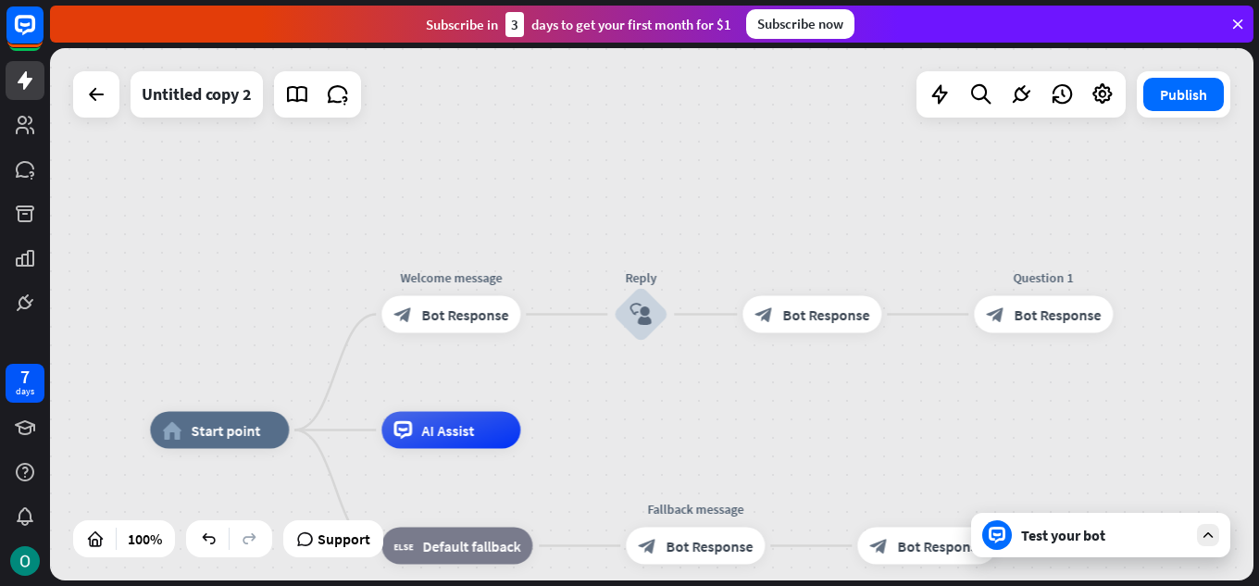
click at [1162, 539] on div "Test your bot" at bounding box center [1104, 535] width 167 height 19
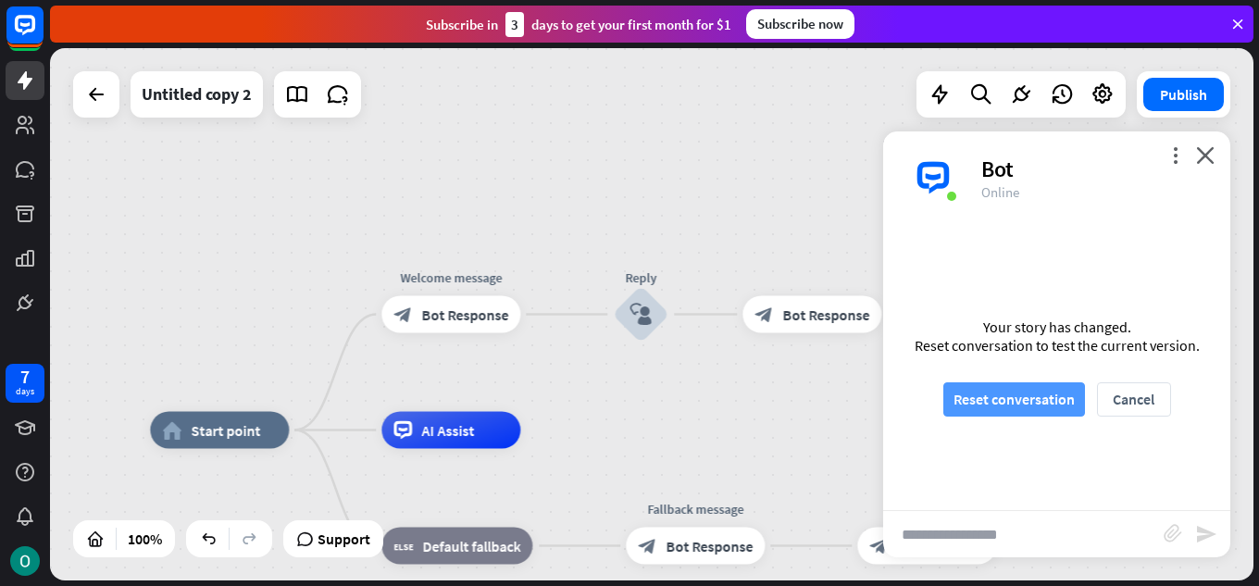
click at [966, 401] on button "Reset conversation" at bounding box center [1015, 399] width 142 height 34
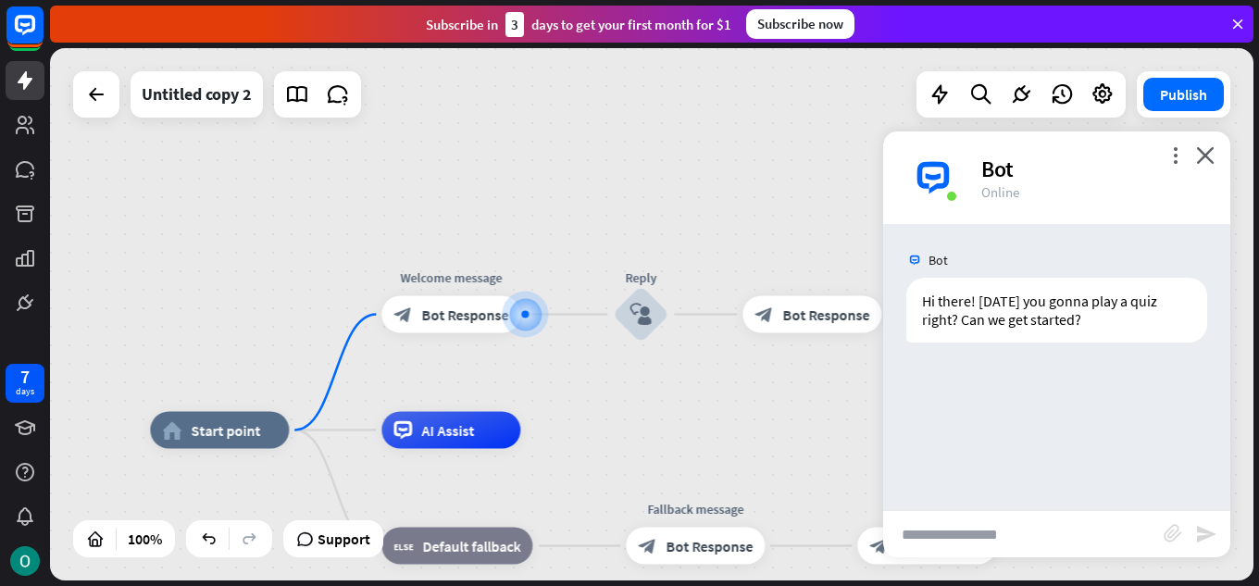
click at [966, 401] on div "Bot Hi there! [DATE] you gonna play a quiz right? Can we get started? [DATE] 11…" at bounding box center [1056, 367] width 347 height 286
click at [783, 398] on div "home_2 Start point Welcome message block_bot_response Bot Response Reply block_…" at bounding box center [652, 314] width 1204 height 532
click at [488, 307] on span "Bot Response" at bounding box center [464, 315] width 87 height 19
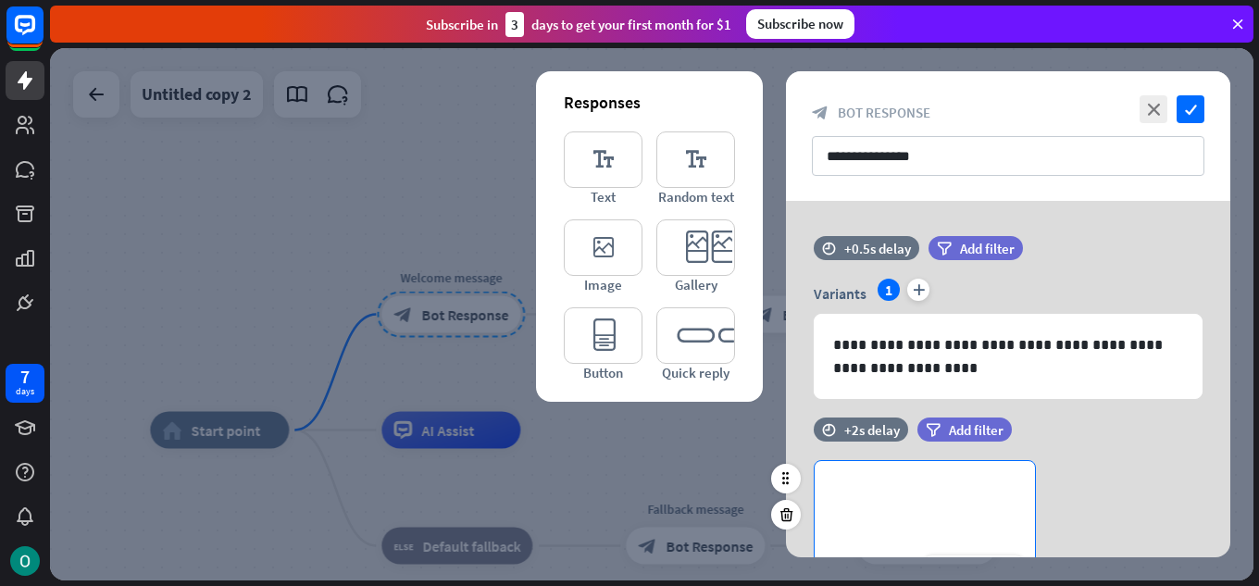
click at [925, 483] on p "**********" at bounding box center [924, 491] width 183 height 23
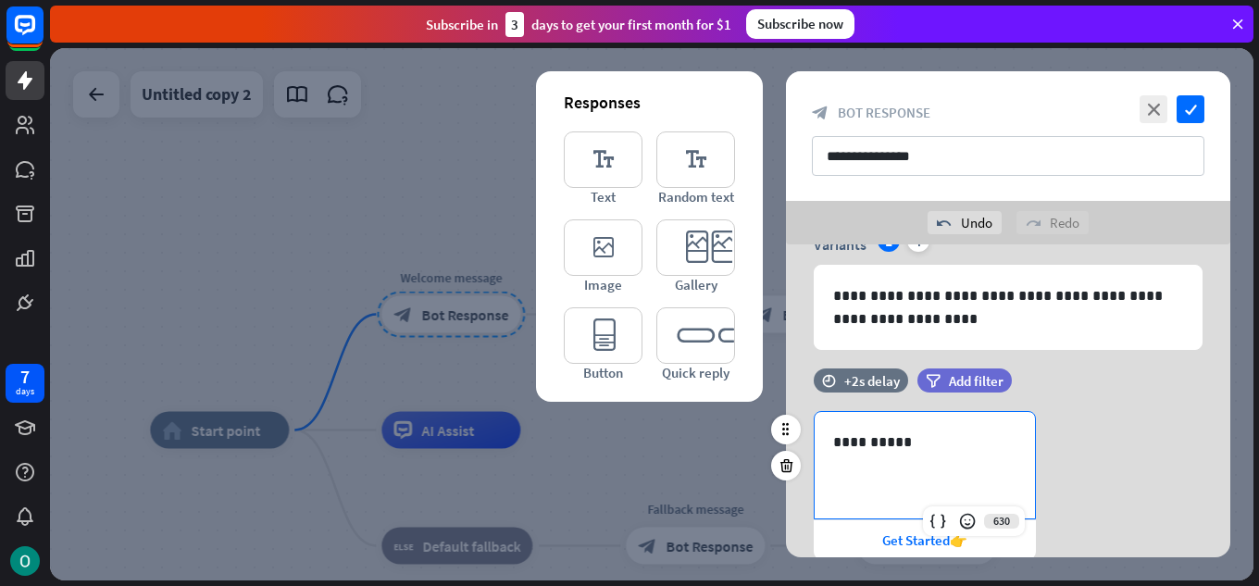
scroll to position [185, 0]
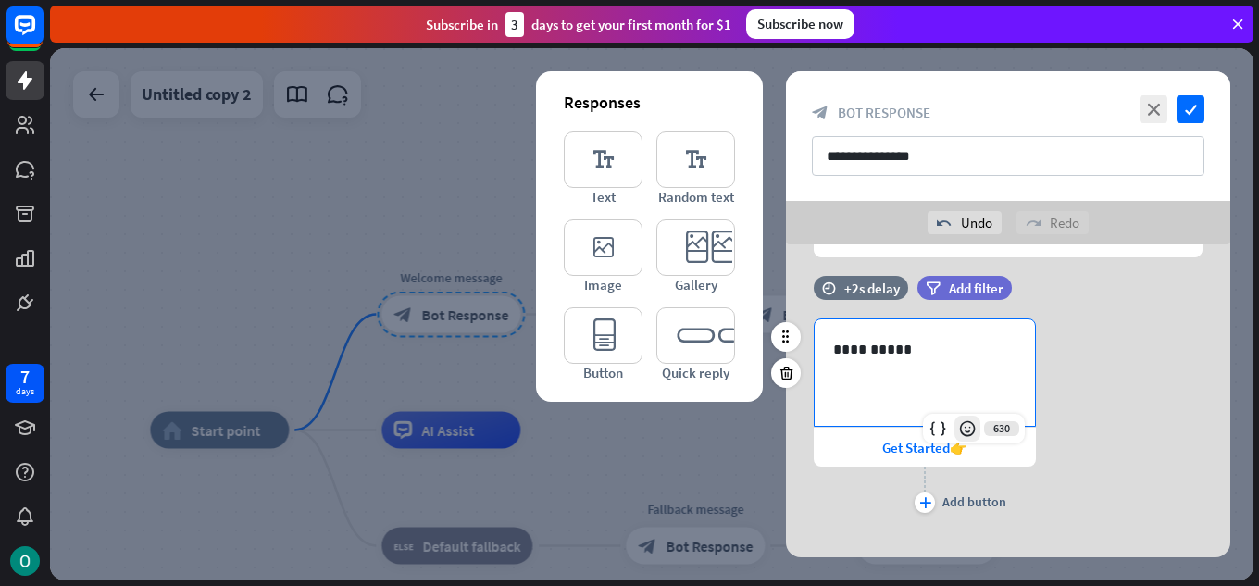
click at [968, 420] on icon at bounding box center [967, 428] width 19 height 19
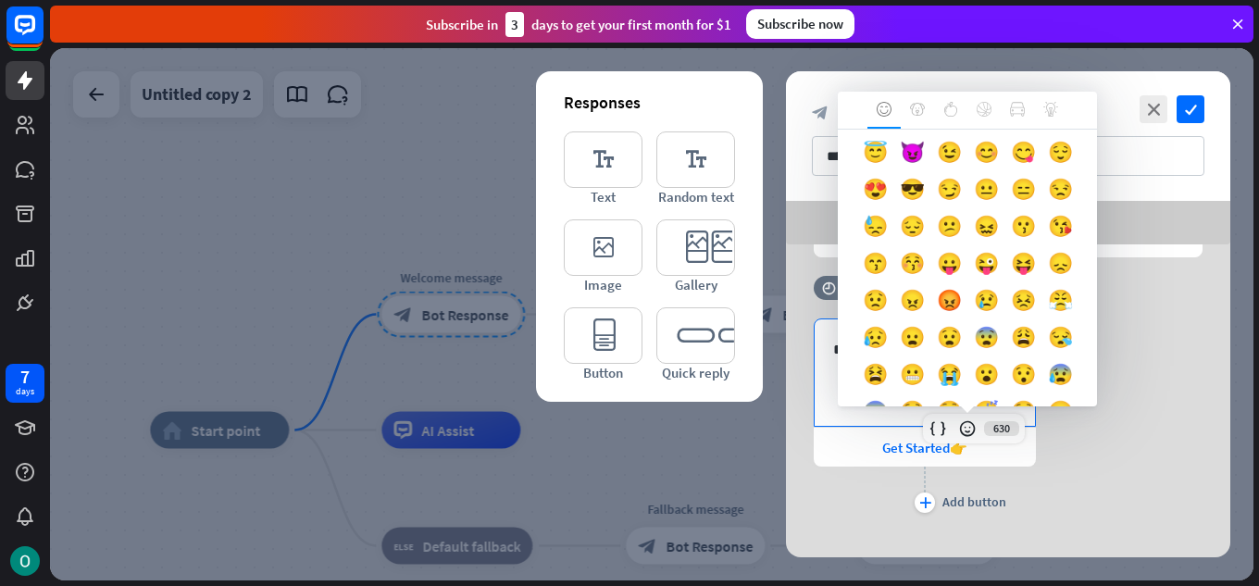
scroll to position [0, 0]
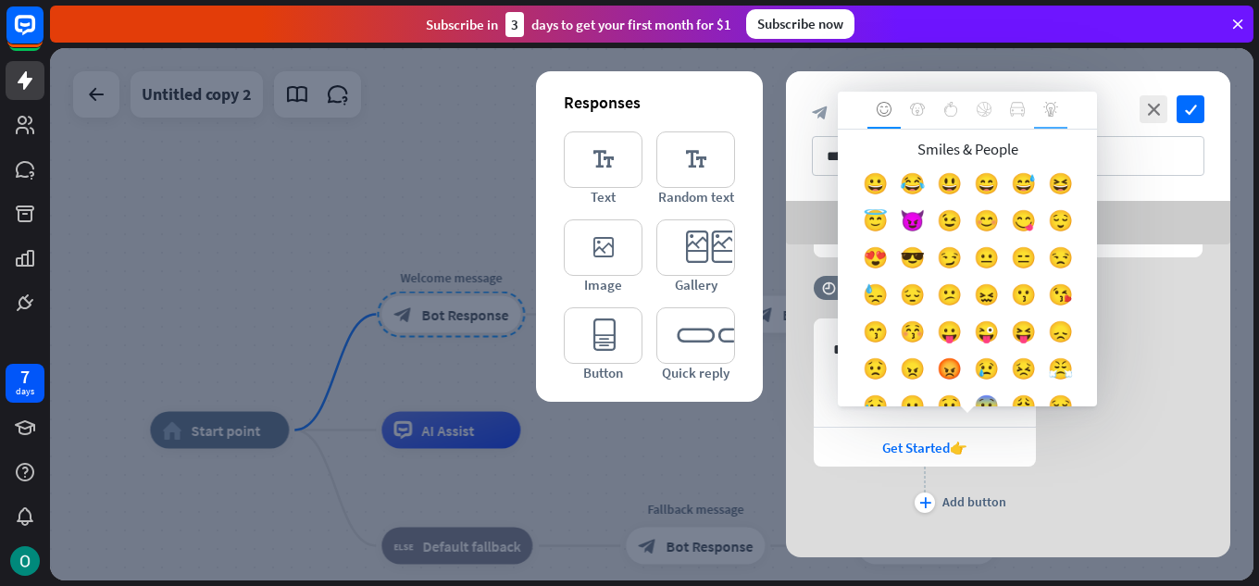
click at [1054, 109] on icon at bounding box center [1051, 109] width 15 height 15
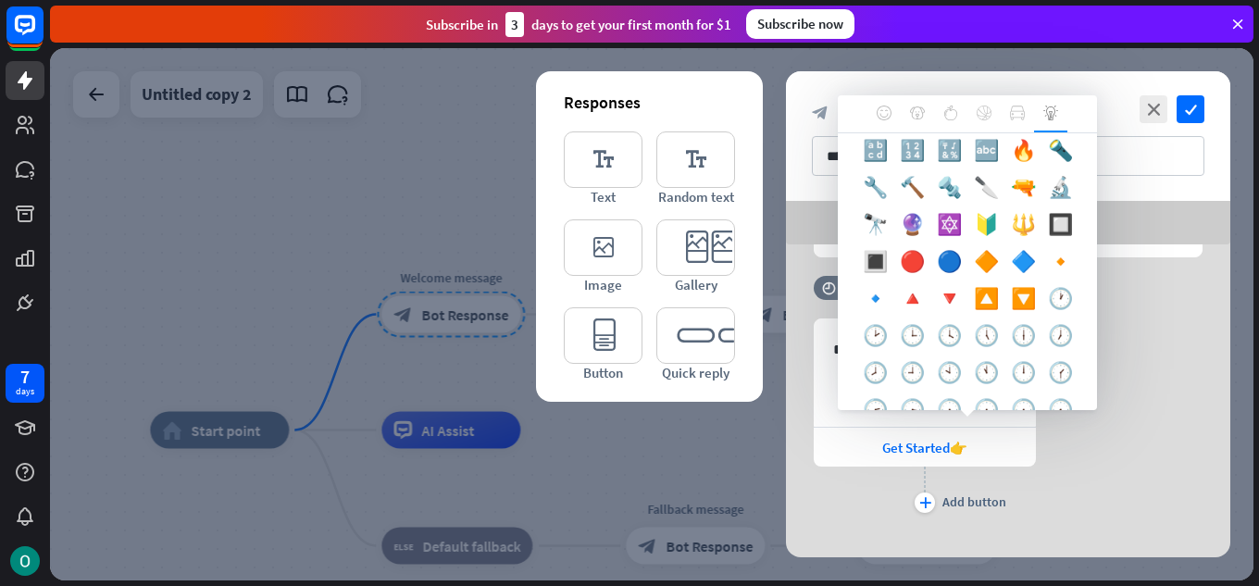
scroll to position [833, 0]
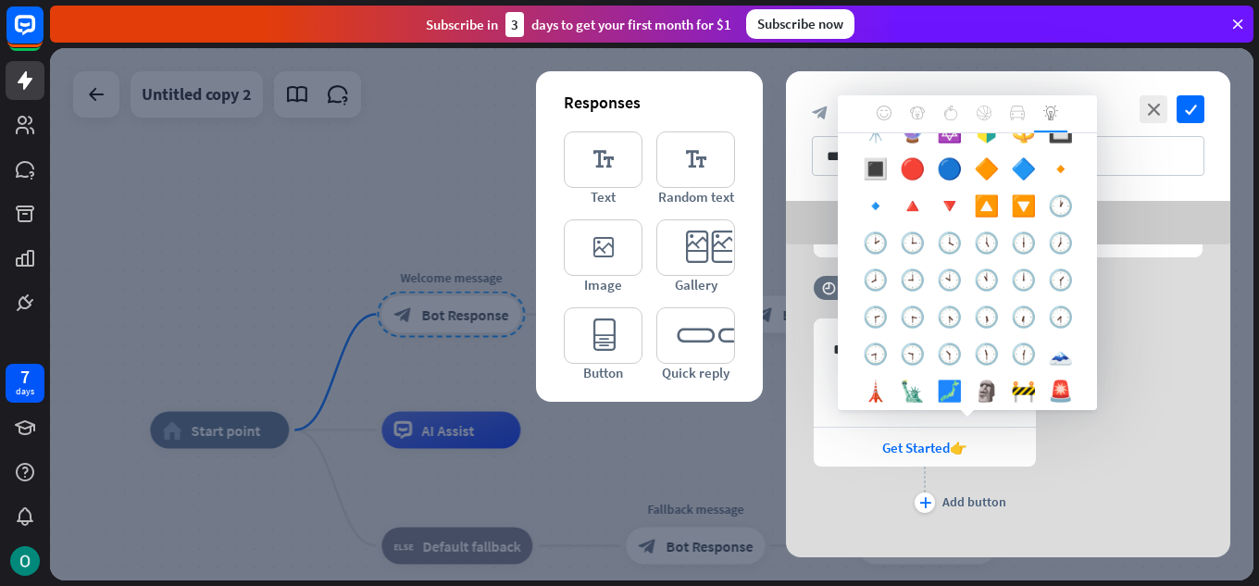
click at [1005, 81] on div "🔥" at bounding box center [1023, 62] width 37 height 37
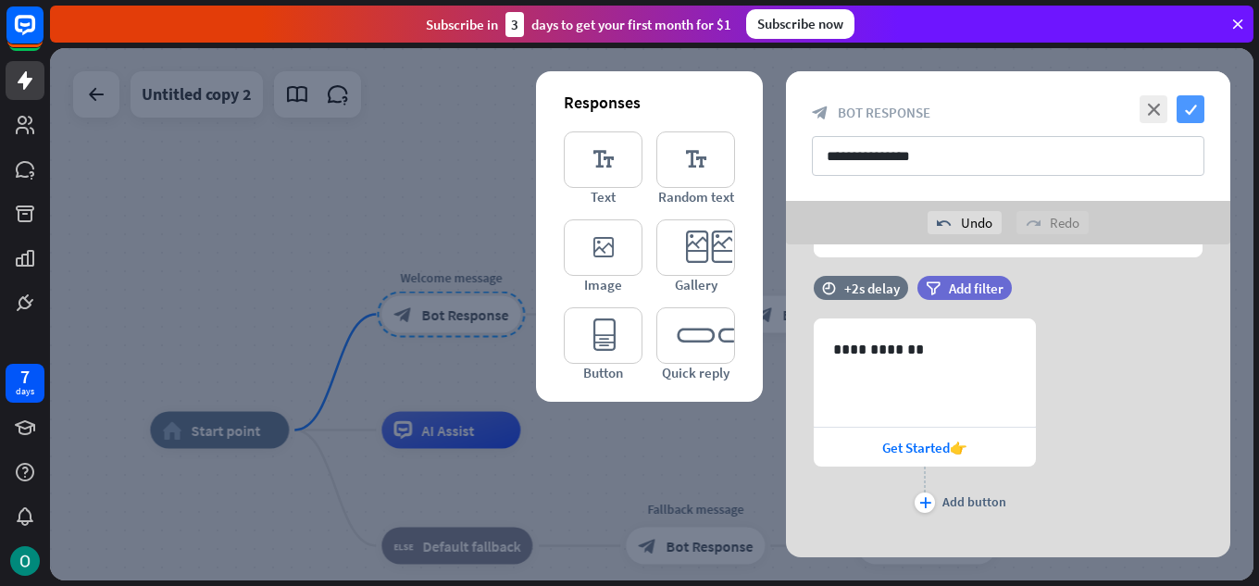
click at [1194, 102] on icon "check" at bounding box center [1191, 109] width 28 height 28
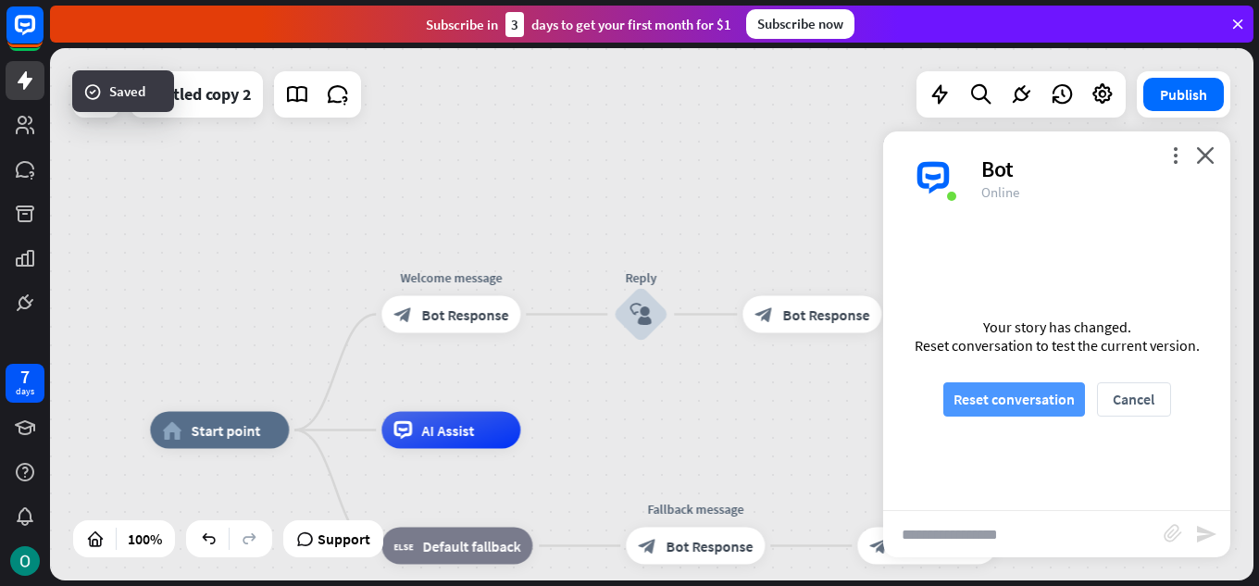
click at [1023, 388] on button "Reset conversation" at bounding box center [1015, 399] width 142 height 34
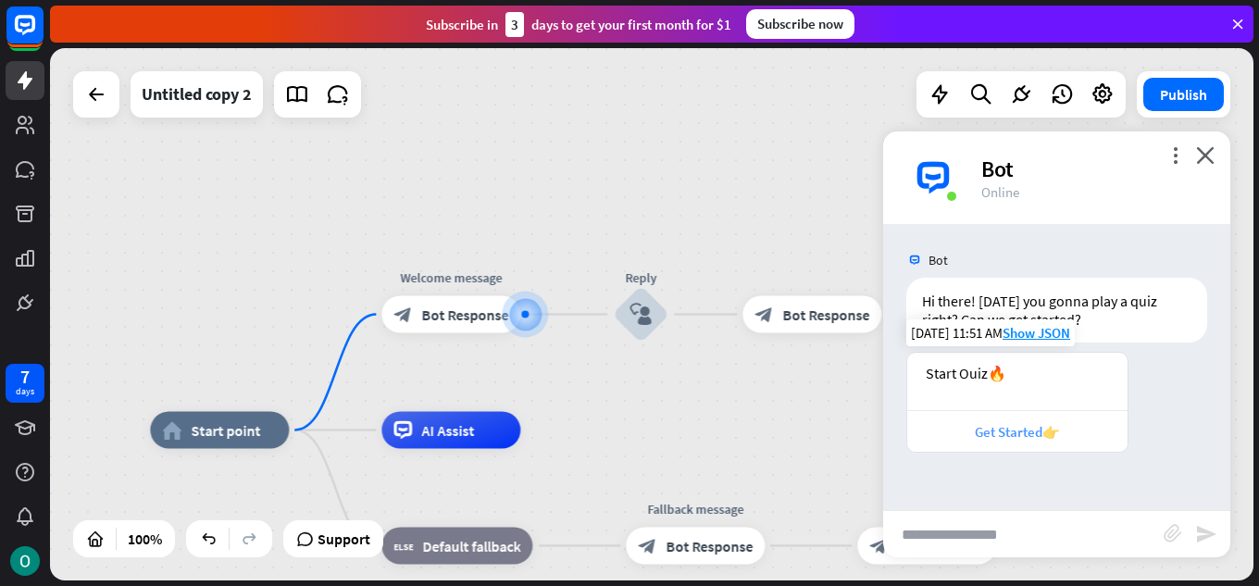
click at [1052, 431] on div "Get Started👉" at bounding box center [1018, 432] width 202 height 18
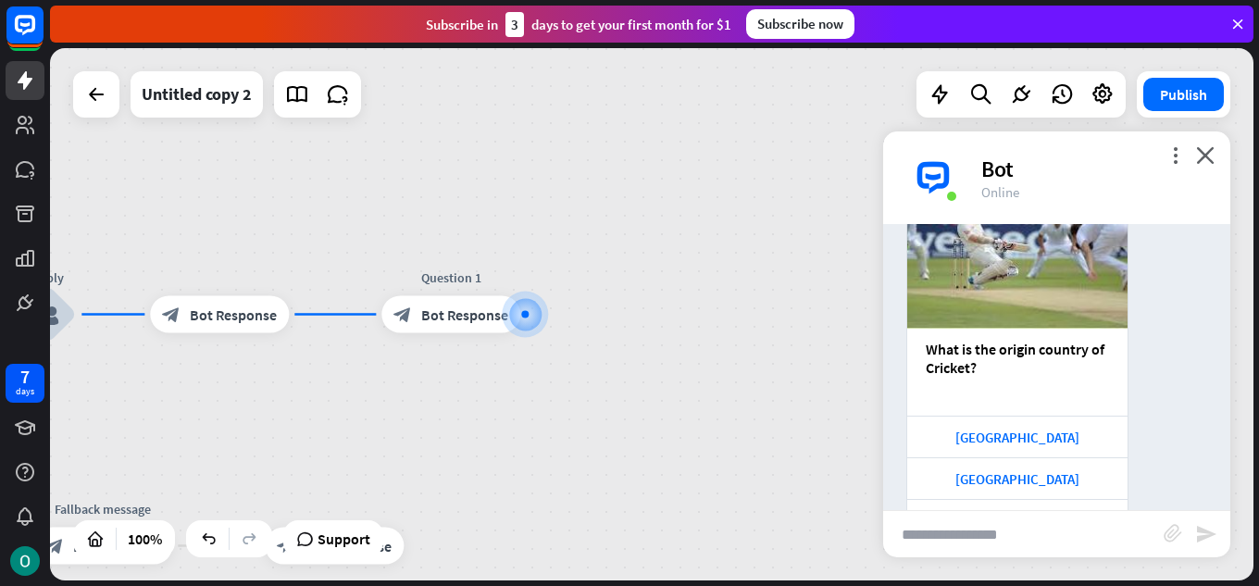
scroll to position [593, 0]
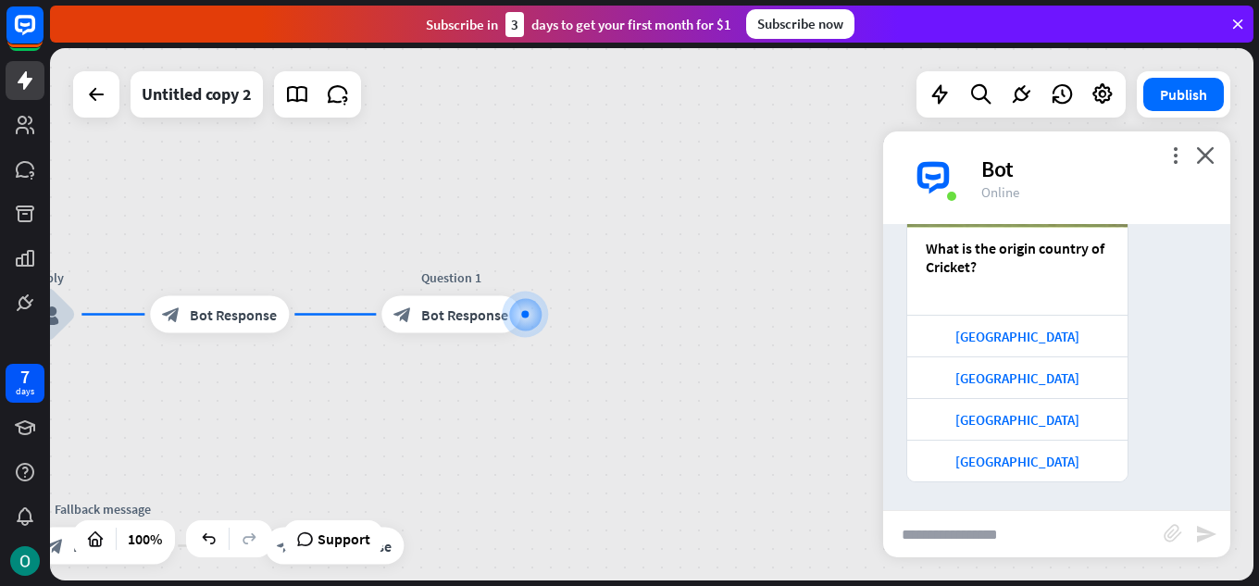
click at [1212, 143] on div "more_vert close Bot Online" at bounding box center [1056, 177] width 347 height 93
click at [1200, 154] on icon "close" at bounding box center [1205, 155] width 19 height 18
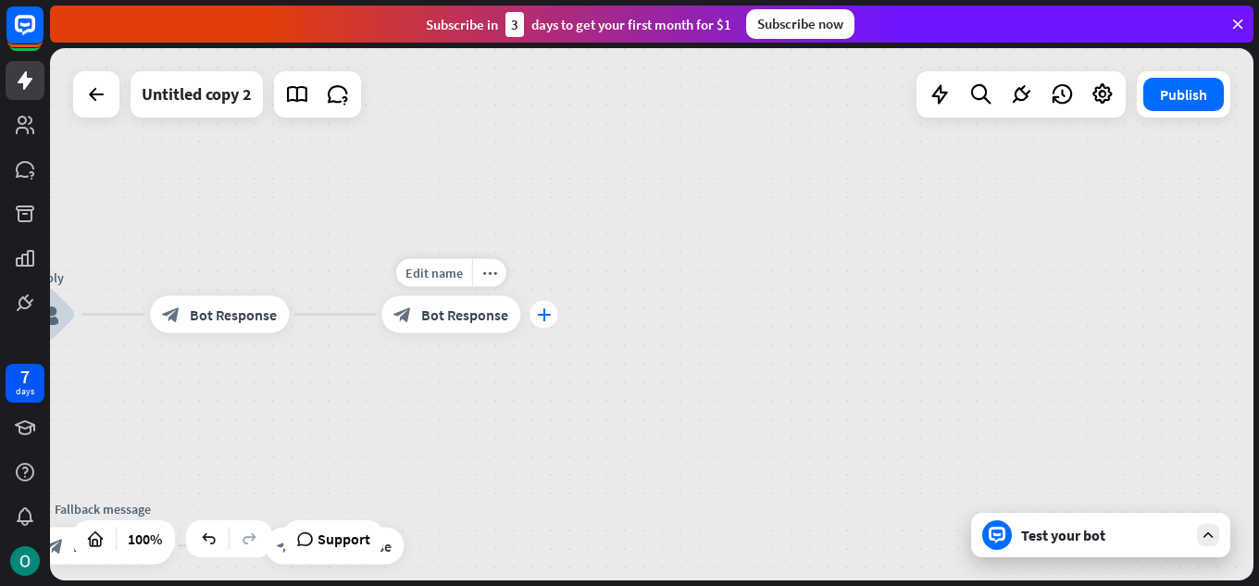
click at [540, 312] on icon "plus" at bounding box center [544, 314] width 14 height 13
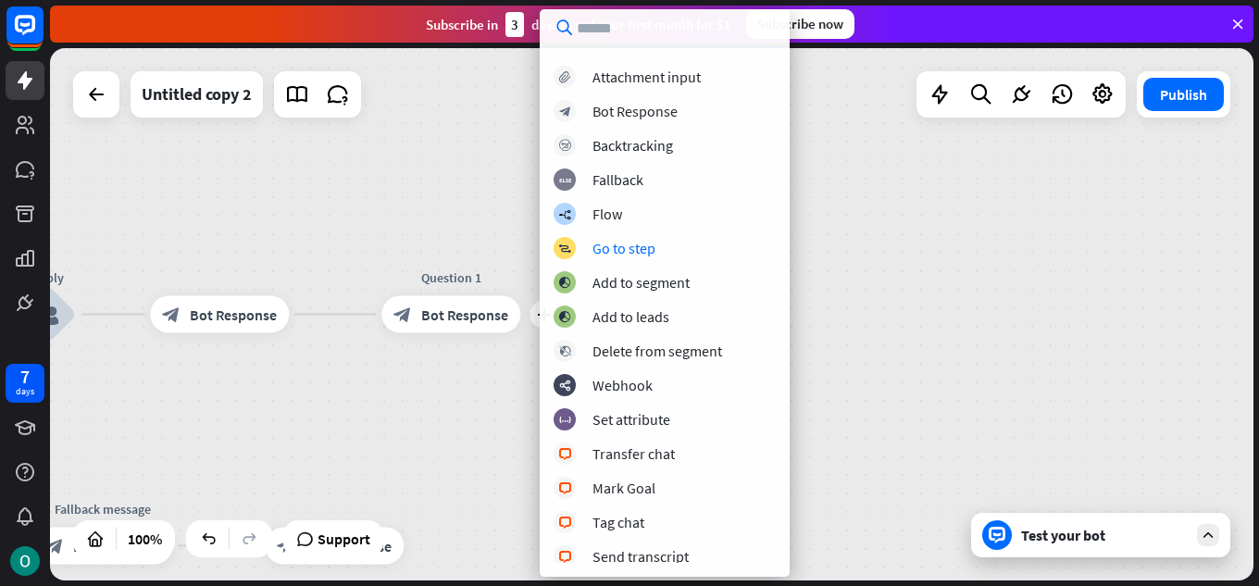
scroll to position [93, 0]
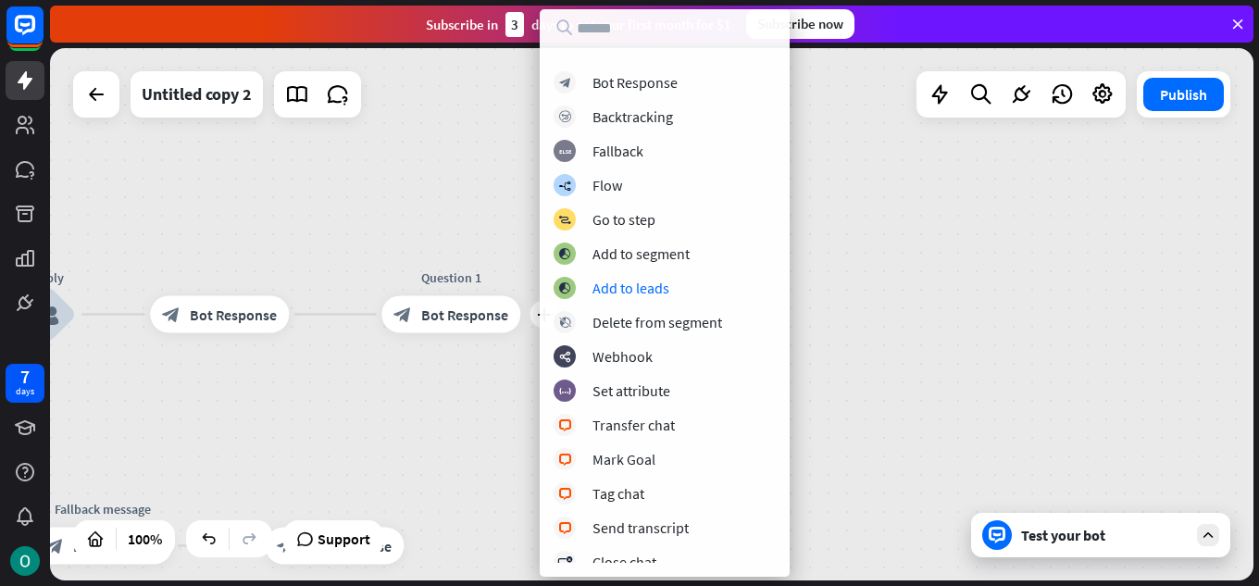
click at [925, 306] on div "home_2 Start point Welcome message block_bot_response Bot Response Reply block_…" at bounding box center [652, 314] width 1204 height 532
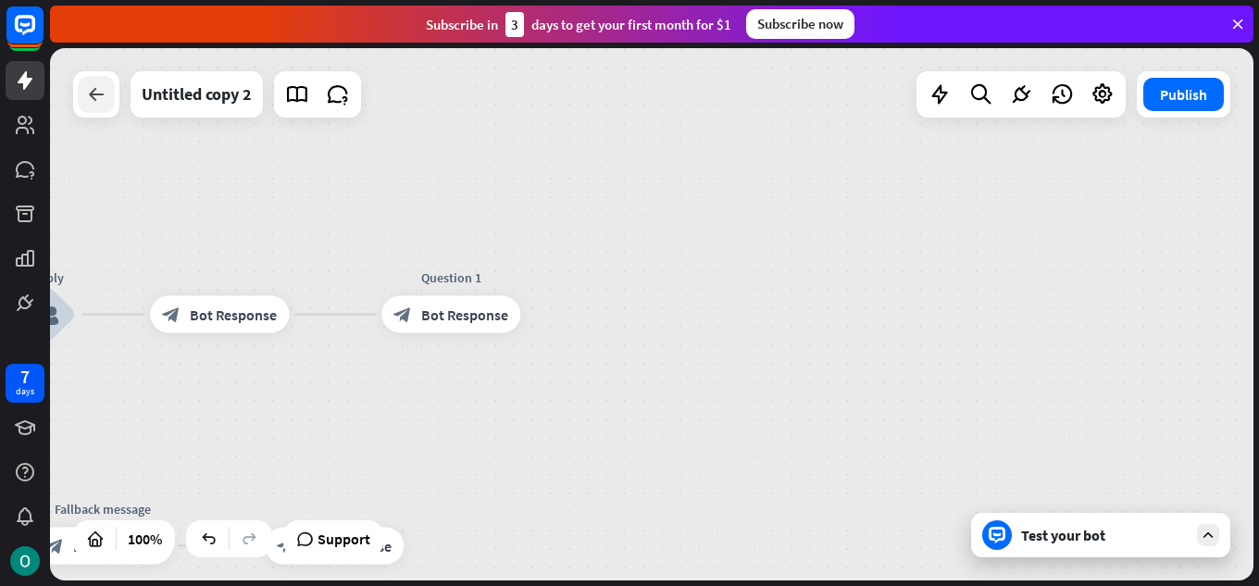
click at [86, 99] on icon at bounding box center [96, 94] width 22 height 22
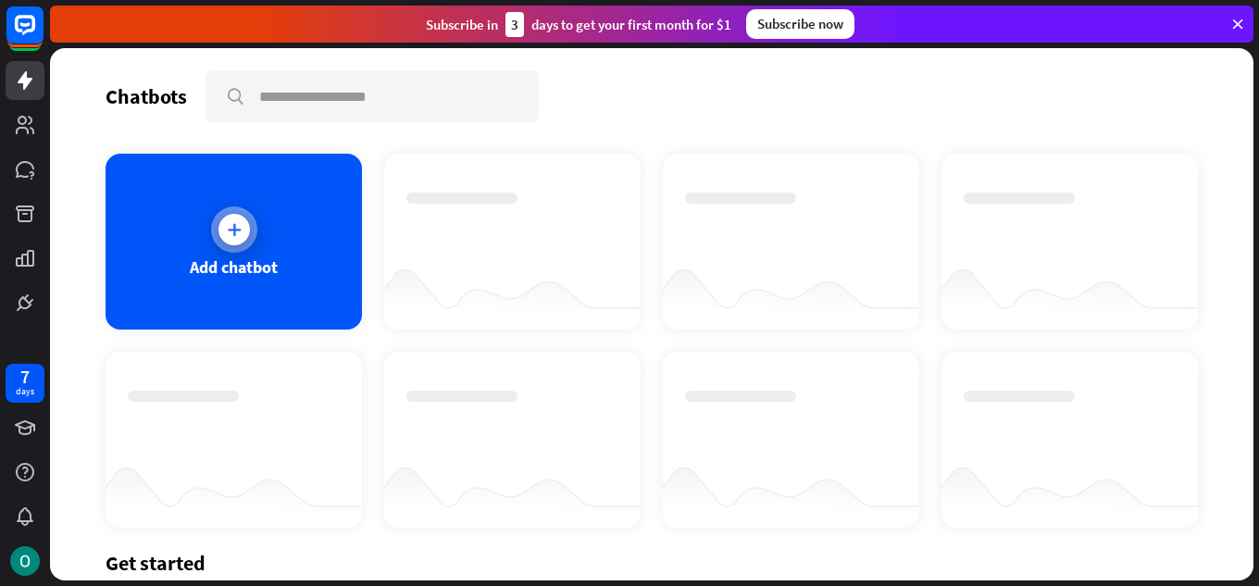
click at [194, 207] on div "Add chatbot" at bounding box center [234, 242] width 257 height 176
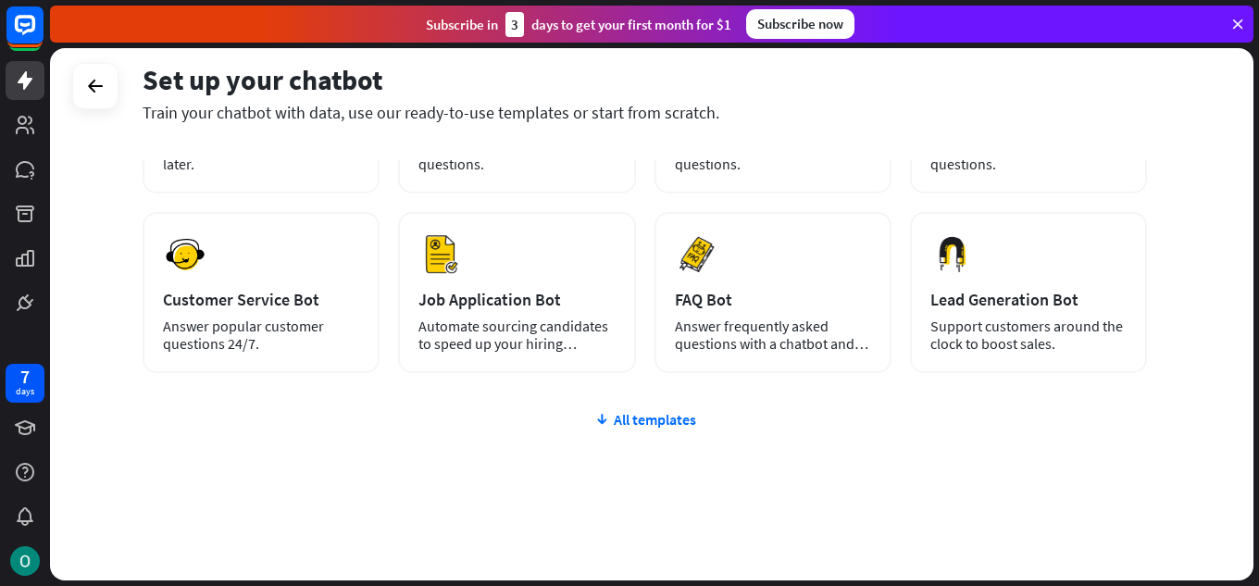
scroll to position [233, 0]
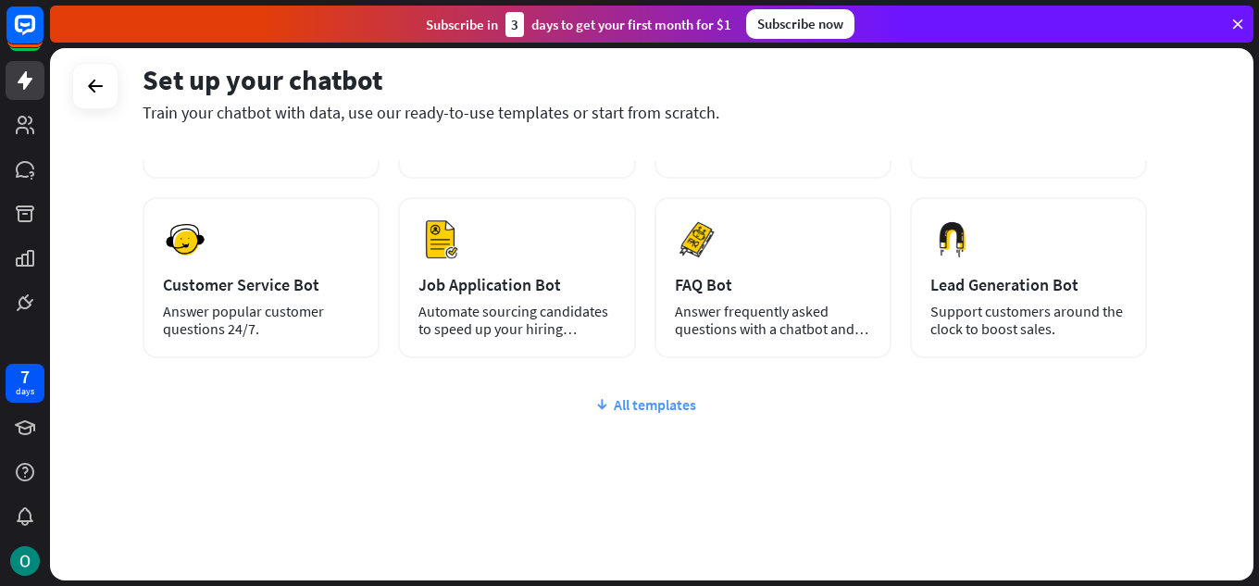
click at [610, 407] on div "All templates" at bounding box center [645, 404] width 1005 height 19
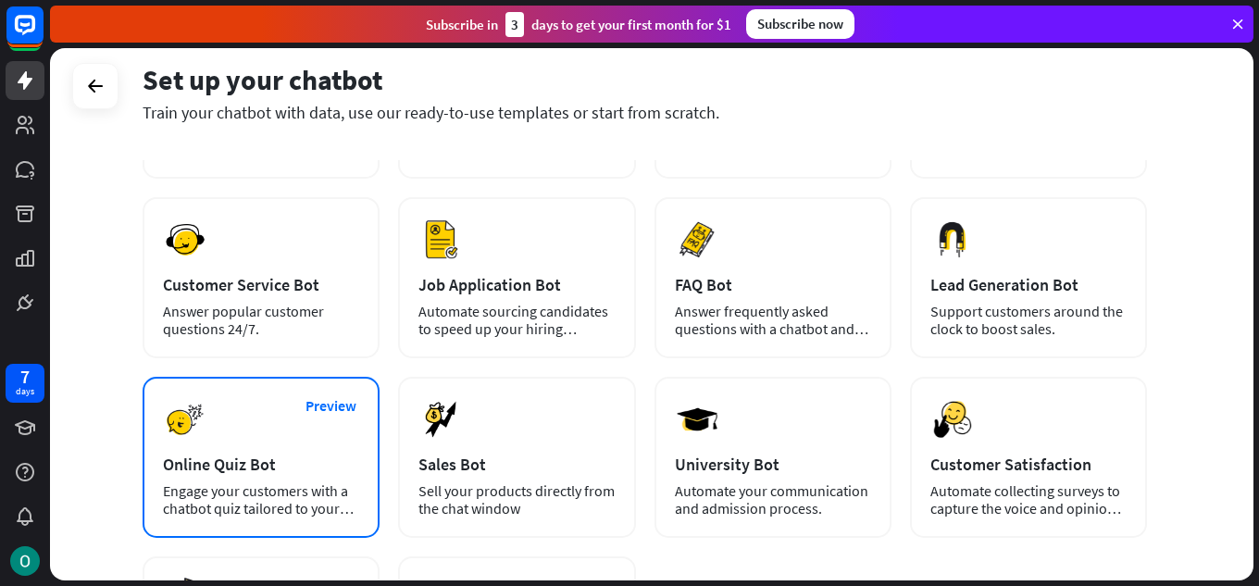
click at [352, 455] on div "Online Quiz Bot" at bounding box center [261, 464] width 196 height 21
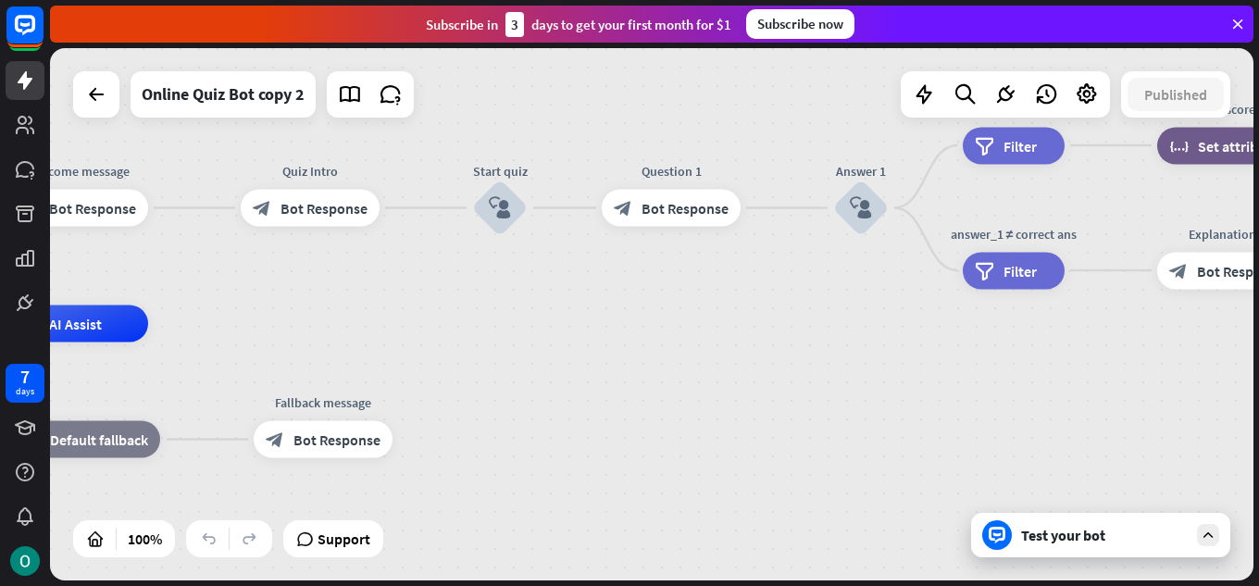
drag, startPoint x: 963, startPoint y: 337, endPoint x: 446, endPoint y: 346, distance: 516.8
click at [447, 346] on div "home_2 Start point Welcome message block_bot_response Bot Response Quiz Intro b…" at bounding box center [380, 590] width 1204 height 532
click at [853, 218] on icon "block_user_input" at bounding box center [858, 208] width 22 height 22
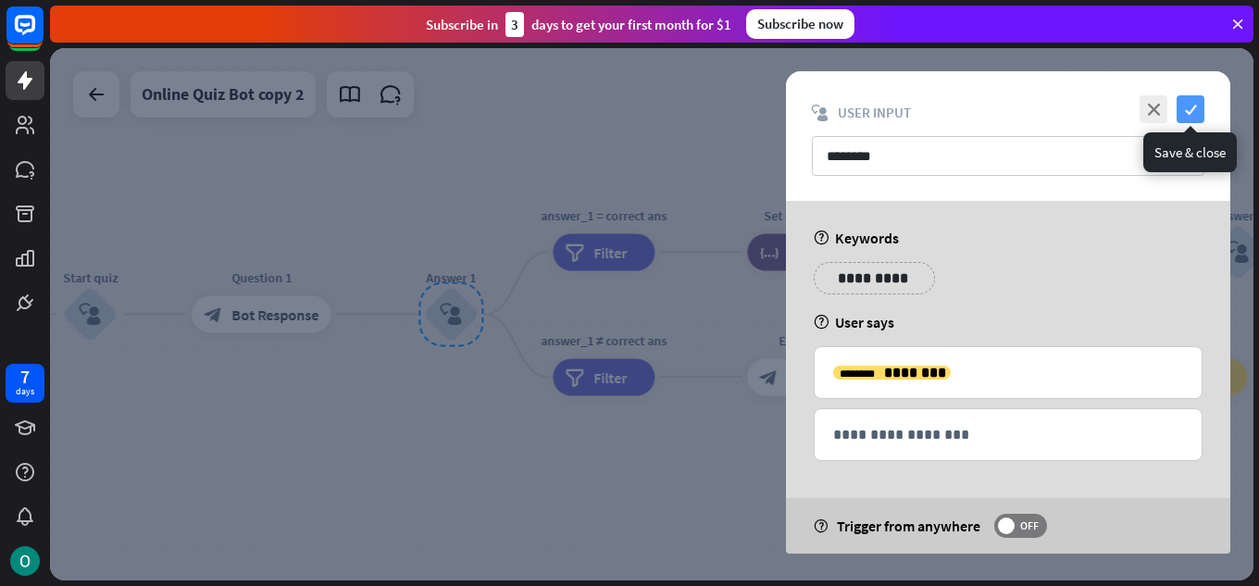
click at [1193, 99] on icon "check" at bounding box center [1191, 109] width 28 height 28
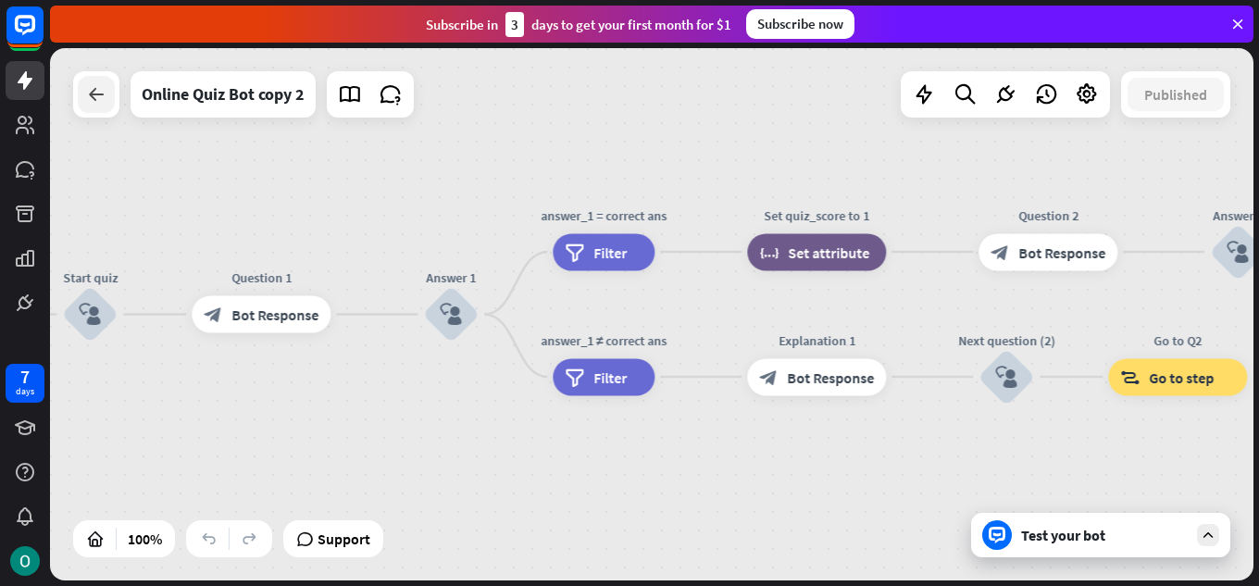
click at [104, 84] on icon at bounding box center [96, 94] width 22 height 22
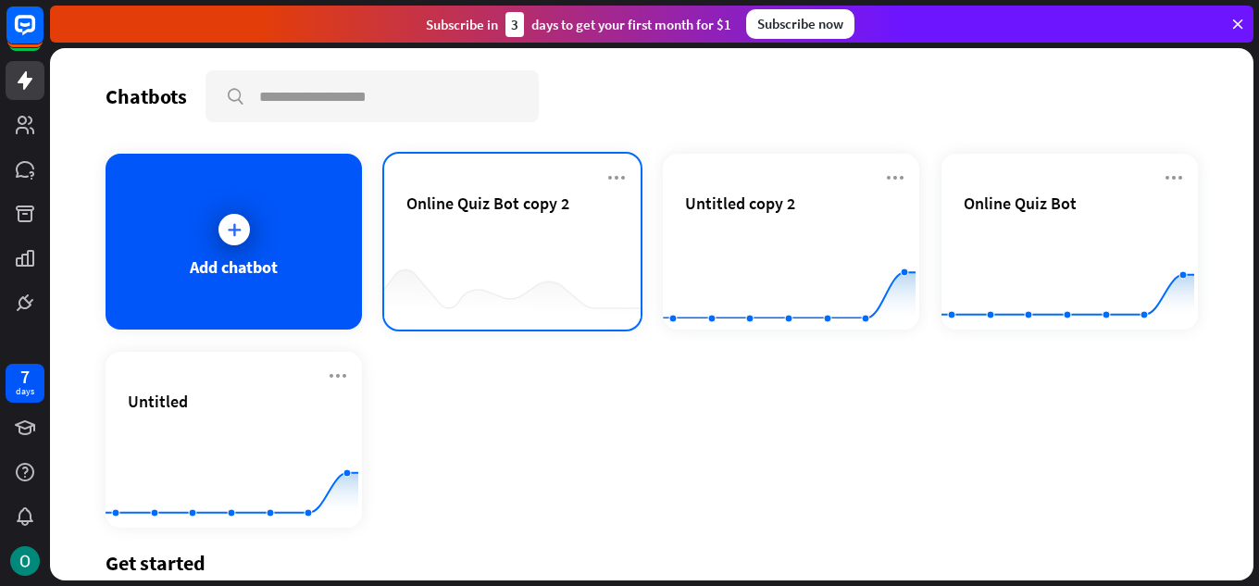
click at [464, 228] on div "Online Quiz Bot copy 2" at bounding box center [513, 225] width 212 height 65
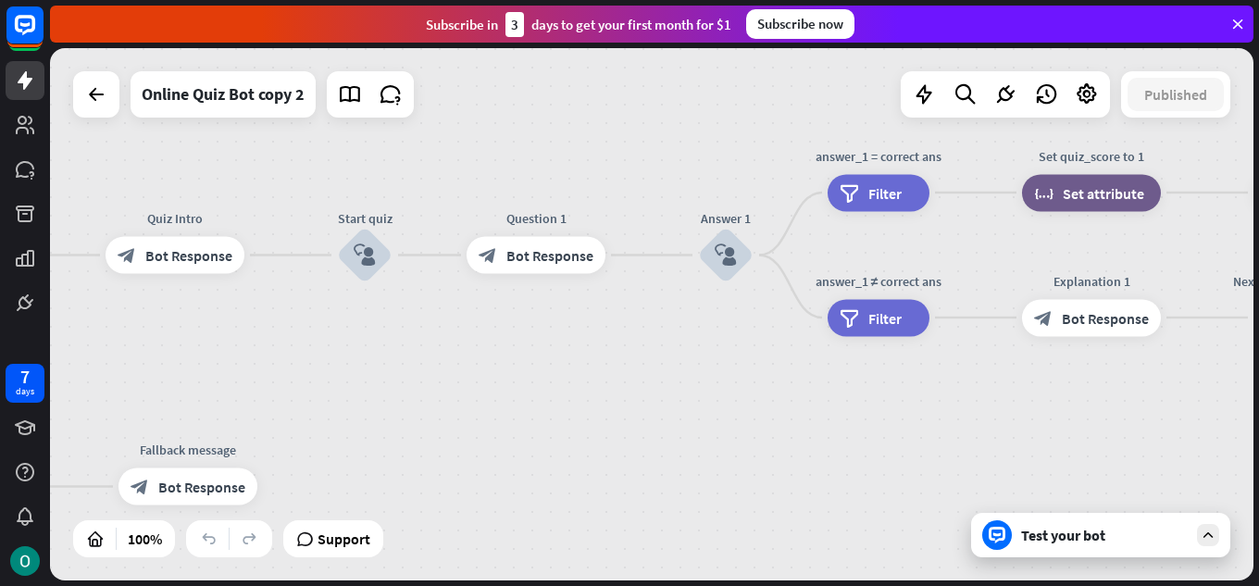
drag, startPoint x: 934, startPoint y: 320, endPoint x: 322, endPoint y: 364, distance: 613.7
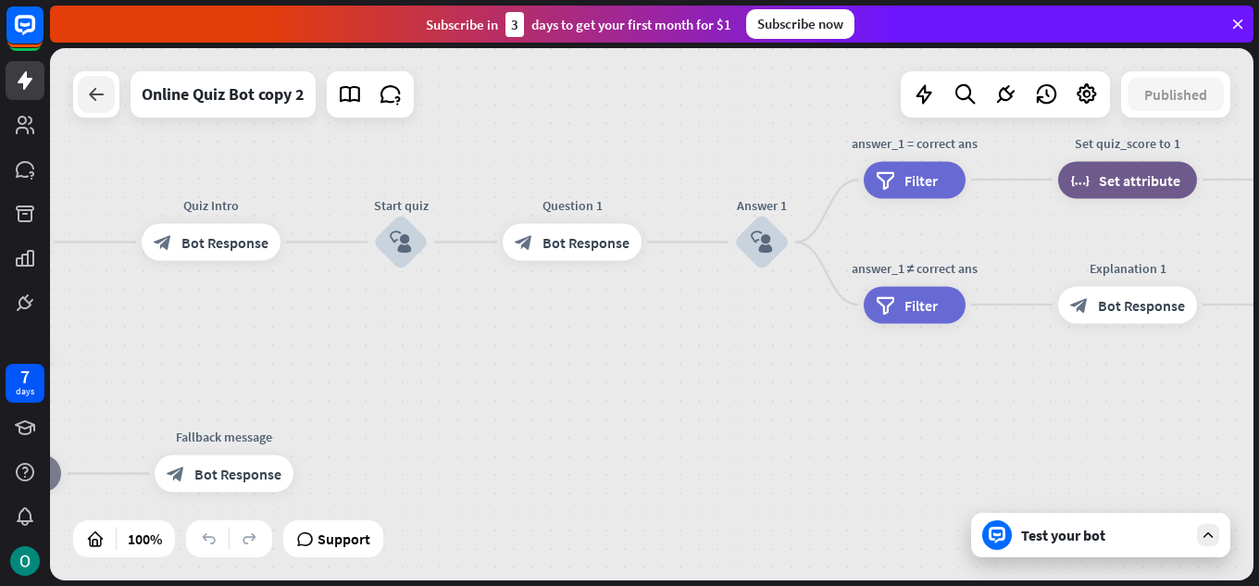
click at [105, 107] on div at bounding box center [96, 94] width 37 height 37
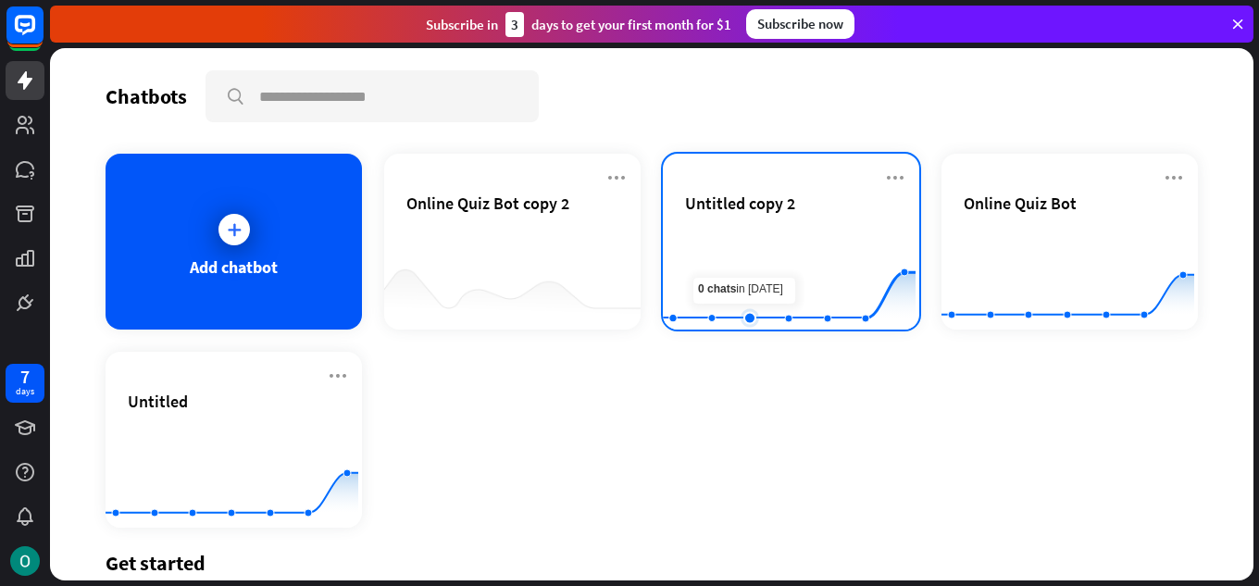
click at [745, 239] on rect at bounding box center [789, 284] width 253 height 116
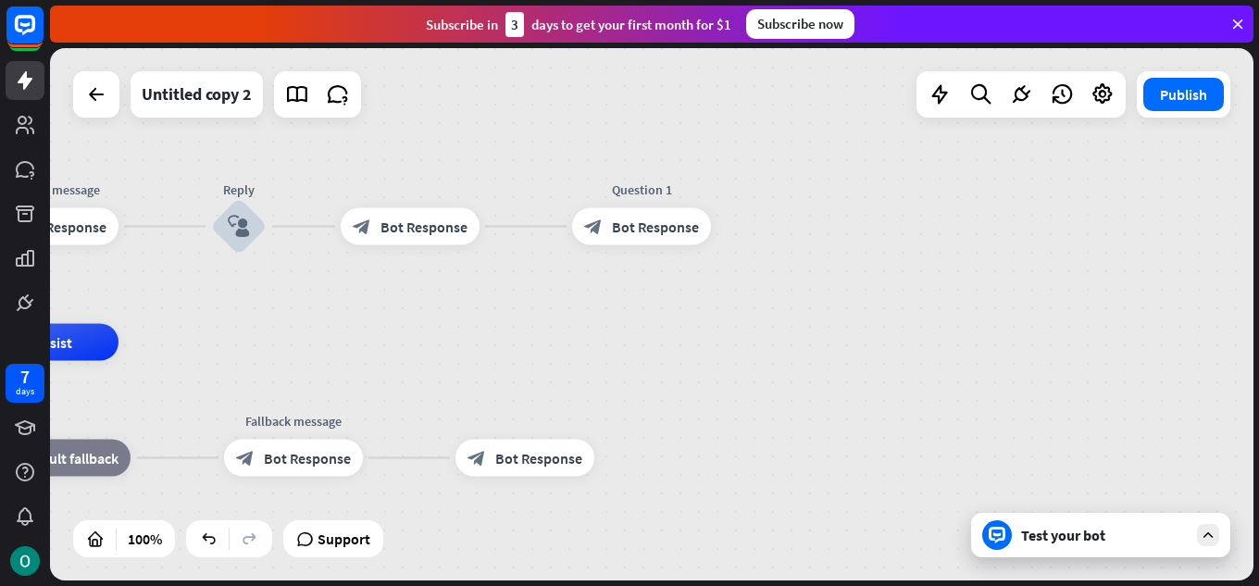
drag, startPoint x: 783, startPoint y: 302, endPoint x: 242, endPoint y: 330, distance: 541.5
click at [242, 330] on div "home_2 Start point Welcome message block_bot_response Bot Response Reply block_…" at bounding box center [652, 314] width 1204 height 532
click at [731, 235] on div "plus" at bounding box center [736, 227] width 28 height 28
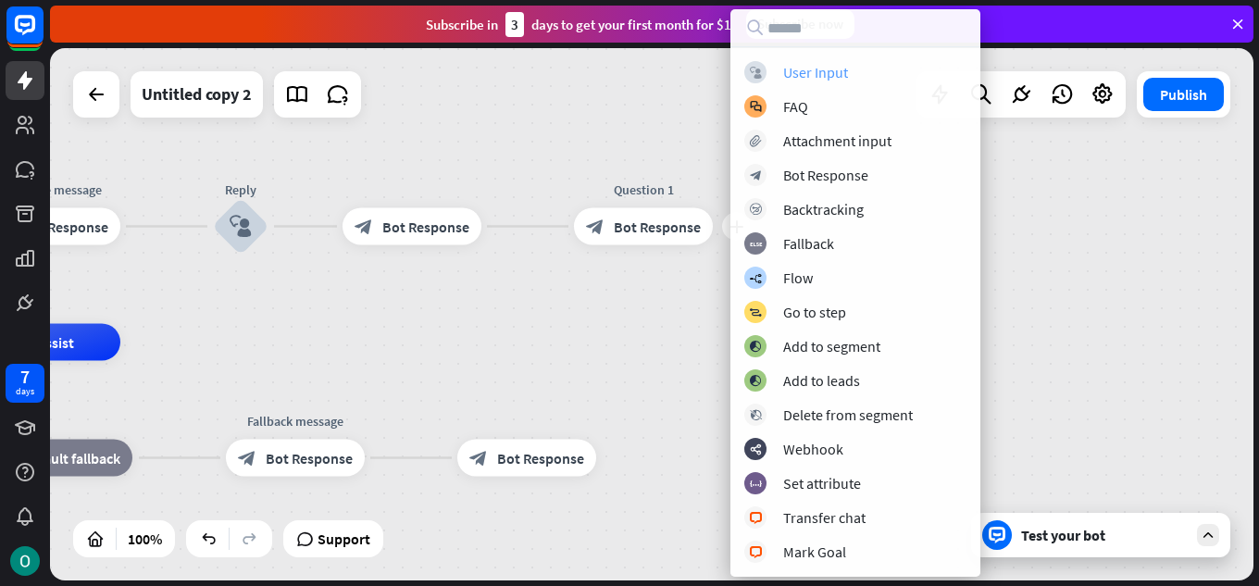
click at [808, 79] on div "User Input" at bounding box center [815, 72] width 65 height 19
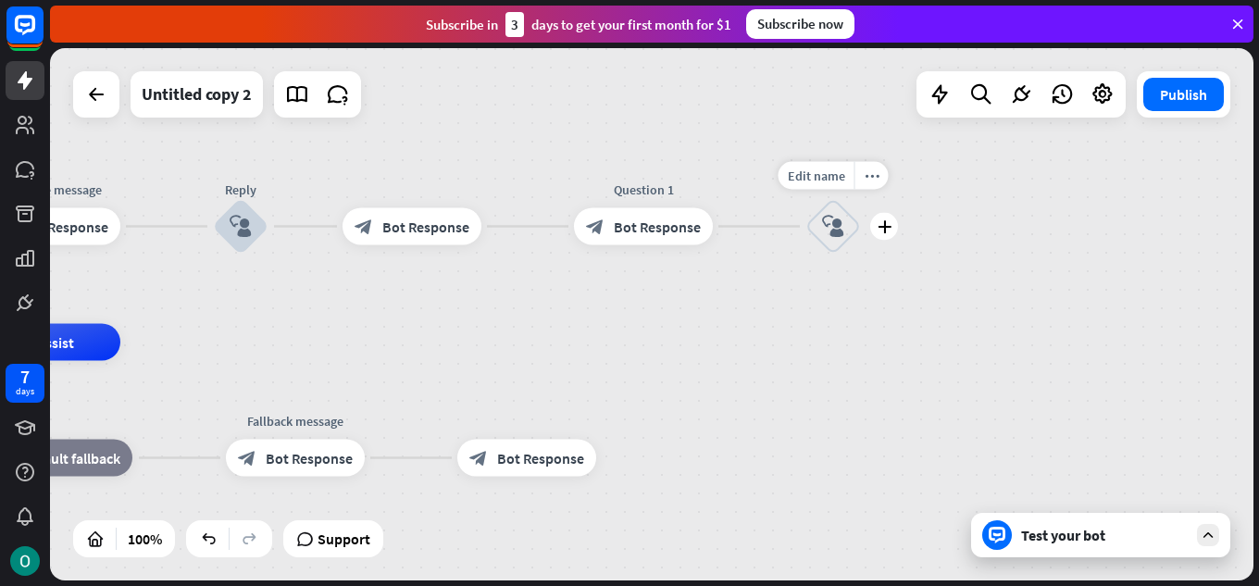
click at [838, 227] on icon "block_user_input" at bounding box center [833, 227] width 22 height 22
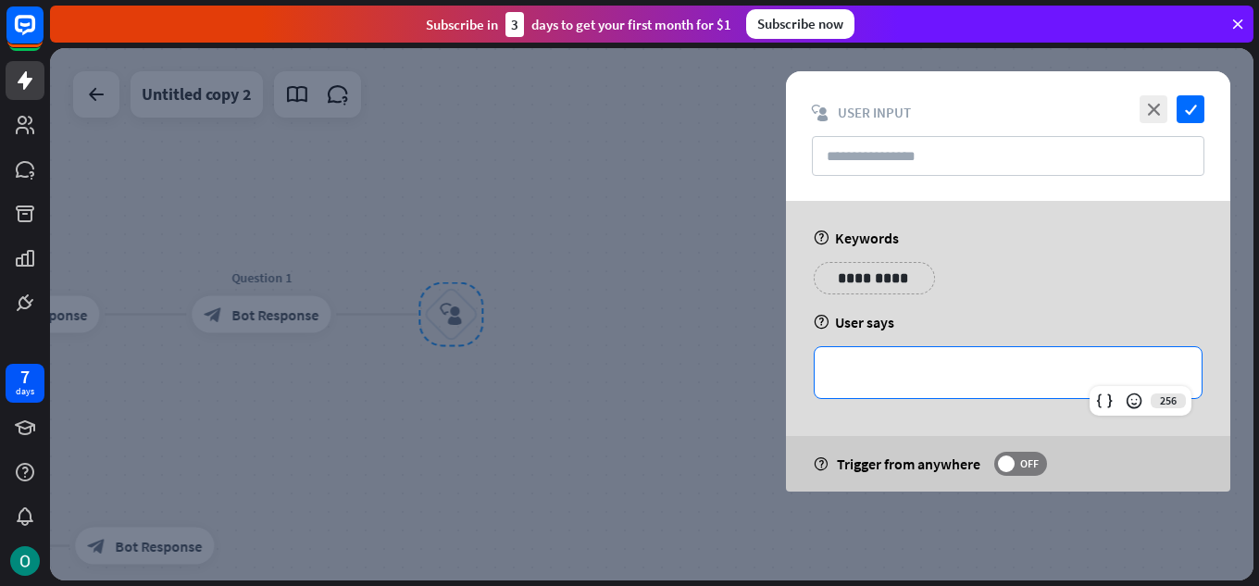
click at [1006, 379] on p "**********" at bounding box center [1008, 372] width 350 height 23
click at [1106, 409] on icon at bounding box center [1105, 401] width 19 height 19
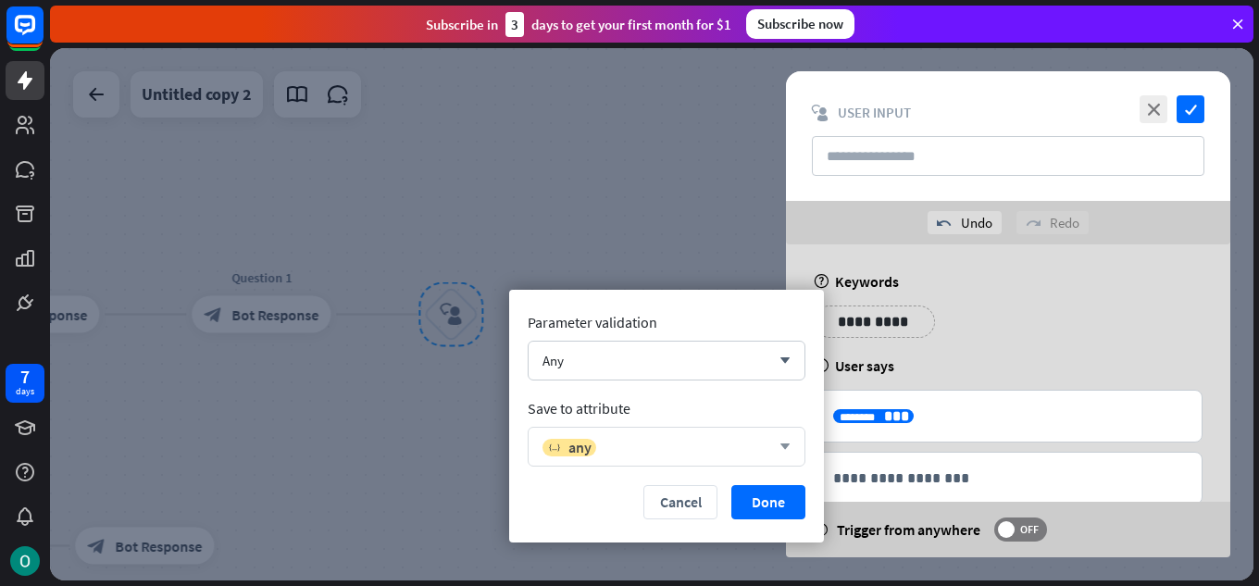
click at [776, 442] on icon "arrow_down" at bounding box center [780, 447] width 20 height 11
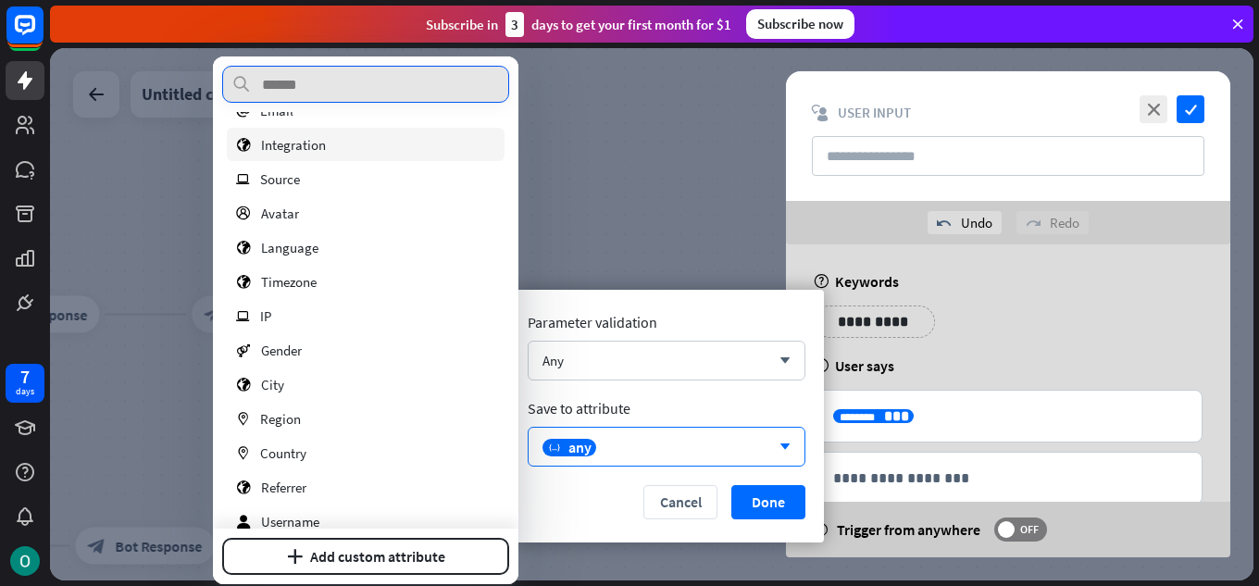
scroll to position [151, 0]
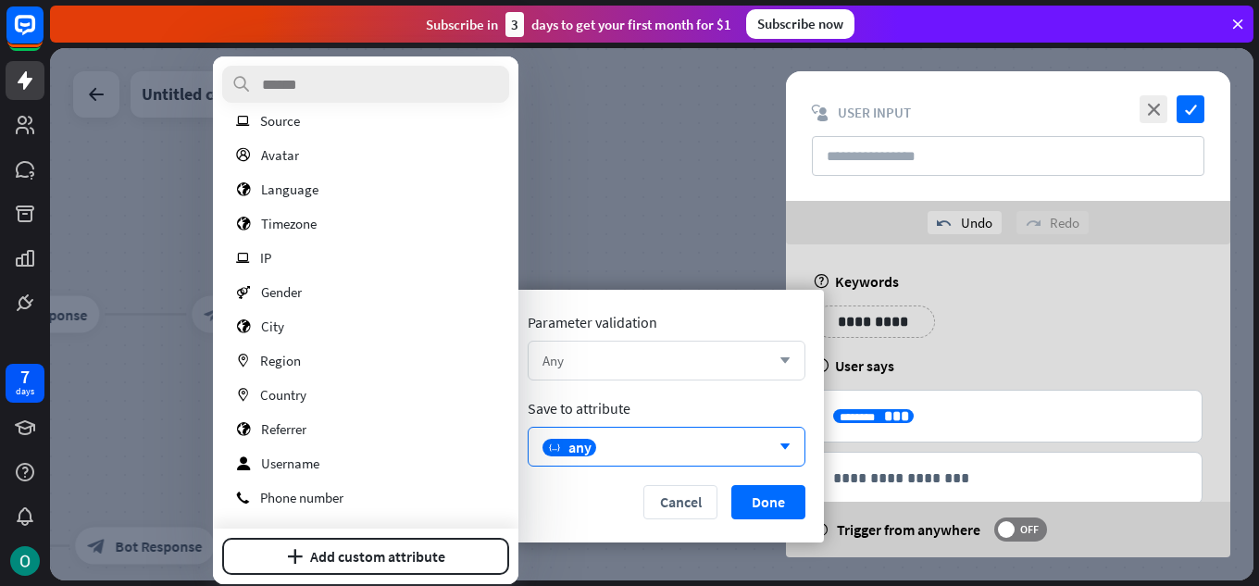
click at [742, 369] on div "Any arrow_down" at bounding box center [667, 361] width 278 height 40
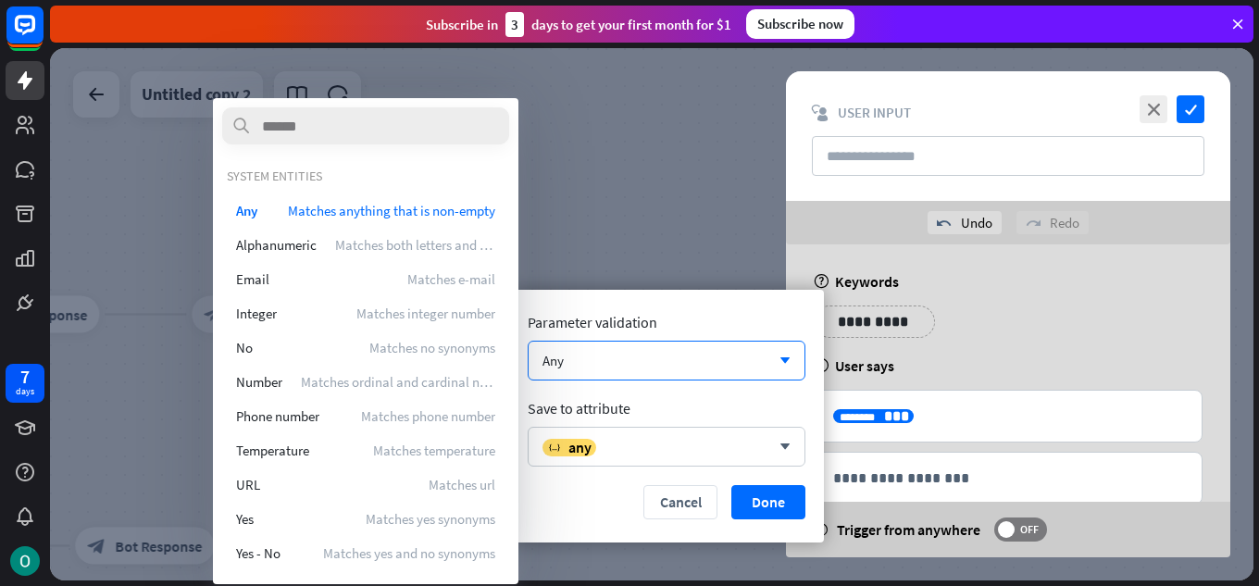
click at [657, 229] on div at bounding box center [652, 314] width 1204 height 532
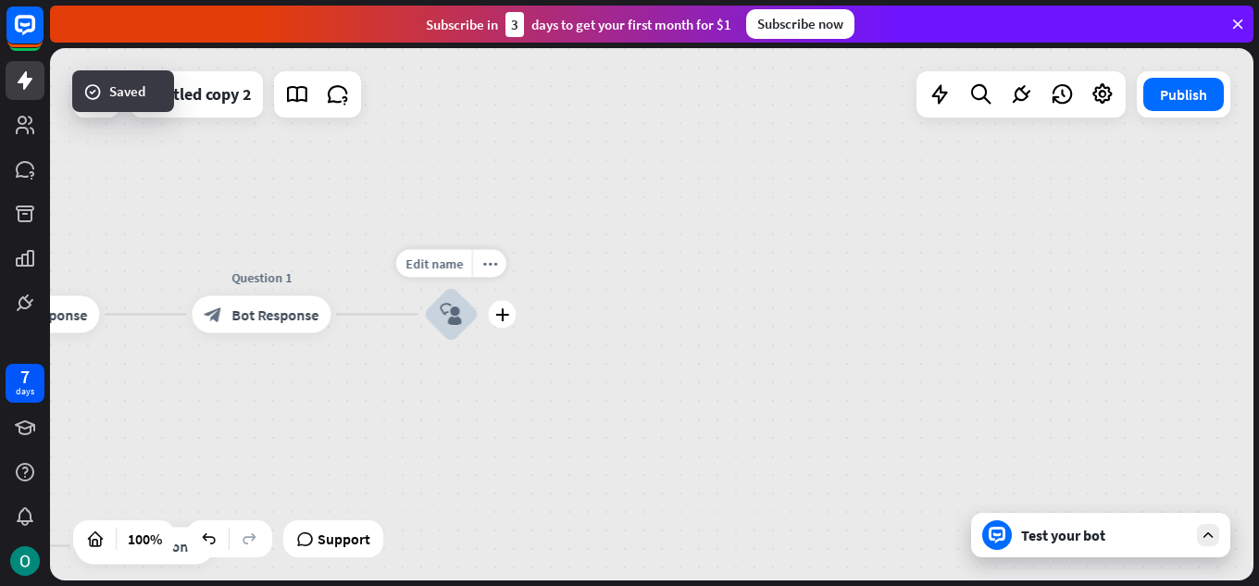
click at [446, 307] on icon "block_user_input" at bounding box center [451, 315] width 22 height 22
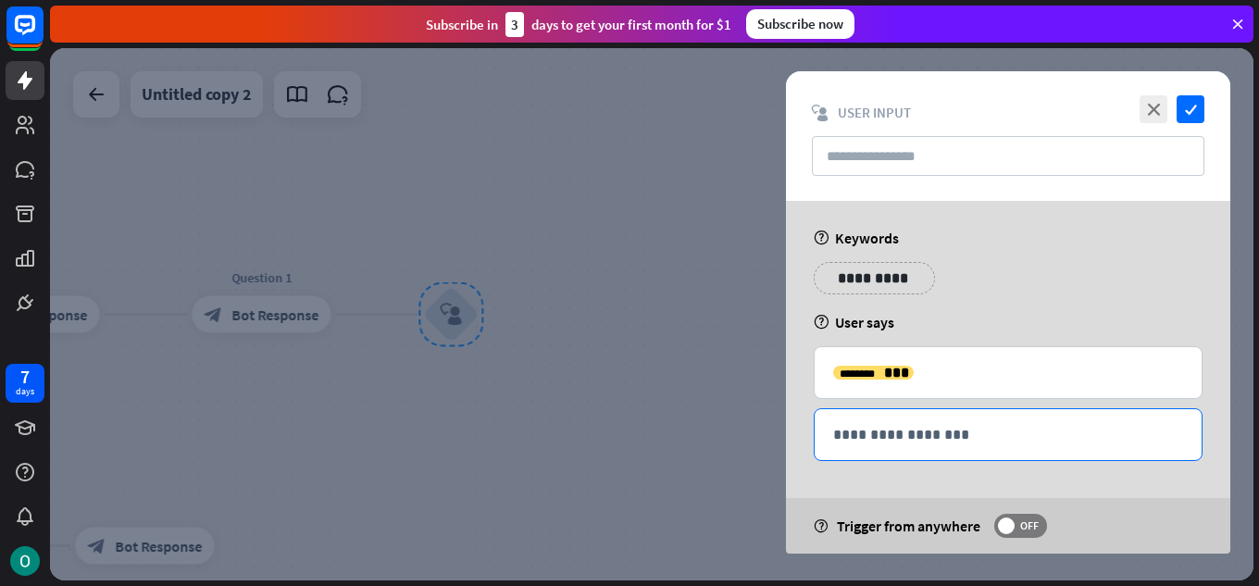
click at [973, 440] on p "**********" at bounding box center [1008, 434] width 350 height 23
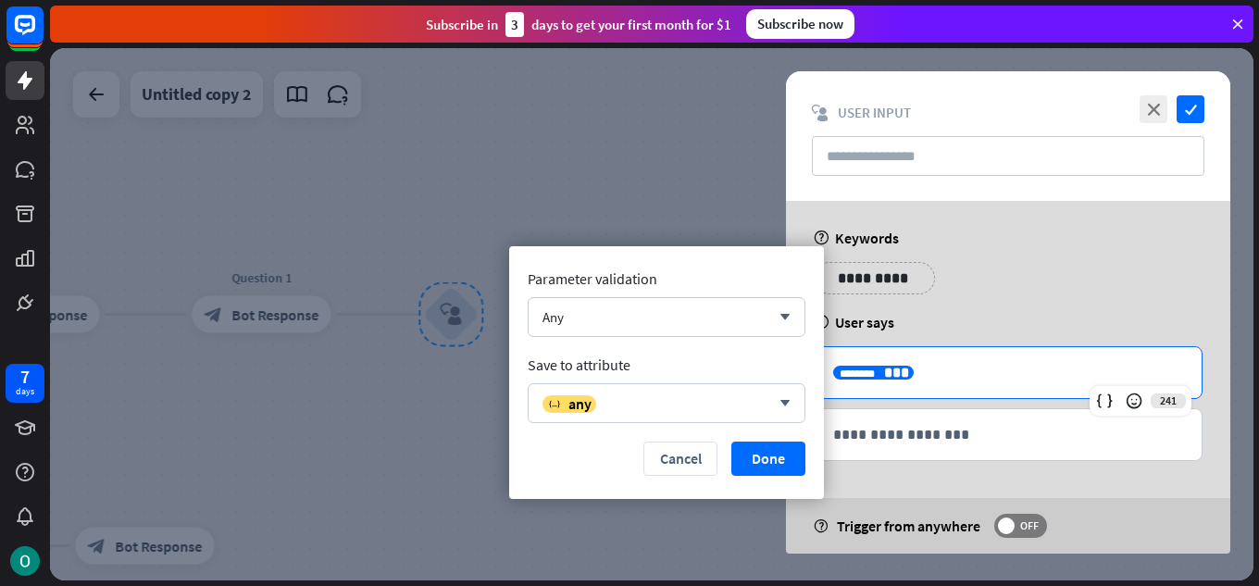
click at [889, 373] on p "**********" at bounding box center [1008, 372] width 350 height 23
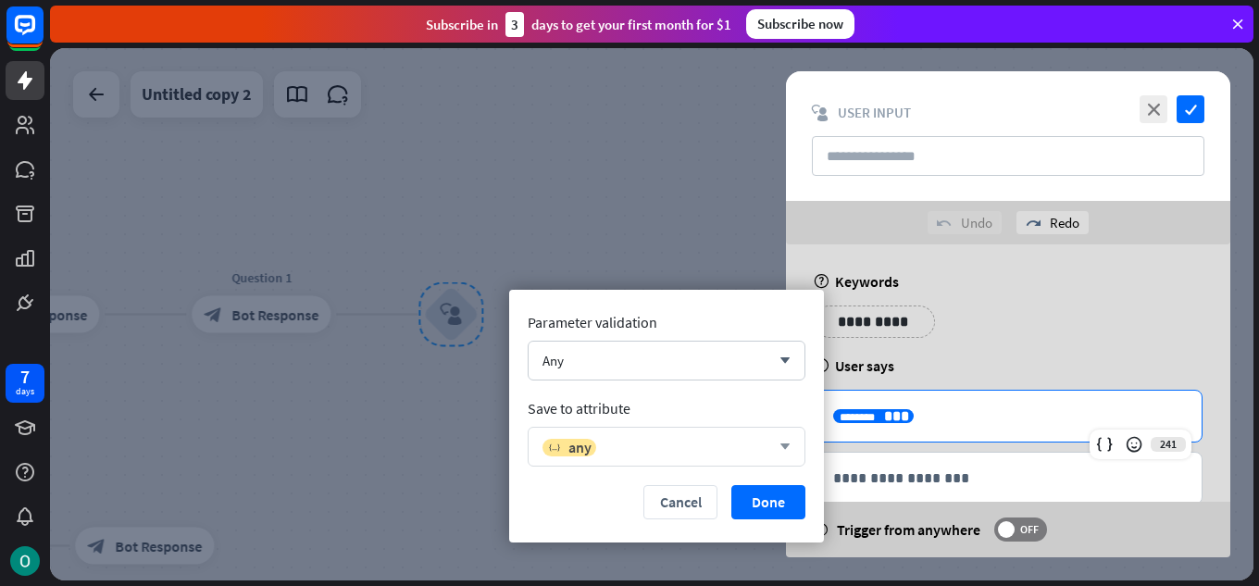
click at [667, 438] on div "variable any" at bounding box center [657, 447] width 228 height 19
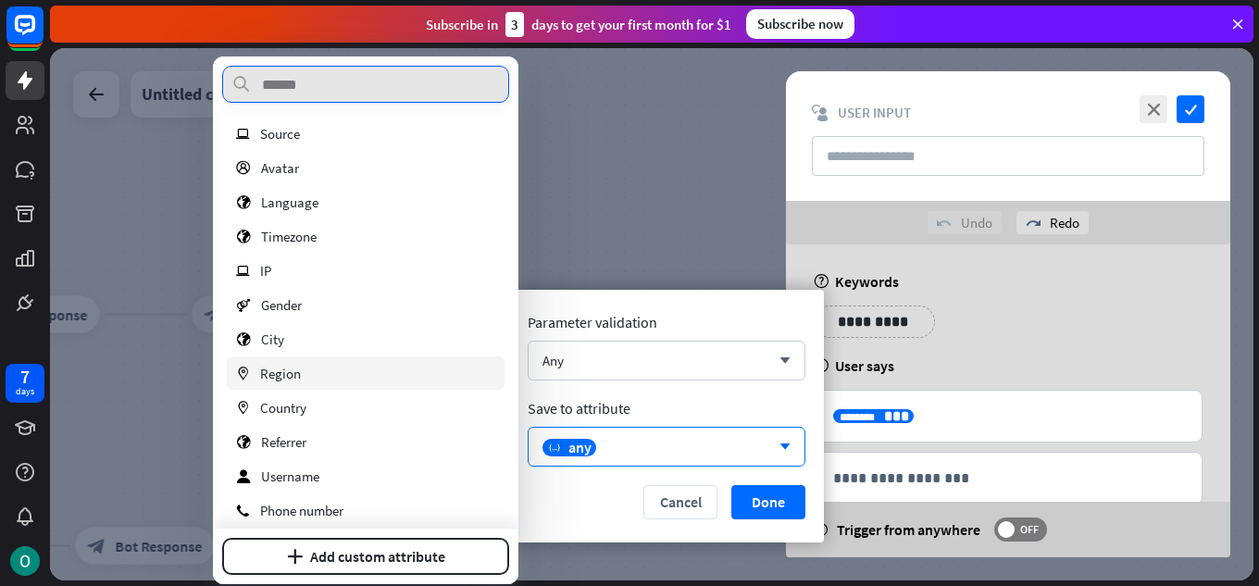
scroll to position [229, 0]
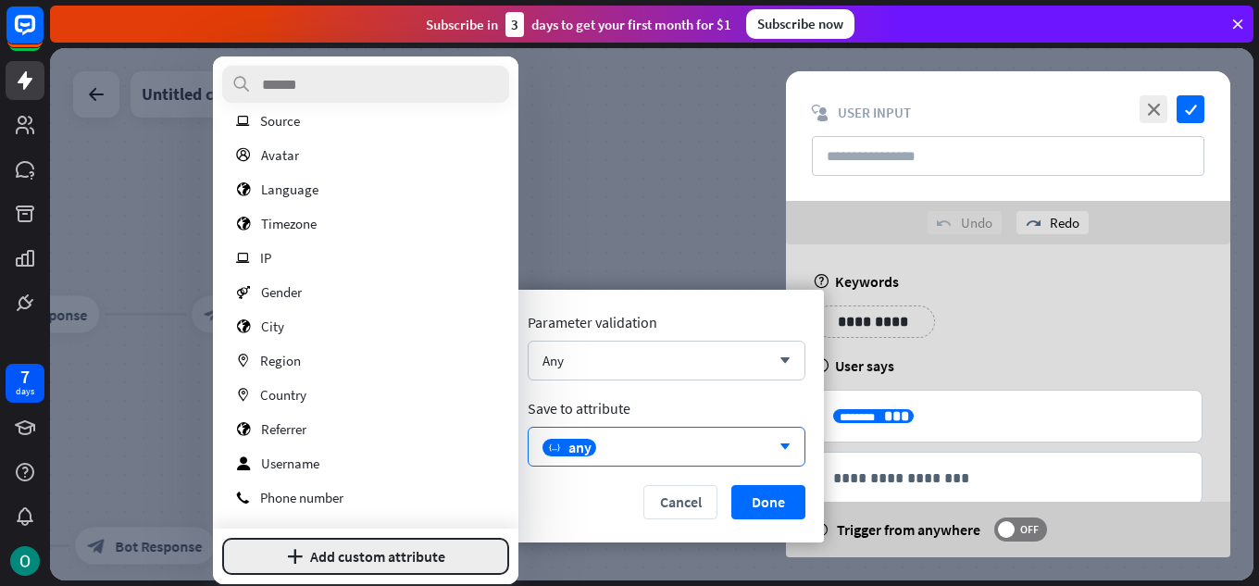
click at [357, 548] on button "plus Add custom attribute" at bounding box center [365, 556] width 287 height 37
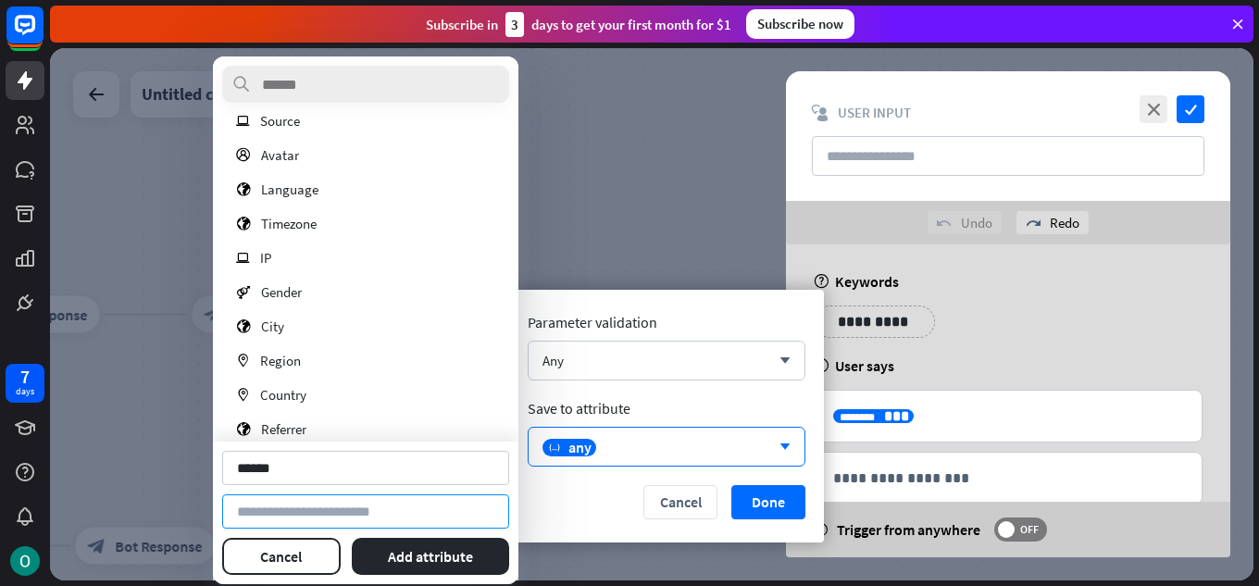
type input "******"
click at [309, 523] on input at bounding box center [365, 512] width 287 height 34
click at [394, 539] on button "Add attribute" at bounding box center [431, 556] width 158 height 37
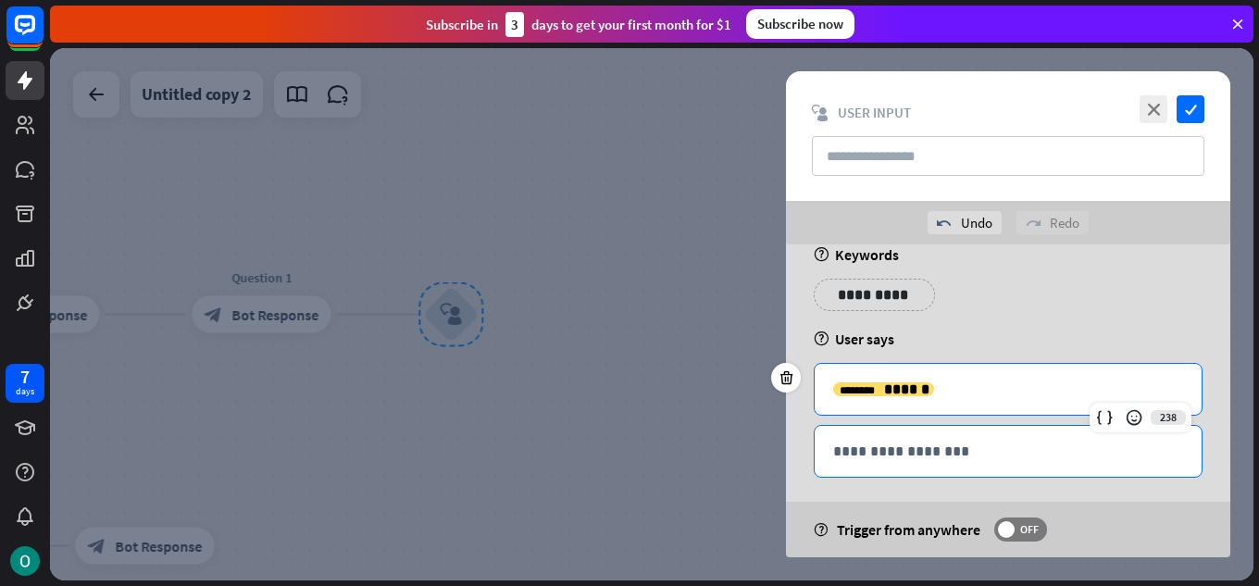
scroll to position [40, 0]
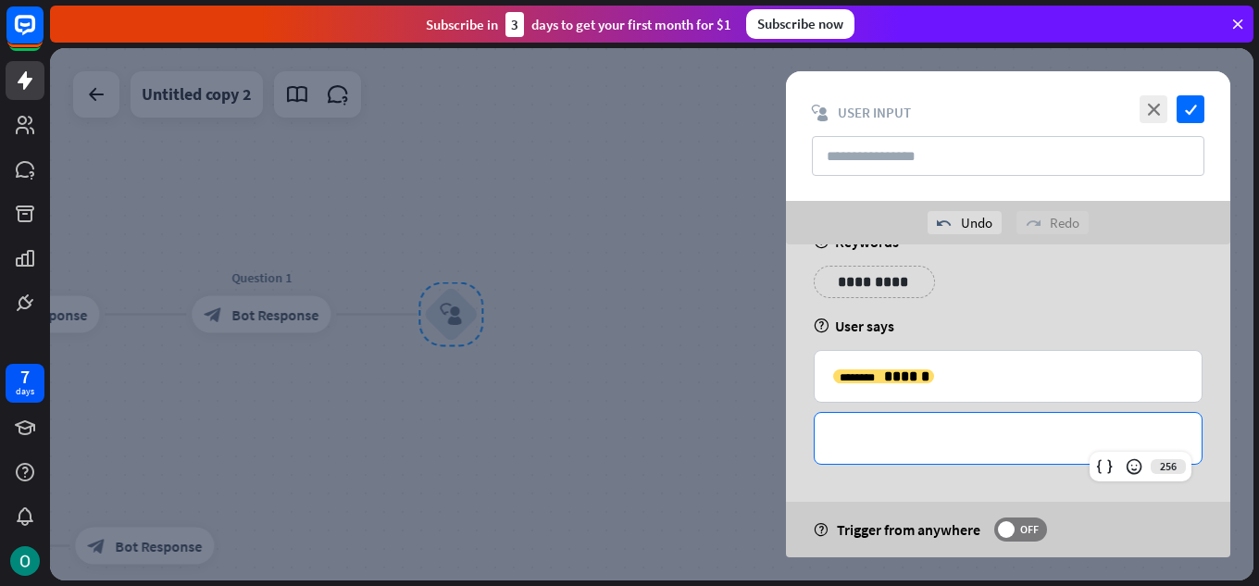
click at [914, 431] on p "**********" at bounding box center [1008, 438] width 350 height 23
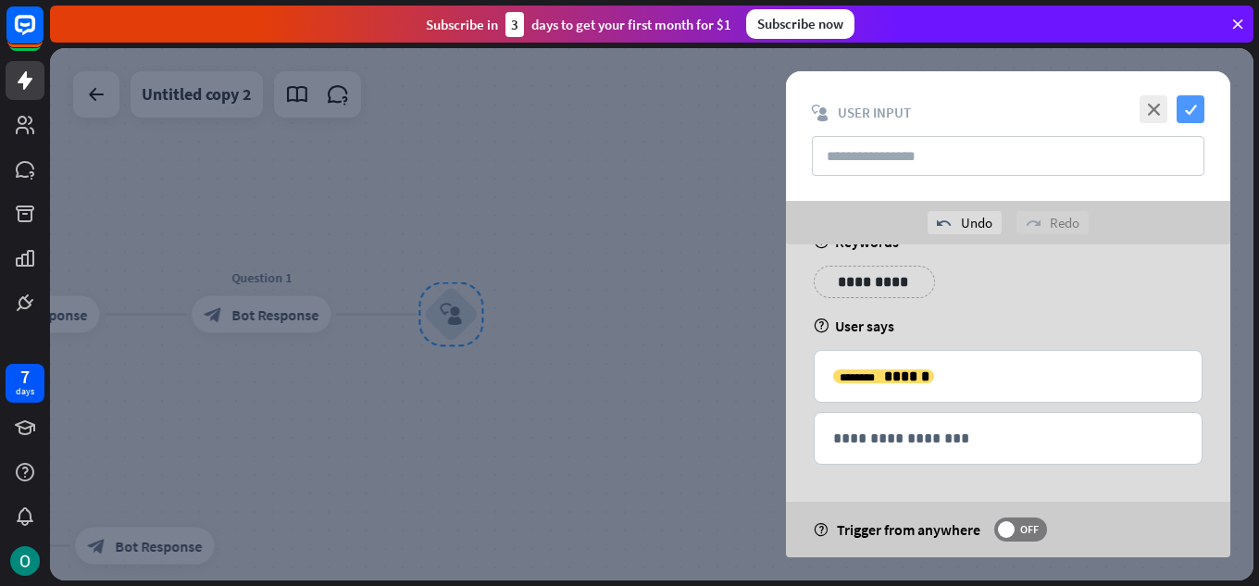
click at [1190, 106] on icon "check" at bounding box center [1191, 109] width 28 height 28
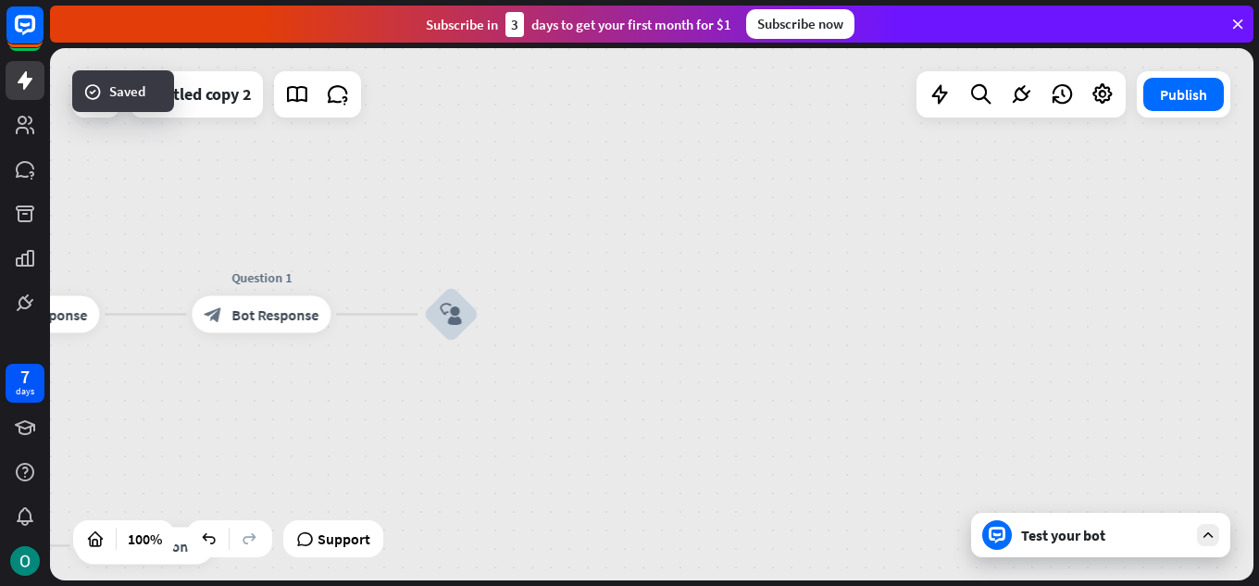
click at [1119, 526] on div "Test your bot" at bounding box center [1104, 535] width 167 height 19
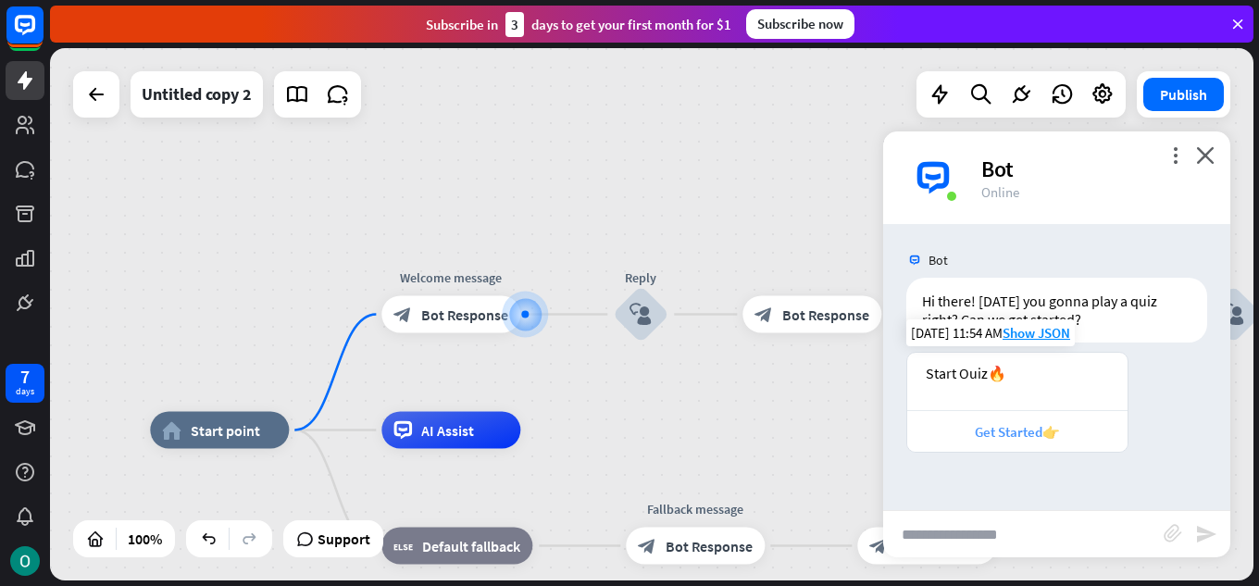
click at [1043, 435] on div "Get Started👉" at bounding box center [1018, 432] width 202 height 18
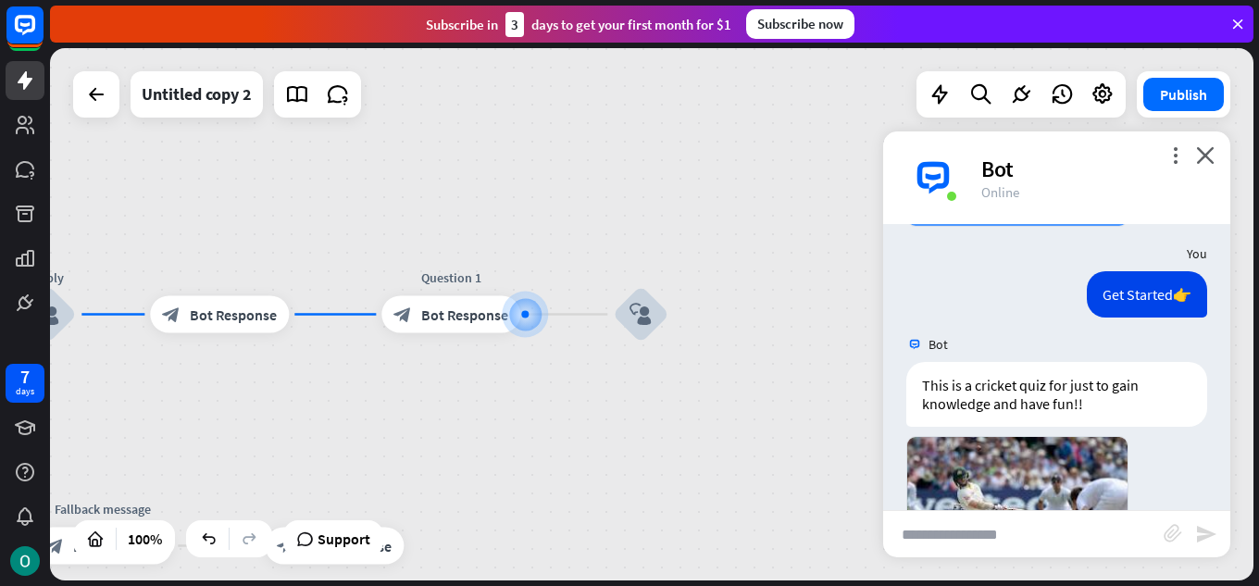
scroll to position [593, 0]
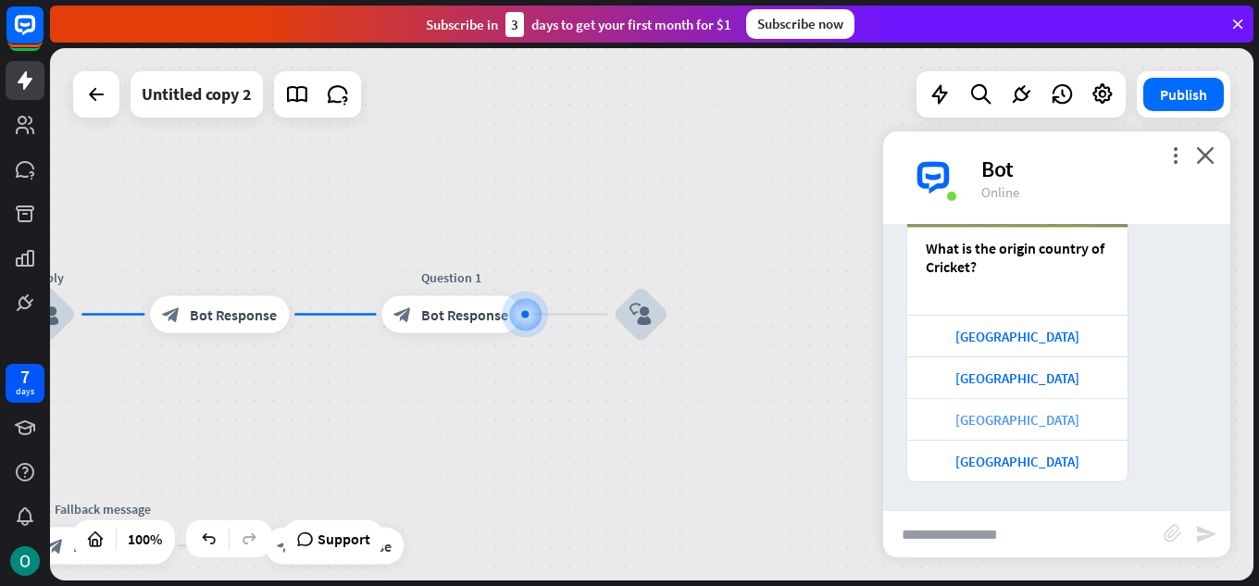
click at [1030, 412] on div "[GEOGRAPHIC_DATA]" at bounding box center [1018, 420] width 202 height 18
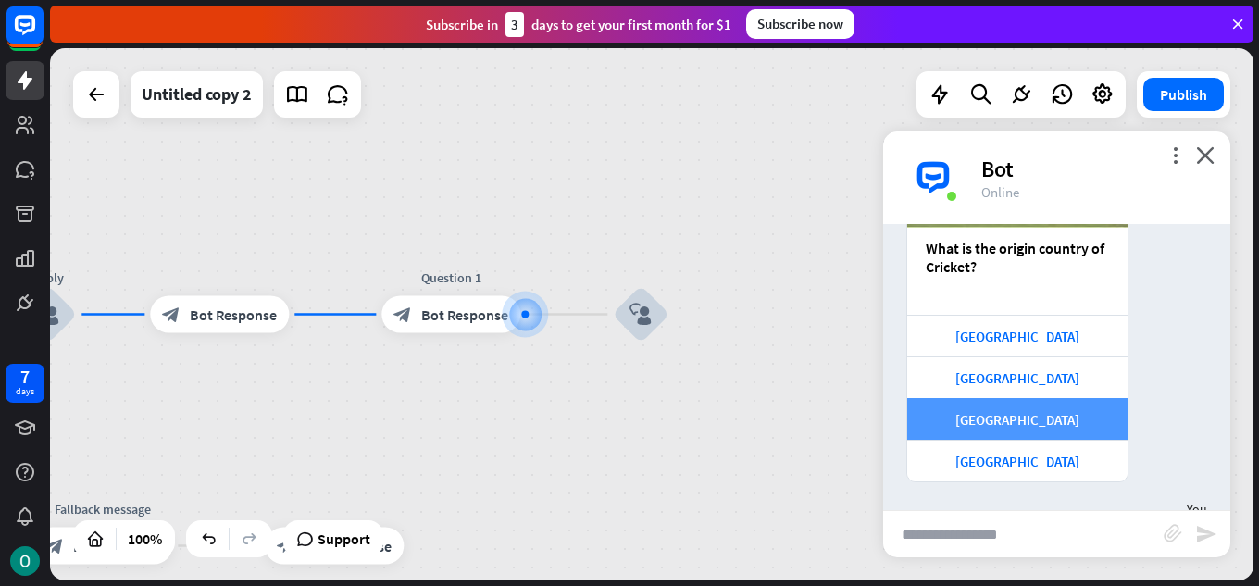
scroll to position [683, 0]
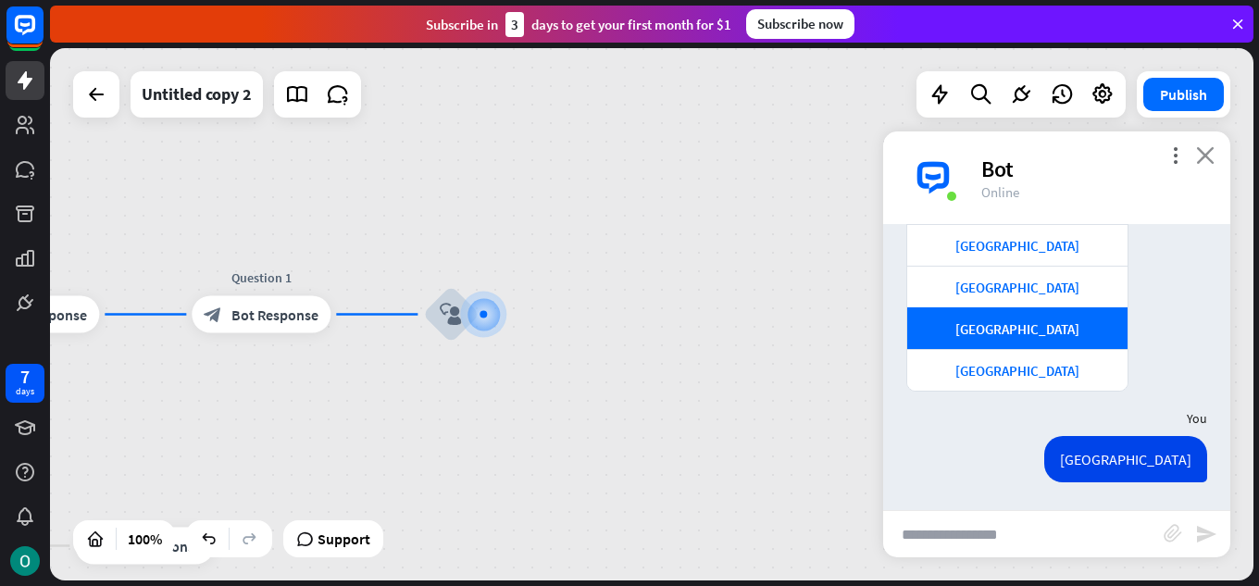
click at [1209, 154] on icon "close" at bounding box center [1205, 155] width 19 height 18
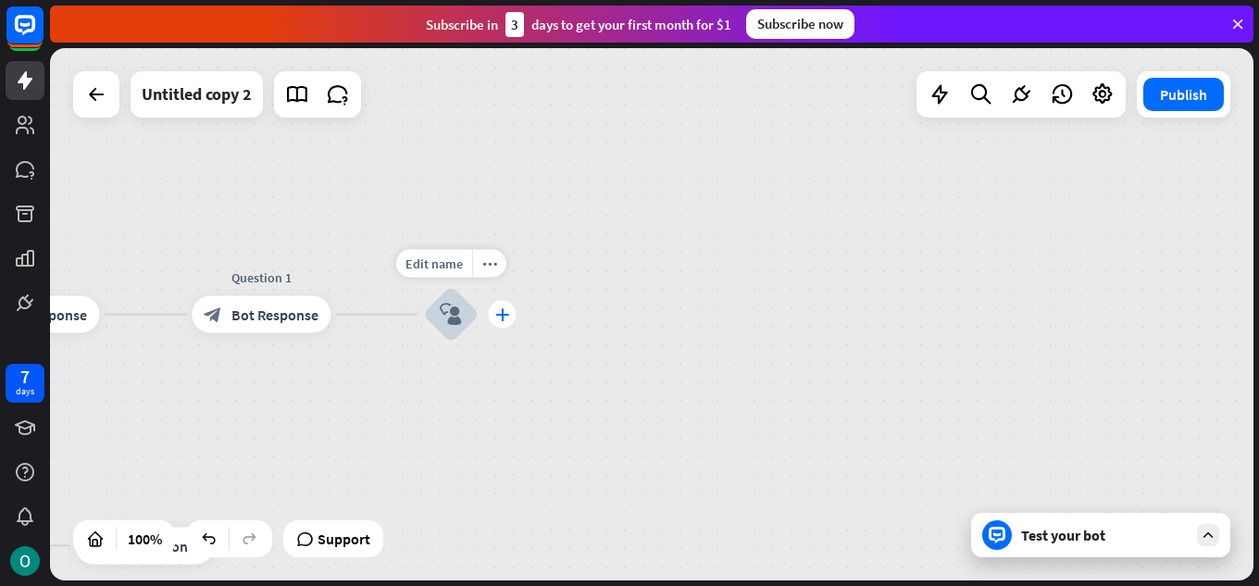
click at [494, 325] on div "plus" at bounding box center [502, 315] width 28 height 28
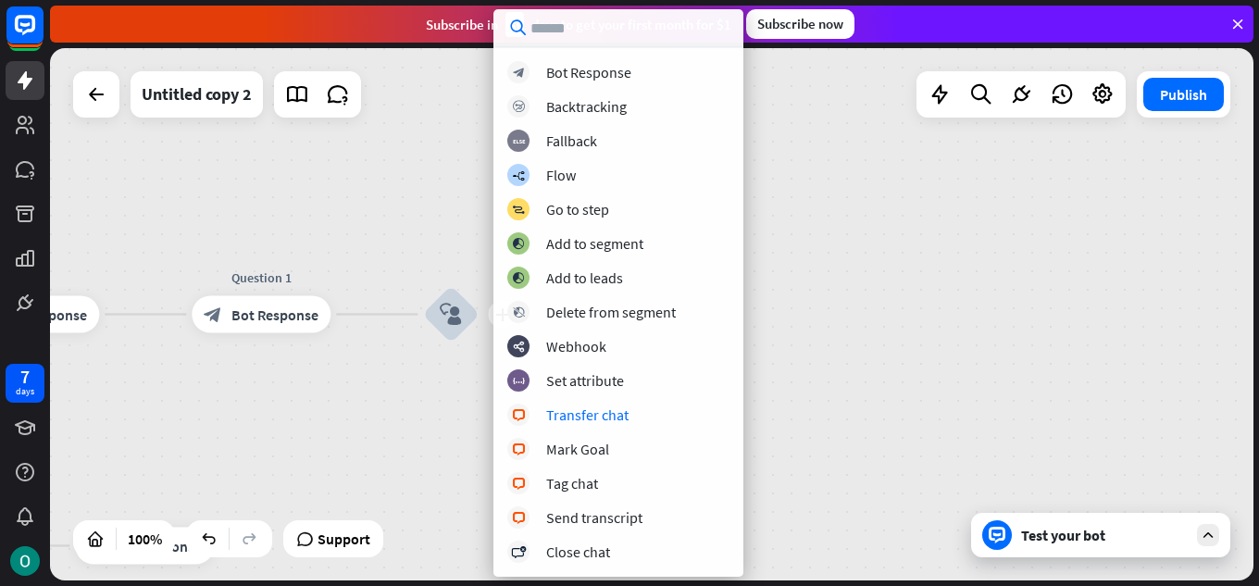
scroll to position [93, 0]
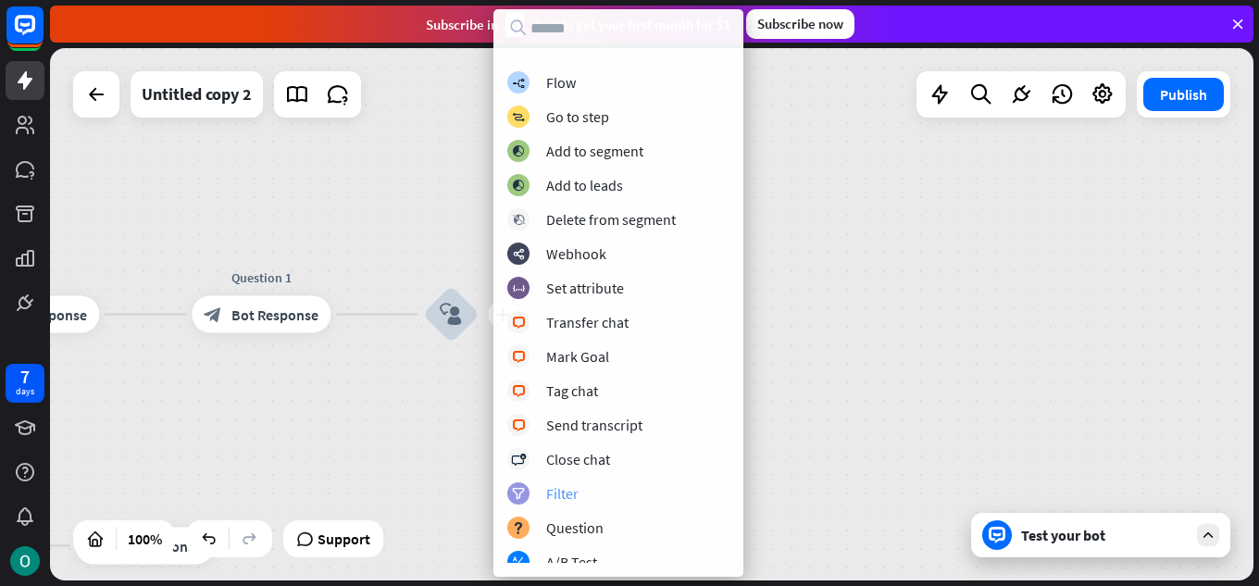
click at [586, 489] on div "filter Filter" at bounding box center [618, 493] width 222 height 22
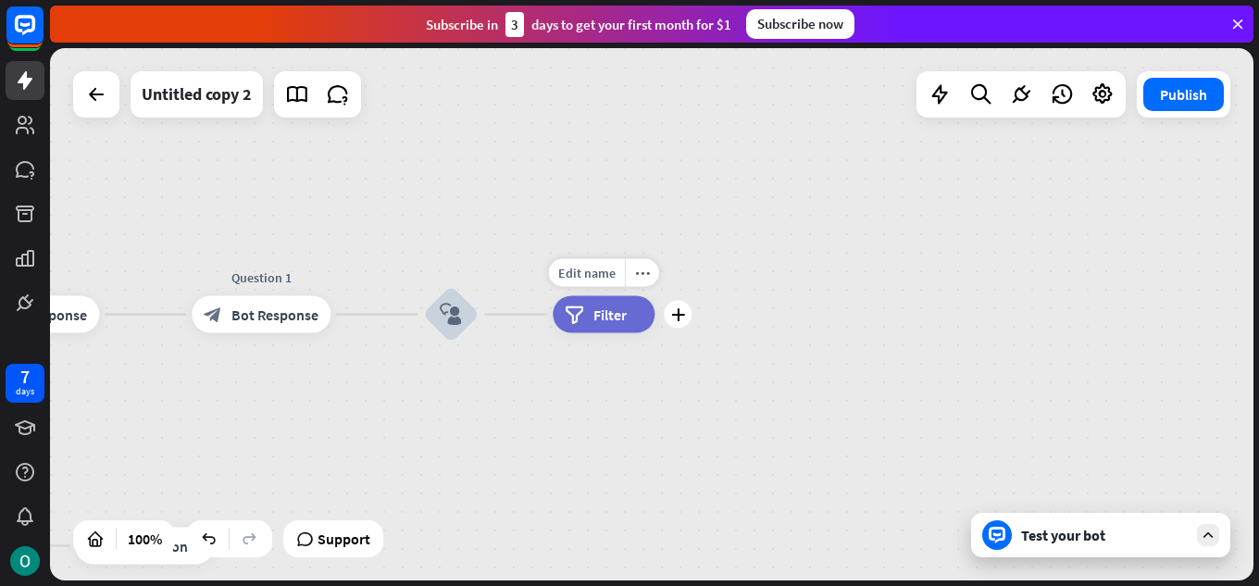
click at [632, 327] on div "filter Filter" at bounding box center [604, 314] width 102 height 37
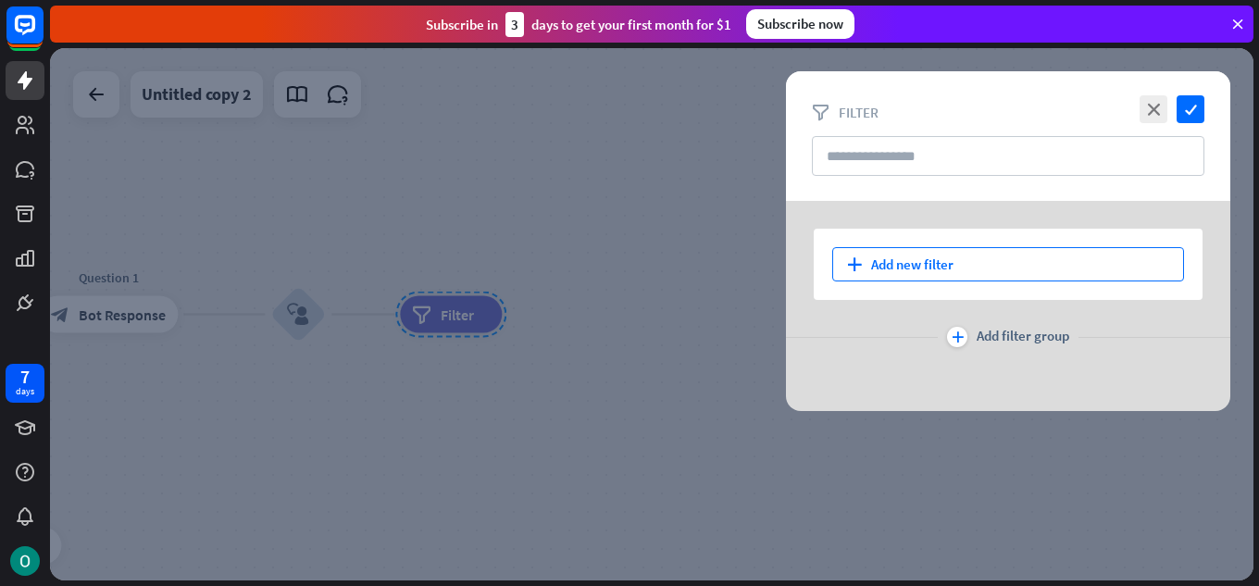
click at [981, 256] on div "plus Add new filter" at bounding box center [1009, 264] width 352 height 34
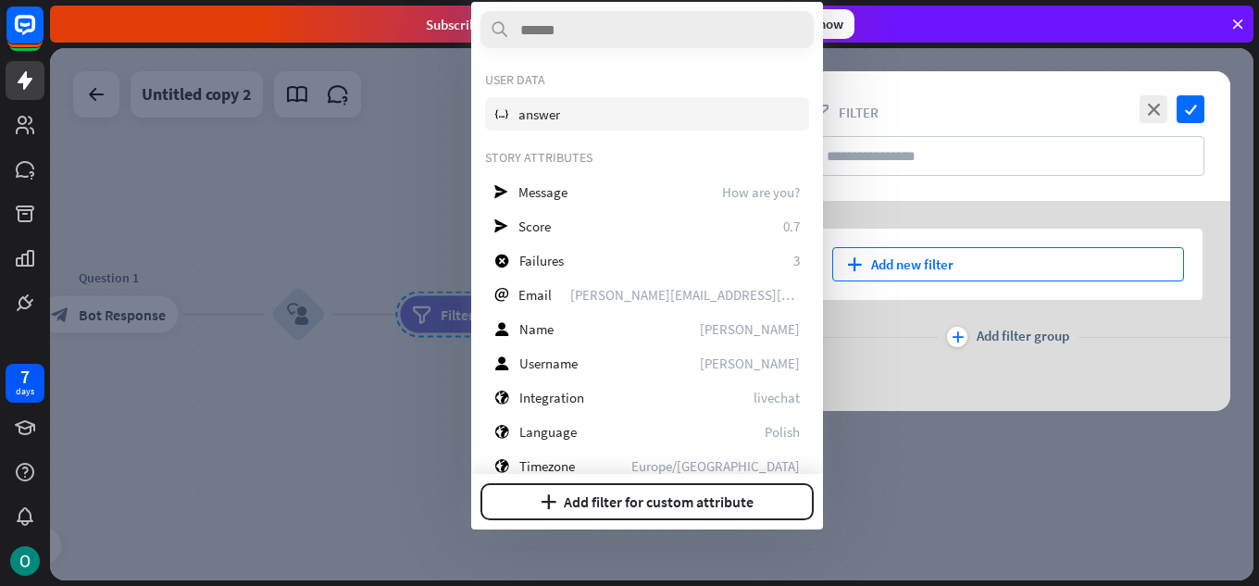
click at [545, 117] on span "answer" at bounding box center [540, 115] width 42 height 18
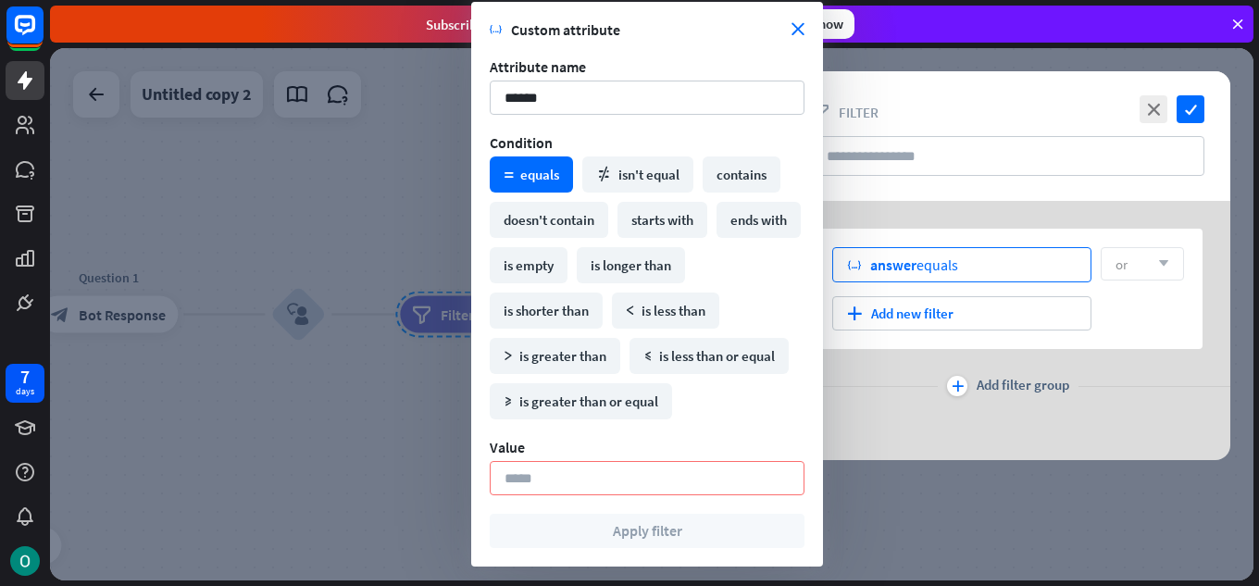
click at [984, 261] on div "variable answer equals" at bounding box center [962, 264] width 259 height 35
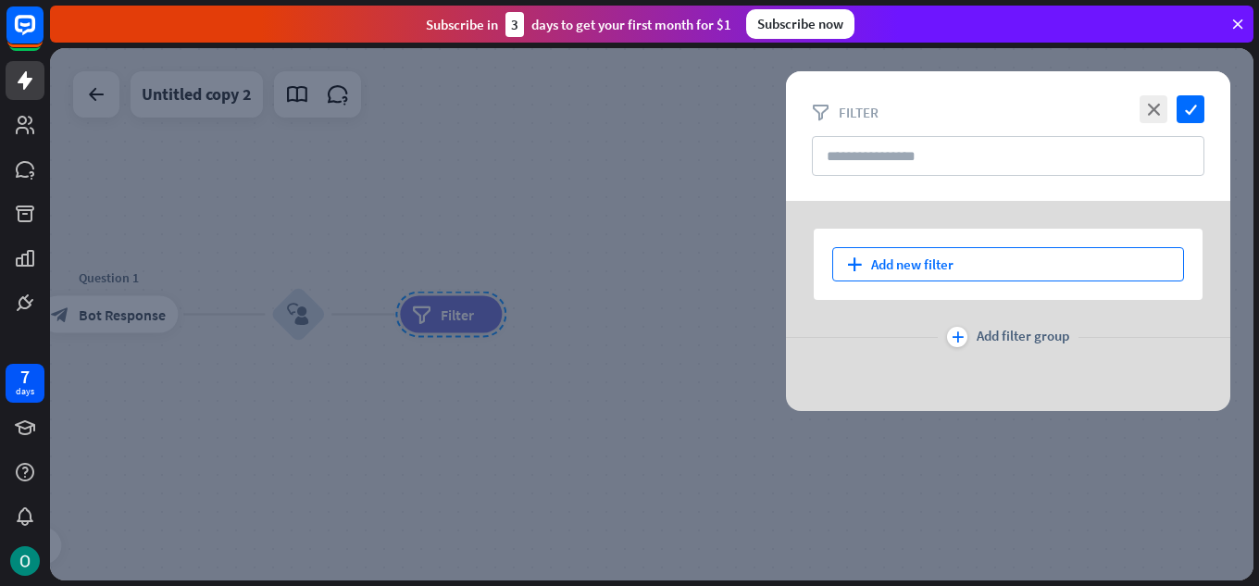
click at [983, 261] on div "plus Add new filter" at bounding box center [1009, 264] width 352 height 34
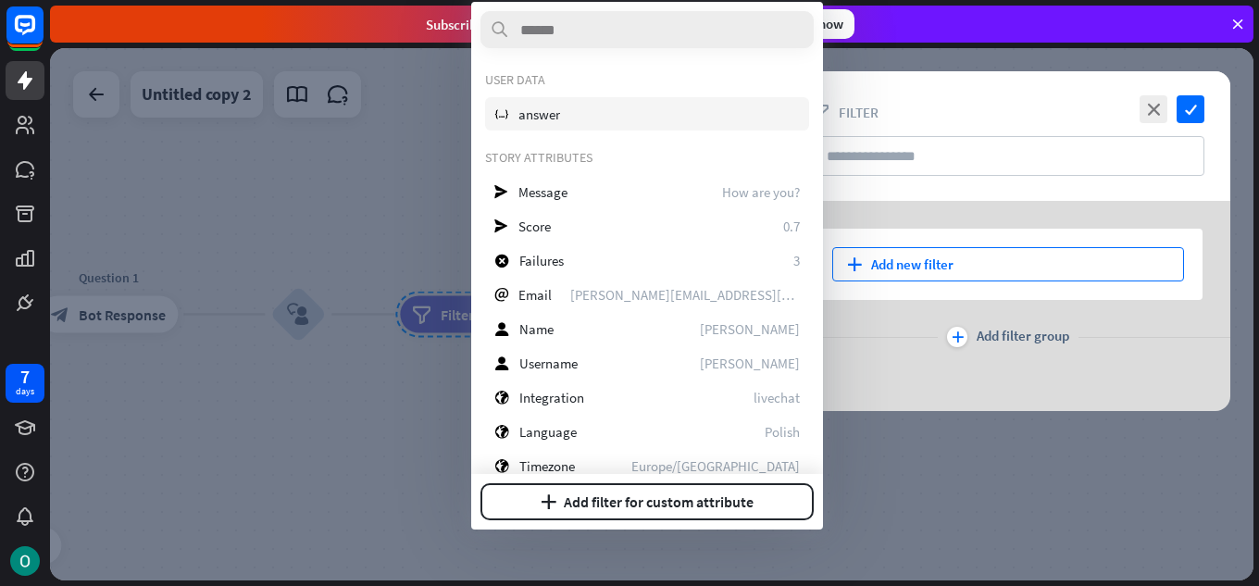
click at [580, 116] on div "variable answer" at bounding box center [647, 113] width 324 height 33
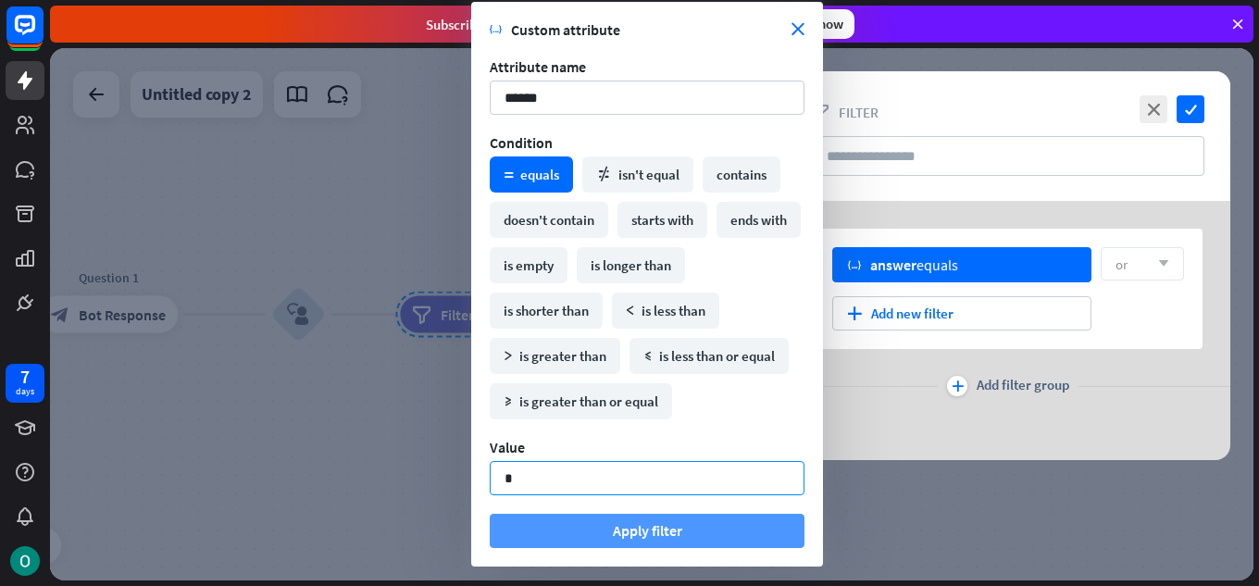
type input "*"
click at [649, 529] on button "Apply filter" at bounding box center [647, 531] width 315 height 34
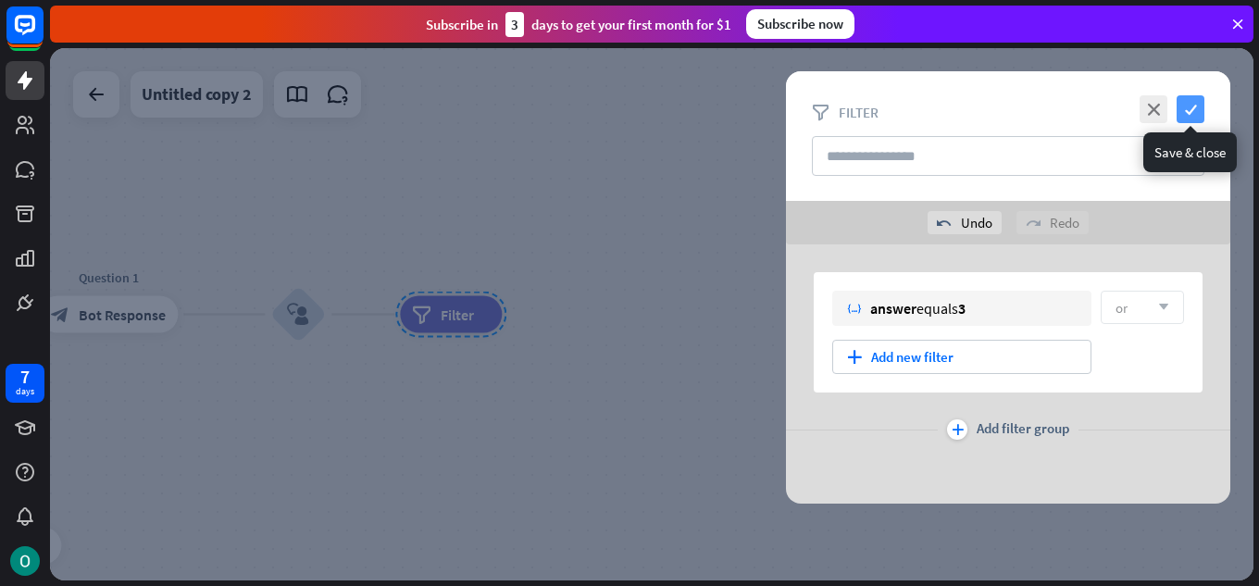
click at [1183, 114] on icon "check" at bounding box center [1191, 109] width 28 height 28
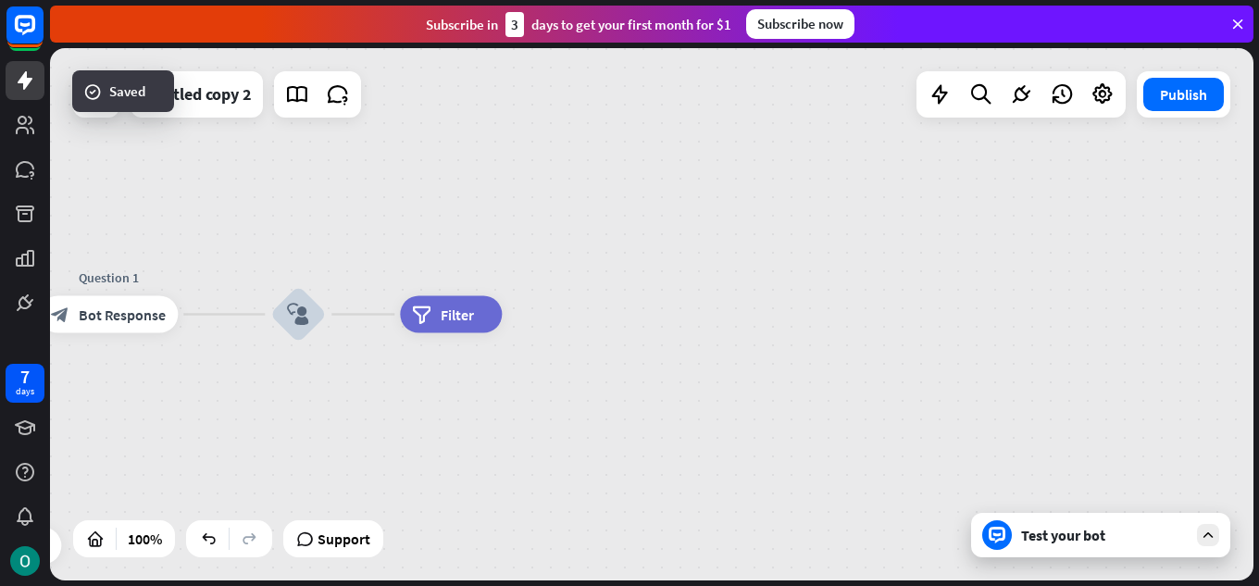
click at [1059, 537] on div "Test your bot" at bounding box center [1104, 535] width 167 height 19
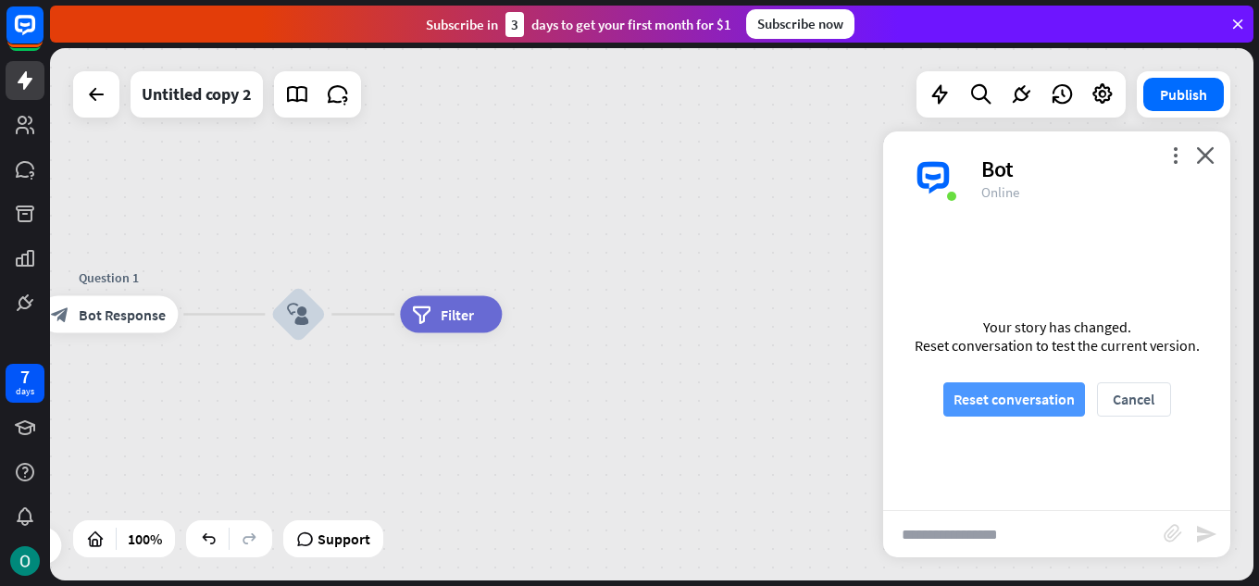
click at [1038, 400] on button "Reset conversation" at bounding box center [1015, 399] width 142 height 34
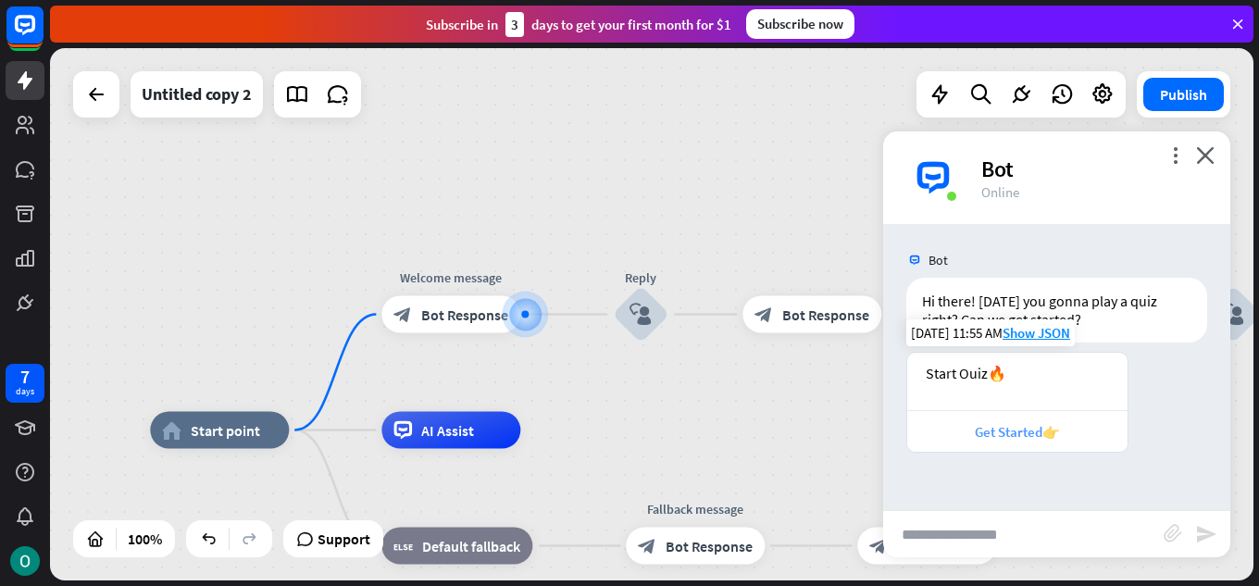
click at [974, 427] on div "Get Started👉" at bounding box center [1018, 432] width 202 height 18
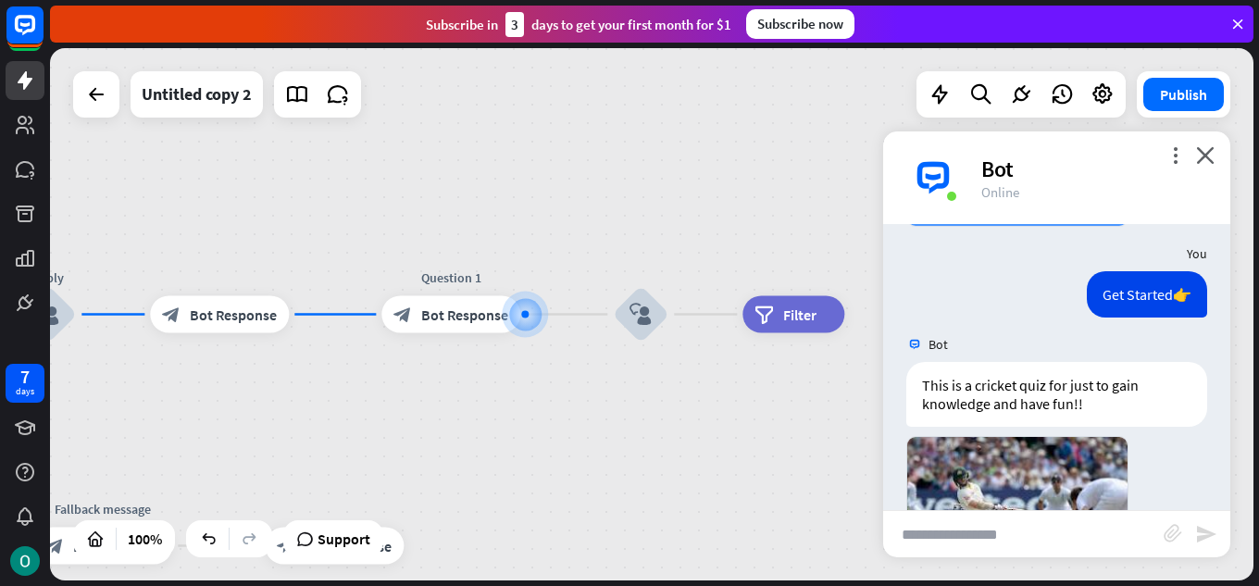
scroll to position [593, 0]
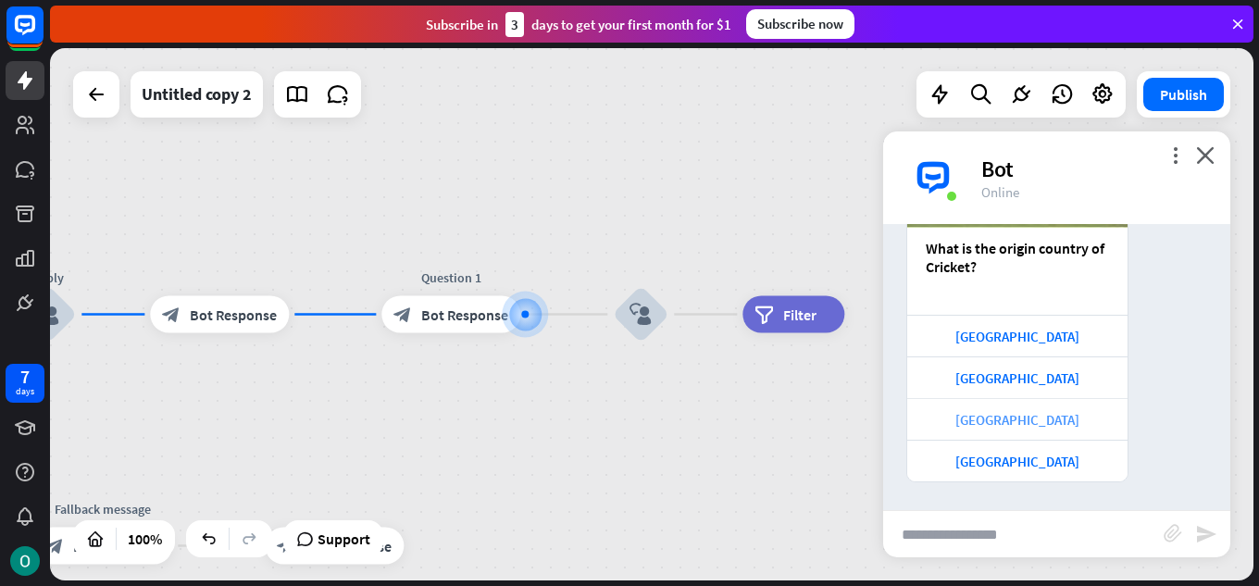
click at [1008, 408] on div "[GEOGRAPHIC_DATA]" at bounding box center [1018, 419] width 220 height 42
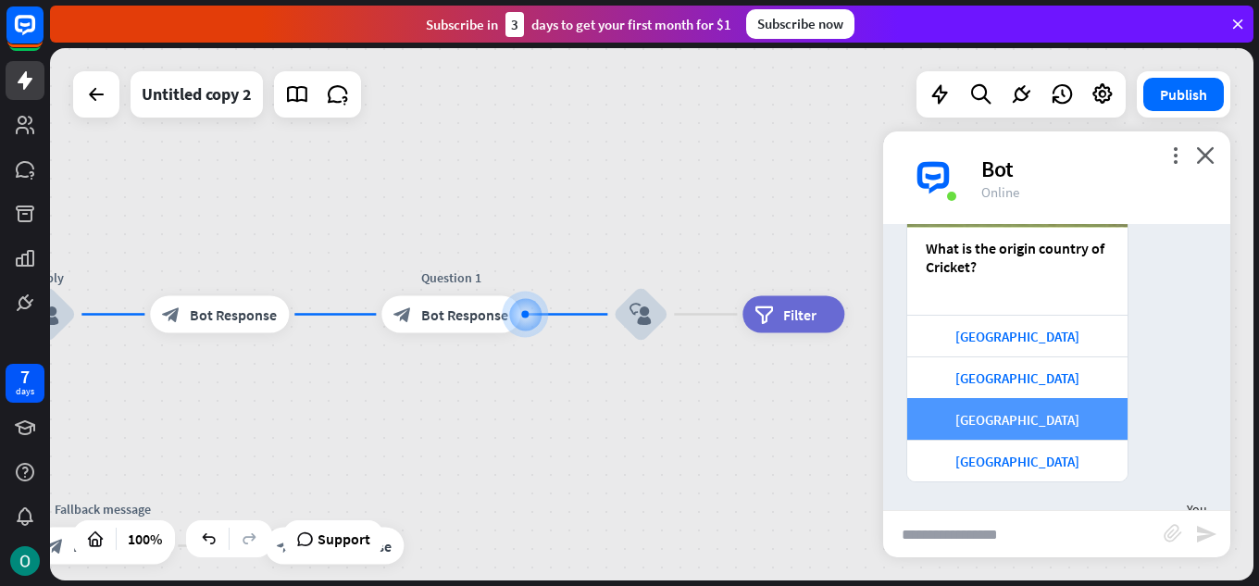
scroll to position [683, 0]
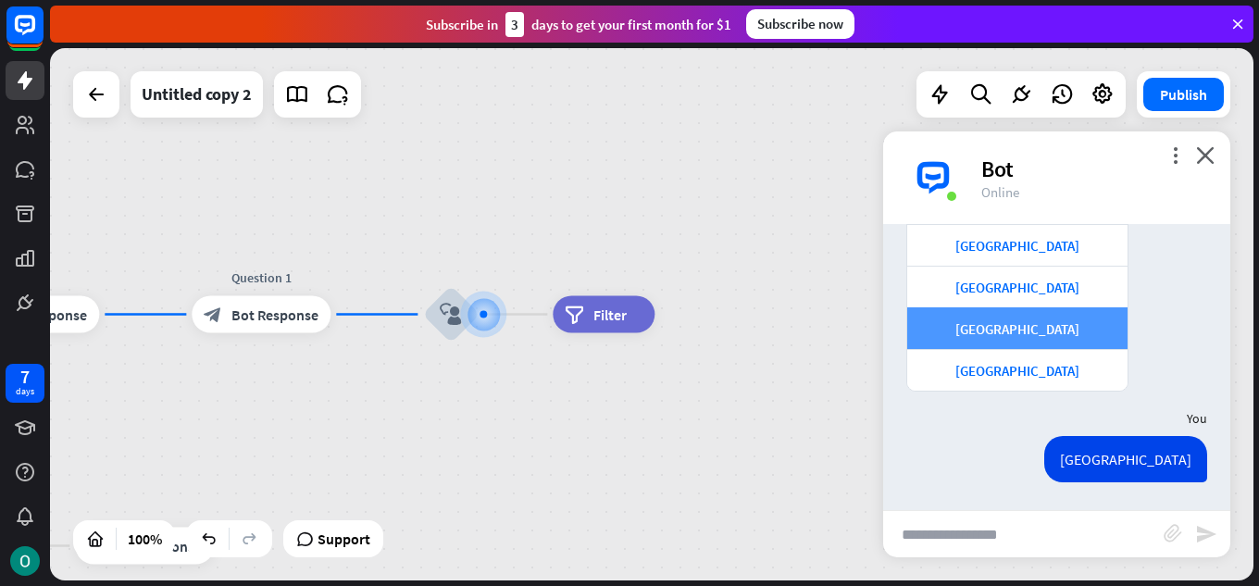
click at [1008, 408] on div "You" at bounding box center [1056, 418] width 347 height 35
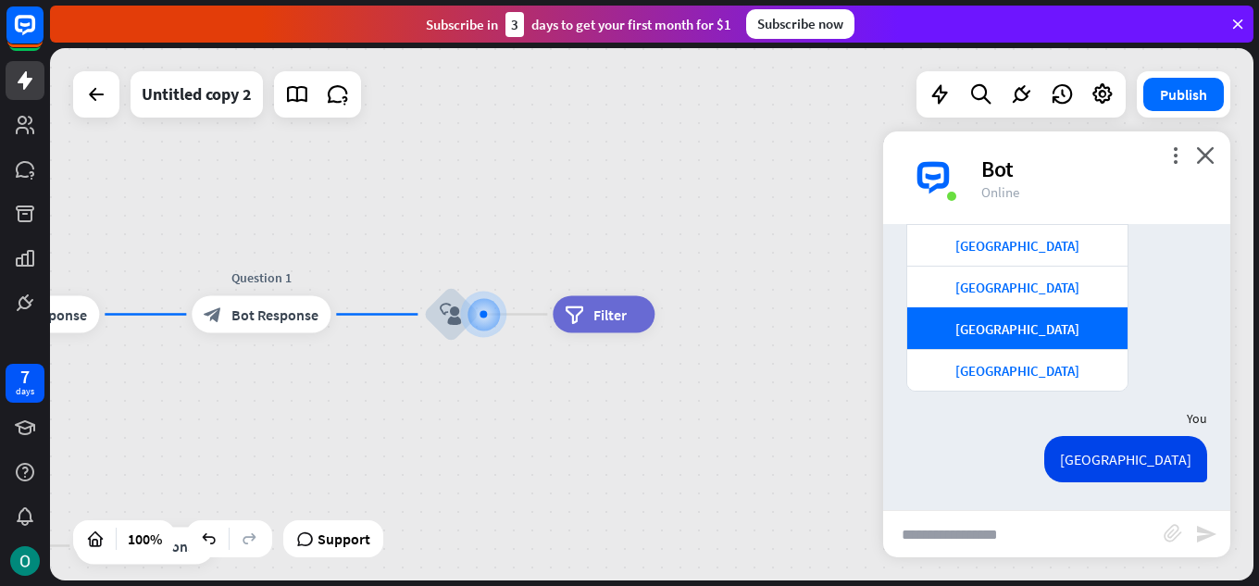
click at [1209, 142] on div "more_vert close Bot Online" at bounding box center [1056, 177] width 347 height 93
click at [1207, 154] on icon "close" at bounding box center [1205, 155] width 19 height 18
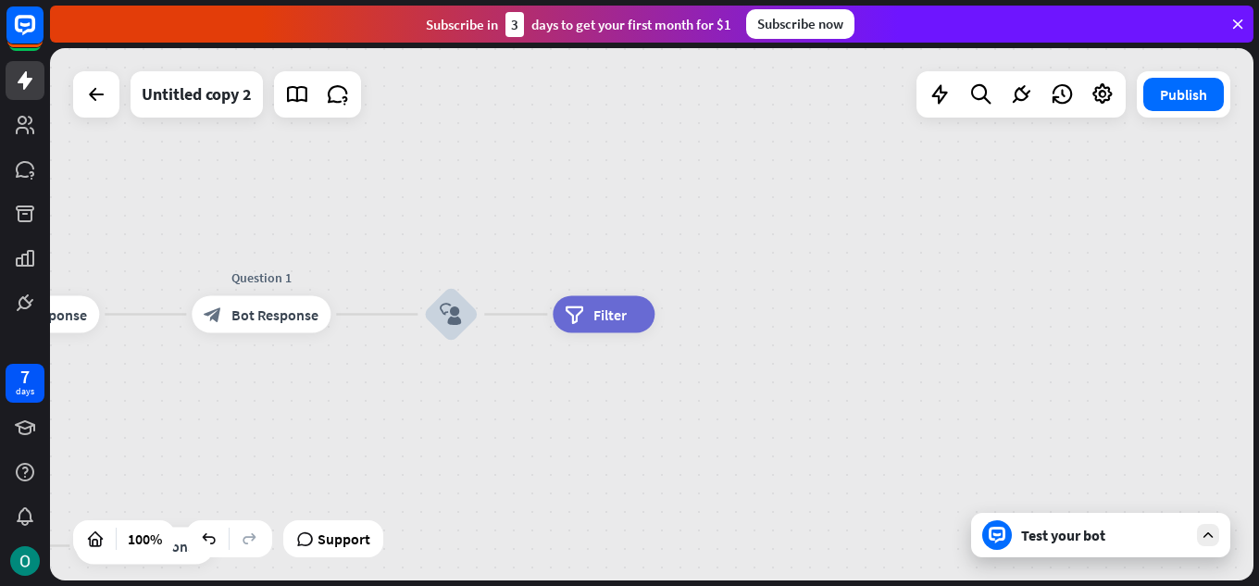
click at [774, 279] on div "home_2 Start point Welcome message block_bot_response Bot Response Reply block_…" at bounding box center [652, 314] width 1204 height 532
